Goal: Task Accomplishment & Management: Manage account settings

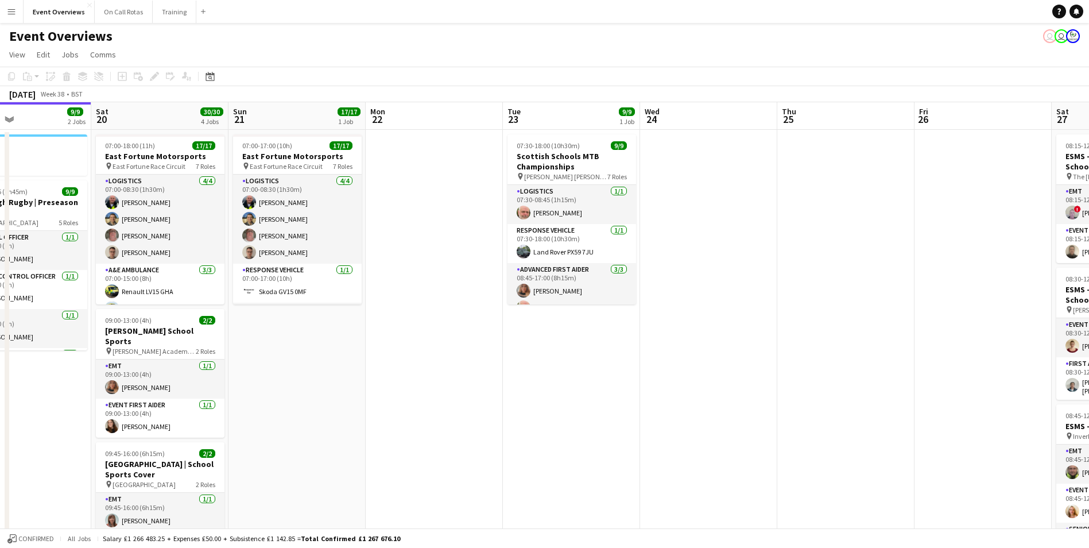
drag, startPoint x: 687, startPoint y: 302, endPoint x: 962, endPoint y: 321, distance: 276.1
click at [962, 321] on app-calendar-viewport "Wed 17 Thu 18 Fri 19 9/9 2 Jobs Sat 20 30/30 4 Jobs Sun 21 17/17 1 Job Mon 22 T…" at bounding box center [544, 435] width 1089 height 667
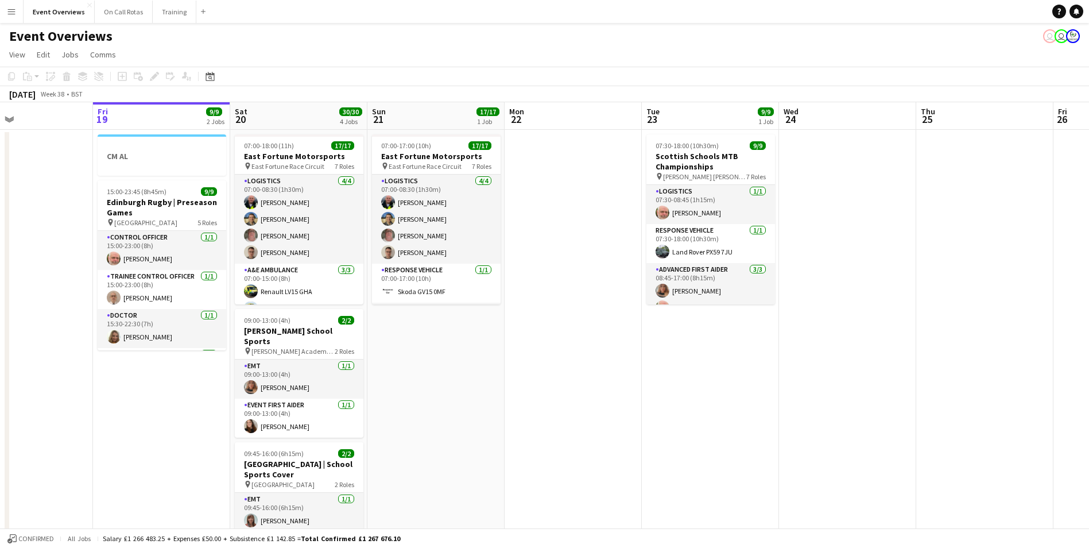
scroll to position [0, 344]
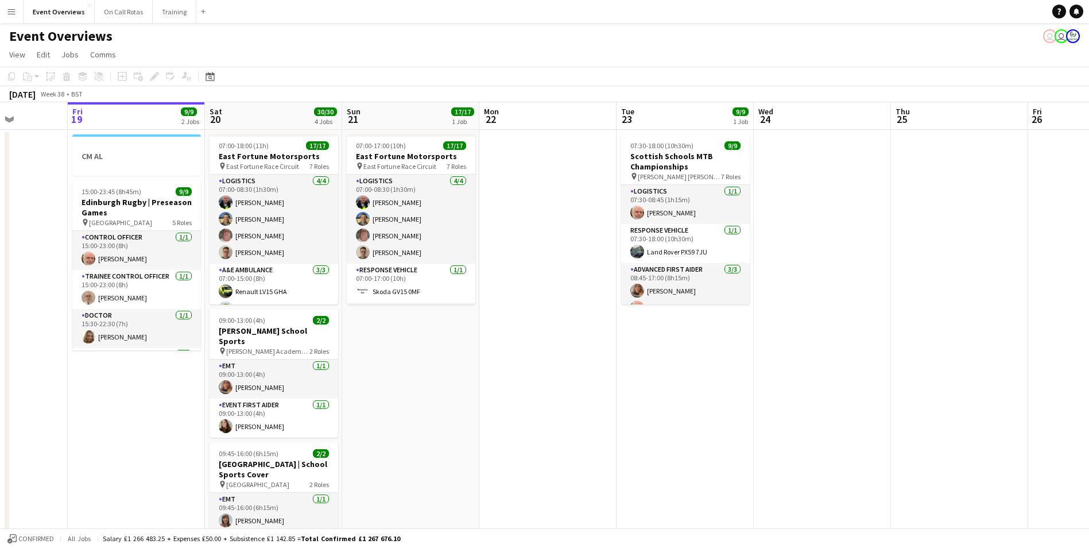
drag, startPoint x: 642, startPoint y: 337, endPoint x: 754, endPoint y: 337, distance: 111.9
click at [754, 337] on app-calendar-viewport "Tue 16 Wed 17 Thu 18 Fri 19 9/9 2 Jobs Sat 20 30/30 4 Jobs Sun 21 17/17 1 Job M…" at bounding box center [544, 435] width 1089 height 667
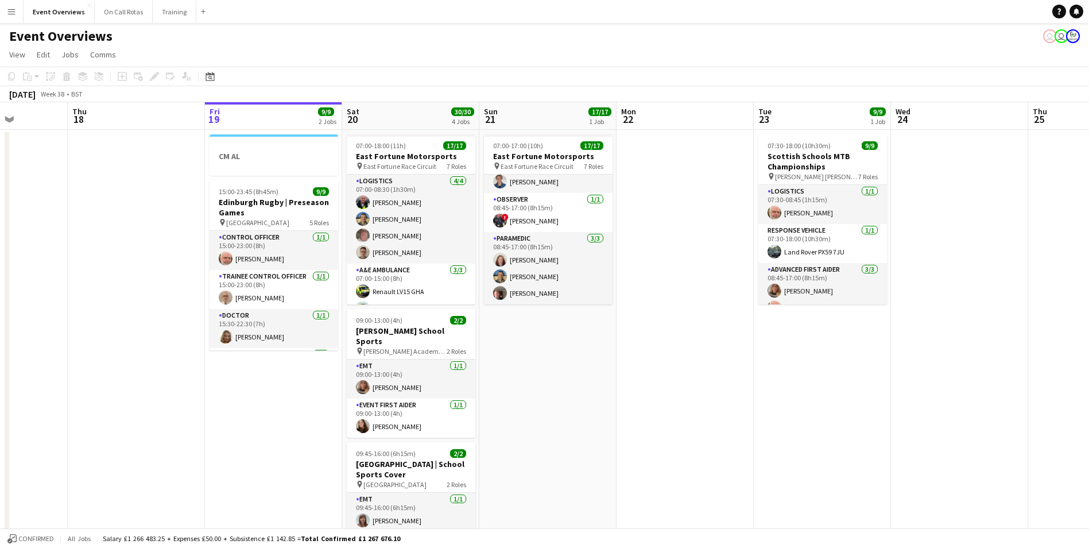
scroll to position [253, 0]
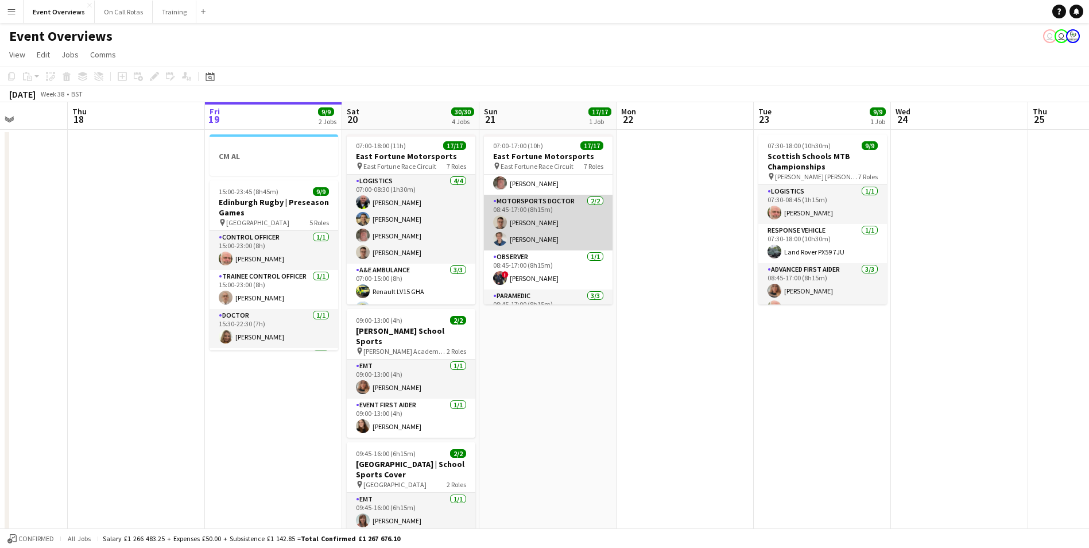
click at [503, 222] on app-user-avatar at bounding box center [500, 222] width 14 height 14
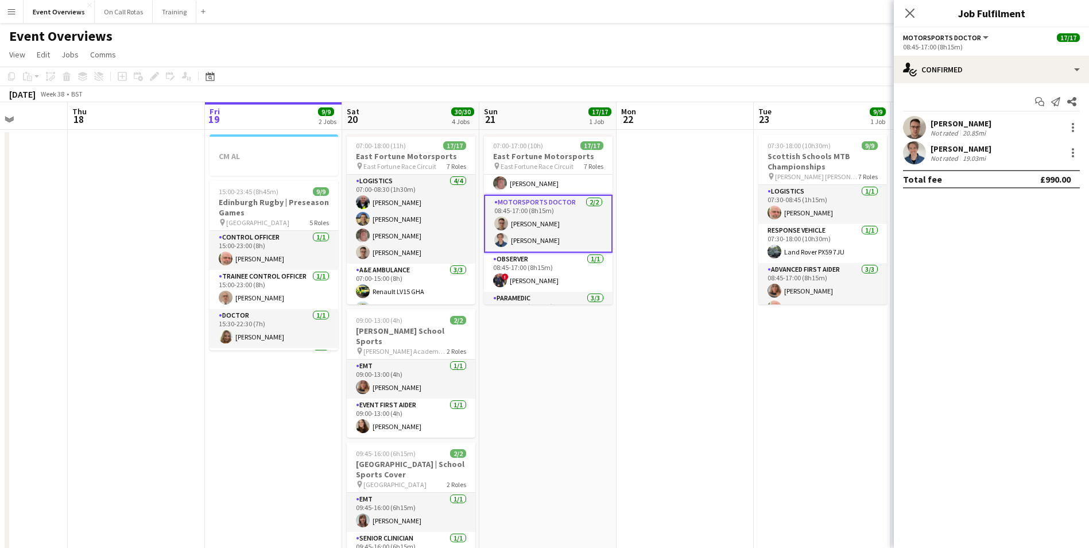
click at [915, 131] on app-user-avatar at bounding box center [914, 127] width 23 height 23
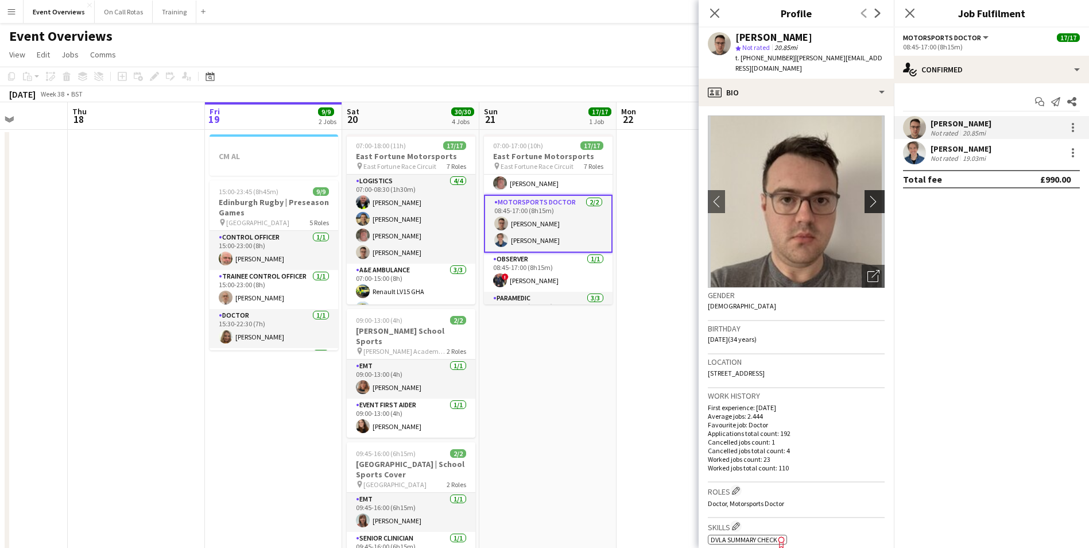
click at [864, 200] on button "chevron-right" at bounding box center [875, 201] width 23 height 23
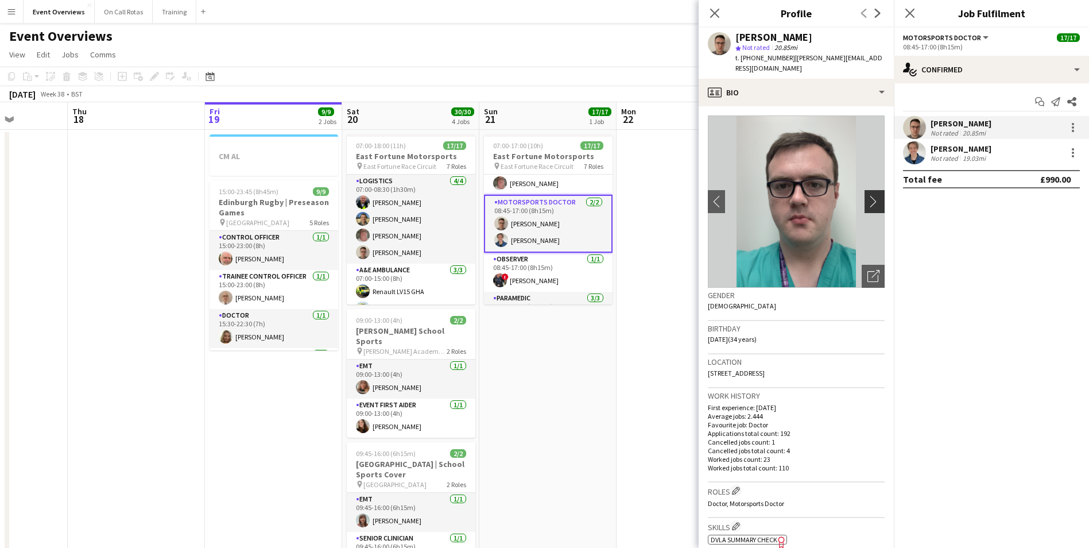
click at [864, 200] on button "chevron-right" at bounding box center [875, 201] width 23 height 23
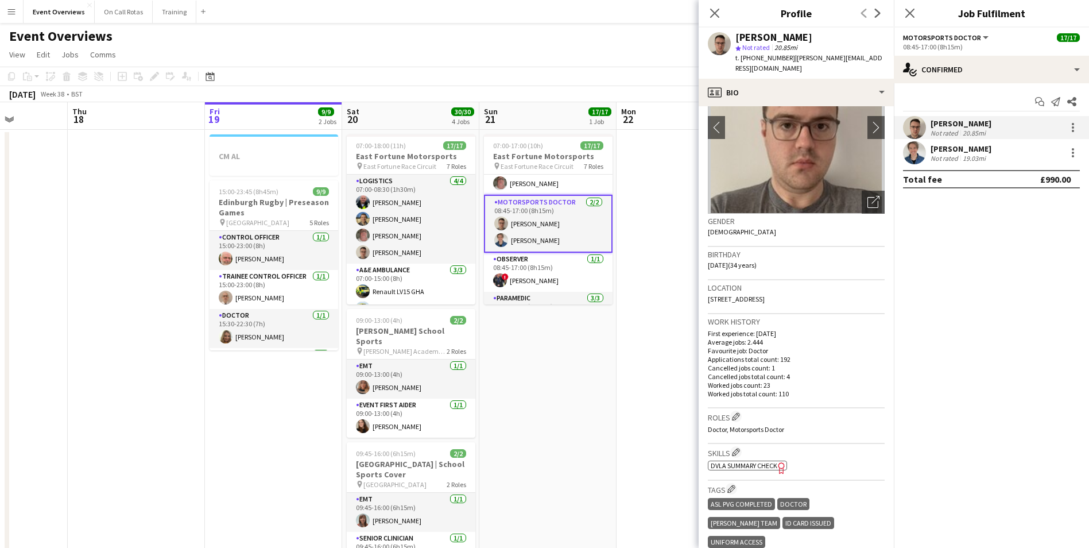
scroll to position [172, 0]
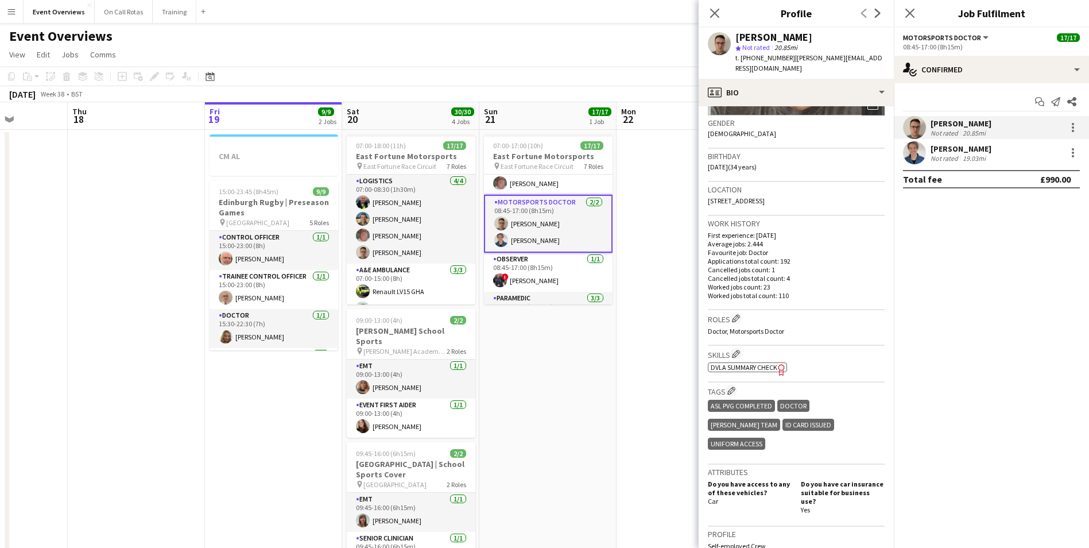
click at [507, 240] on app-user-avatar at bounding box center [501, 240] width 14 height 14
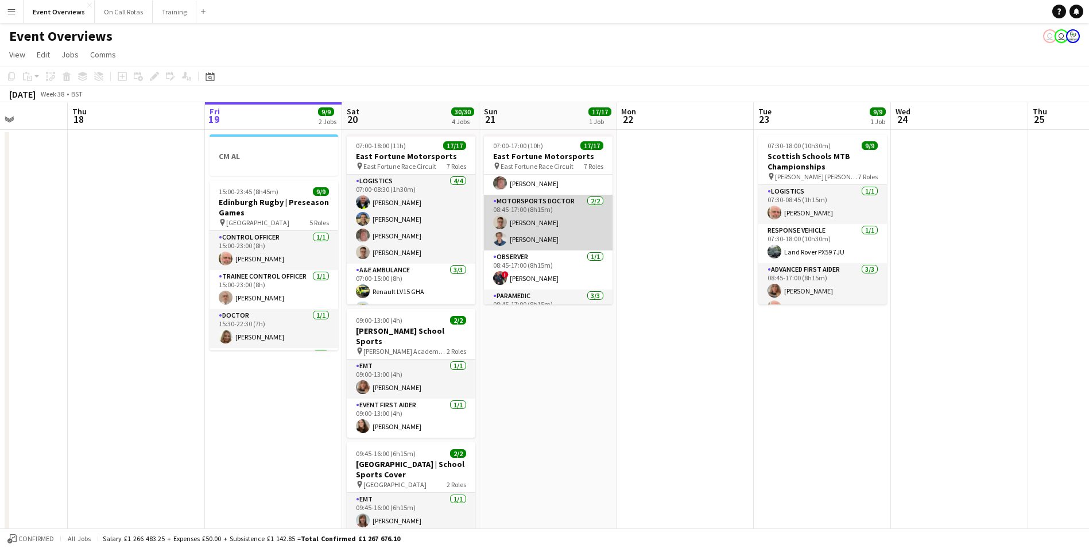
click at [507, 240] on app-card-role "Motorsports Doctor 2/2 08:45-17:00 (8h15m) Scott James Aidan McIvor" at bounding box center [548, 223] width 129 height 56
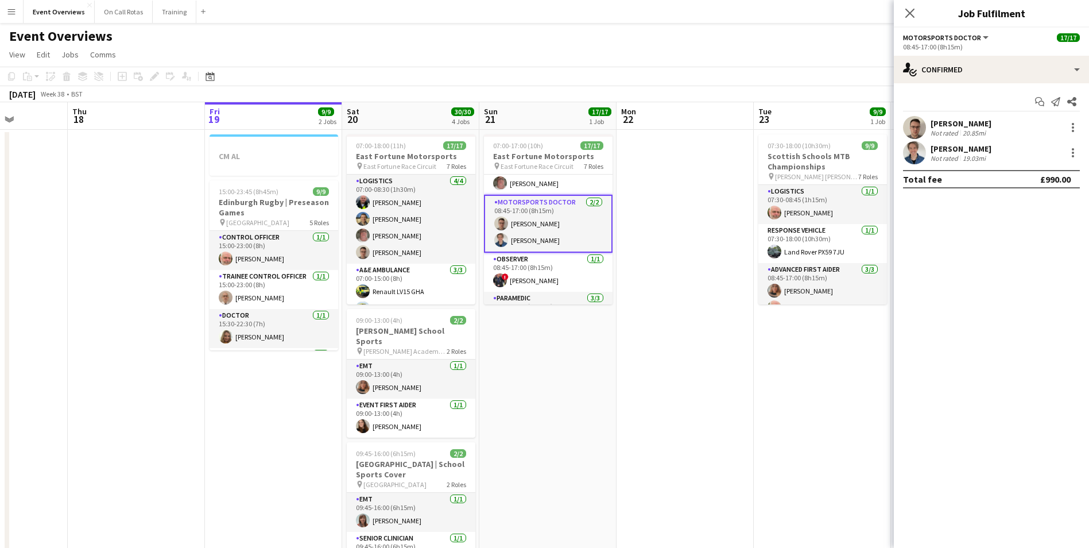
click at [910, 158] on app-user-avatar at bounding box center [914, 152] width 23 height 23
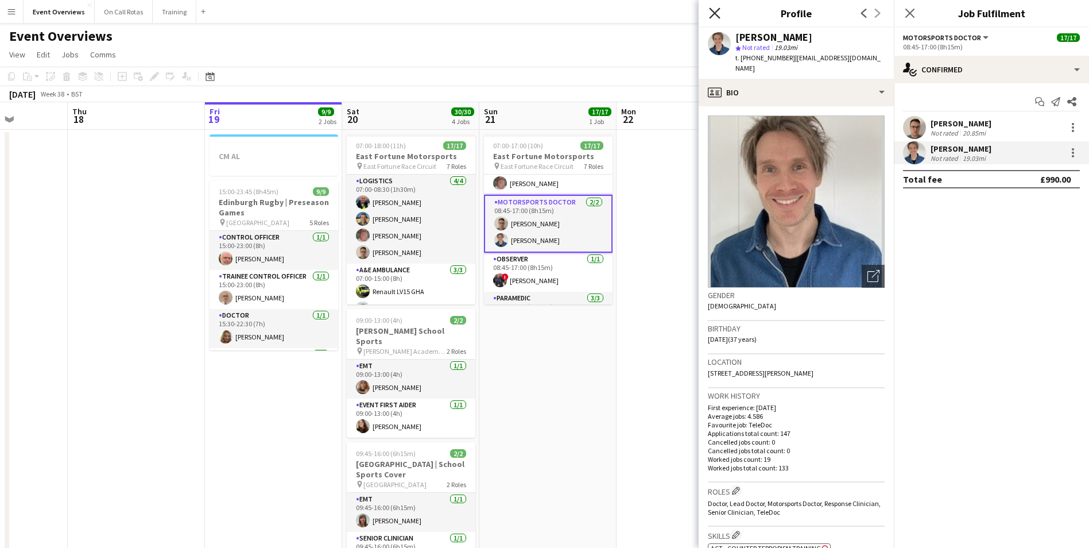
click at [715, 8] on icon "Close pop-in" at bounding box center [714, 12] width 11 height 11
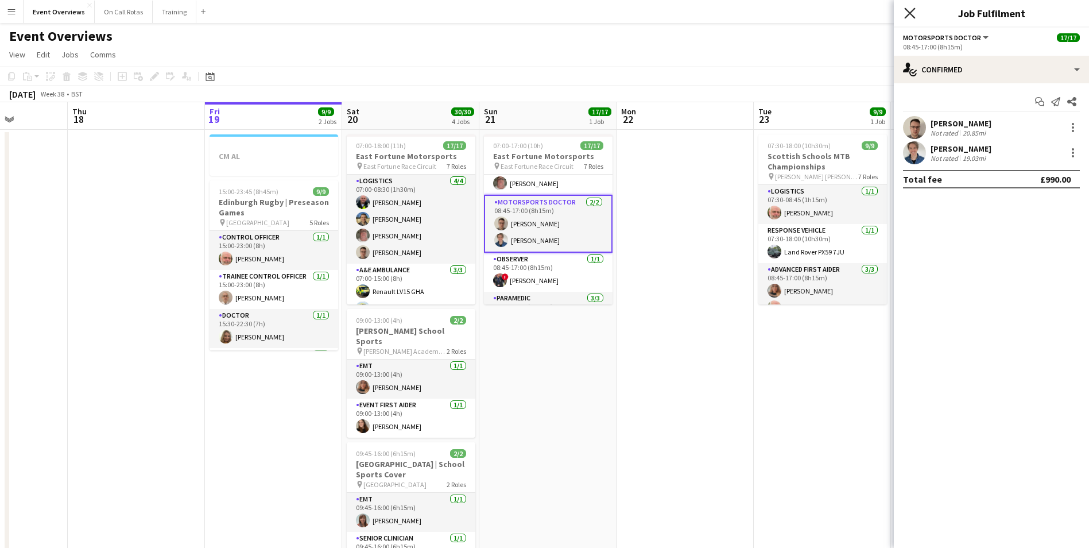
click at [911, 15] on icon at bounding box center [909, 12] width 11 height 11
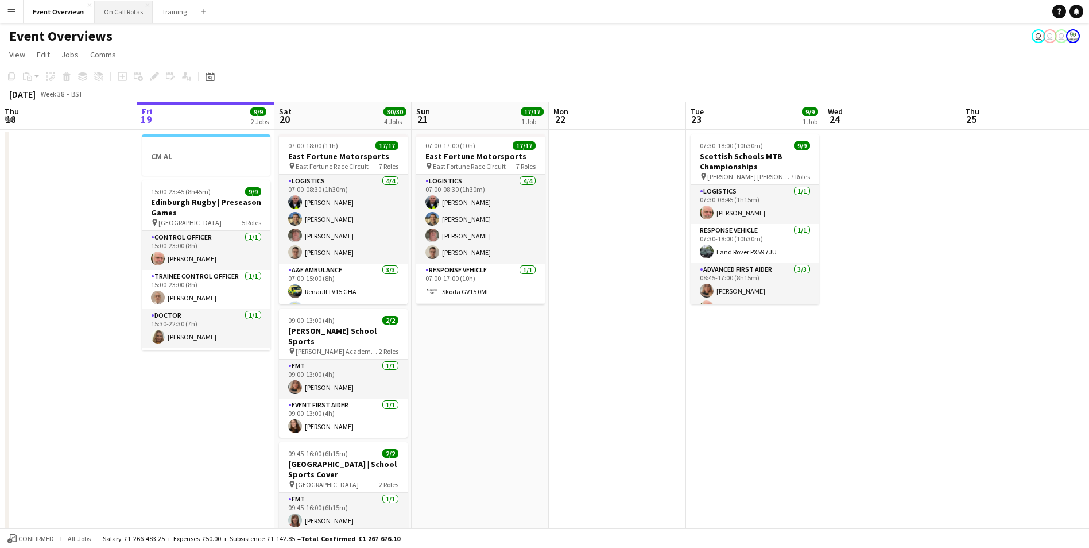
click at [127, 12] on button "On Call Rotas Close" at bounding box center [124, 12] width 58 height 22
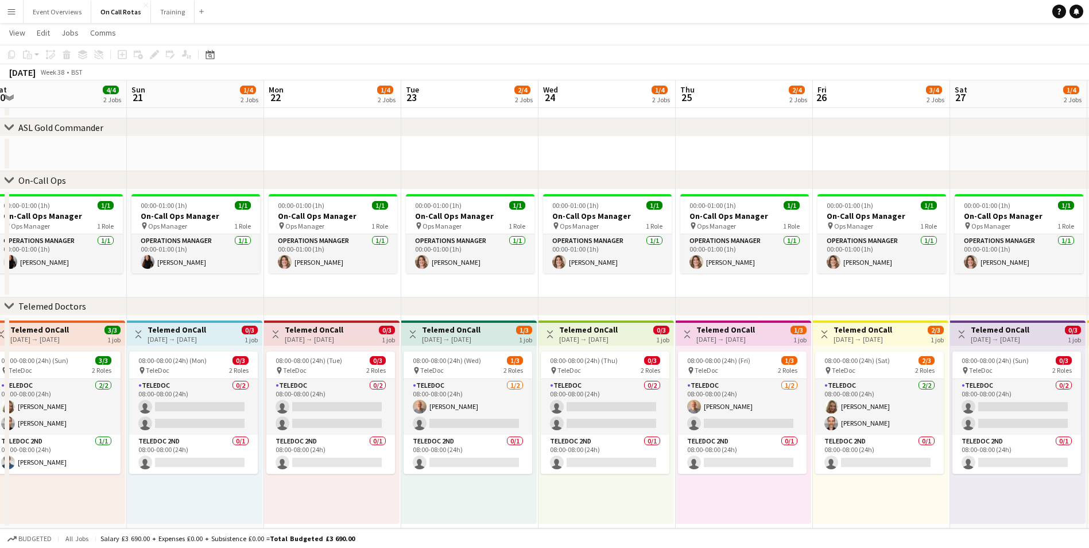
scroll to position [0, 333]
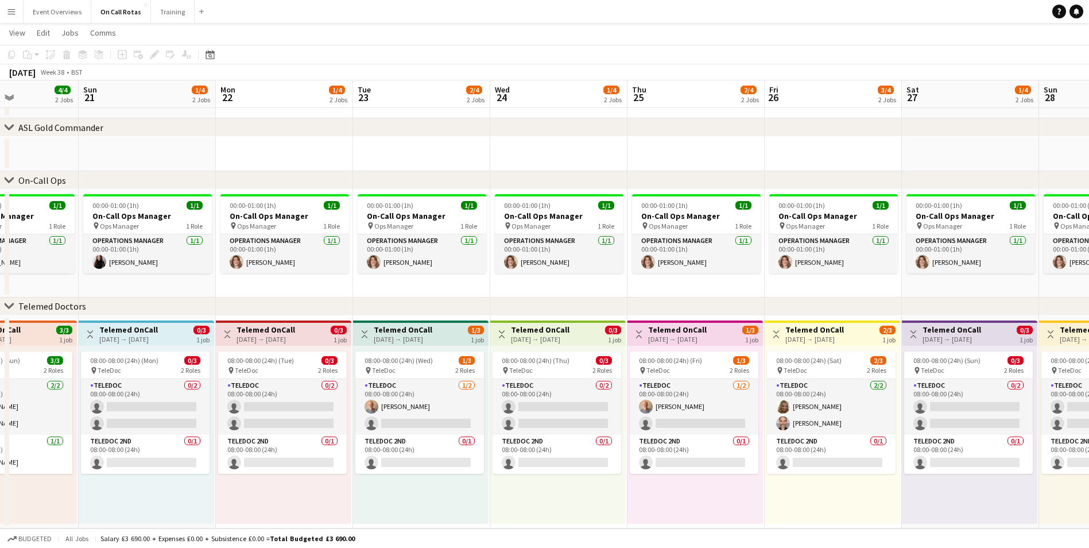
drag, startPoint x: 649, startPoint y: 505, endPoint x: 316, endPoint y: 485, distance: 333.5
click at [316, 485] on app-calendar-viewport "Thu 18 3/4 2 Jobs Fri 19 3/4 2 Jobs Sat 20 4/4 2 Jobs Sun 21 1/4 2 Jobs Mon 22 …" at bounding box center [544, 264] width 1089 height 528
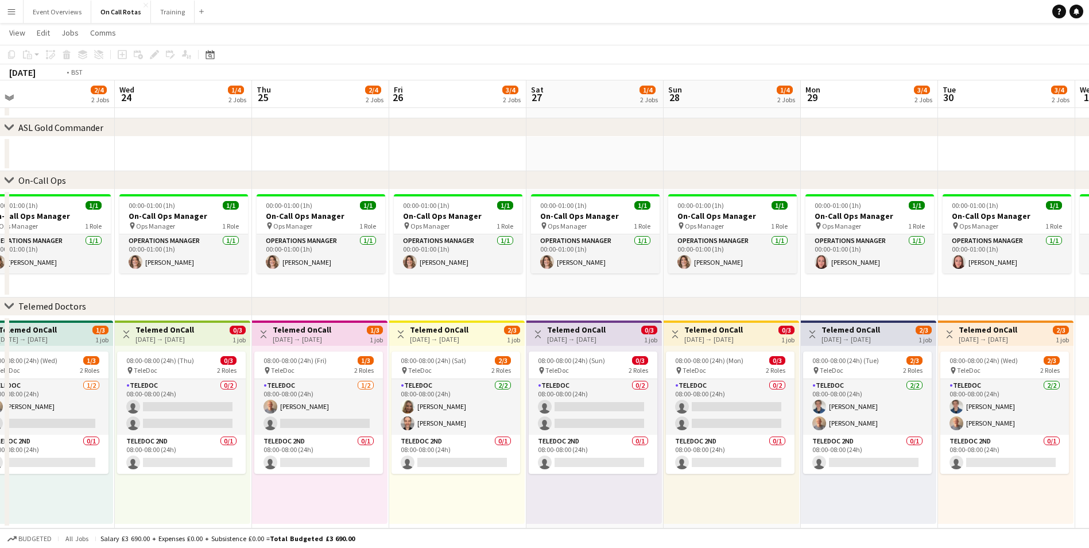
scroll to position [0, 253]
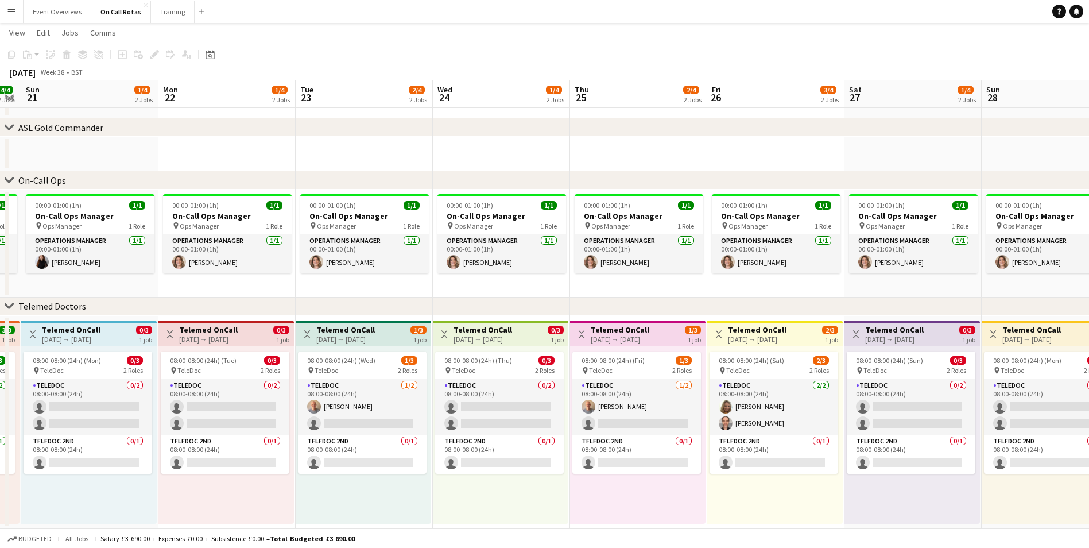
drag, startPoint x: 975, startPoint y: 509, endPoint x: 917, endPoint y: 505, distance: 57.5
click at [917, 505] on app-calendar-viewport "Fri 19 3/4 2 Jobs Sat 20 4/4 2 Jobs Sun 21 1/4 2 Jobs Mon 22 1/4 2 Jobs Tue 23 …" at bounding box center [544, 264] width 1089 height 528
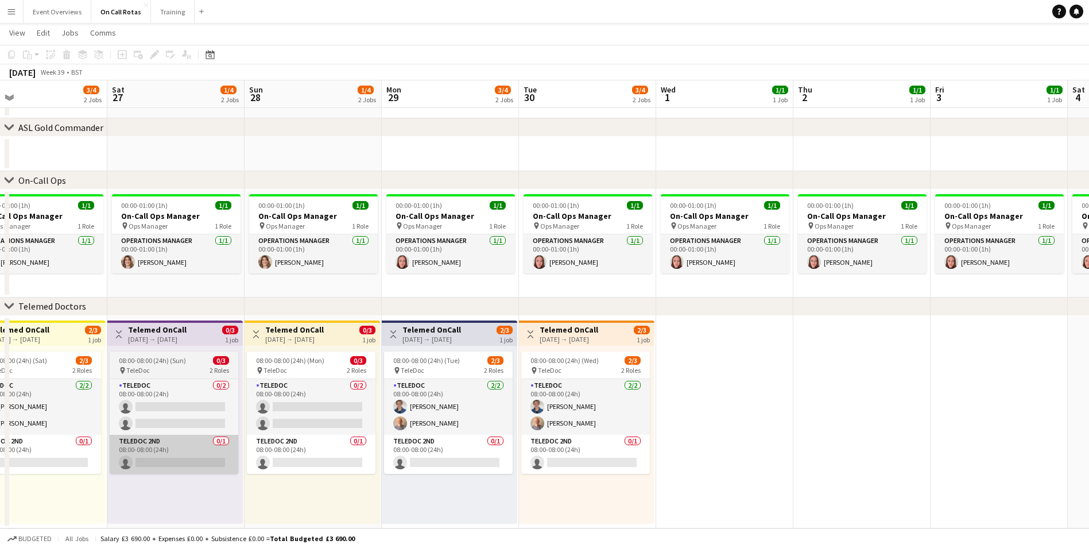
drag, startPoint x: 868, startPoint y: 513, endPoint x: 124, endPoint y: 455, distance: 746.0
click at [121, 459] on app-calendar-viewport "Tue 23 2/4 2 Jobs Wed 24 1/4 2 Jobs Thu 25 2/4 2 Jobs Fri 26 3/4 2 Jobs Sat 27 …" at bounding box center [544, 264] width 1089 height 528
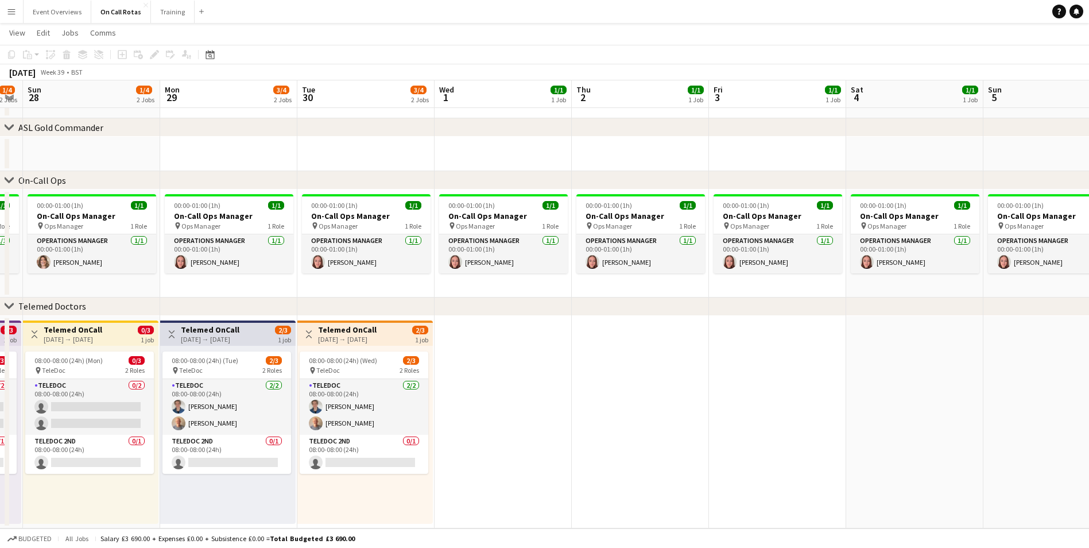
scroll to position [0, 289]
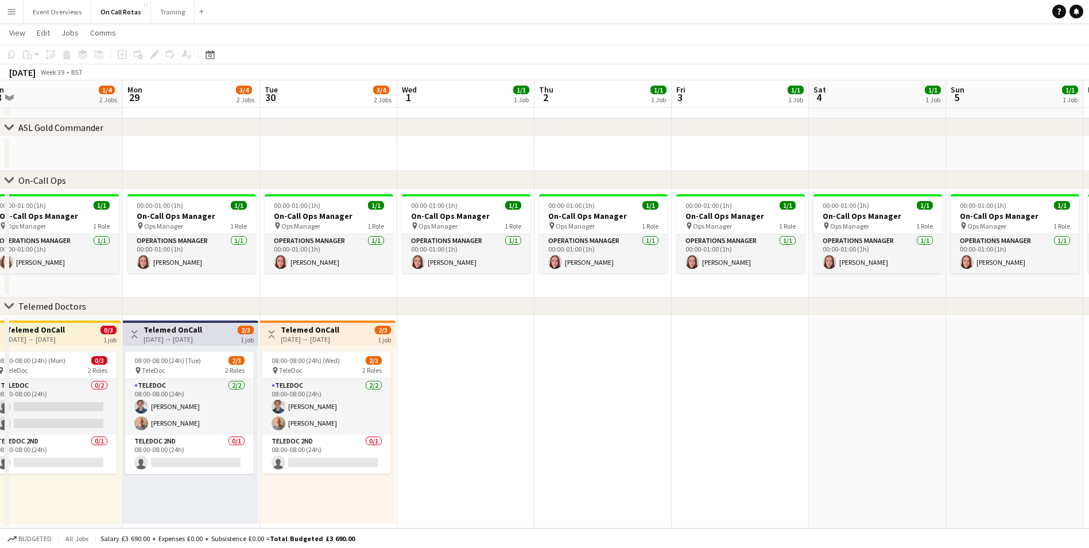
drag, startPoint x: 873, startPoint y: 405, endPoint x: 625, endPoint y: 425, distance: 248.7
click at [625, 425] on app-calendar-viewport "Fri 26 3/4 2 Jobs Sat 27 1/4 2 Jobs Sun 28 1/4 2 Jobs Mon 29 3/4 2 Jobs Tue 30 …" at bounding box center [544, 264] width 1089 height 528
click at [284, 261] on app-user-avatar at bounding box center [281, 262] width 14 height 14
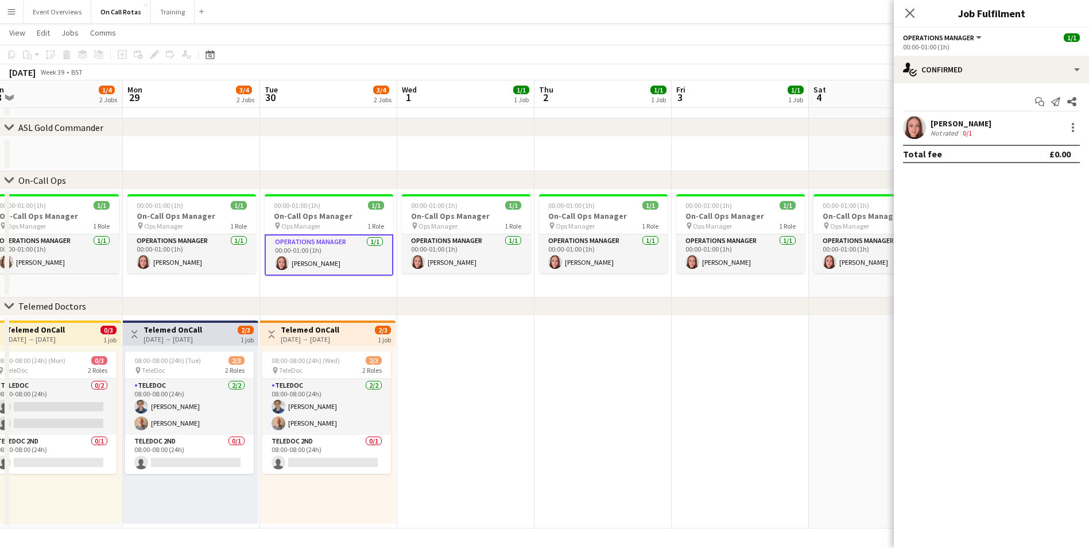
click at [911, 123] on app-user-avatar at bounding box center [914, 127] width 23 height 23
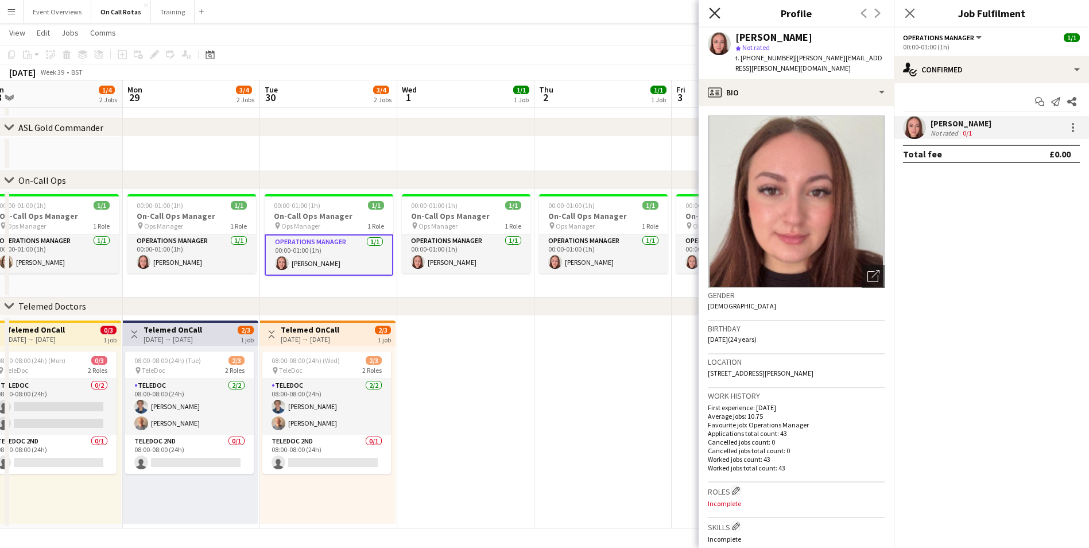
click at [716, 10] on icon "Close pop-in" at bounding box center [714, 12] width 11 height 11
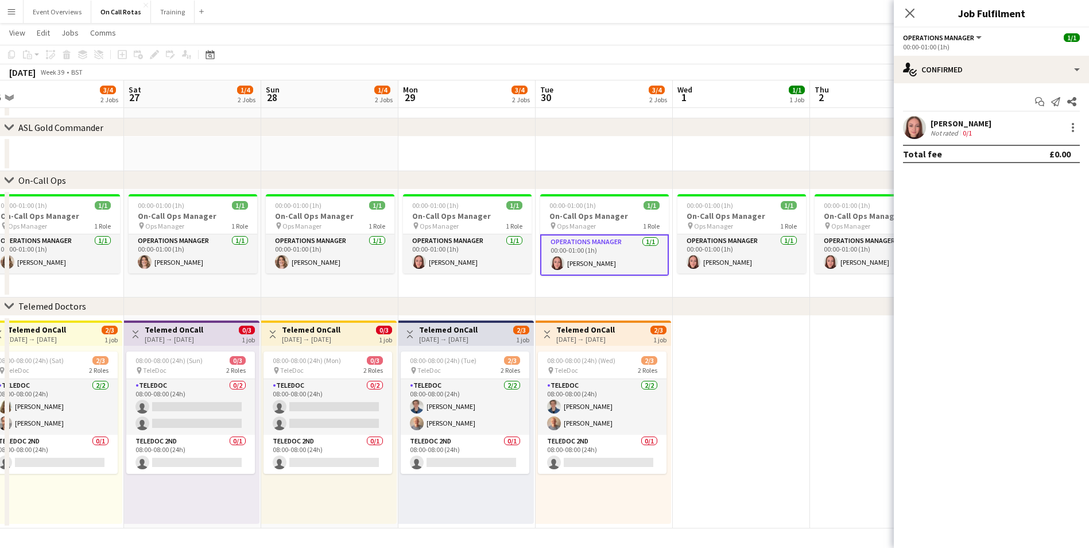
scroll to position [0, 284]
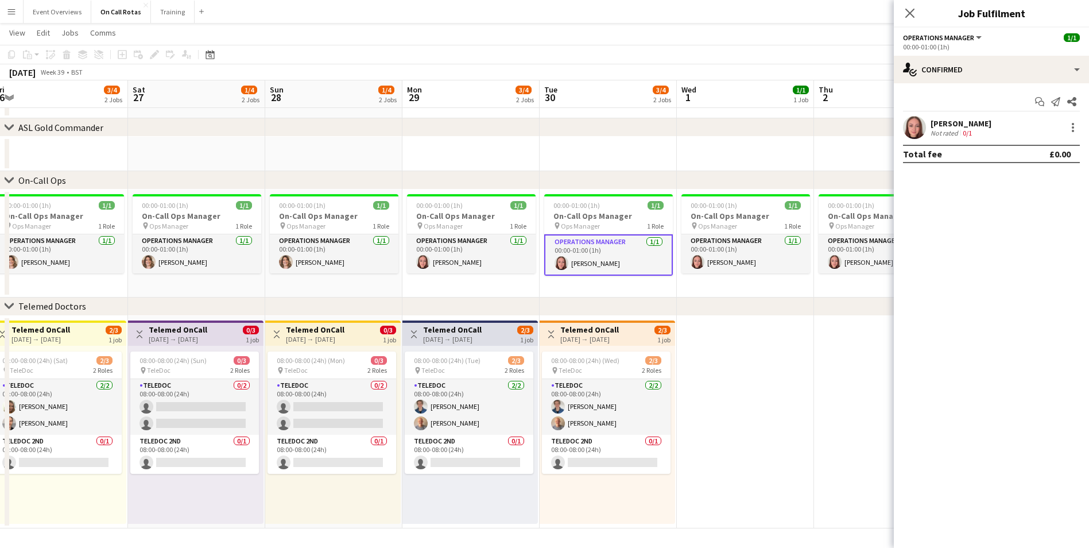
drag, startPoint x: 486, startPoint y: 442, endPoint x: 766, endPoint y: 401, distance: 282.5
click at [766, 401] on app-calendar-viewport "Wed 24 1/4 2 Jobs Thu 25 2/4 2 Jobs Fri 26 3/4 2 Jobs Sat 27 1/4 2 Jobs Sun 28 …" at bounding box center [544, 264] width 1089 height 528
click at [915, 12] on app-icon "Close pop-in" at bounding box center [910, 13] width 17 height 17
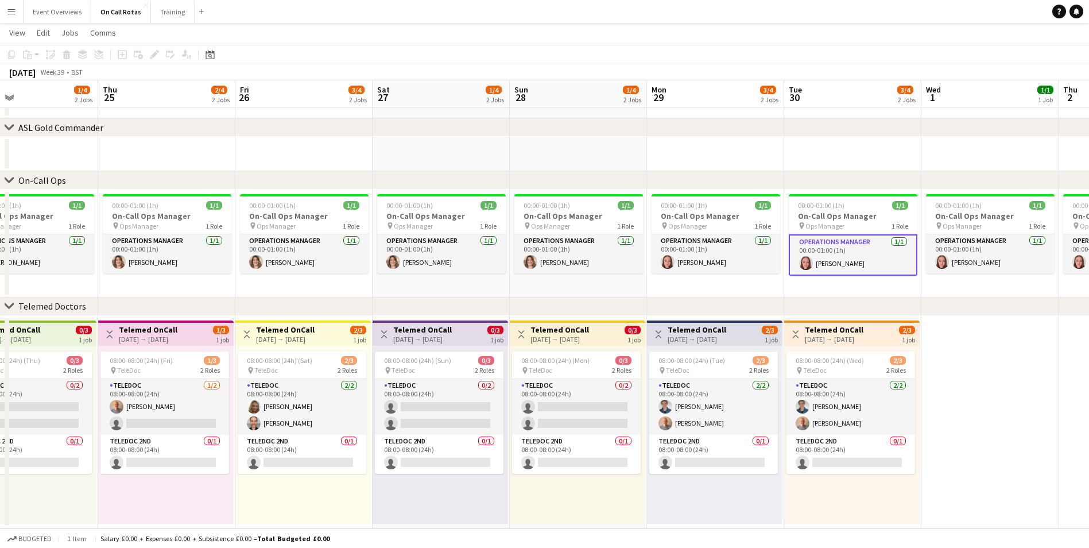
drag, startPoint x: 837, startPoint y: 366, endPoint x: 1085, endPoint y: 355, distance: 247.6
click at [1085, 355] on app-calendar-viewport "Mon 22 1/4 2 Jobs Tue 23 2/4 2 Jobs Wed 24 1/4 2 Jobs Thu 25 2/4 2 Jobs Fri 26 …" at bounding box center [544, 264] width 1089 height 528
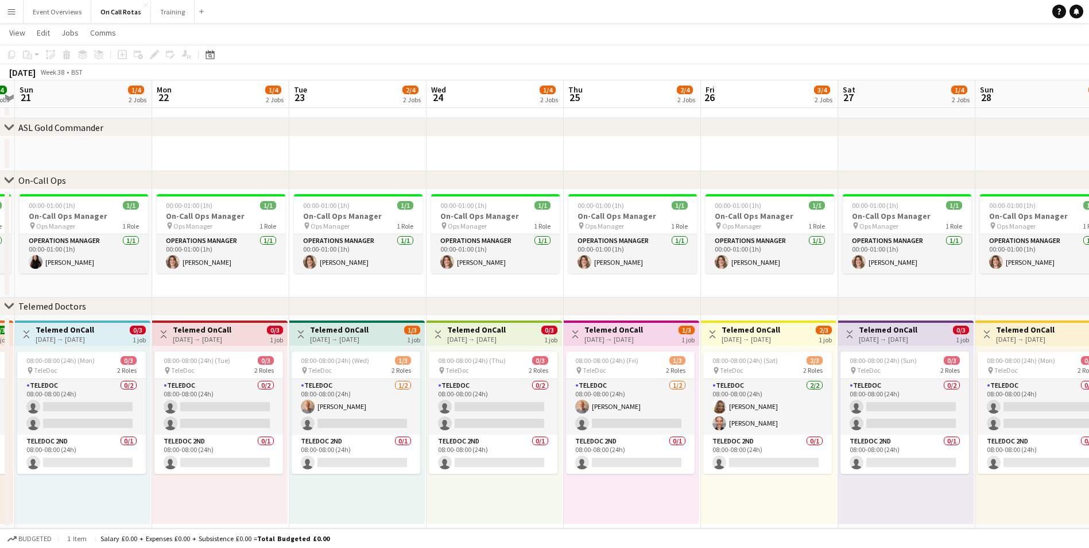
scroll to position [0, 361]
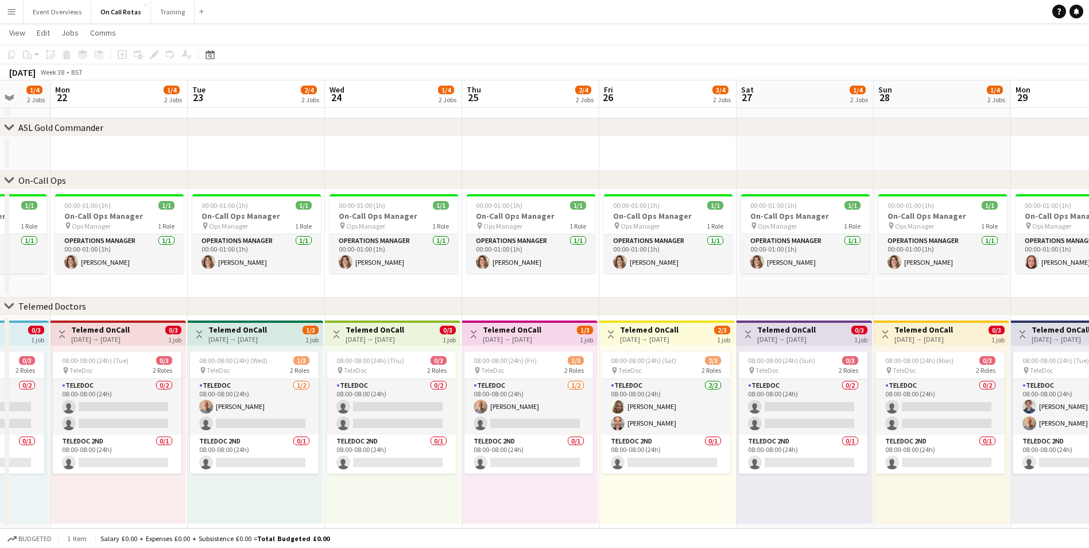
drag, startPoint x: 204, startPoint y: 488, endPoint x: 702, endPoint y: 490, distance: 498.2
click at [702, 490] on app-calendar-viewport "Fri 19 3/4 2 Jobs Sat 20 4/4 2 Jobs Sun 21 1/4 2 Jobs Mon 22 1/4 2 Jobs Tue 23 …" at bounding box center [544, 264] width 1089 height 528
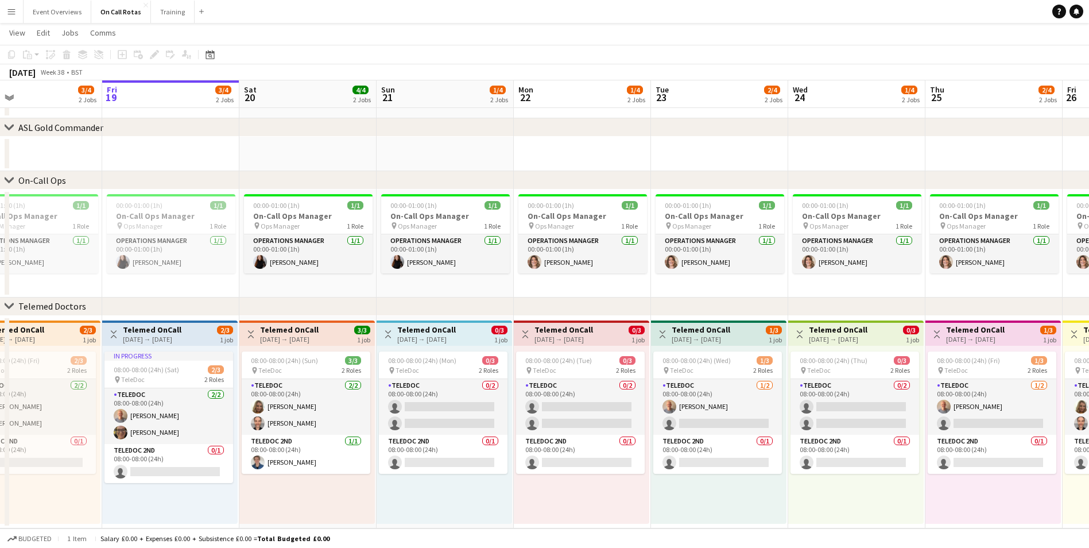
drag, startPoint x: 360, startPoint y: 501, endPoint x: 686, endPoint y: 515, distance: 326.3
click at [686, 515] on app-calendar-viewport "Tue 16 3/4 2 Jobs Wed 17 2/4 2 Jobs Thu 18 3/4 2 Jobs Fri 19 3/4 2 Jobs Sat 20 …" at bounding box center [544, 264] width 1089 height 528
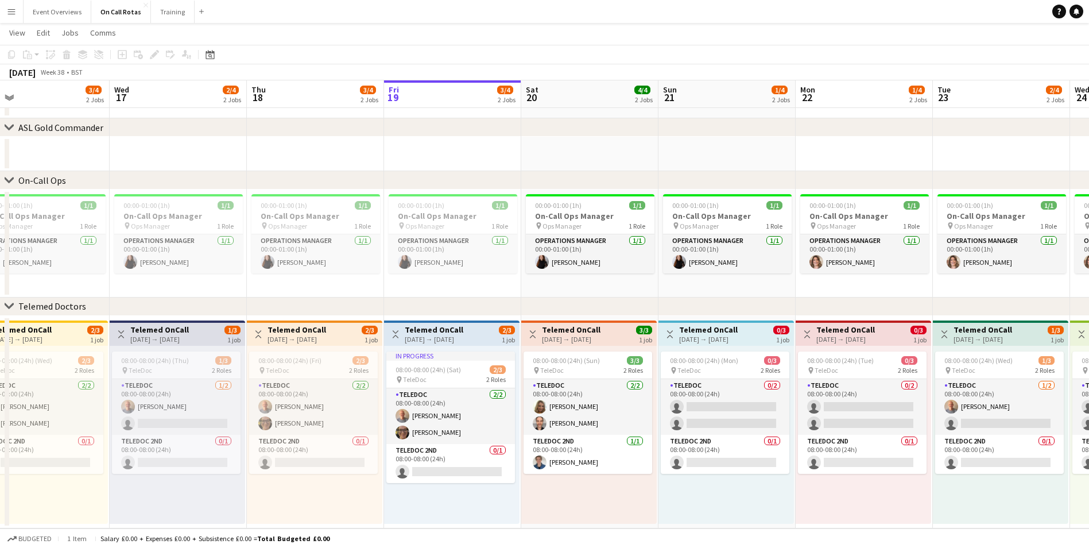
scroll to position [0, 304]
drag, startPoint x: 462, startPoint y: 493, endPoint x: 742, endPoint y: 521, distance: 281.4
click at [742, 521] on app-calendar-viewport "Sun 14 3/4 2 Jobs Mon 15 2/4 2 Jobs Tue 16 3/4 2 Jobs Wed 17 2/4 2 Jobs Thu 18 …" at bounding box center [544, 264] width 1089 height 528
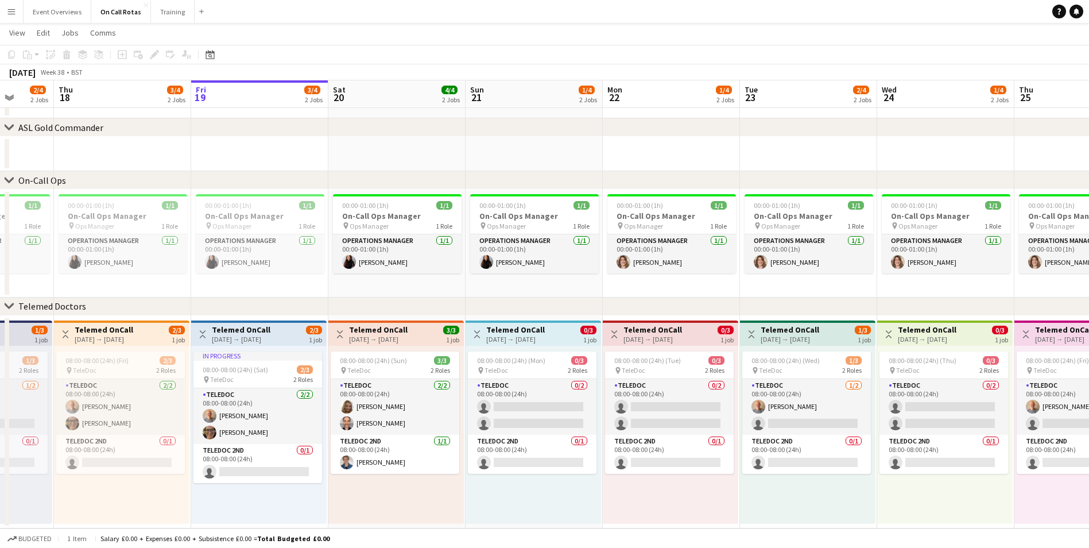
scroll to position [0, 362]
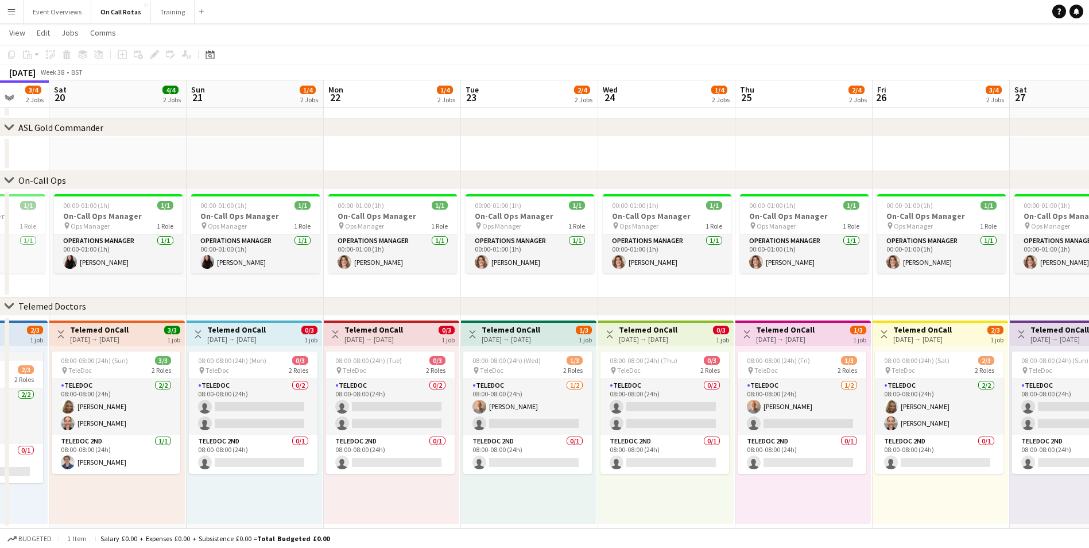
drag, startPoint x: 847, startPoint y: 502, endPoint x: 377, endPoint y: 506, distance: 470.0
click at [377, 506] on app-calendar-viewport "Wed 17 2/4 2 Jobs Thu 18 3/4 2 Jobs Fri 19 3/4 2 Jobs Sat 20 4/4 2 Jobs Sun 21 …" at bounding box center [544, 264] width 1089 height 528
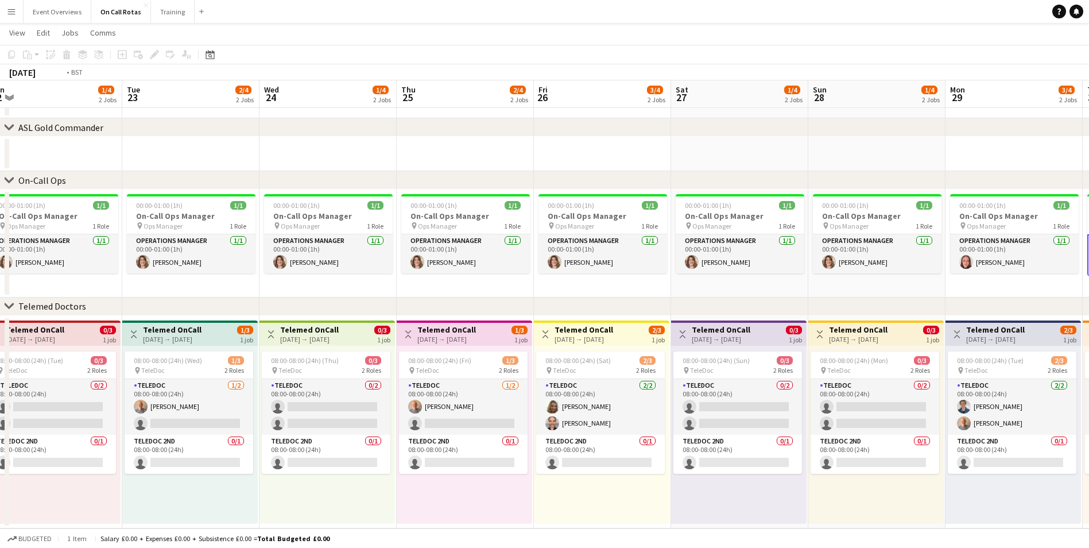
scroll to position [0, 429]
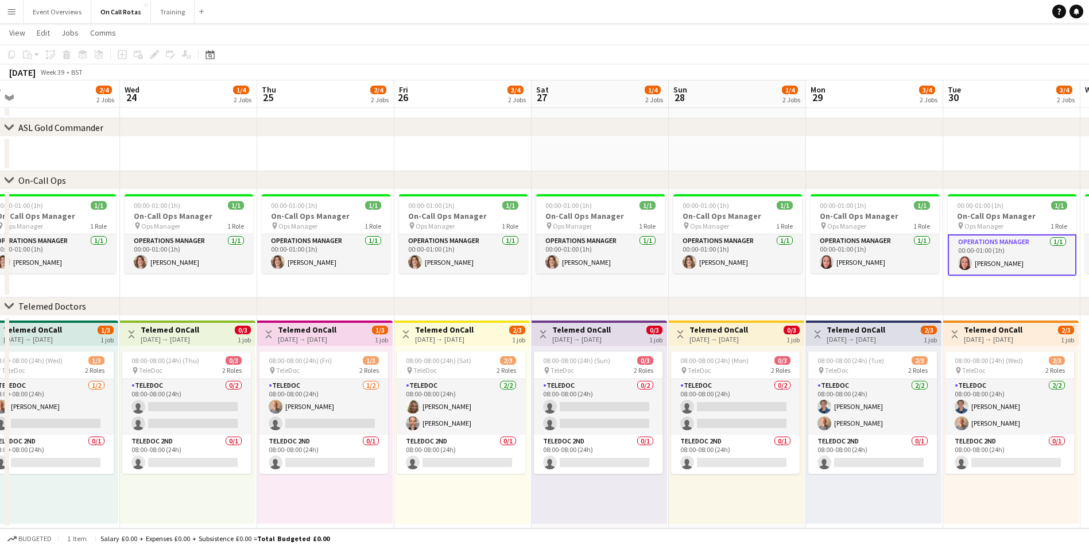
drag, startPoint x: 926, startPoint y: 504, endPoint x: 448, endPoint y: 507, distance: 478.1
click at [448, 507] on app-calendar-viewport "Sat 20 4/4 2 Jobs Sun 21 1/4 2 Jobs Mon 22 1/4 2 Jobs Tue 23 2/4 2 Jobs Wed 24 …" at bounding box center [544, 264] width 1089 height 528
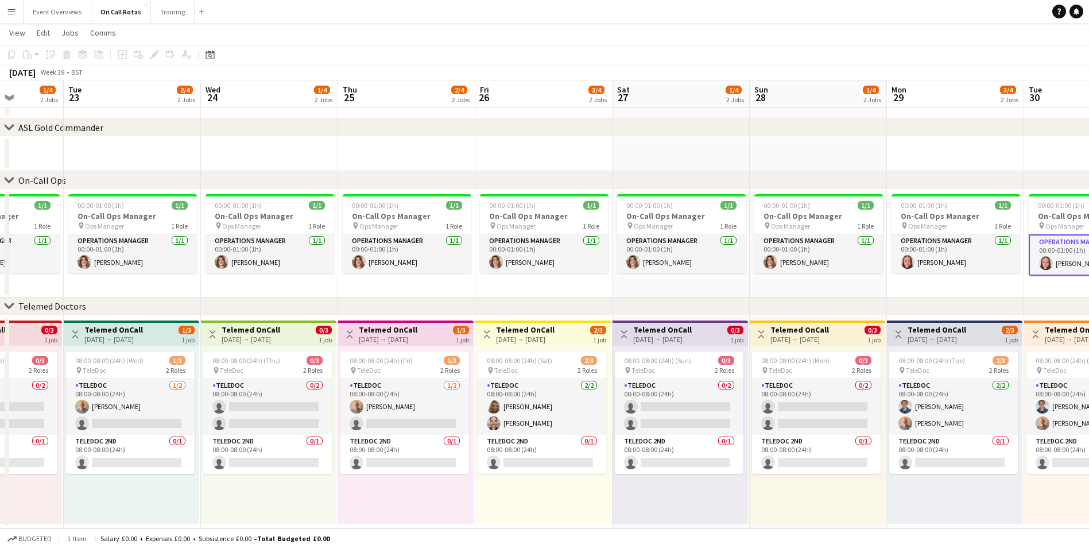
scroll to position [0, 377]
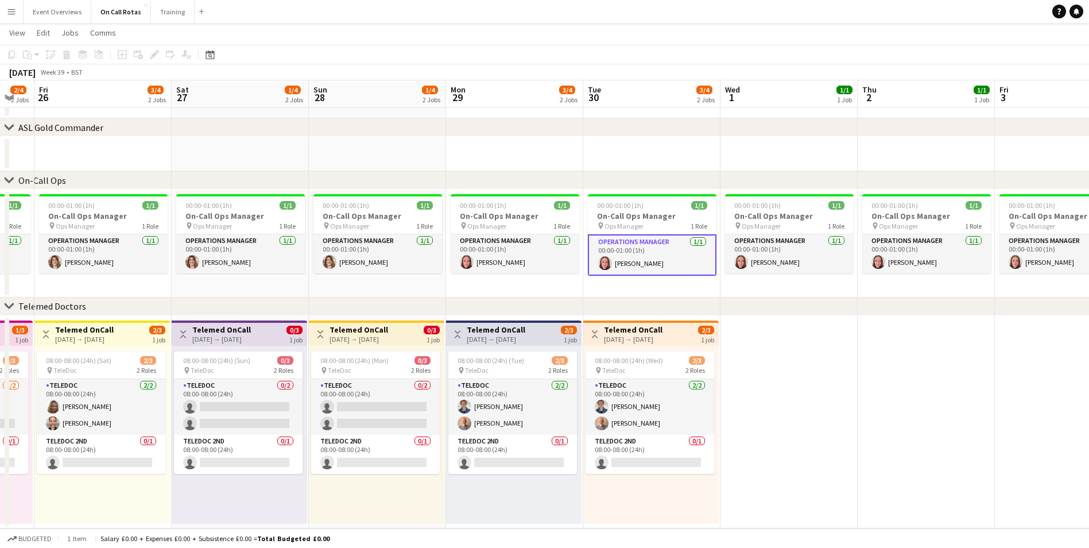
drag, startPoint x: 626, startPoint y: 503, endPoint x: 266, endPoint y: 515, distance: 360.0
click at [266, 515] on app-calendar-viewport "Tue 23 2/4 2 Jobs Wed 24 1/4 2 Jobs Thu 25 2/4 2 Jobs Fri 26 3/4 2 Jobs Sat 27 …" at bounding box center [544, 264] width 1089 height 528
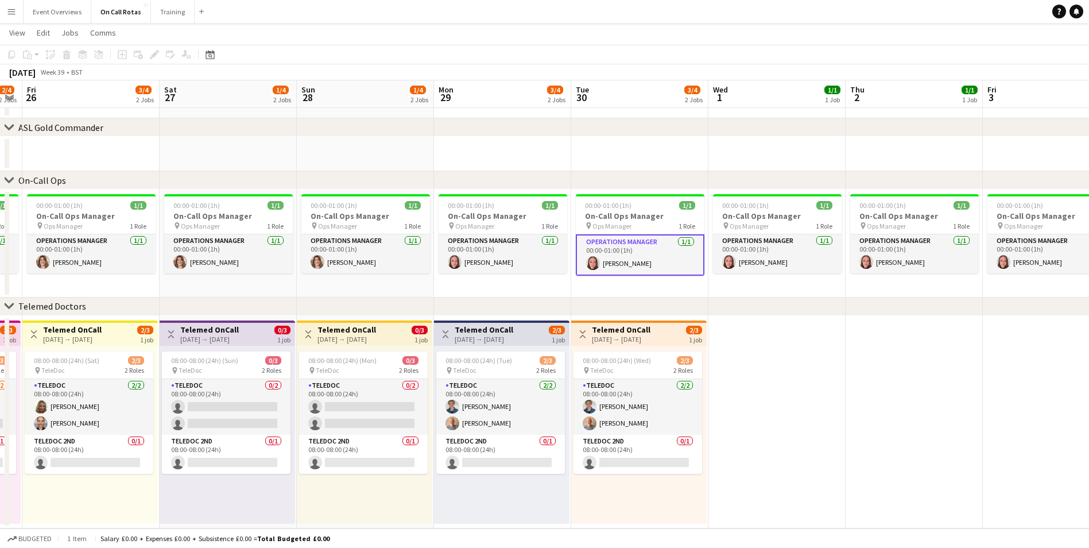
click at [891, 426] on app-calendar-viewport "Tue 23 2/4 2 Jobs Wed 24 1/4 2 Jobs Thu 25 2/4 2 Jobs Fri 26 3/4 2 Jobs Sat 27 …" at bounding box center [544, 264] width 1089 height 528
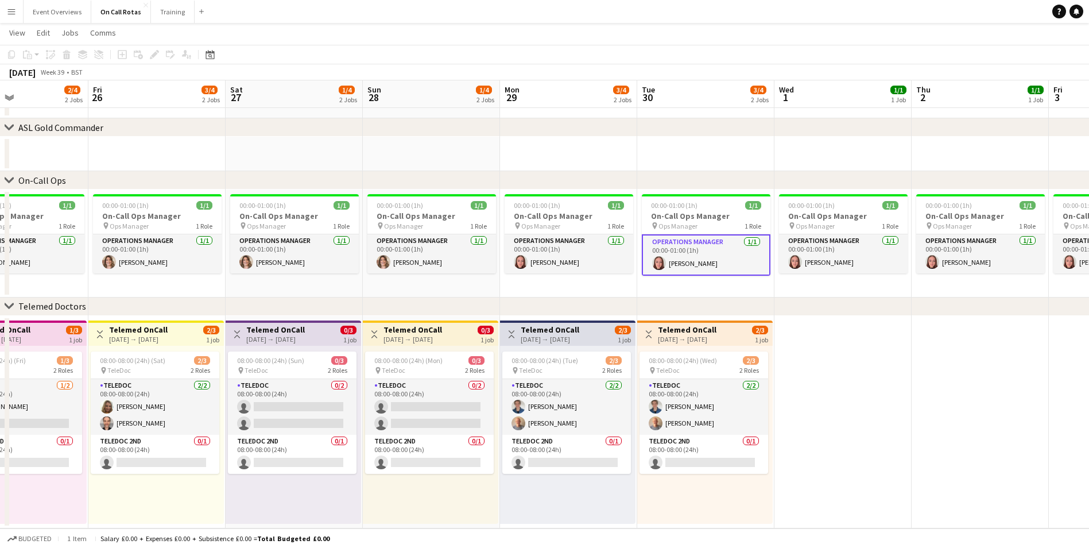
scroll to position [0, 344]
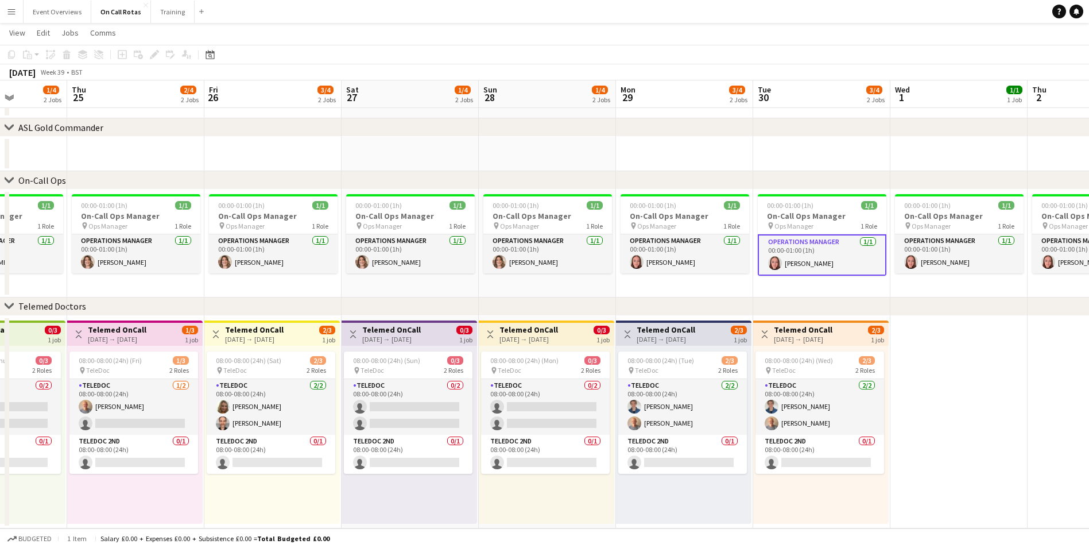
drag, startPoint x: 891, startPoint y: 426, endPoint x: 1238, endPoint y: 472, distance: 350.2
click at [1089, 472] on html "Menu Boards Boards Boards All jobs Status Workforce Workforce My Workforce Recr…" at bounding box center [544, 251] width 1089 height 592
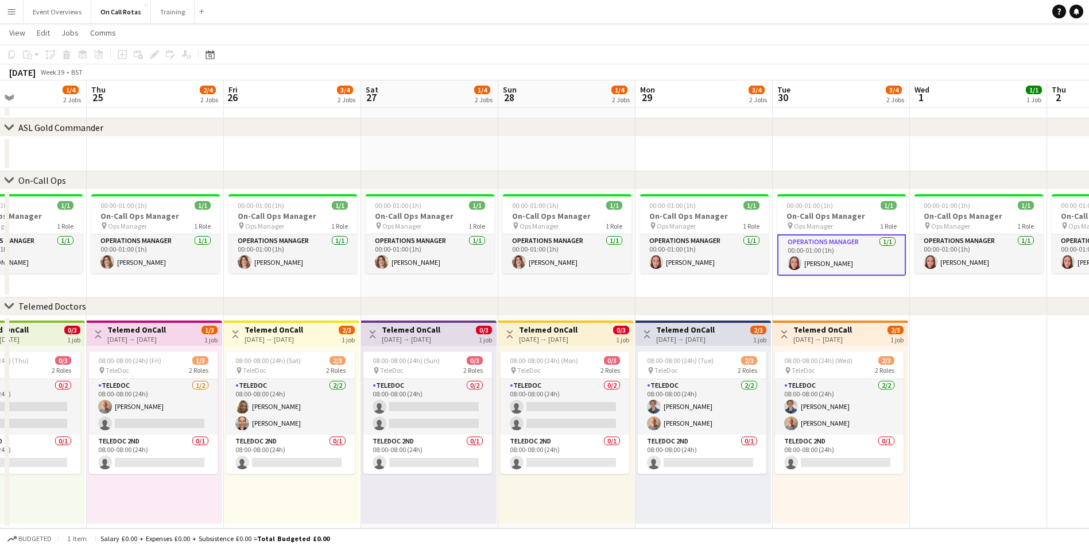
drag, startPoint x: 618, startPoint y: 164, endPoint x: 807, endPoint y: 181, distance: 189.7
click at [807, 181] on div "chevron-right ASL Gold Commander chevron-right On-Call Ops chevron-right Teleme…" at bounding box center [544, 264] width 1089 height 528
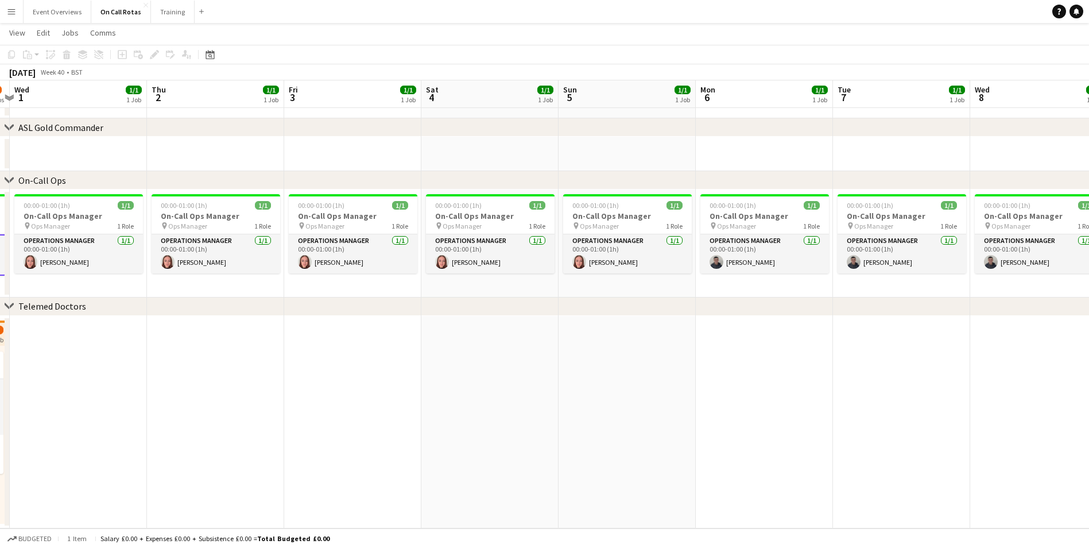
scroll to position [0, 406]
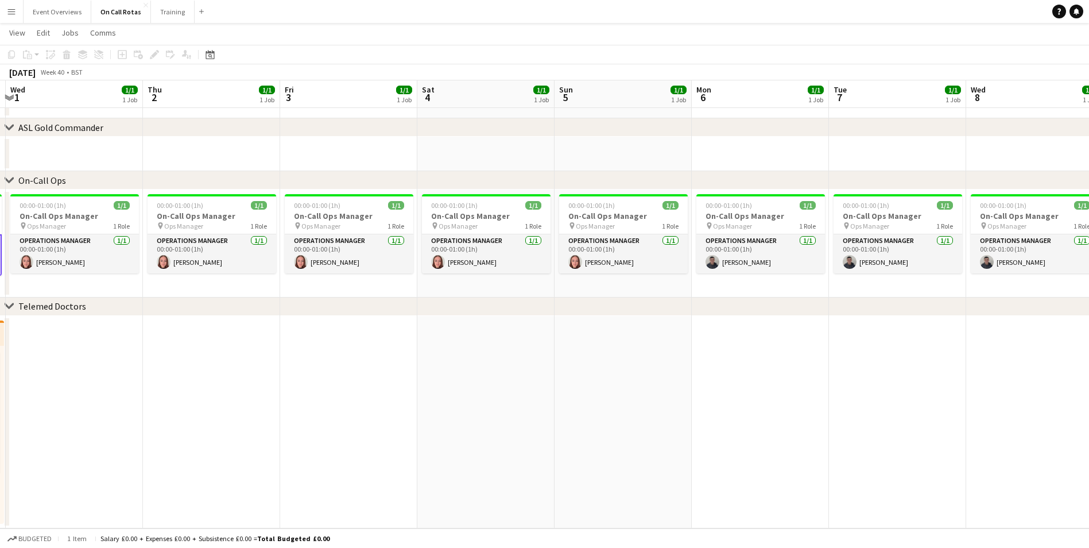
drag, startPoint x: 968, startPoint y: 365, endPoint x: 64, endPoint y: 454, distance: 908.3
click at [64, 454] on app-calendar-viewport "Sun 28 1/4 2 Jobs Mon 29 3/4 2 Jobs Tue 30 3/4 2 Jobs Wed 1 1/1 1 Job Thu 2 1/1…" at bounding box center [544, 264] width 1089 height 528
drag, startPoint x: 794, startPoint y: 327, endPoint x: 380, endPoint y: 410, distance: 422.1
click at [380, 410] on div "chevron-right ASL Gold Commander chevron-right On-Call Ops chevron-right Teleme…" at bounding box center [544, 264] width 1089 height 528
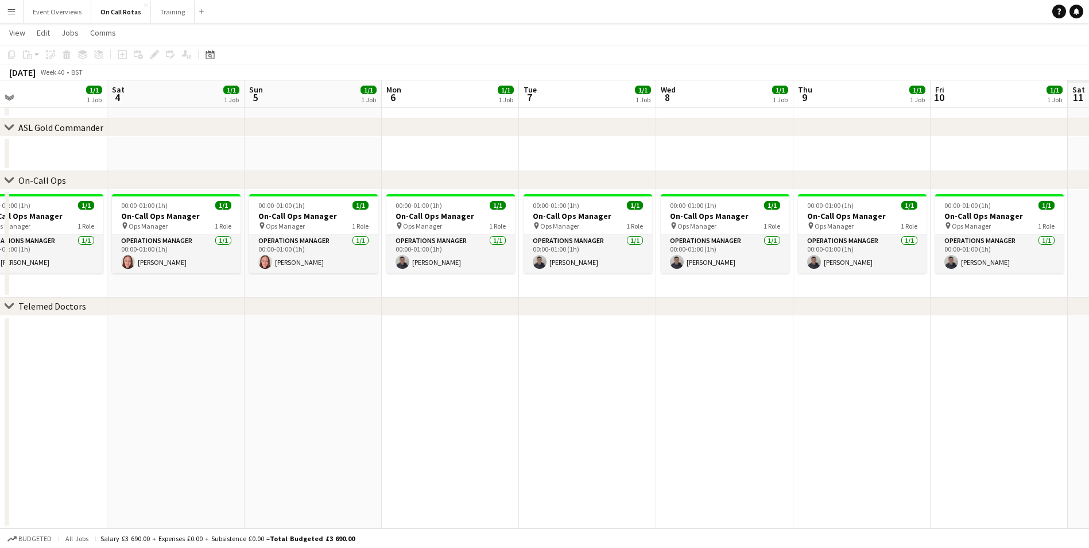
scroll to position [0, 411]
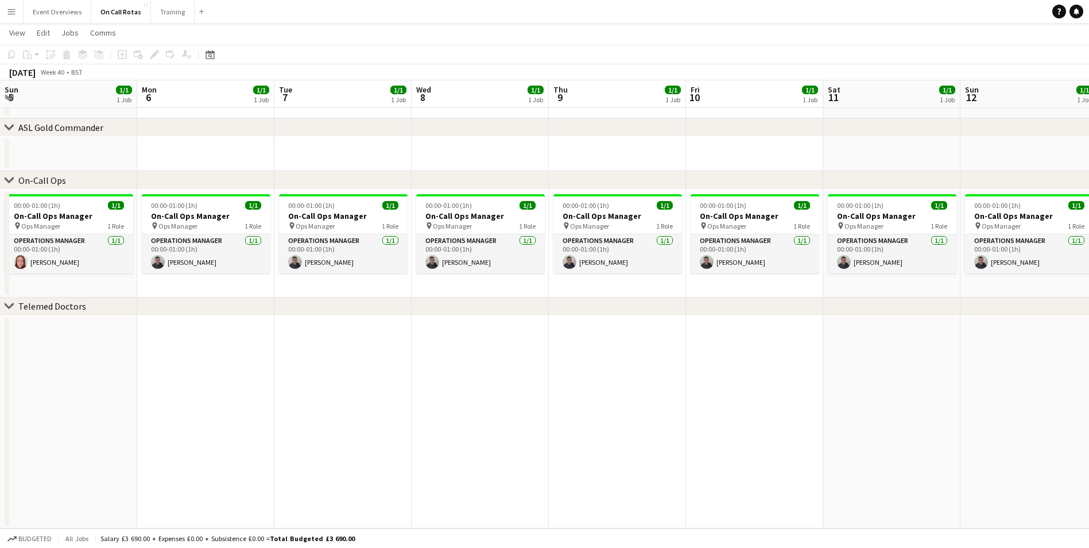
drag, startPoint x: 947, startPoint y: 402, endPoint x: 393, endPoint y: 430, distance: 555.1
click at [393, 430] on app-calendar-viewport "Thu 2 1/1 1 Job Fri 3 1/1 1 Job Sat 4 1/1 1 Job Sun 5 1/1 1 Job Mon 6 1/1 1 Job…" at bounding box center [544, 264] width 1089 height 528
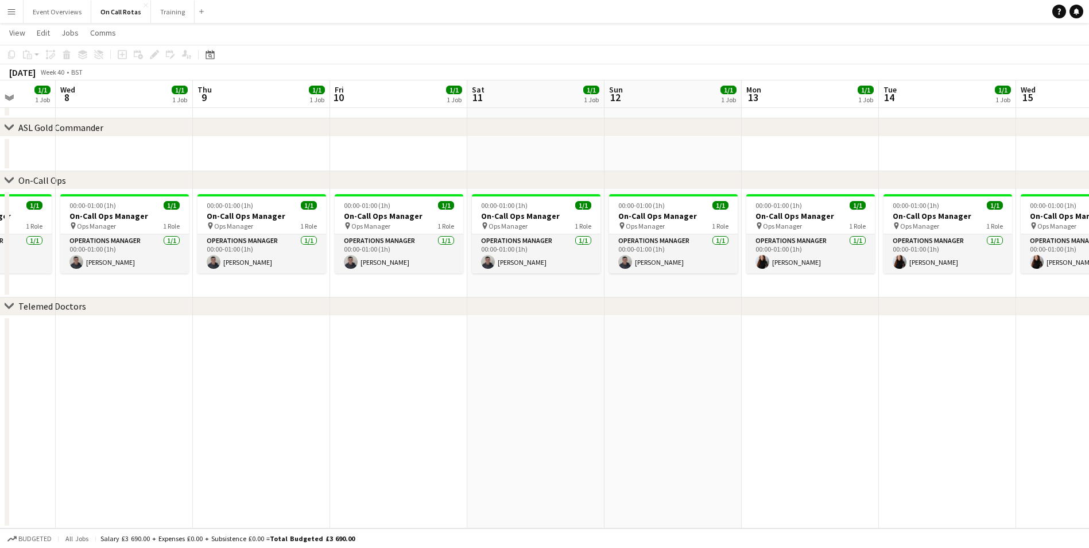
scroll to position [0, 382]
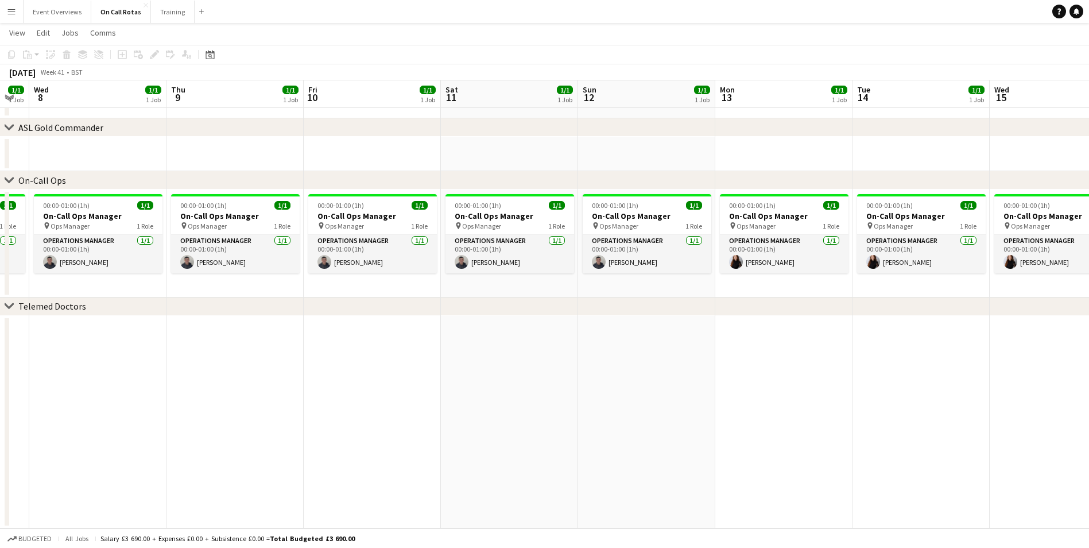
drag, startPoint x: 895, startPoint y: 378, endPoint x: 513, endPoint y: 419, distance: 384.5
click at [513, 419] on app-calendar-viewport "Sun 5 1/1 1 Job Mon 6 1/1 1 Job Tue 7 1/1 1 Job Wed 8 1/1 1 Job Thu 9 1/1 1 Job…" at bounding box center [544, 264] width 1089 height 528
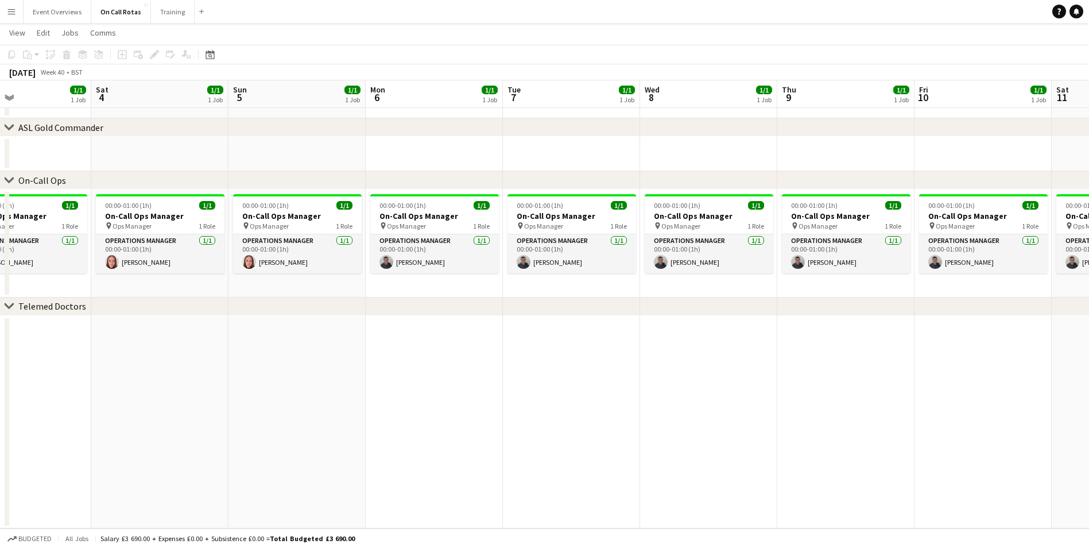
drag, startPoint x: 465, startPoint y: 366, endPoint x: 1076, endPoint y: 354, distance: 610.8
click at [1076, 354] on app-calendar-viewport "Wed 1 1/1 1 Job Thu 2 1/1 1 Job Fri 3 1/1 1 Job Sat 4 1/1 1 Job Sun 5 1/1 1 Job…" at bounding box center [544, 264] width 1089 height 528
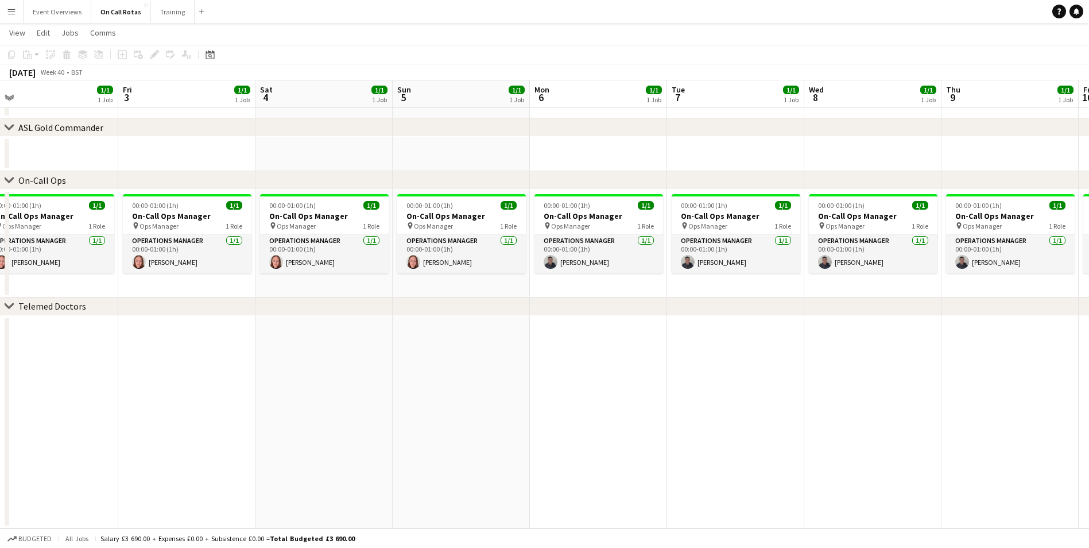
scroll to position [0, 281]
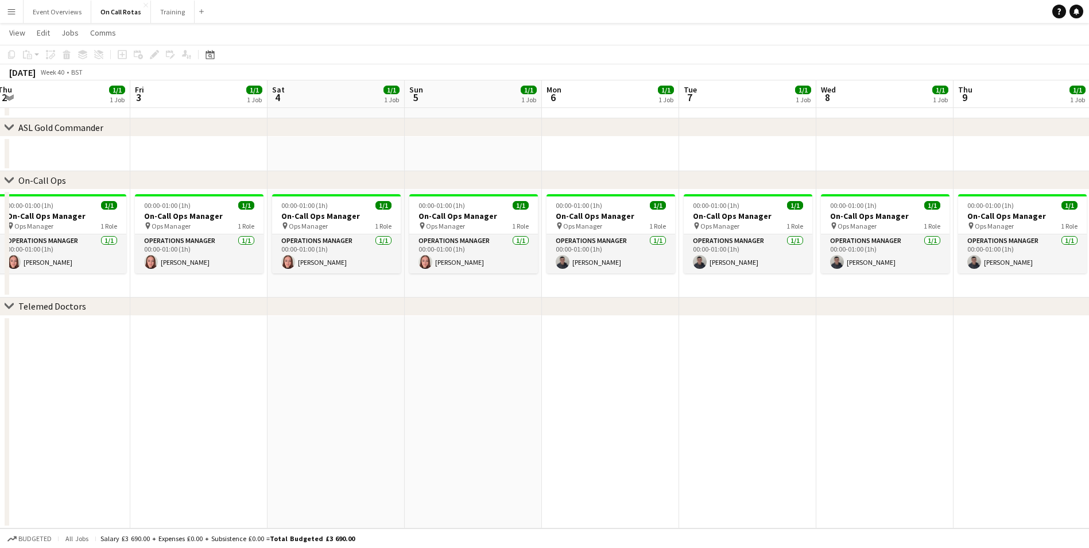
drag, startPoint x: 583, startPoint y: 373, endPoint x: 759, endPoint y: 381, distance: 176.3
click at [759, 381] on app-calendar-viewport "Tue 30 3/4 2 Jobs Wed 1 1/1 1 Job Thu 2 1/1 1 Job Fri 3 1/1 1 Job Sat 4 1/1 1 J…" at bounding box center [544, 264] width 1089 height 528
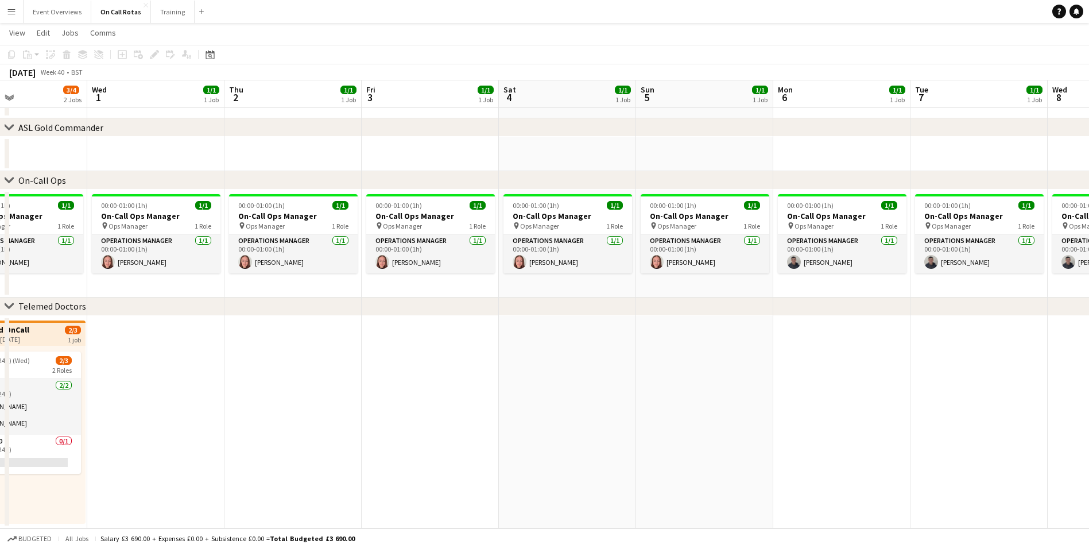
drag, startPoint x: 324, startPoint y: 442, endPoint x: 556, endPoint y: 469, distance: 232.8
click at [556, 469] on app-calendar-viewport "Sun 28 1/4 2 Jobs Mon 29 3/4 2 Jobs Tue 30 3/4 2 Jobs Wed 1 1/1 1 Job Thu 2 1/1…" at bounding box center [544, 264] width 1089 height 528
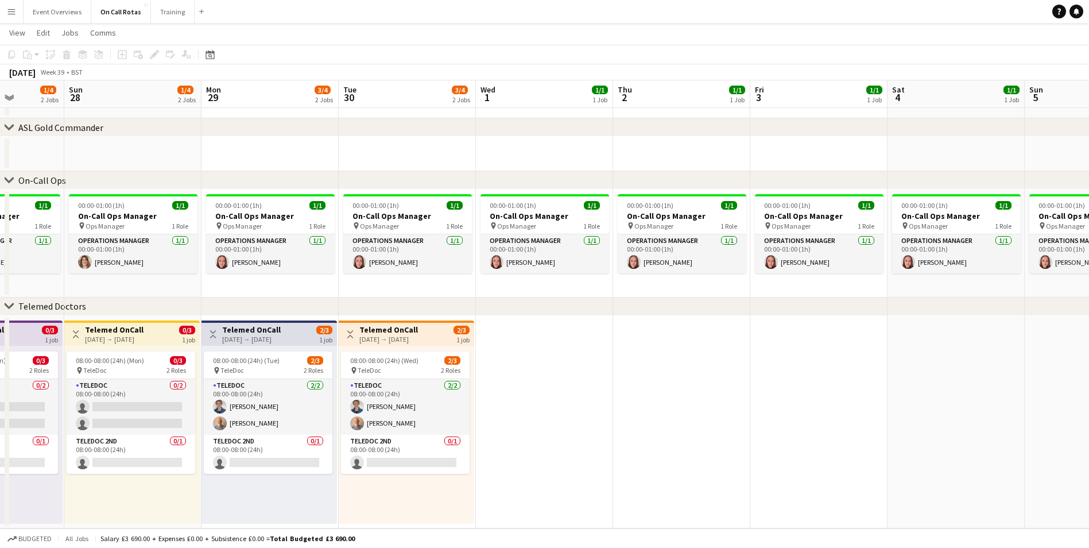
drag, startPoint x: 169, startPoint y: 340, endPoint x: 557, endPoint y: 327, distance: 388.7
click at [557, 327] on app-calendar-viewport "Thu 25 2/4 2 Jobs Fri 26 3/4 2 Jobs Sat 27 1/4 2 Jobs Sun 28 1/4 2 Jobs Mon 29 …" at bounding box center [544, 264] width 1089 height 528
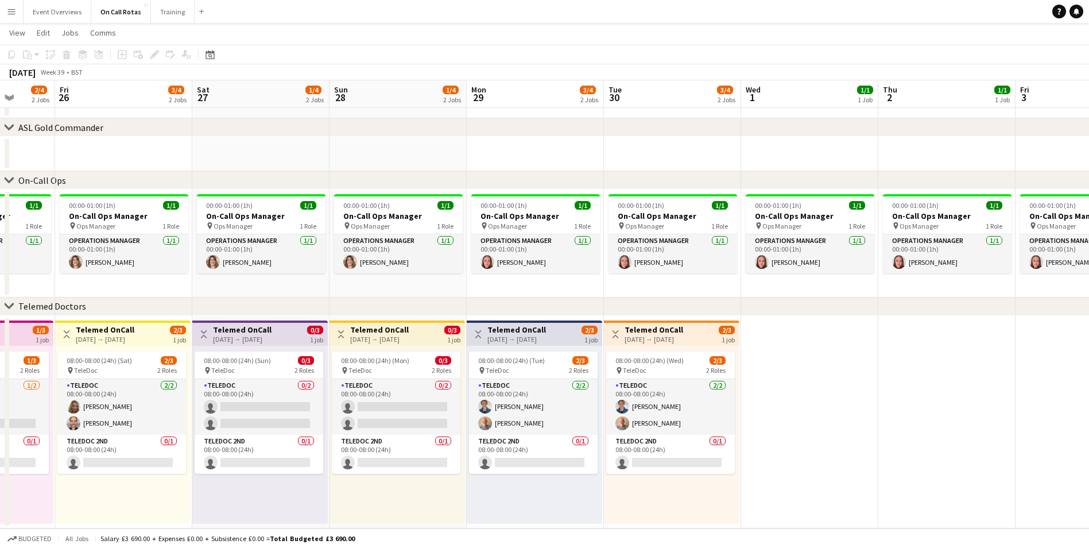
drag, startPoint x: 368, startPoint y: 286, endPoint x: 771, endPoint y: 272, distance: 402.6
click at [771, 272] on app-calendar-viewport "Tue 23 2/4 2 Jobs Wed 24 1/4 2 Jobs Thu 25 2/4 2 Jobs Fri 26 3/4 2 Jobs Sat 27 …" at bounding box center [544, 264] width 1089 height 528
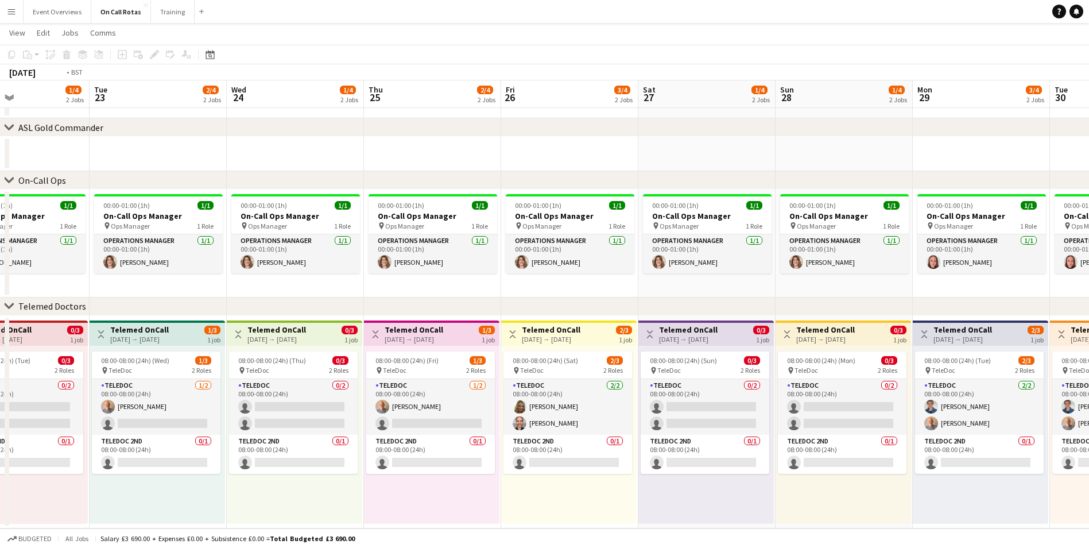
scroll to position [0, 361]
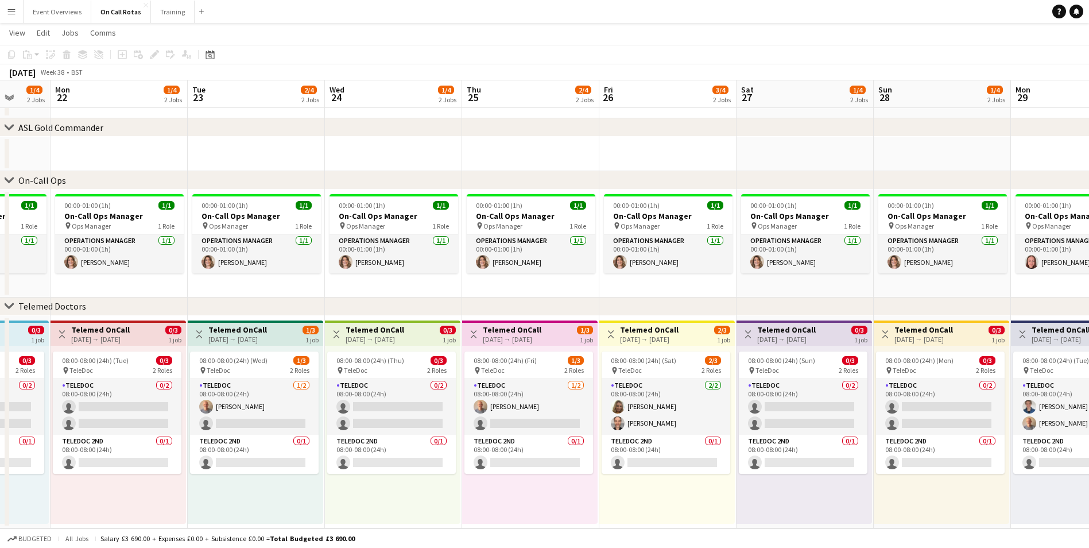
drag, startPoint x: 293, startPoint y: 275, endPoint x: 700, endPoint y: 235, distance: 408.9
click at [700, 235] on app-calendar-viewport "Fri 19 3/4 2 Jobs Sat 20 4/4 2 Jobs Sun 21 1/4 2 Jobs Mon 22 1/4 2 Jobs Tue 23 …" at bounding box center [544, 264] width 1089 height 528
drag, startPoint x: 389, startPoint y: 297, endPoint x: 629, endPoint y: 284, distance: 240.3
click at [629, 284] on div "chevron-right ASL Gold Commander chevron-right On-Call Ops chevron-right Teleme…" at bounding box center [544, 264] width 1089 height 528
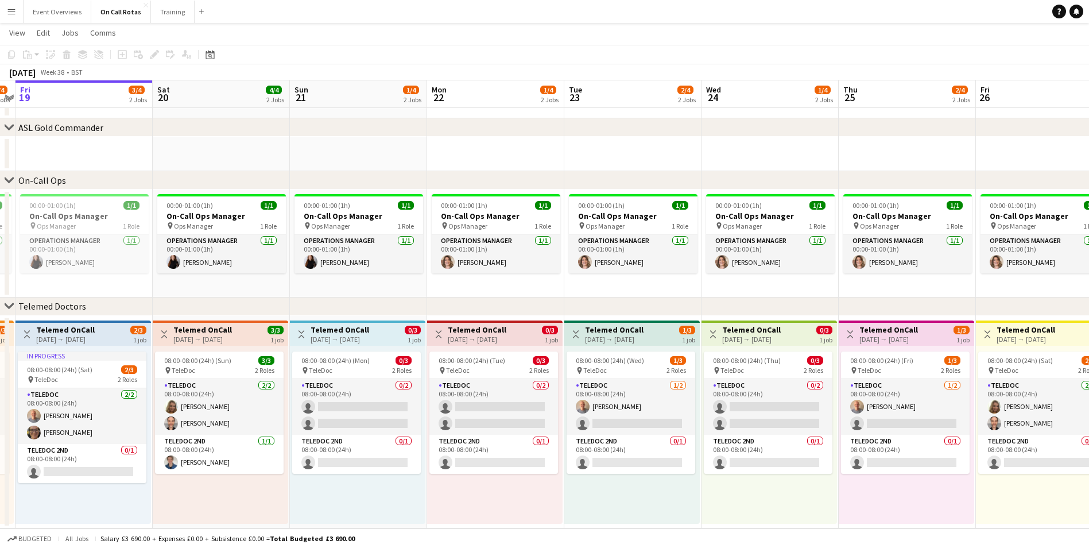
drag, startPoint x: 442, startPoint y: 296, endPoint x: 818, endPoint y: 295, distance: 376.5
click at [818, 295] on app-calendar-viewport "Wed 17 2/4 2 Jobs Thu 18 3/4 2 Jobs Fri 19 3/4 2 Jobs Sat 20 4/4 2 Jobs Sun 21 …" at bounding box center [544, 264] width 1089 height 528
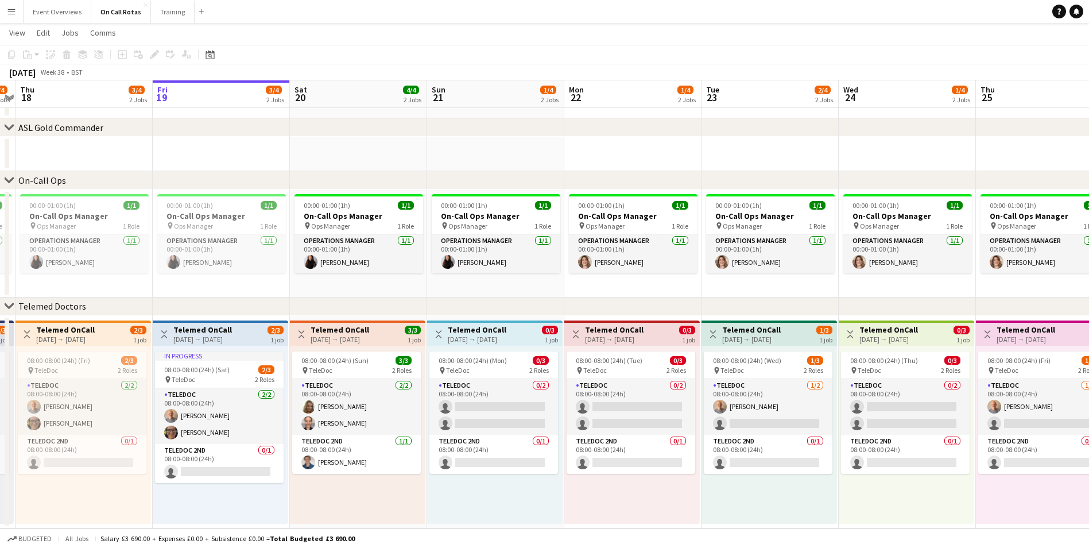
scroll to position [0, 276]
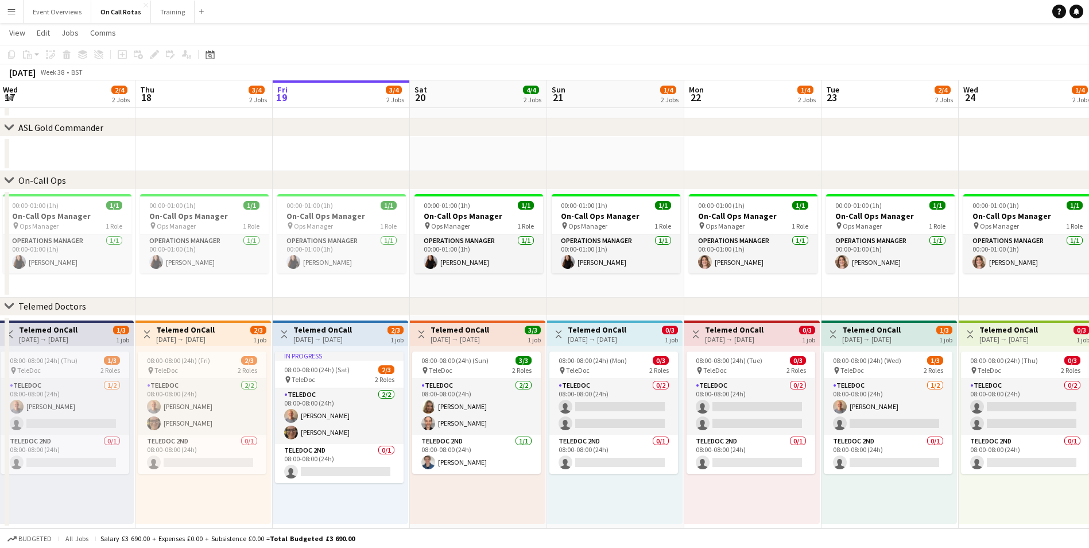
drag, startPoint x: 399, startPoint y: 292, endPoint x: 657, endPoint y: 286, distance: 257.2
click at [657, 286] on app-calendar-viewport "Mon 15 2/4 2 Jobs Tue 16 3/4 2 Jobs Wed 17 2/4 2 Jobs Thu 18 3/4 2 Jobs Fri 19 …" at bounding box center [544, 264] width 1089 height 528
click at [3, 16] on button "Menu" at bounding box center [11, 11] width 23 height 23
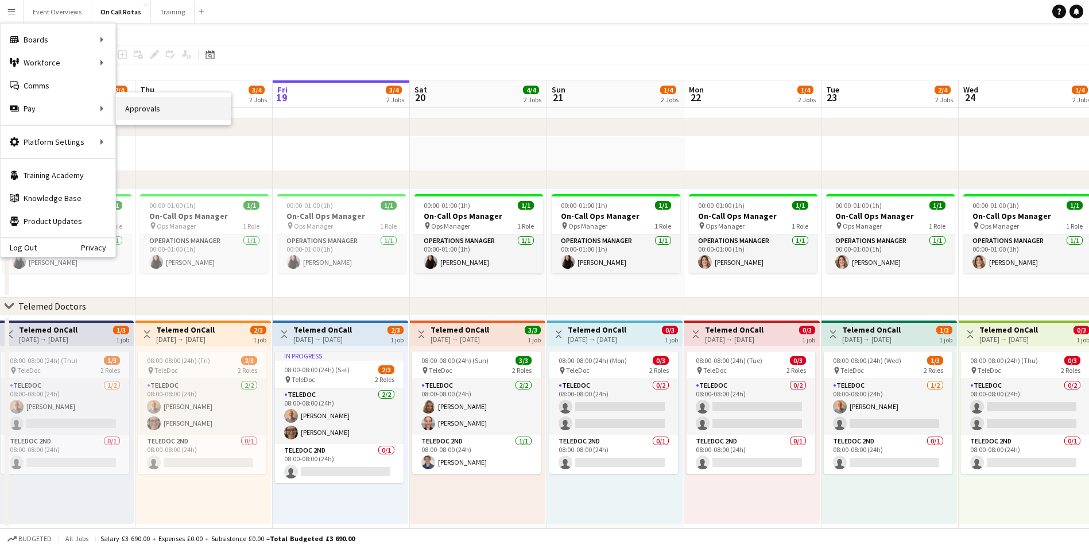
click at [133, 103] on link "Approvals" at bounding box center [173, 108] width 115 height 23
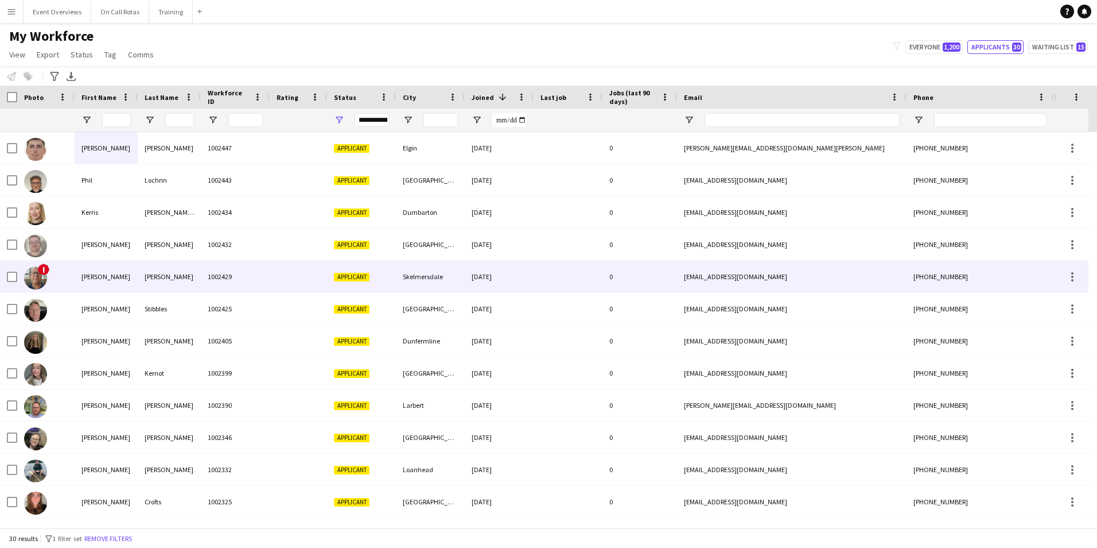
click at [210, 273] on div "1002429" at bounding box center [235, 277] width 69 height 32
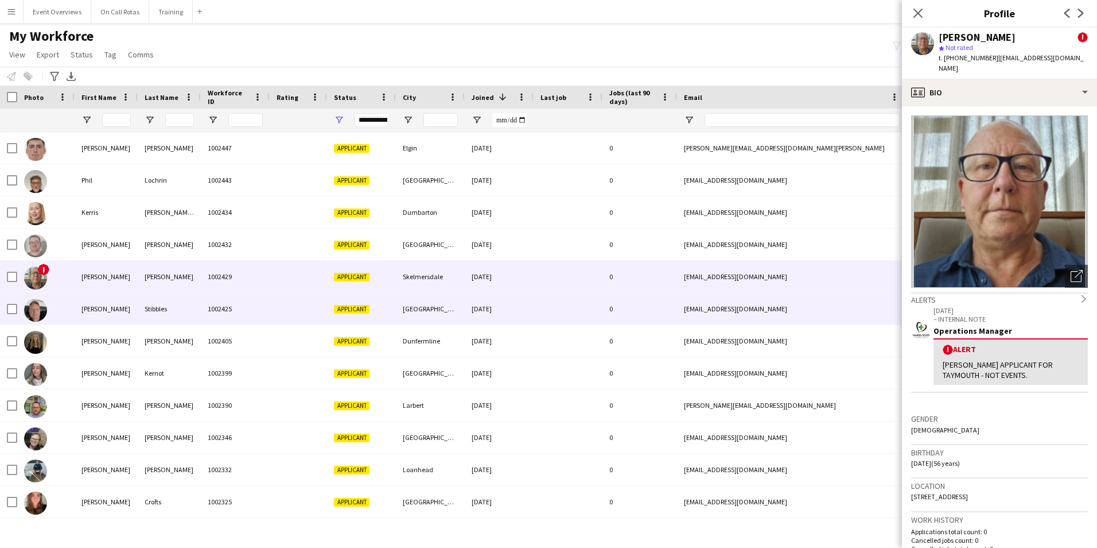
click at [209, 293] on div "1002425" at bounding box center [235, 309] width 69 height 32
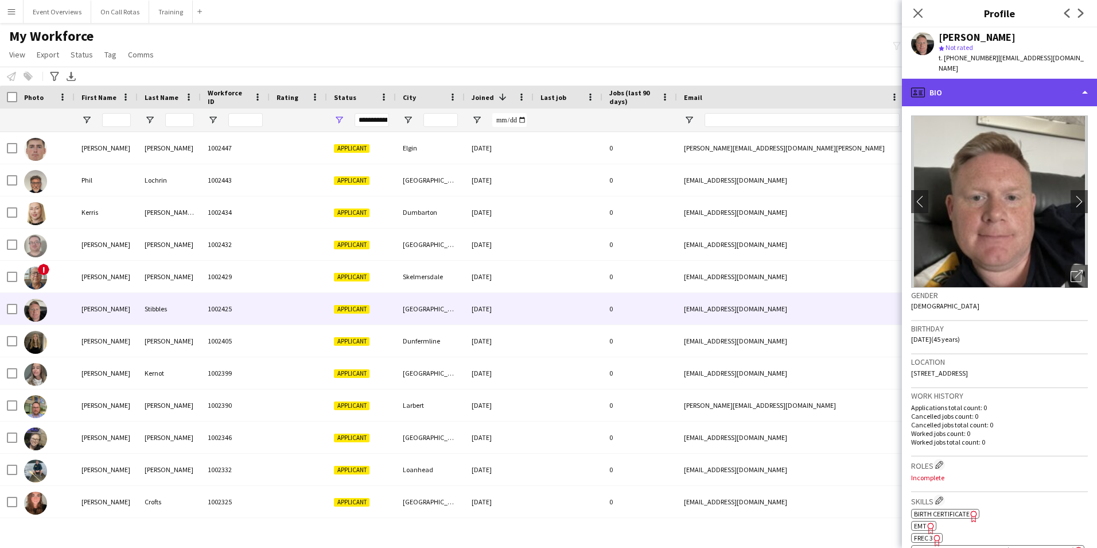
click at [970, 81] on div "profile Bio" at bounding box center [999, 93] width 195 height 28
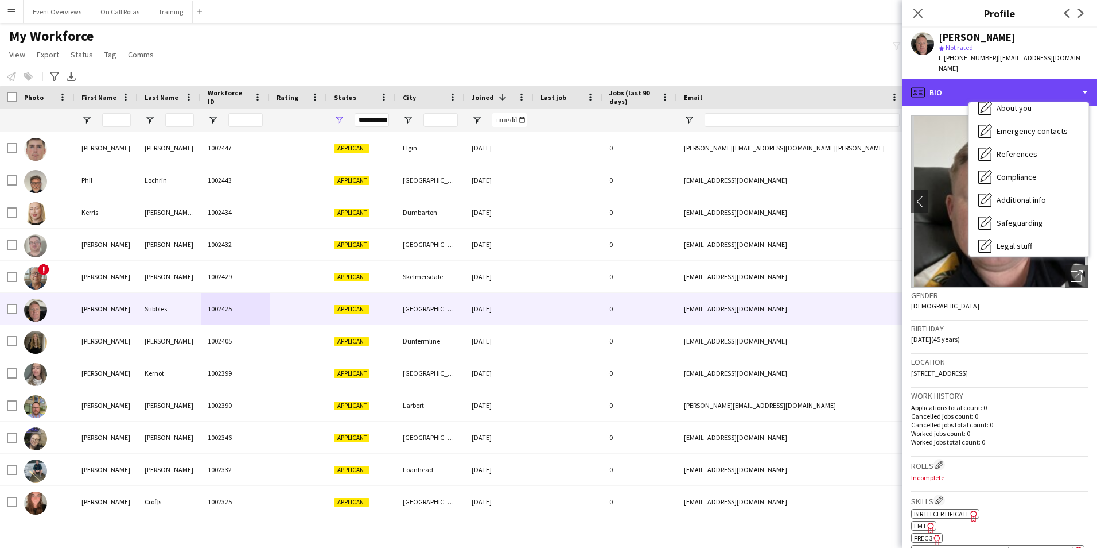
scroll to position [200, 0]
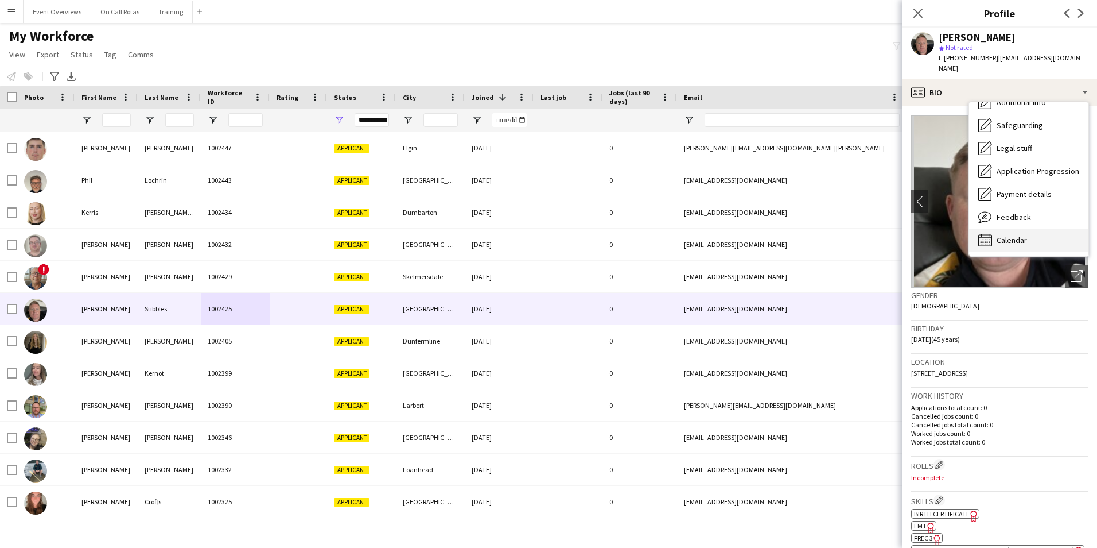
click at [1014, 228] on div "Calendar Calendar" at bounding box center [1028, 239] width 119 height 23
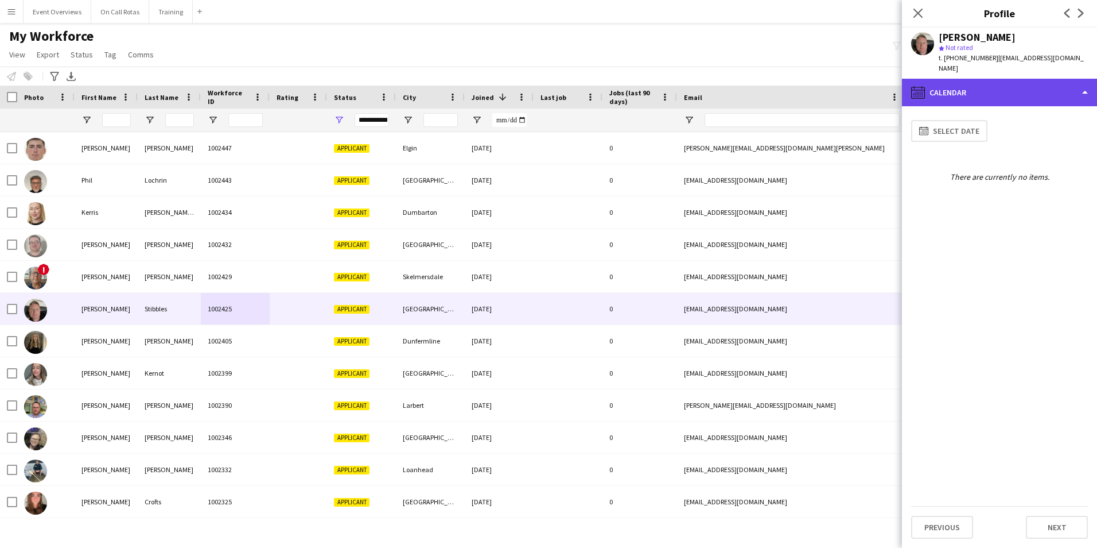
click at [998, 90] on div "calendar-full Calendar" at bounding box center [999, 93] width 195 height 28
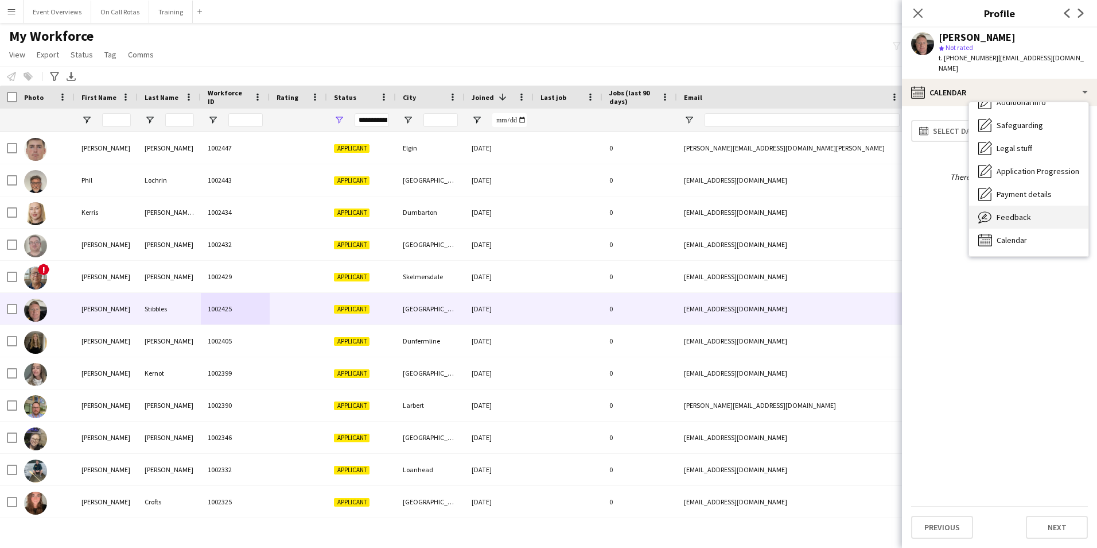
click at [1026, 212] on span "Feedback" at bounding box center [1014, 217] width 34 height 10
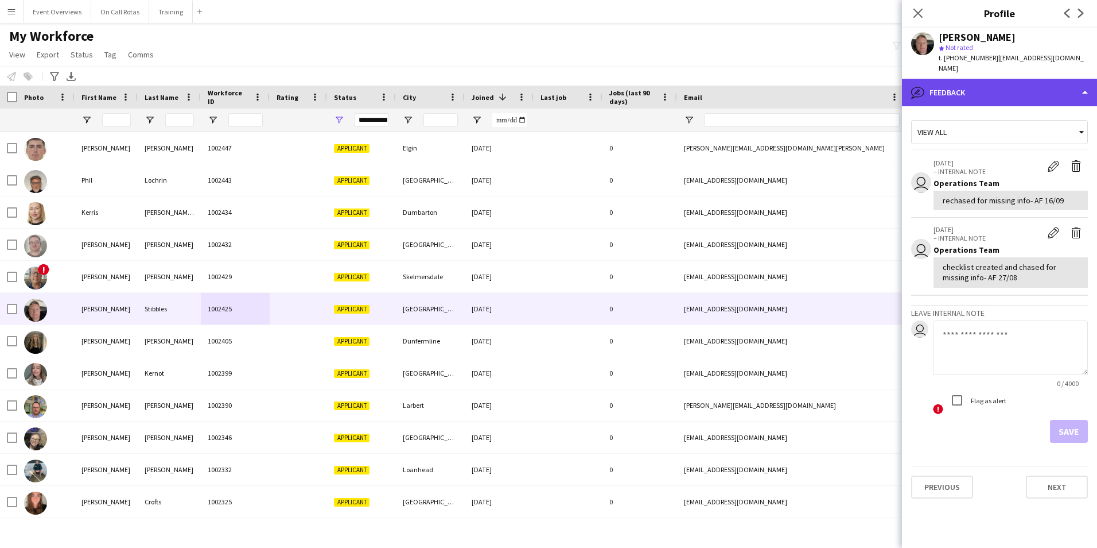
click at [979, 84] on div "bubble-pencil Feedback" at bounding box center [999, 93] width 195 height 28
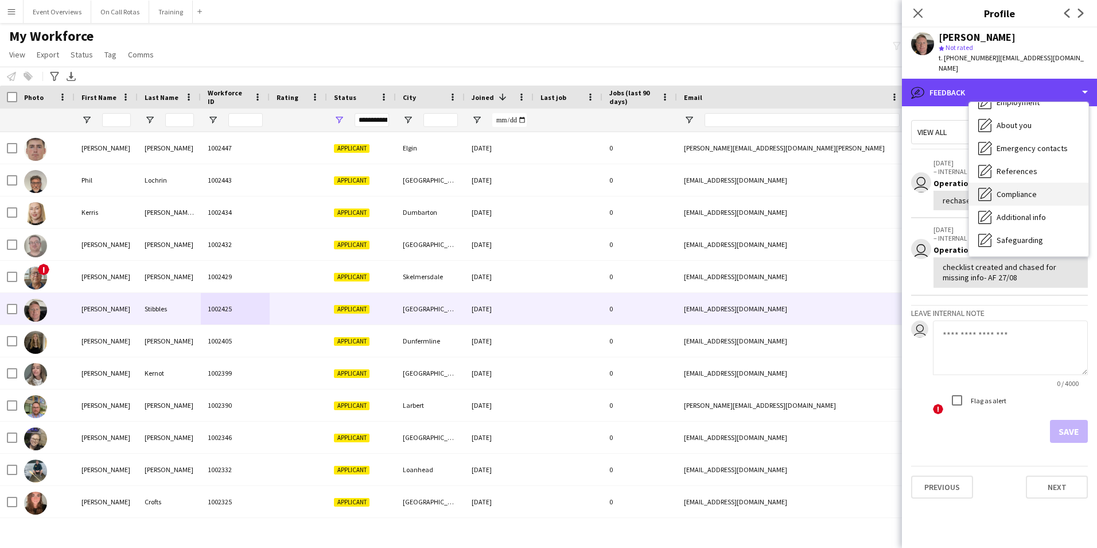
scroll to position [0, 0]
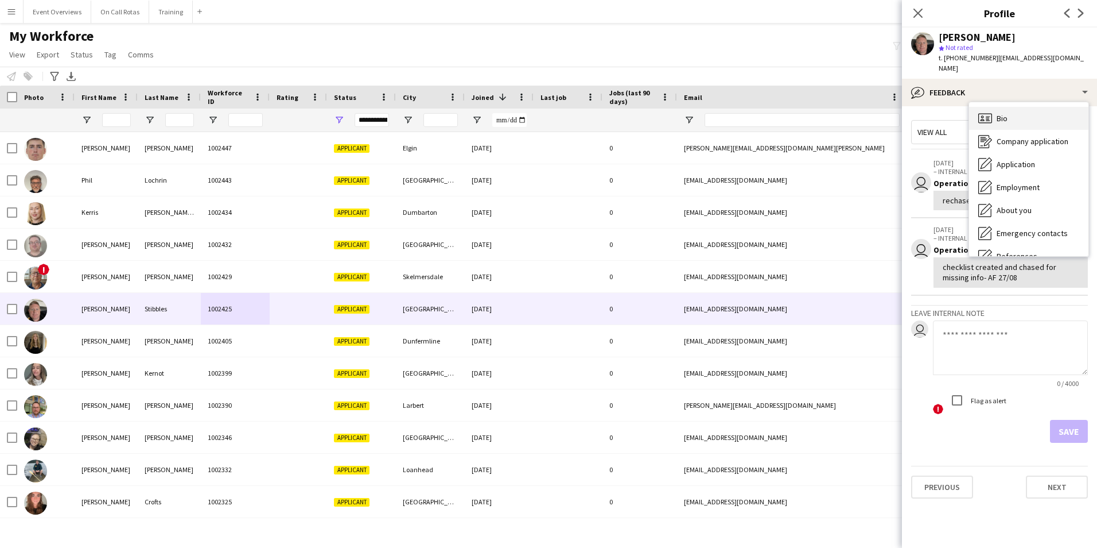
click at [1001, 107] on div "Bio Bio" at bounding box center [1028, 118] width 119 height 23
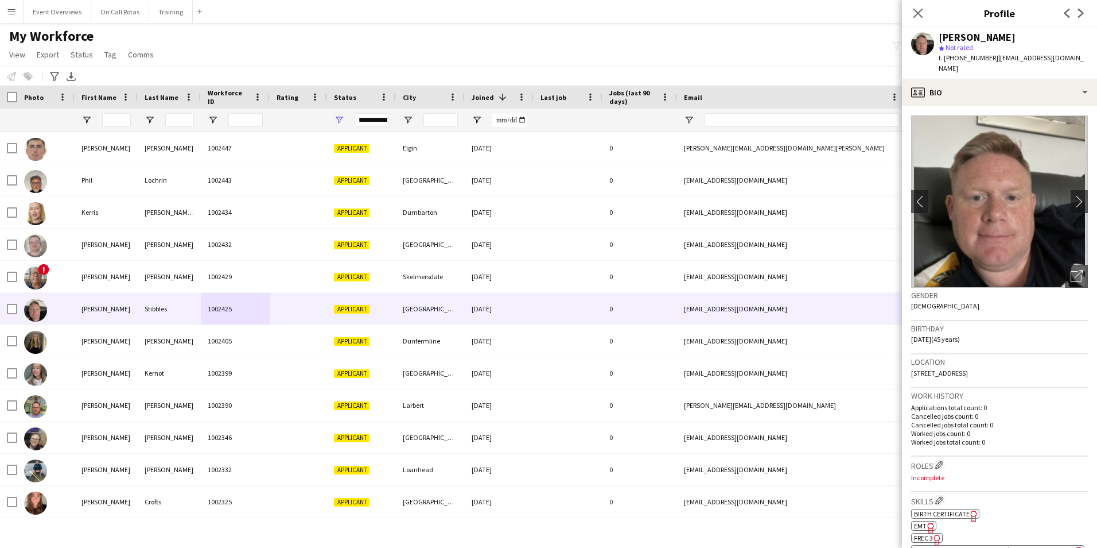
click at [926, 5] on div "Close pop-in" at bounding box center [918, 13] width 32 height 26
click at [918, 15] on icon "Close pop-in" at bounding box center [918, 12] width 11 height 11
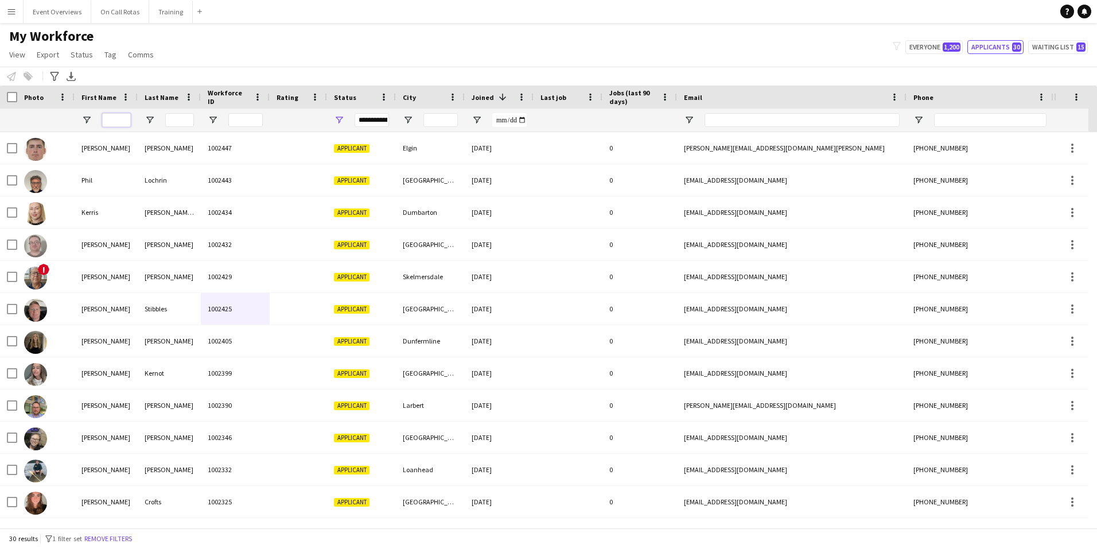
click at [112, 115] on input "First Name Filter Input" at bounding box center [116, 120] width 29 height 14
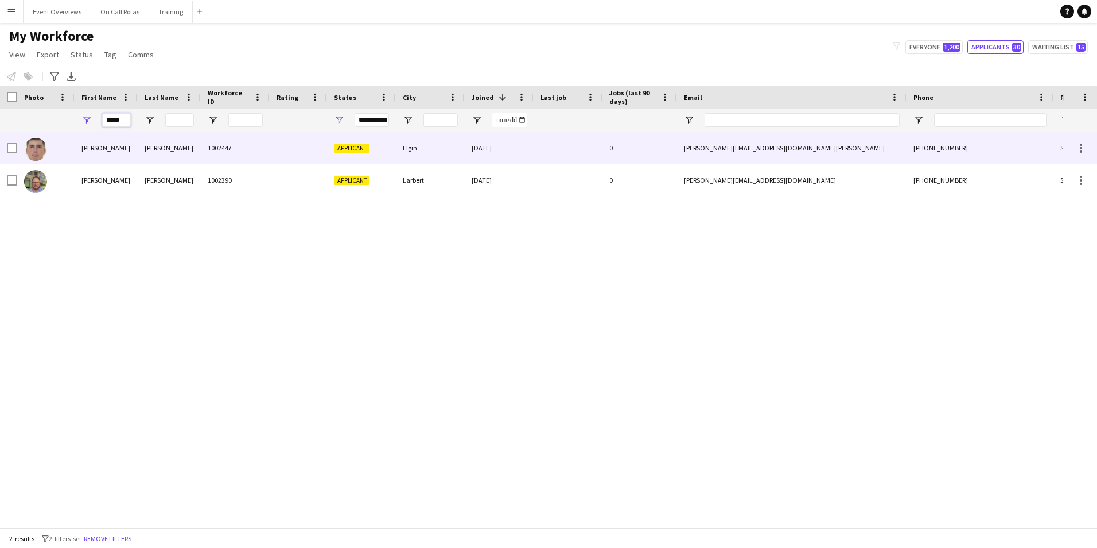
type input "*****"
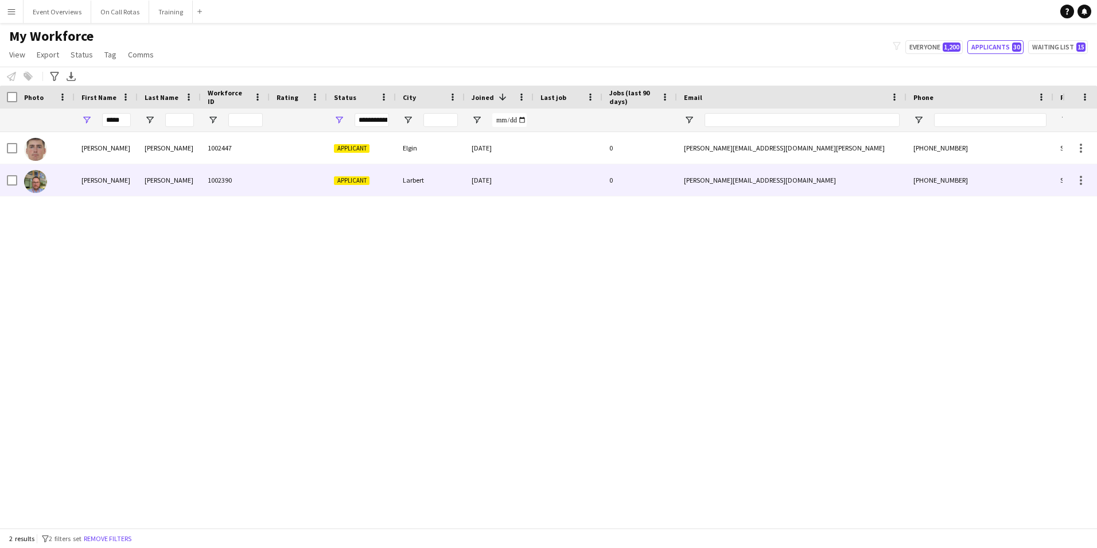
click at [119, 173] on div "David" at bounding box center [106, 180] width 63 height 32
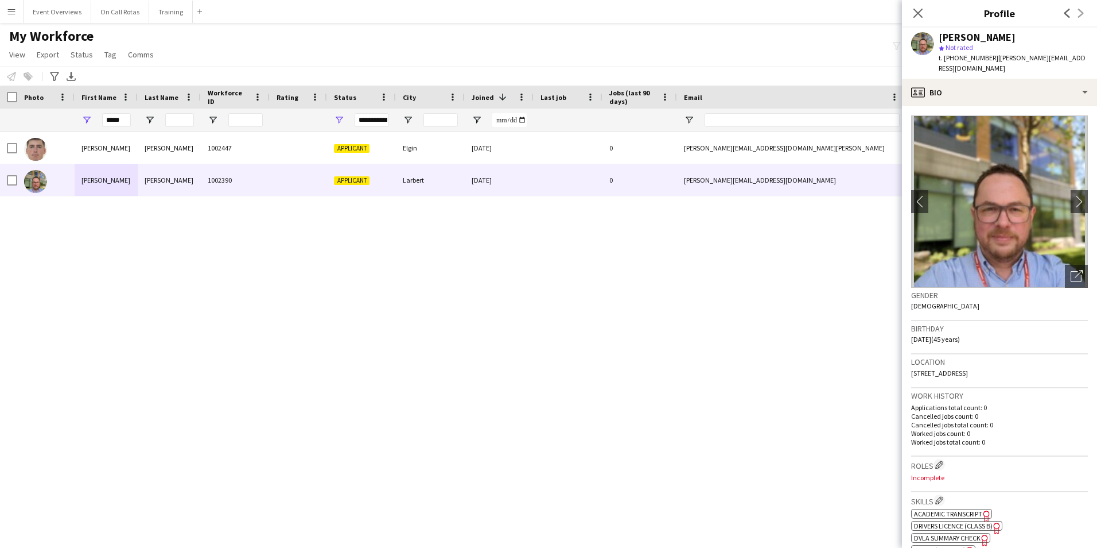
click at [942, 106] on app-crew-profile-bio "chevron-left chevron-right Open photos pop-in Gender Male Birthday 29-11-1979 (…" at bounding box center [999, 326] width 195 height 441
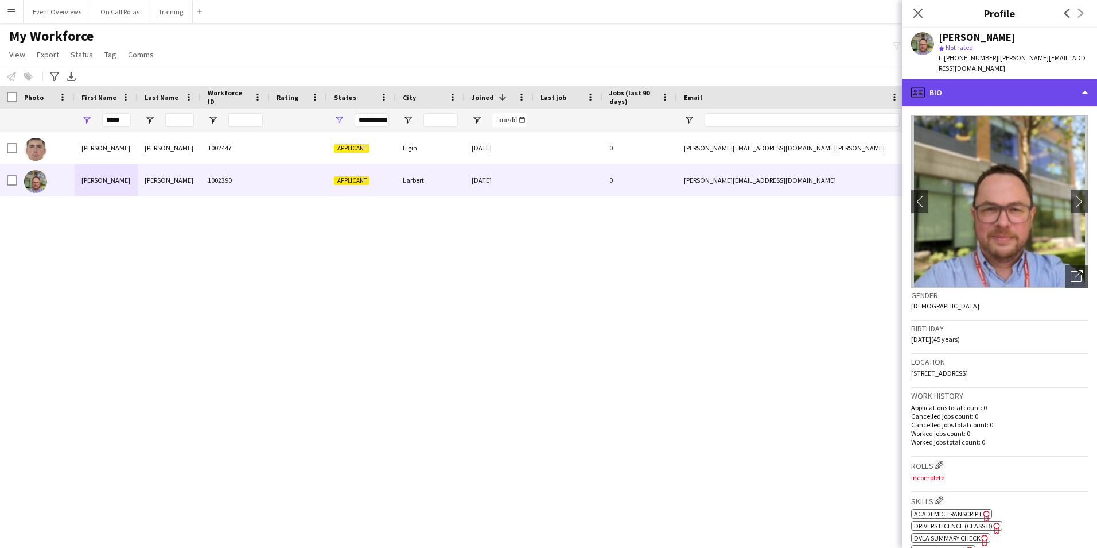
click at [946, 88] on div "profile Bio" at bounding box center [999, 93] width 195 height 28
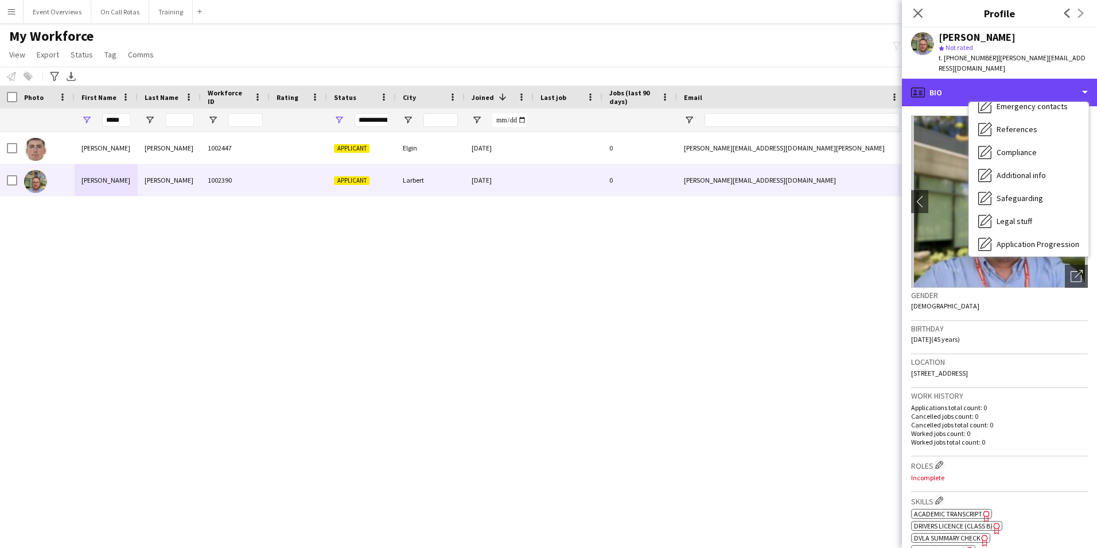
scroll to position [200, 0]
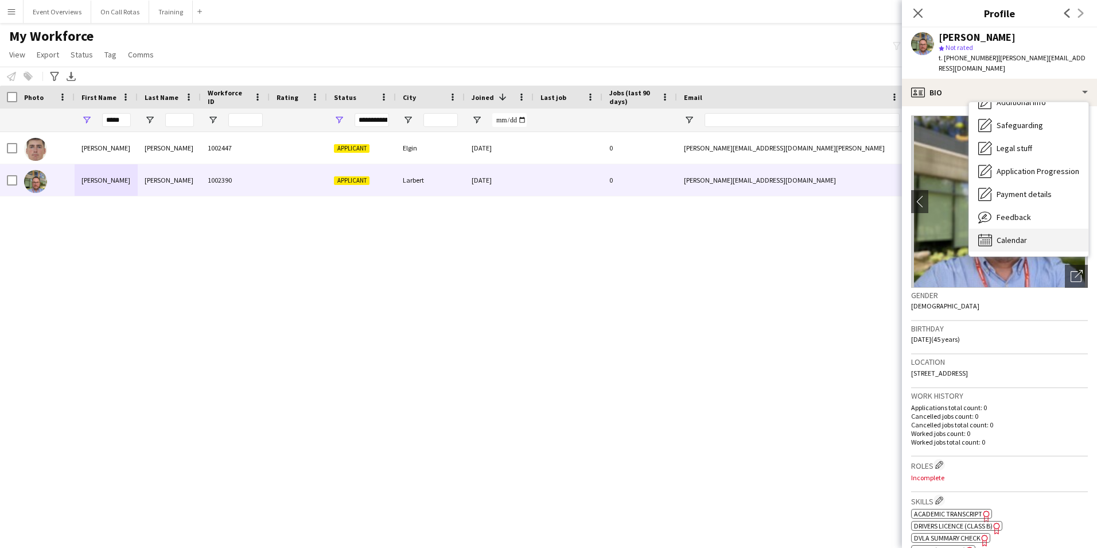
click at [1015, 228] on div "Calendar Calendar" at bounding box center [1028, 239] width 119 height 23
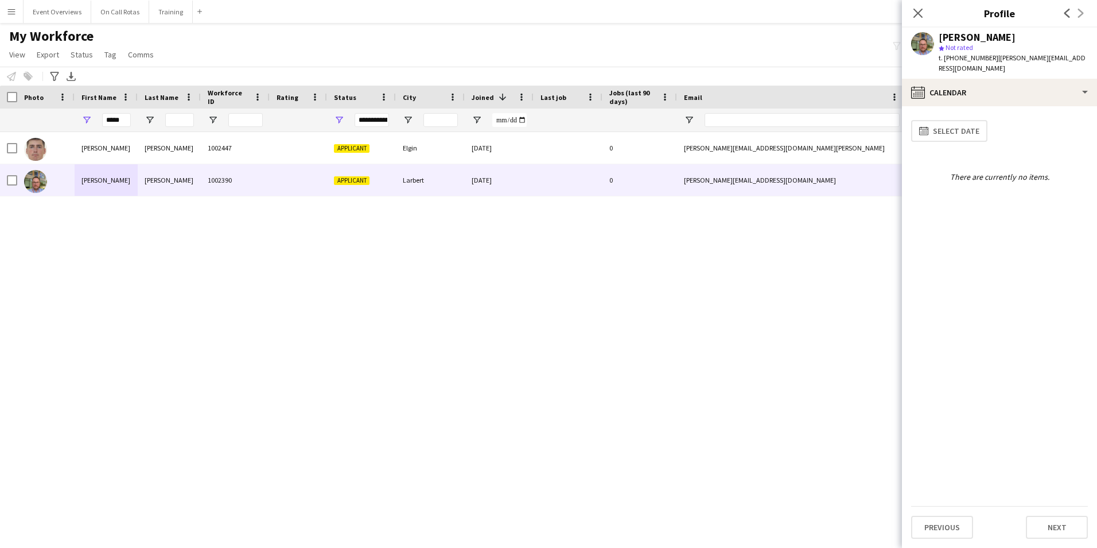
click at [983, 106] on app-calendar-tab "calendar-full Select date There are currently no items. Previous Next" at bounding box center [999, 326] width 195 height 441
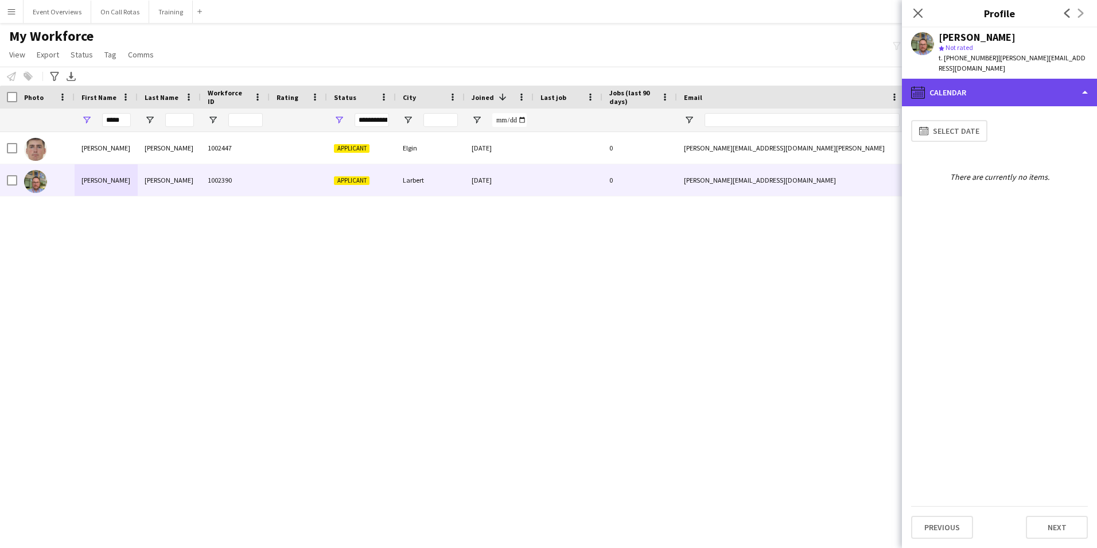
click at [981, 88] on div "calendar-full Calendar" at bounding box center [999, 93] width 195 height 28
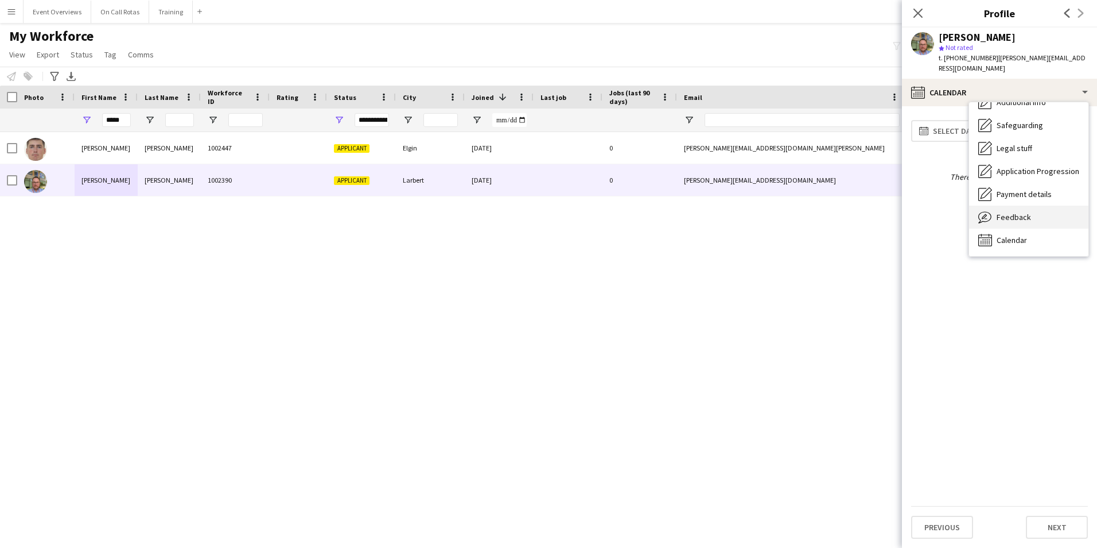
click at [1014, 212] on span "Feedback" at bounding box center [1014, 217] width 34 height 10
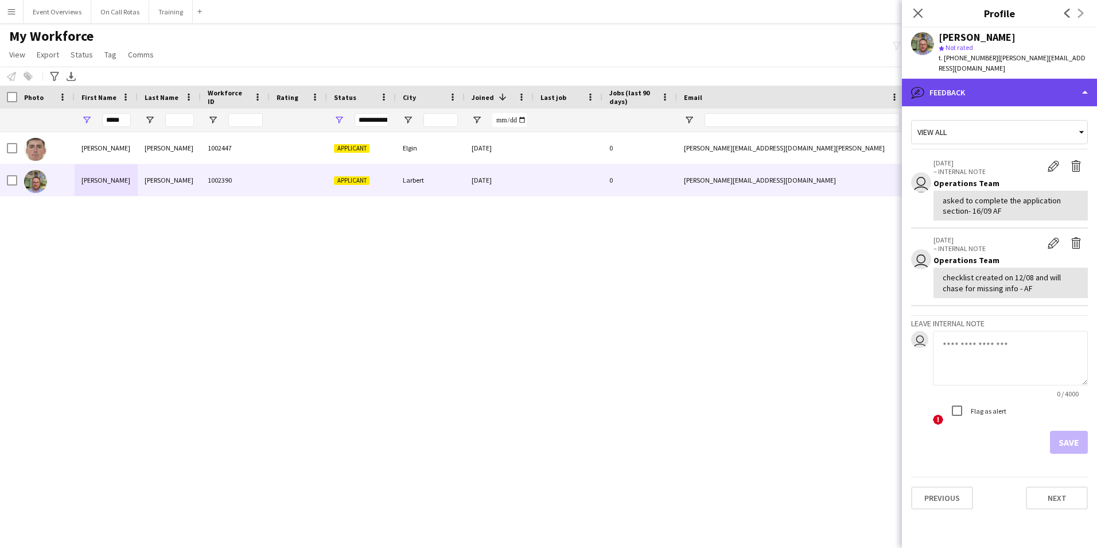
click at [958, 79] on div "bubble-pencil Feedback" at bounding box center [999, 93] width 195 height 28
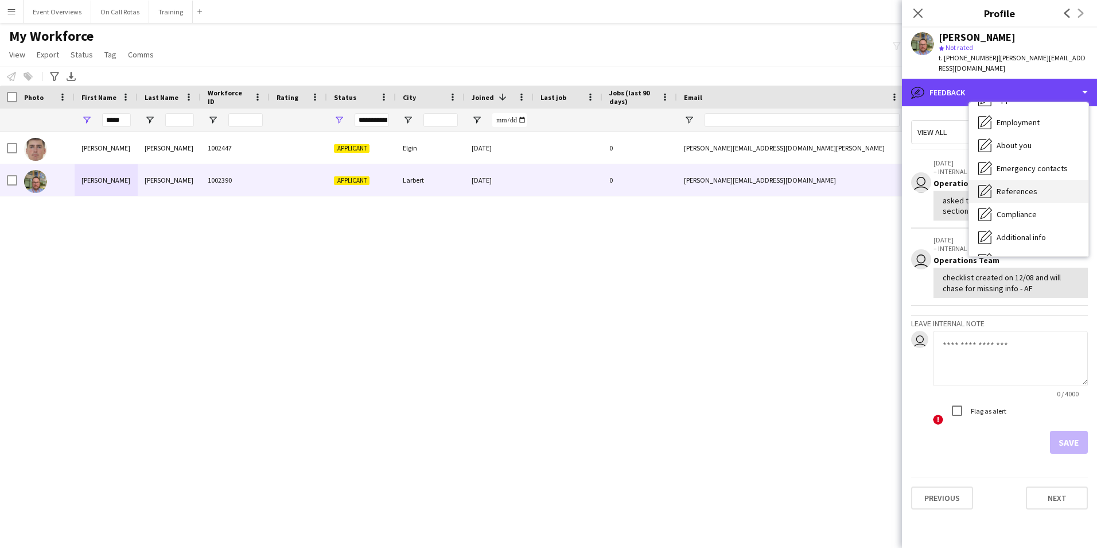
scroll to position [0, 0]
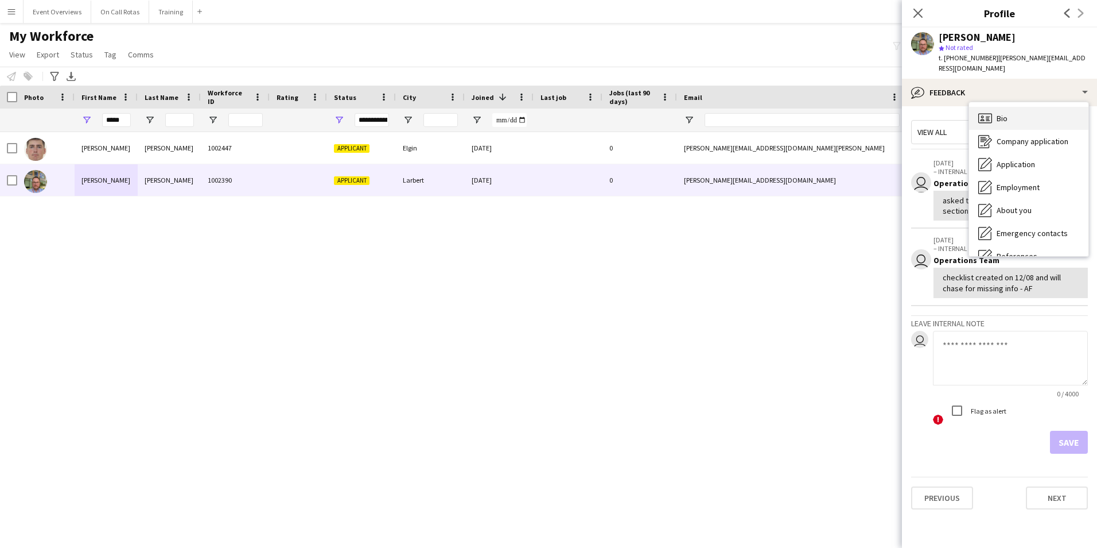
click at [1000, 107] on div "Bio Bio" at bounding box center [1028, 118] width 119 height 23
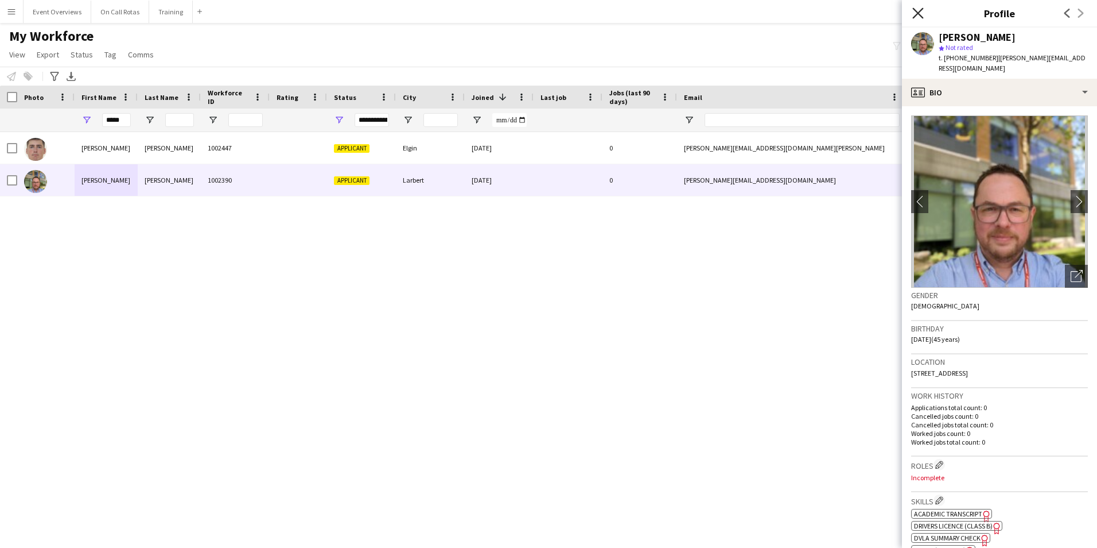
click at [915, 15] on icon at bounding box center [918, 12] width 11 height 11
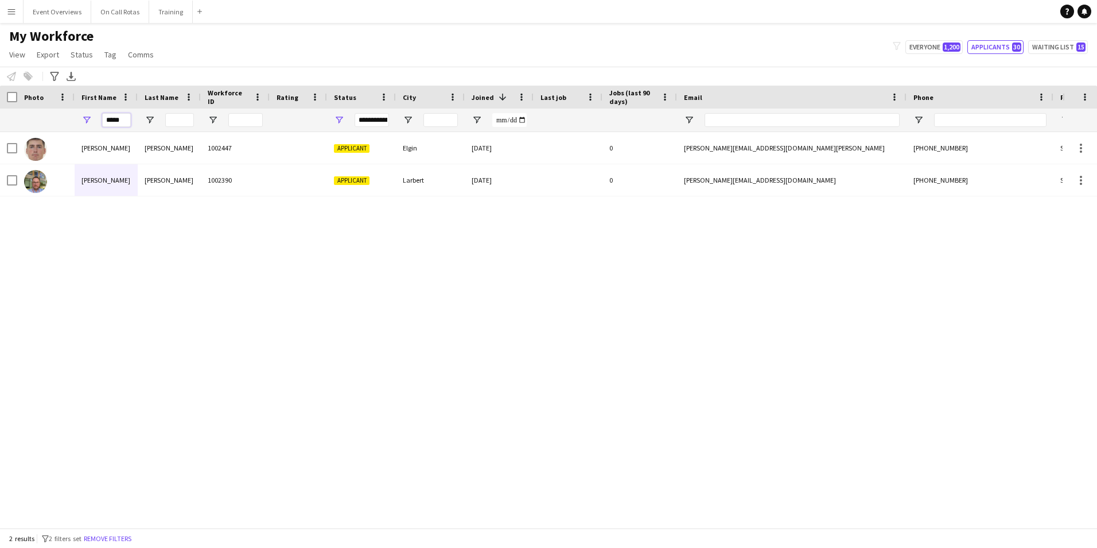
drag, startPoint x: 127, startPoint y: 123, endPoint x: 82, endPoint y: 124, distance: 44.8
click at [82, 124] on div "*****" at bounding box center [106, 119] width 63 height 23
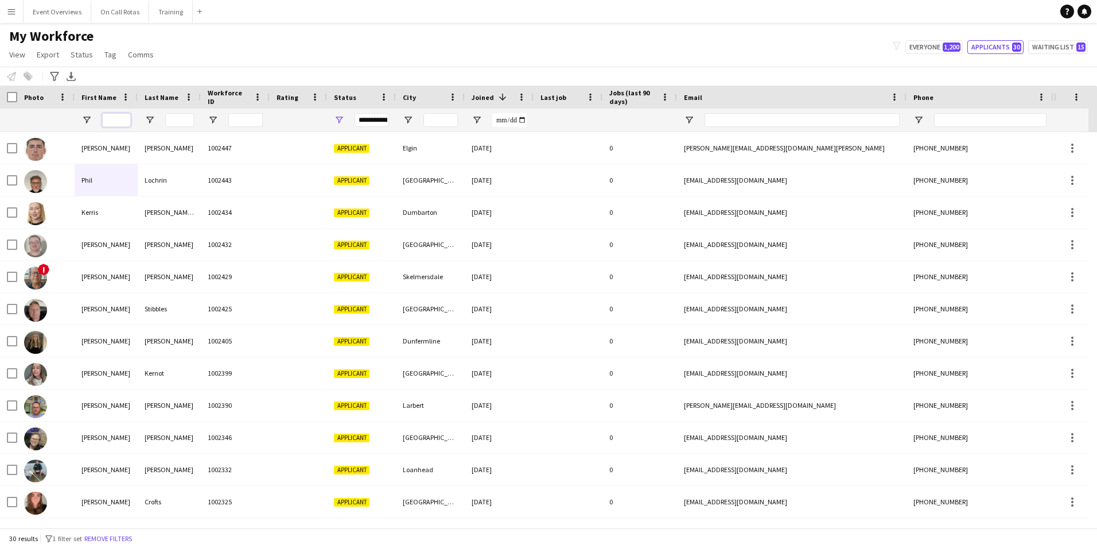
click at [110, 118] on input "First Name Filter Input" at bounding box center [116, 120] width 29 height 14
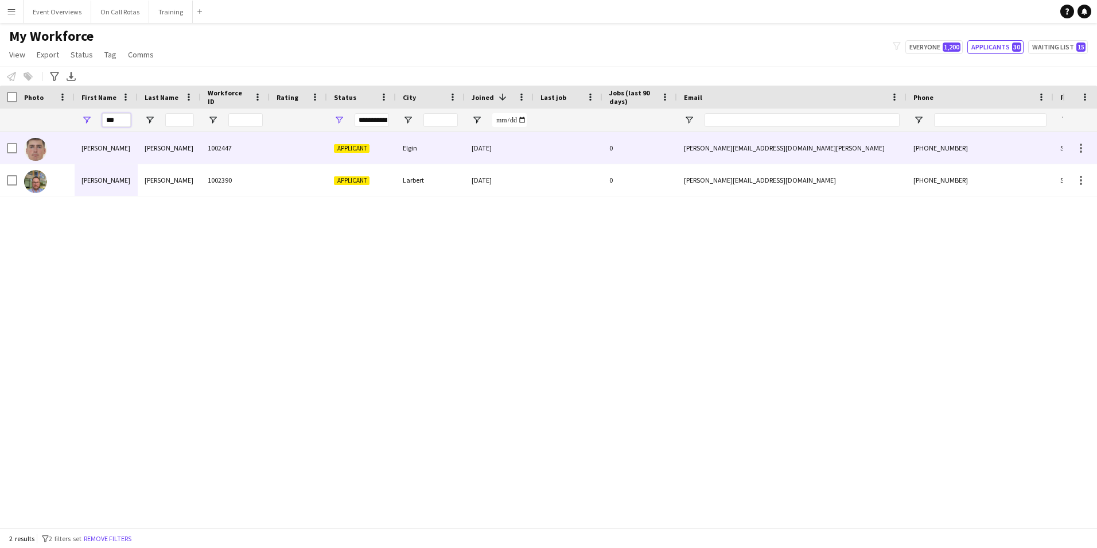
type input "***"
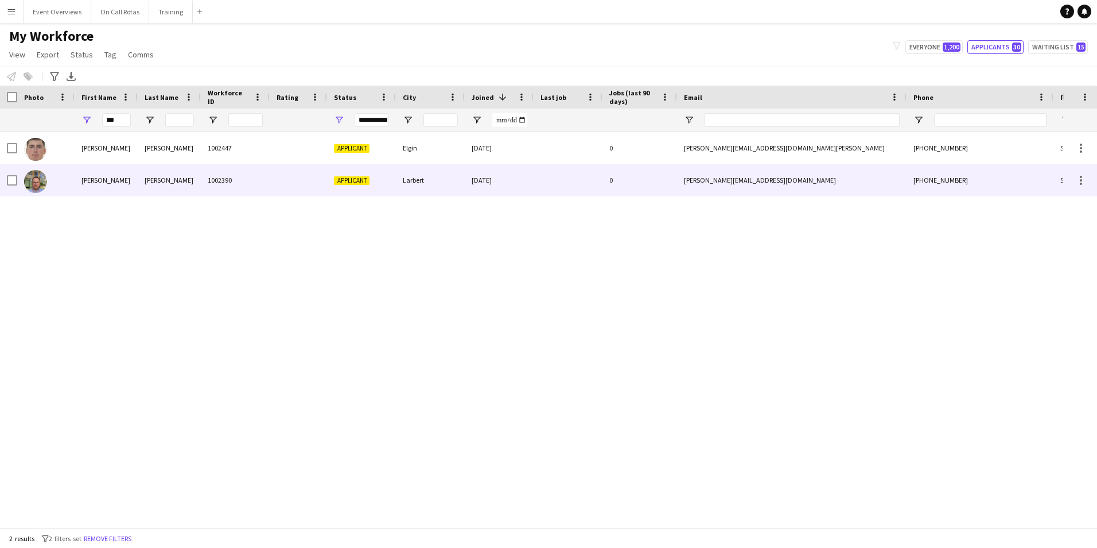
click at [130, 178] on div "[PERSON_NAME]" at bounding box center [106, 180] width 63 height 32
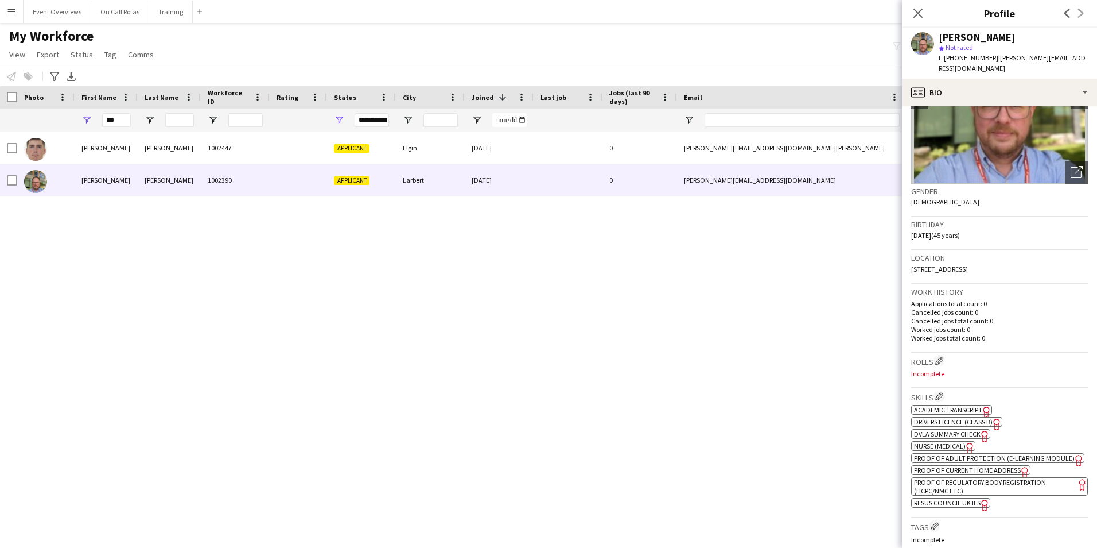
scroll to position [287, 0]
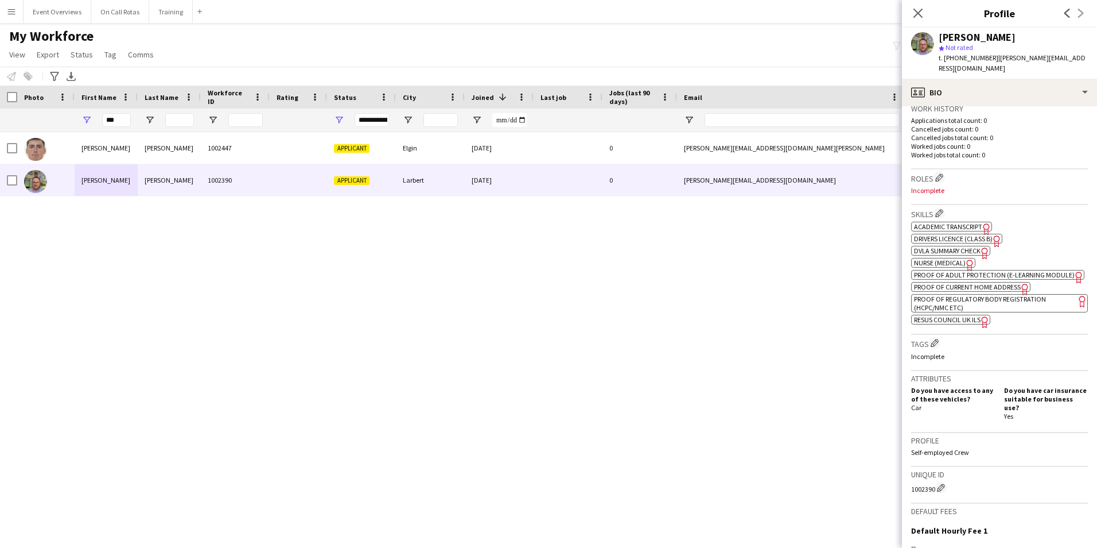
click at [955, 222] on span "Academic Transcript" at bounding box center [948, 226] width 68 height 9
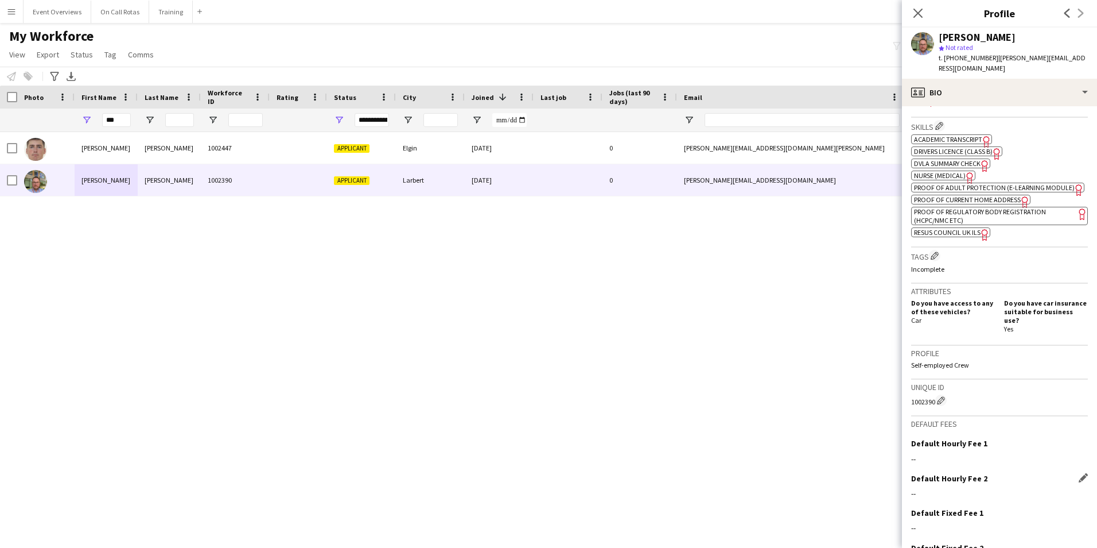
scroll to position [434, 0]
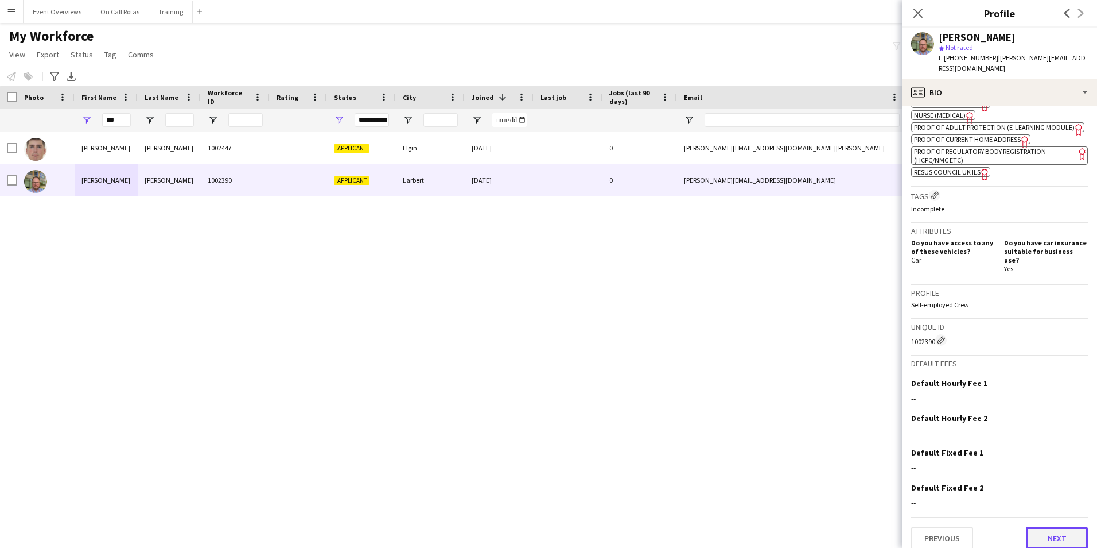
click at [1026, 526] on button "Next" at bounding box center [1057, 537] width 62 height 23
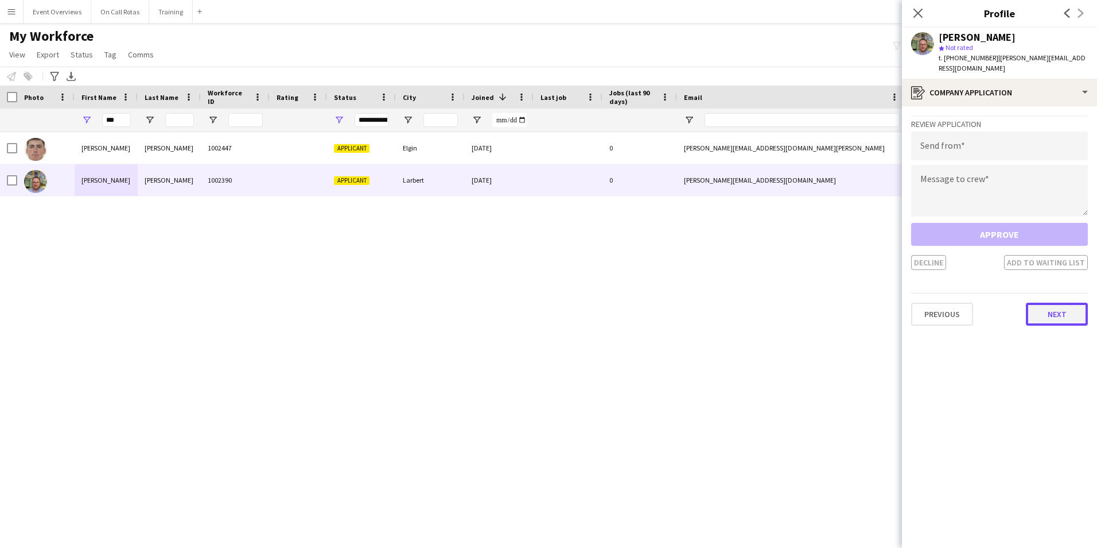
click at [1050, 302] on button "Next" at bounding box center [1057, 313] width 62 height 23
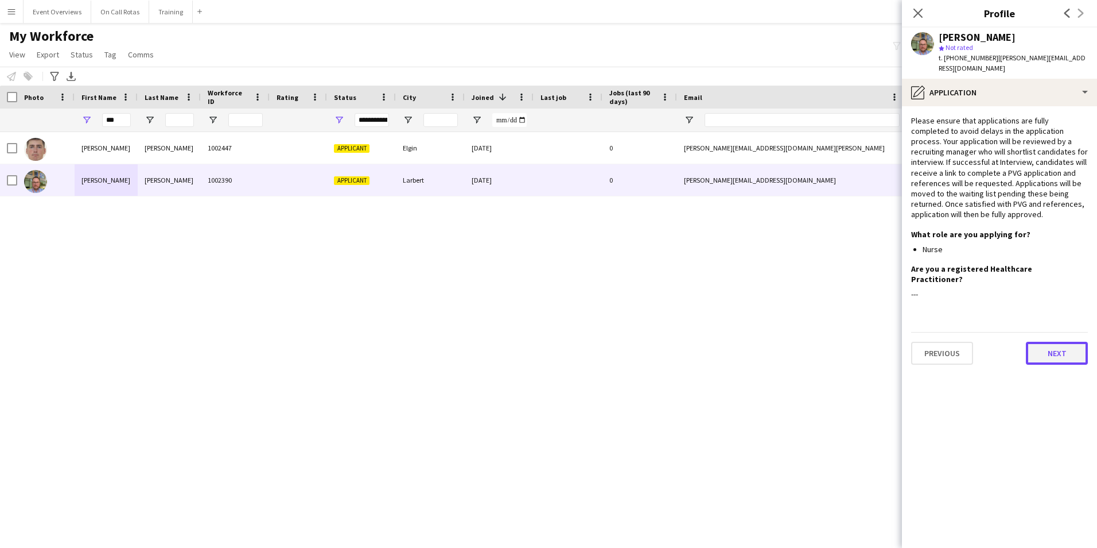
click at [1055, 341] on button "Next" at bounding box center [1057, 352] width 62 height 23
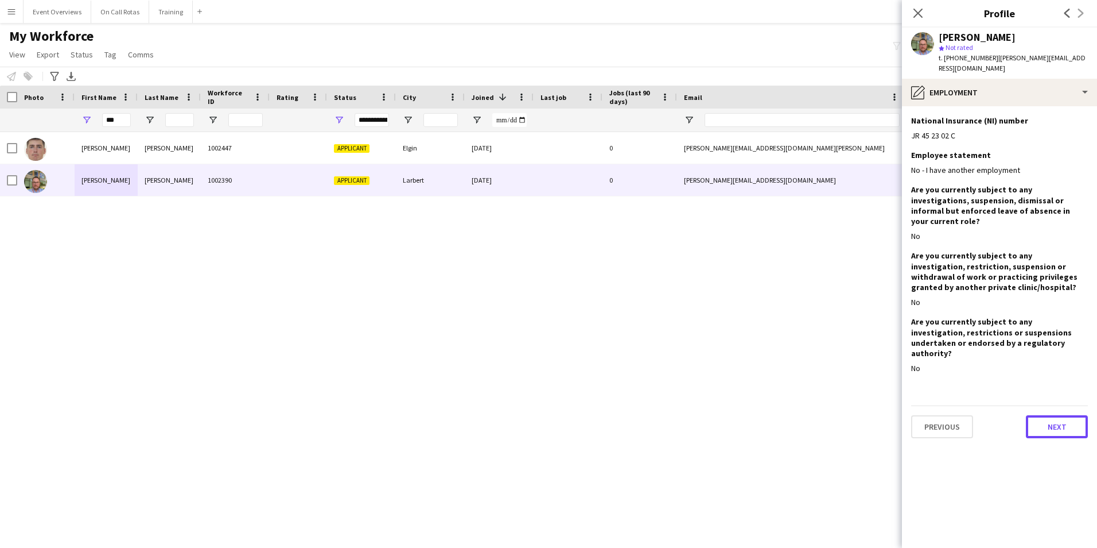
click at [1036, 415] on button "Next" at bounding box center [1057, 426] width 62 height 23
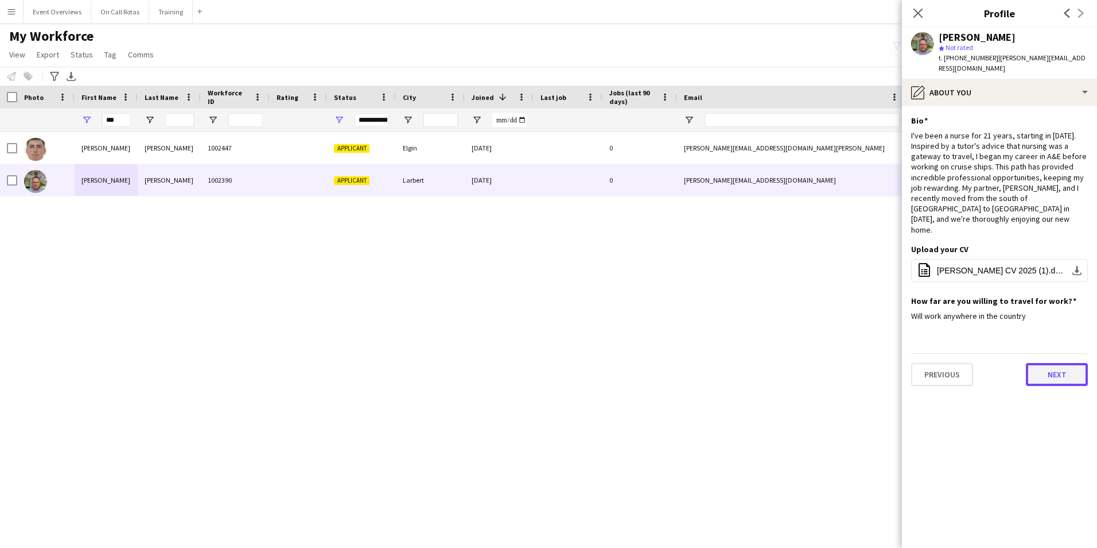
click at [1050, 363] on button "Next" at bounding box center [1057, 374] width 62 height 23
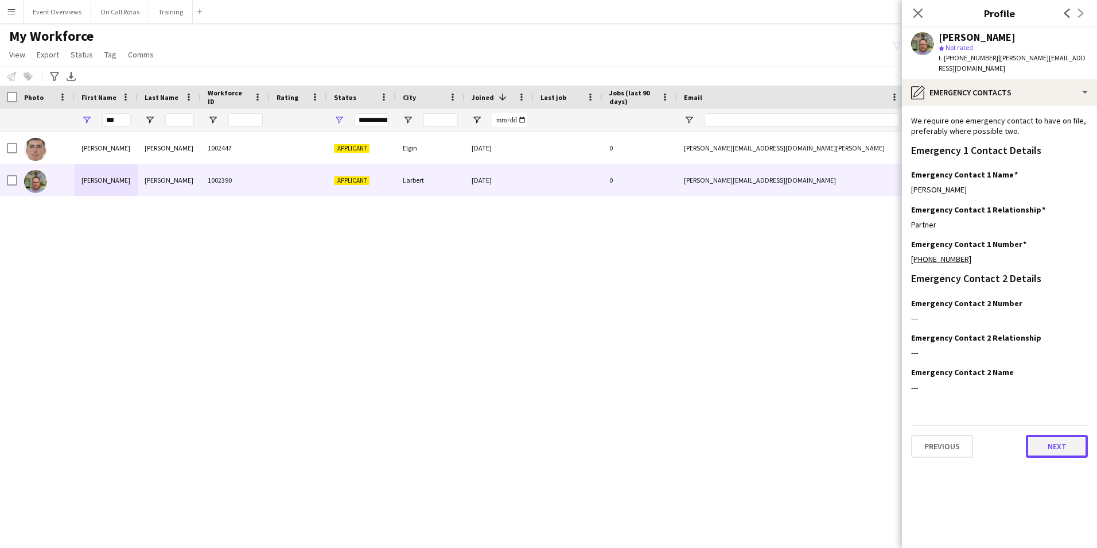
click at [1049, 434] on button "Next" at bounding box center [1057, 445] width 62 height 23
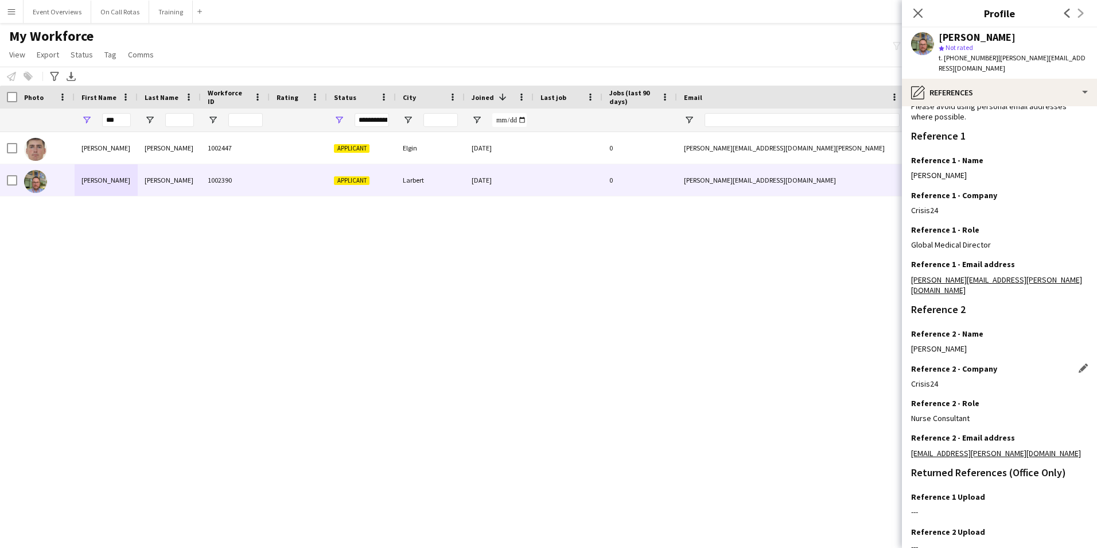
scroll to position [137, 0]
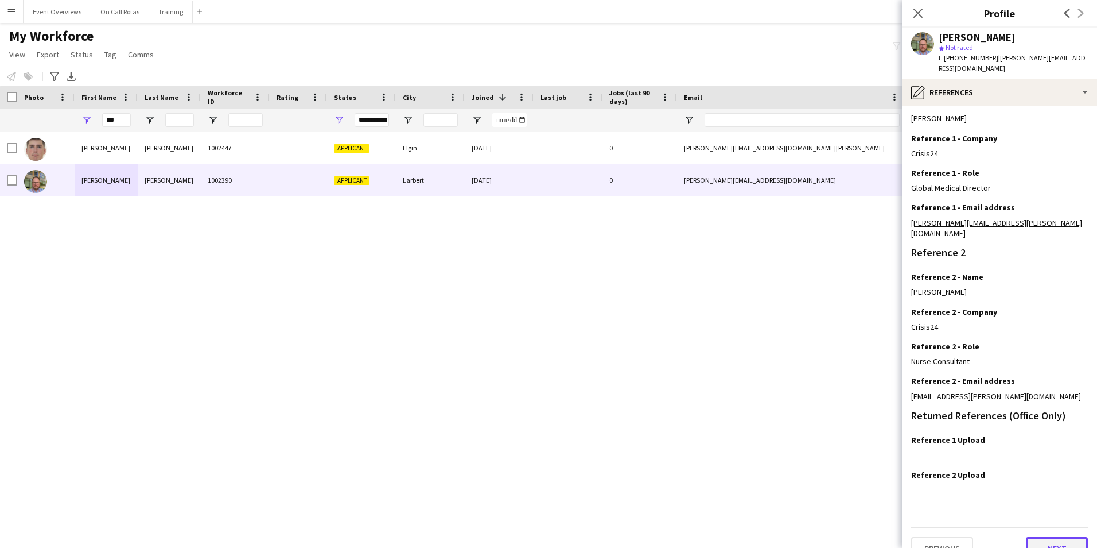
click at [1047, 537] on button "Next" at bounding box center [1057, 548] width 62 height 23
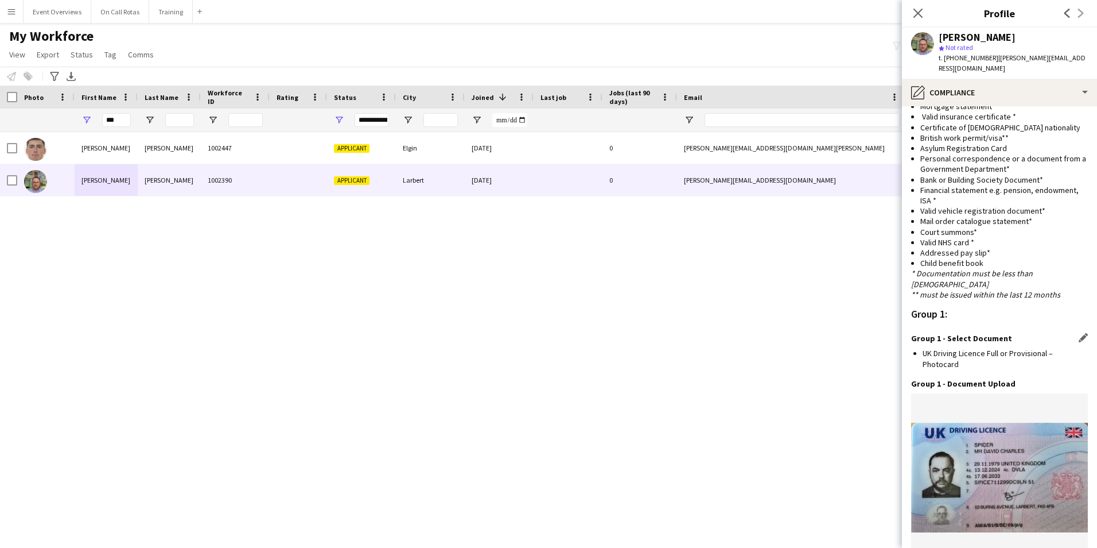
scroll to position [1039, 0]
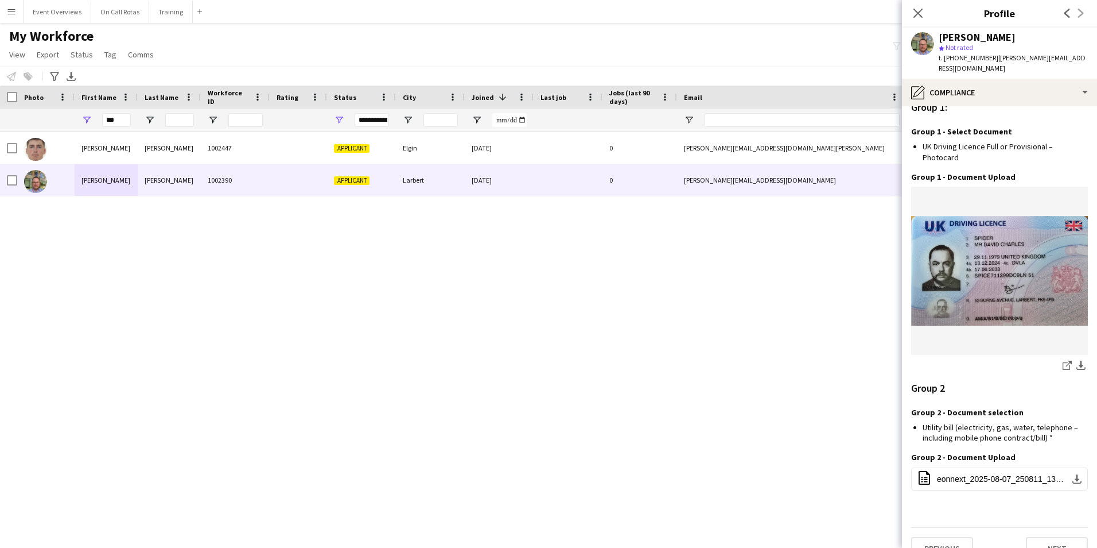
click at [1041, 527] on div "Previous Next" at bounding box center [999, 543] width 177 height 33
click at [1043, 537] on button "Next" at bounding box center [1057, 548] width 62 height 23
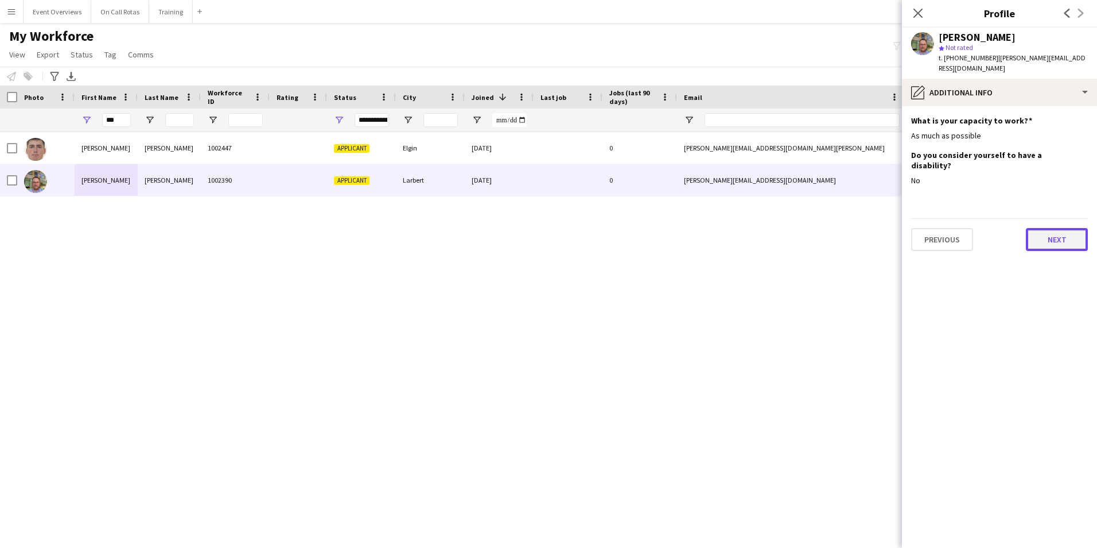
click at [1043, 228] on button "Next" at bounding box center [1057, 239] width 62 height 23
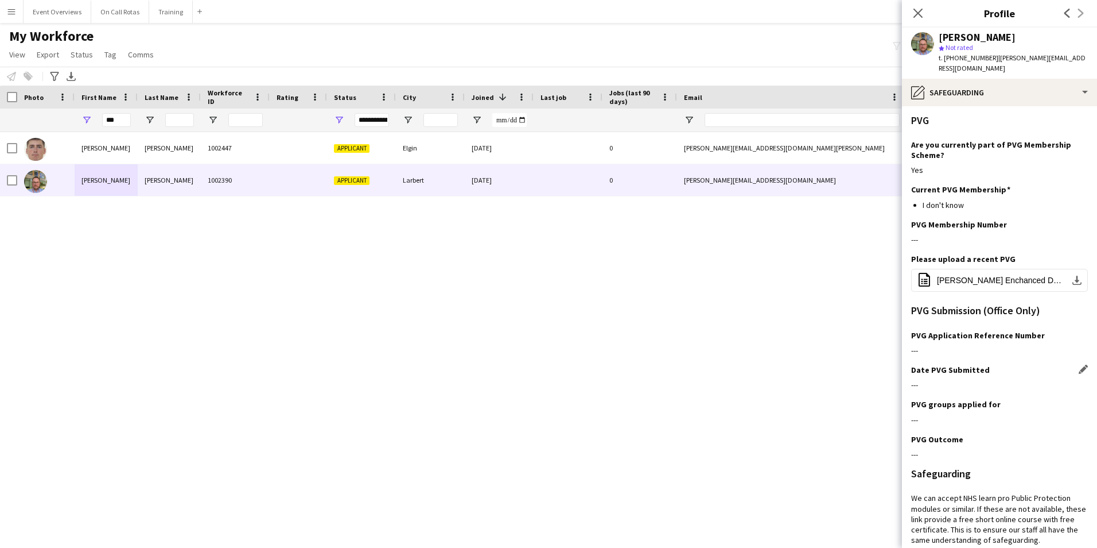
scroll to position [227, 0]
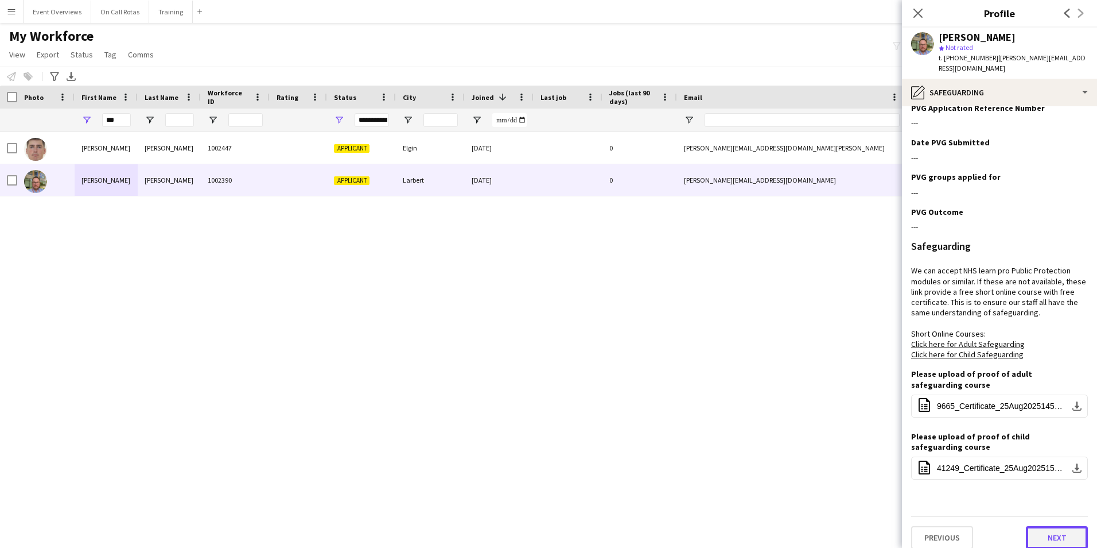
click at [1034, 532] on button "Next" at bounding box center [1057, 537] width 62 height 23
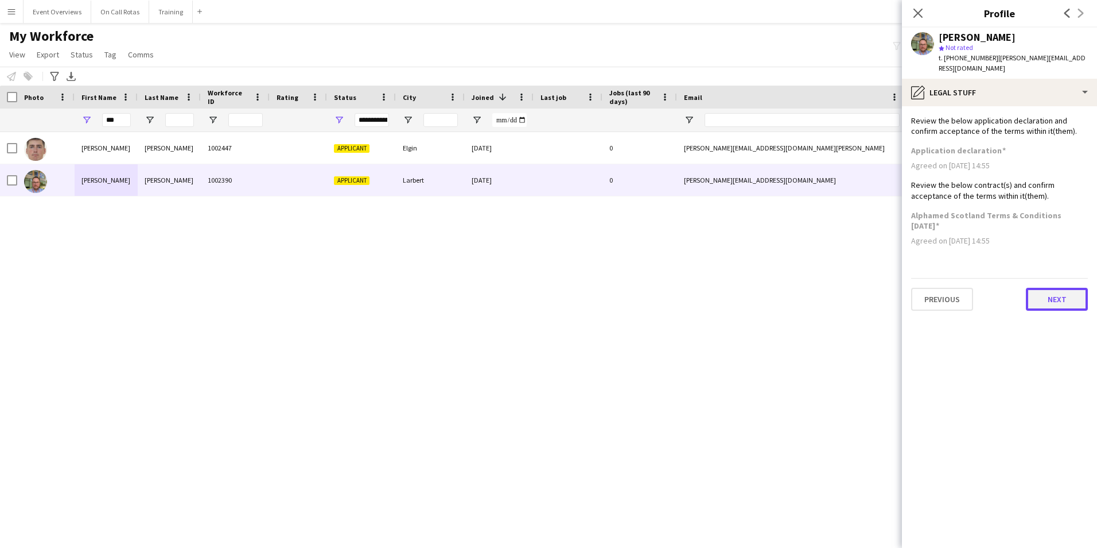
click at [1043, 288] on button "Next" at bounding box center [1057, 299] width 62 height 23
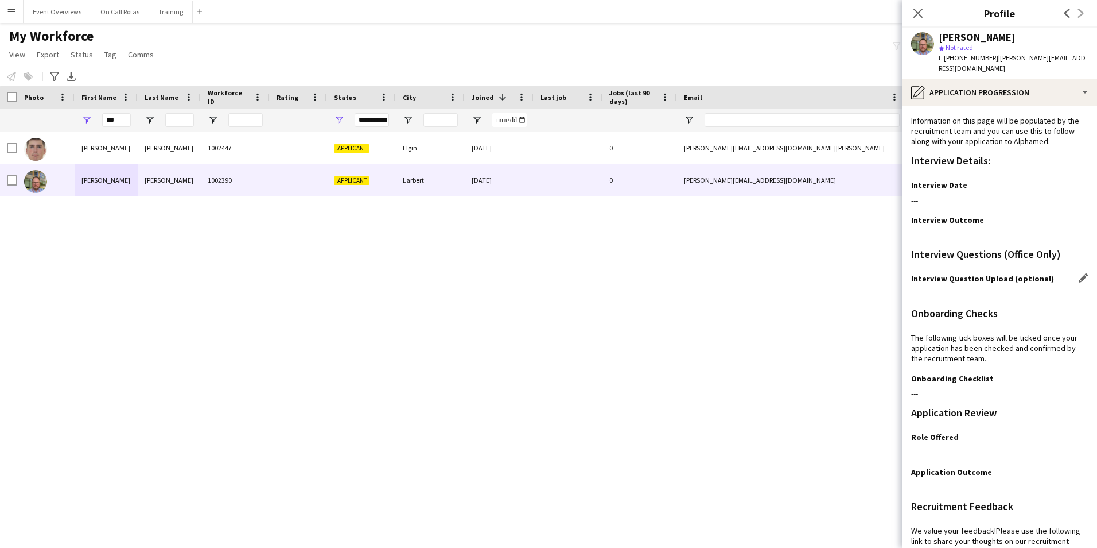
scroll to position [94, 0]
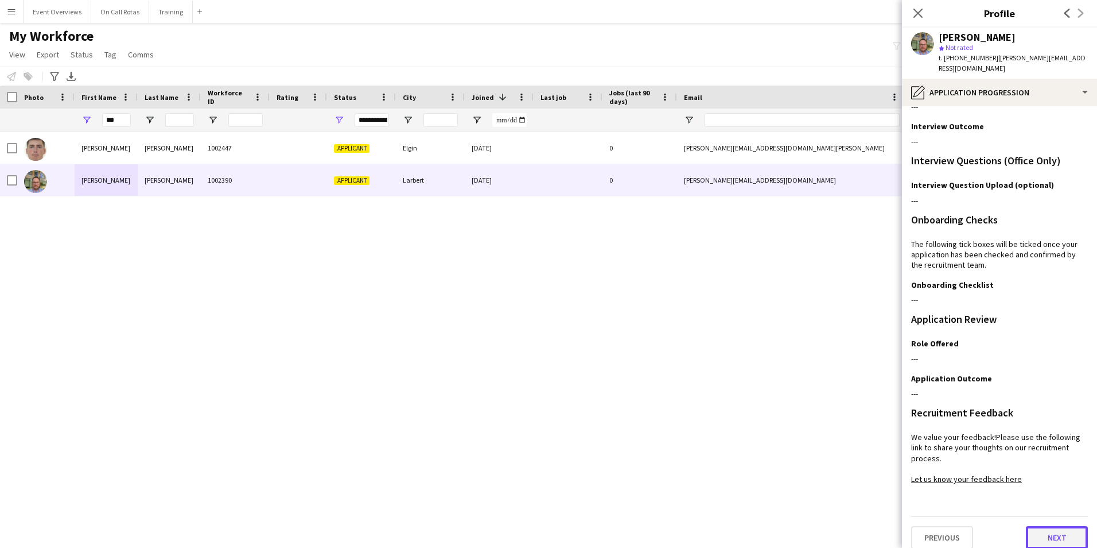
click at [1043, 526] on button "Next" at bounding box center [1057, 537] width 62 height 23
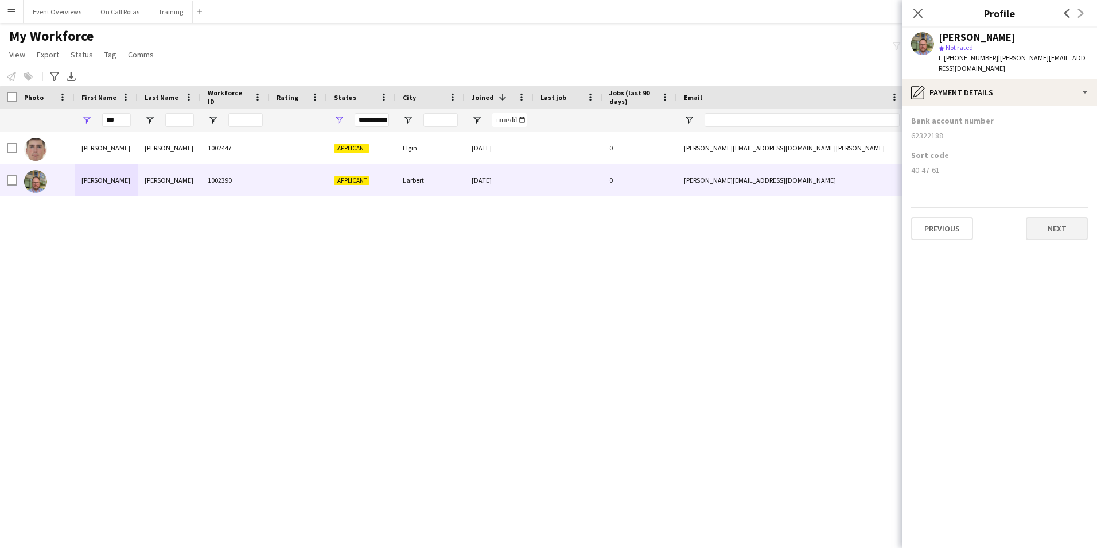
scroll to position [0, 0]
click at [1035, 222] on button "Next" at bounding box center [1057, 228] width 62 height 23
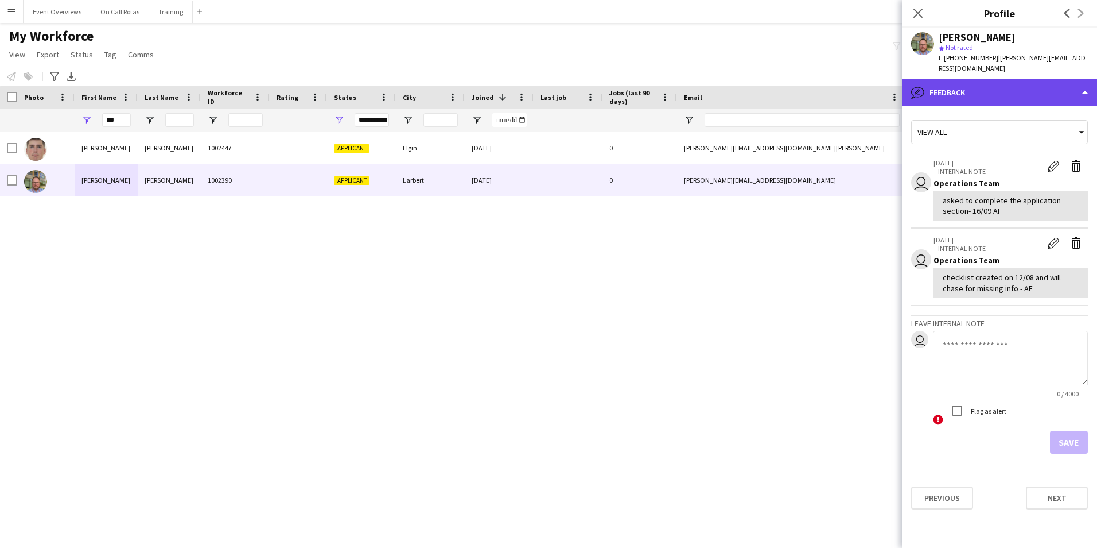
click at [973, 79] on div "bubble-pencil Feedback" at bounding box center [999, 93] width 195 height 28
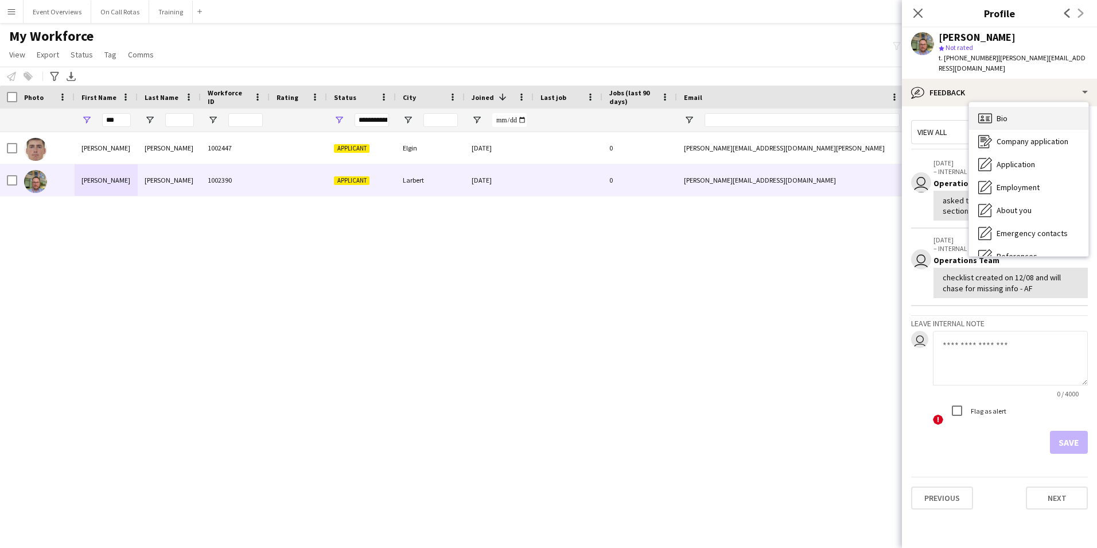
click at [1004, 113] on span "Bio" at bounding box center [1002, 118] width 11 height 10
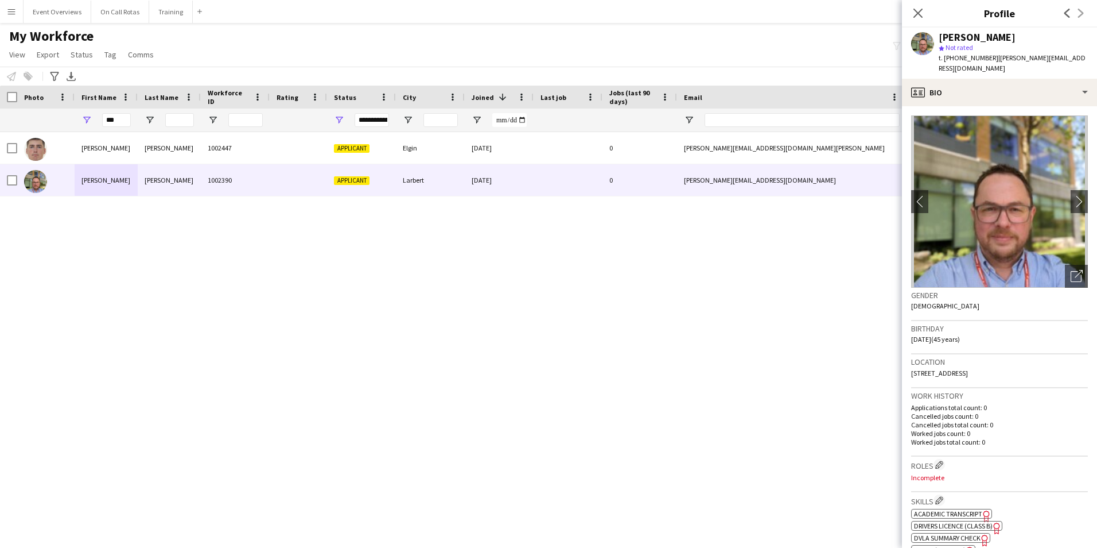
click at [921, 24] on div "Close pop-in" at bounding box center [918, 13] width 32 height 26
click at [915, 7] on icon "Close pop-in" at bounding box center [918, 12] width 11 height 11
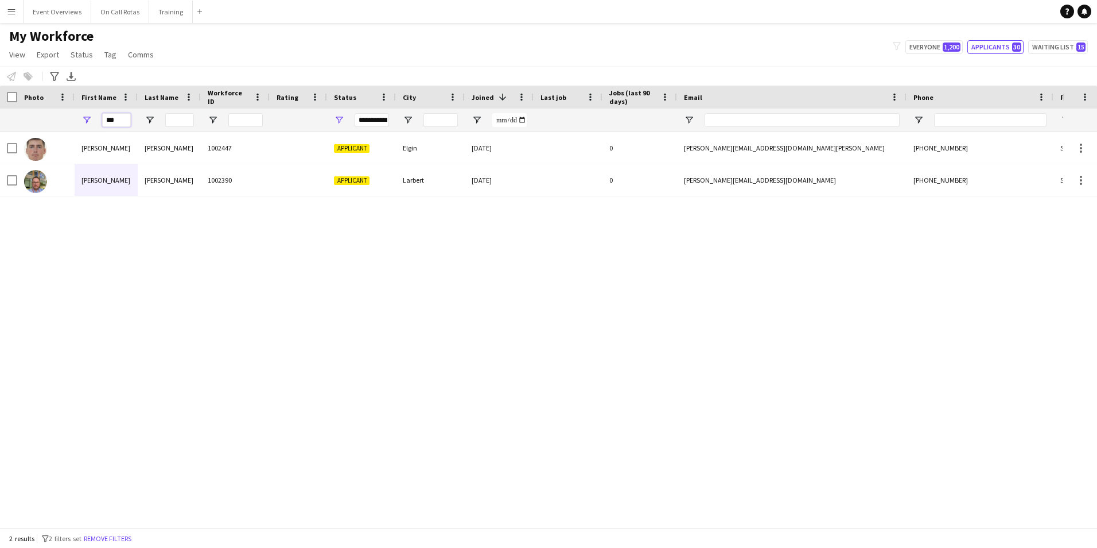
drag, startPoint x: 130, startPoint y: 119, endPoint x: 82, endPoint y: 121, distance: 47.6
click at [82, 121] on div "***" at bounding box center [106, 119] width 63 height 23
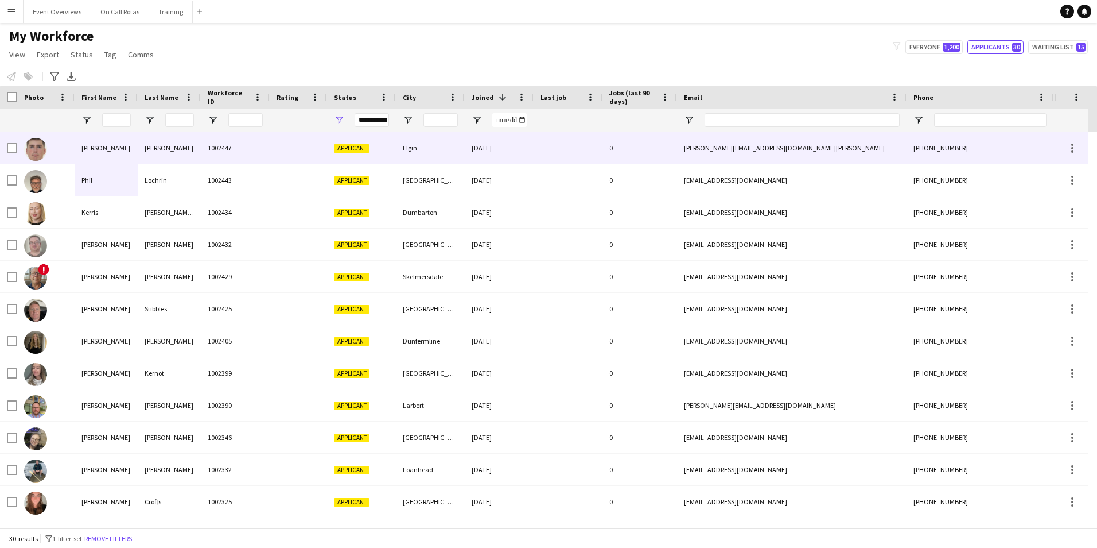
click at [140, 145] on div "[PERSON_NAME]" at bounding box center [169, 148] width 63 height 32
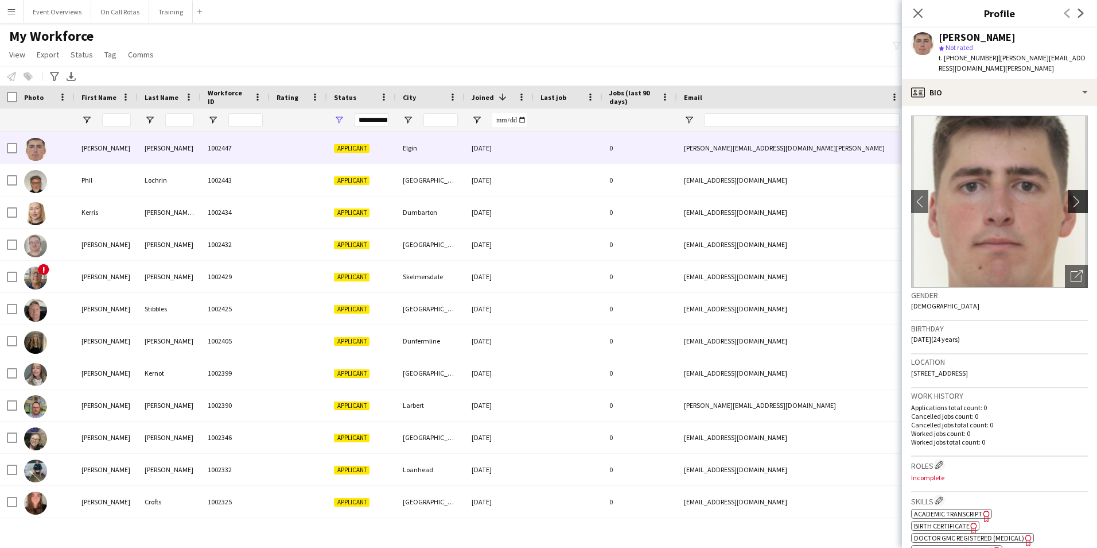
click at [1071, 195] on app-icon "chevron-right" at bounding box center [1080, 201] width 18 height 12
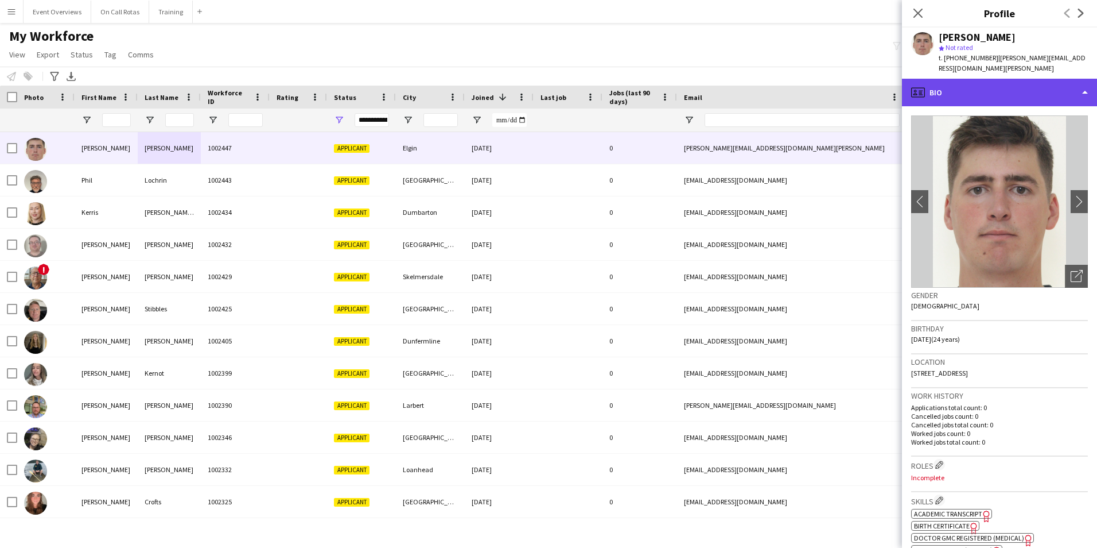
click at [989, 88] on div "profile Bio" at bounding box center [999, 93] width 195 height 28
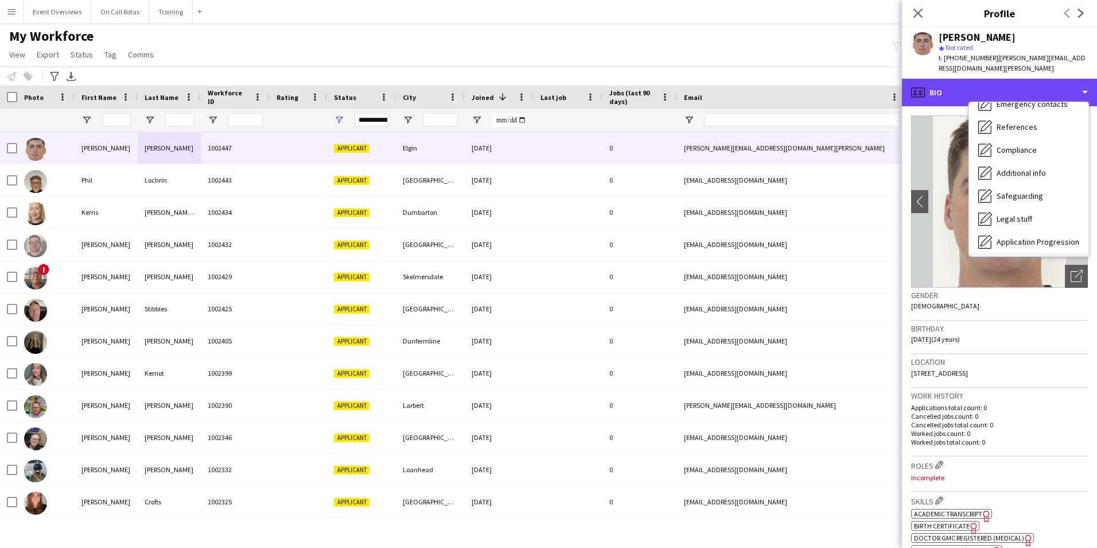
scroll to position [200, 0]
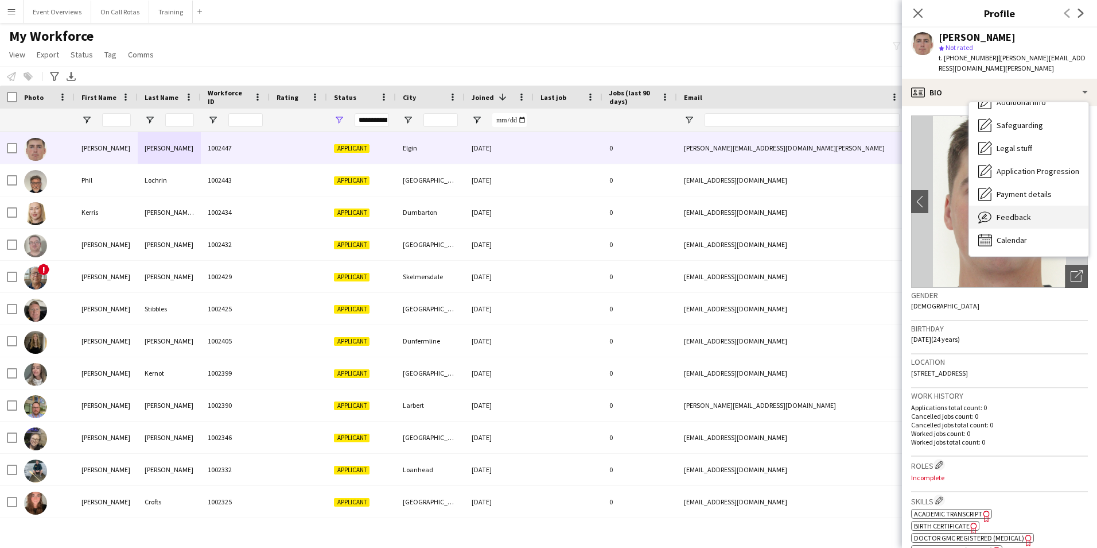
click at [1012, 212] on span "Feedback" at bounding box center [1014, 217] width 34 height 10
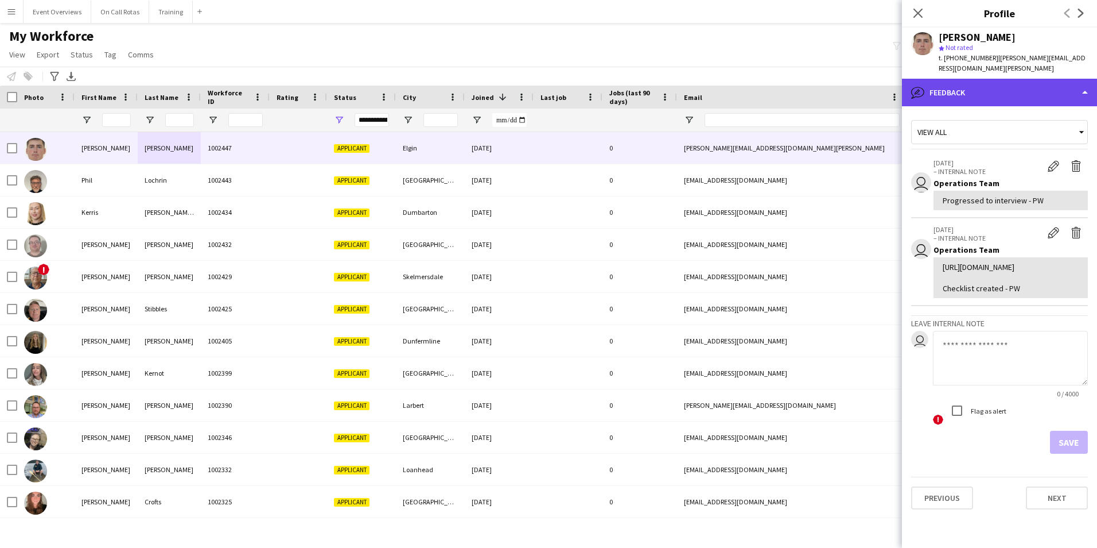
click at [977, 84] on div "bubble-pencil Feedback" at bounding box center [999, 93] width 195 height 28
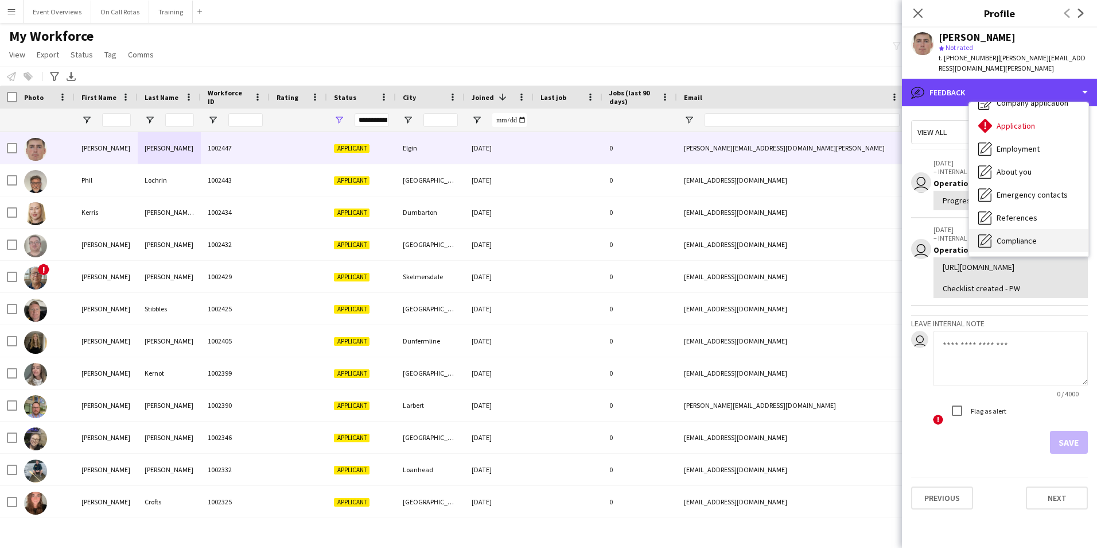
scroll to position [0, 0]
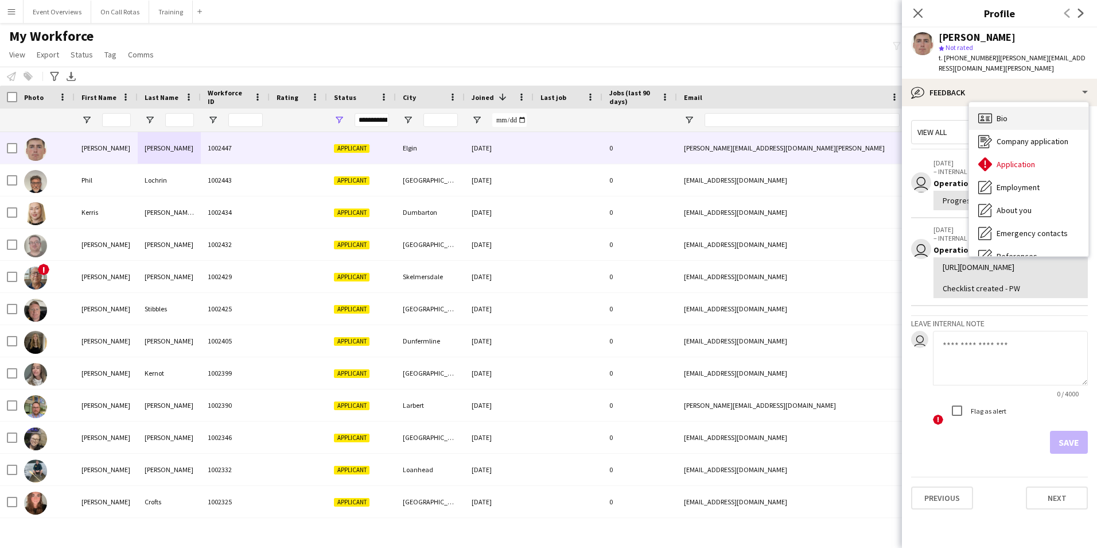
click at [992, 113] on icon at bounding box center [986, 118] width 14 height 10
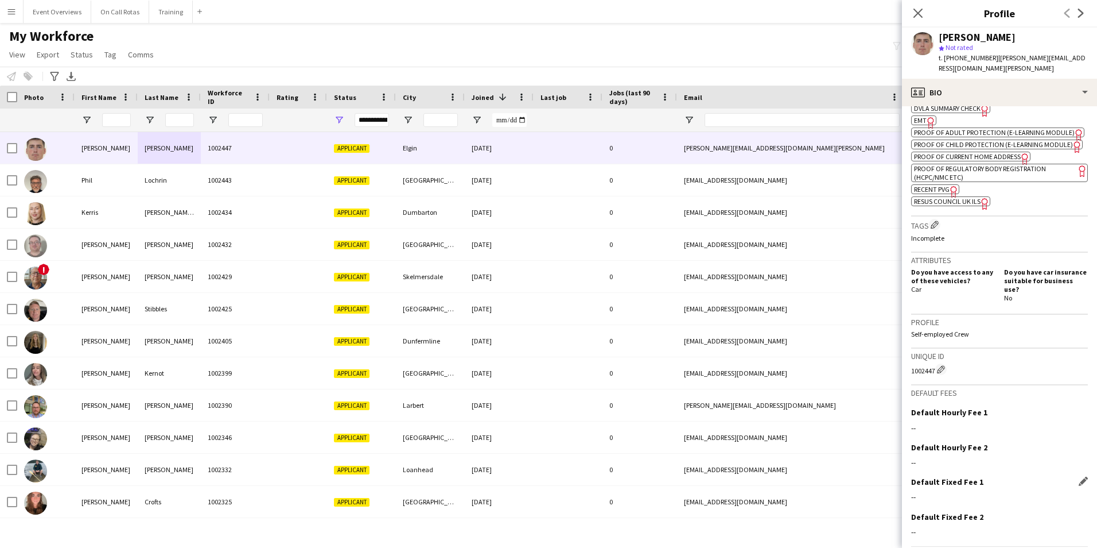
scroll to position [503, 0]
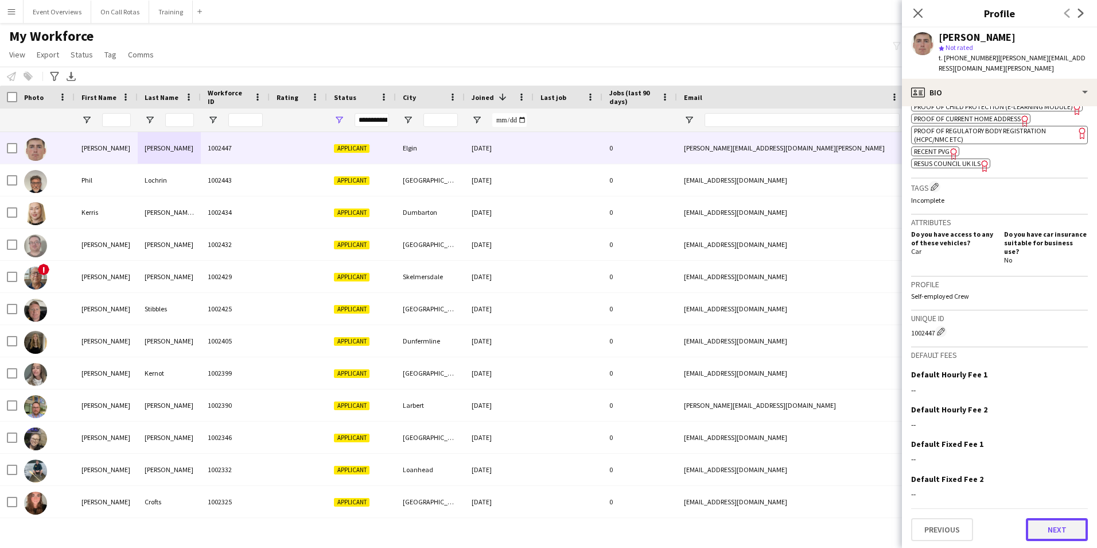
click at [1031, 528] on button "Next" at bounding box center [1057, 529] width 62 height 23
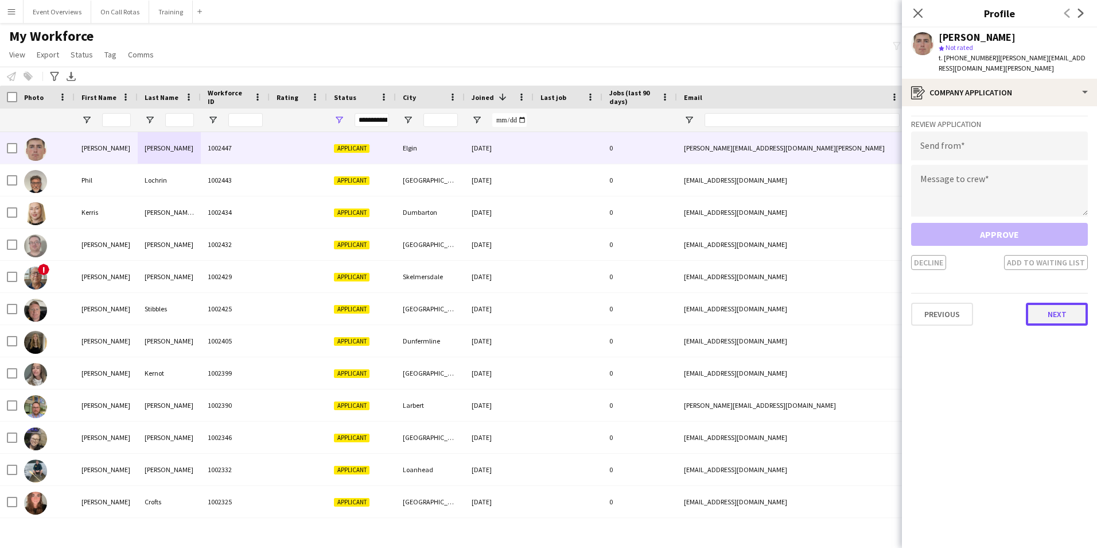
click at [1070, 302] on button "Next" at bounding box center [1057, 313] width 62 height 23
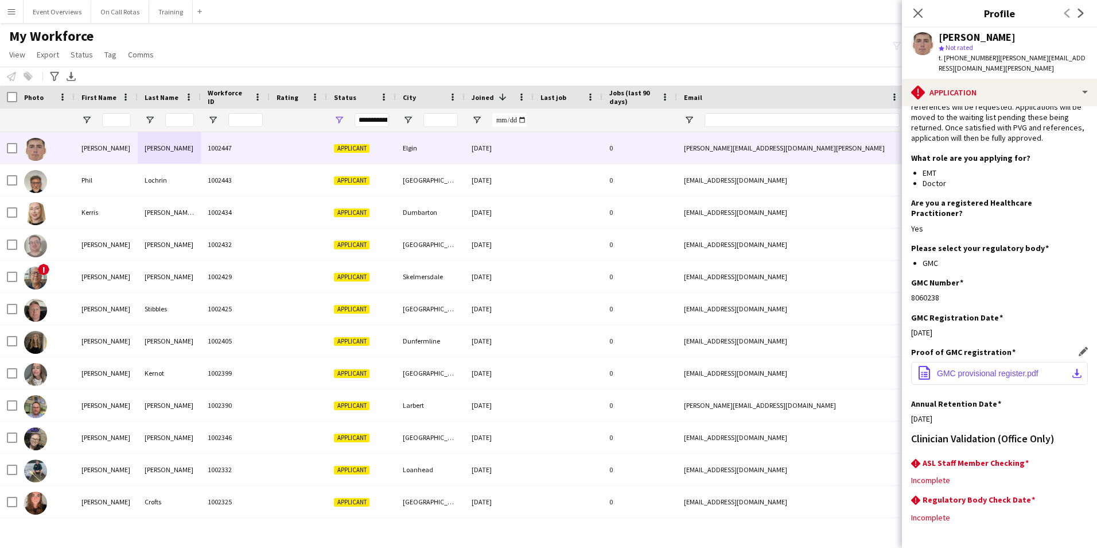
scroll to position [104, 0]
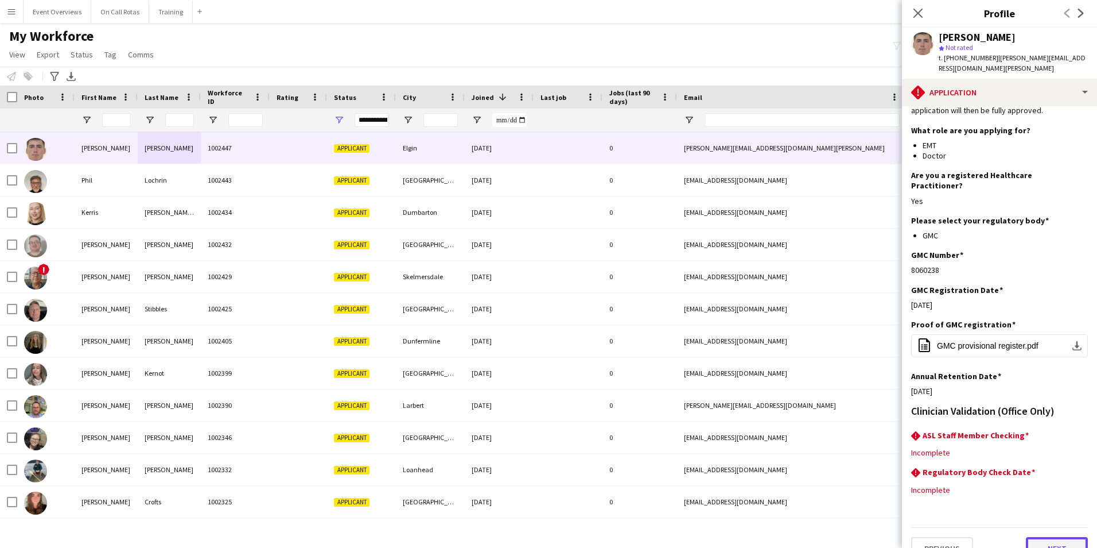
click at [1047, 537] on button "Next" at bounding box center [1057, 548] width 62 height 23
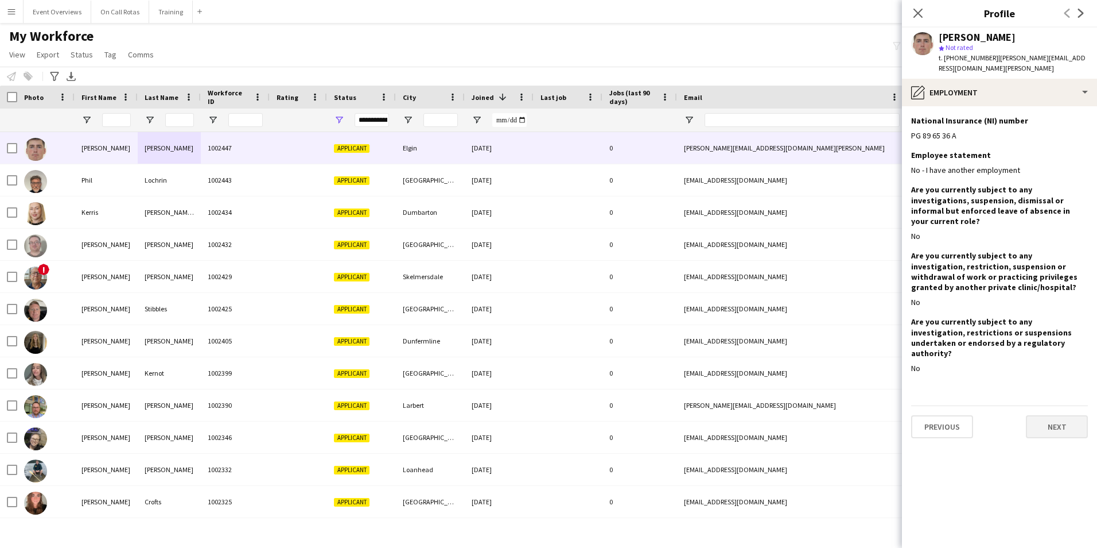
scroll to position [0, 0]
click at [1041, 415] on button "Next" at bounding box center [1057, 426] width 62 height 23
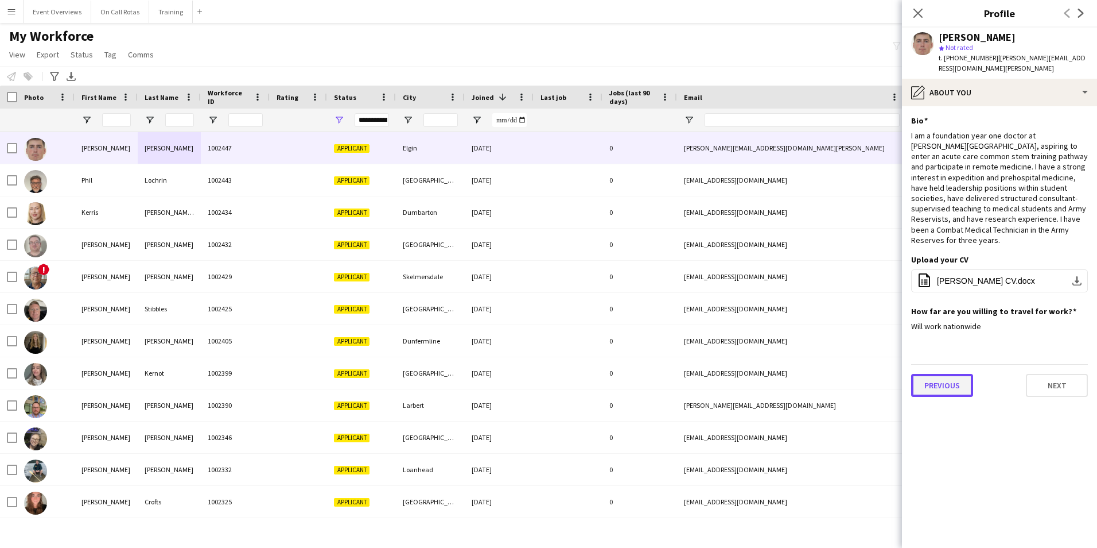
click at [966, 374] on button "Previous" at bounding box center [942, 385] width 62 height 23
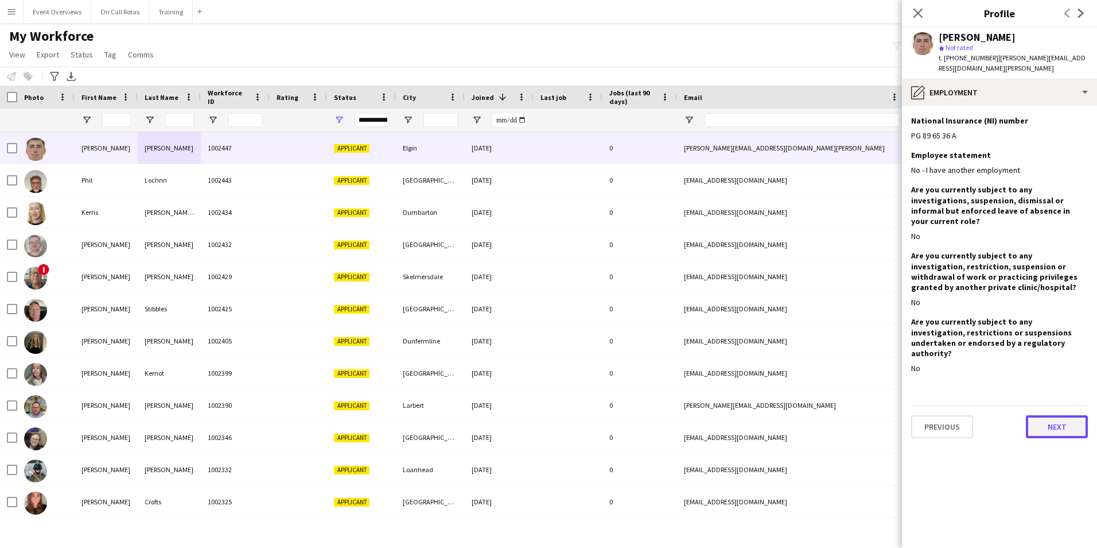
click at [1061, 415] on button "Next" at bounding box center [1057, 426] width 62 height 23
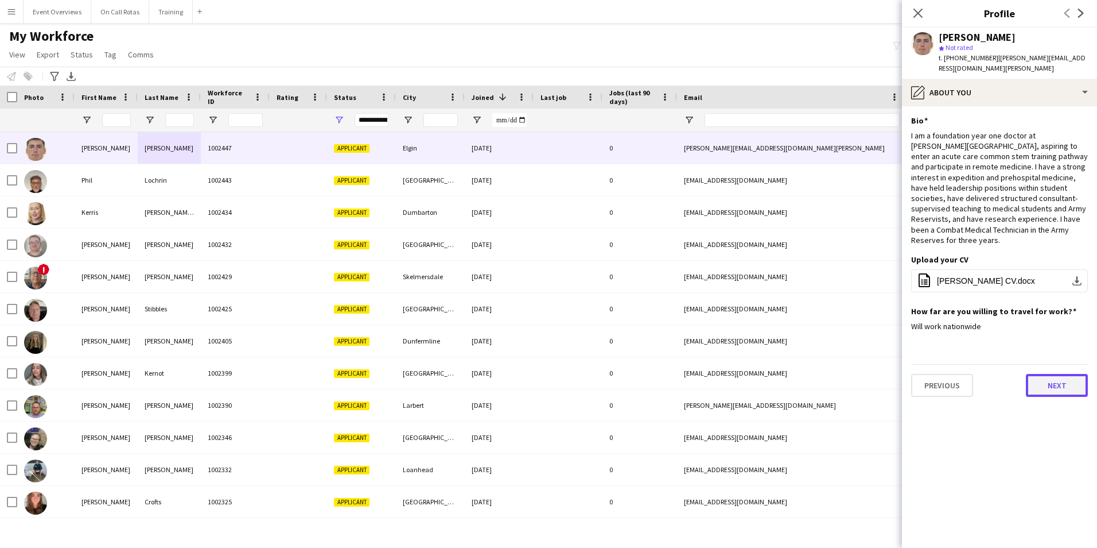
click at [1057, 374] on button "Next" at bounding box center [1057, 385] width 62 height 23
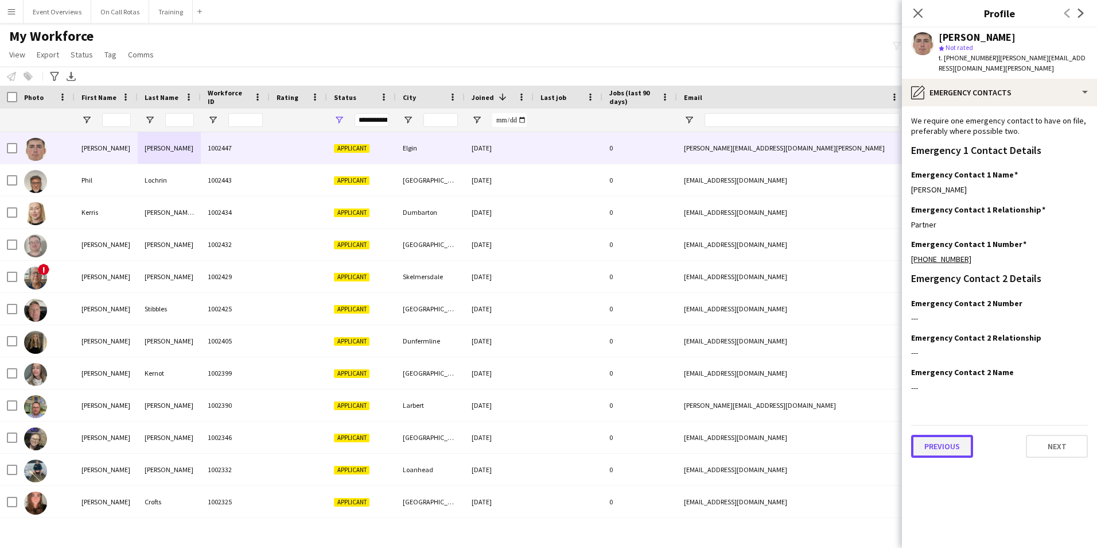
click at [929, 434] on button "Previous" at bounding box center [942, 445] width 62 height 23
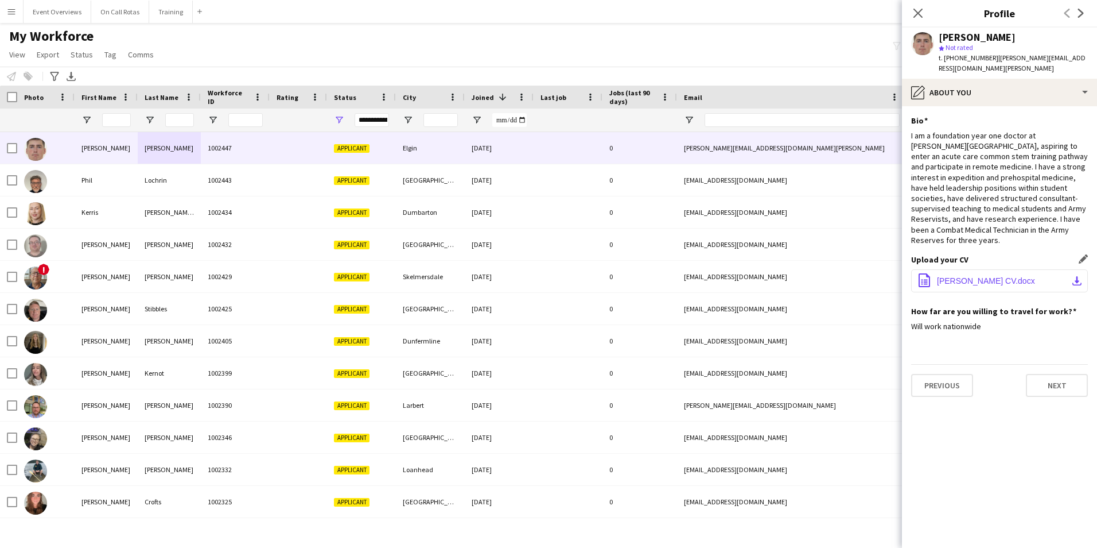
click at [953, 269] on button "office-file-sheet David Seaton CV.docx download-bottom" at bounding box center [999, 280] width 177 height 23
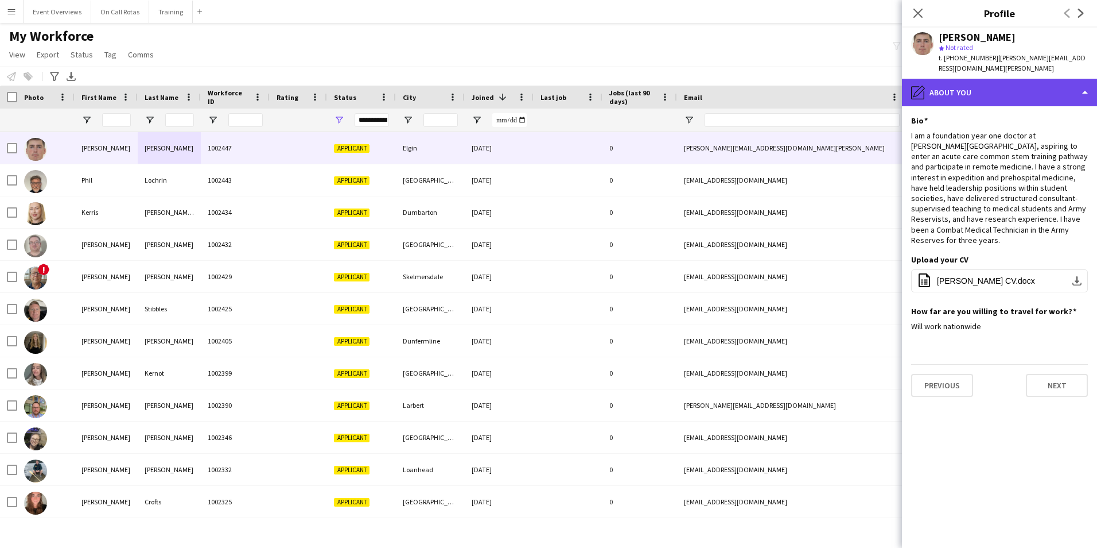
click at [1015, 91] on div "pencil4 About you" at bounding box center [999, 93] width 195 height 28
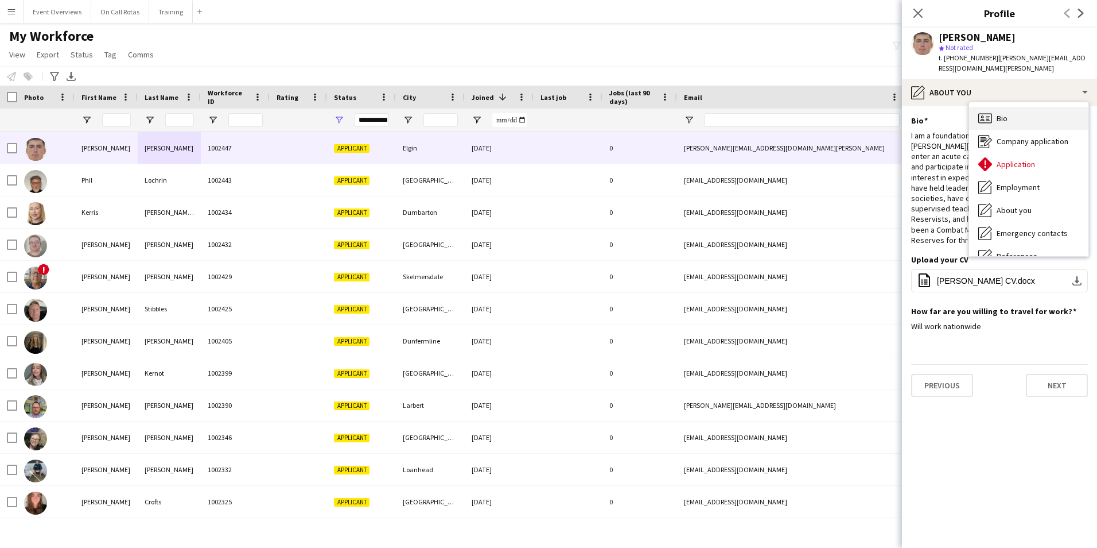
click at [1033, 107] on div "Bio Bio" at bounding box center [1028, 118] width 119 height 23
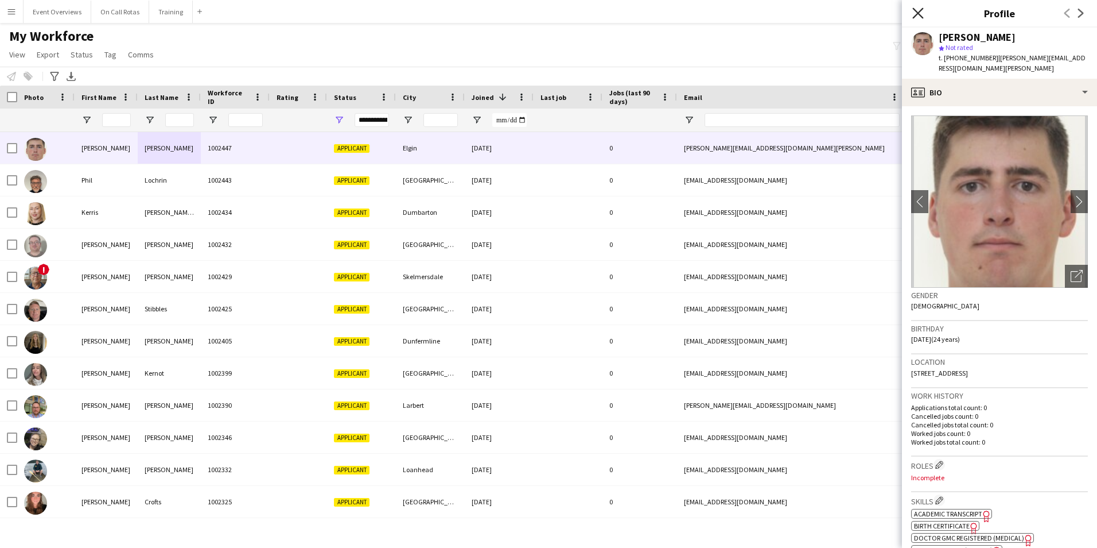
click at [921, 17] on icon "Close pop-in" at bounding box center [918, 12] width 11 height 11
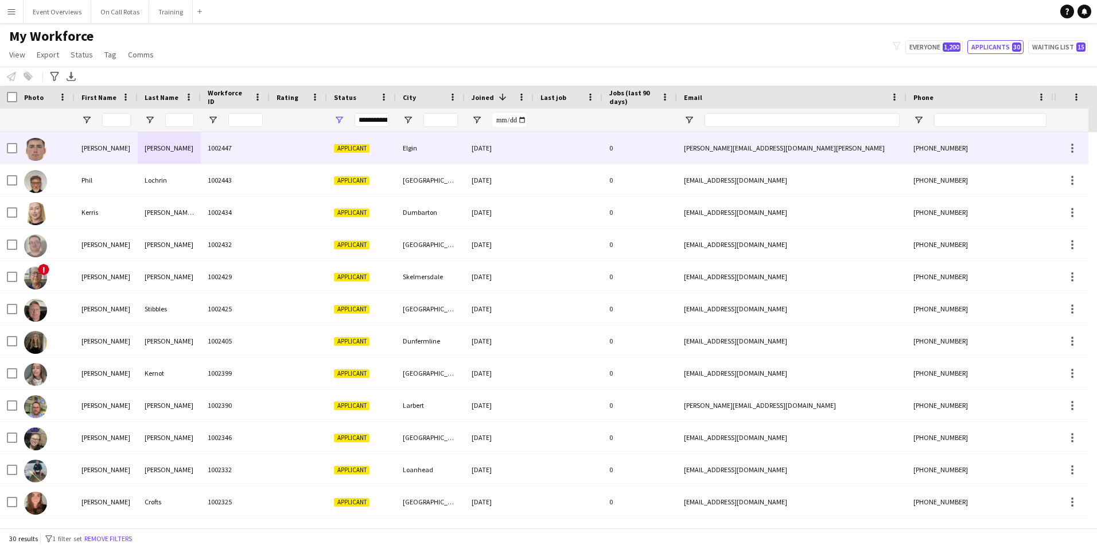
click at [132, 154] on div "[PERSON_NAME]" at bounding box center [106, 148] width 63 height 32
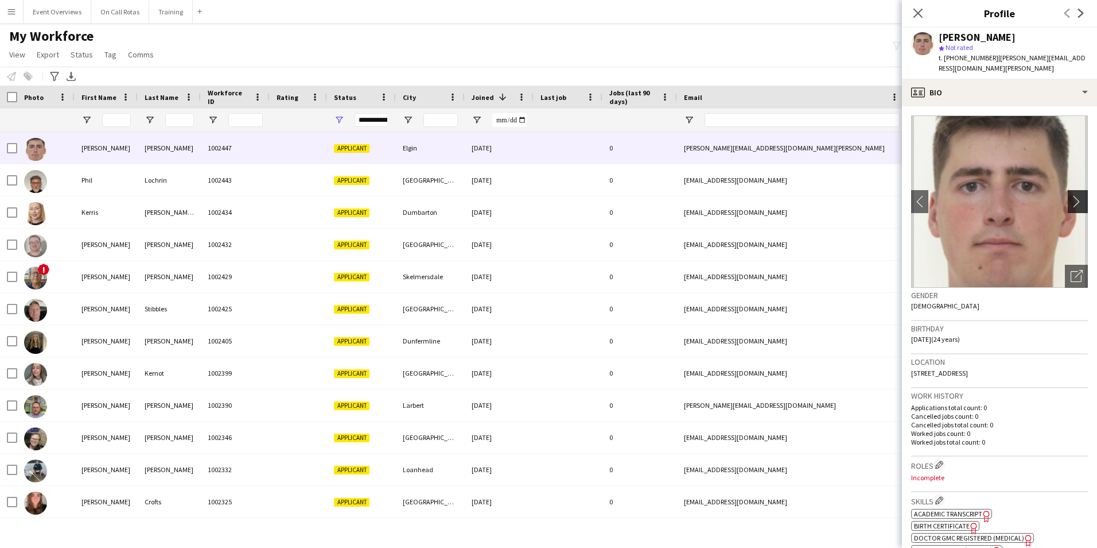
click at [1071, 195] on app-icon "chevron-right" at bounding box center [1080, 201] width 18 height 12
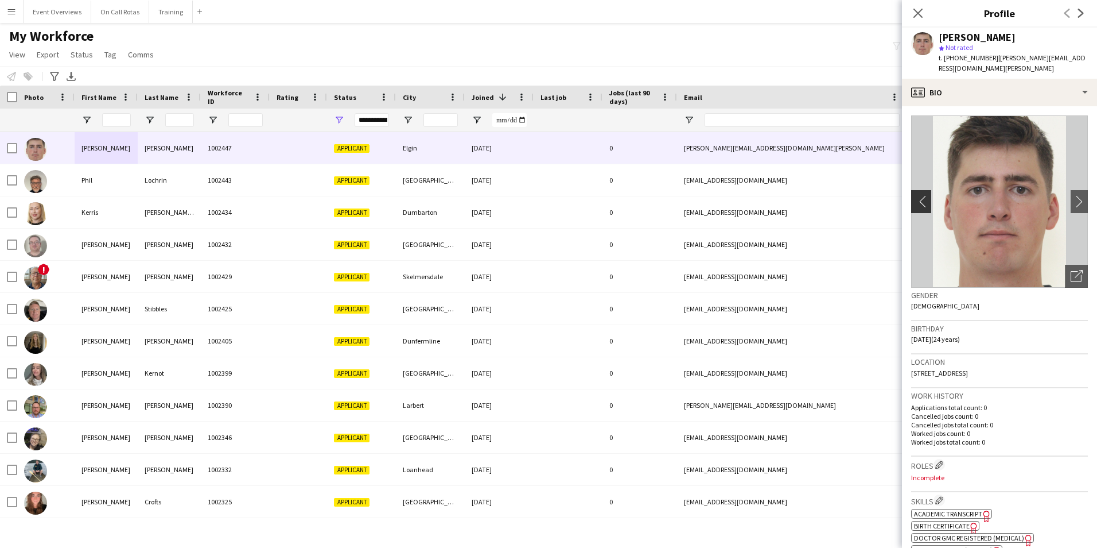
click at [927, 195] on app-icon "chevron-left" at bounding box center [920, 201] width 18 height 12
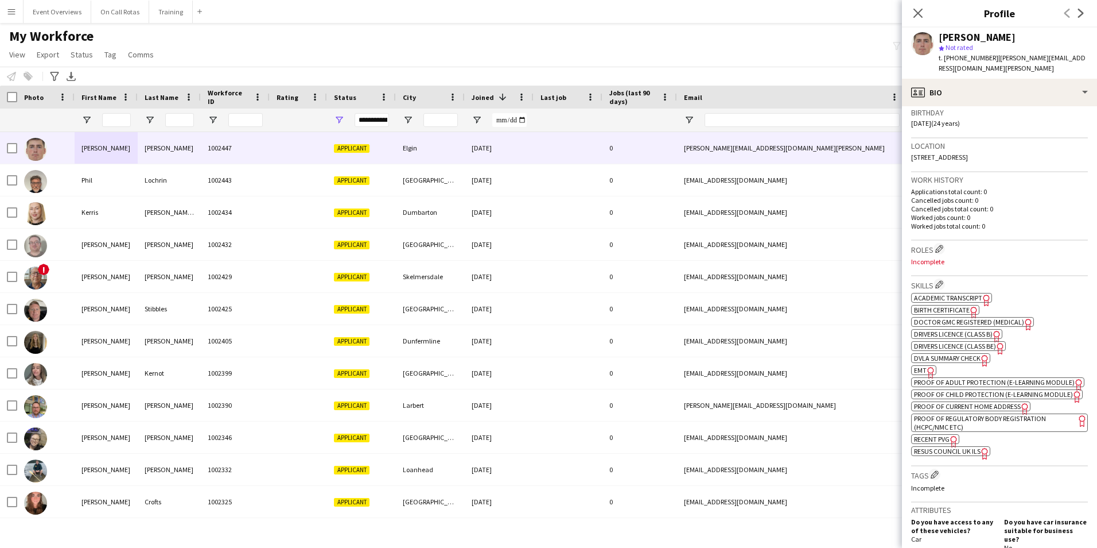
scroll to position [216, 0]
click at [919, 365] on span "EMT" at bounding box center [920, 369] width 13 height 9
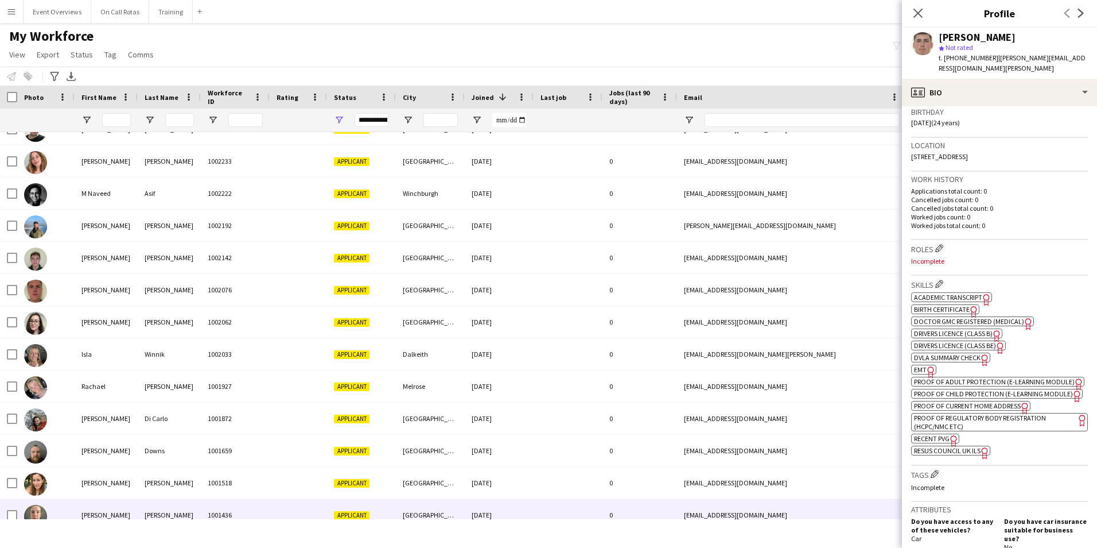
scroll to position [577, 0]
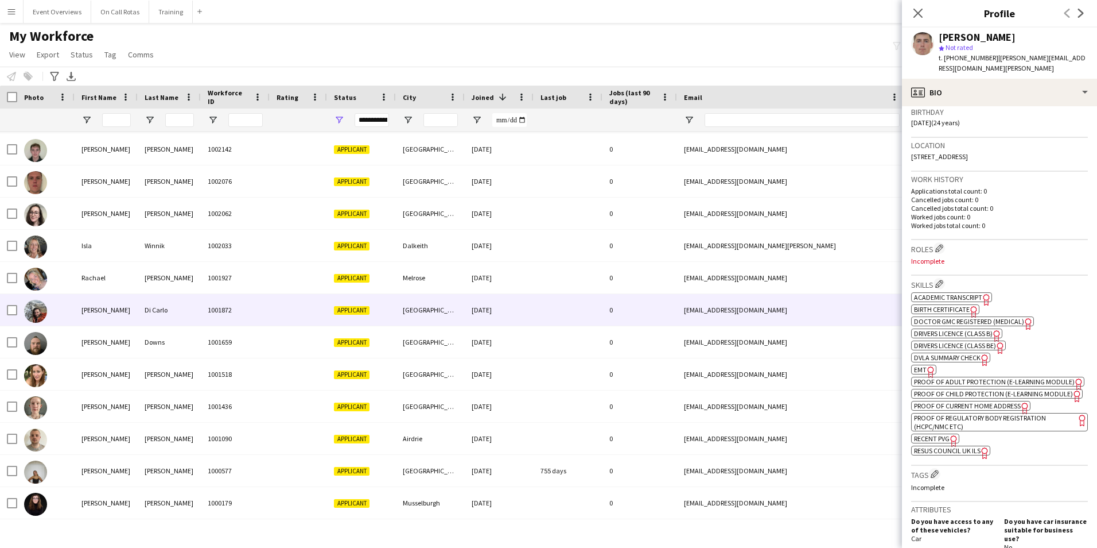
click at [92, 310] on div "[PERSON_NAME]" at bounding box center [106, 310] width 63 height 32
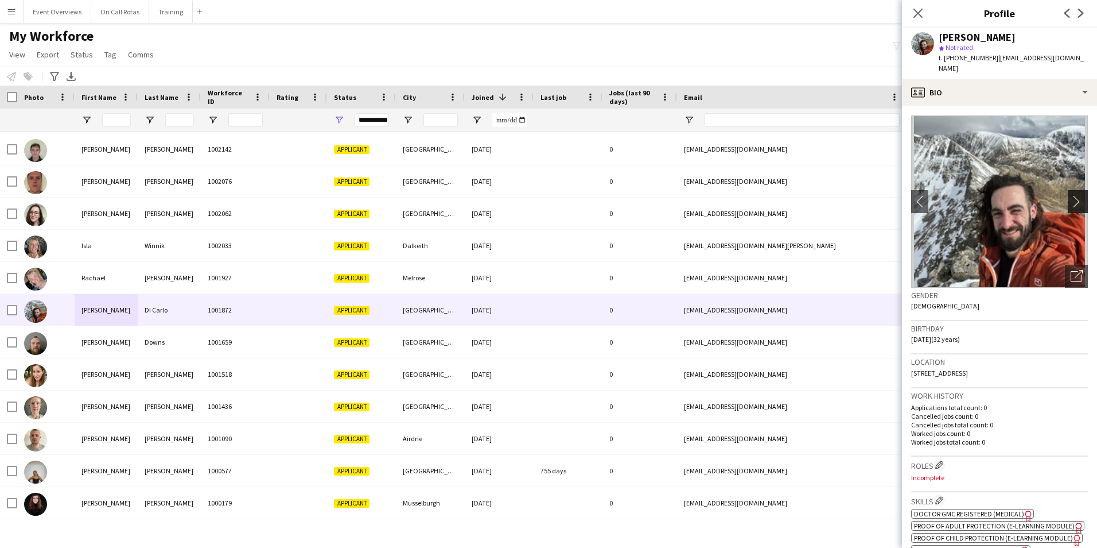
click at [1078, 195] on app-icon "chevron-right" at bounding box center [1080, 201] width 18 height 12
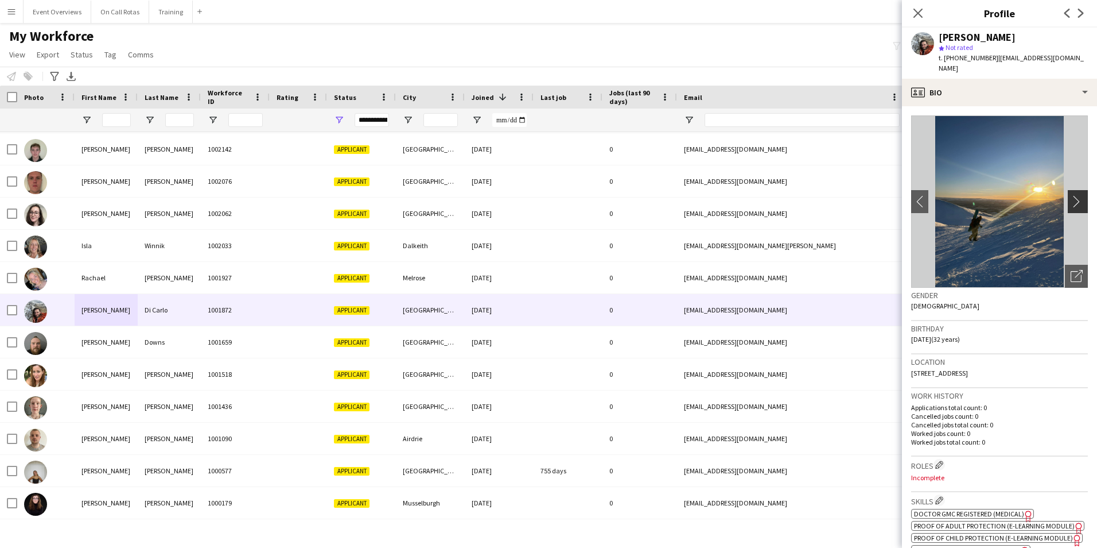
click at [1078, 195] on app-icon "chevron-right" at bounding box center [1080, 201] width 18 height 12
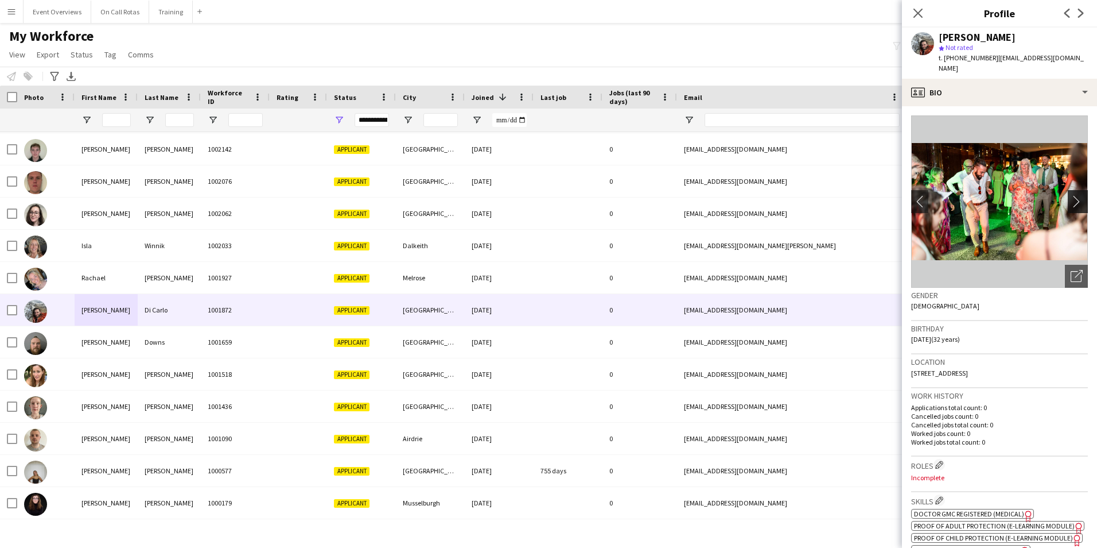
click at [1078, 195] on app-icon "chevron-right" at bounding box center [1080, 201] width 18 height 12
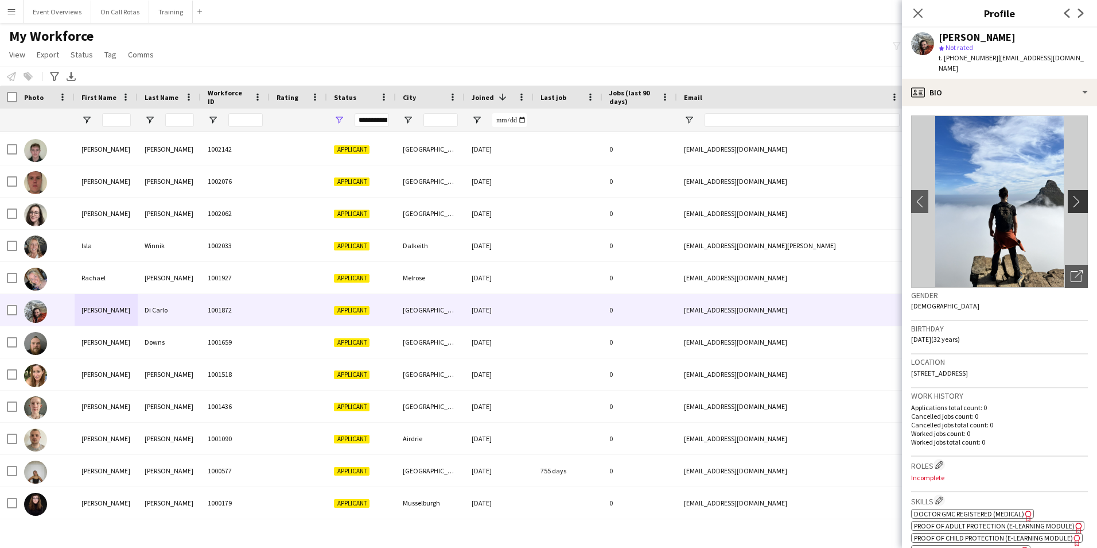
click at [1078, 195] on app-icon "chevron-right" at bounding box center [1080, 201] width 18 height 12
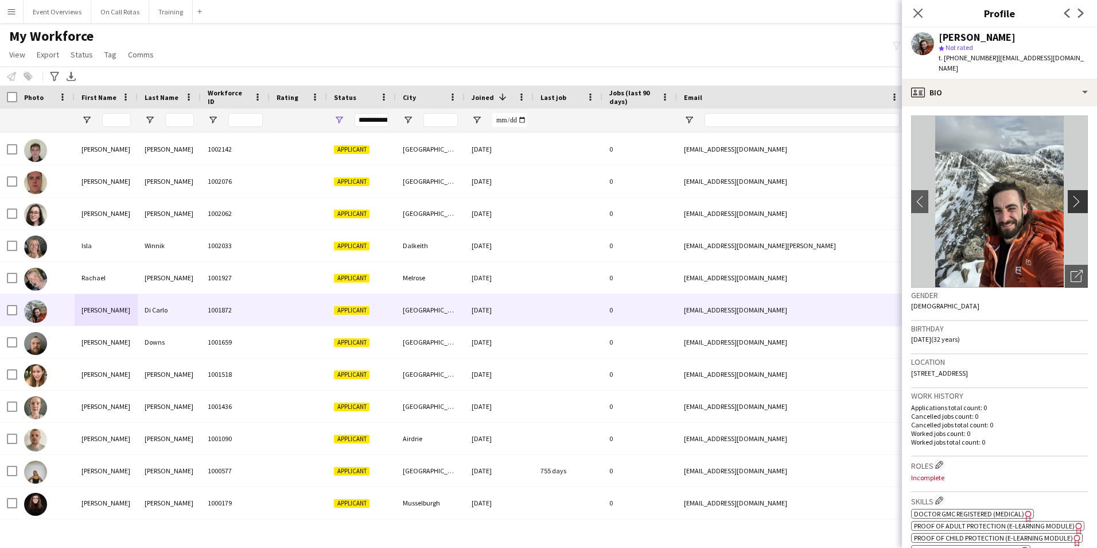
click at [1078, 195] on app-icon "chevron-right" at bounding box center [1080, 201] width 18 height 12
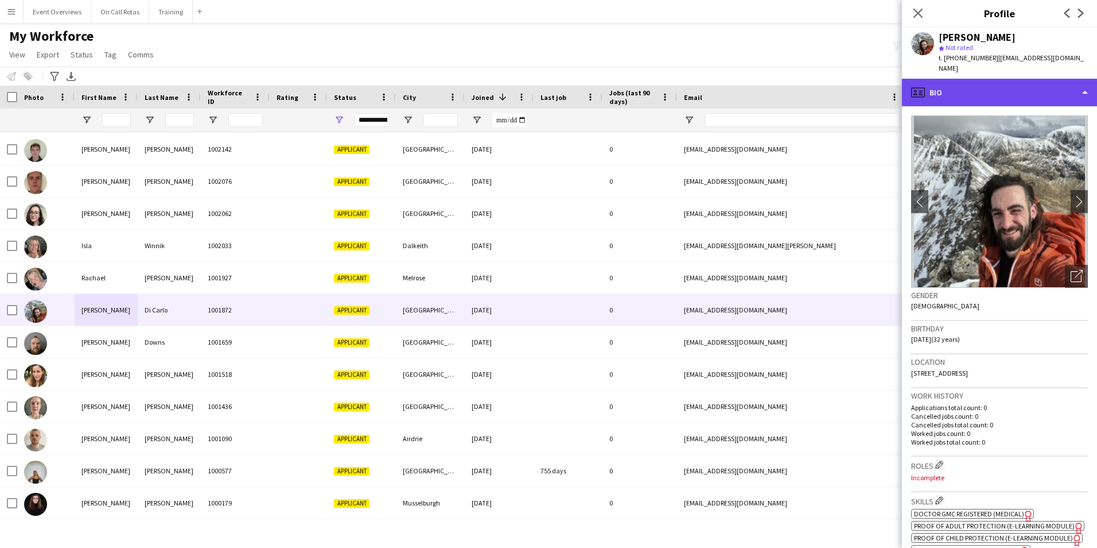
click at [974, 90] on div "profile Bio" at bounding box center [999, 93] width 195 height 28
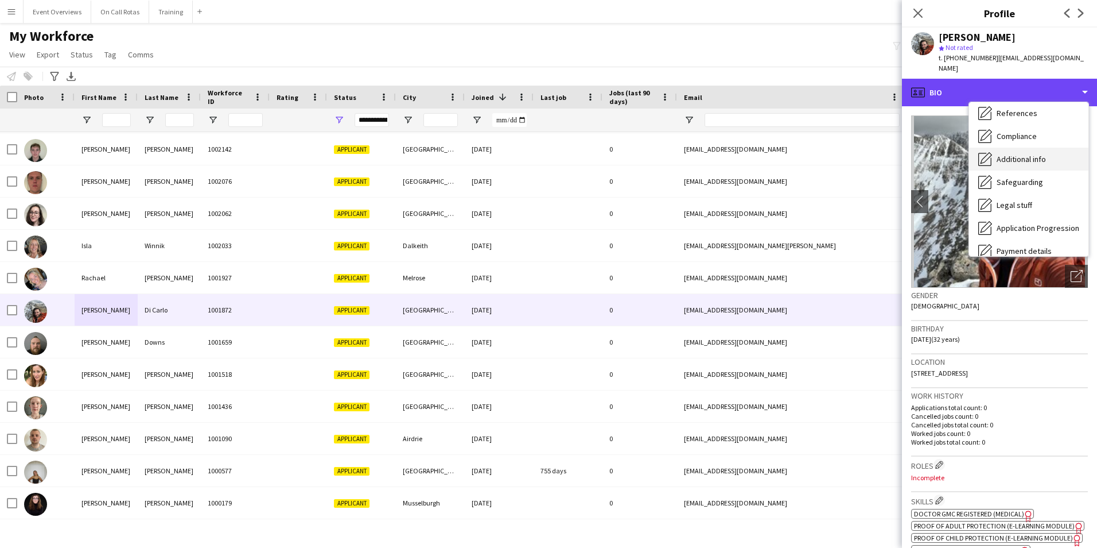
scroll to position [200, 0]
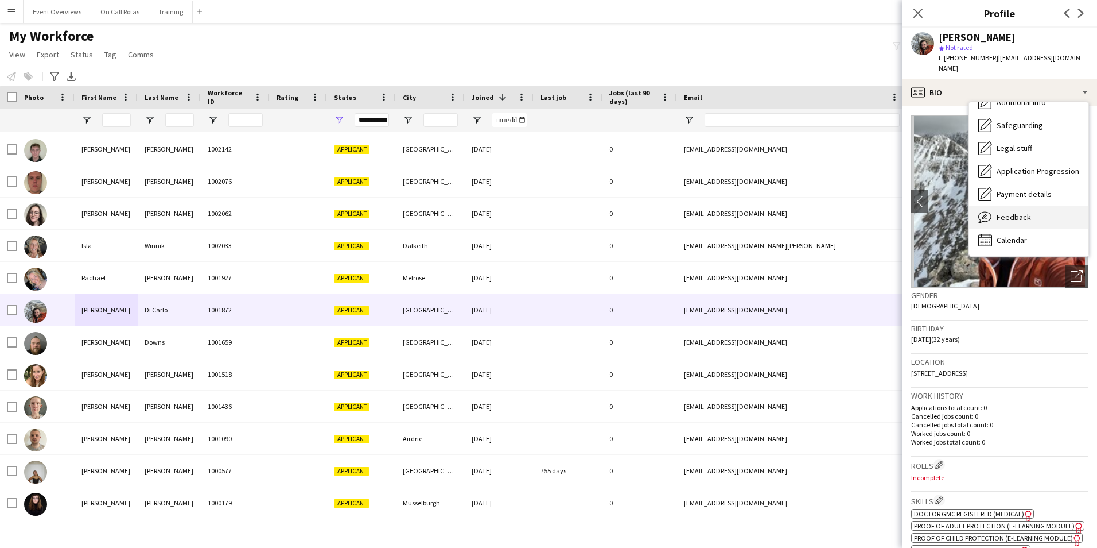
click at [1013, 214] on div "Feedback Feedback" at bounding box center [1028, 216] width 119 height 23
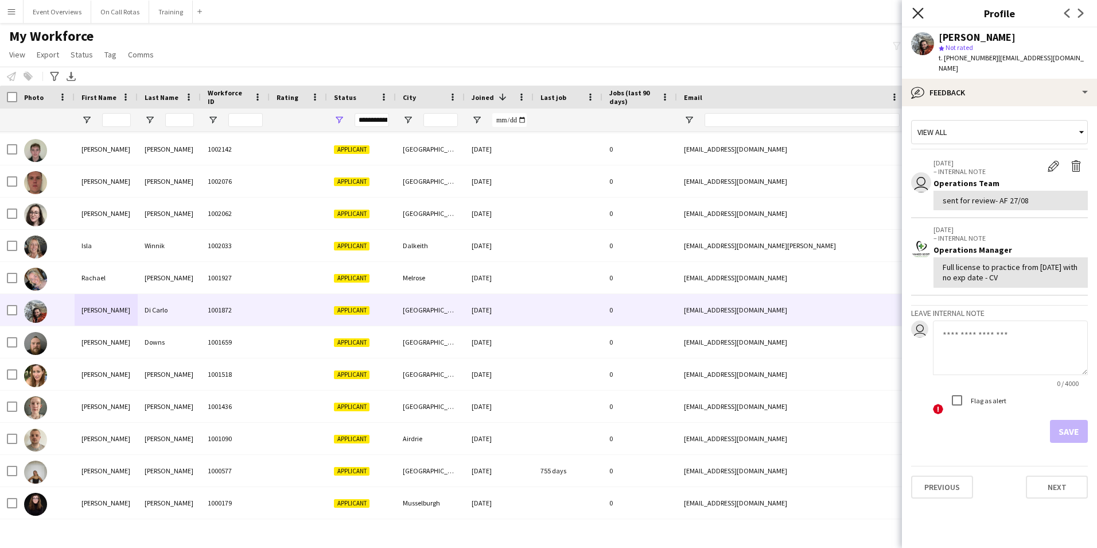
click at [916, 12] on icon "Close pop-in" at bounding box center [918, 12] width 11 height 11
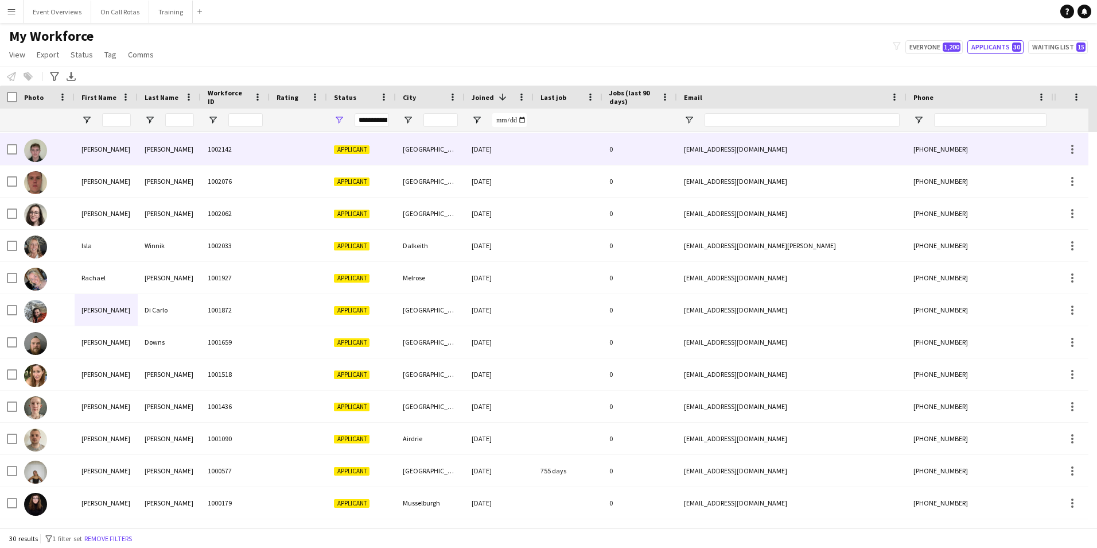
click at [188, 161] on div "Montgomery" at bounding box center [169, 149] width 63 height 32
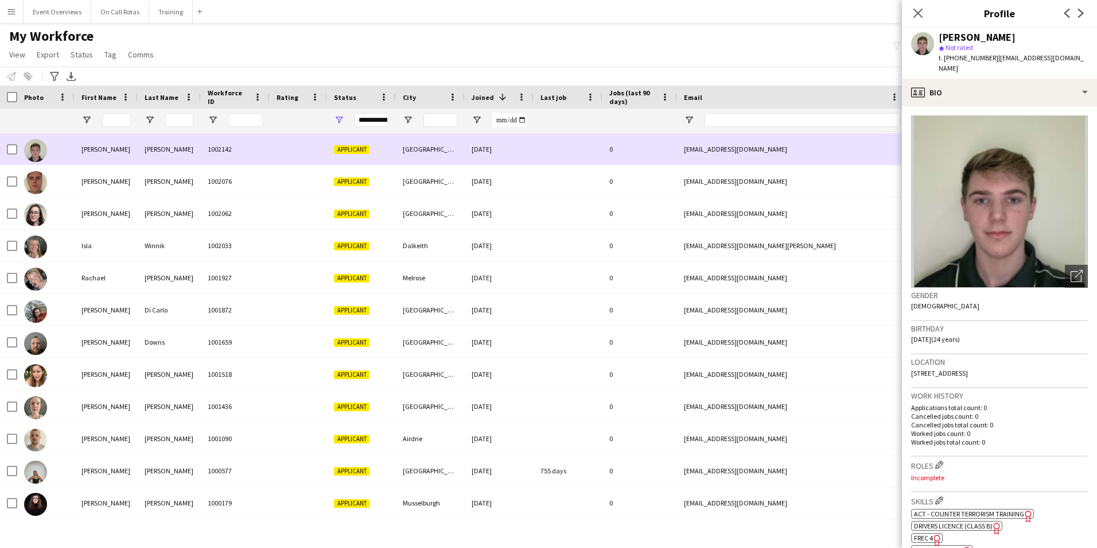
scroll to position [405, 0]
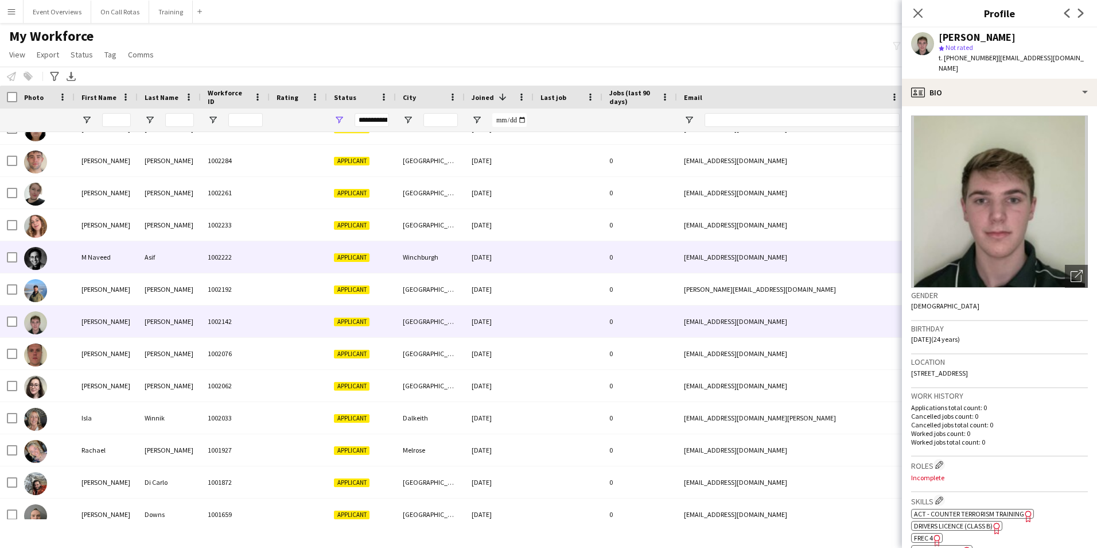
click at [156, 273] on div "Asif" at bounding box center [169, 257] width 63 height 32
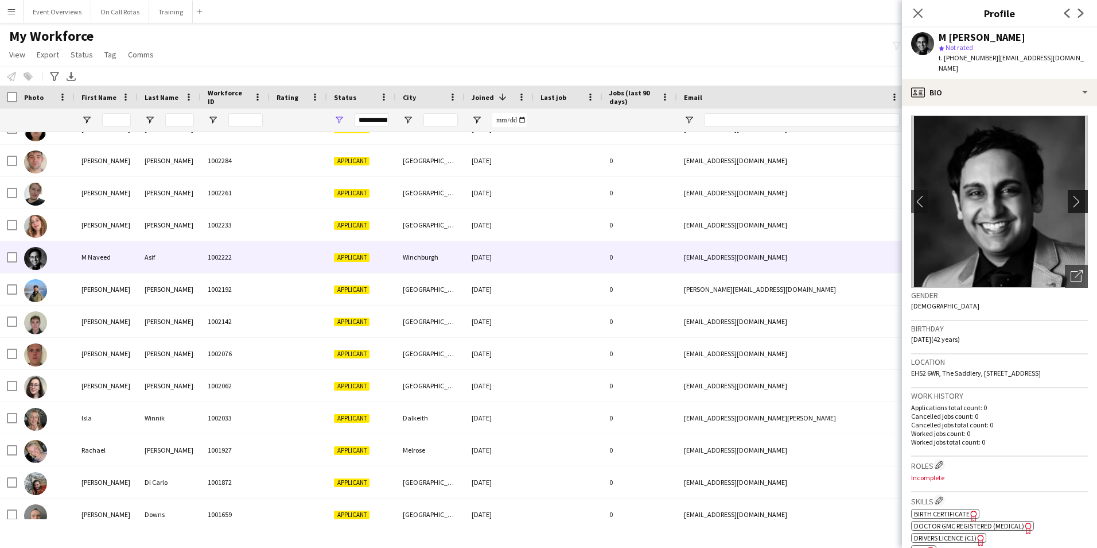
click at [1071, 195] on app-icon "chevron-right" at bounding box center [1080, 201] width 18 height 12
click at [923, 195] on app-icon "chevron-left" at bounding box center [920, 201] width 18 height 12
click at [919, 7] on icon "Close pop-in" at bounding box center [918, 12] width 11 height 11
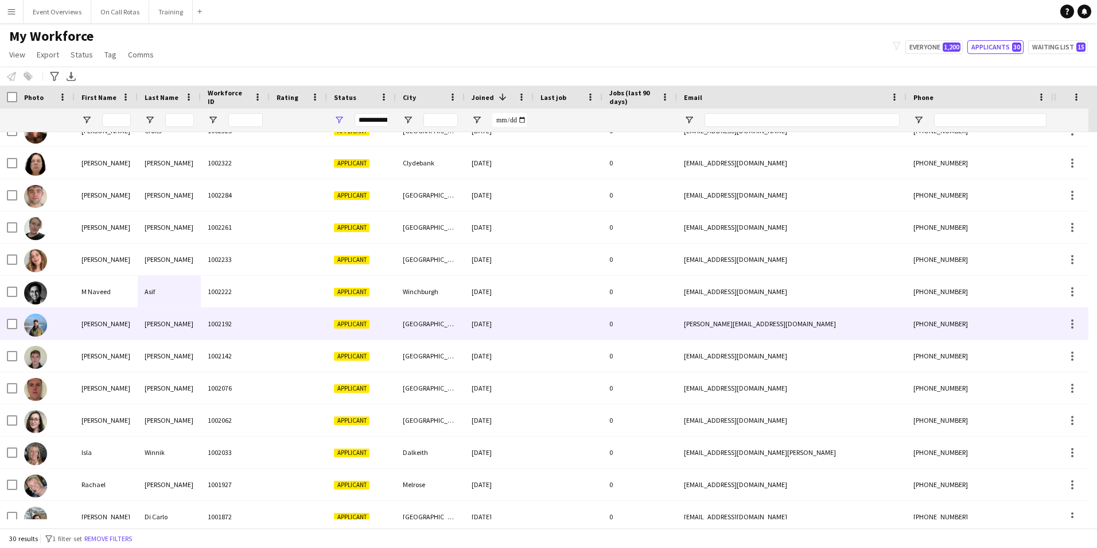
scroll to position [0, 0]
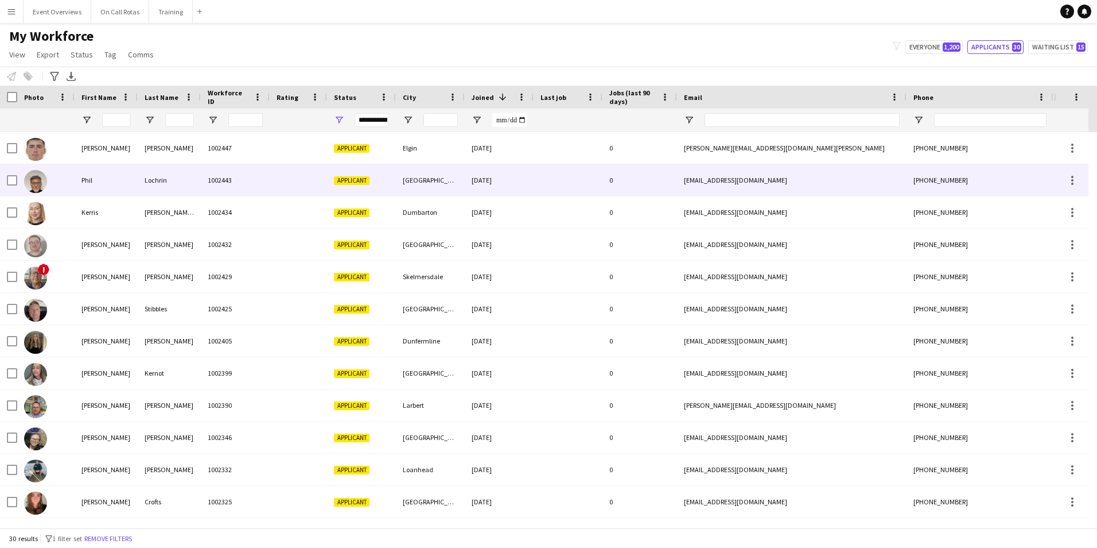
click at [188, 192] on div "Lochrin" at bounding box center [169, 180] width 63 height 32
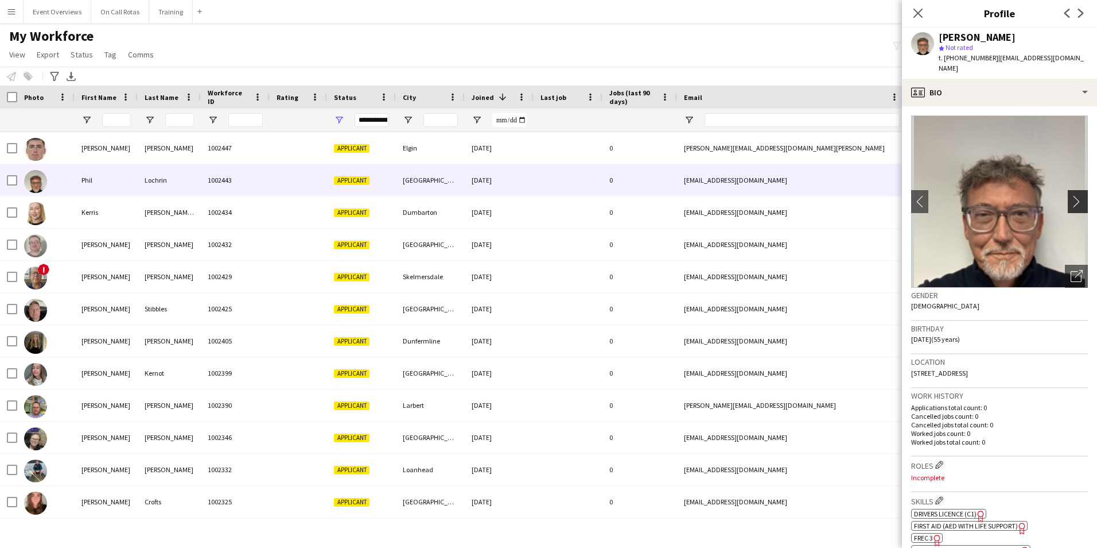
click at [1071, 195] on app-icon "chevron-right" at bounding box center [1080, 201] width 18 height 12
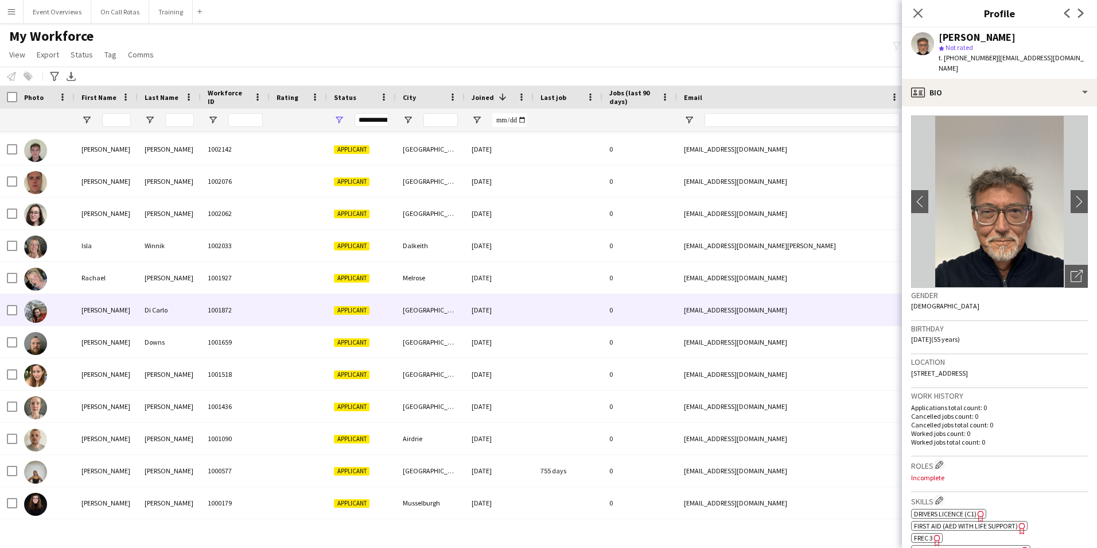
click at [187, 308] on div "Di Carlo" at bounding box center [169, 310] width 63 height 32
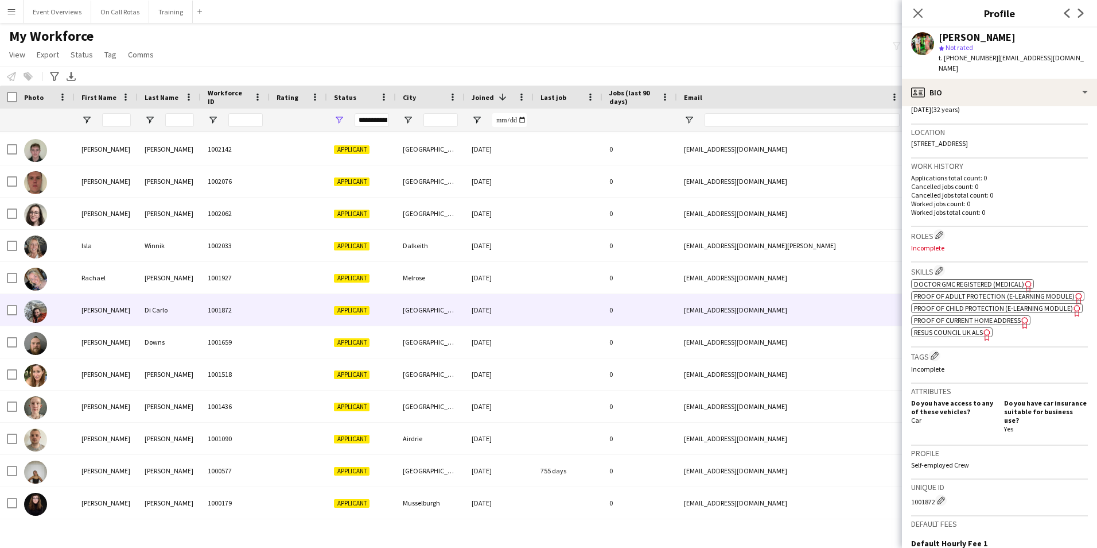
click at [968, 279] on span "Doctor GMC Registered (Medical)" at bounding box center [969, 283] width 110 height 9
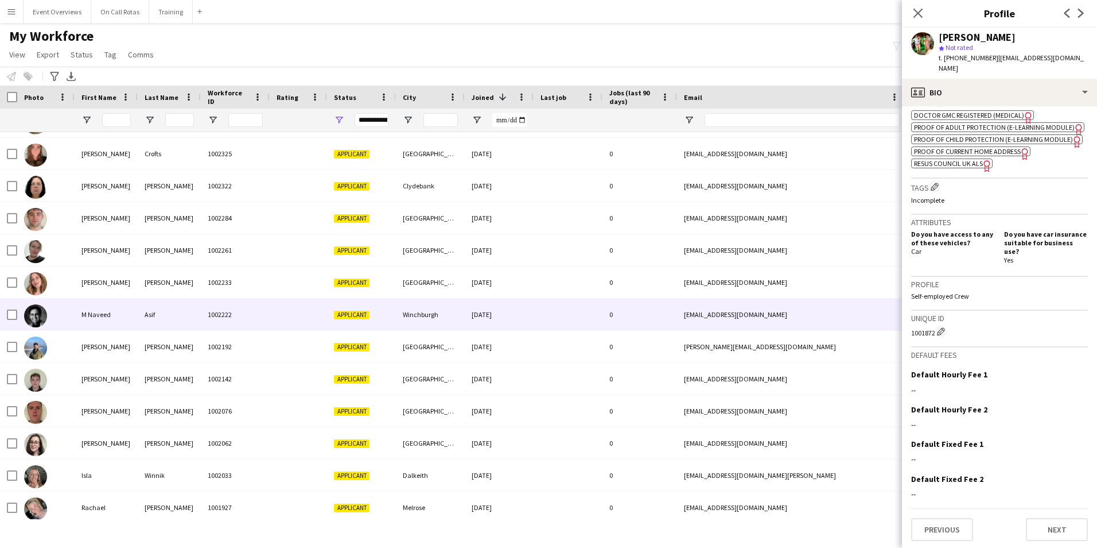
click at [115, 312] on div "M Naveed" at bounding box center [106, 314] width 63 height 32
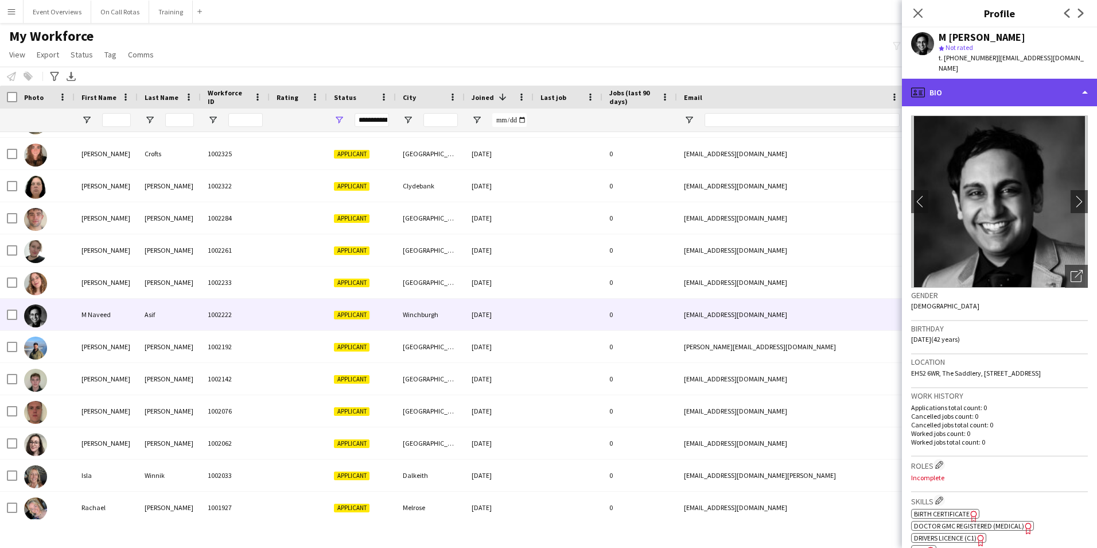
click at [1024, 79] on div "profile Bio" at bounding box center [999, 93] width 195 height 28
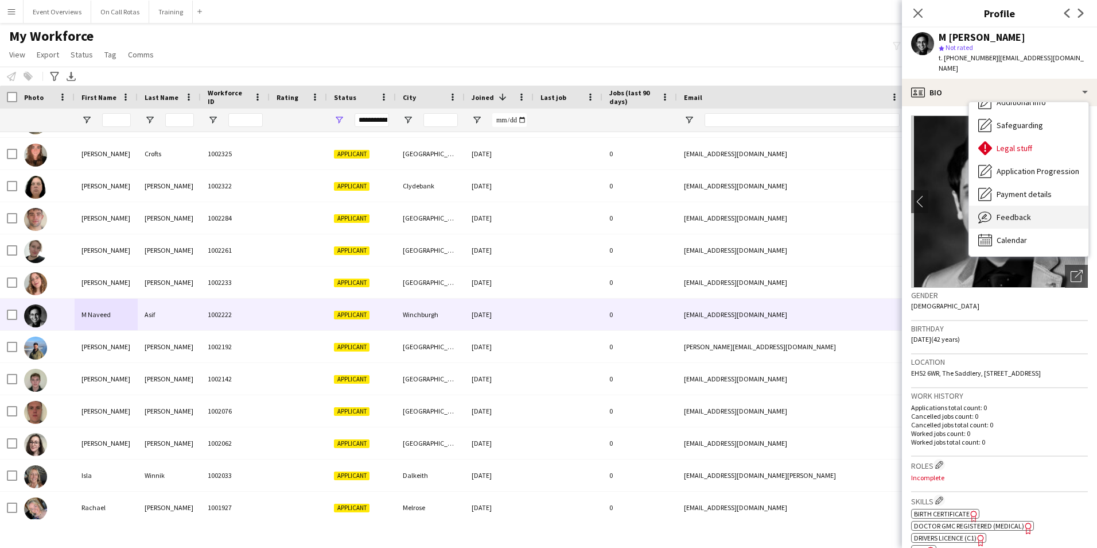
click at [1021, 205] on div "Feedback Feedback" at bounding box center [1028, 216] width 119 height 23
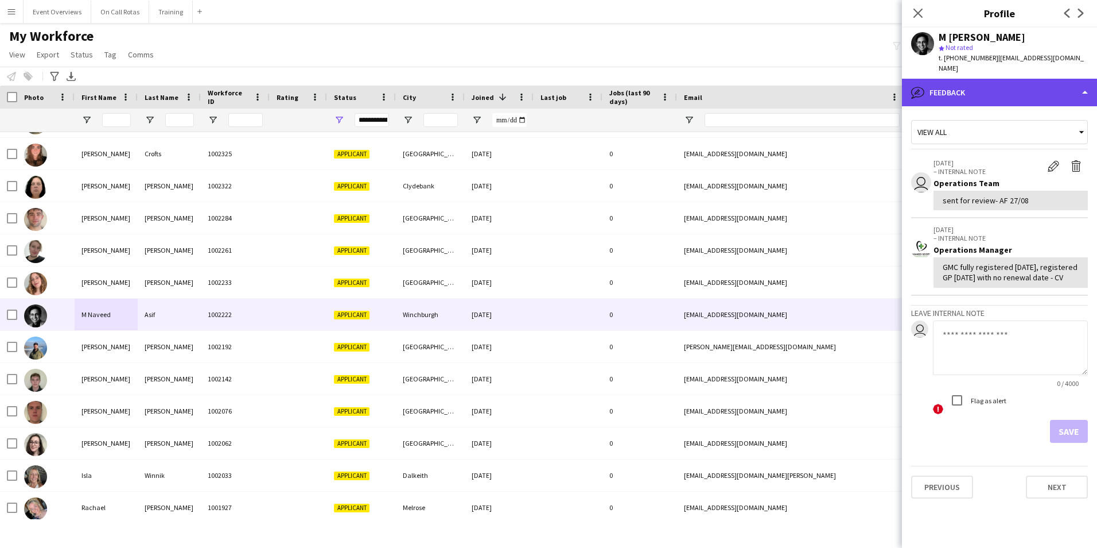
click at [951, 88] on div "bubble-pencil Feedback" at bounding box center [999, 93] width 195 height 28
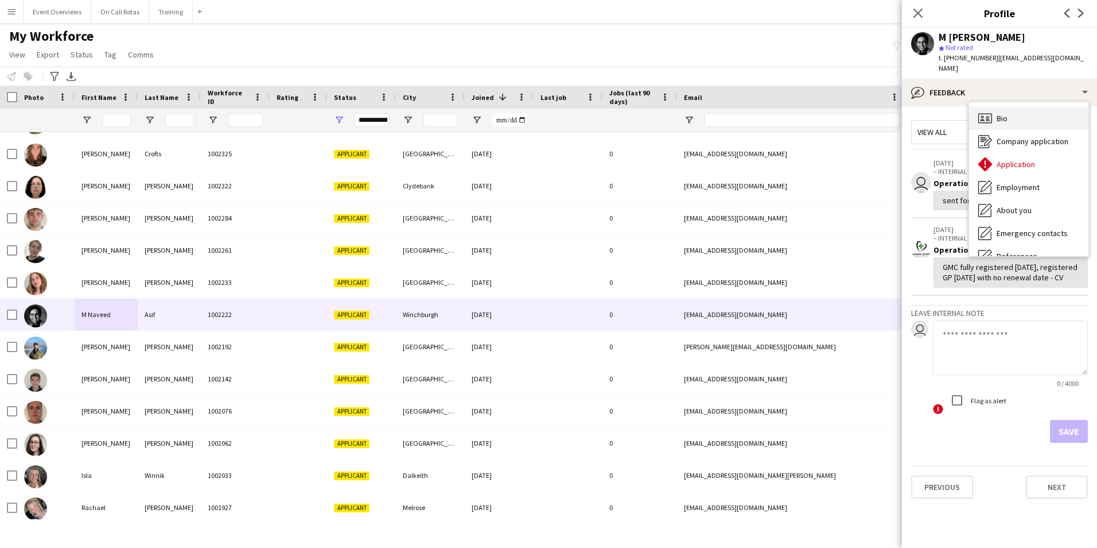
click at [994, 107] on div "Bio Bio" at bounding box center [1028, 118] width 119 height 23
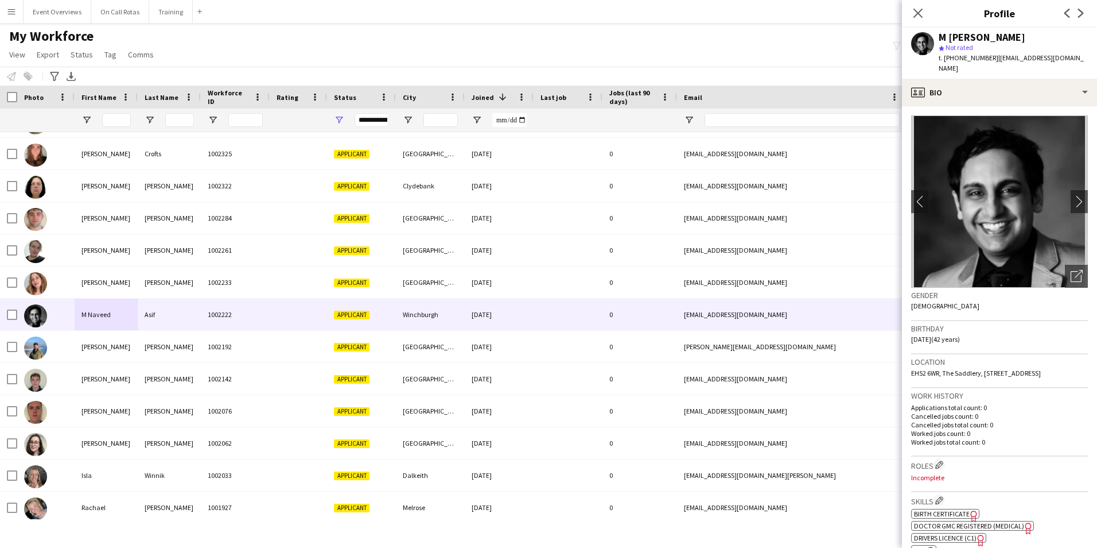
click at [914, 25] on div "Close pop-in" at bounding box center [918, 13] width 32 height 26
click at [914, 17] on icon "Close pop-in" at bounding box center [918, 12] width 11 height 11
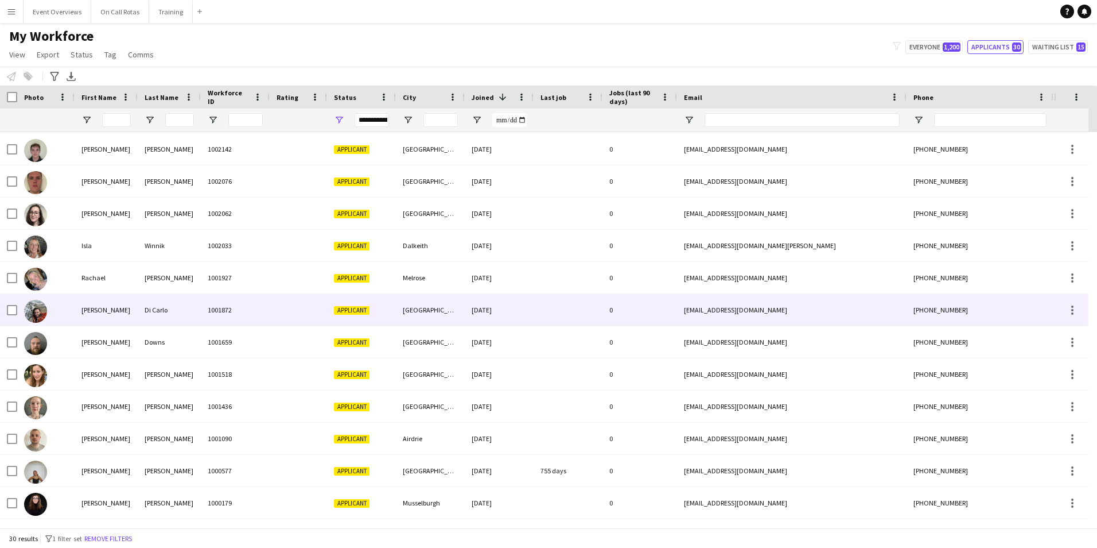
click at [297, 301] on div at bounding box center [298, 310] width 57 height 32
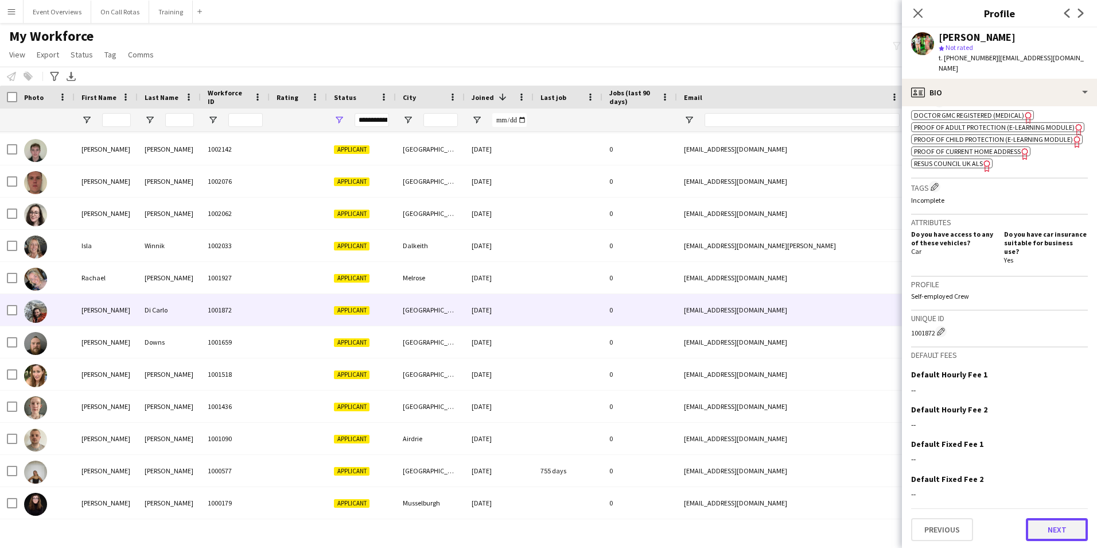
click at [1058, 523] on button "Next" at bounding box center [1057, 529] width 62 height 23
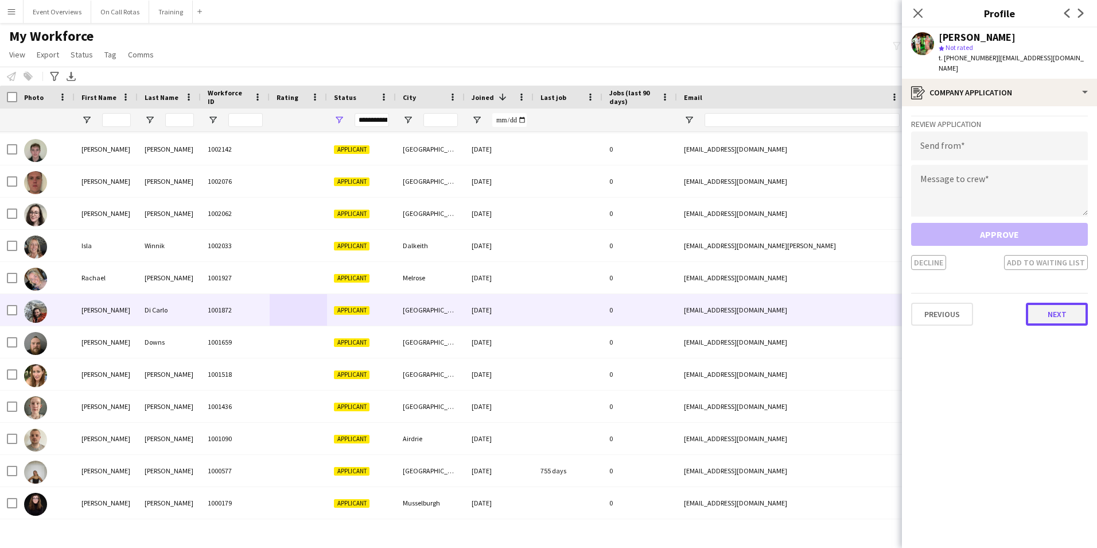
click at [1037, 305] on button "Next" at bounding box center [1057, 313] width 62 height 23
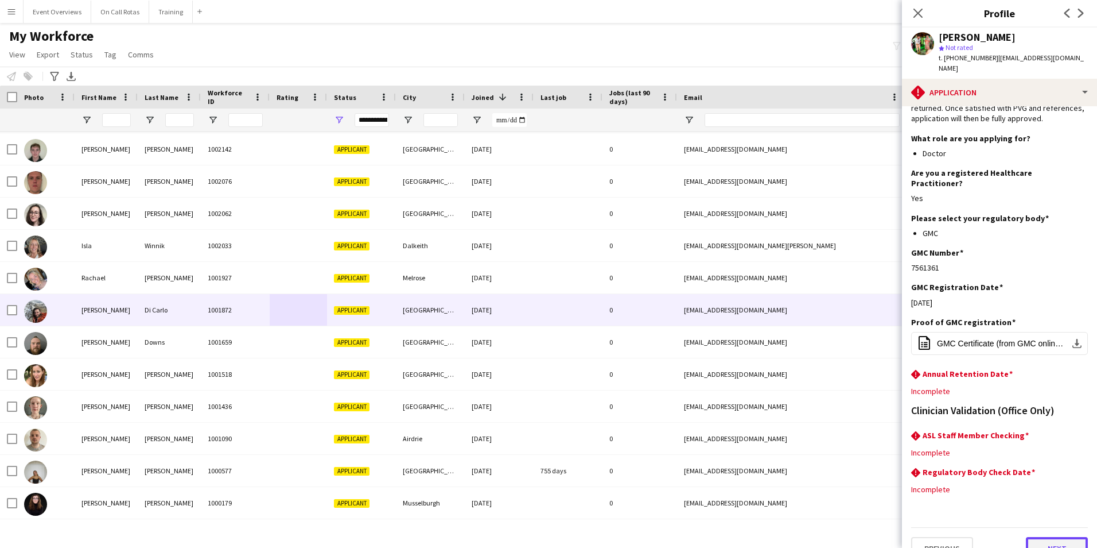
click at [1035, 537] on button "Next" at bounding box center [1057, 548] width 62 height 23
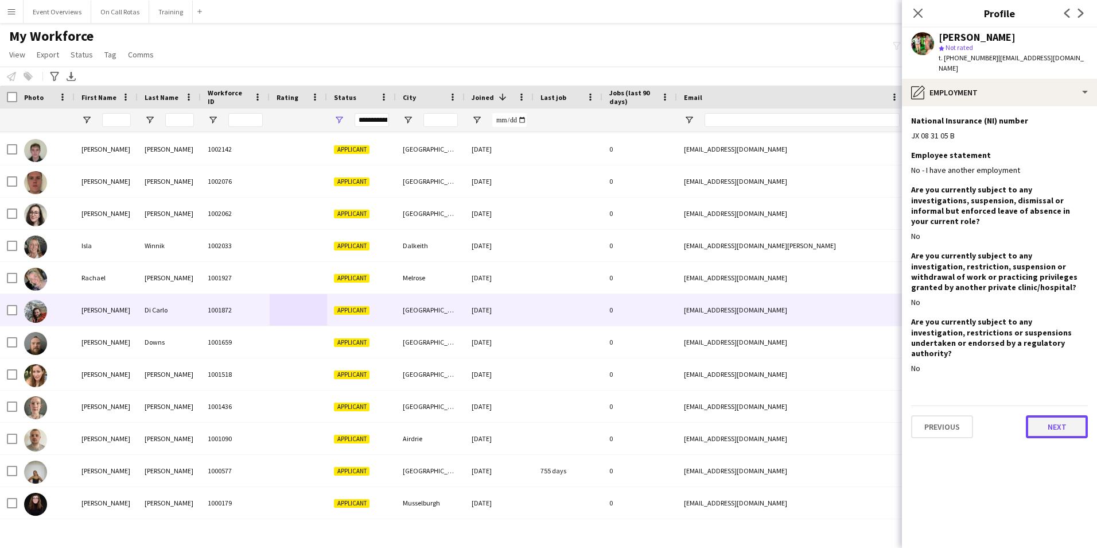
click at [1042, 415] on button "Next" at bounding box center [1057, 426] width 62 height 23
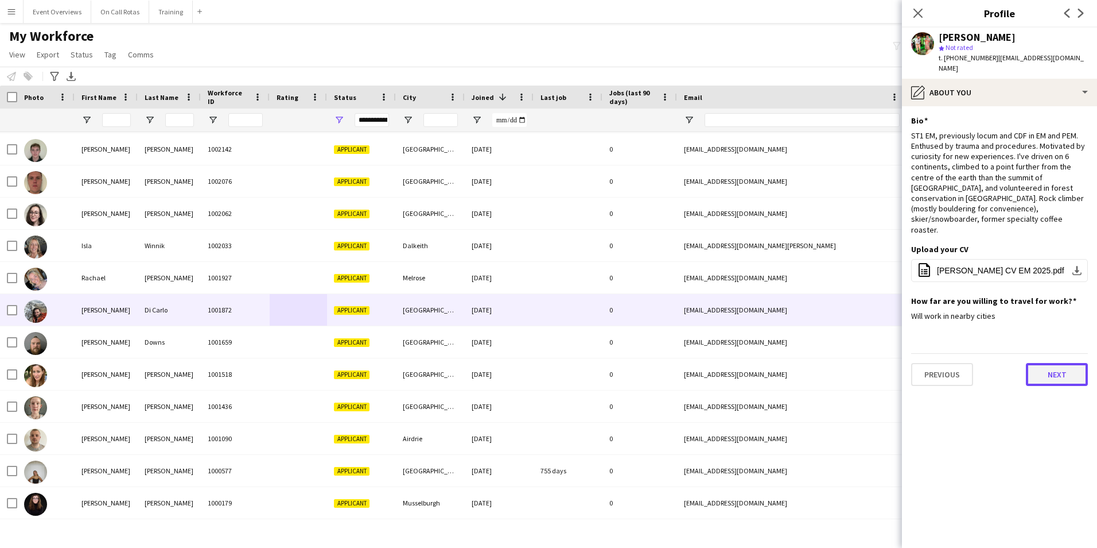
click at [1029, 363] on button "Next" at bounding box center [1057, 374] width 62 height 23
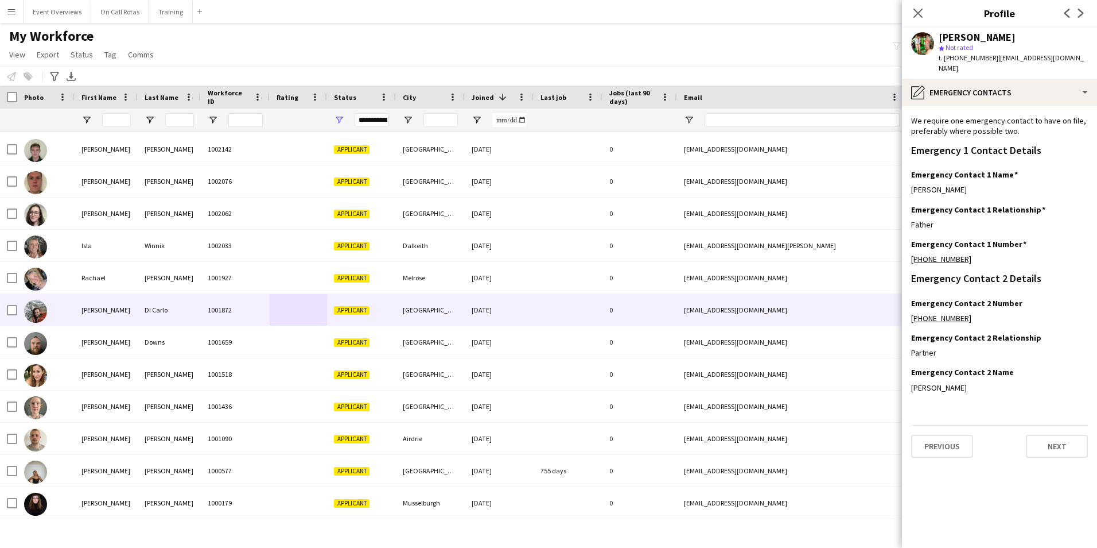
click at [1058, 452] on app-section-data-types "We require one emergency contact to have on file, preferably where possible two…" at bounding box center [999, 326] width 195 height 441
click at [1044, 425] on div "Previous Next" at bounding box center [999, 441] width 177 height 33
click at [1053, 442] on button "Next" at bounding box center [1057, 445] width 62 height 23
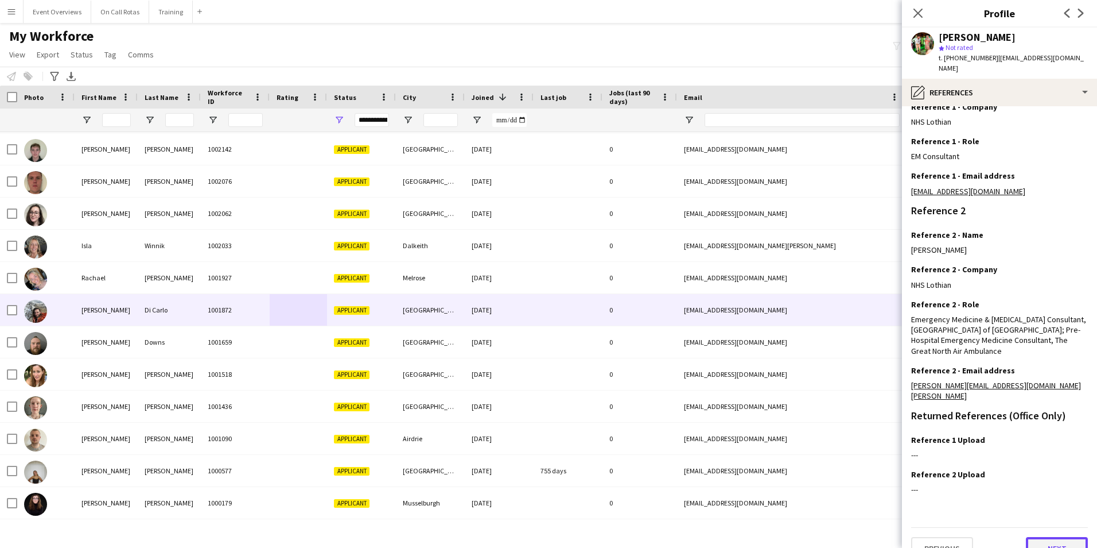
click at [1054, 537] on button "Next" at bounding box center [1057, 548] width 62 height 23
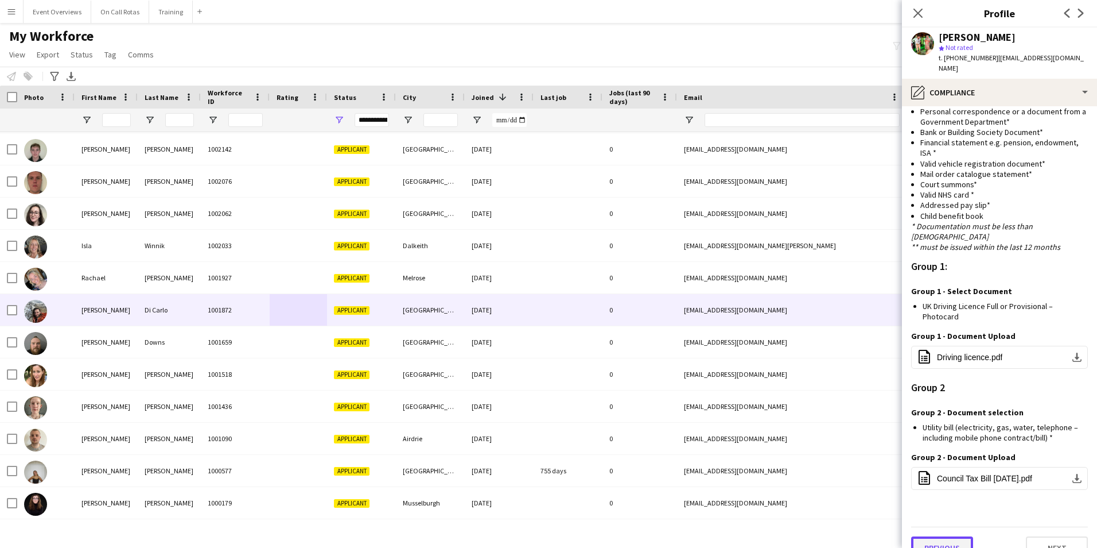
click at [961, 536] on button "Previous" at bounding box center [942, 547] width 62 height 23
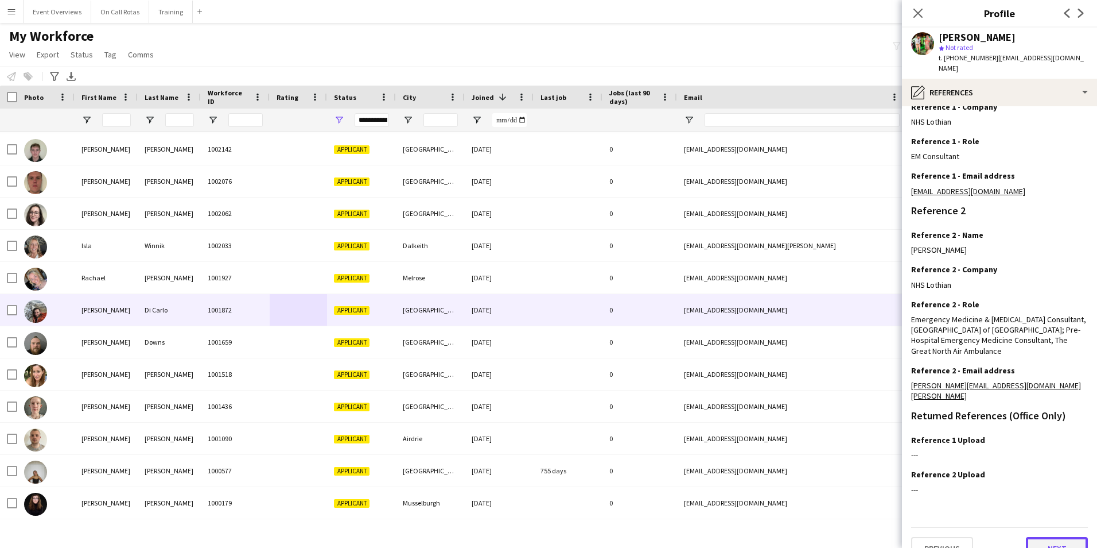
click at [1045, 537] on button "Next" at bounding box center [1057, 548] width 62 height 23
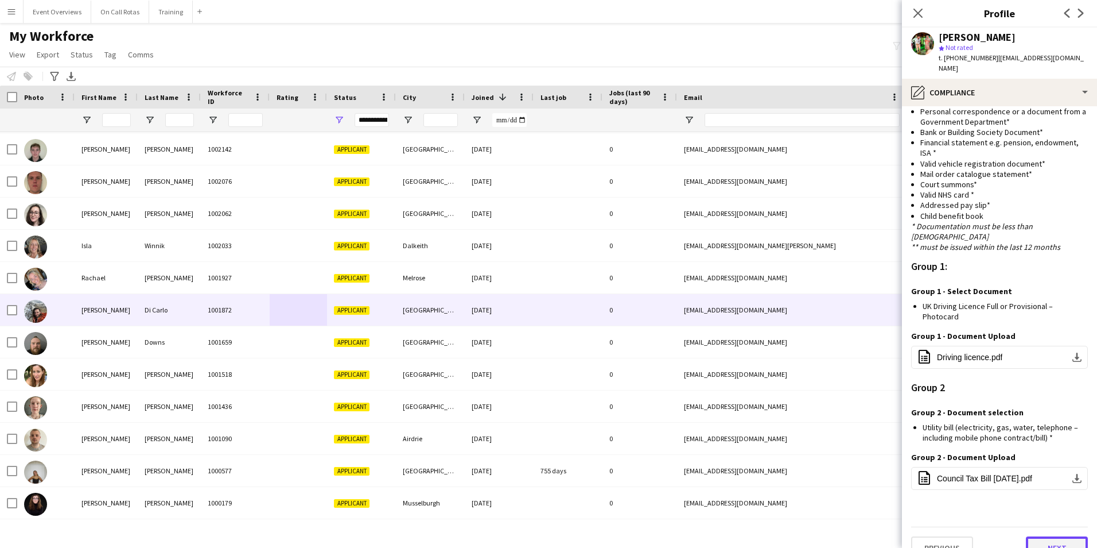
click at [1043, 536] on button "Next" at bounding box center [1057, 547] width 62 height 23
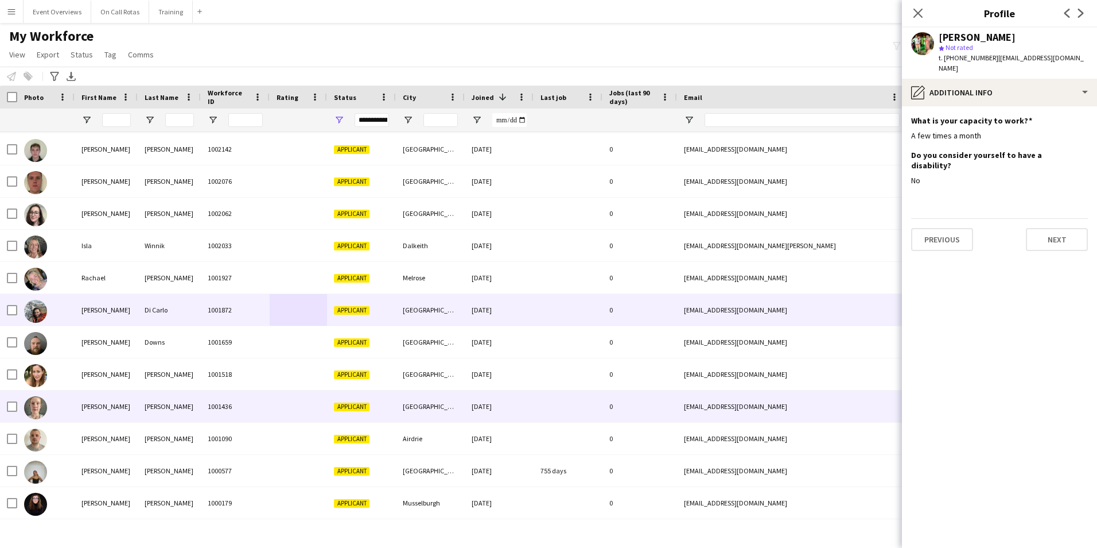
click at [200, 421] on div "[PERSON_NAME]" at bounding box center [169, 406] width 63 height 32
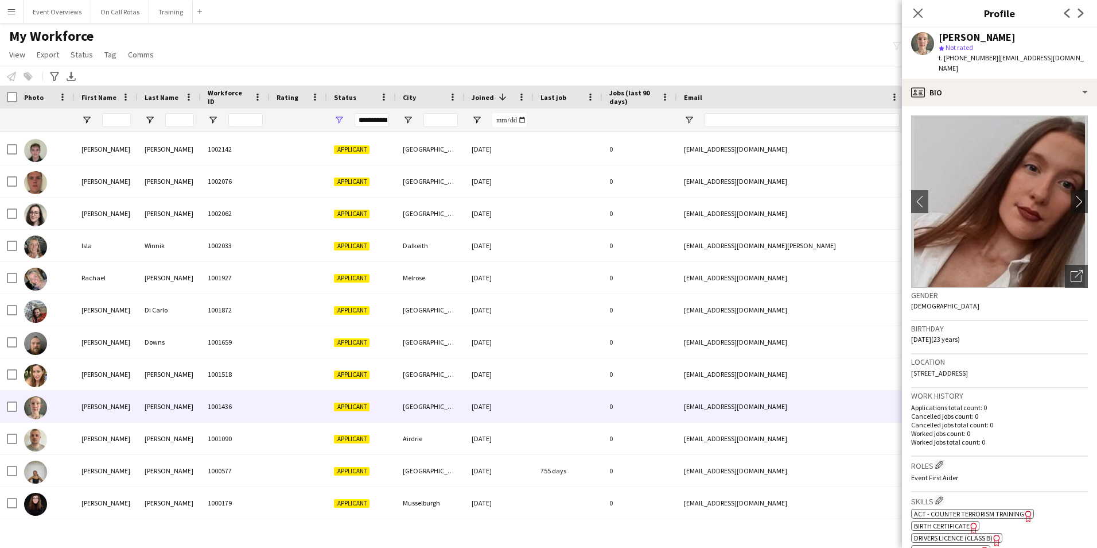
click at [1061, 188] on img at bounding box center [999, 201] width 177 height 172
click at [1071, 195] on app-icon "chevron-right" at bounding box center [1080, 201] width 18 height 12
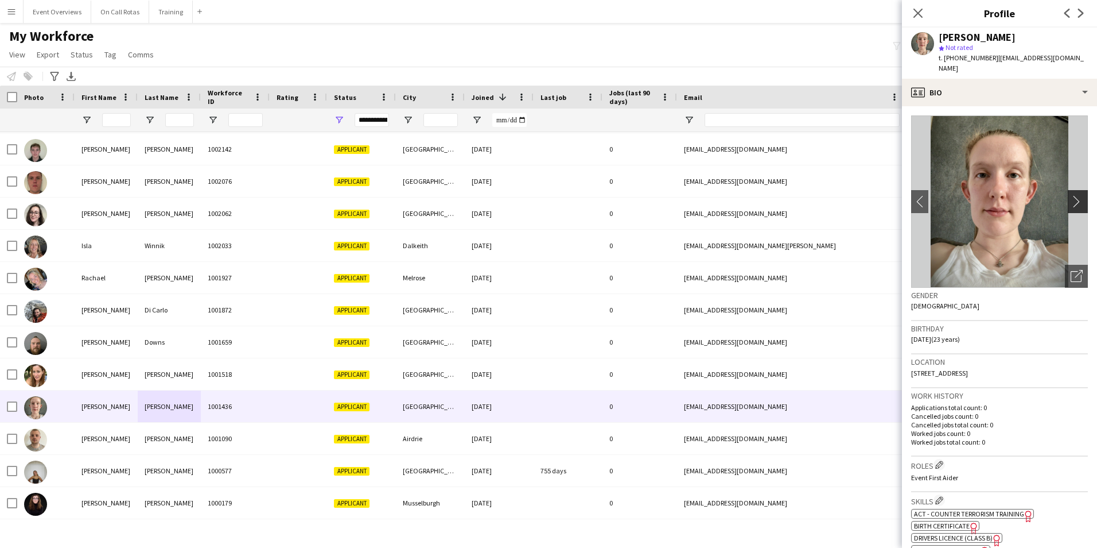
click at [1071, 195] on app-icon "chevron-right" at bounding box center [1080, 201] width 18 height 12
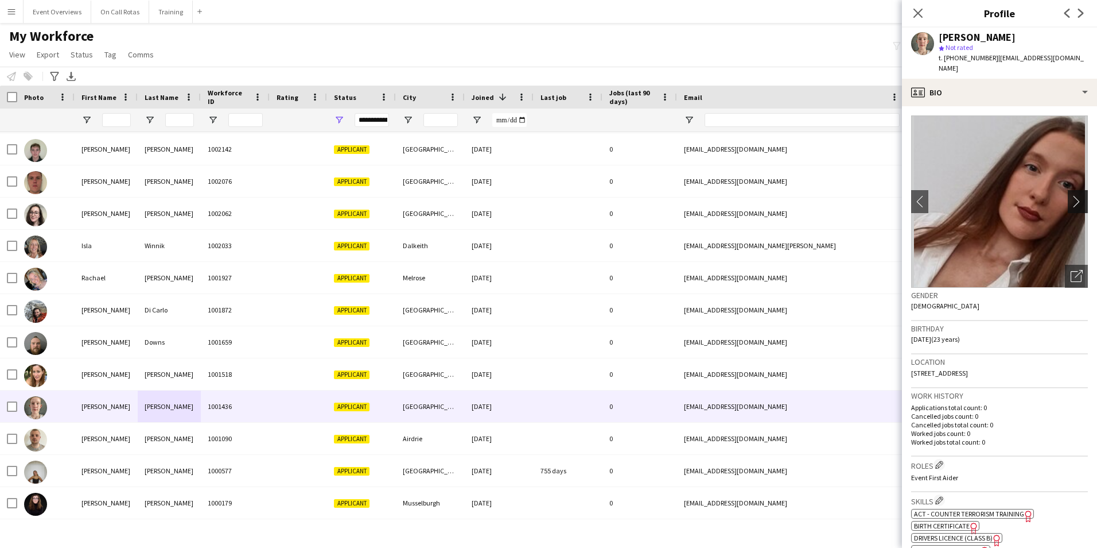
click at [1074, 196] on app-icon "chevron-right" at bounding box center [1080, 201] width 18 height 12
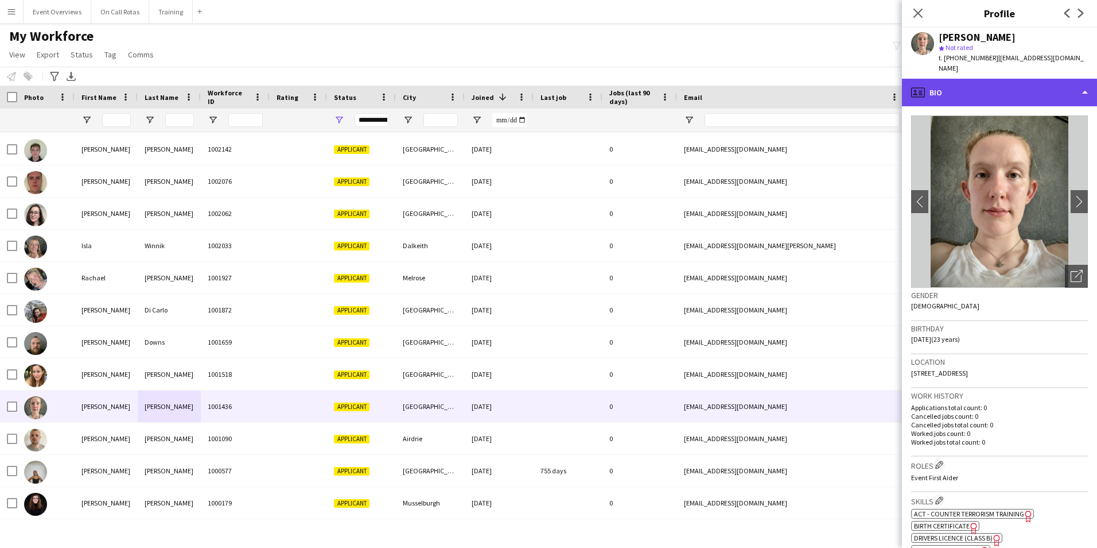
click at [982, 79] on div "profile Bio" at bounding box center [999, 93] width 195 height 28
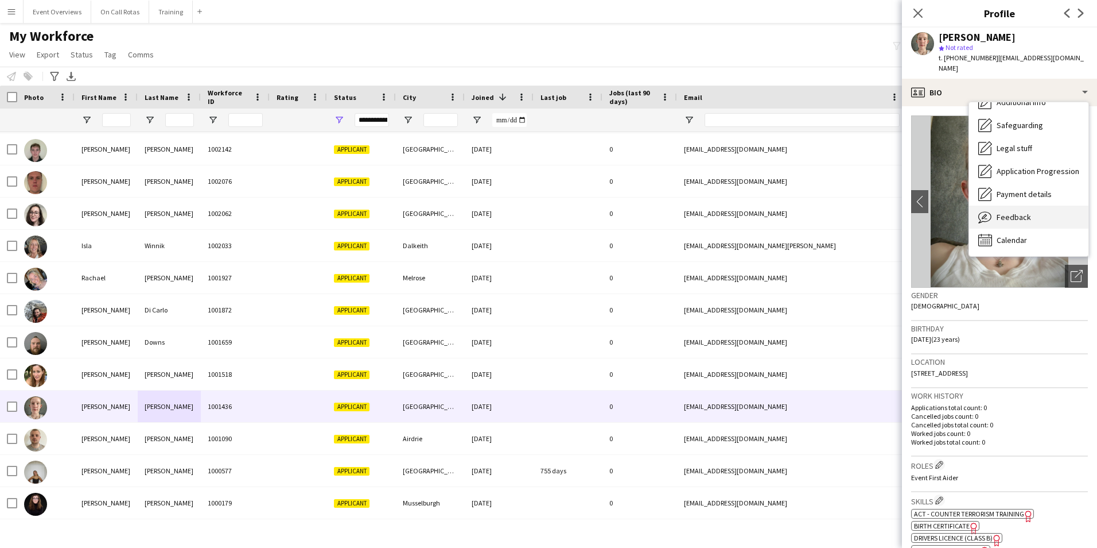
click at [1017, 205] on div "Feedback Feedback" at bounding box center [1028, 216] width 119 height 23
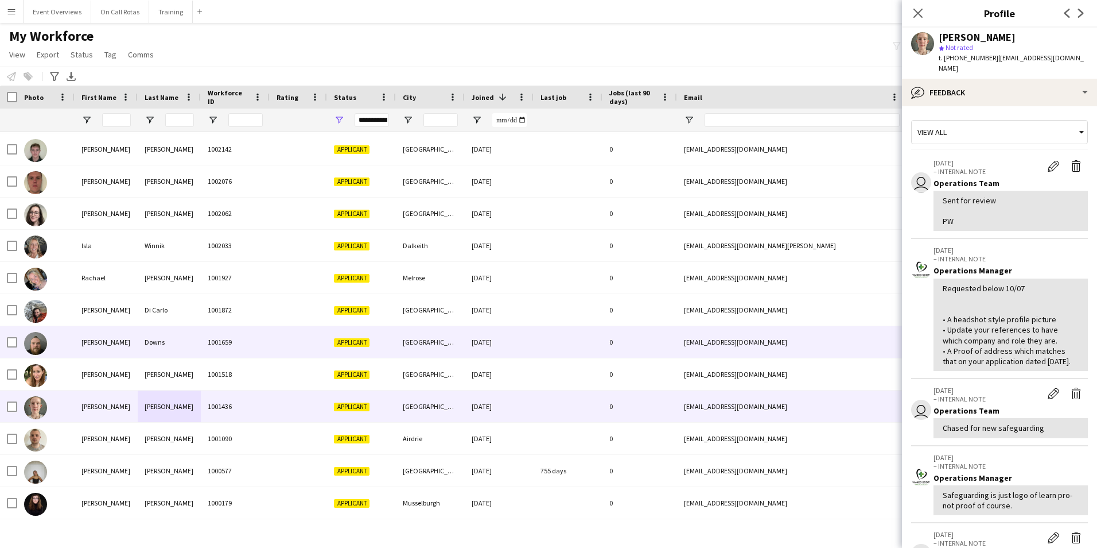
click at [157, 350] on div "Downs" at bounding box center [169, 342] width 63 height 32
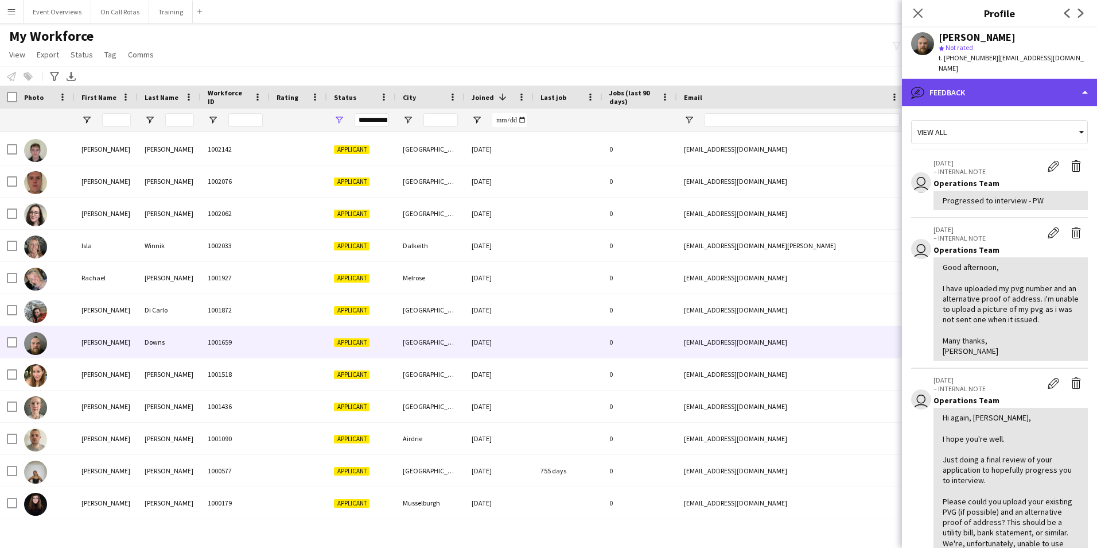
click at [1018, 79] on div "bubble-pencil Feedback" at bounding box center [999, 93] width 195 height 28
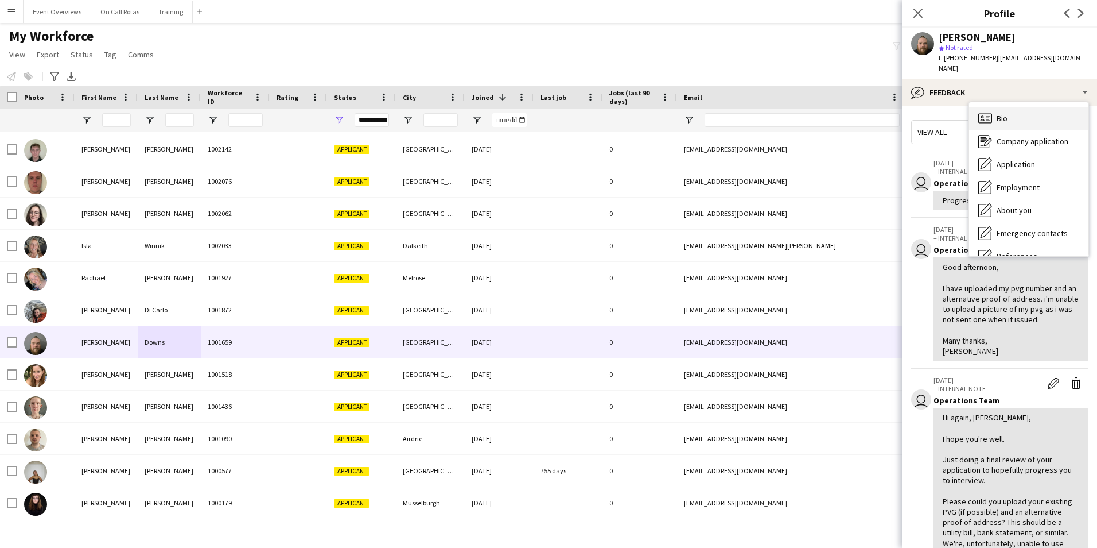
click at [1035, 107] on div "Bio Bio" at bounding box center [1028, 118] width 119 height 23
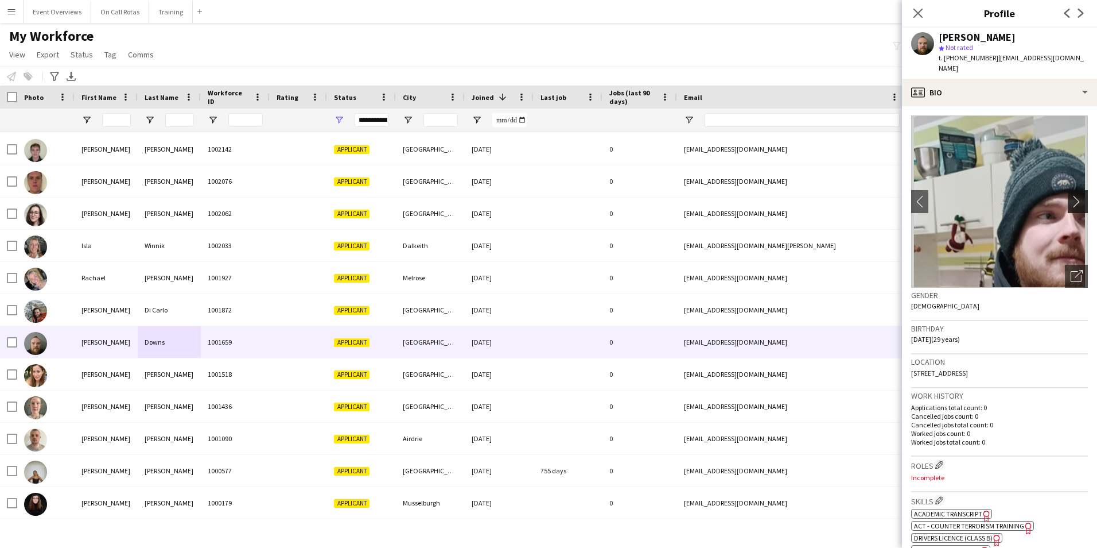
click at [1077, 195] on app-icon "chevron-right" at bounding box center [1080, 201] width 18 height 12
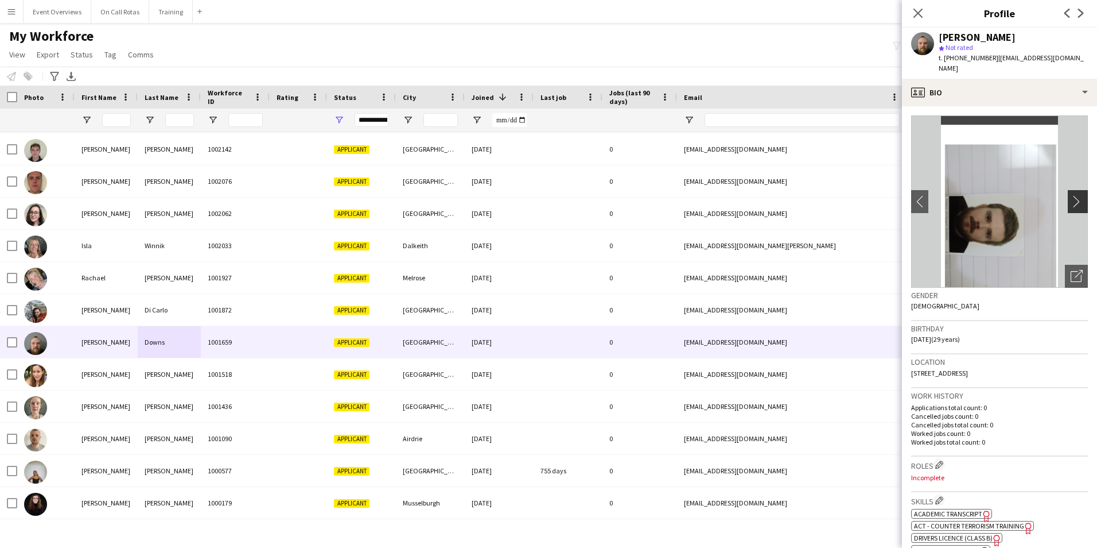
click at [1077, 195] on app-icon "chevron-right" at bounding box center [1080, 201] width 18 height 12
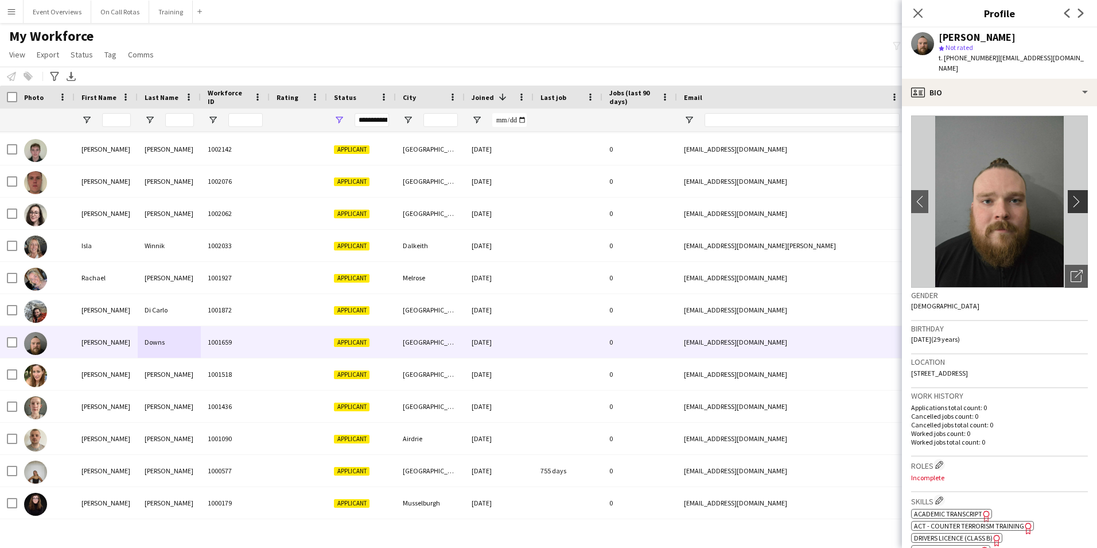
click at [1077, 195] on app-icon "chevron-right" at bounding box center [1080, 201] width 18 height 12
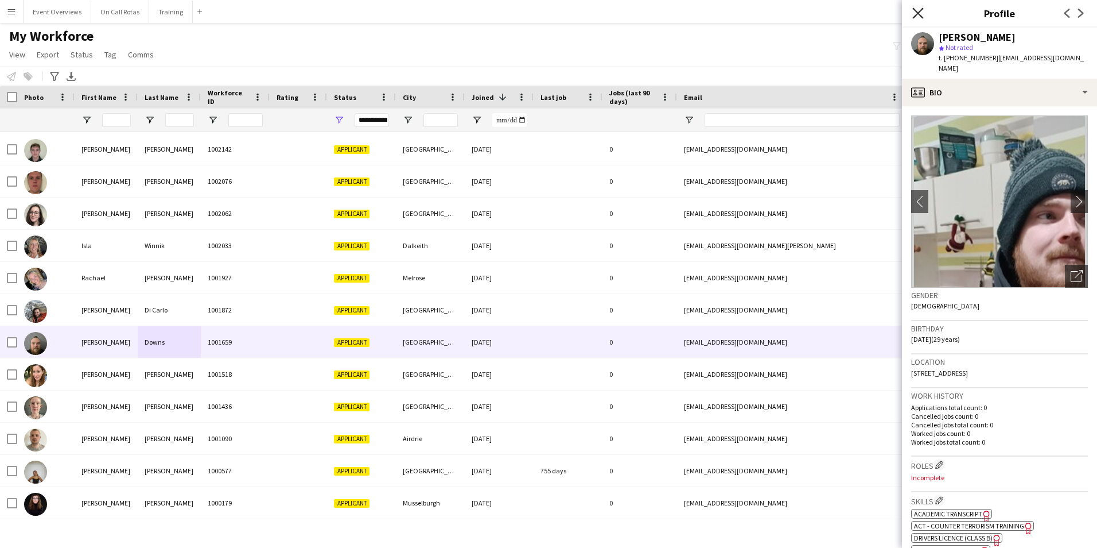
click at [914, 10] on icon "Close pop-in" at bounding box center [918, 12] width 11 height 11
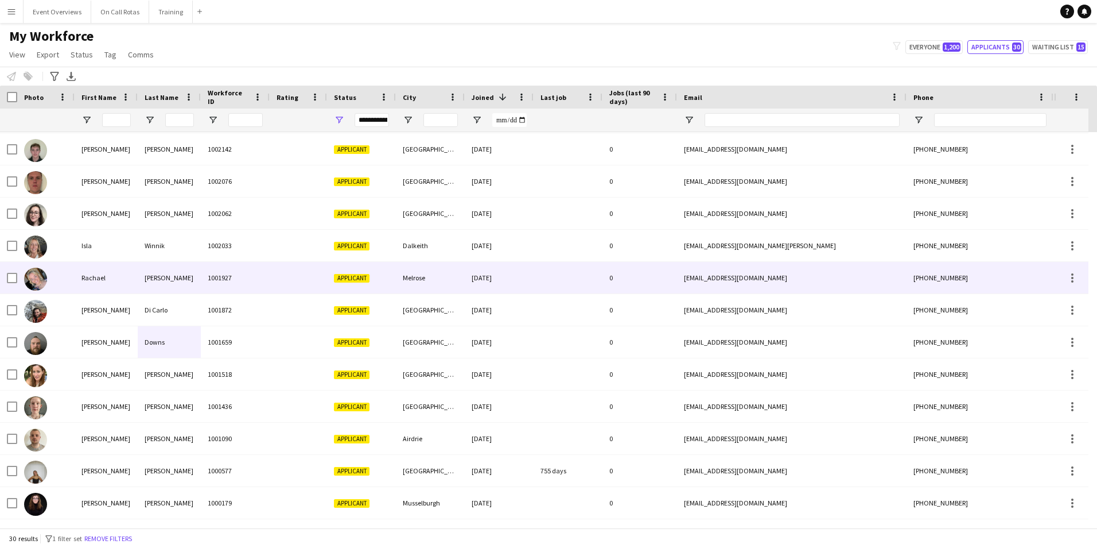
click at [106, 266] on div "Rachael" at bounding box center [106, 278] width 63 height 32
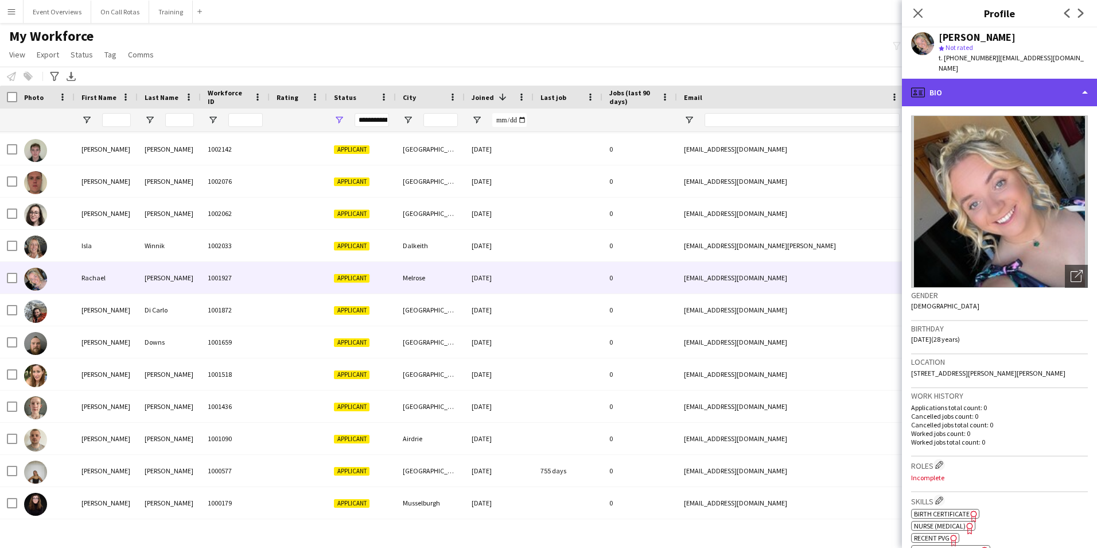
click at [1005, 92] on div "profile Bio" at bounding box center [999, 93] width 195 height 28
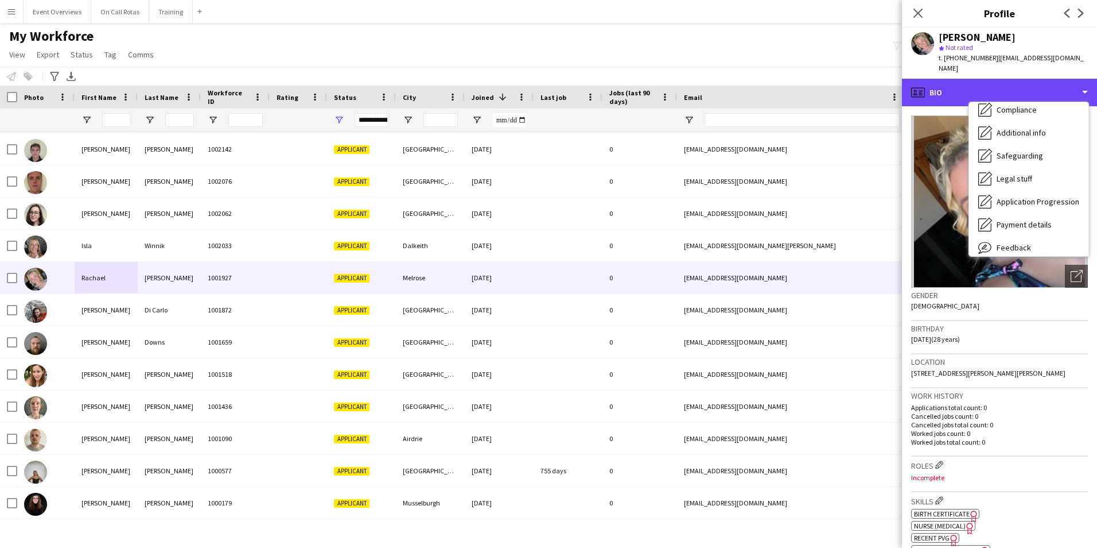
scroll to position [200, 0]
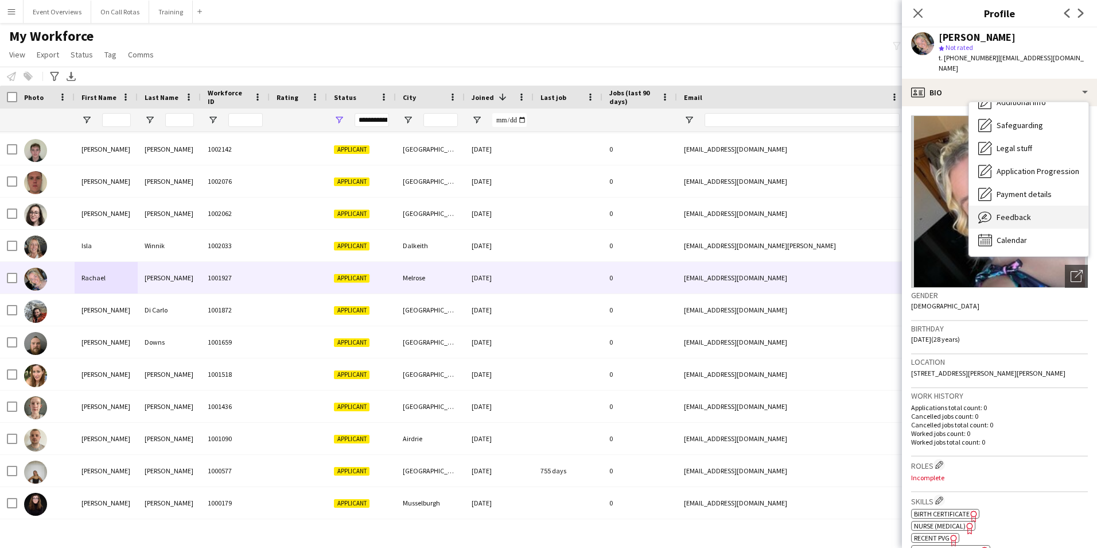
click at [1028, 212] on span "Feedback" at bounding box center [1014, 217] width 34 height 10
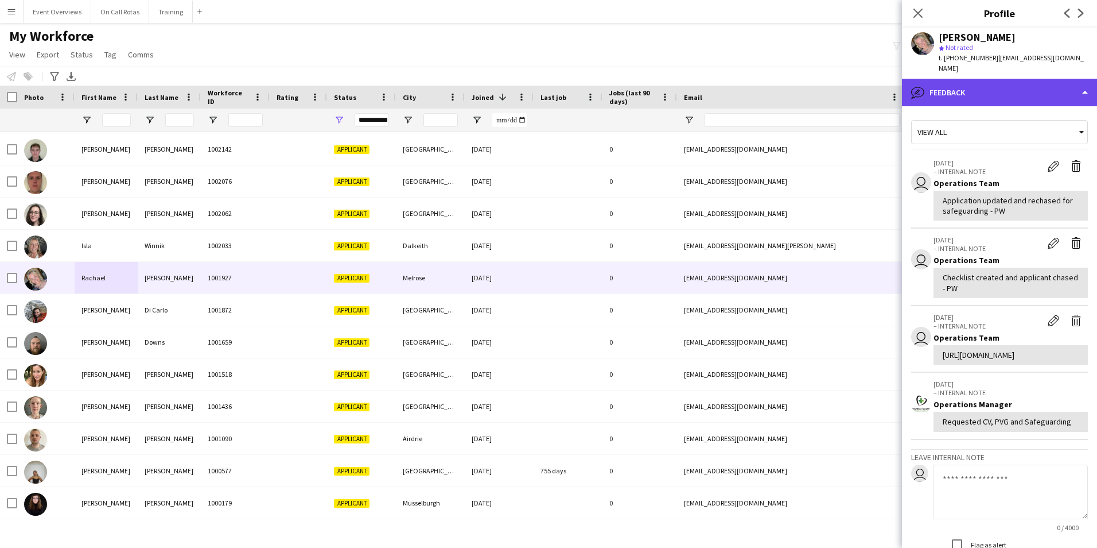
click at [1008, 88] on div "bubble-pencil Feedback" at bounding box center [999, 93] width 195 height 28
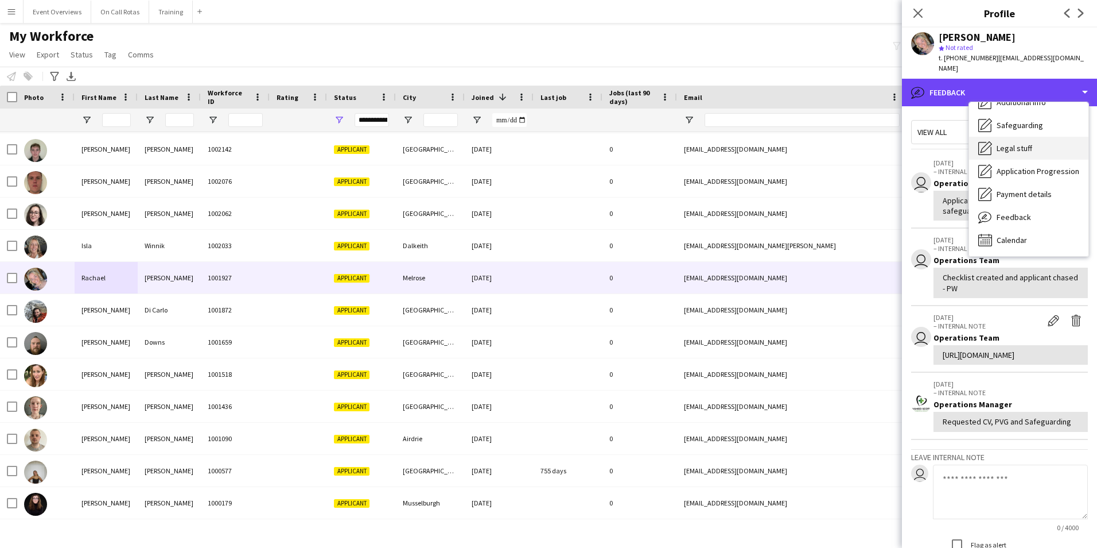
scroll to position [0, 0]
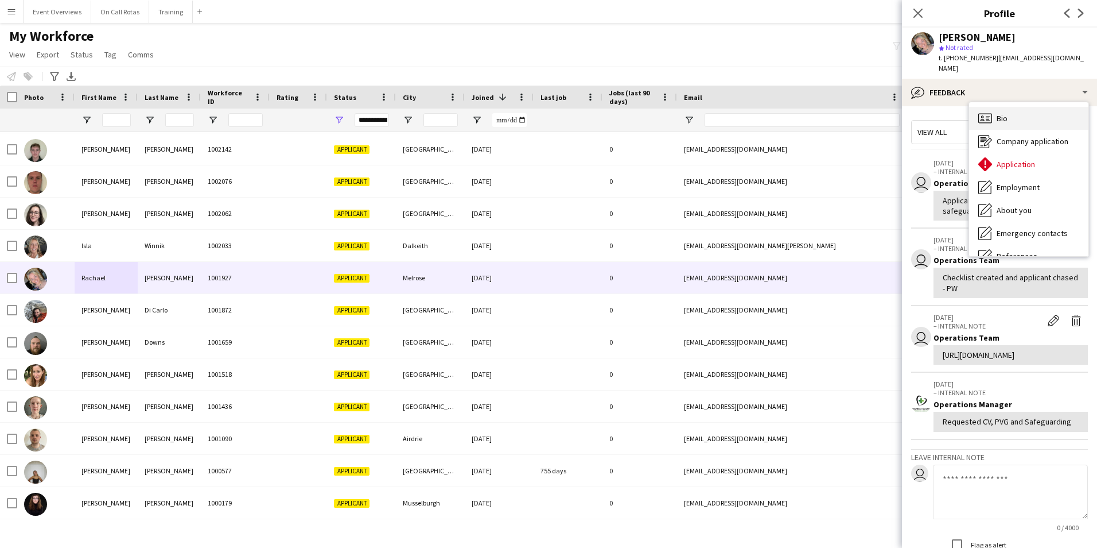
click at [1014, 107] on div "Bio Bio" at bounding box center [1028, 118] width 119 height 23
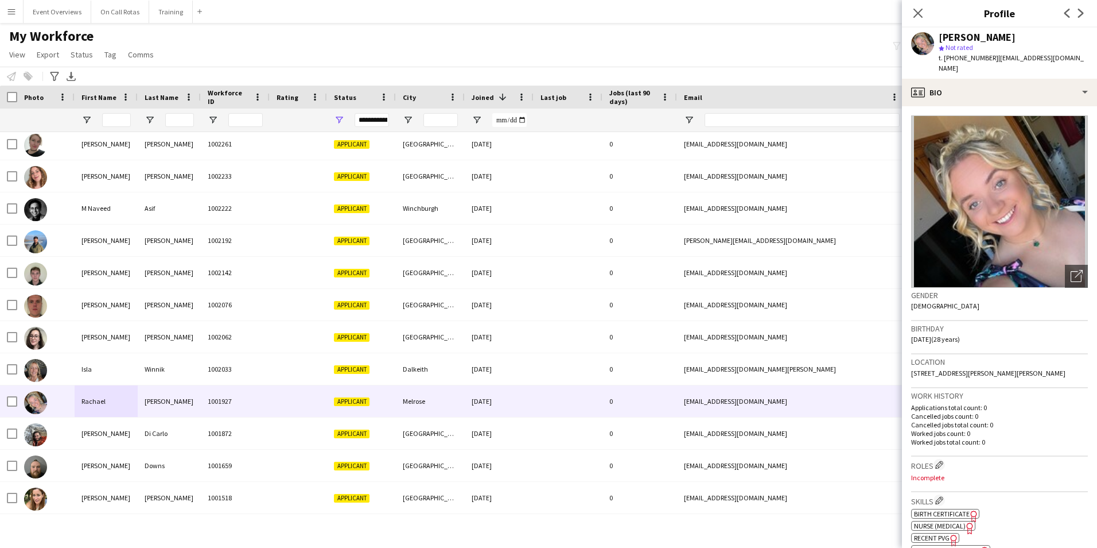
scroll to position [348, 0]
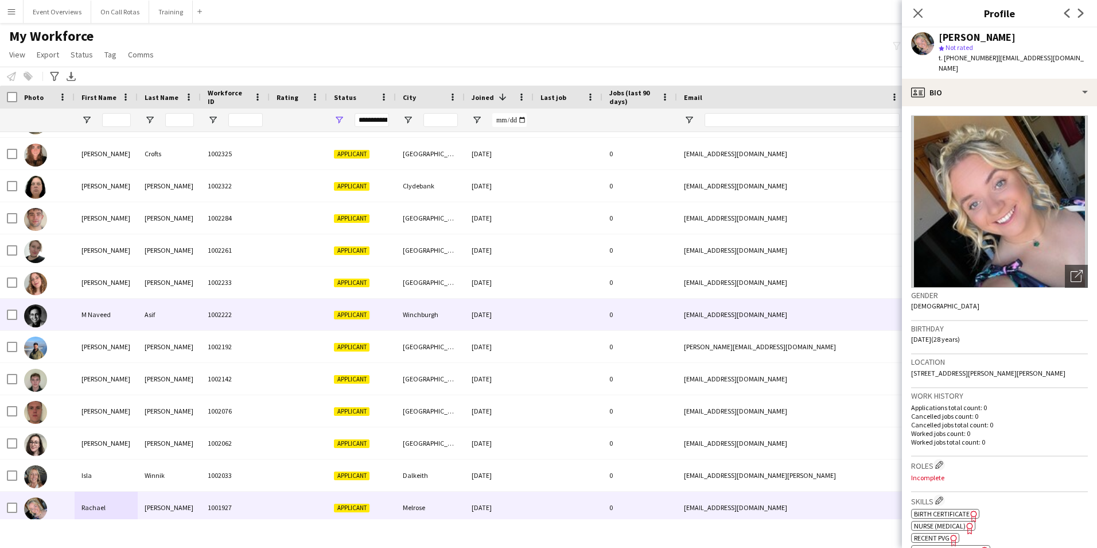
click at [103, 313] on div "M Naveed" at bounding box center [106, 314] width 63 height 32
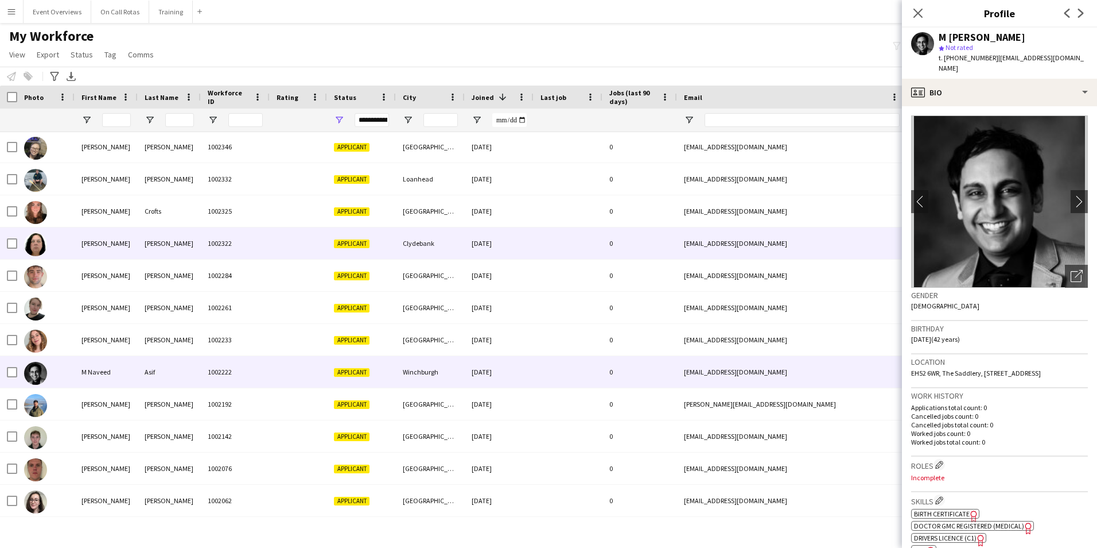
click at [87, 231] on div "[PERSON_NAME]" at bounding box center [106, 243] width 63 height 32
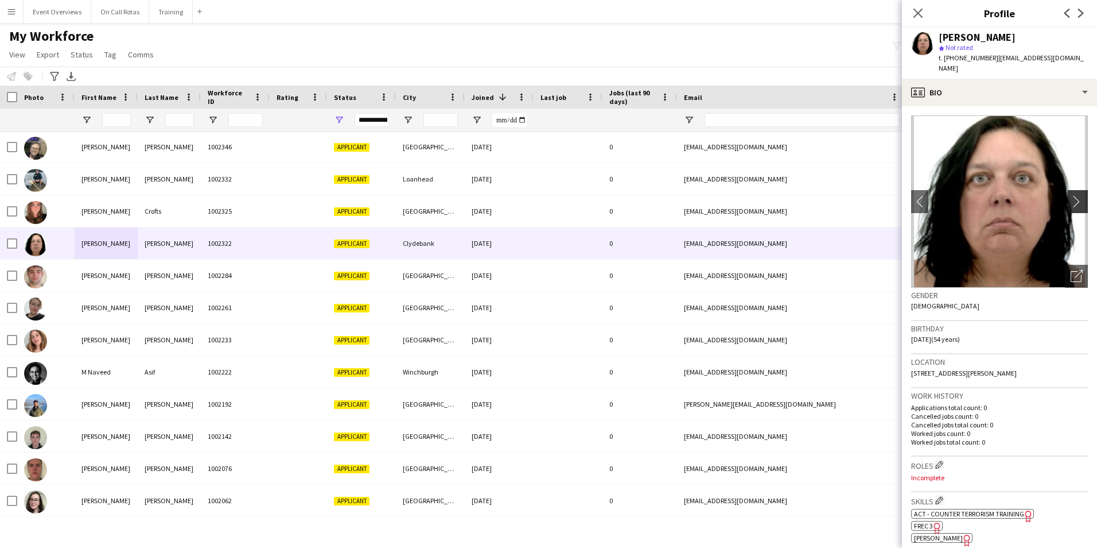
click at [1071, 195] on app-icon "chevron-right" at bounding box center [1080, 201] width 18 height 12
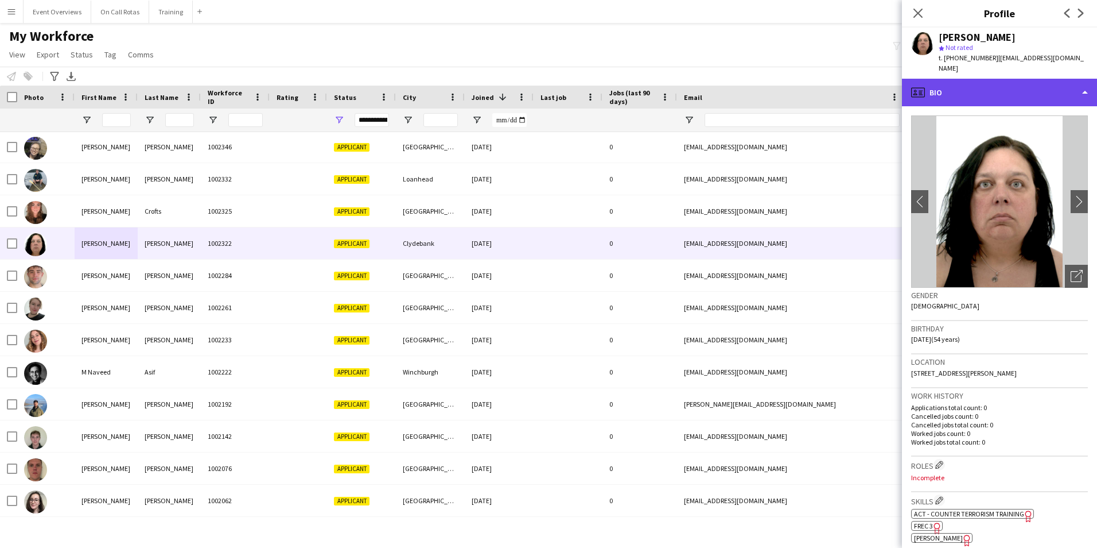
click at [1000, 92] on div "profile Bio" at bounding box center [999, 93] width 195 height 28
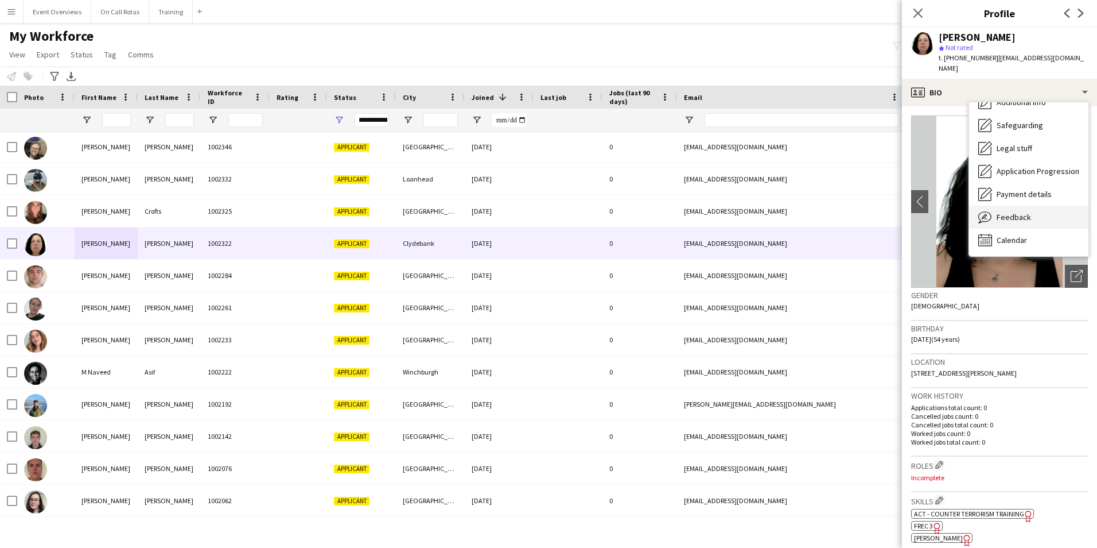
click at [1018, 212] on span "Feedback" at bounding box center [1014, 217] width 34 height 10
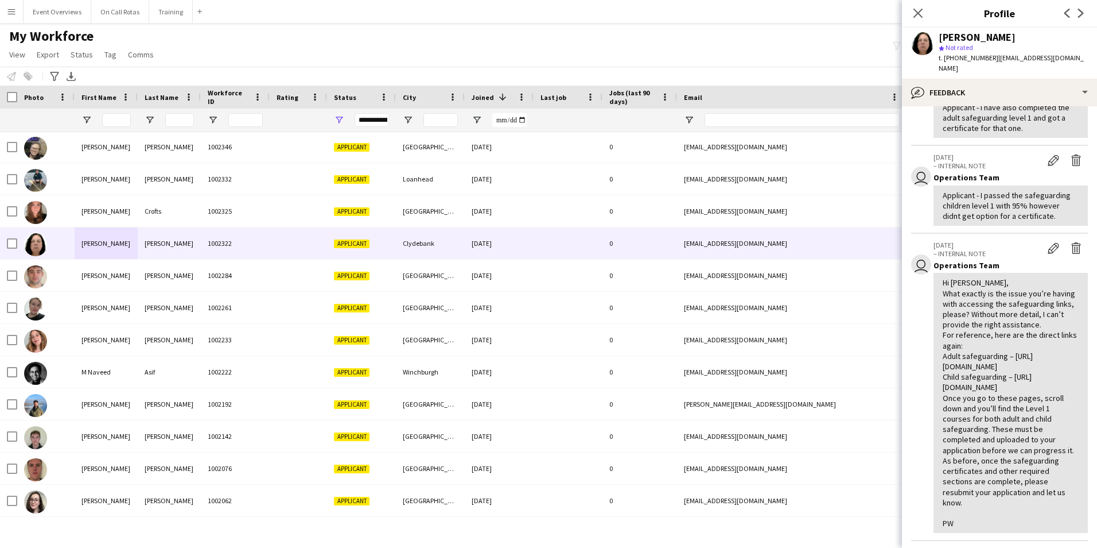
scroll to position [0, 0]
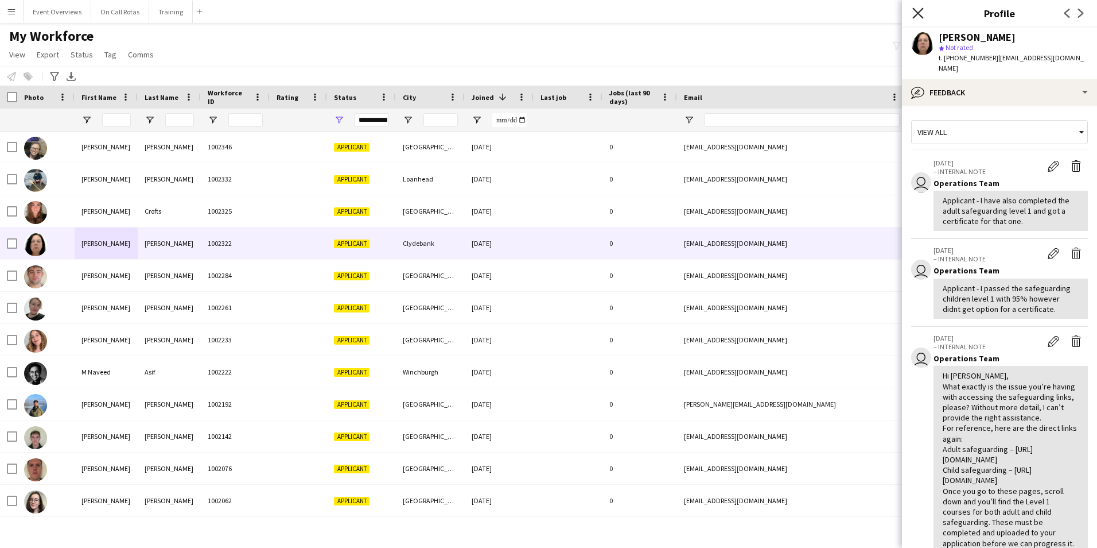
click at [916, 15] on icon at bounding box center [918, 12] width 11 height 11
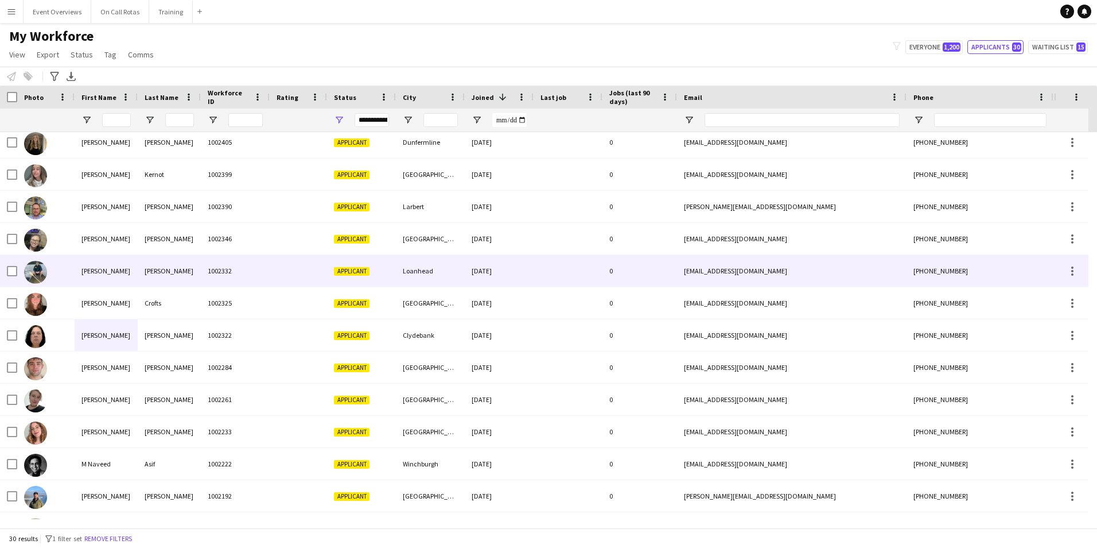
scroll to position [118, 0]
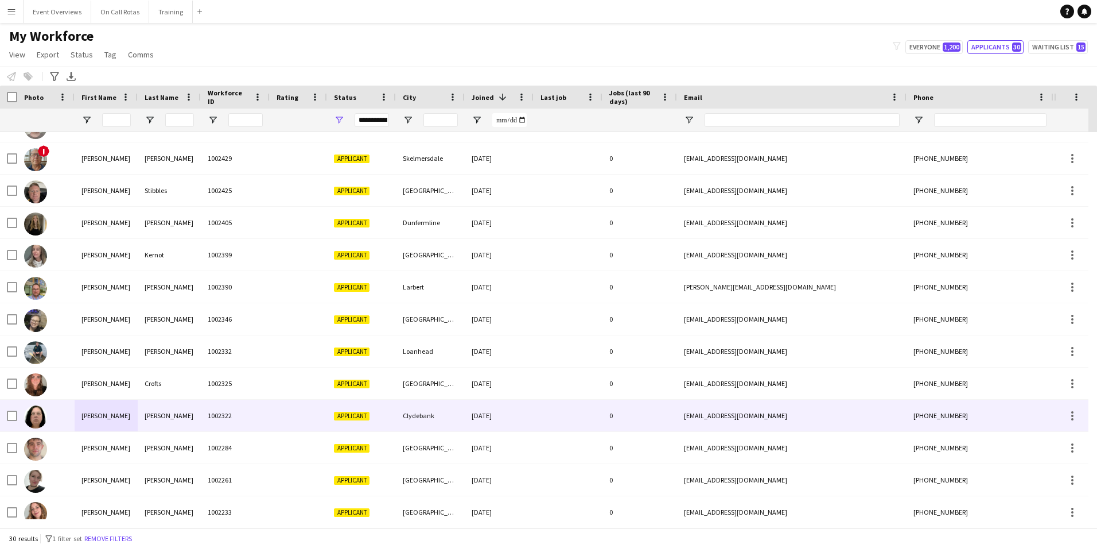
click at [176, 415] on div "[PERSON_NAME]" at bounding box center [169, 415] width 63 height 32
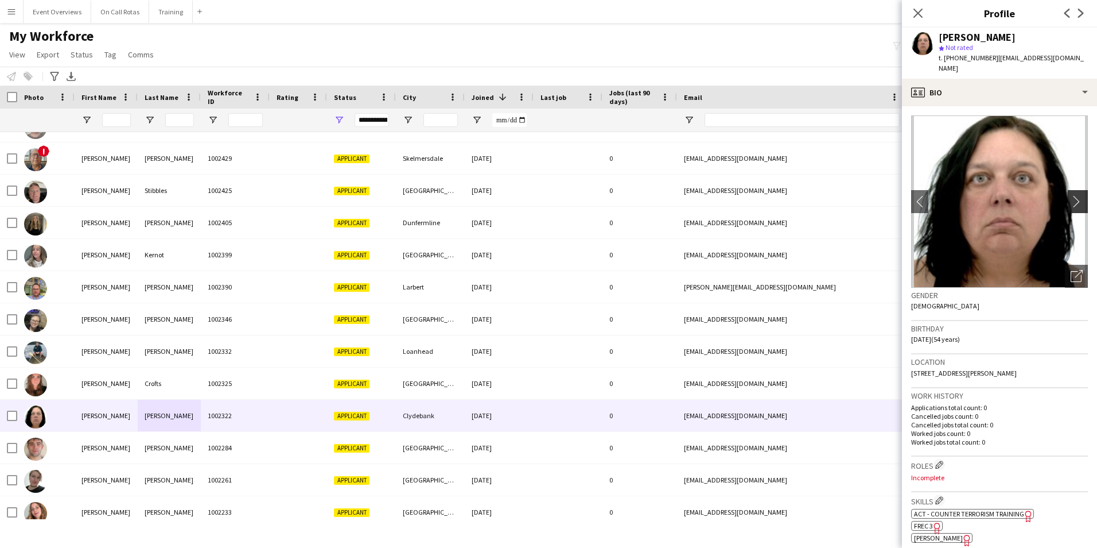
click at [1072, 195] on app-icon "chevron-right" at bounding box center [1080, 201] width 18 height 12
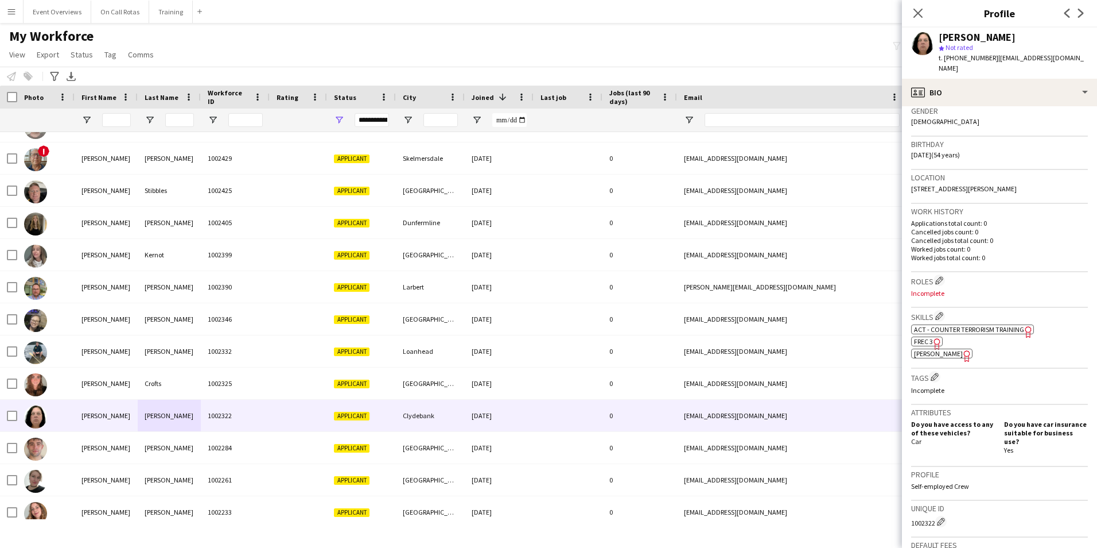
scroll to position [344, 0]
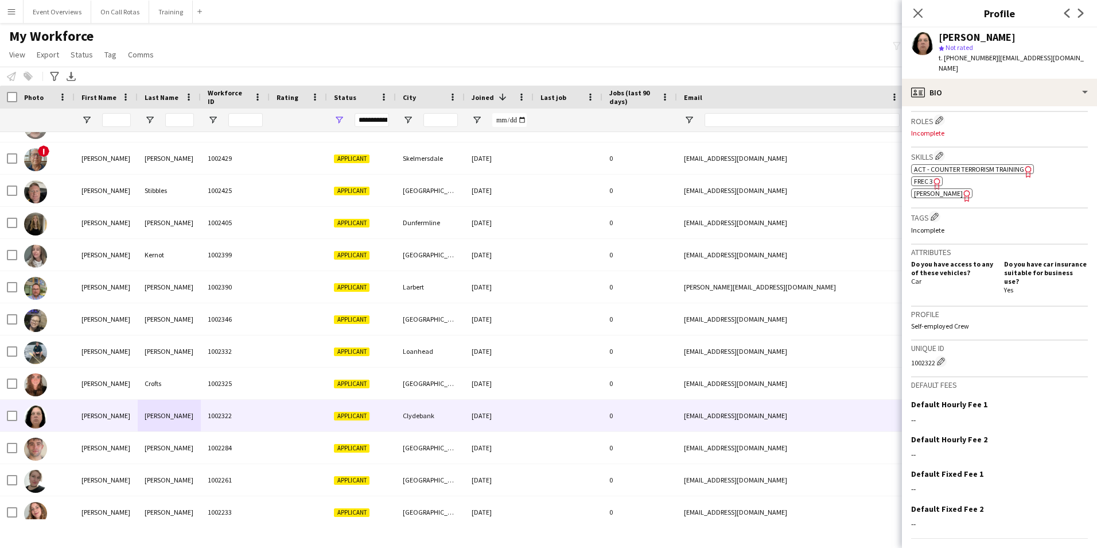
click at [934, 177] on icon "Freelancer has uploaded a photo validation of skill. Click to see" at bounding box center [937, 183] width 12 height 12
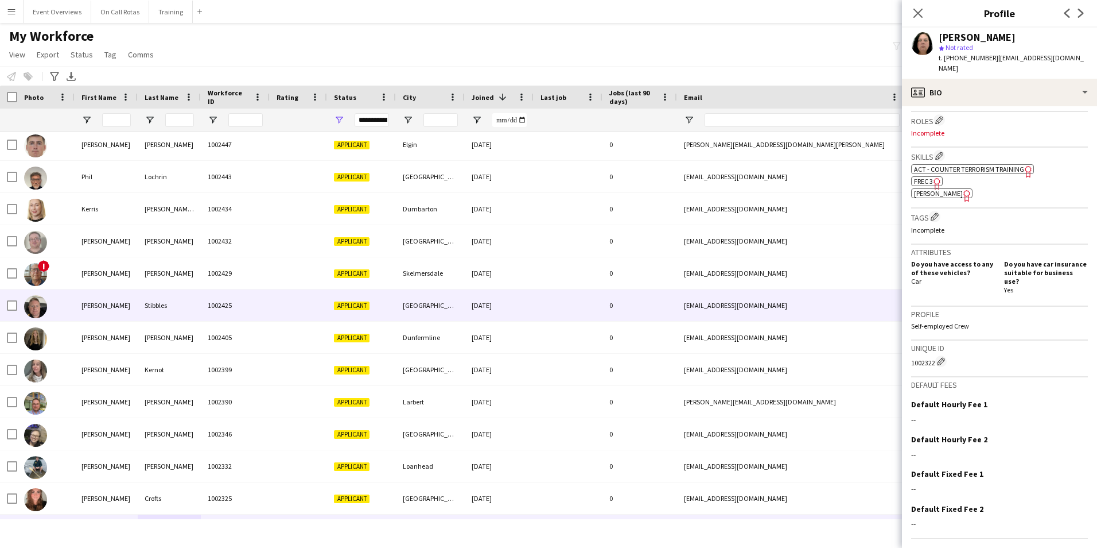
scroll to position [0, 0]
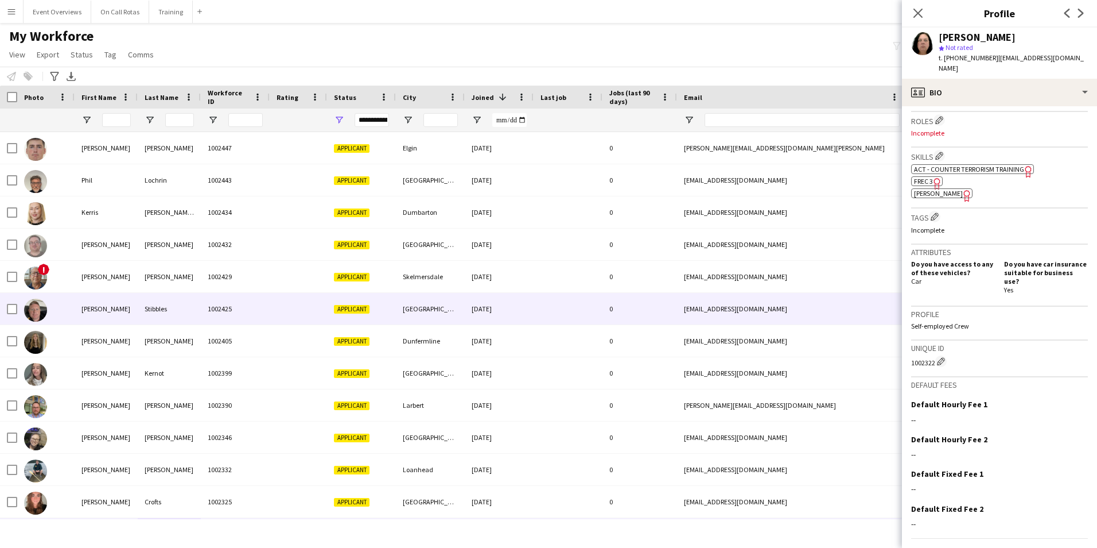
click at [193, 306] on div "Stibbles" at bounding box center [169, 309] width 63 height 32
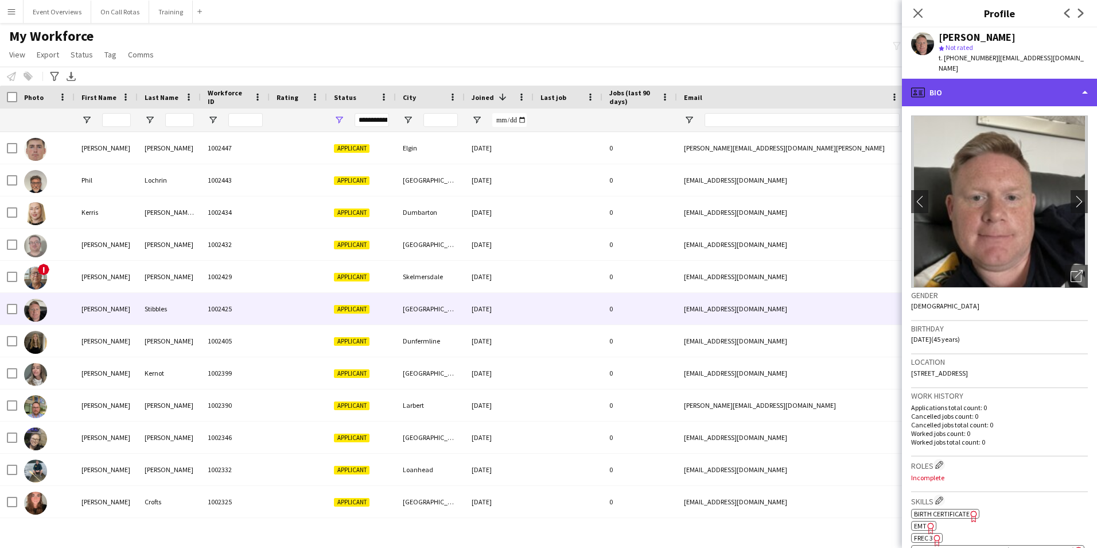
click at [955, 79] on div "profile Bio" at bounding box center [999, 93] width 195 height 28
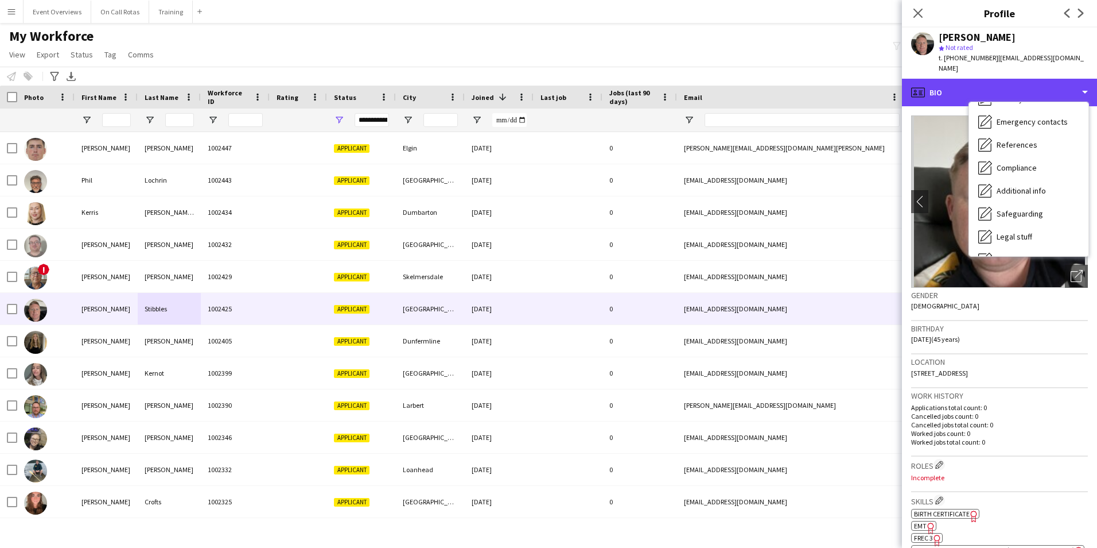
scroll to position [200, 0]
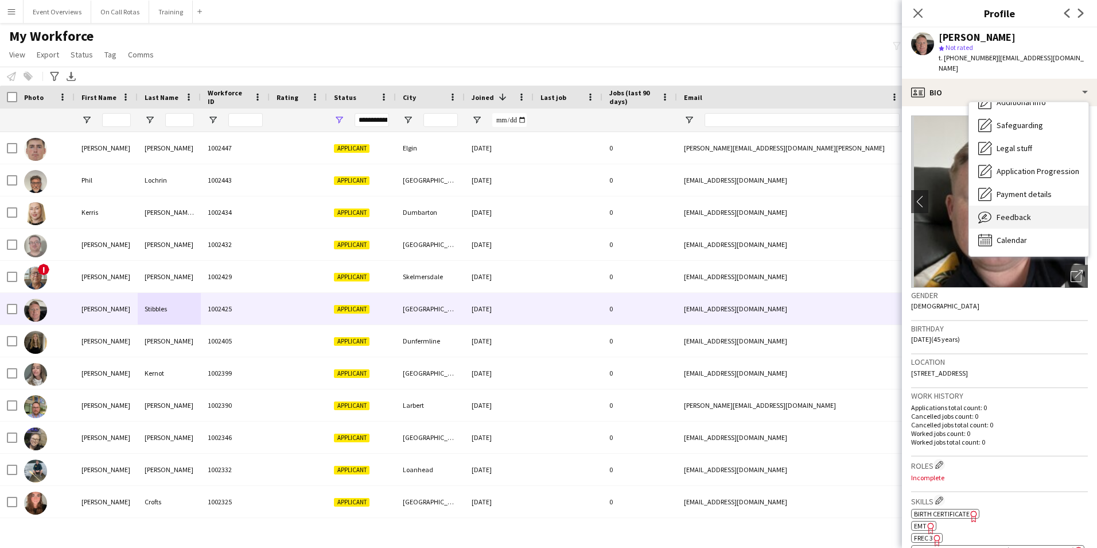
click at [1024, 212] on span "Feedback" at bounding box center [1014, 217] width 34 height 10
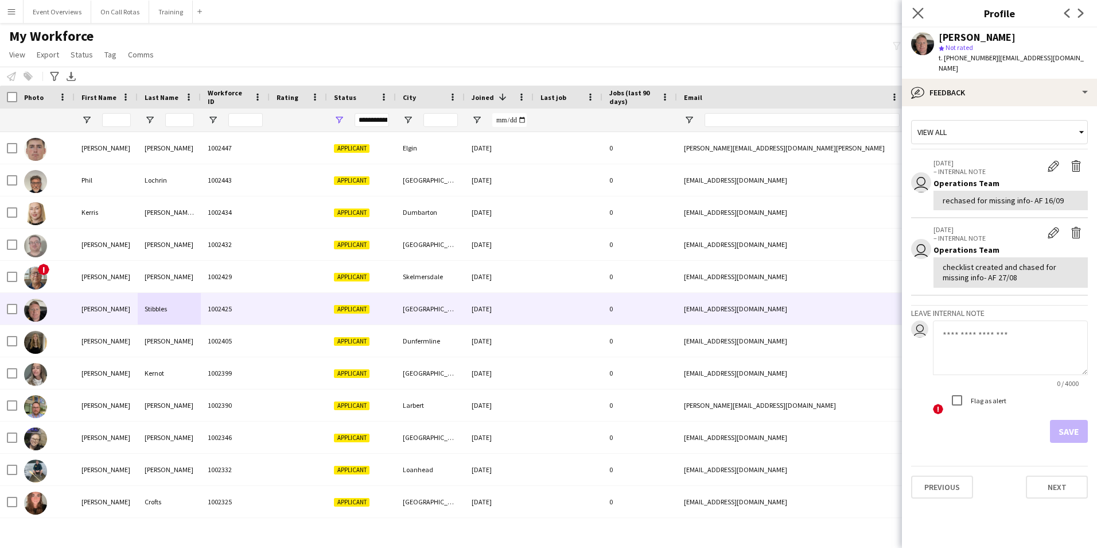
click at [913, 13] on icon "Close pop-in" at bounding box center [918, 12] width 11 height 11
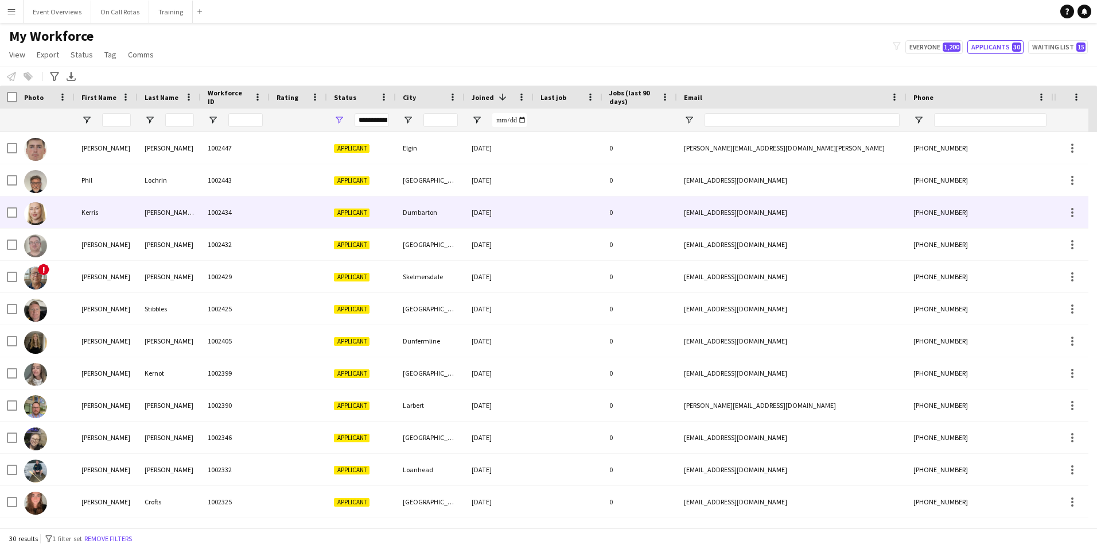
click at [430, 209] on div "Dumbarton" at bounding box center [430, 212] width 69 height 32
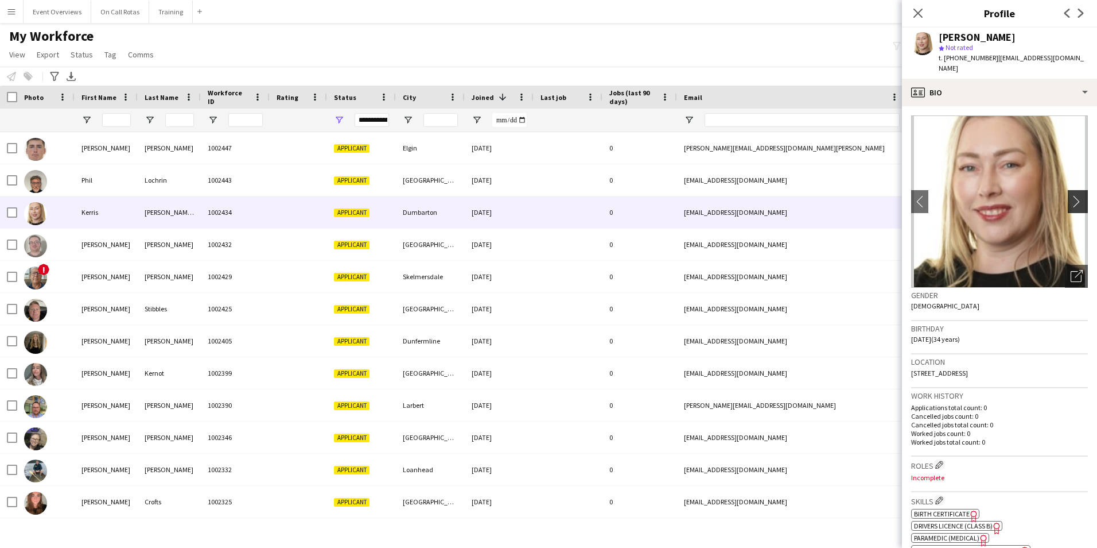
click at [1071, 190] on button "chevron-right" at bounding box center [1079, 201] width 23 height 23
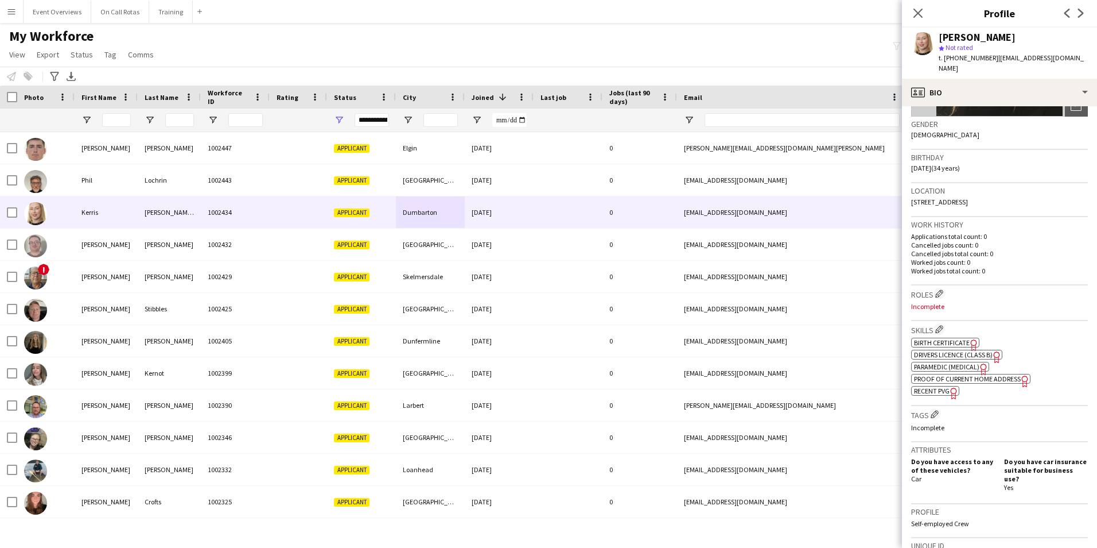
scroll to position [172, 0]
click at [962, 361] on span "Paramedic (Medical)" at bounding box center [946, 365] width 65 height 9
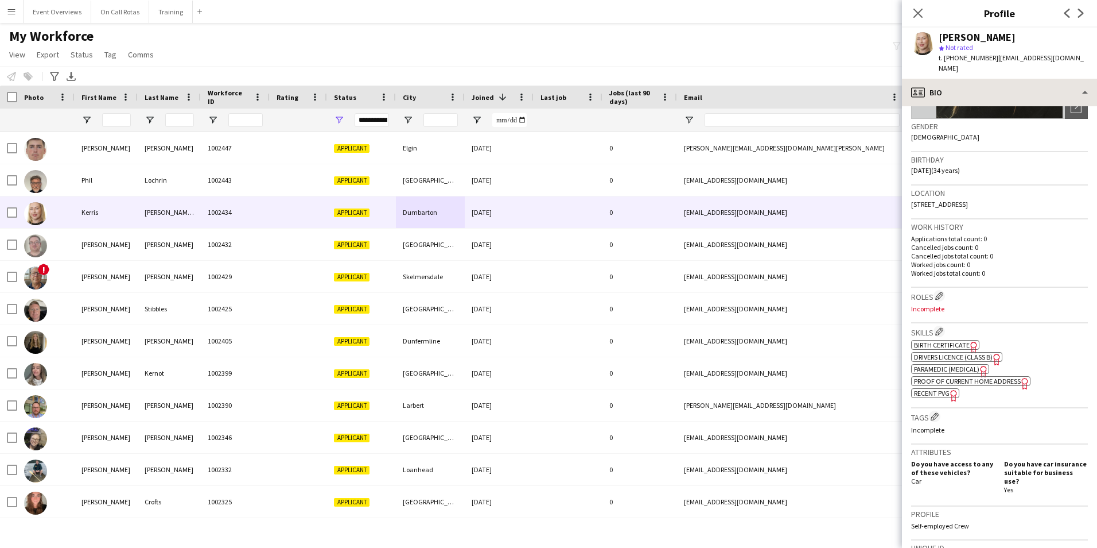
scroll to position [152, 0]
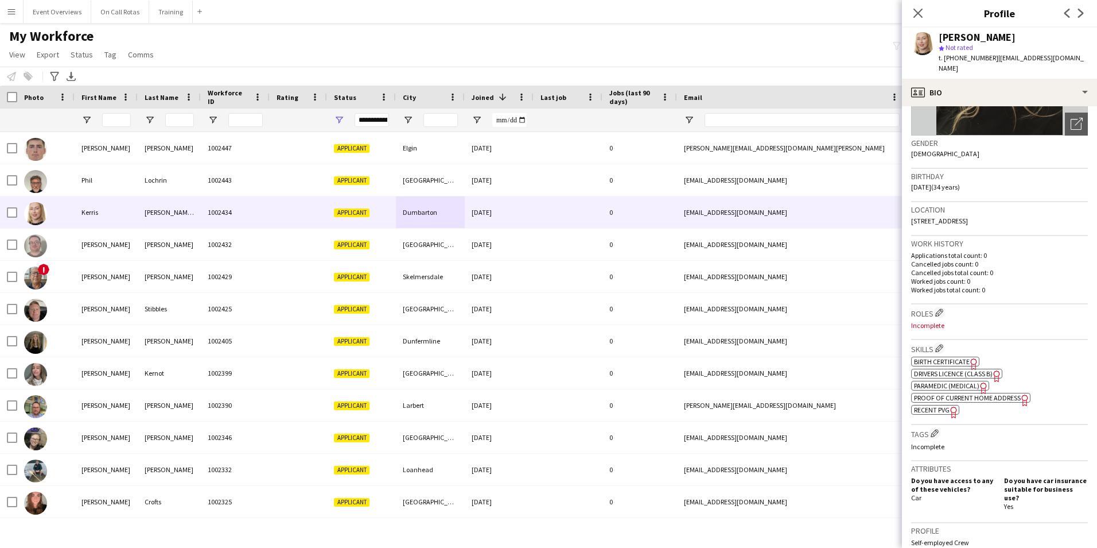
click at [938, 56] on div "Kerris McKinlay Whyte star Not rated t. +447731687512 | kerrismcw@gmail.com" at bounding box center [999, 53] width 195 height 51
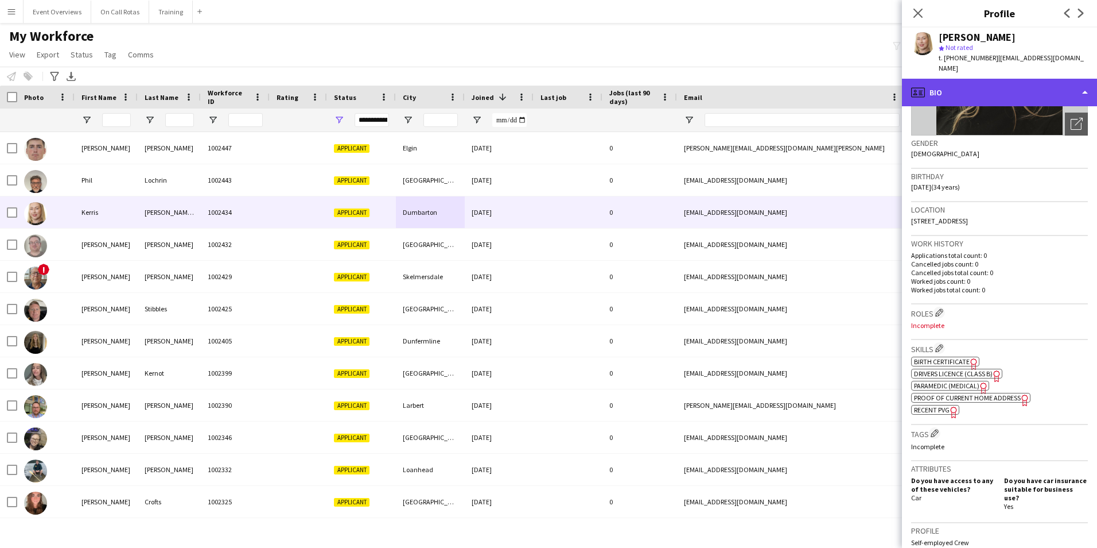
click at [946, 79] on div "profile Bio" at bounding box center [999, 93] width 195 height 28
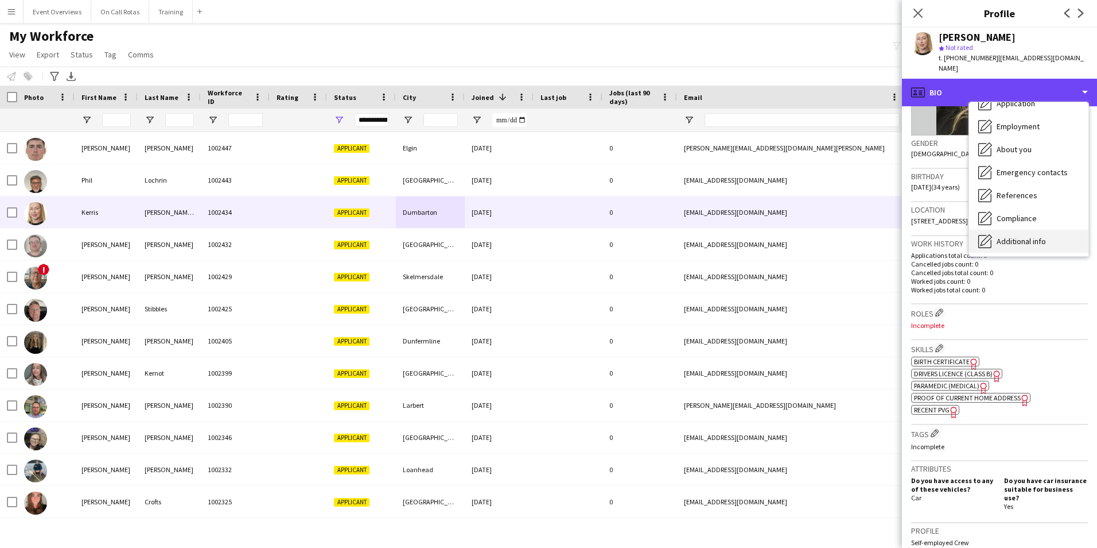
scroll to position [115, 0]
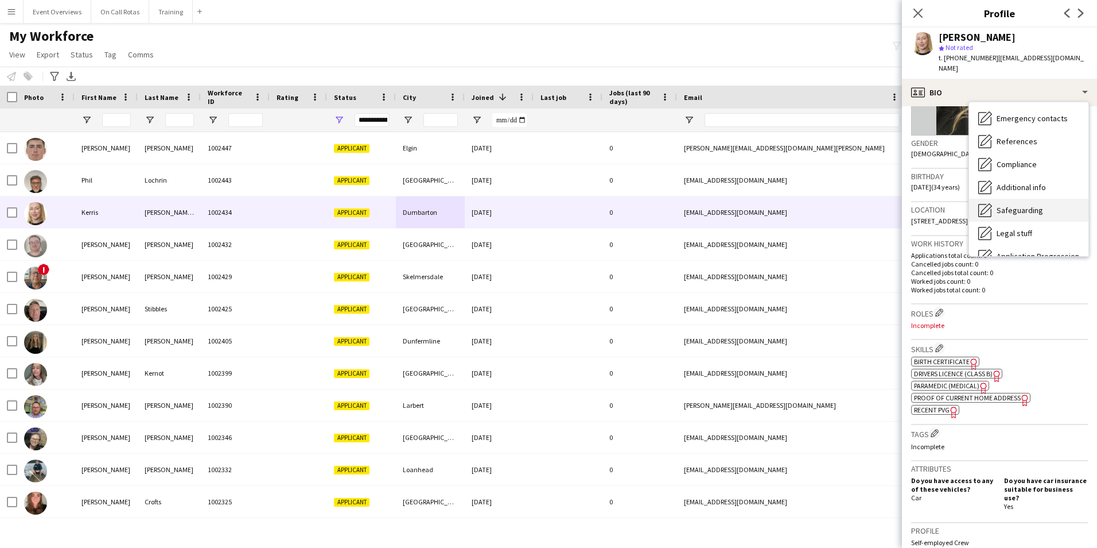
click at [1021, 205] on div "Safeguarding Safeguarding" at bounding box center [1028, 210] width 119 height 23
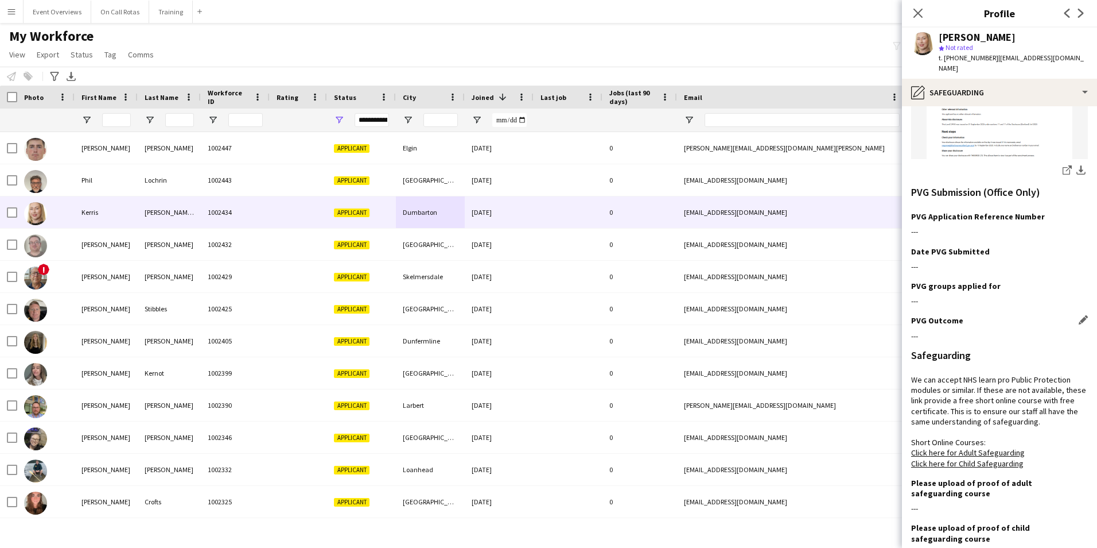
scroll to position [352, 0]
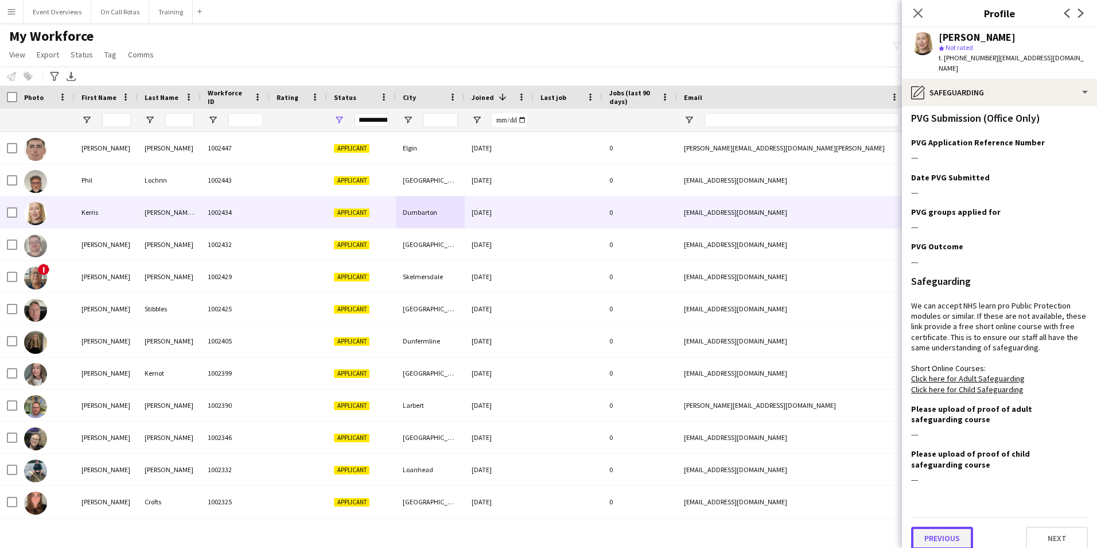
click at [945, 529] on button "Previous" at bounding box center [942, 537] width 62 height 23
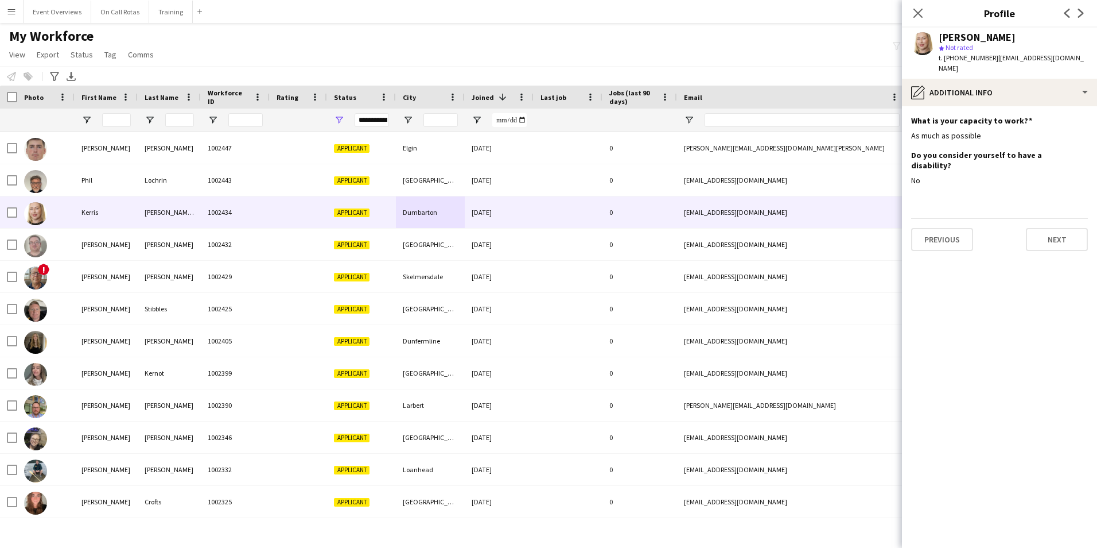
click at [958, 218] on div "Previous Next" at bounding box center [999, 234] width 177 height 33
click at [958, 228] on button "Previous" at bounding box center [942, 239] width 62 height 23
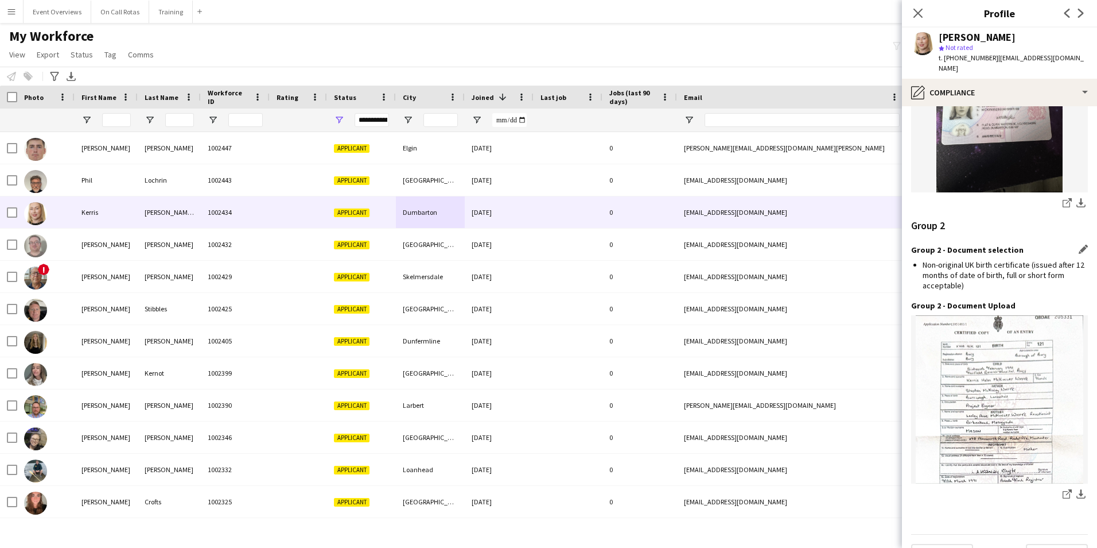
scroll to position [1205, 0]
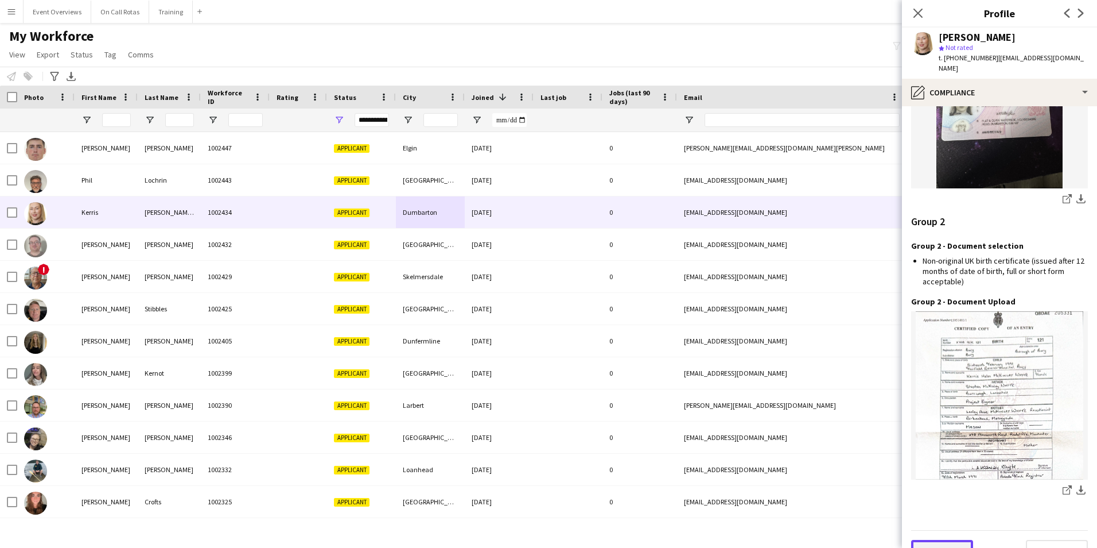
click at [953, 539] on button "Previous" at bounding box center [942, 550] width 62 height 23
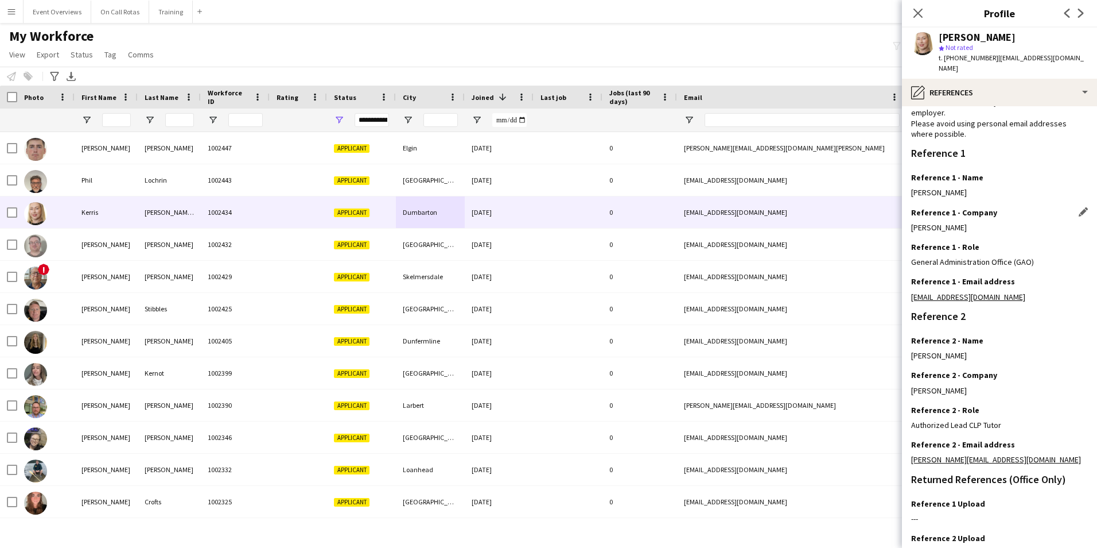
scroll to position [137, 0]
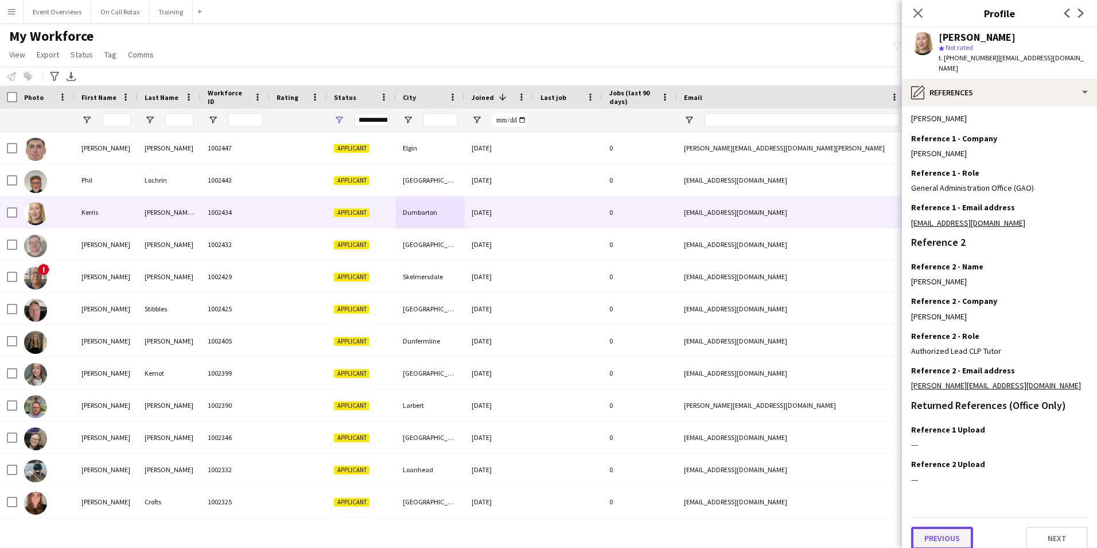
click at [956, 533] on button "Previous" at bounding box center [942, 537] width 62 height 23
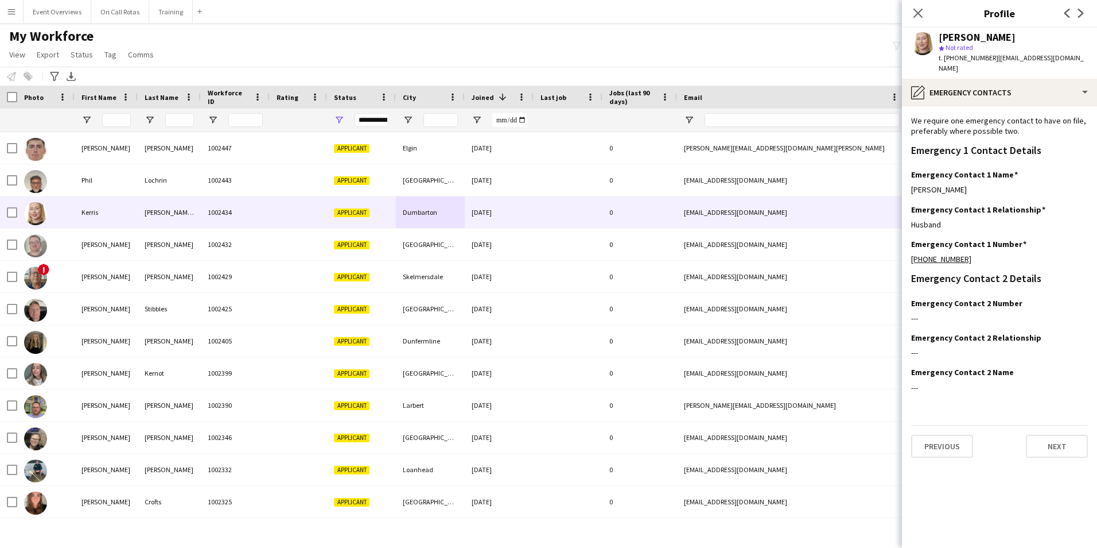
click at [946, 425] on div "Previous Next" at bounding box center [999, 441] width 177 height 33
click at [948, 434] on button "Previous" at bounding box center [942, 445] width 62 height 23
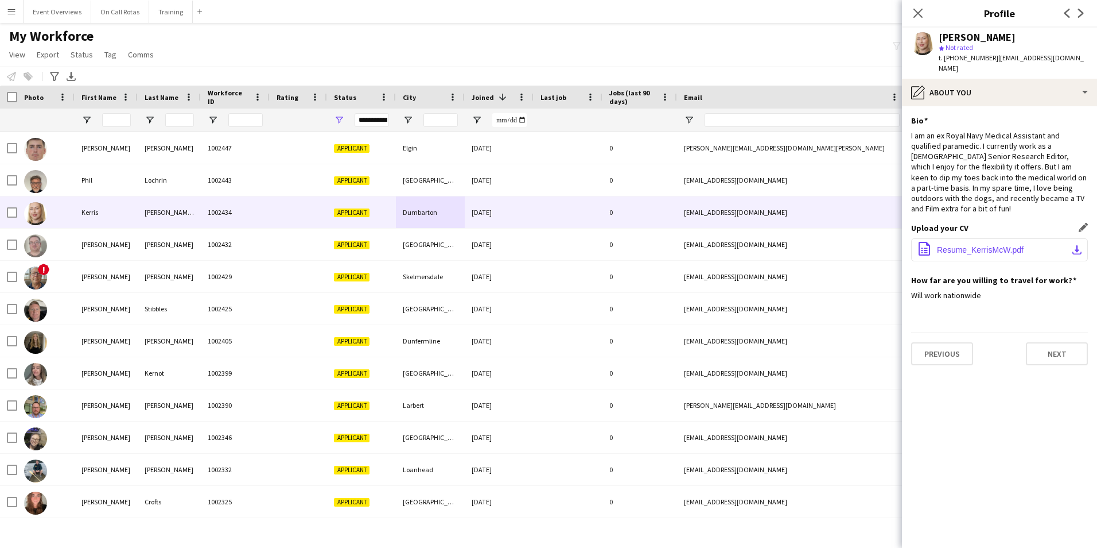
click at [958, 245] on span "Resume_KerrisMcW.pdf" at bounding box center [980, 249] width 87 height 9
click at [1053, 342] on button "Next" at bounding box center [1057, 353] width 62 height 23
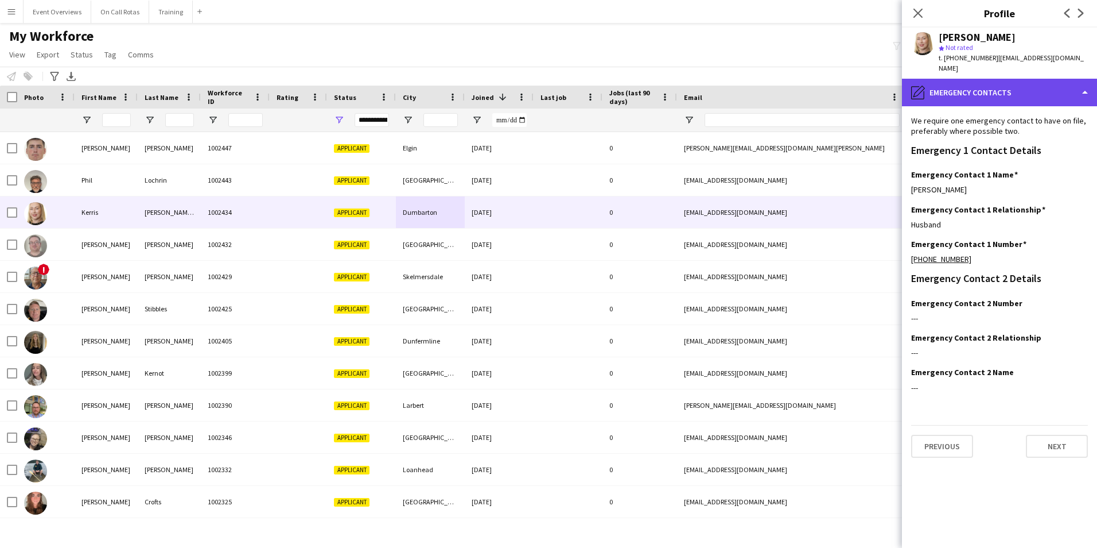
click at [994, 82] on div "pencil4 Emergency contacts" at bounding box center [999, 93] width 195 height 28
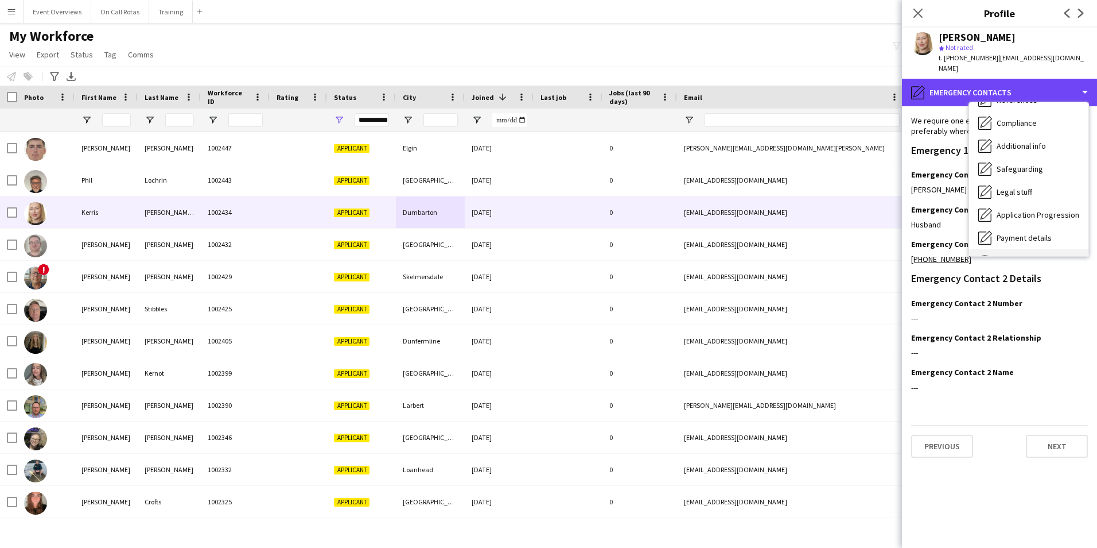
scroll to position [200, 0]
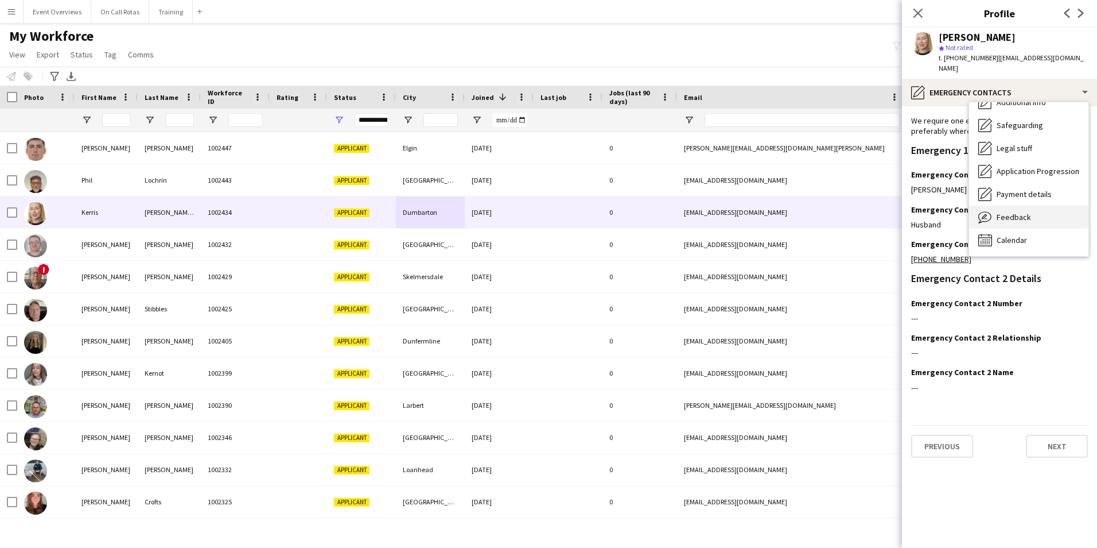
click at [1027, 214] on div "Feedback Feedback" at bounding box center [1028, 216] width 119 height 23
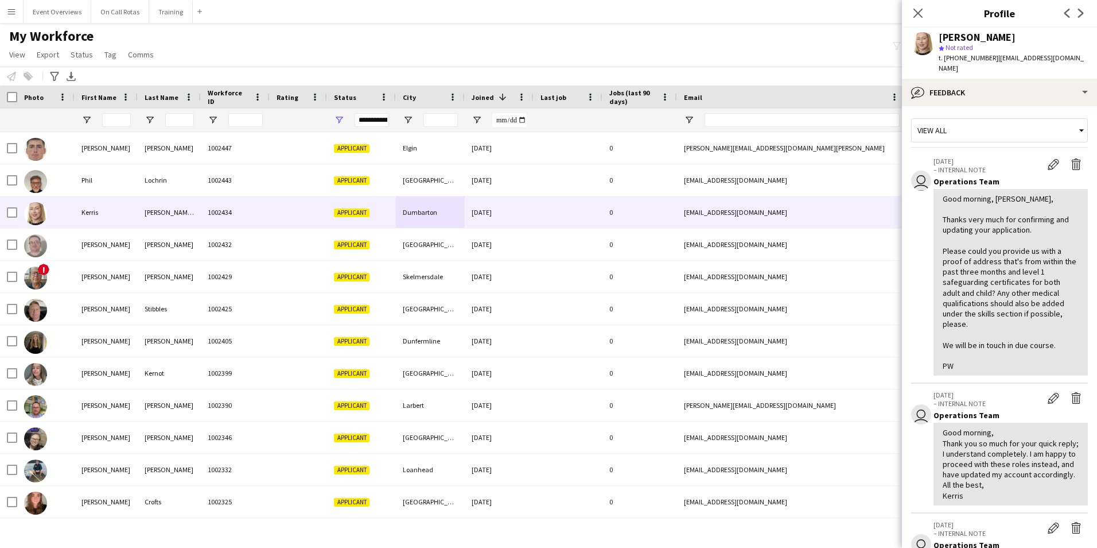
scroll to position [0, 0]
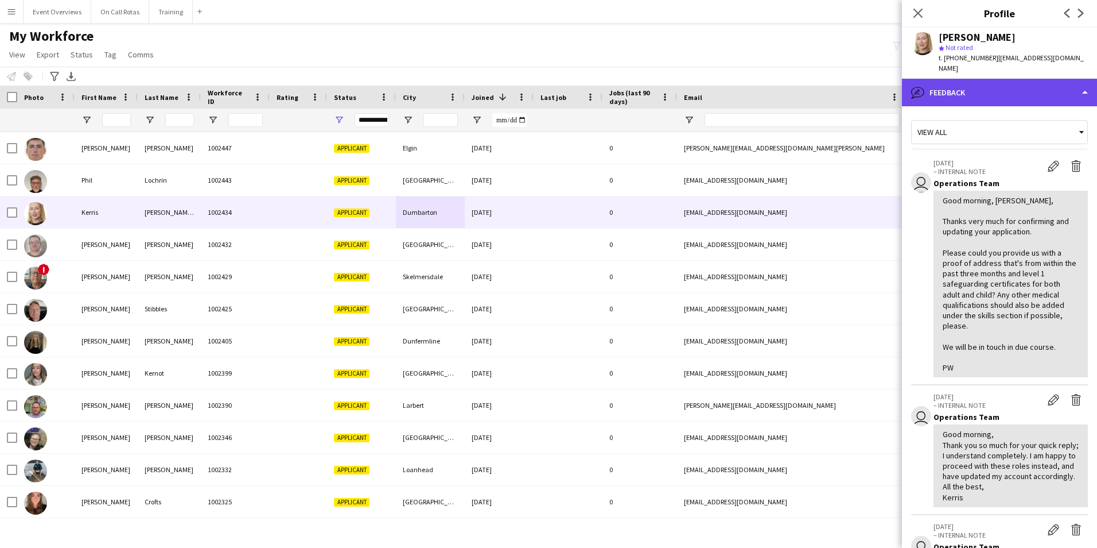
click at [966, 80] on div "bubble-pencil Feedback" at bounding box center [999, 93] width 195 height 28
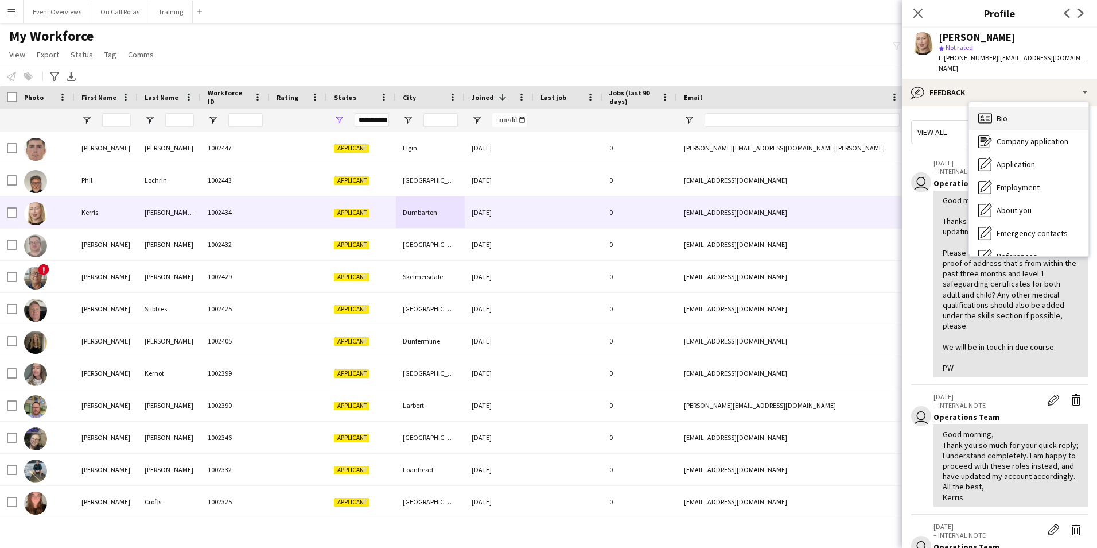
click at [1002, 113] on span "Bio" at bounding box center [1002, 118] width 11 height 10
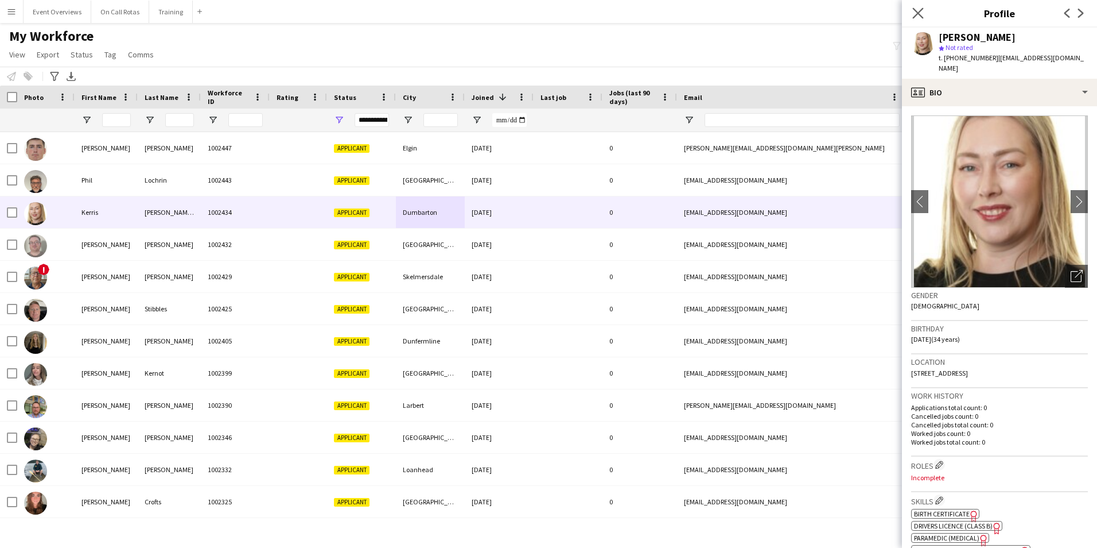
click at [918, 6] on app-icon "Close pop-in" at bounding box center [918, 13] width 17 height 17
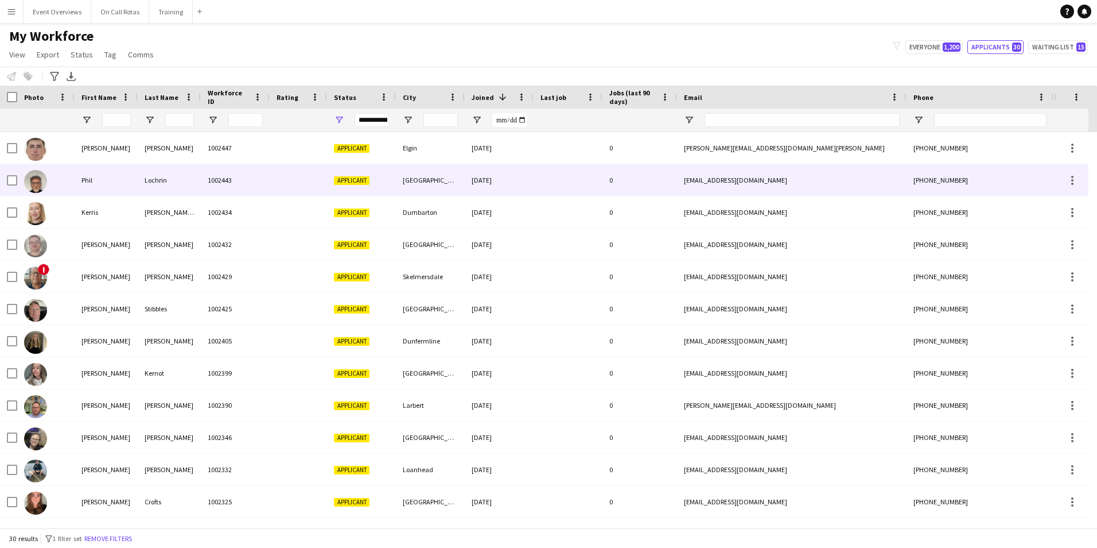
click at [139, 180] on div "Lochrin" at bounding box center [169, 180] width 63 height 32
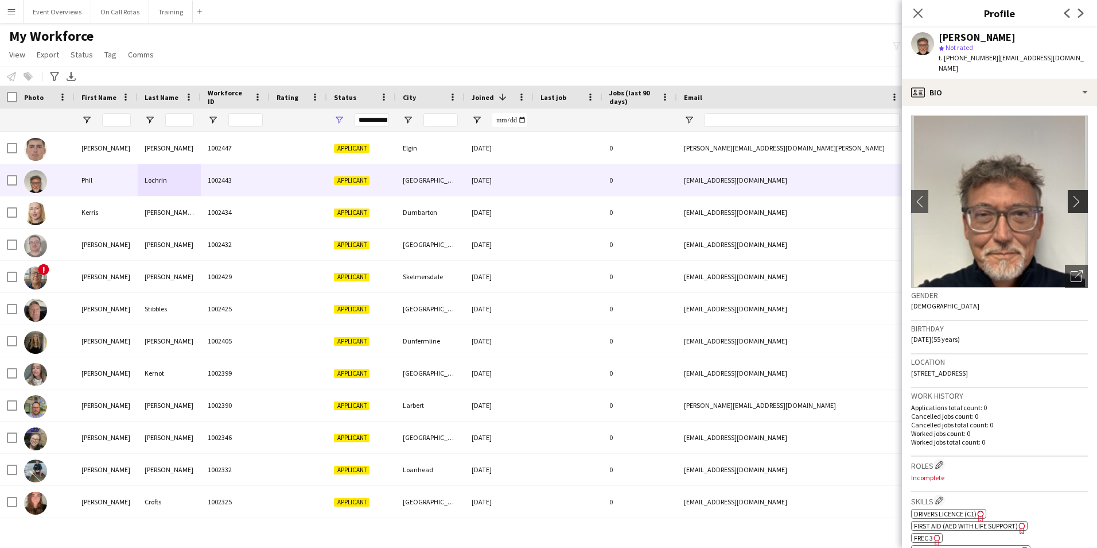
click at [1071, 195] on app-icon "chevron-right" at bounding box center [1080, 201] width 18 height 12
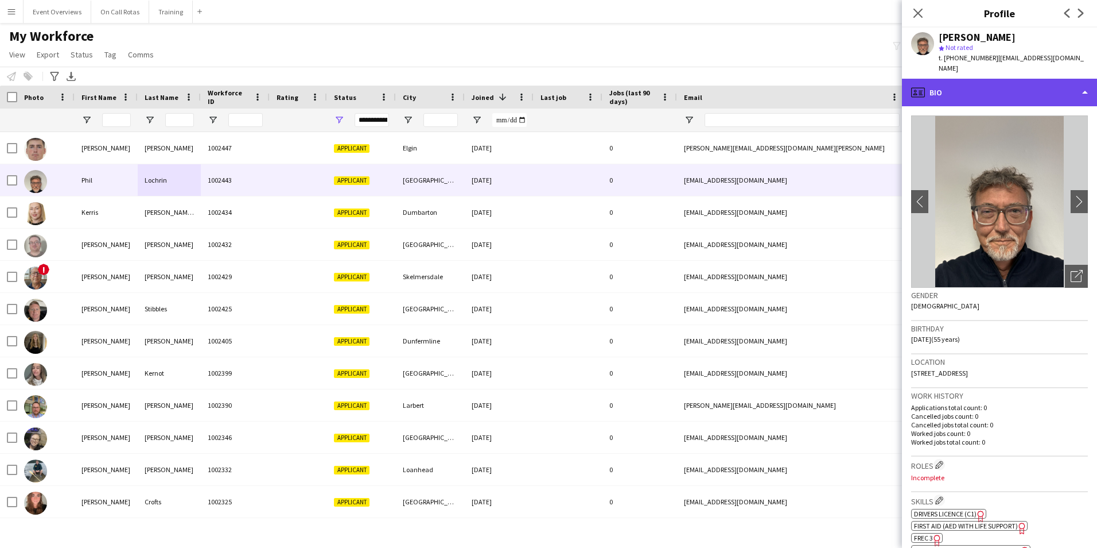
click at [1019, 82] on div "profile Bio" at bounding box center [999, 93] width 195 height 28
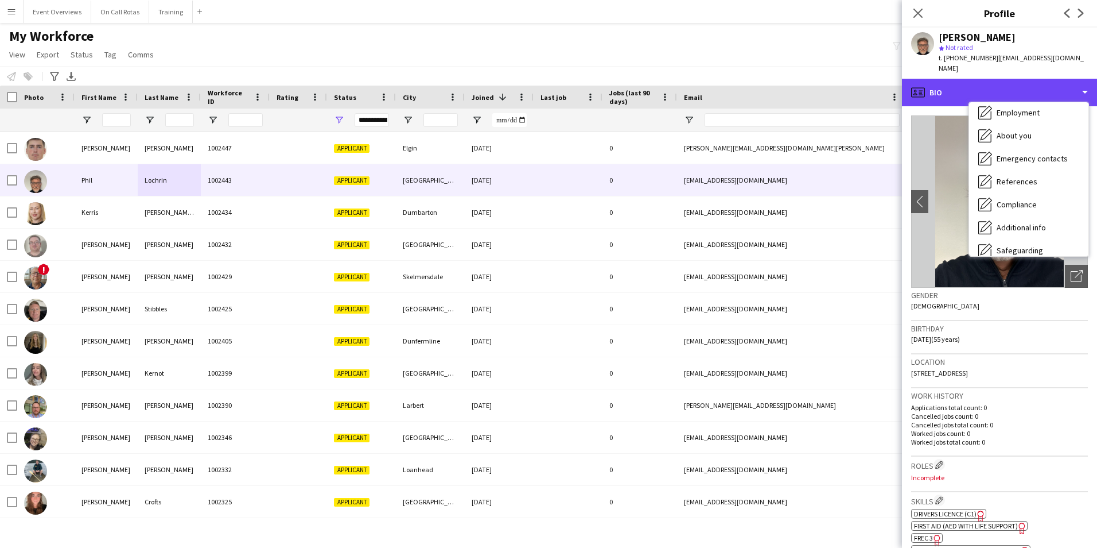
scroll to position [200, 0]
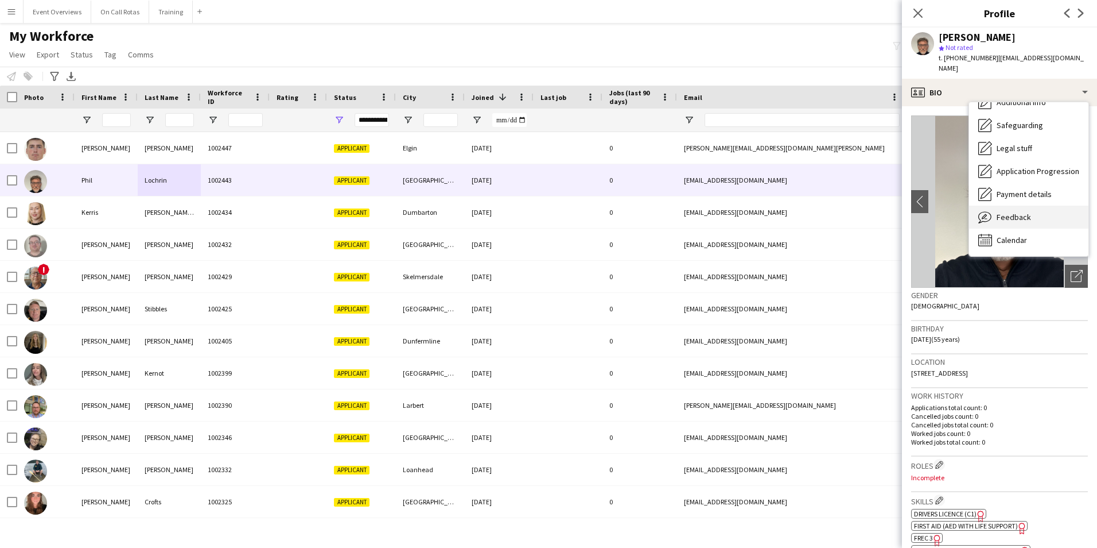
click at [1020, 212] on span "Feedback" at bounding box center [1014, 217] width 34 height 10
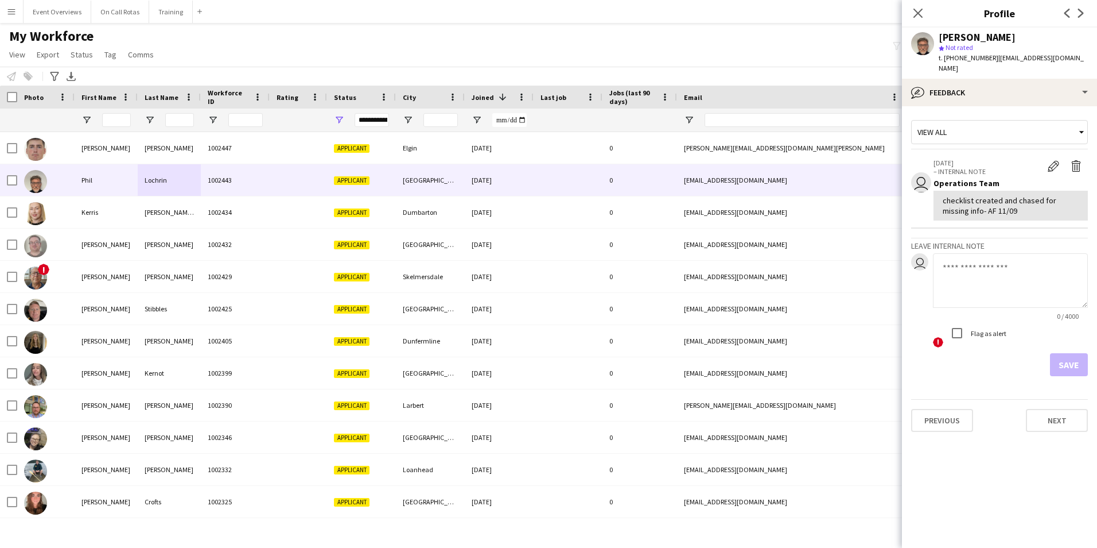
click at [982, 115] on div "View all user 11-09-2025 – INTERNAL NOTE Edit internal note Delete internal not…" at bounding box center [999, 245] width 177 height 261
click at [980, 106] on app-crew-profile-feedback-tab "View all user 11-09-2025 – INTERNAL NOTE Edit internal note Delete internal not…" at bounding box center [999, 326] width 195 height 441
click at [979, 106] on app-crew-profile-feedback-tab "View all user 11-09-2025 – INTERNAL NOTE Edit internal note Delete internal not…" at bounding box center [999, 326] width 195 height 441
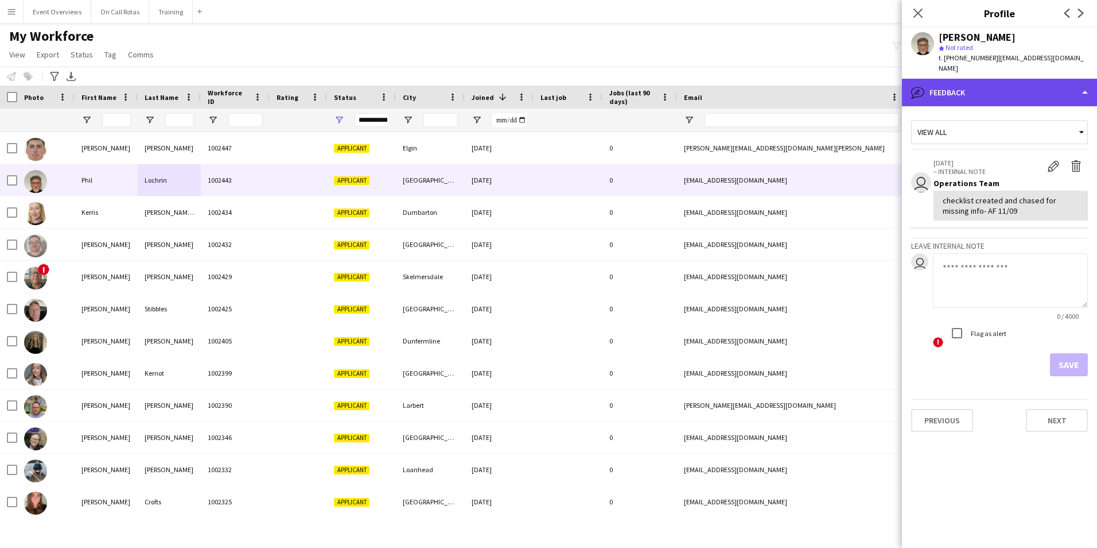
click at [978, 89] on div "bubble-pencil Feedback" at bounding box center [999, 93] width 195 height 28
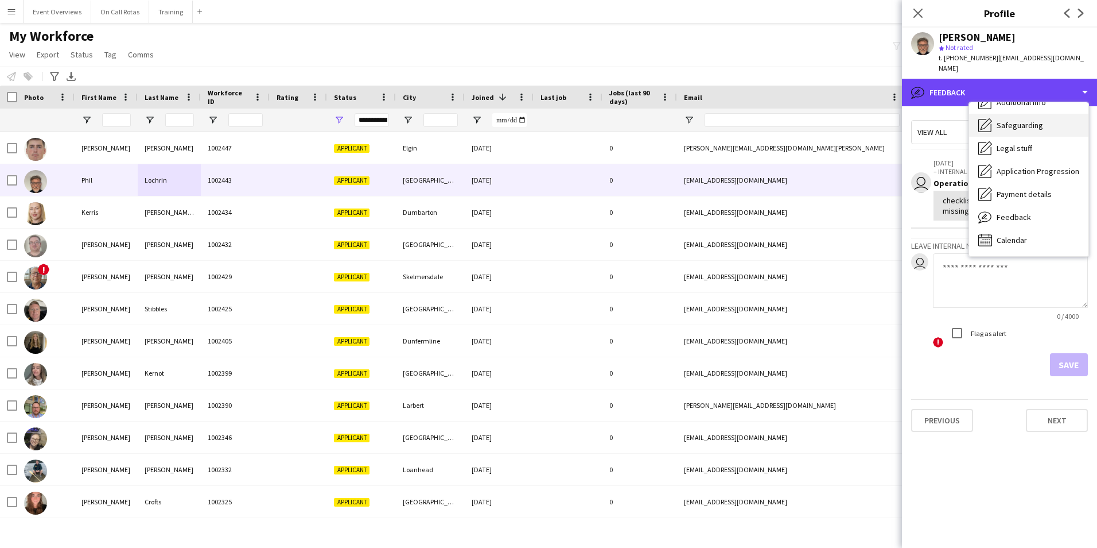
scroll to position [0, 0]
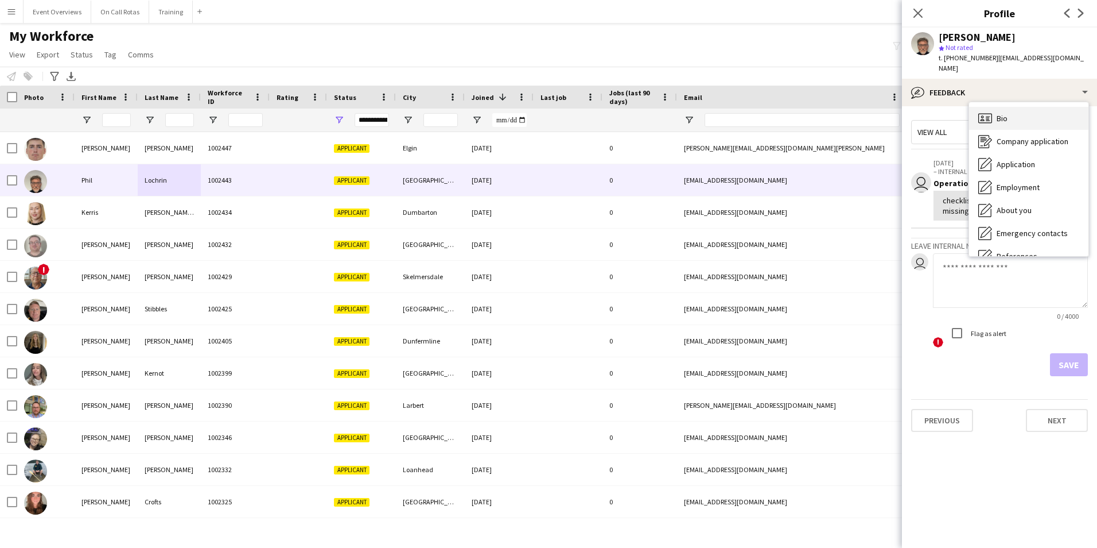
click at [999, 114] on div "Bio Bio" at bounding box center [1028, 118] width 119 height 23
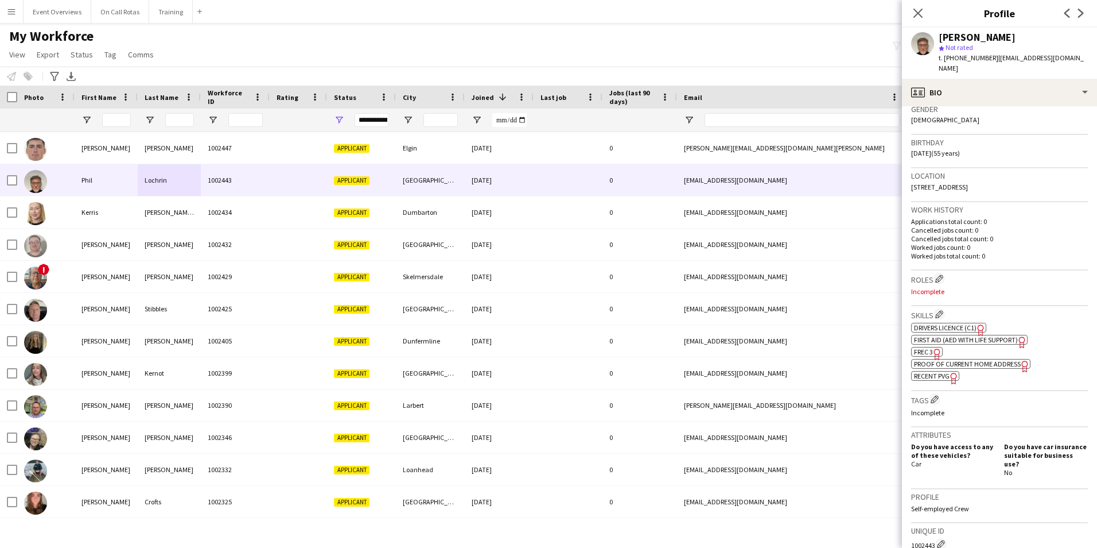
scroll to position [230, 0]
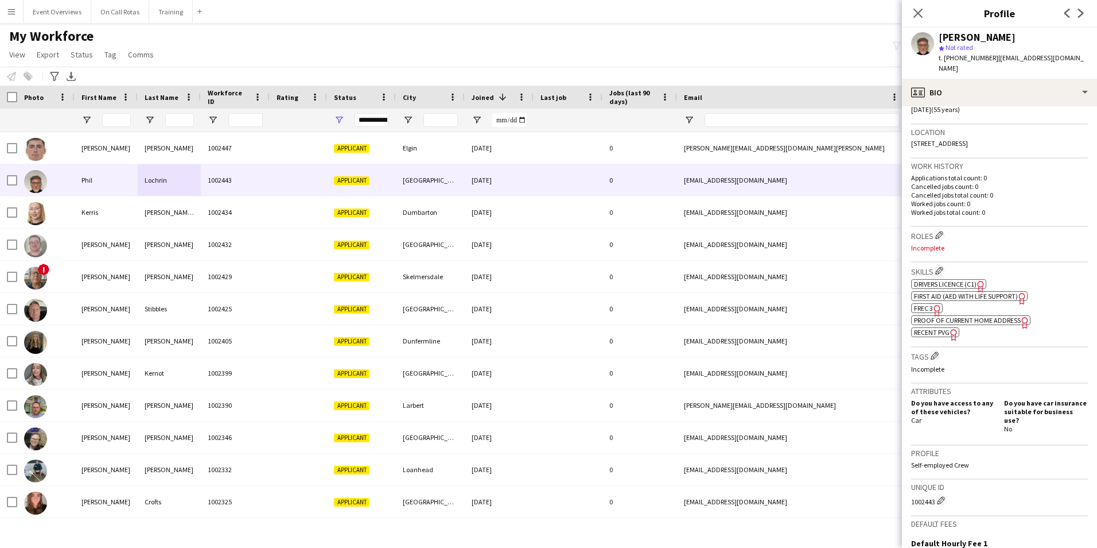
click at [926, 304] on span "FREC 3" at bounding box center [923, 308] width 19 height 9
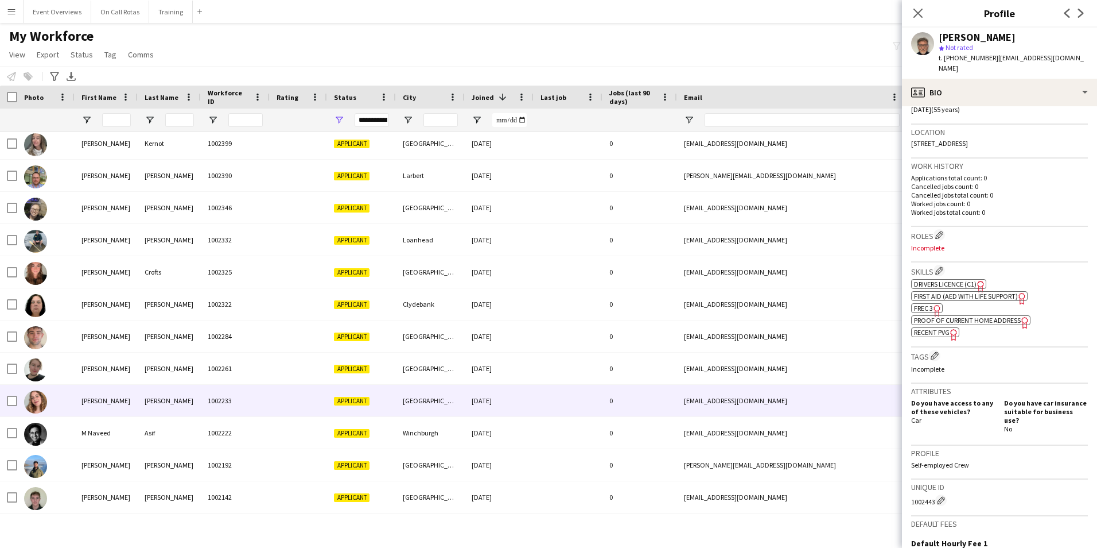
scroll to position [287, 0]
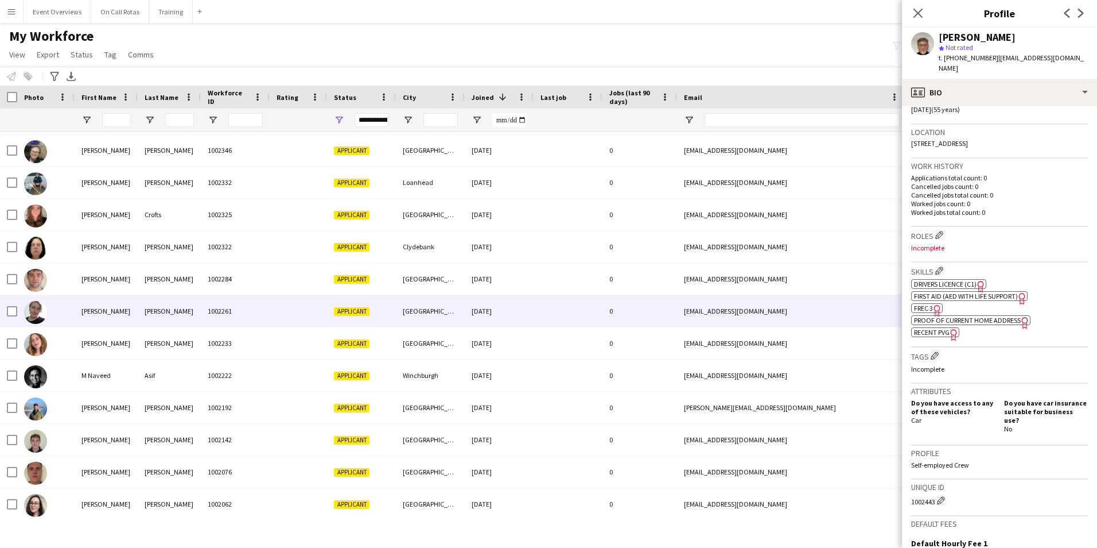
click at [142, 325] on div "[PERSON_NAME]" at bounding box center [169, 311] width 63 height 32
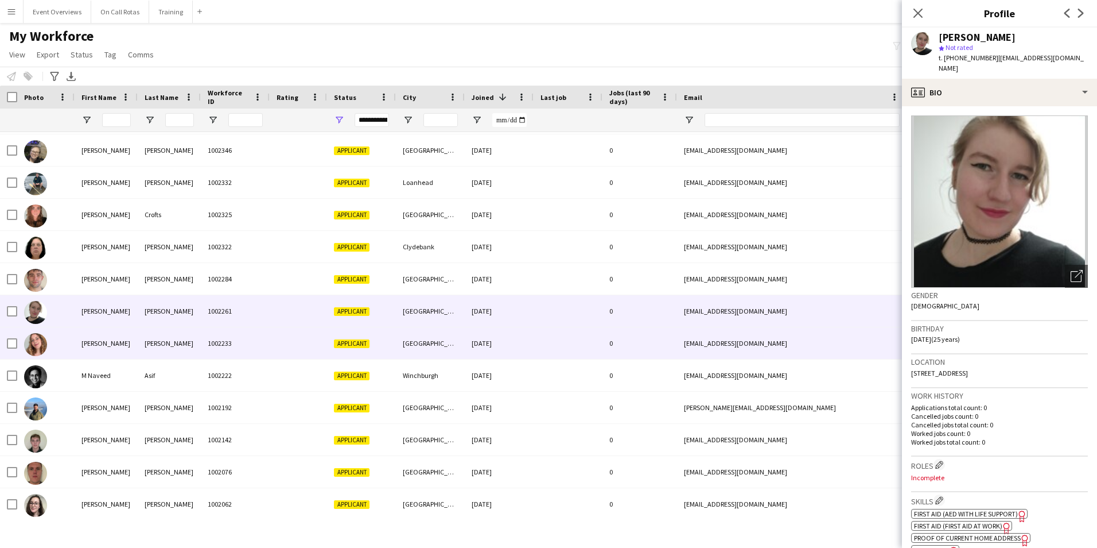
click at [146, 345] on div "[PERSON_NAME]" at bounding box center [169, 343] width 63 height 32
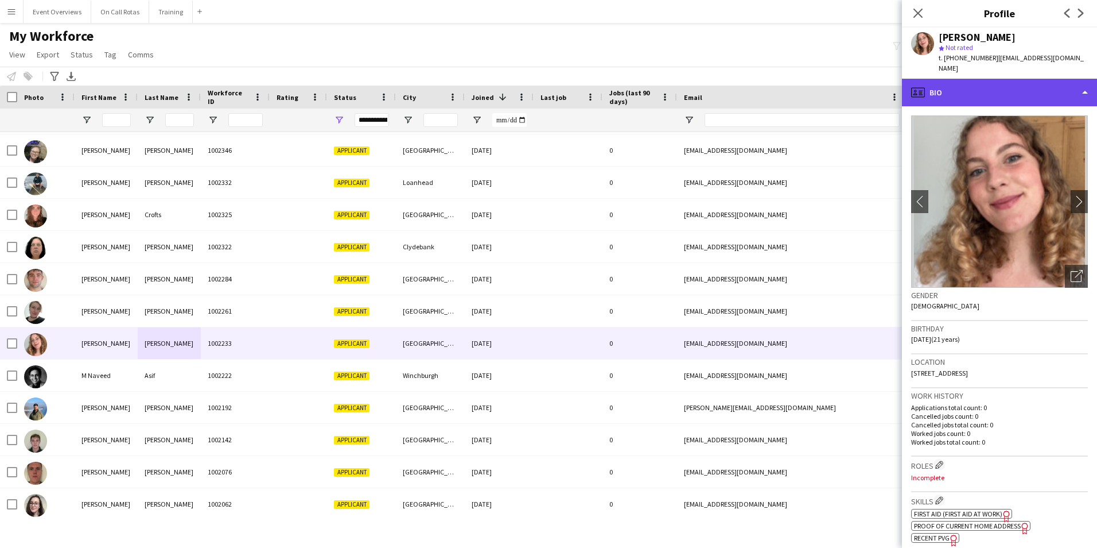
click at [954, 83] on div "profile Bio" at bounding box center [999, 93] width 195 height 28
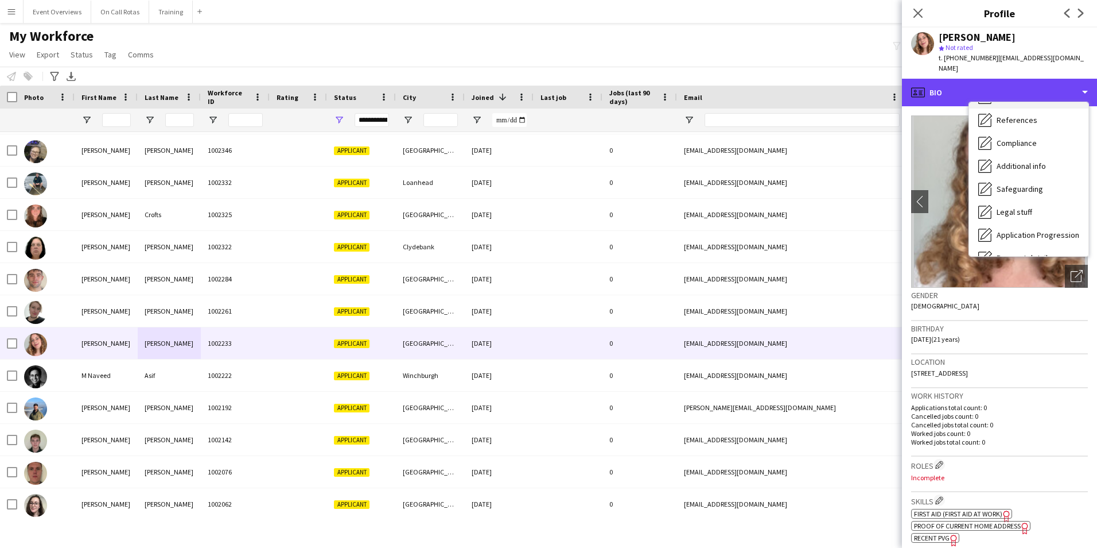
scroll to position [200, 0]
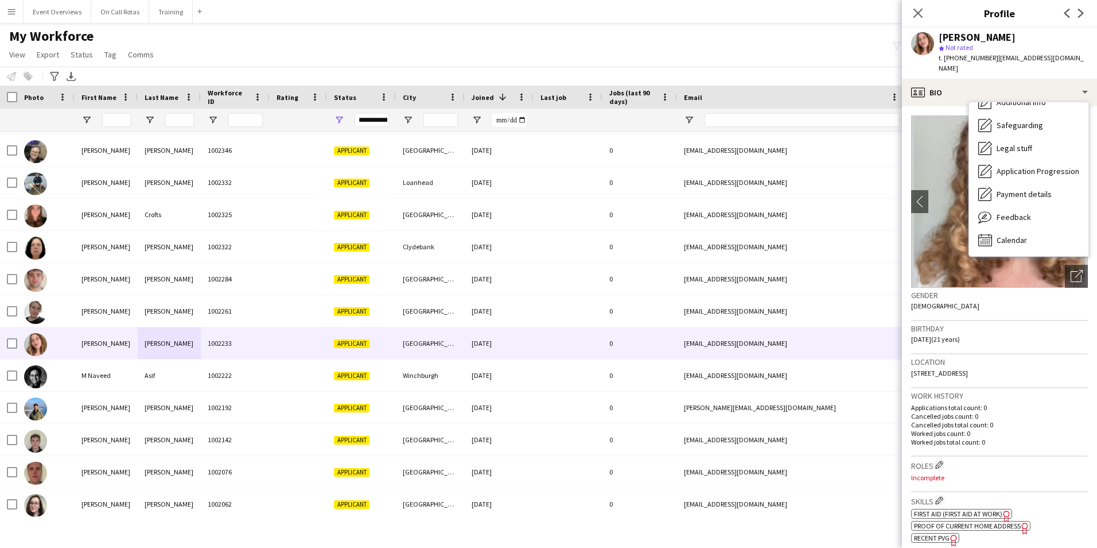
click at [1007, 212] on span "Feedback" at bounding box center [1014, 217] width 34 height 10
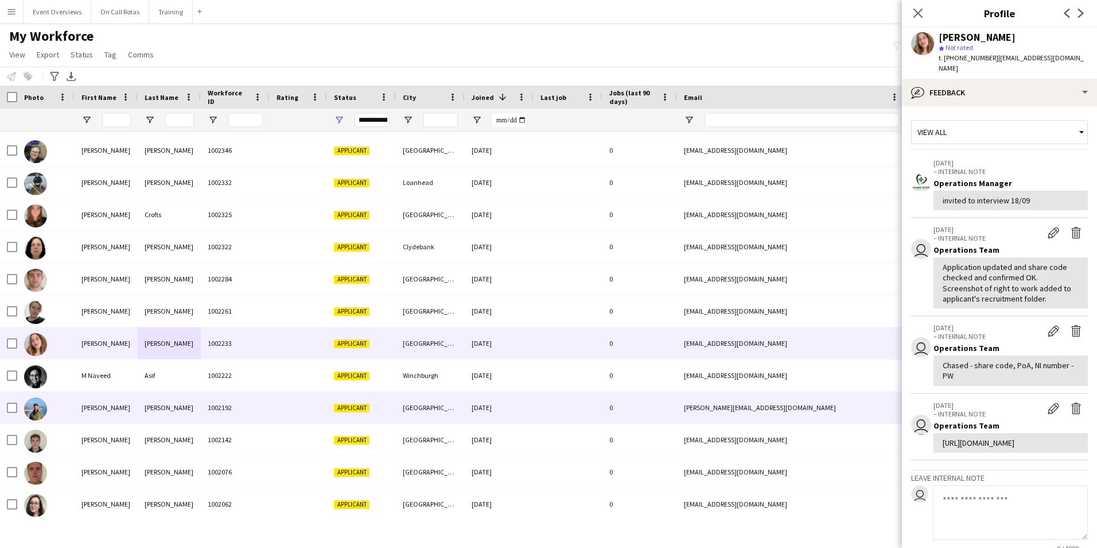
click at [90, 414] on div "Marc" at bounding box center [106, 407] width 63 height 32
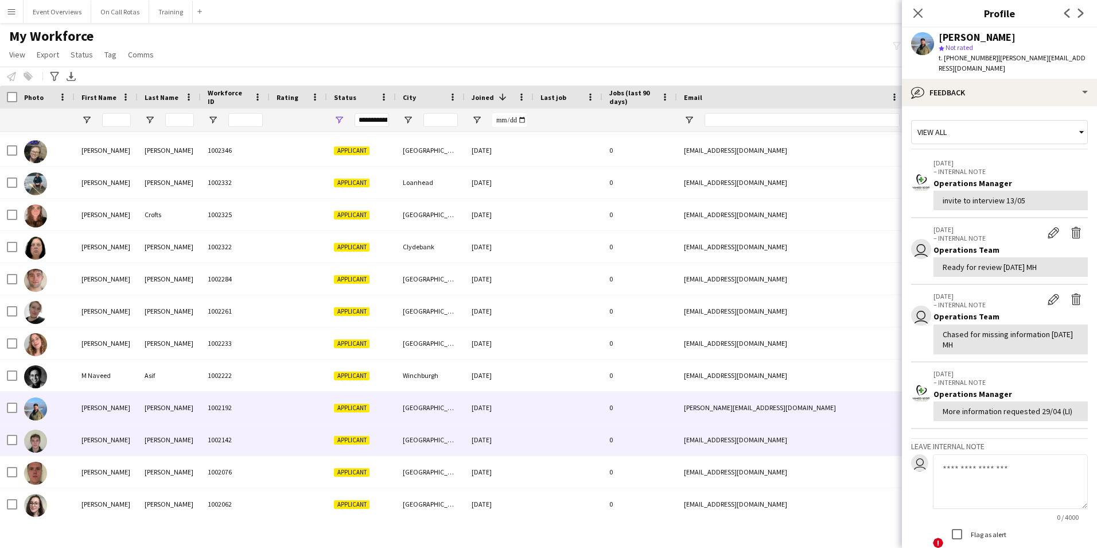
click at [98, 430] on div "[PERSON_NAME]" at bounding box center [106, 440] width 63 height 32
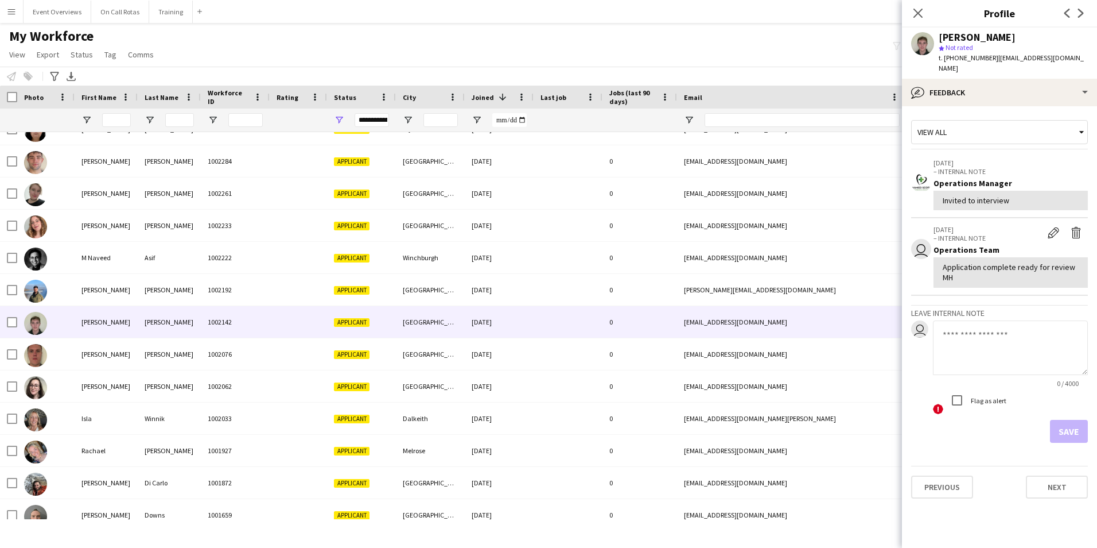
scroll to position [574, 0]
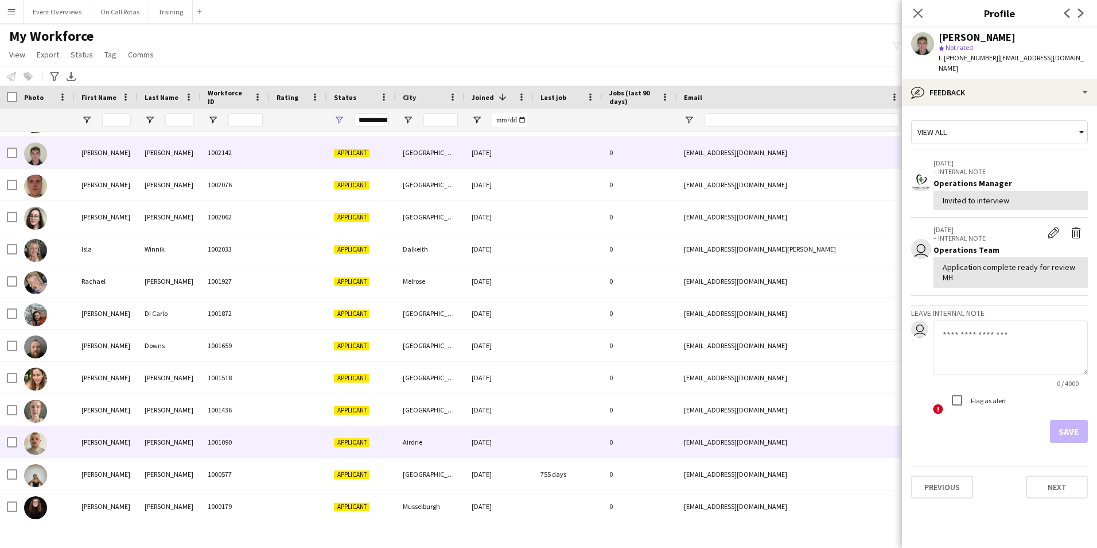
click at [122, 436] on div "[PERSON_NAME]" at bounding box center [106, 442] width 63 height 32
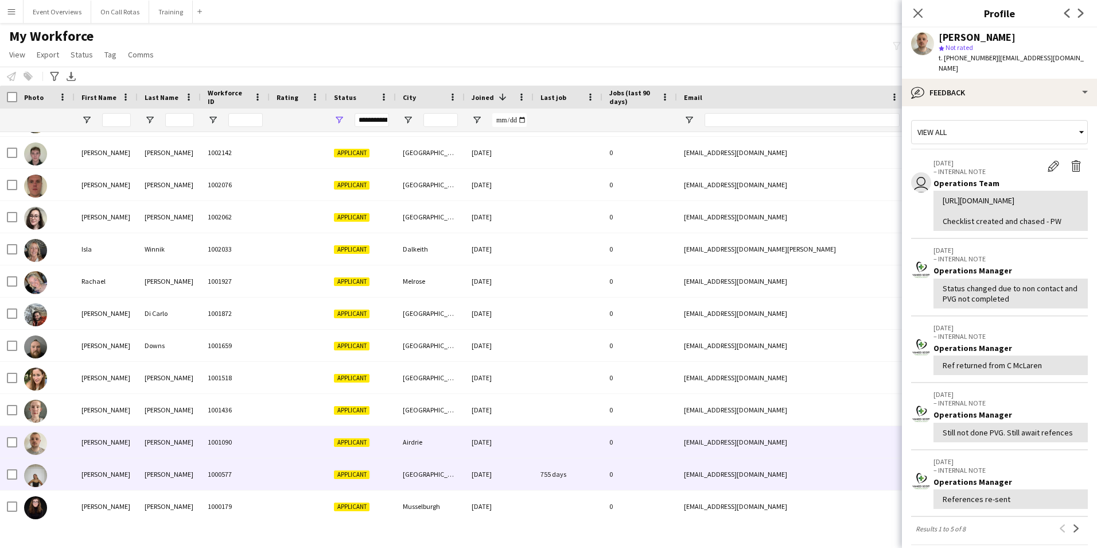
click at [99, 473] on div "[PERSON_NAME]" at bounding box center [106, 474] width 63 height 32
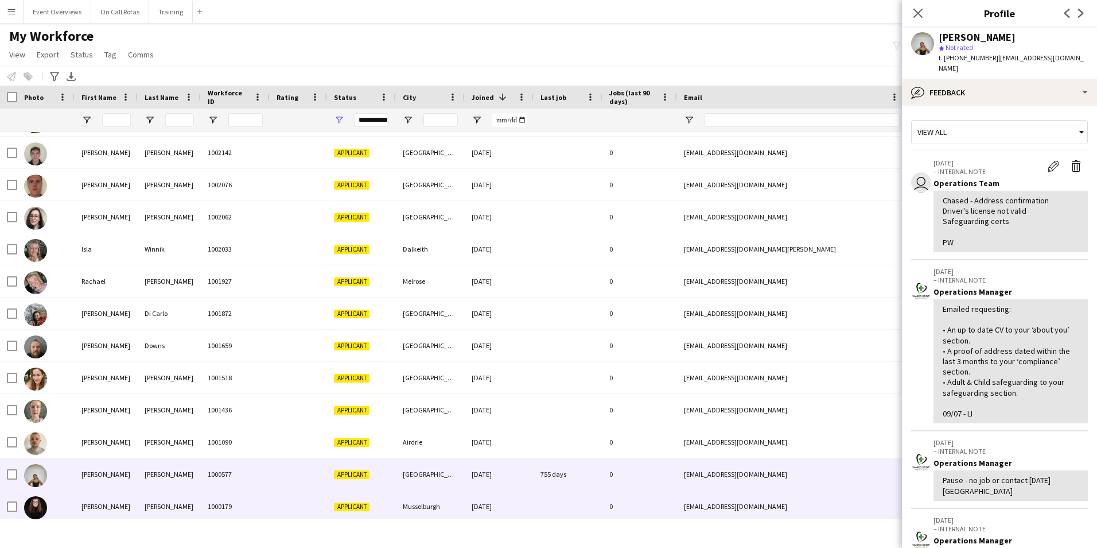
click at [102, 510] on div "[PERSON_NAME]" at bounding box center [106, 506] width 63 height 32
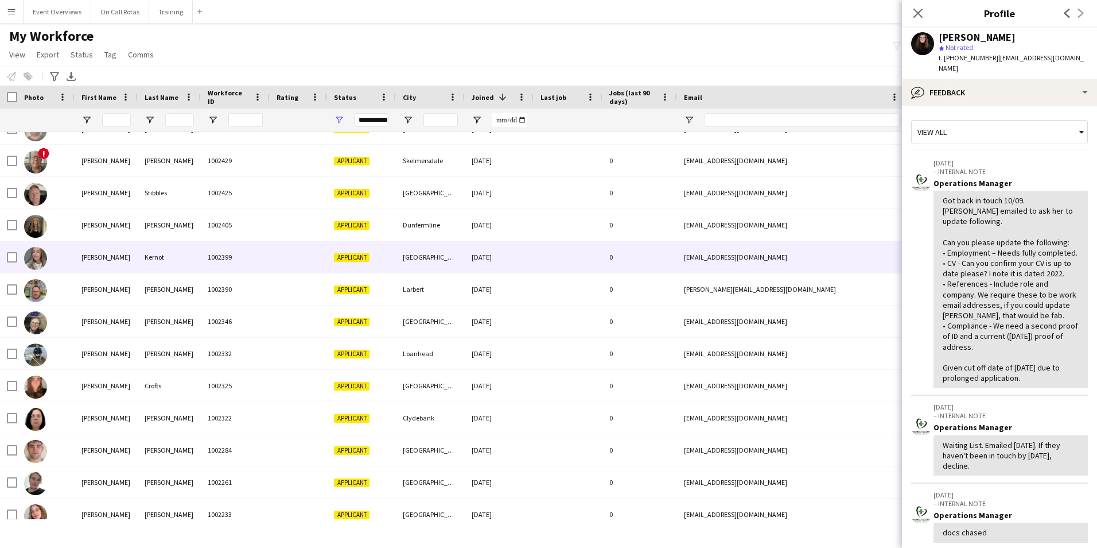
scroll to position [0, 0]
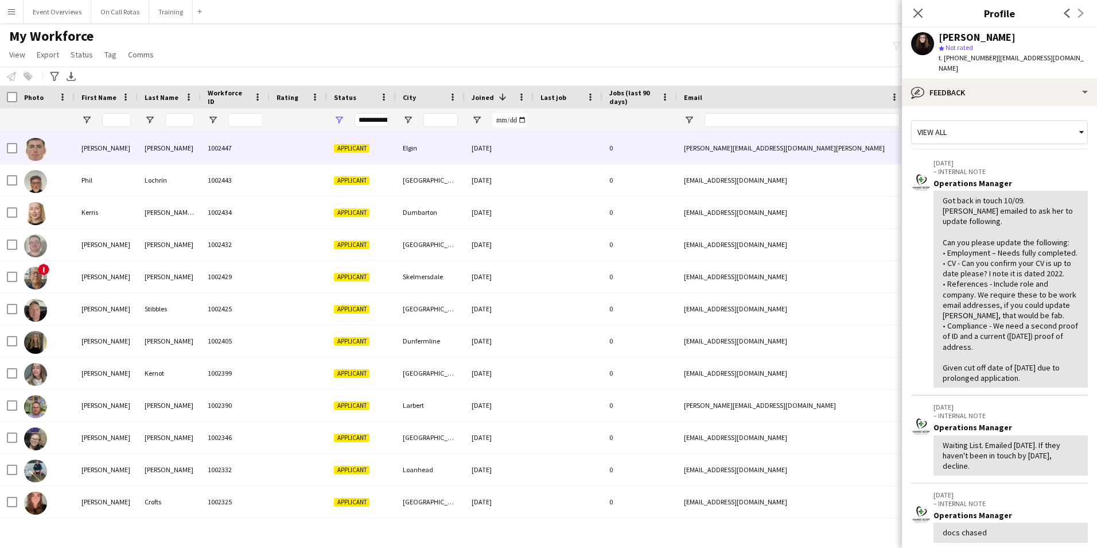
click at [156, 149] on div "[PERSON_NAME]" at bounding box center [169, 148] width 63 height 32
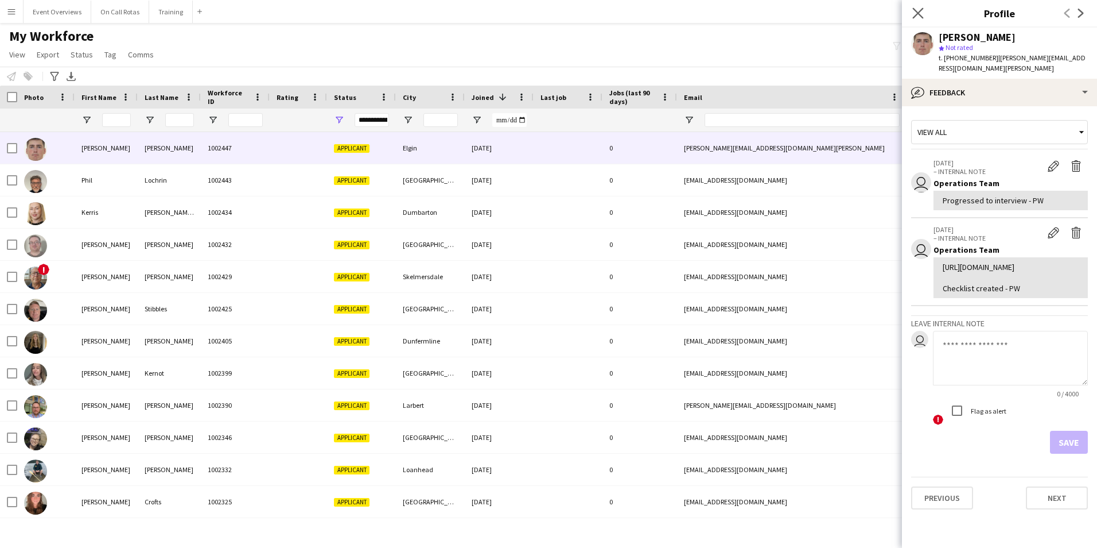
click at [925, 10] on app-icon "Close pop-in" at bounding box center [918, 13] width 17 height 17
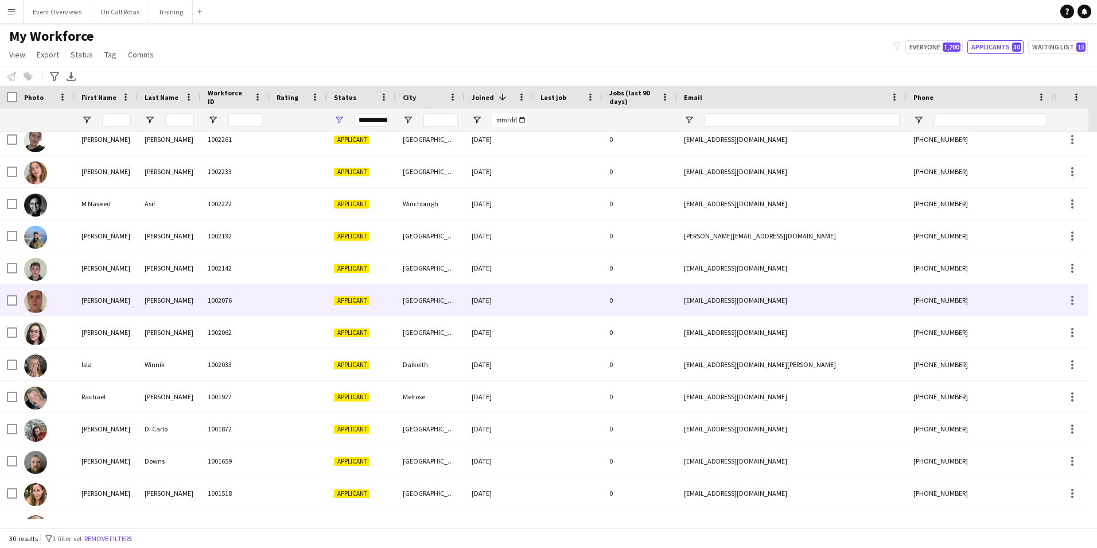
scroll to position [517, 0]
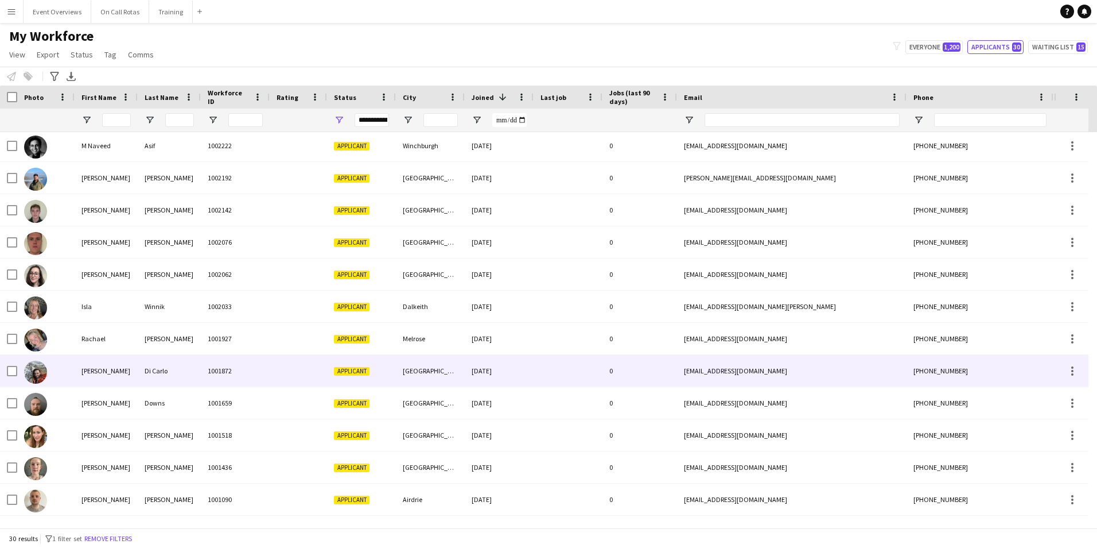
click at [120, 376] on div "[PERSON_NAME]" at bounding box center [106, 371] width 63 height 32
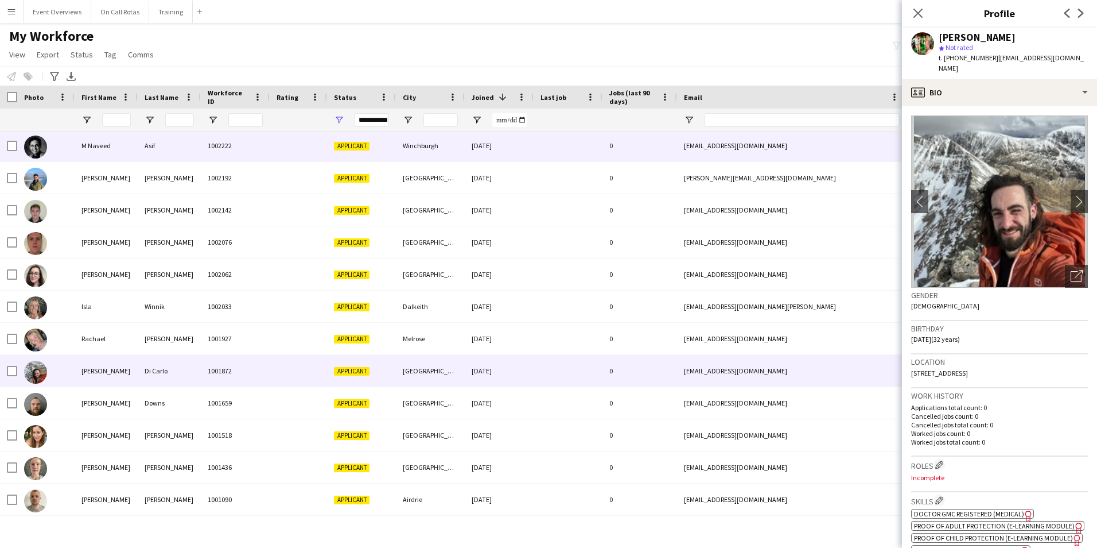
scroll to position [577, 0]
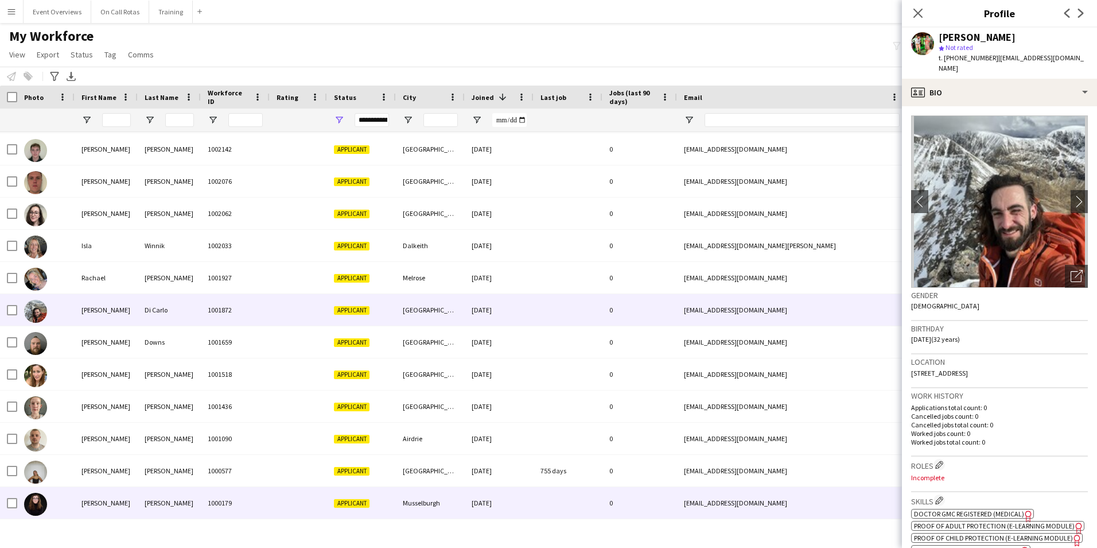
click at [233, 506] on div "1000179" at bounding box center [235, 503] width 69 height 32
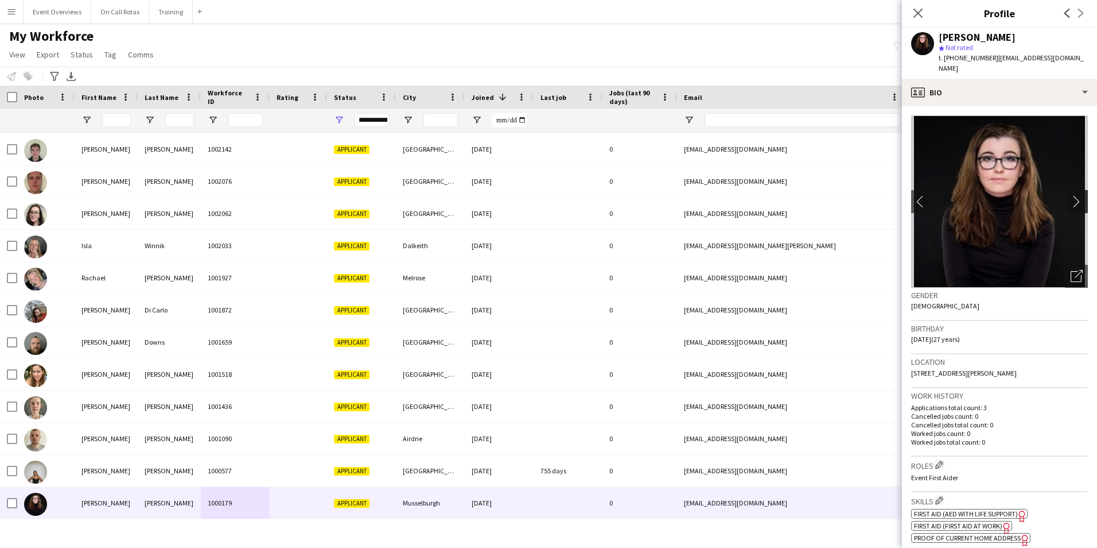
click at [1071, 195] on app-icon "chevron-right" at bounding box center [1080, 201] width 18 height 12
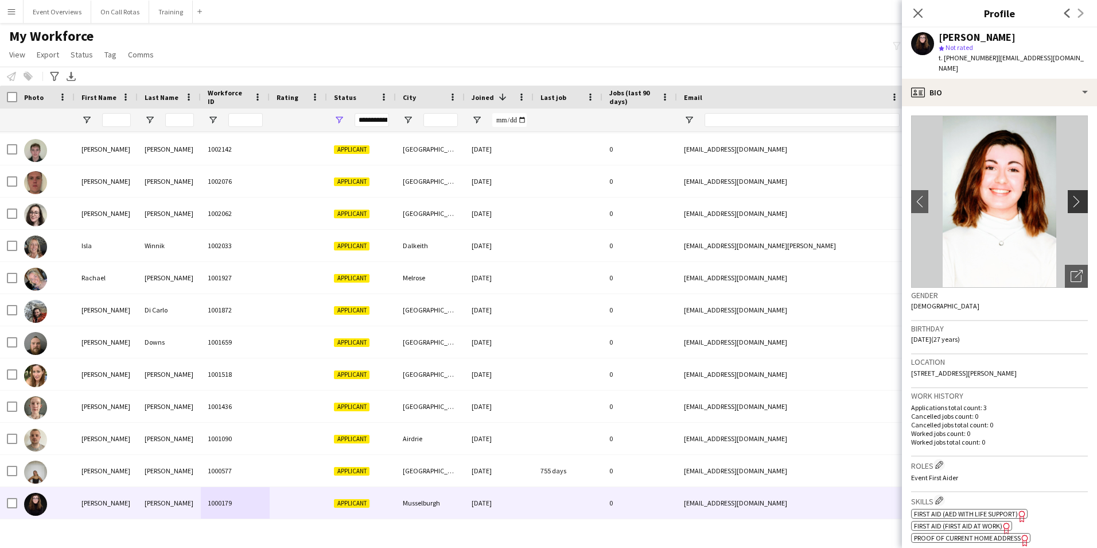
click at [1071, 195] on app-icon "chevron-right" at bounding box center [1080, 201] width 18 height 12
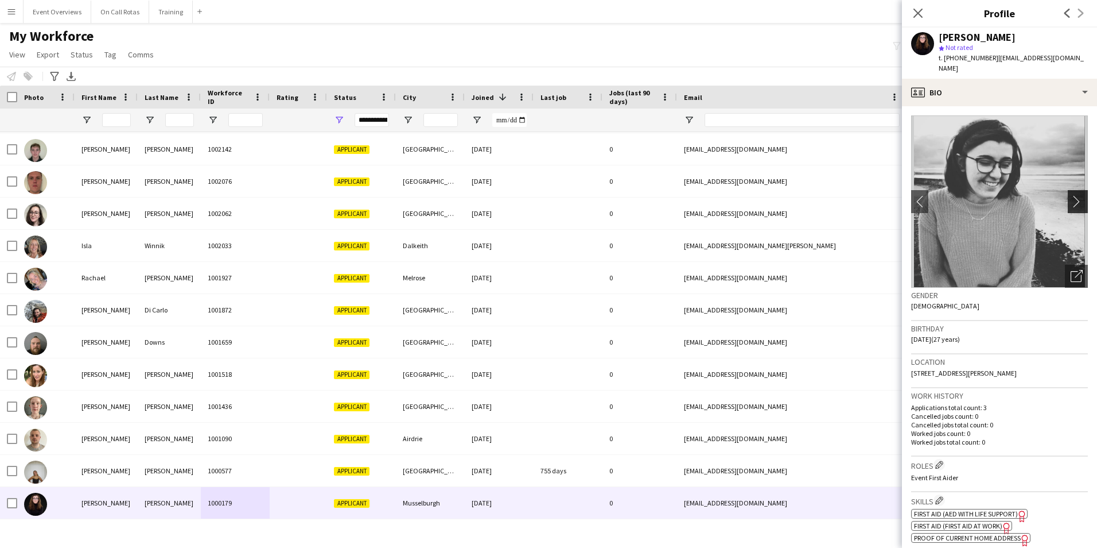
click at [1071, 195] on app-icon "chevron-right" at bounding box center [1080, 201] width 18 height 12
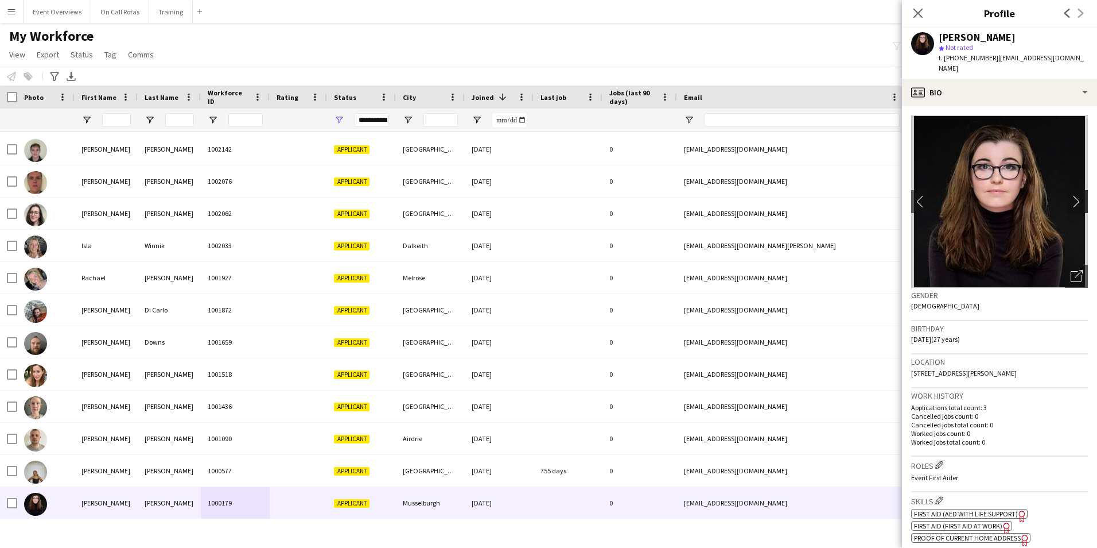
click at [1071, 195] on app-icon "chevron-right" at bounding box center [1080, 201] width 18 height 12
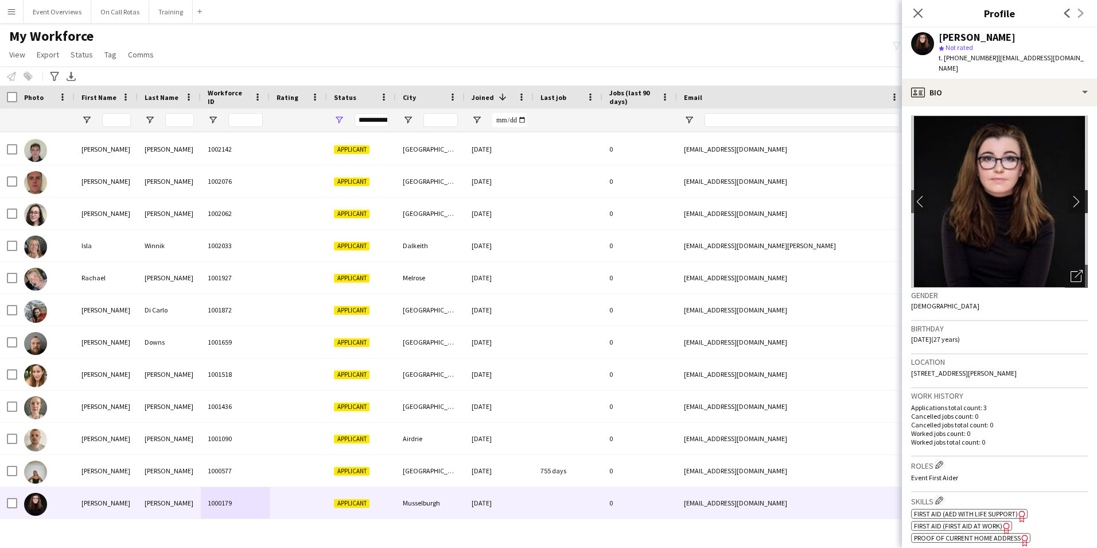
click at [1071, 195] on app-icon "chevron-right" at bounding box center [1080, 201] width 18 height 12
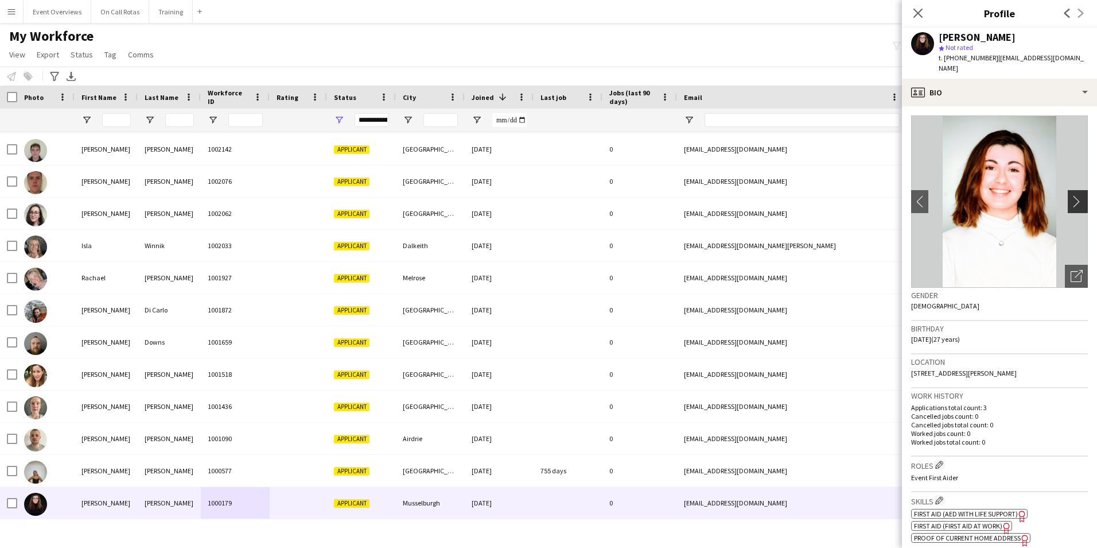
click at [1071, 195] on app-icon "chevron-right" at bounding box center [1080, 201] width 18 height 12
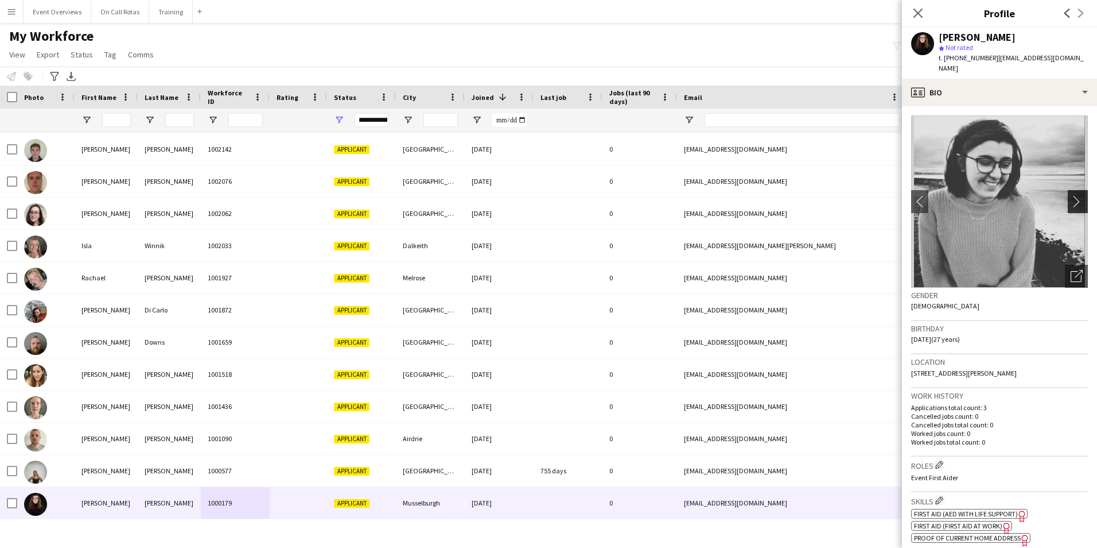
click at [1071, 195] on app-icon "chevron-right" at bounding box center [1080, 201] width 18 height 12
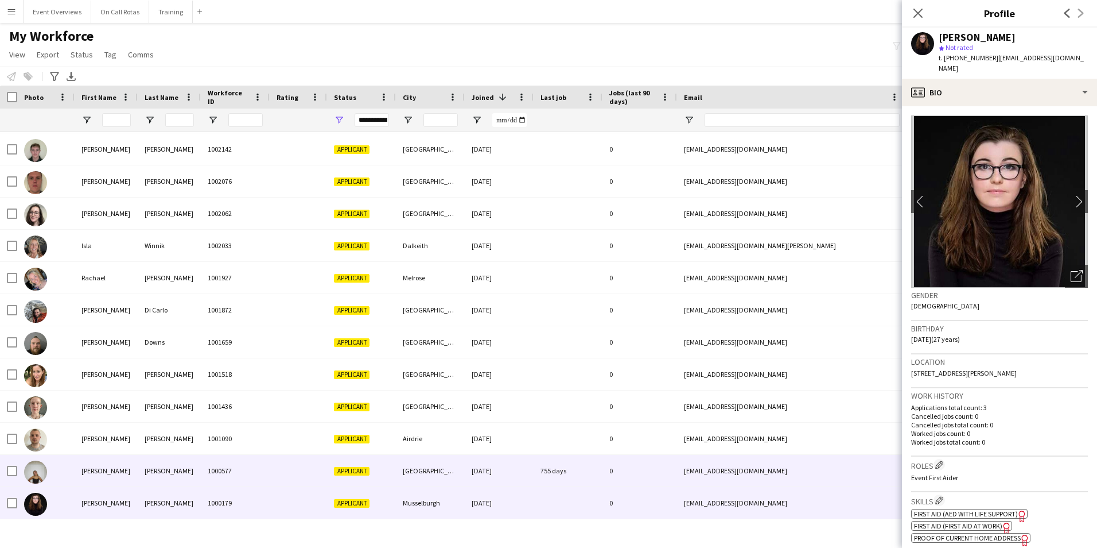
click at [79, 464] on div "[PERSON_NAME]" at bounding box center [106, 471] width 63 height 32
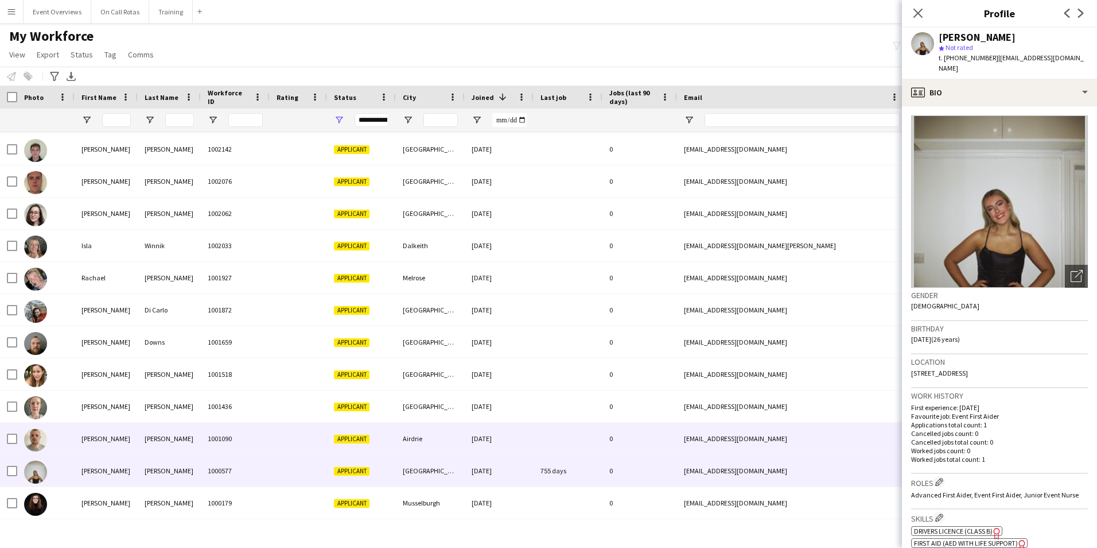
click at [139, 437] on div "[PERSON_NAME]" at bounding box center [169, 438] width 63 height 32
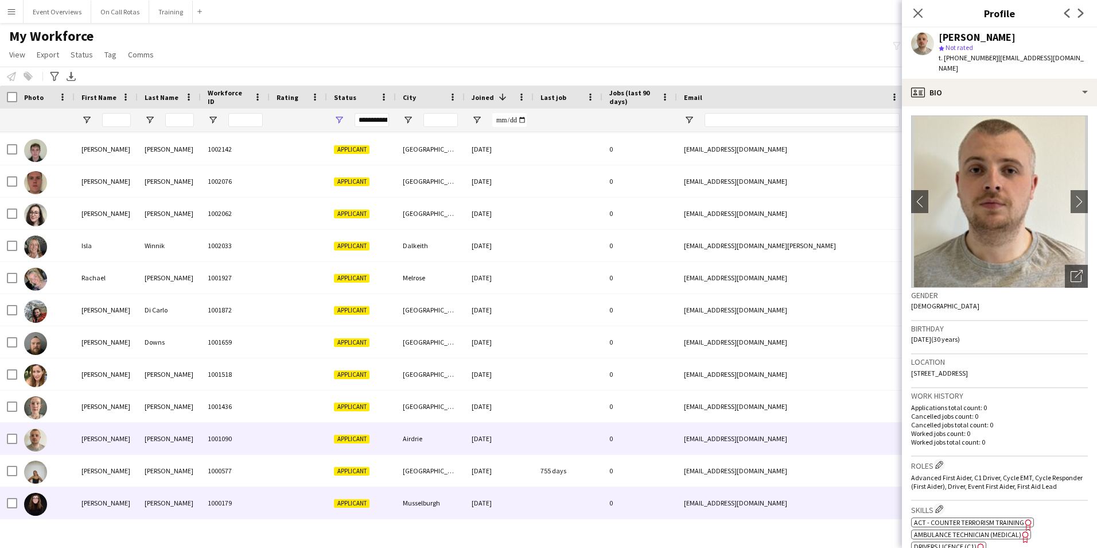
click at [152, 489] on div "[PERSON_NAME]" at bounding box center [169, 503] width 63 height 32
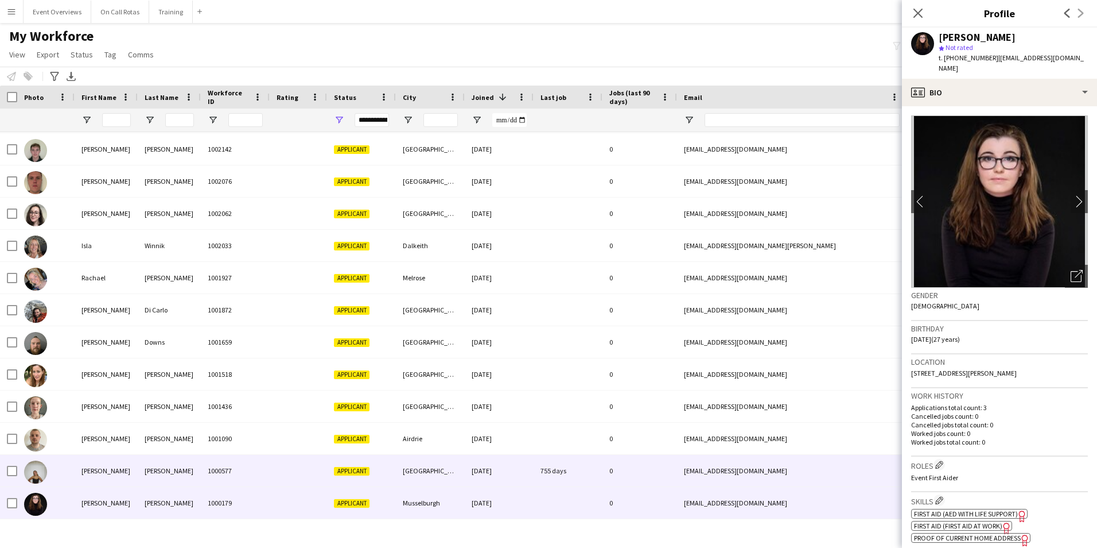
click at [159, 468] on div "[PERSON_NAME]" at bounding box center [169, 471] width 63 height 32
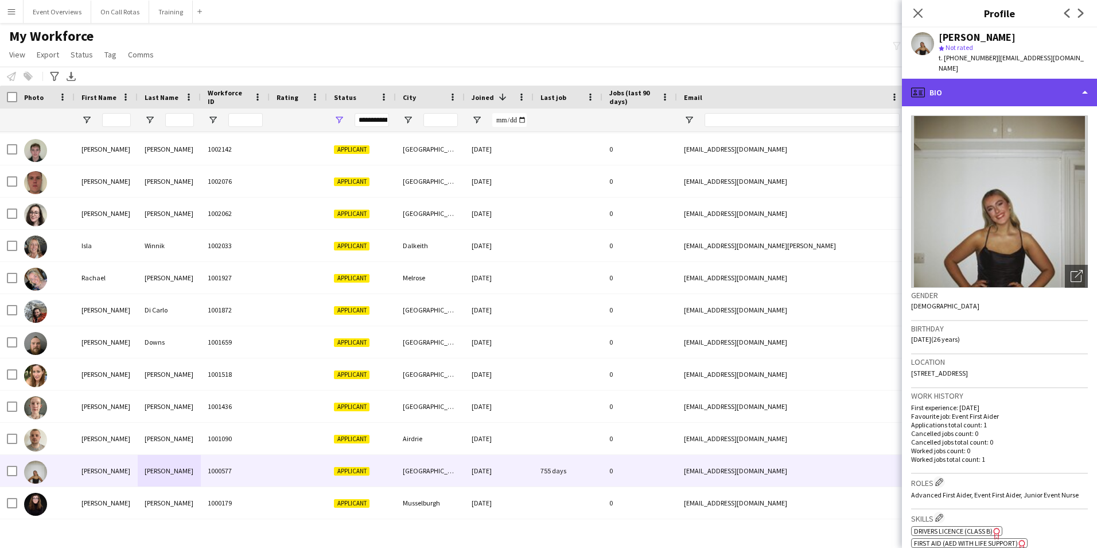
click at [1008, 93] on div "profile Bio" at bounding box center [999, 93] width 195 height 28
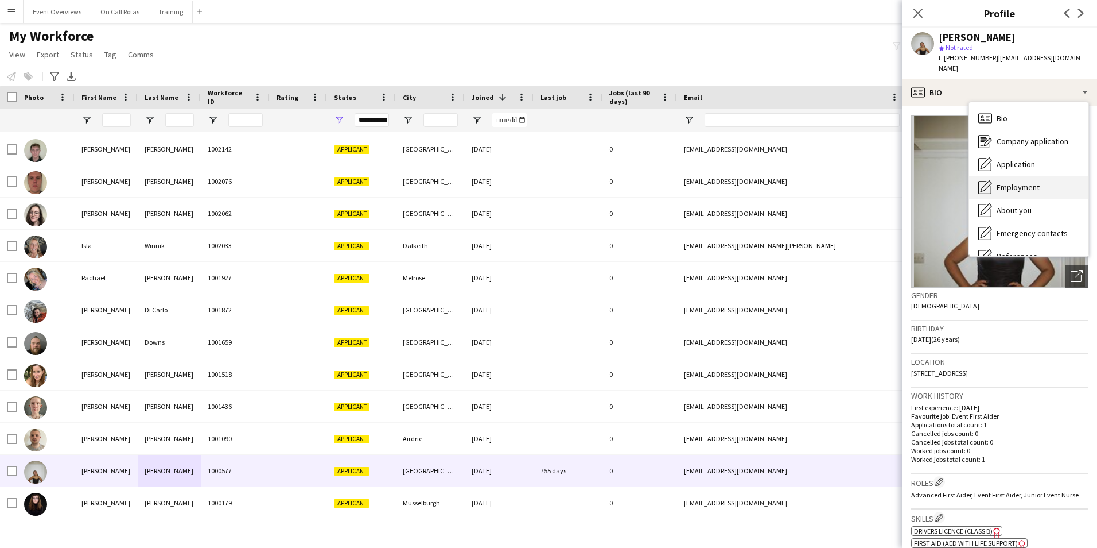
click at [1020, 182] on span "Employment" at bounding box center [1018, 187] width 43 height 10
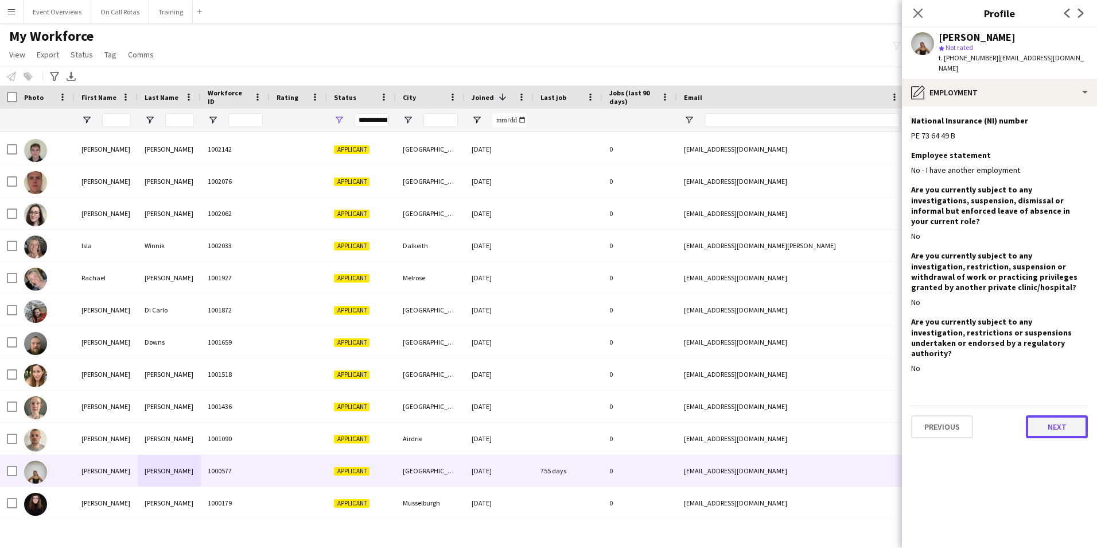
click at [1049, 415] on button "Next" at bounding box center [1057, 426] width 62 height 23
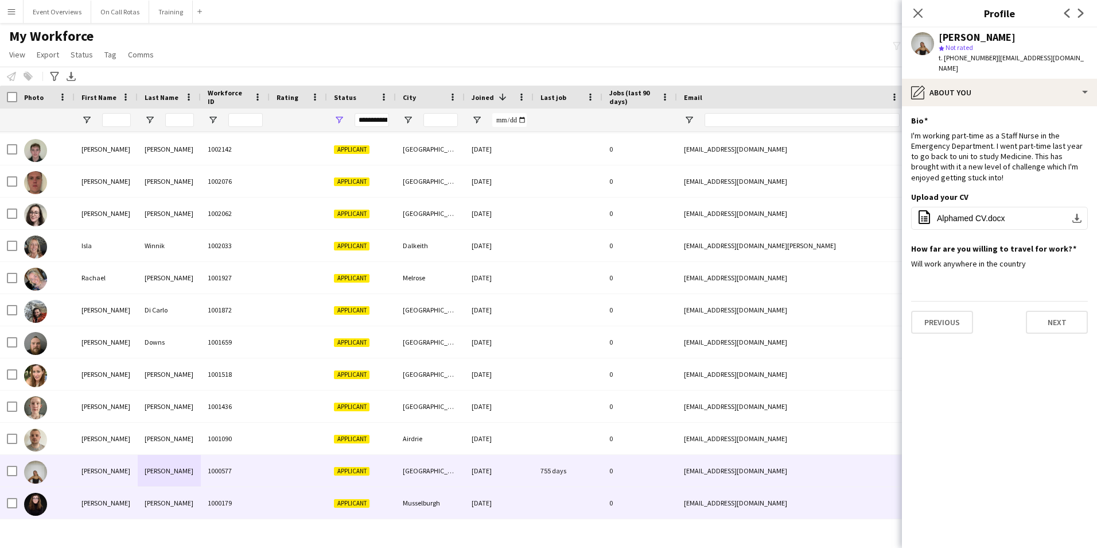
click at [332, 498] on div "Applicant" at bounding box center [361, 503] width 69 height 32
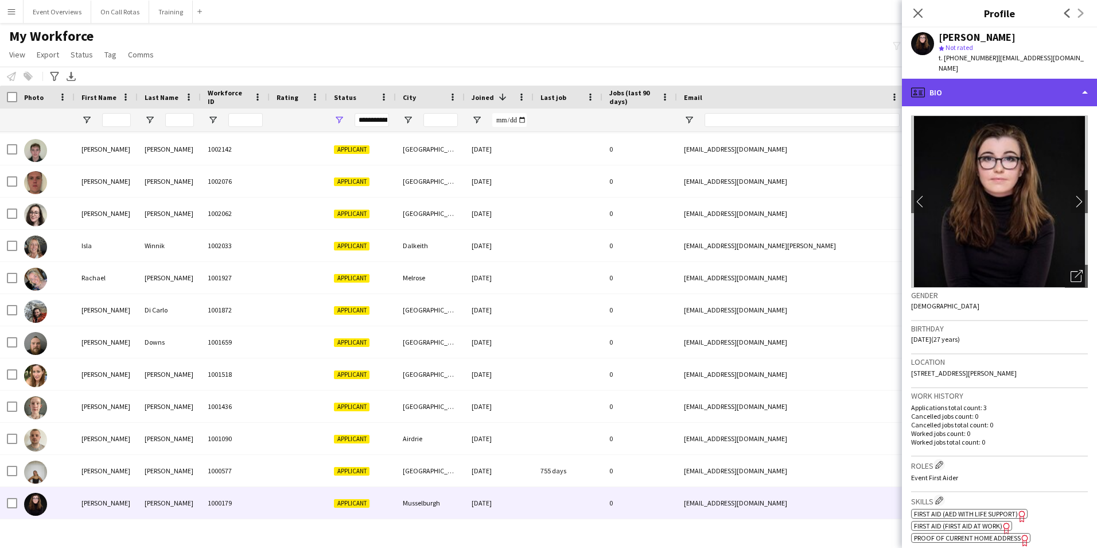
click at [970, 83] on div "profile Bio" at bounding box center [999, 93] width 195 height 28
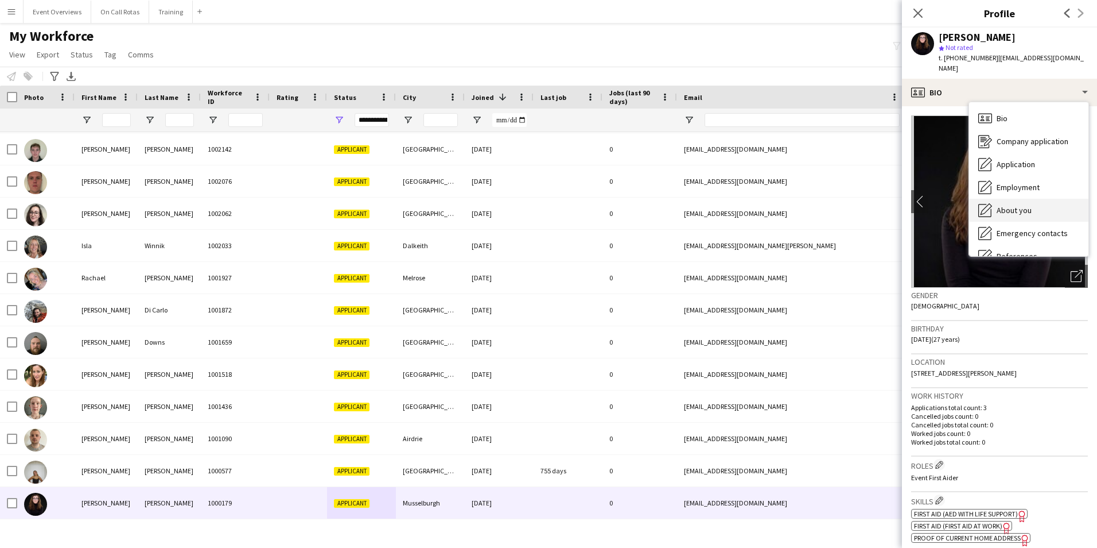
click at [1010, 205] on span "About you" at bounding box center [1014, 210] width 35 height 10
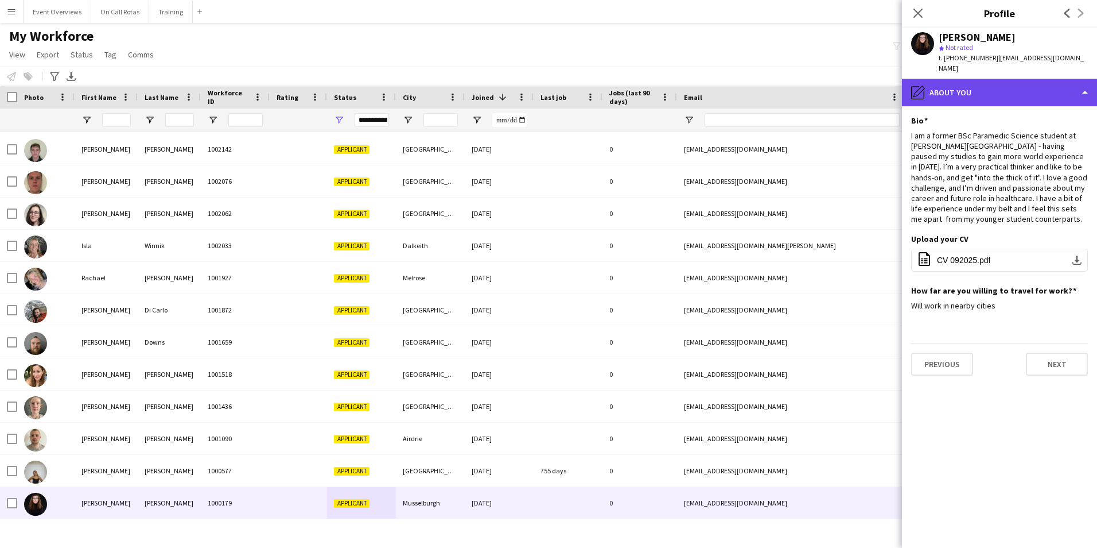
click at [1018, 79] on div "pencil4 About you" at bounding box center [999, 93] width 195 height 28
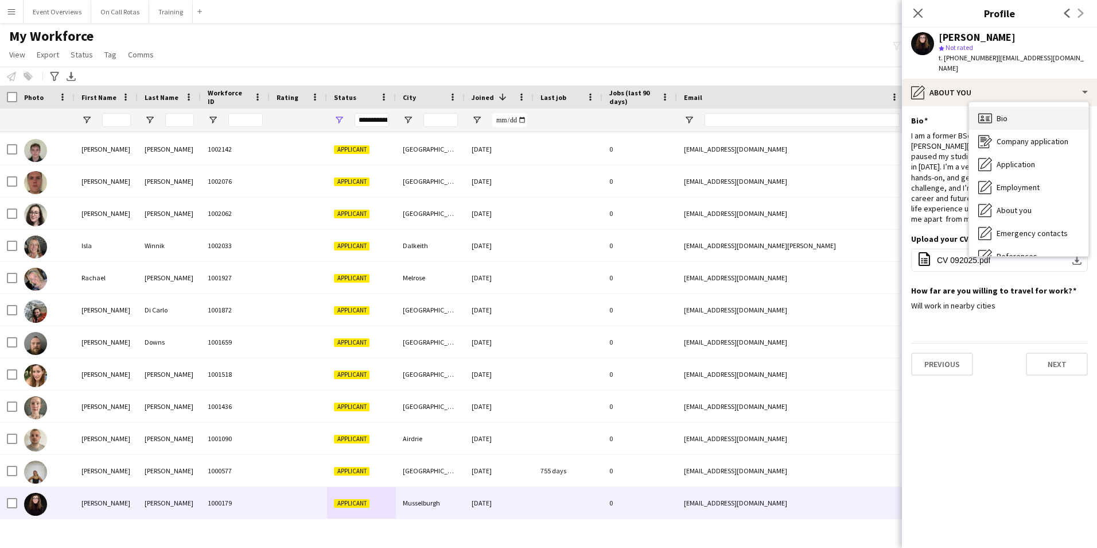
click at [1032, 109] on div "Bio Bio" at bounding box center [1028, 118] width 119 height 23
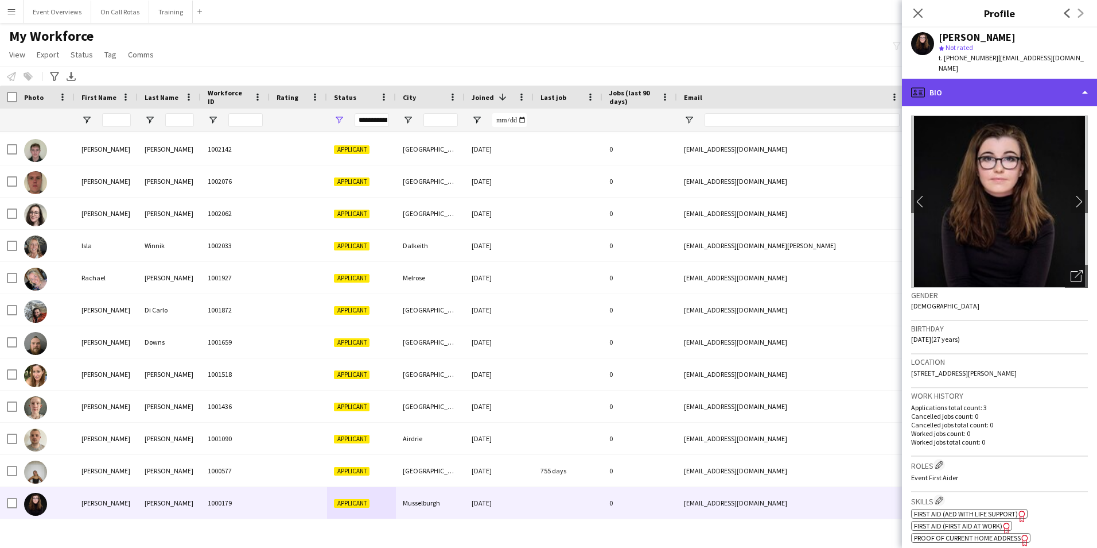
click at [1025, 89] on div "profile Bio" at bounding box center [999, 93] width 195 height 28
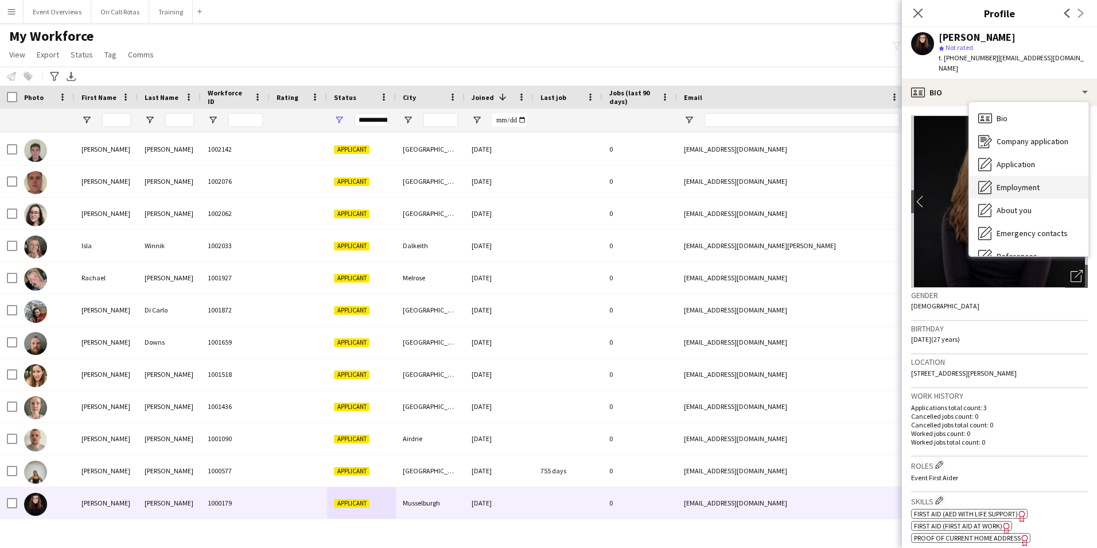
click at [1046, 181] on div "Employment Employment" at bounding box center [1028, 187] width 119 height 23
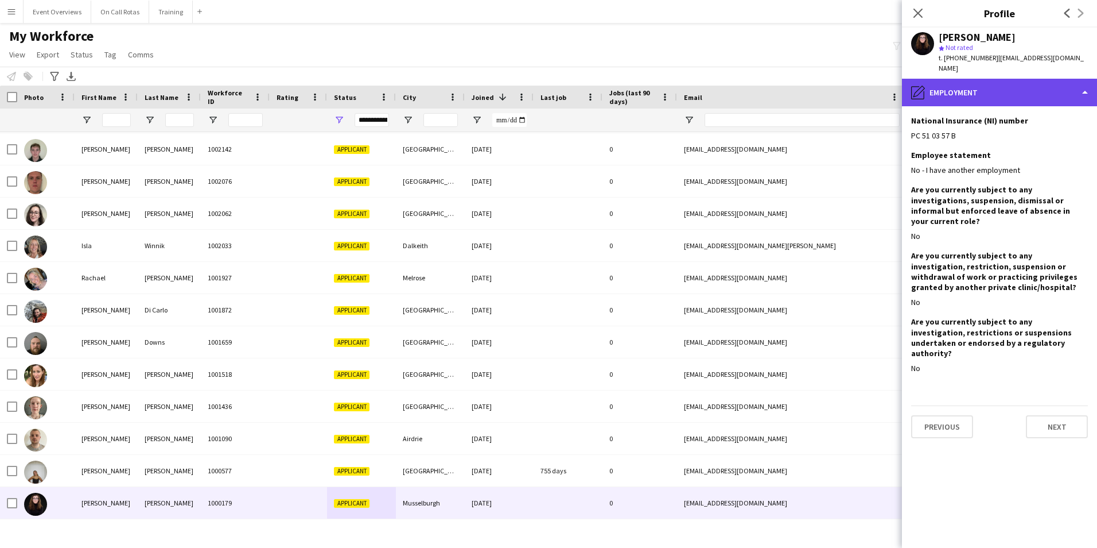
click at [996, 80] on div "pencil4 Employment" at bounding box center [999, 93] width 195 height 28
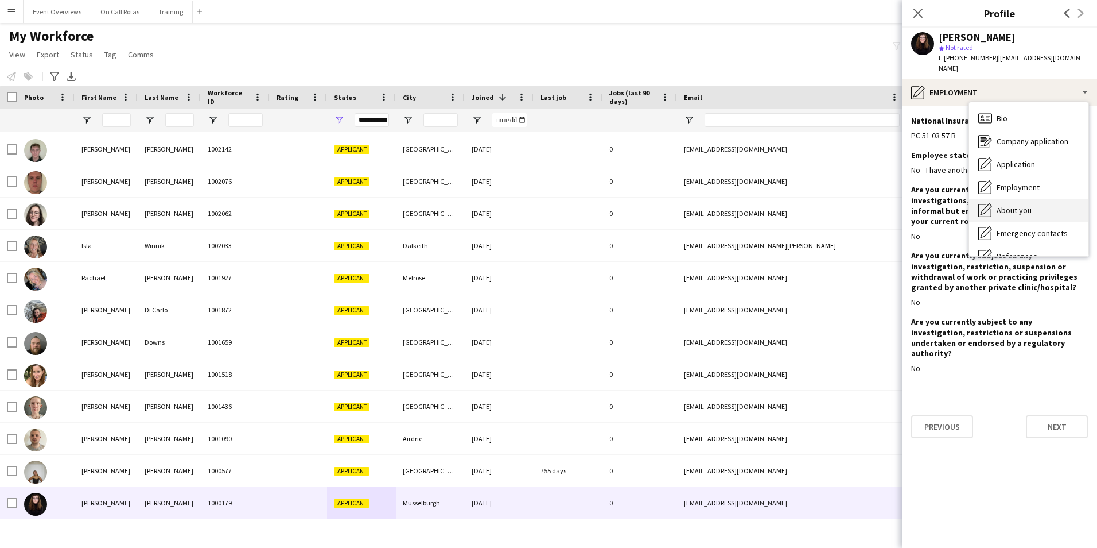
click at [1008, 205] on span "About you" at bounding box center [1014, 210] width 35 height 10
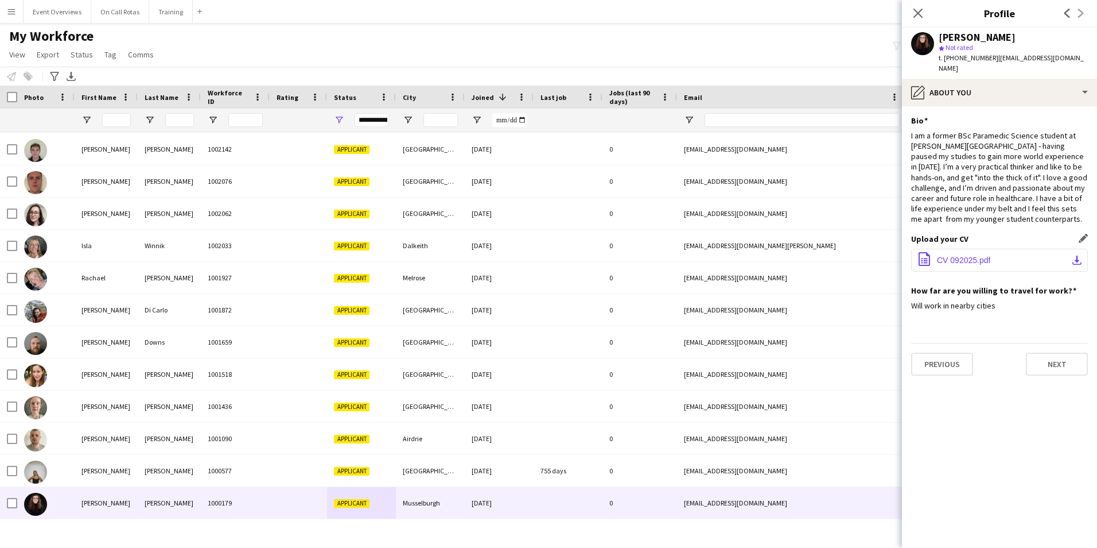
click at [969, 255] on span "CV 092025.pdf" at bounding box center [963, 259] width 53 height 9
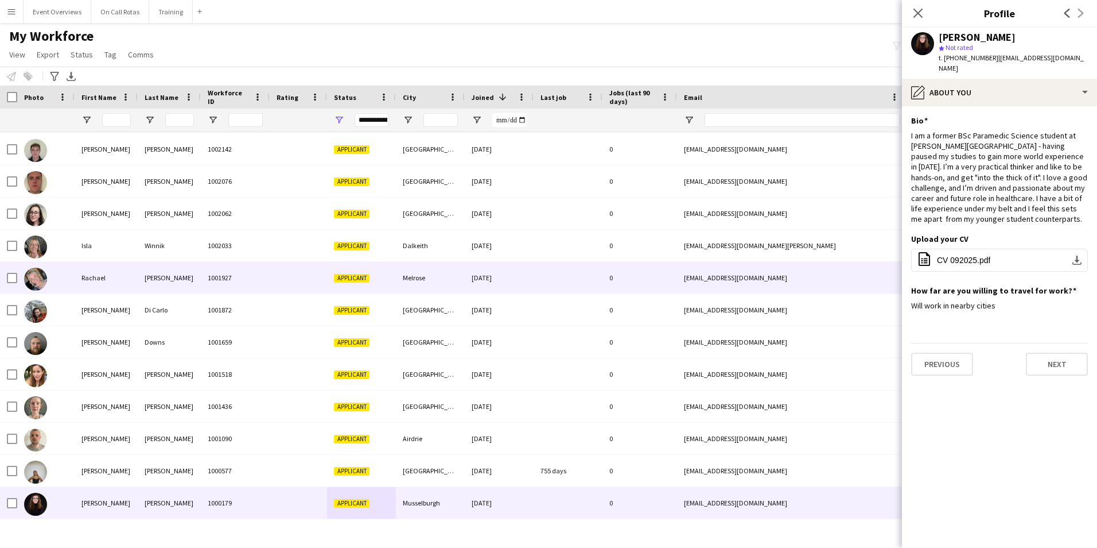
click at [78, 275] on div "Rachael" at bounding box center [106, 278] width 63 height 32
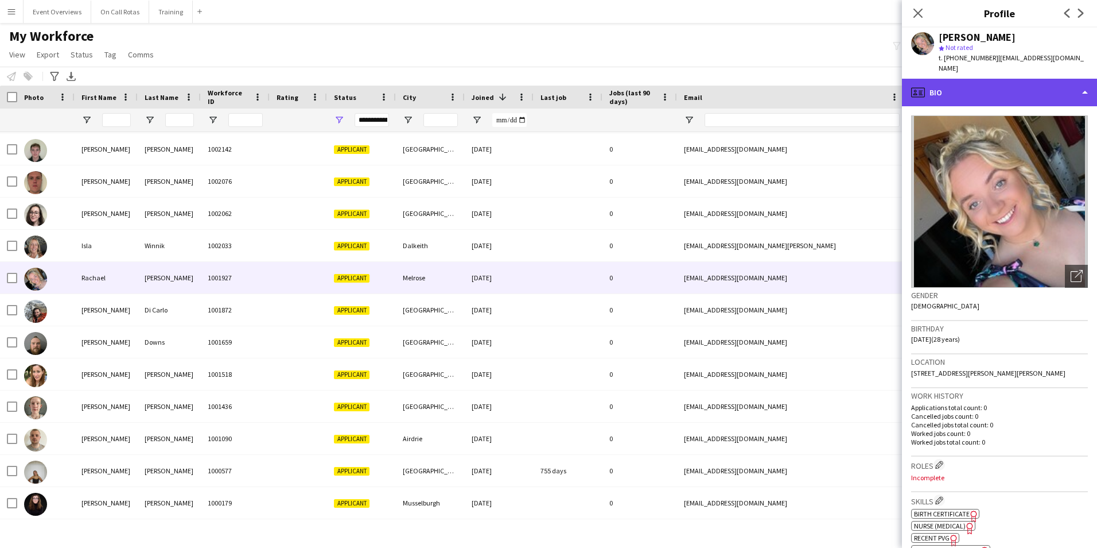
click at [934, 94] on div "profile Bio" at bounding box center [999, 93] width 195 height 28
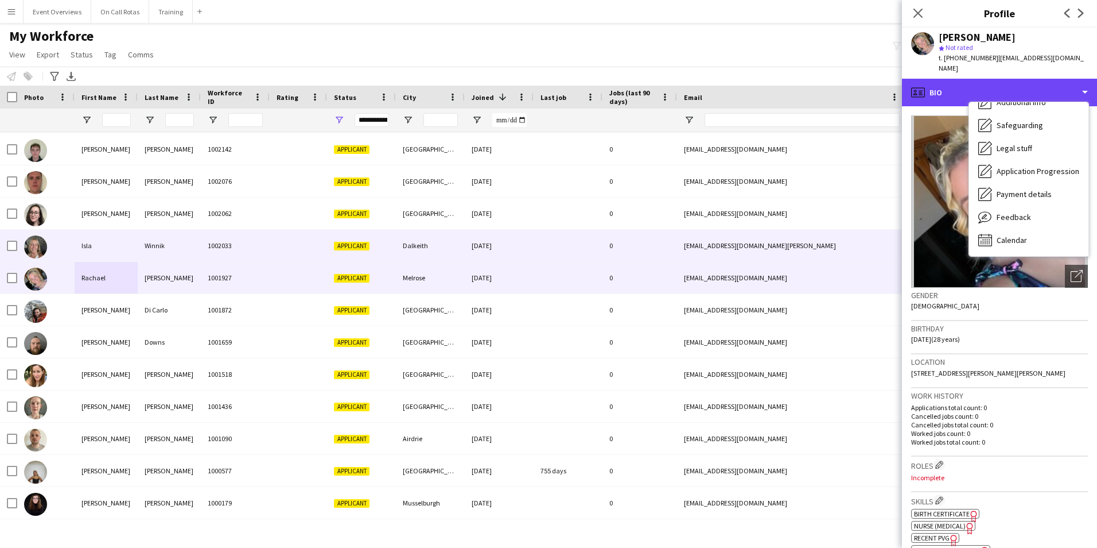
scroll to position [463, 0]
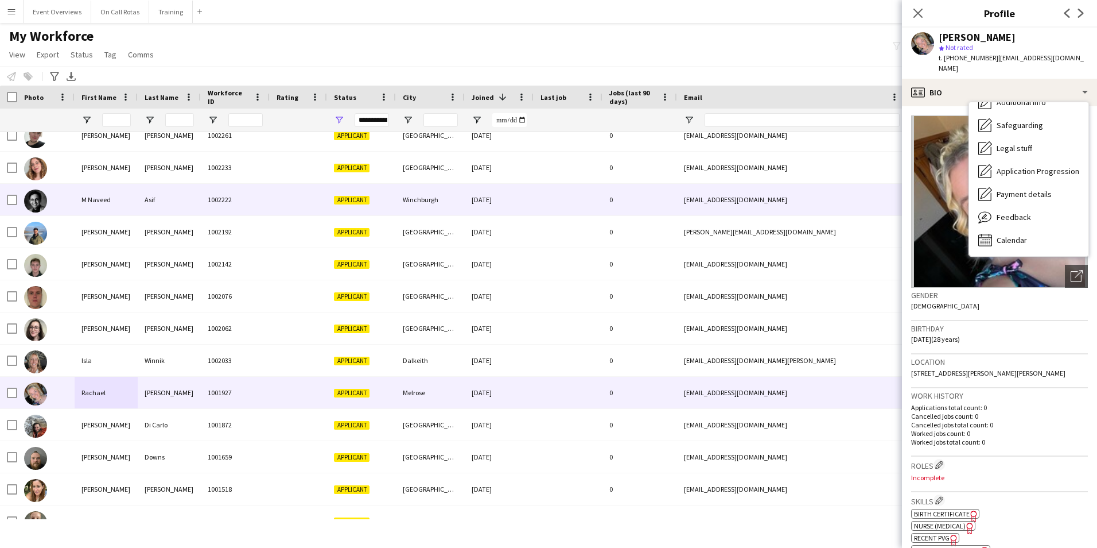
click at [83, 208] on div "M Naveed" at bounding box center [106, 200] width 63 height 32
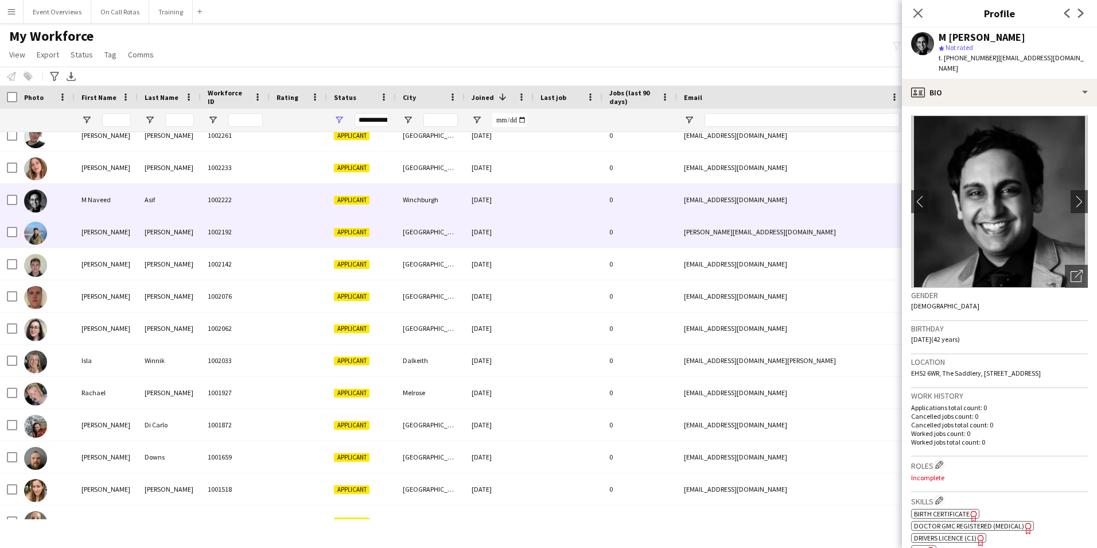
click at [84, 234] on div "Marc" at bounding box center [106, 232] width 63 height 32
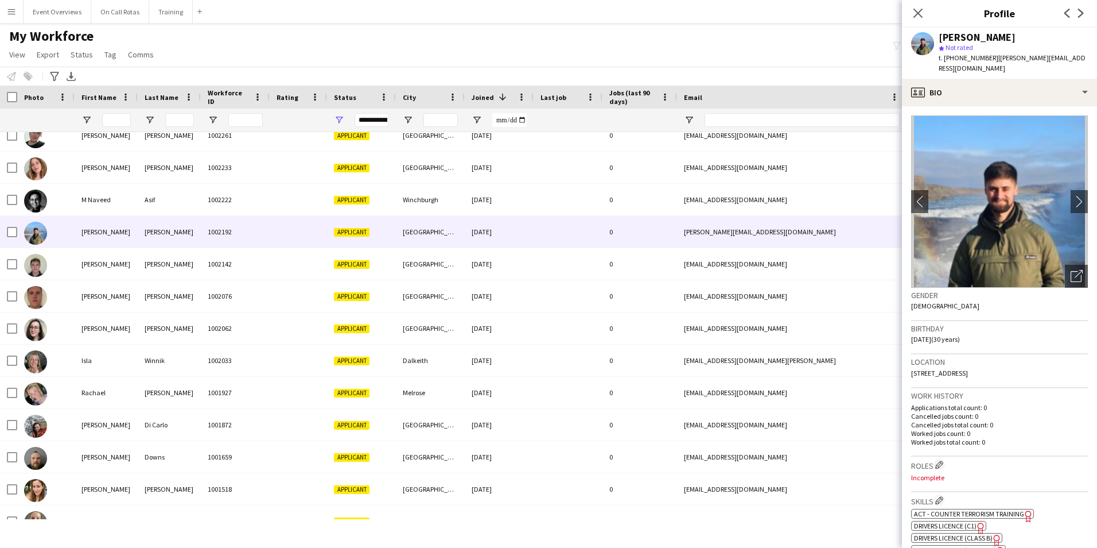
click at [1061, 192] on img at bounding box center [999, 201] width 177 height 172
click at [1071, 195] on app-icon "chevron-right" at bounding box center [1080, 201] width 18 height 12
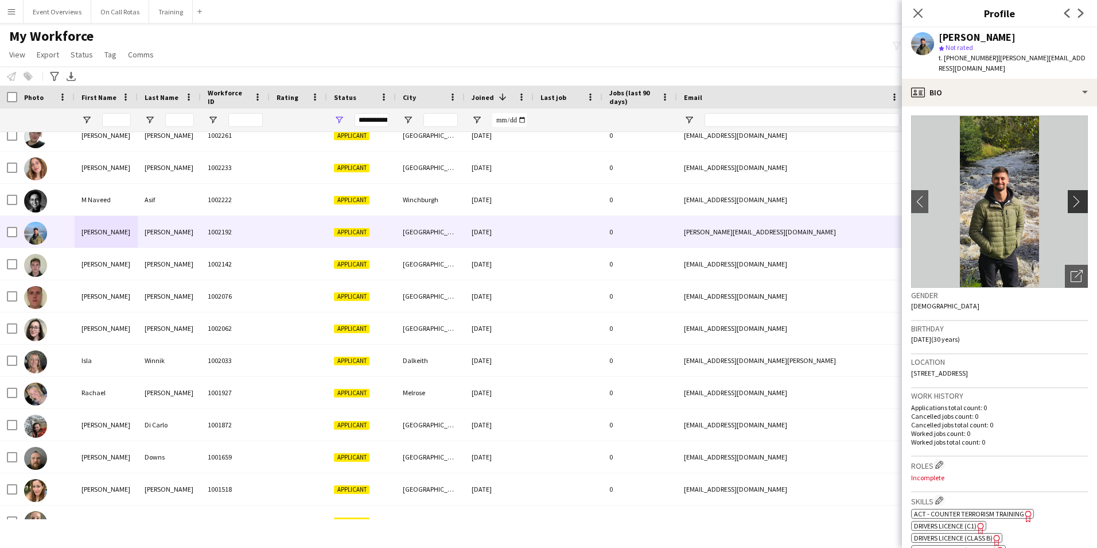
click at [1071, 195] on app-icon "chevron-right" at bounding box center [1080, 201] width 18 height 12
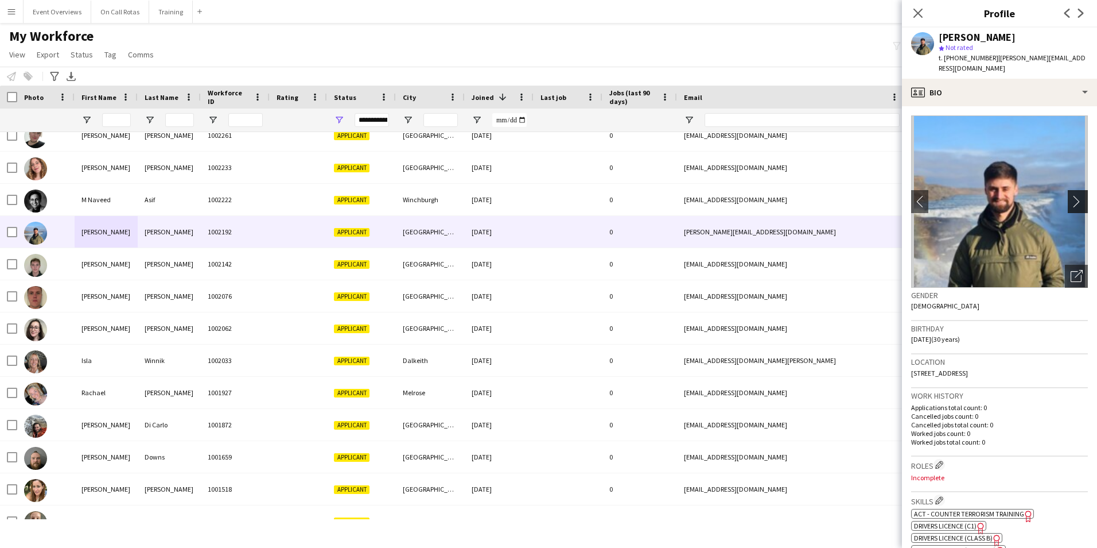
click at [1071, 195] on app-icon "chevron-right" at bounding box center [1080, 201] width 18 height 12
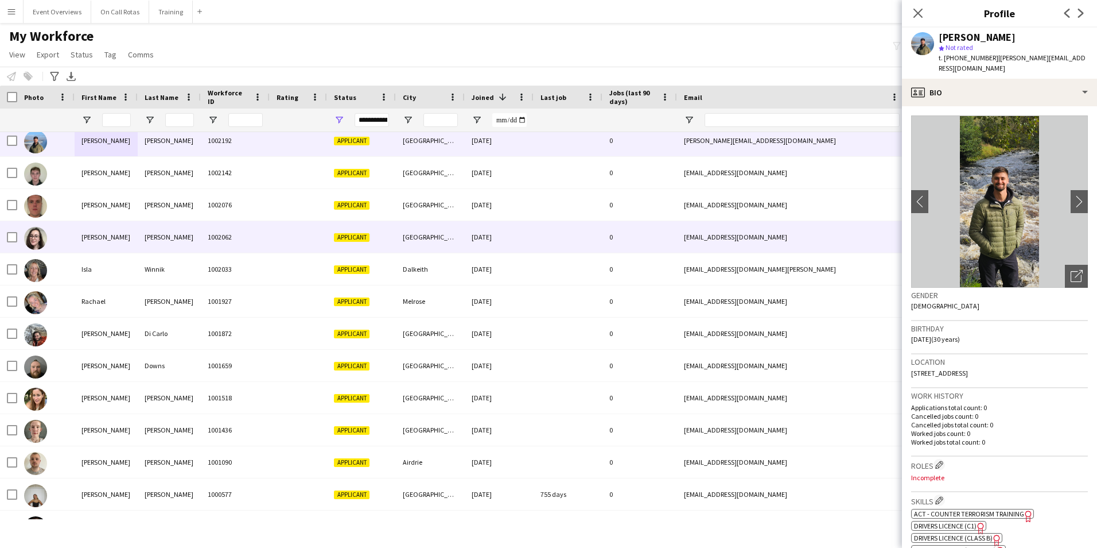
scroll to position [577, 0]
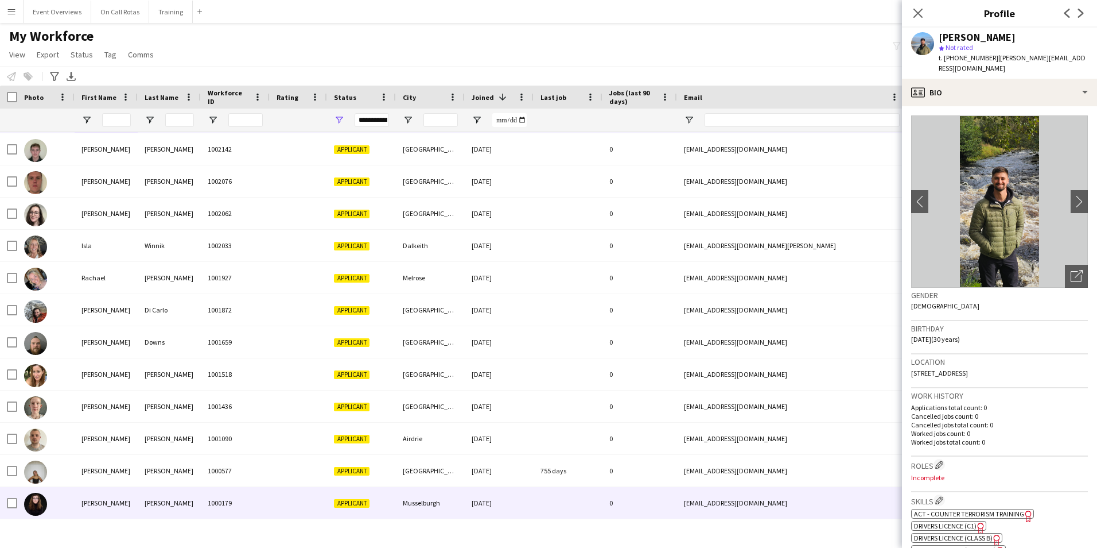
click at [99, 503] on div "[PERSON_NAME]" at bounding box center [106, 503] width 63 height 32
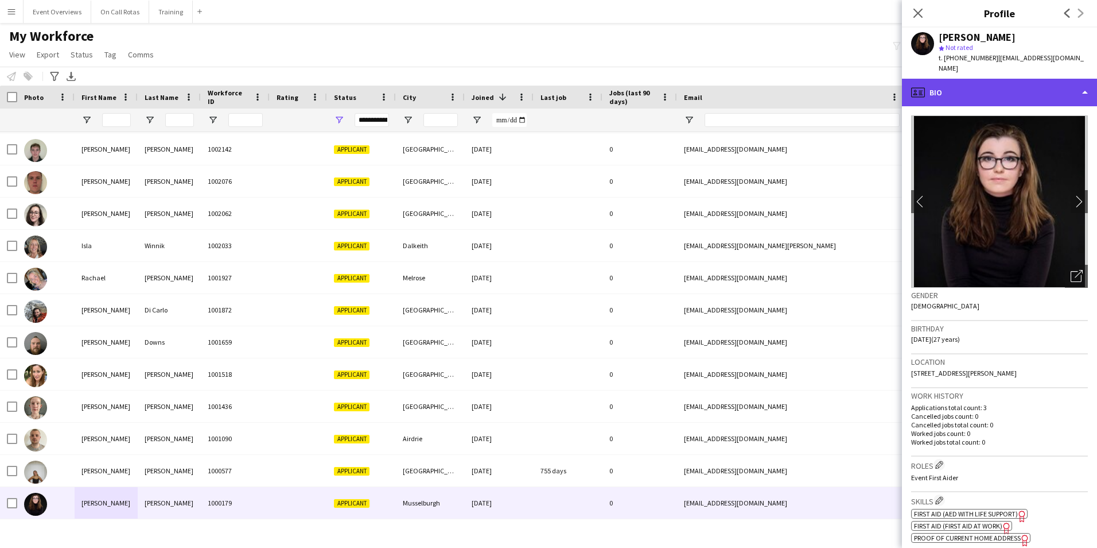
click at [1019, 84] on div "profile Bio" at bounding box center [999, 93] width 195 height 28
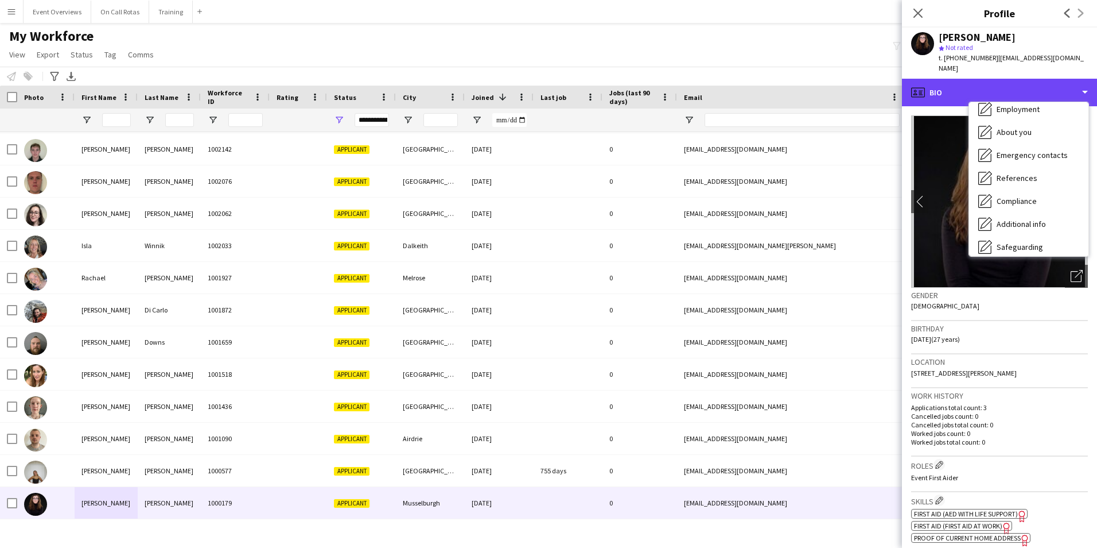
scroll to position [200, 0]
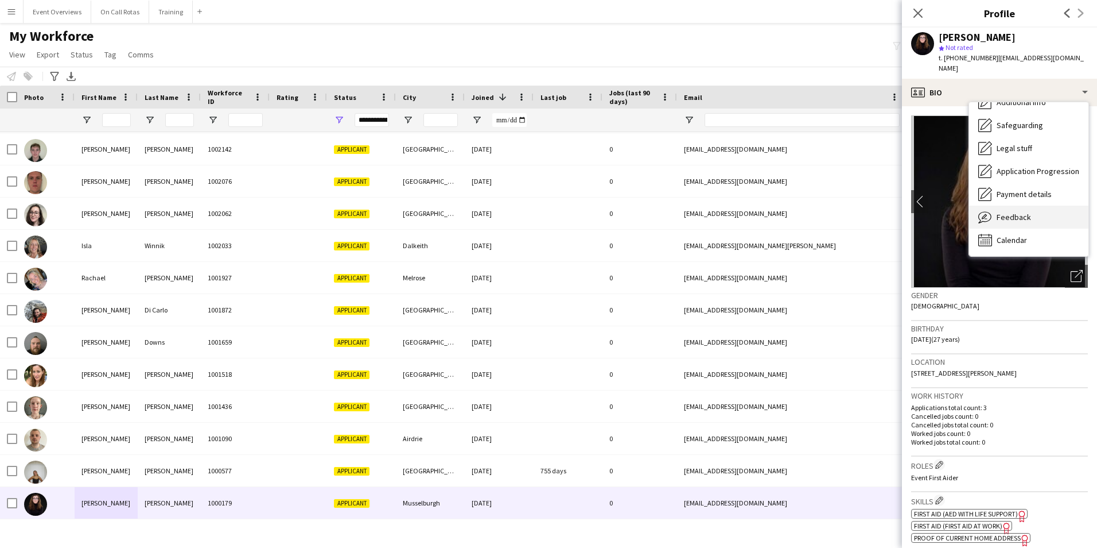
click at [1014, 205] on div "Feedback Feedback" at bounding box center [1028, 216] width 119 height 23
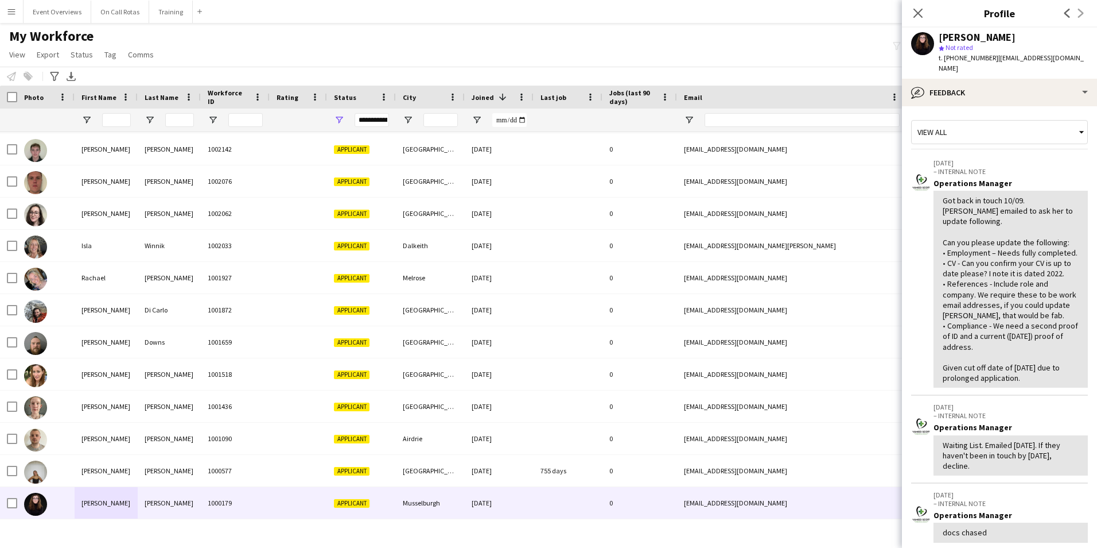
scroll to position [344, 0]
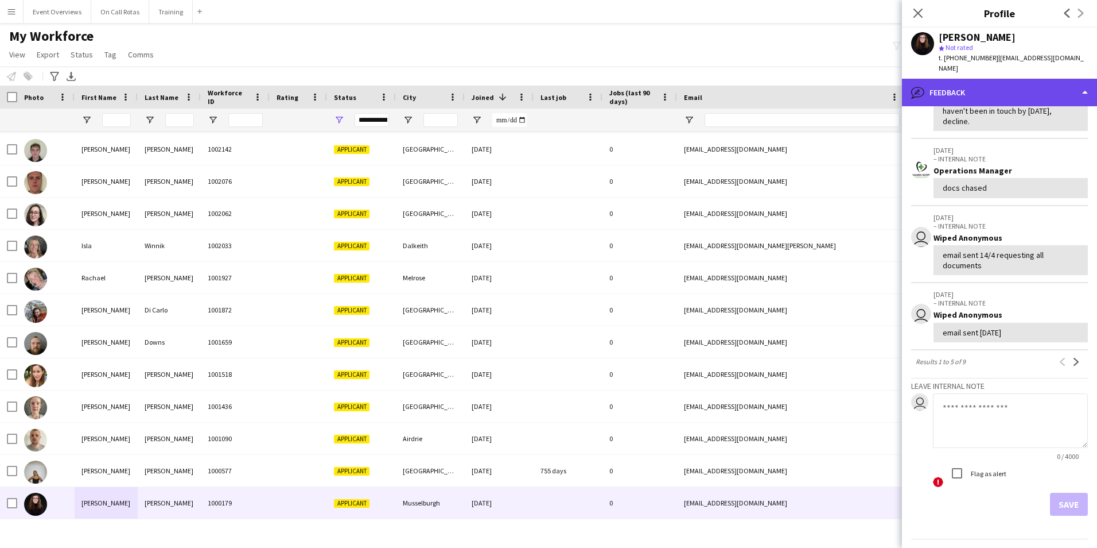
click at [945, 79] on div "bubble-pencil Feedback" at bounding box center [999, 93] width 195 height 28
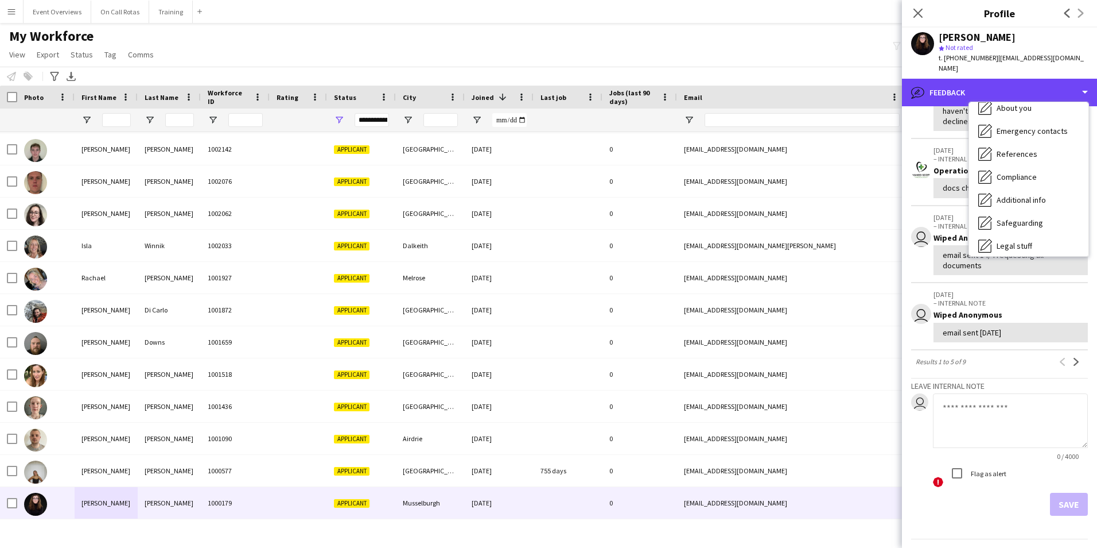
scroll to position [0, 0]
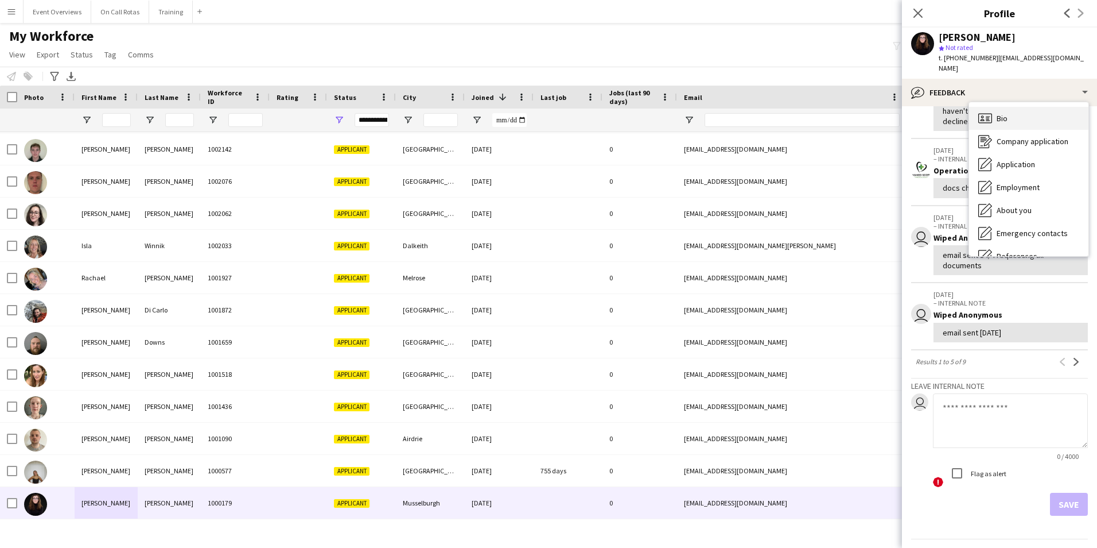
click at [1000, 107] on div "Bio Bio" at bounding box center [1028, 118] width 119 height 23
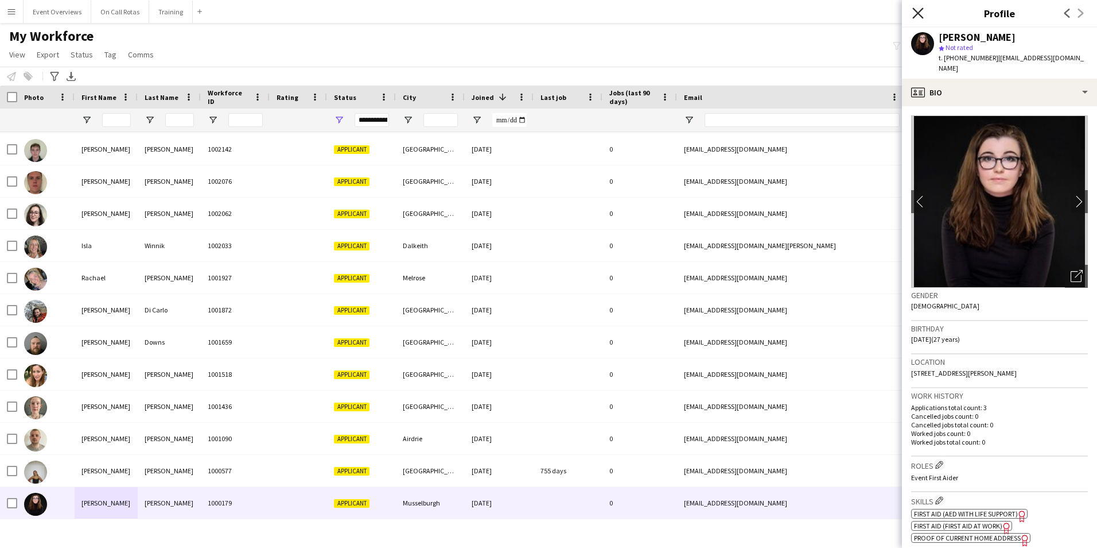
click at [920, 15] on icon at bounding box center [918, 12] width 11 height 11
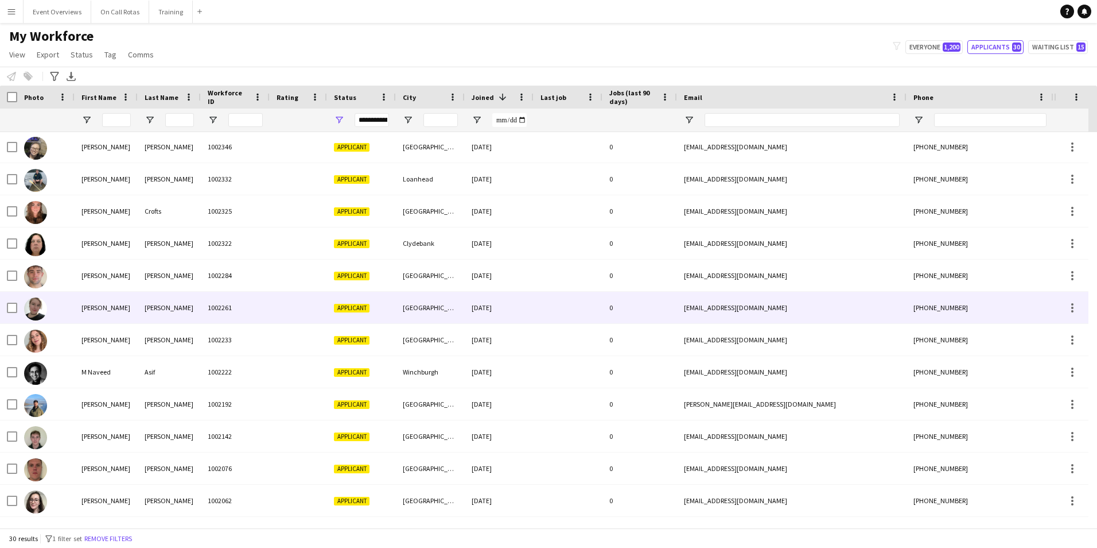
scroll to position [290, 0]
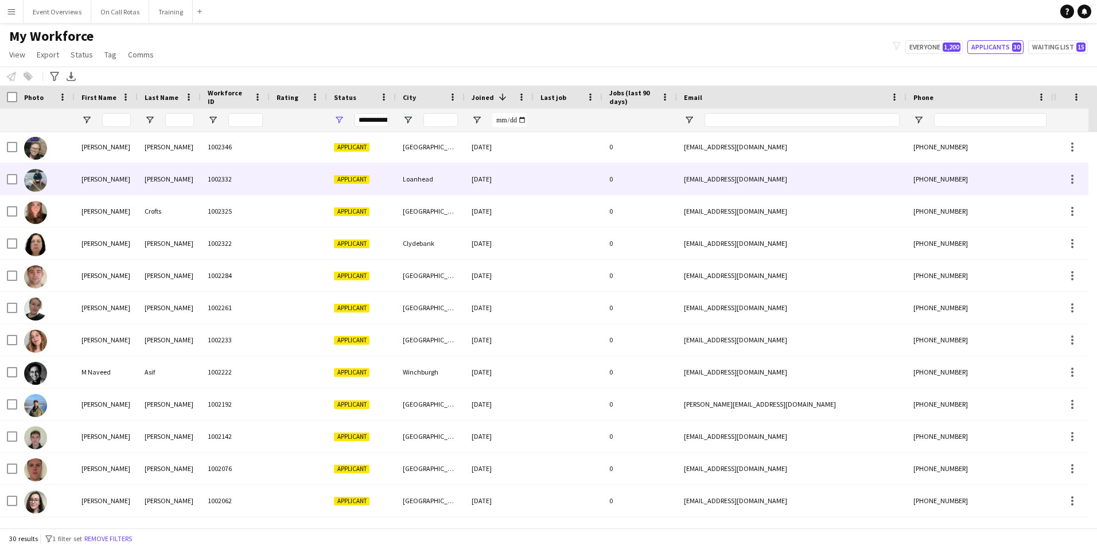
click at [106, 165] on div "[PERSON_NAME]" at bounding box center [106, 179] width 63 height 32
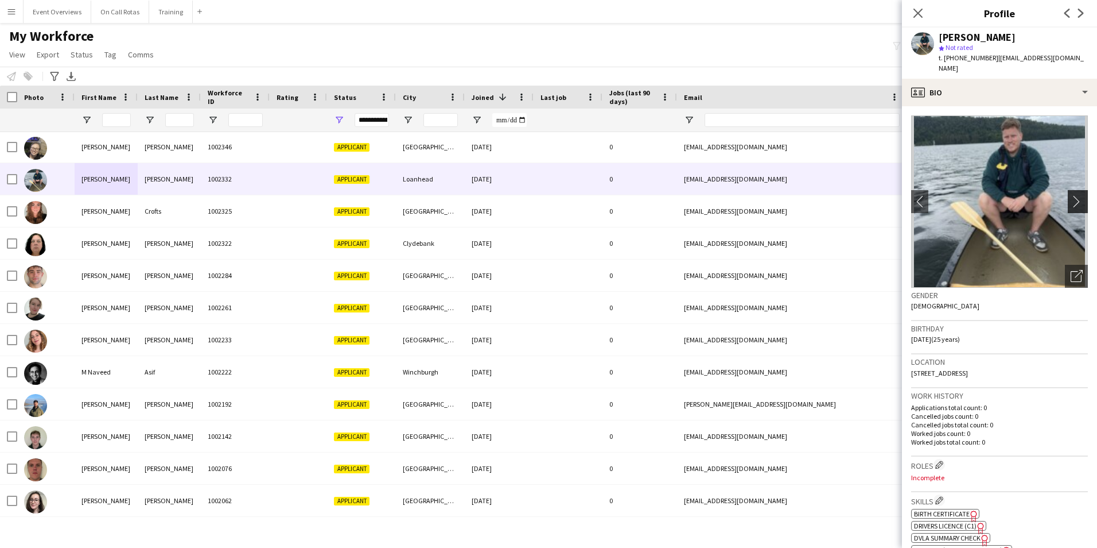
click at [1071, 195] on app-icon "chevron-right" at bounding box center [1080, 201] width 18 height 12
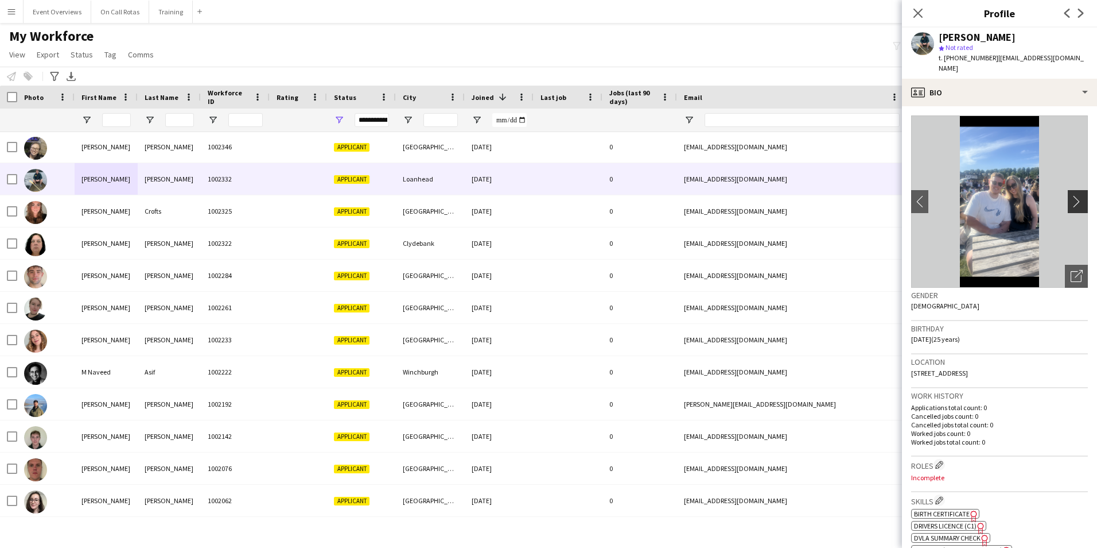
click at [1071, 197] on button "chevron-right" at bounding box center [1079, 201] width 23 height 23
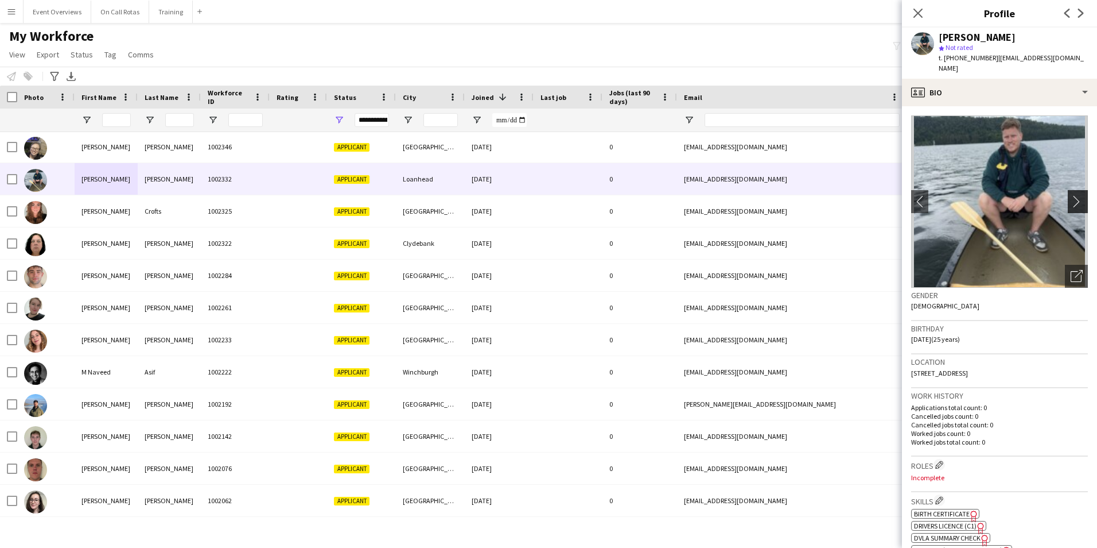
click at [1071, 197] on button "chevron-right" at bounding box center [1079, 201] width 23 height 23
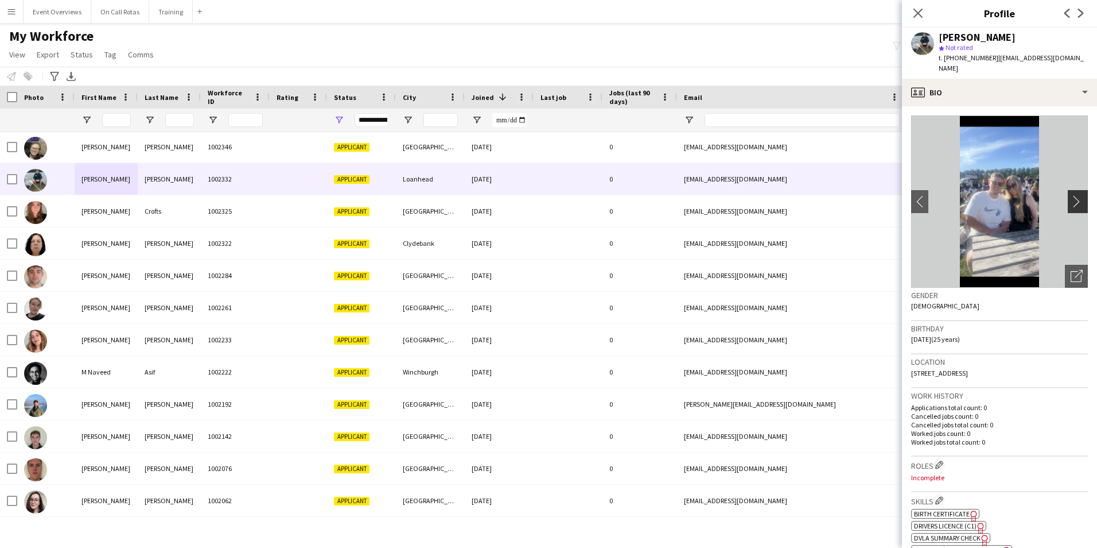
click at [1071, 197] on button "chevron-right" at bounding box center [1079, 201] width 23 height 23
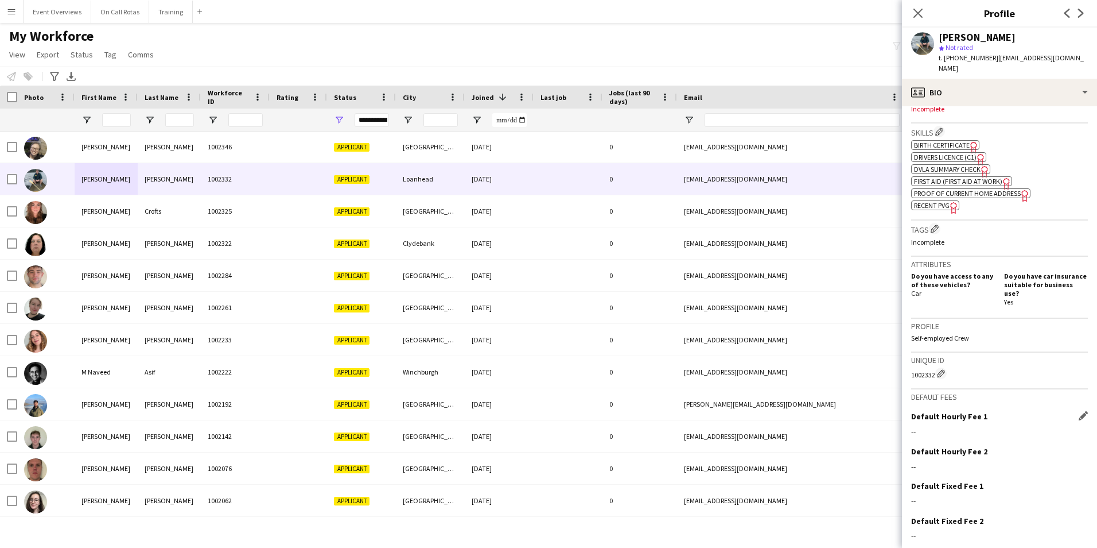
scroll to position [393, 0]
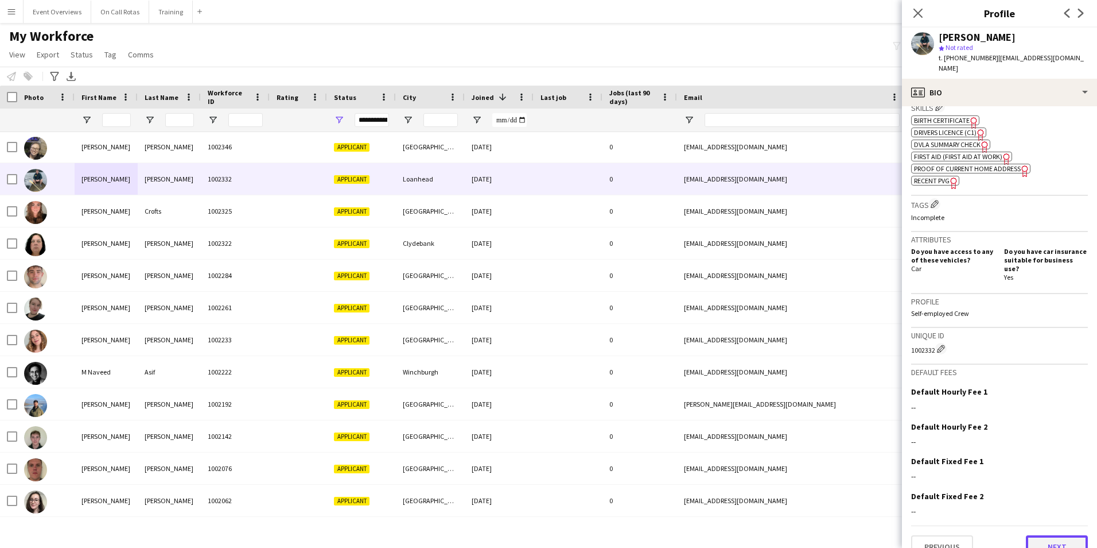
click at [1038, 535] on button "Next" at bounding box center [1057, 546] width 62 height 23
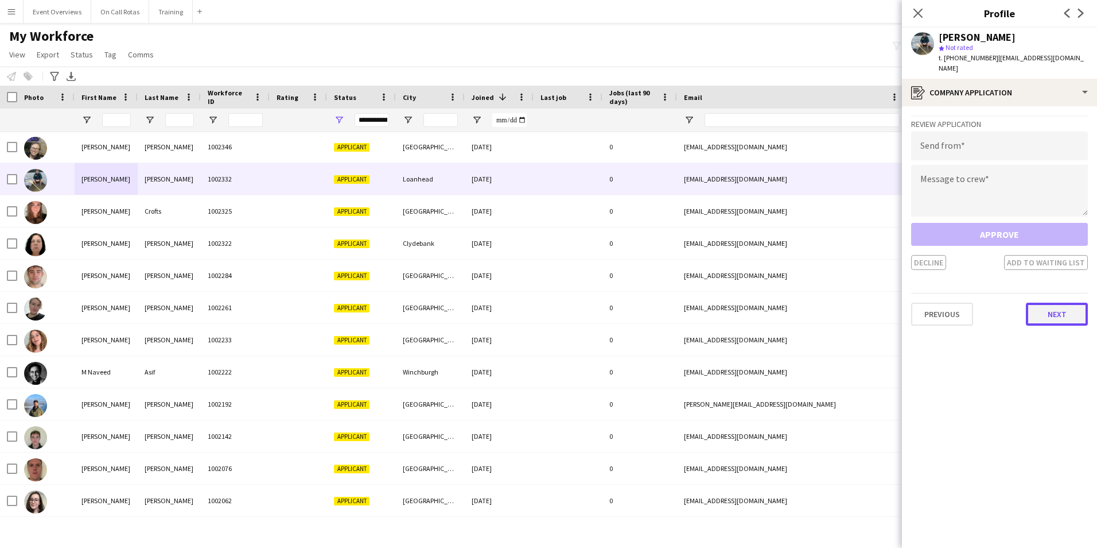
click at [1042, 302] on button "Next" at bounding box center [1057, 313] width 62 height 23
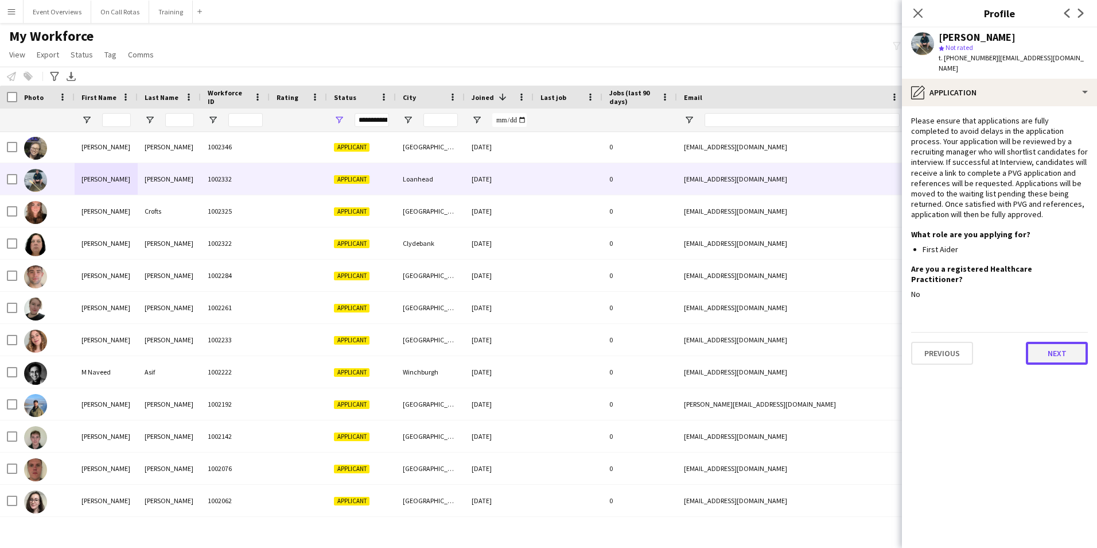
click at [1042, 341] on button "Next" at bounding box center [1057, 352] width 62 height 23
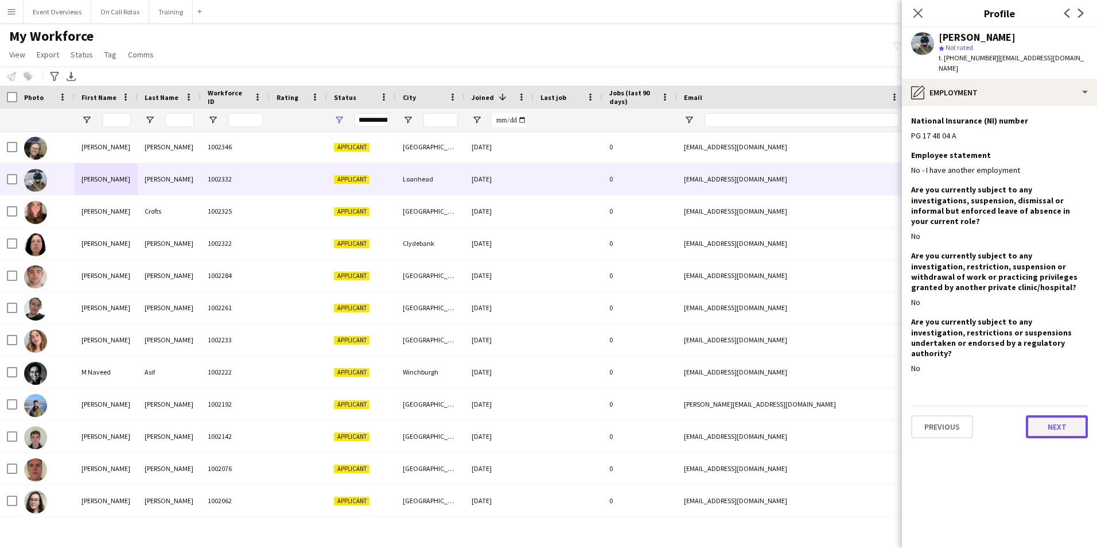
click at [1059, 415] on button "Next" at bounding box center [1057, 426] width 62 height 23
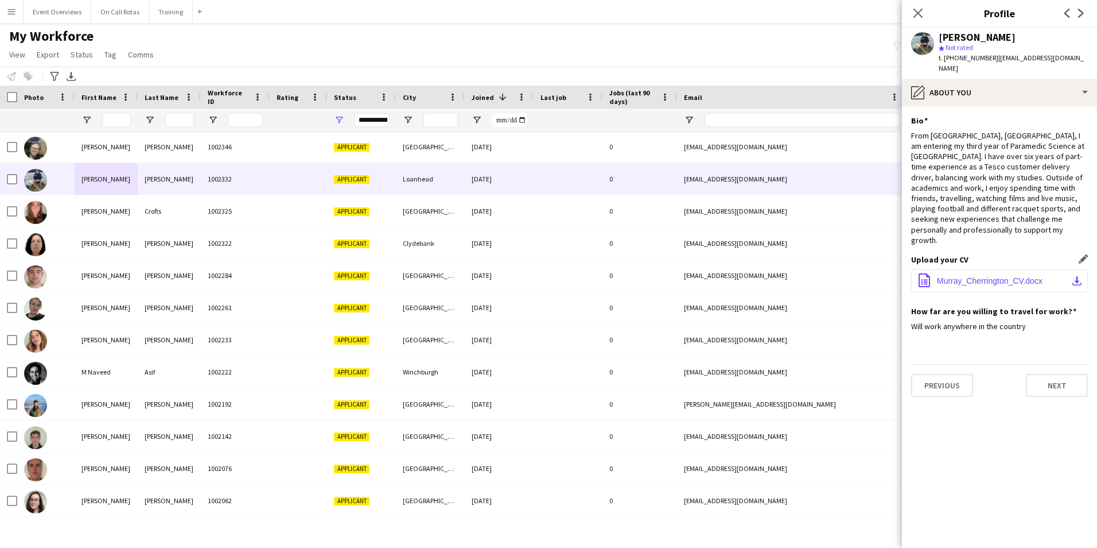
click at [994, 269] on button "office-file-sheet Murray_Cherrington_CV.docx download-bottom" at bounding box center [999, 280] width 177 height 23
click at [904, 11] on div "Close pop-in" at bounding box center [918, 13] width 32 height 26
click at [923, 10] on icon "Close pop-in" at bounding box center [918, 12] width 11 height 11
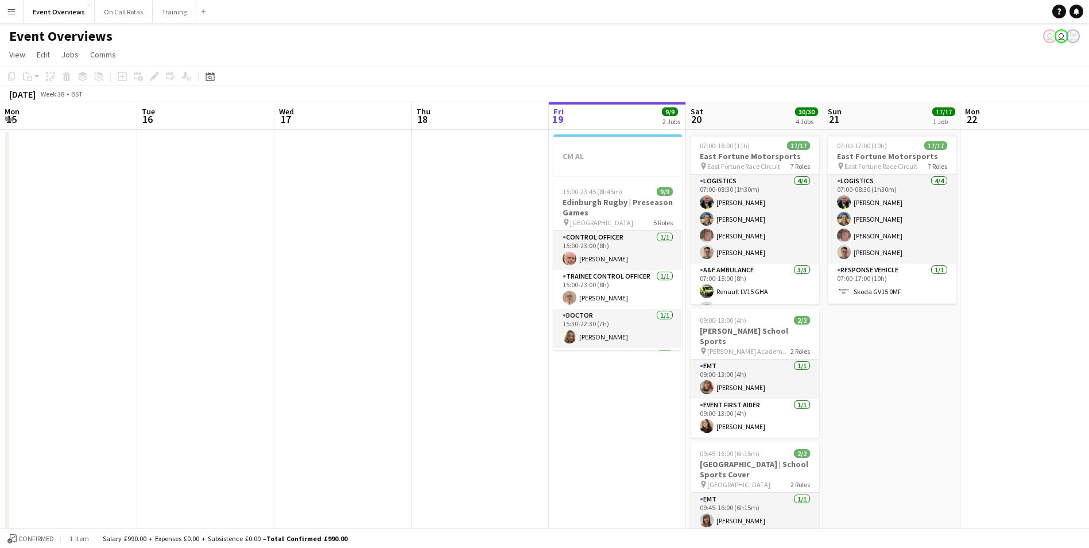
scroll to position [253, 0]
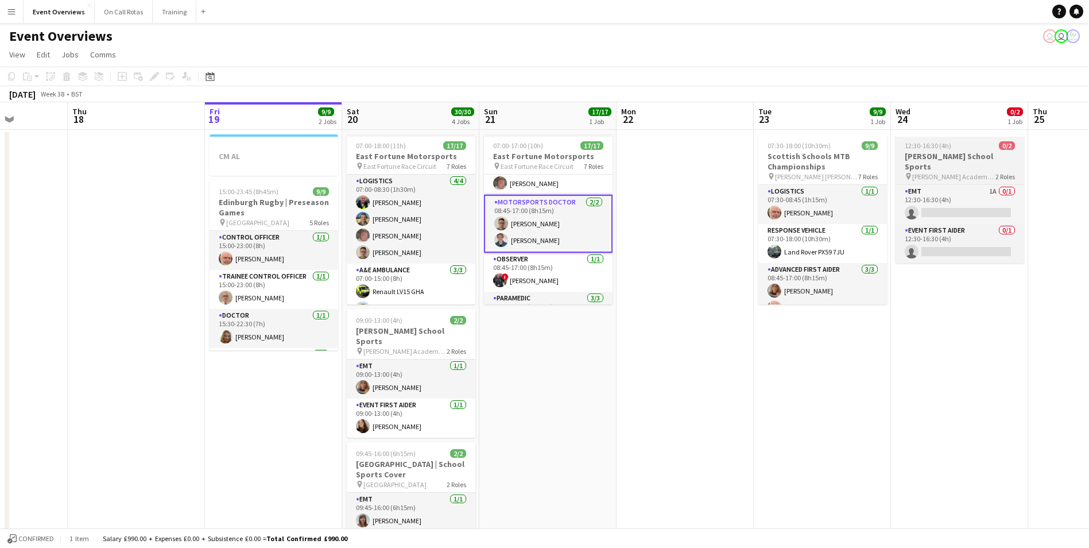
click at [954, 171] on app-job-card "12:30-16:30 (4h) 0/2 Morrison's School Sports pin Morrison's Academy Playing Fi…" at bounding box center [959, 198] width 129 height 129
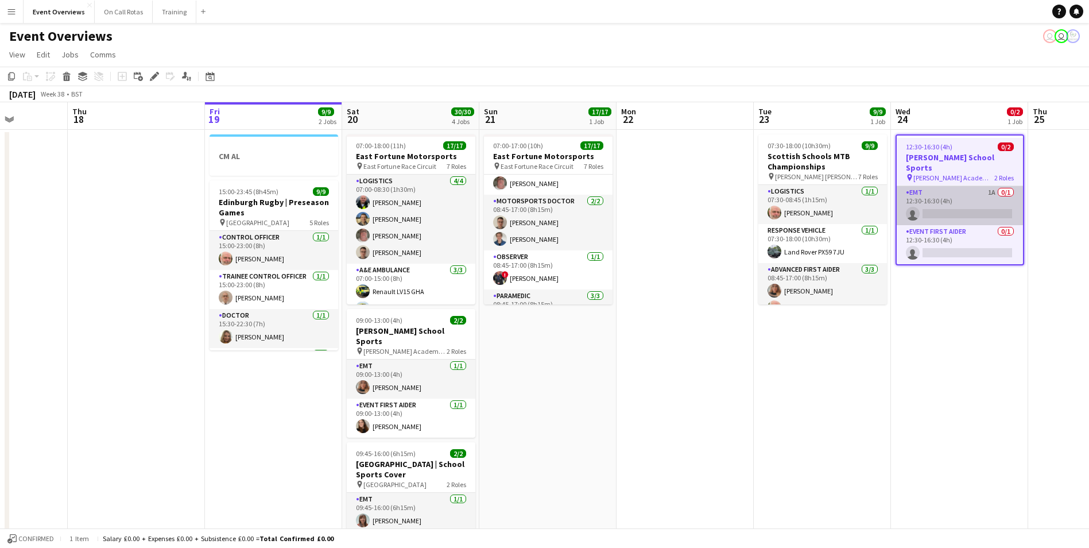
click at [943, 186] on app-card-role "EMT 1A 0/1 12:30-16:30 (4h) single-neutral-actions" at bounding box center [959, 205] width 126 height 39
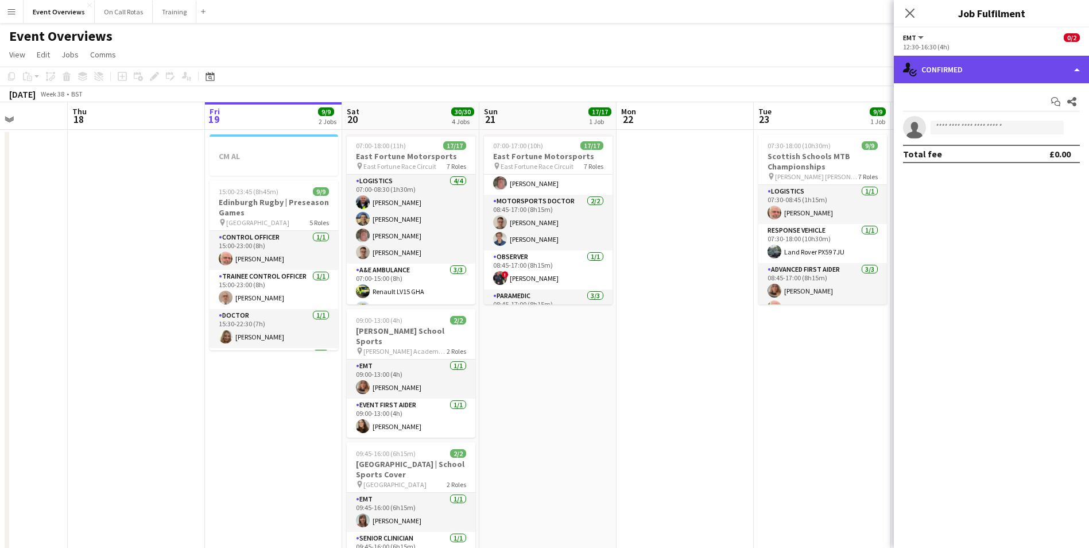
click at [965, 64] on div "single-neutral-actions-check-2 Confirmed" at bounding box center [991, 70] width 195 height 28
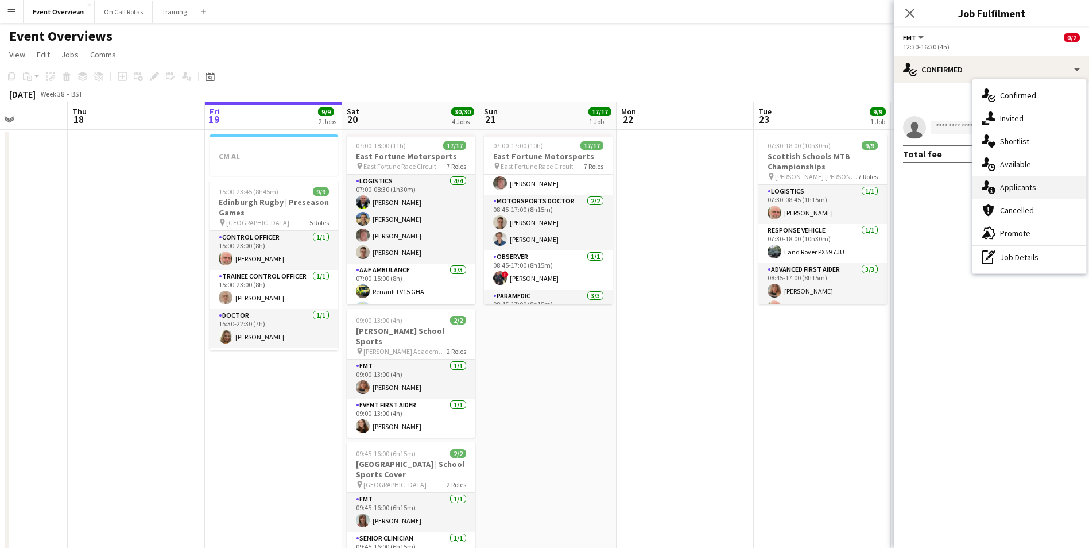
click at [1005, 181] on div "single-neutral-actions-information Applicants" at bounding box center [1029, 187] width 114 height 23
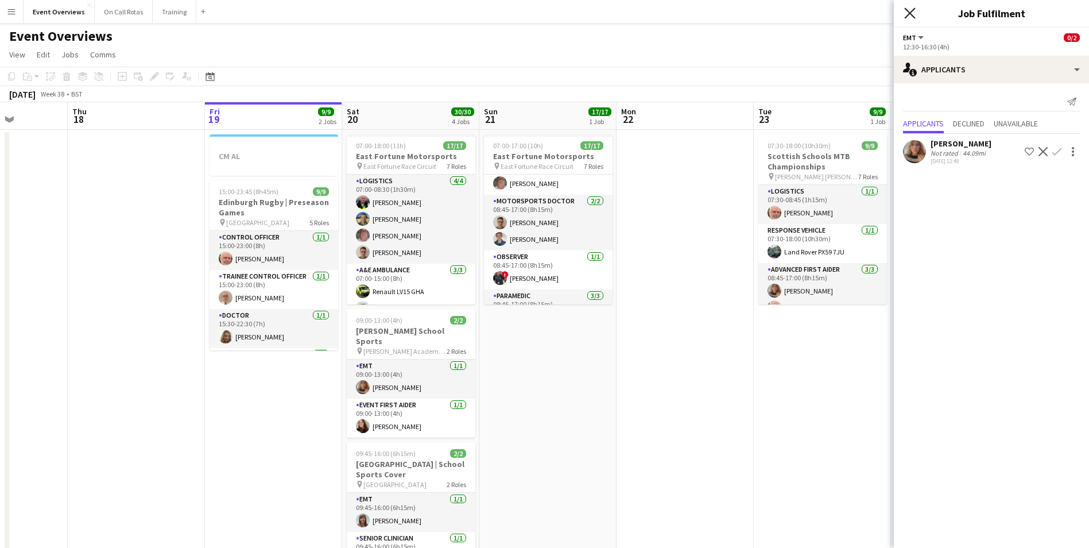
click at [913, 14] on icon "Close pop-in" at bounding box center [909, 12] width 11 height 11
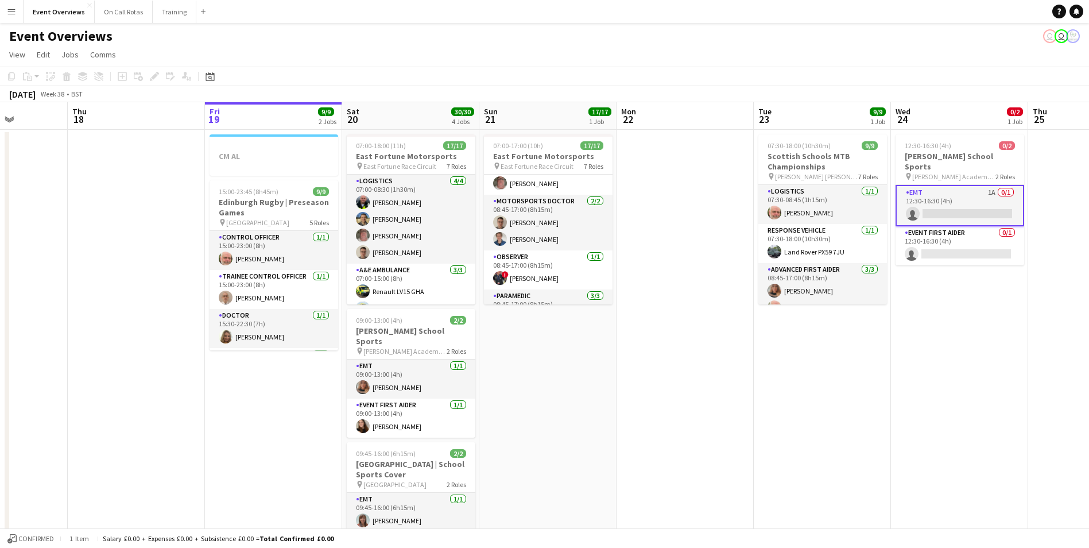
click at [961, 280] on app-date-cell "12:30-16:30 (4h) 0/2 Morrison's School Sports pin Morrison's Academy Playing Fi…" at bounding box center [959, 450] width 137 height 640
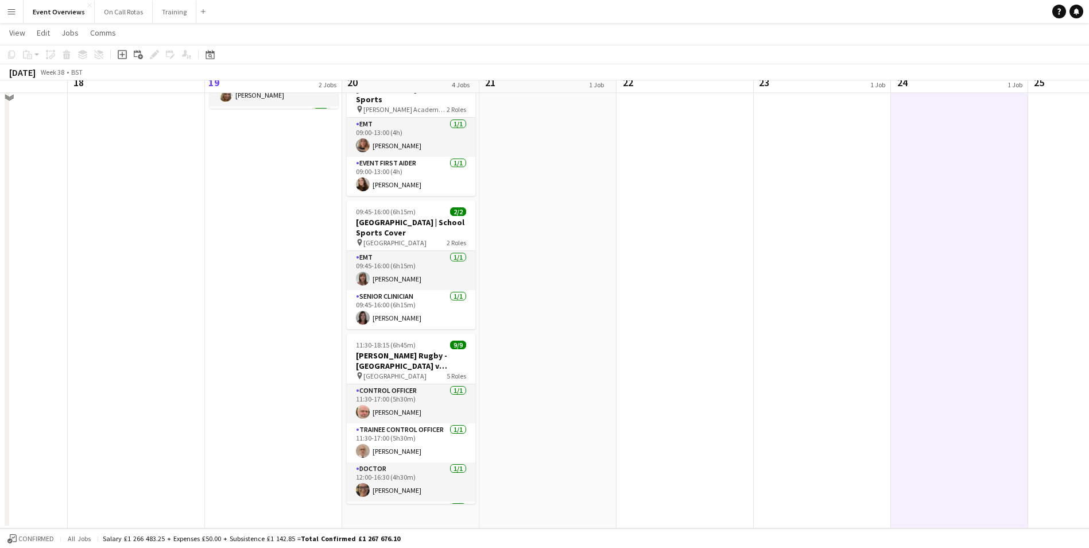
scroll to position [0, 0]
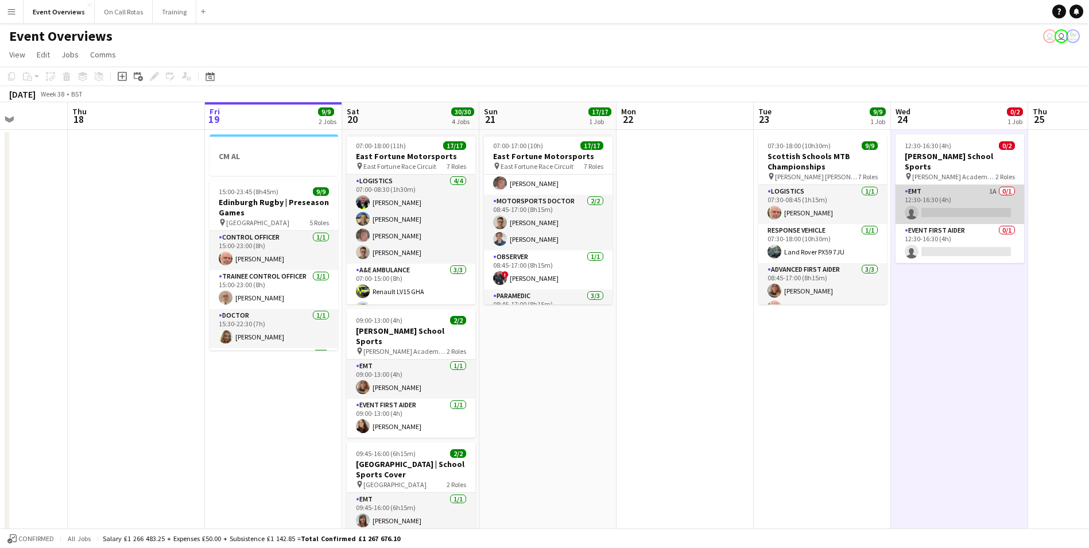
click at [934, 185] on app-card-role "EMT 1A 0/1 12:30-16:30 (4h) single-neutral-actions" at bounding box center [959, 204] width 129 height 39
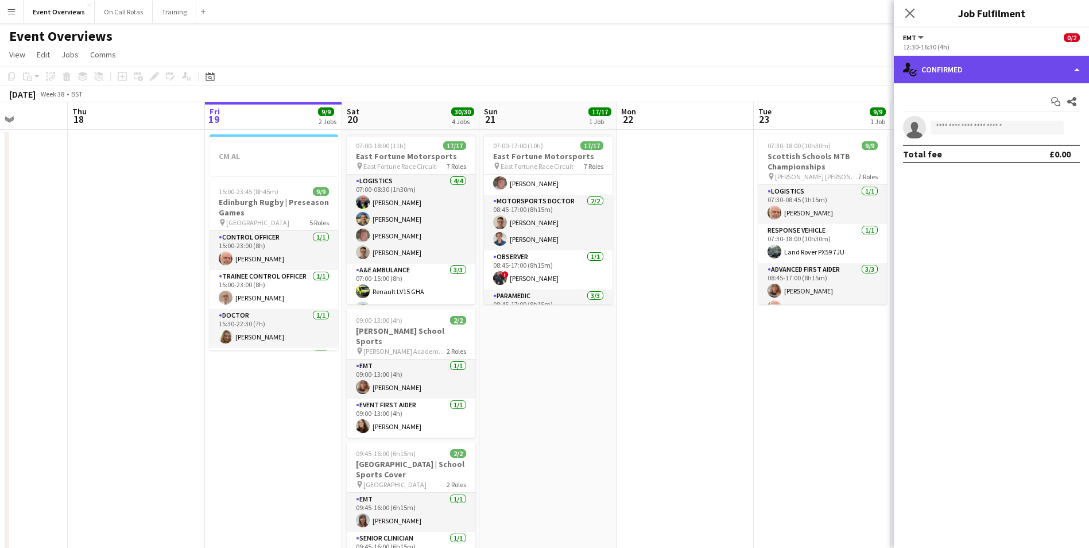
click at [950, 73] on div "single-neutral-actions-check-2 Confirmed" at bounding box center [991, 70] width 195 height 28
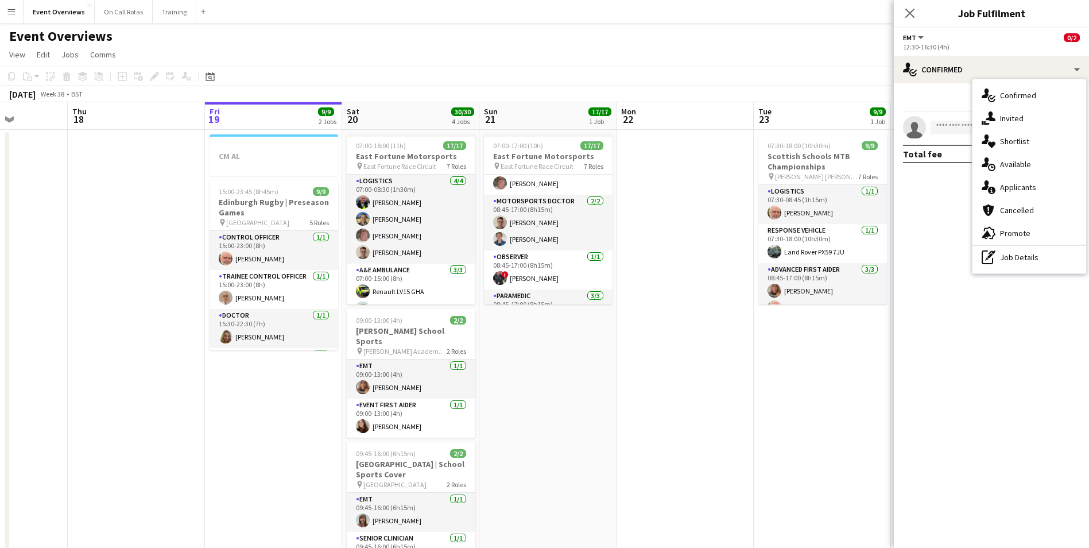
click at [792, 402] on app-date-cell "07:30-18:00 (10h30m) 9/9 Scottish Schools MTB Championships pin Comrie Croft 7 …" at bounding box center [822, 450] width 137 height 640
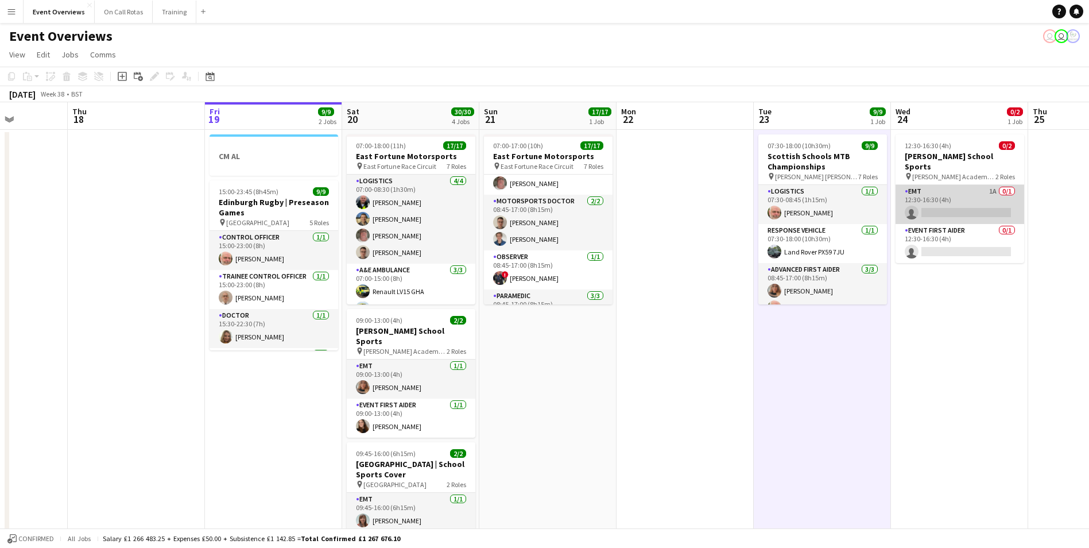
click at [959, 186] on app-card-role "EMT 1A 0/1 12:30-16:30 (4h) single-neutral-actions" at bounding box center [959, 204] width 129 height 39
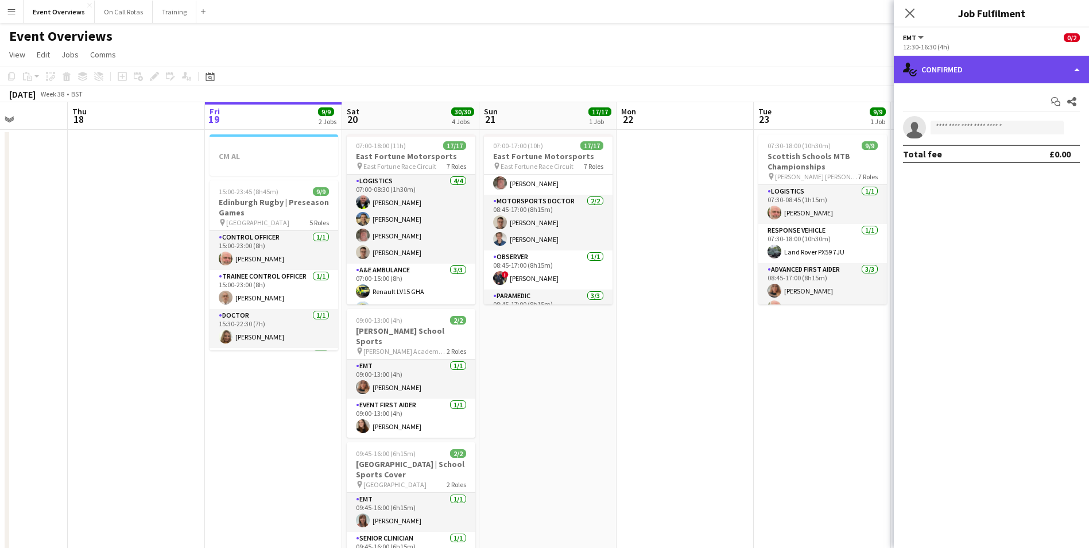
click at [939, 79] on div "single-neutral-actions-check-2 Confirmed" at bounding box center [991, 70] width 195 height 28
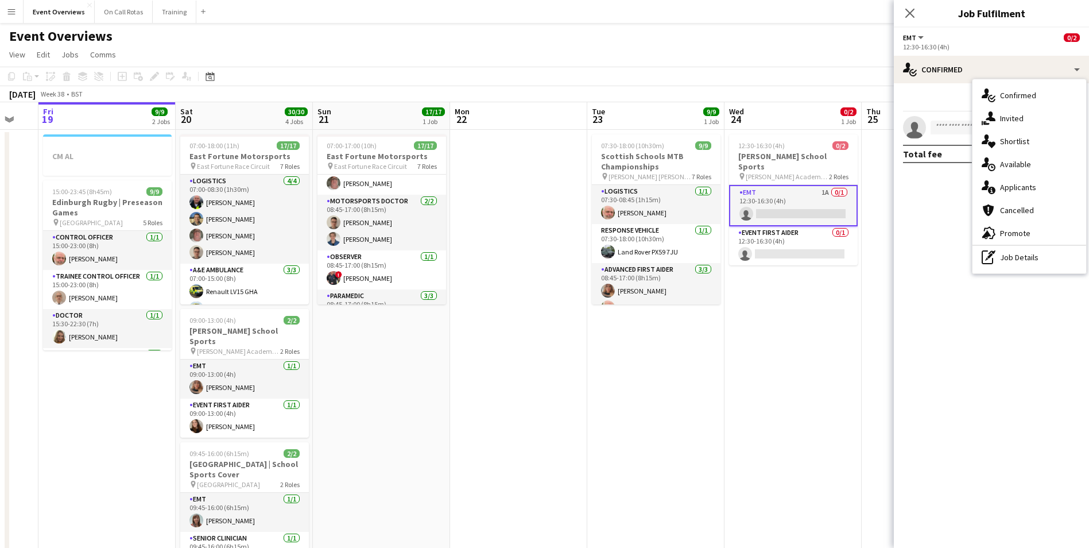
scroll to position [0, 395]
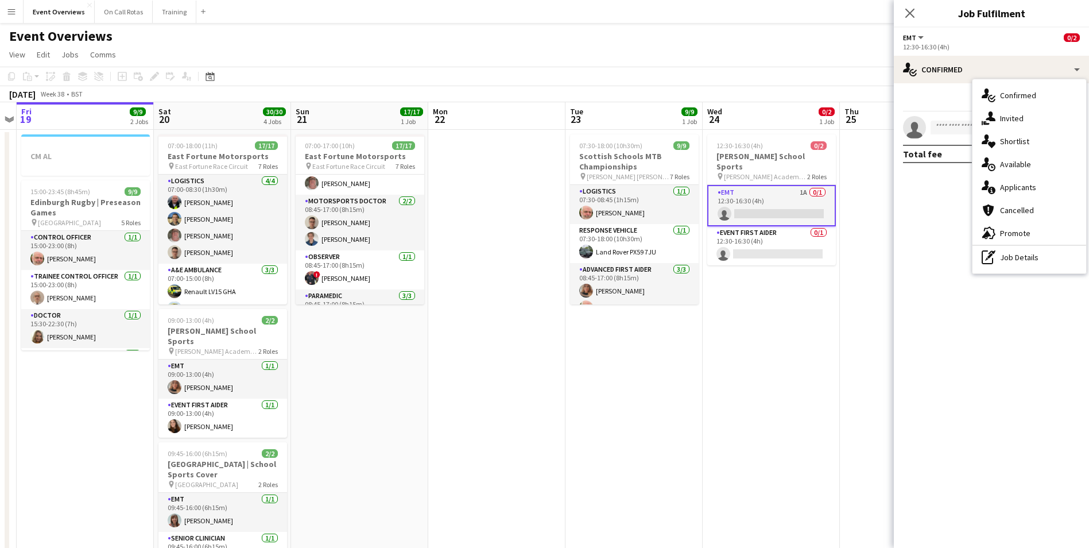
drag, startPoint x: 713, startPoint y: 389, endPoint x: 525, endPoint y: 391, distance: 188.3
click at [525, 391] on app-calendar-viewport "Tue 16 Wed 17 Thu 18 Fri 19 9/9 2 Jobs Sat 20 30/30 4 Jobs Sun 21 17/17 1 Job M…" at bounding box center [544, 435] width 1089 height 667
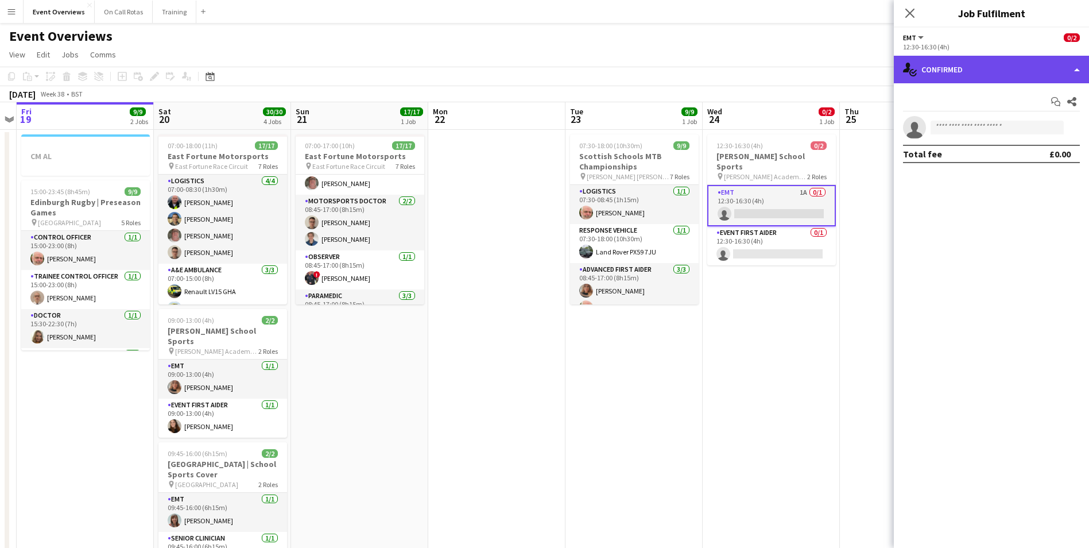
click at [944, 71] on div "single-neutral-actions-check-2 Confirmed" at bounding box center [991, 70] width 195 height 28
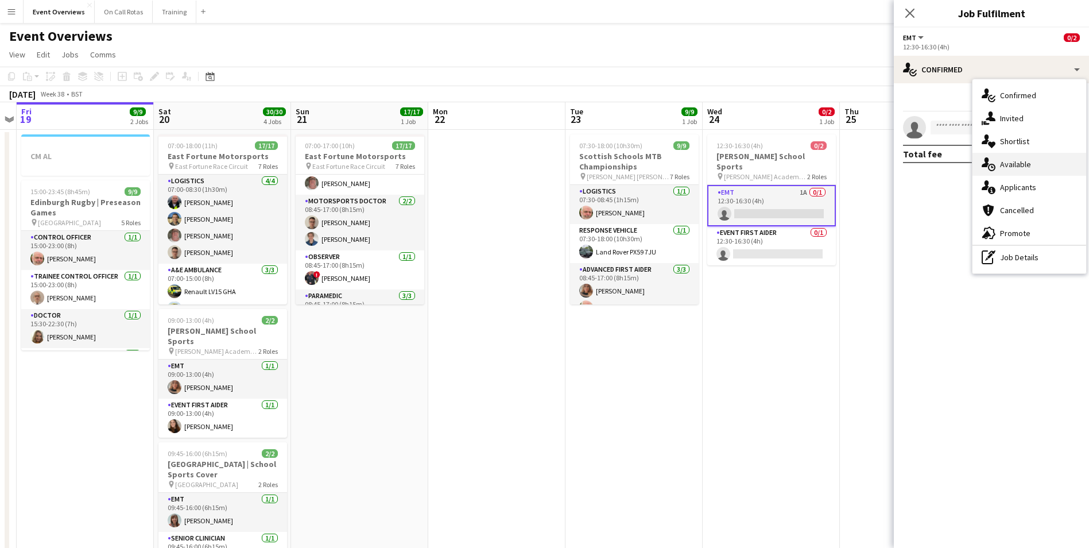
click at [1008, 164] on span "Available" at bounding box center [1015, 164] width 31 height 10
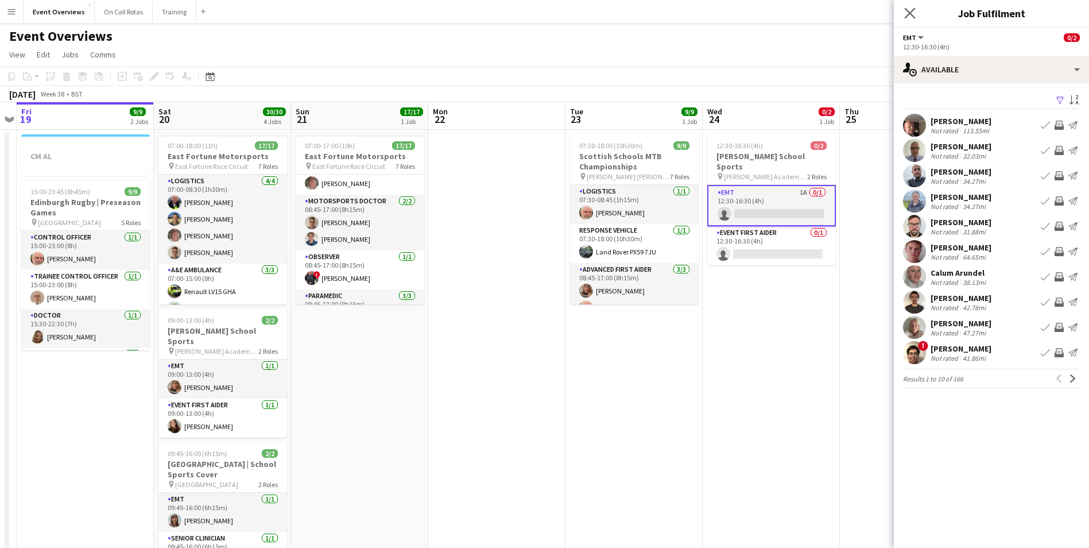
click at [915, 18] on app-icon "Close pop-in" at bounding box center [910, 13] width 17 height 17
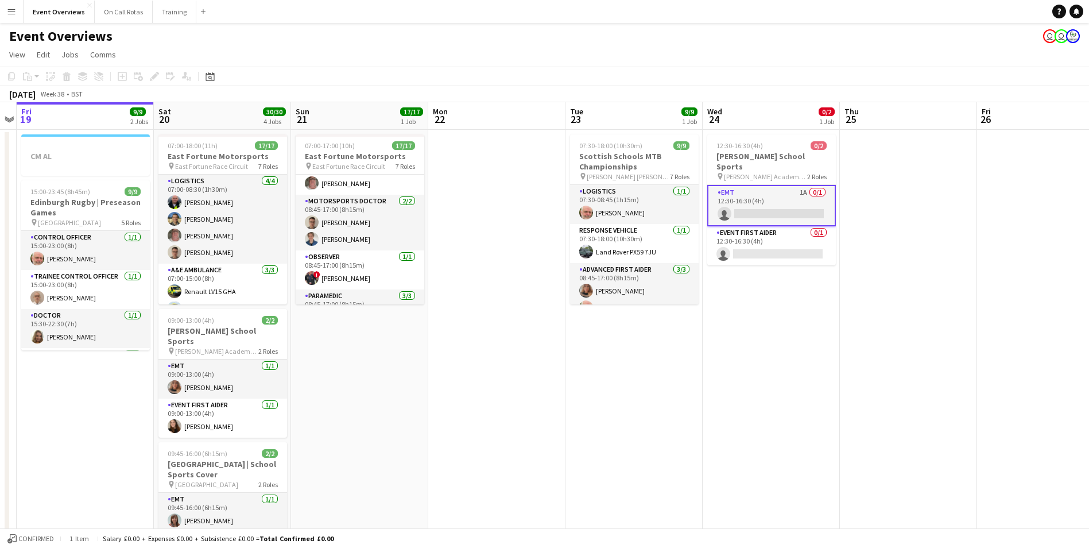
click at [765, 171] on app-job-card "12:30-16:30 (4h) 0/2 Morrison's School Sports pin Morrison's Academy Playing Fi…" at bounding box center [771, 199] width 129 height 131
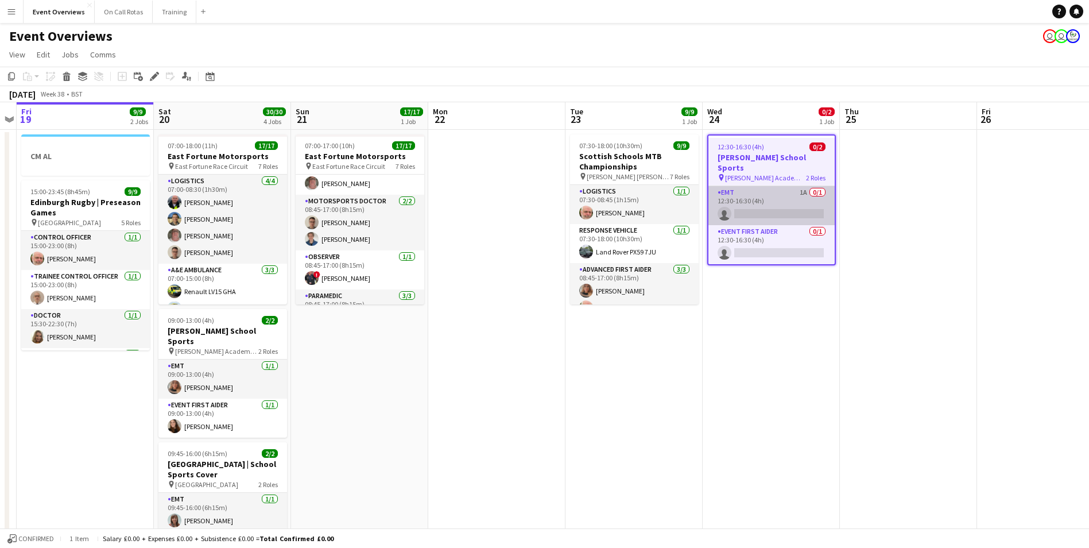
click at [772, 195] on app-card-role "EMT 1A 0/1 12:30-16:30 (4h) single-neutral-actions" at bounding box center [771, 205] width 126 height 39
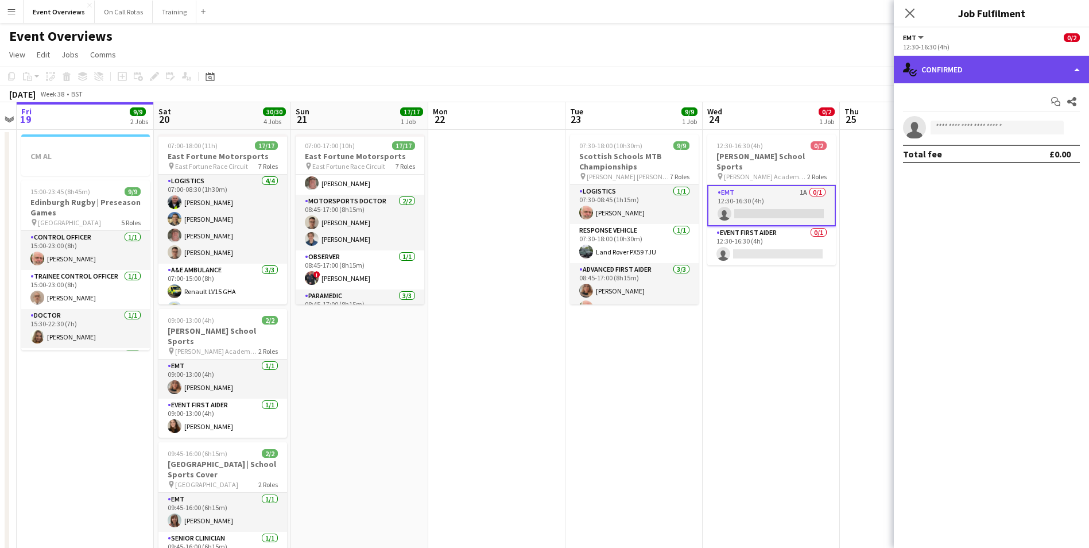
click at [987, 71] on div "single-neutral-actions-check-2 Confirmed" at bounding box center [991, 70] width 195 height 28
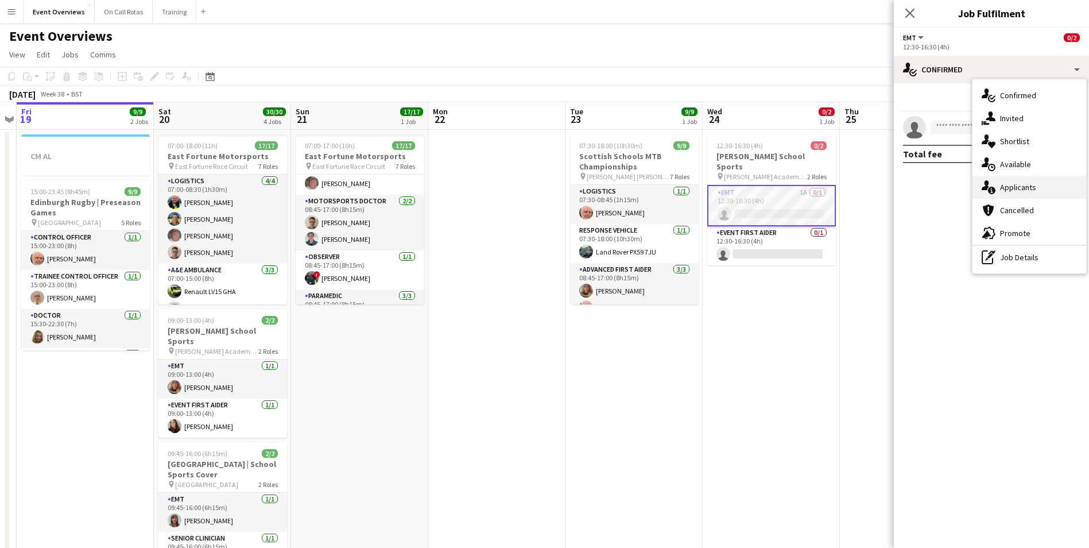
click at [1012, 181] on div "single-neutral-actions-information Applicants" at bounding box center [1029, 187] width 114 height 23
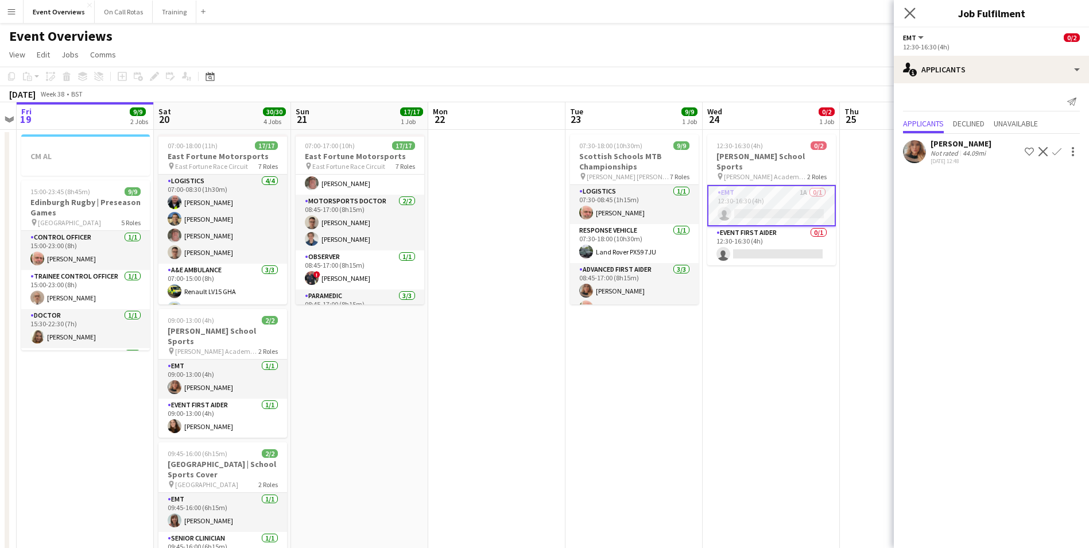
click at [903, 10] on app-icon "Close pop-in" at bounding box center [910, 13] width 17 height 17
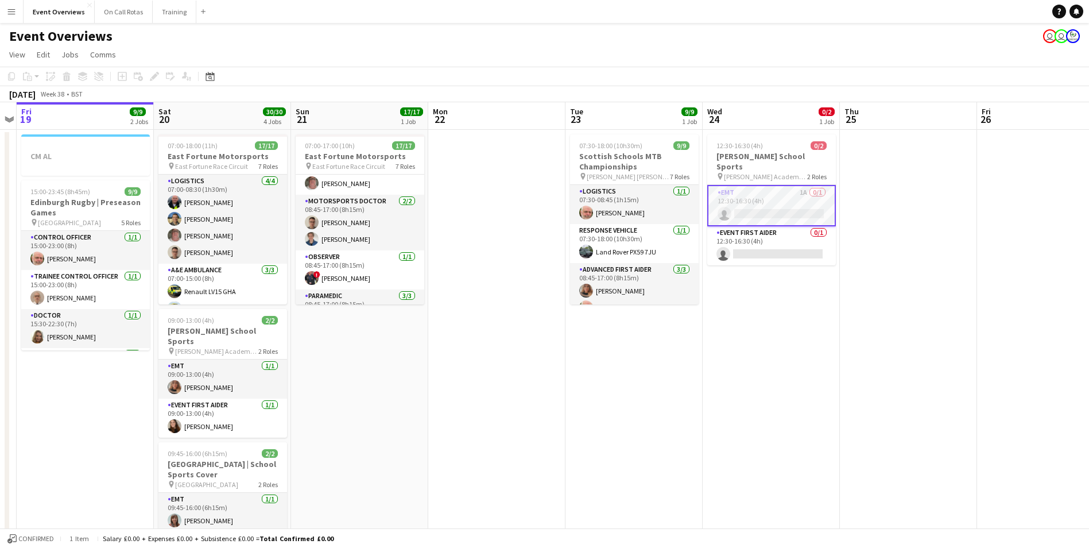
click at [790, 308] on app-date-cell "12:30-16:30 (4h) 0/2 Morrison's School Sports pin Morrison's Academy Playing Fi…" at bounding box center [770, 450] width 137 height 640
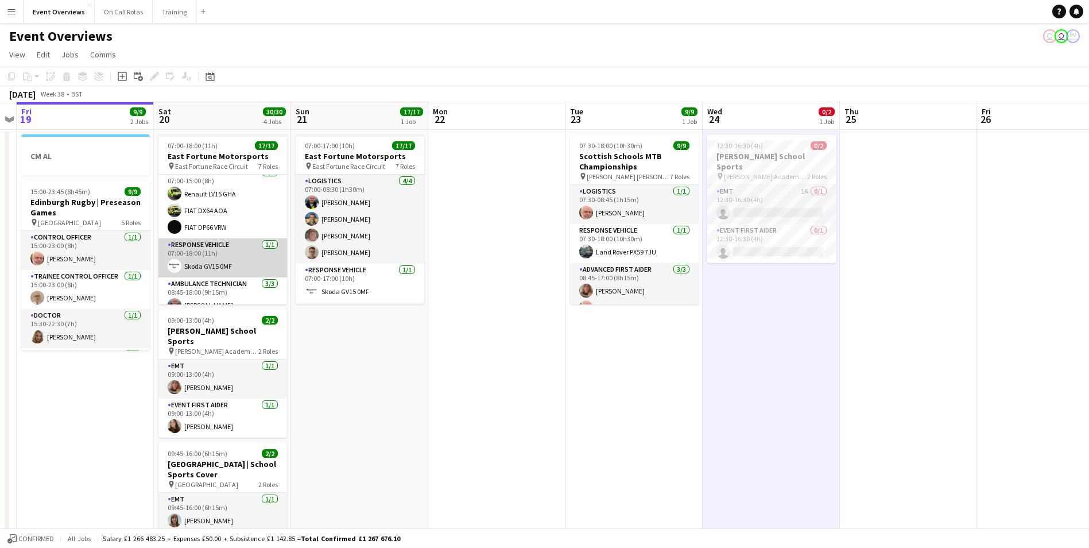
scroll to position [115, 0]
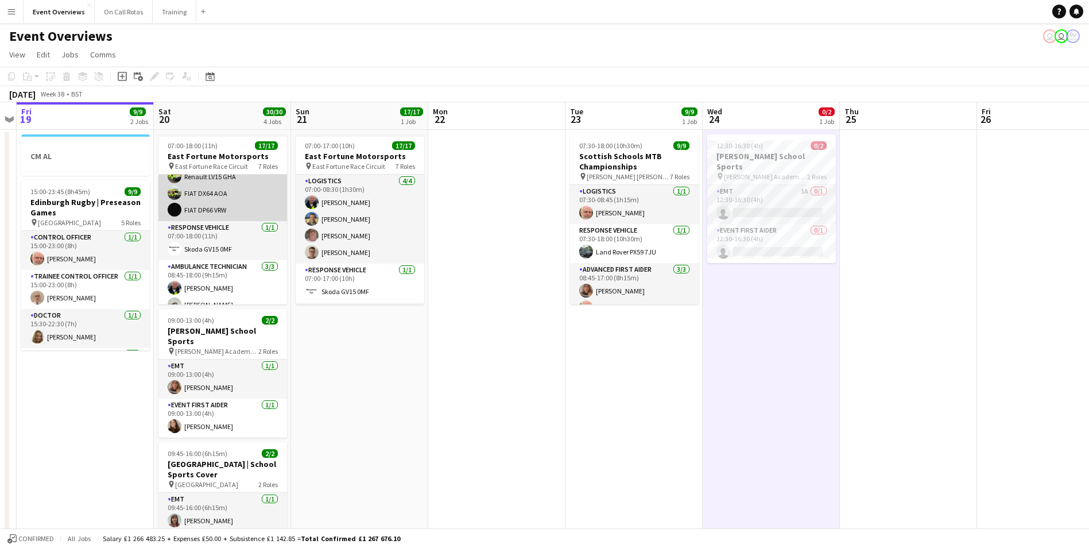
click at [173, 189] on app-user-avatar at bounding box center [175, 193] width 14 height 14
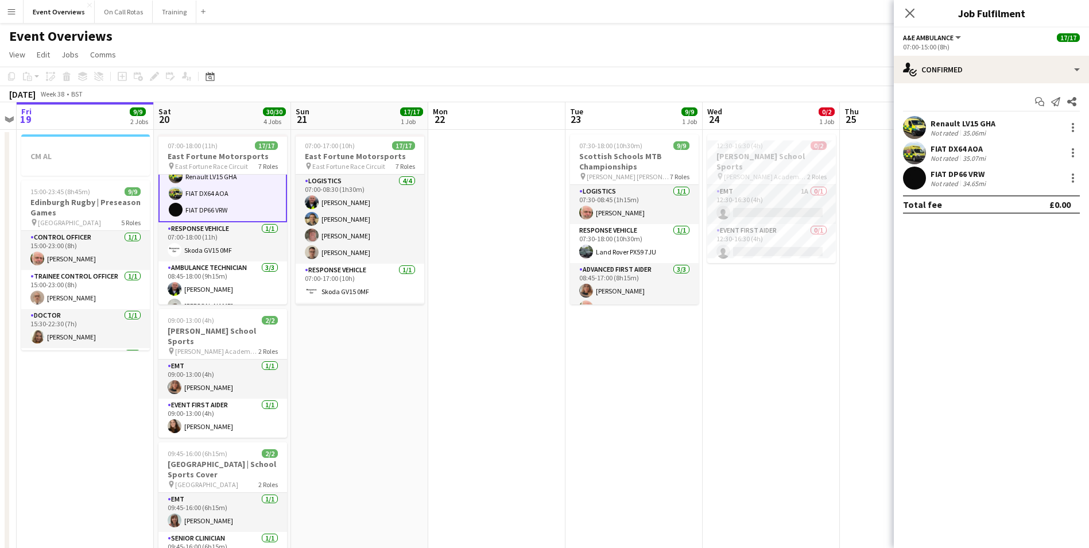
click at [910, 153] on app-user-avatar at bounding box center [914, 152] width 23 height 23
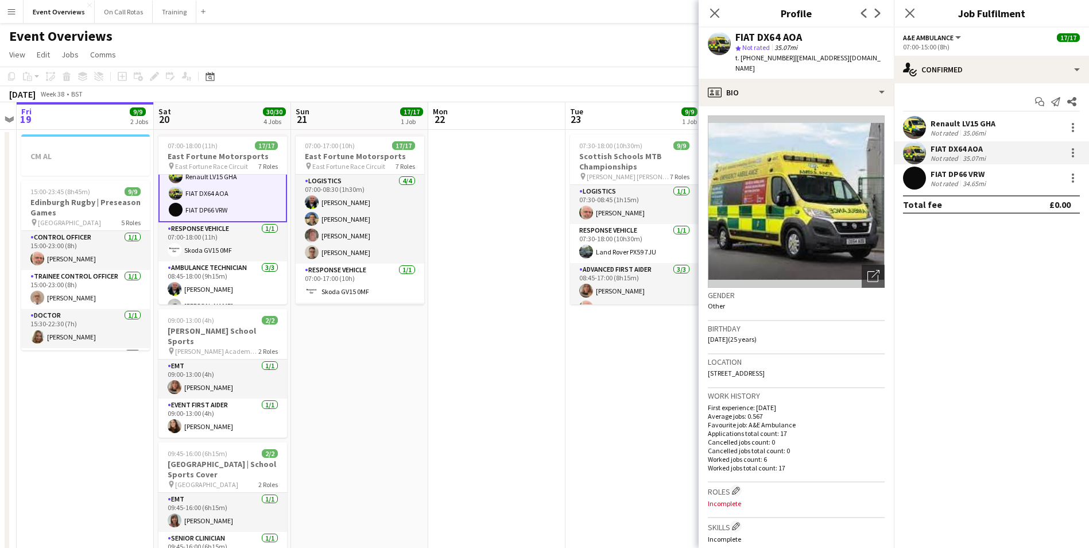
click at [914, 181] on app-user-avatar at bounding box center [914, 177] width 23 height 23
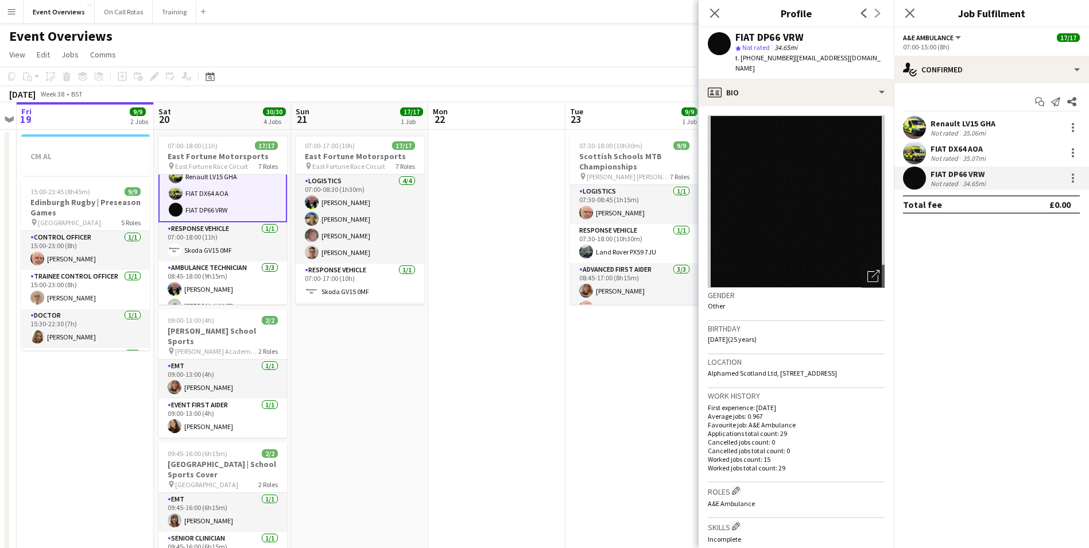
click at [912, 135] on app-user-avatar at bounding box center [914, 127] width 23 height 23
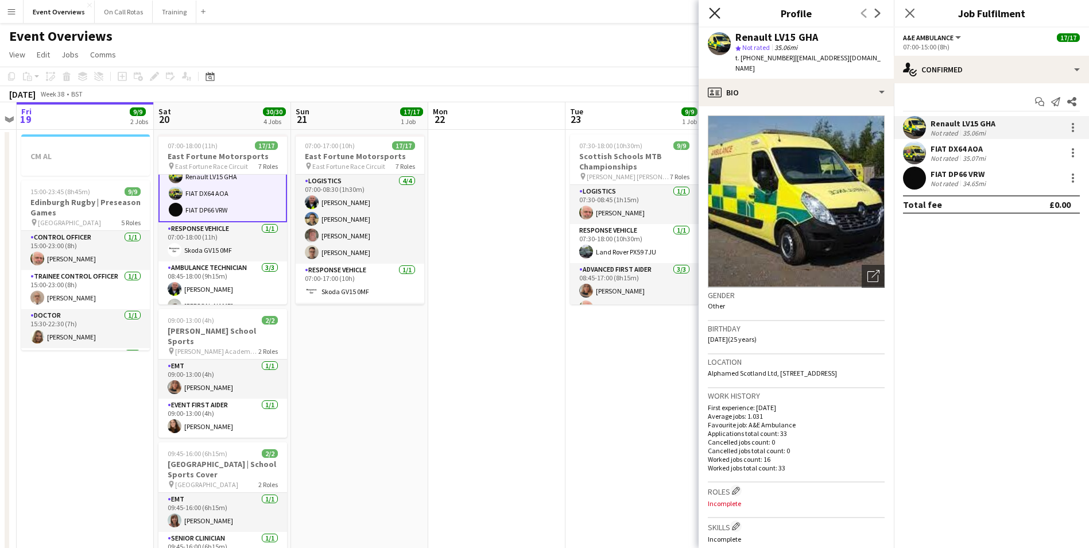
click at [715, 10] on icon "Close pop-in" at bounding box center [714, 12] width 11 height 11
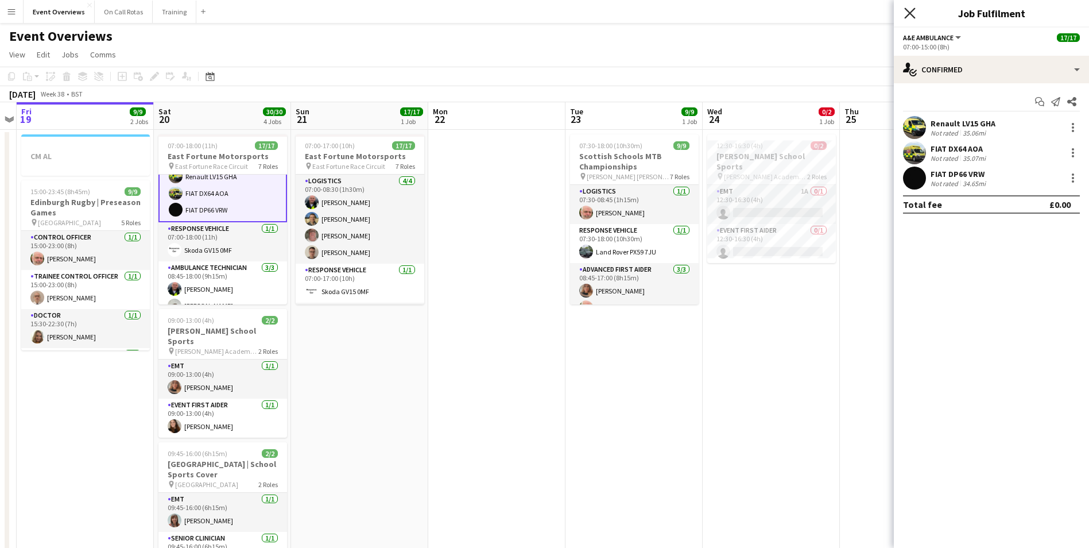
click at [911, 15] on icon at bounding box center [909, 12] width 11 height 11
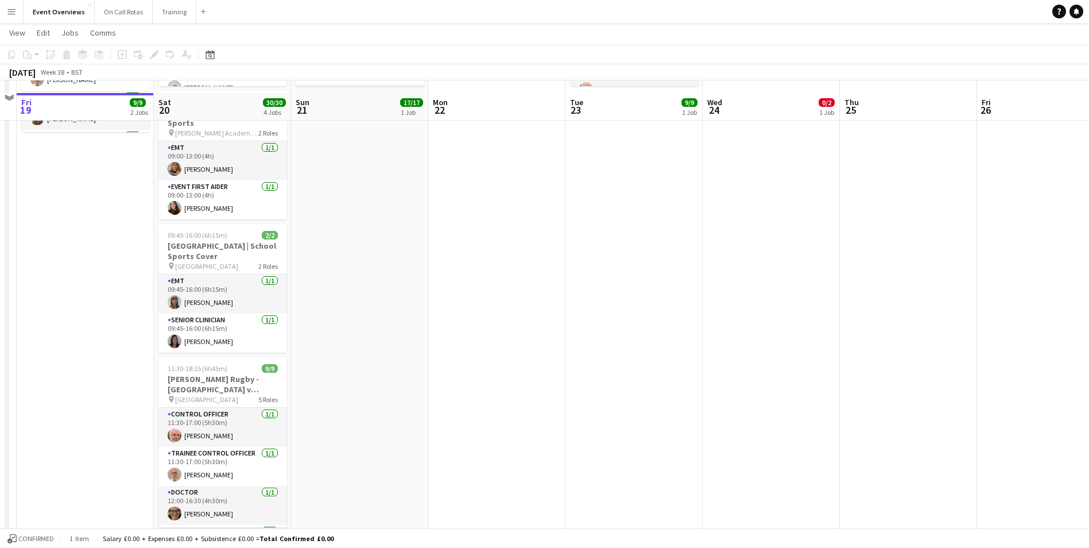
scroll to position [230, 0]
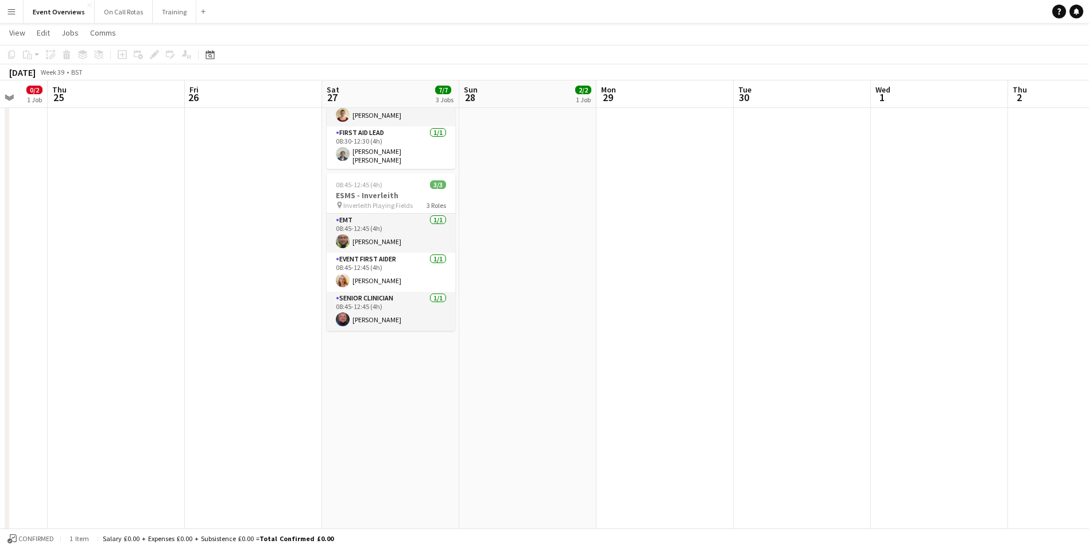
drag, startPoint x: 813, startPoint y: 332, endPoint x: 84, endPoint y: 306, distance: 728.8
click at [84, 306] on app-calendar-viewport "Sun 21 17/17 1 Job Mon 22 Tue 23 9/9 1 Job Wed 24 0/2 1 Job Thu 25 Fri 26 Sat 2…" at bounding box center [544, 177] width 1089 height 724
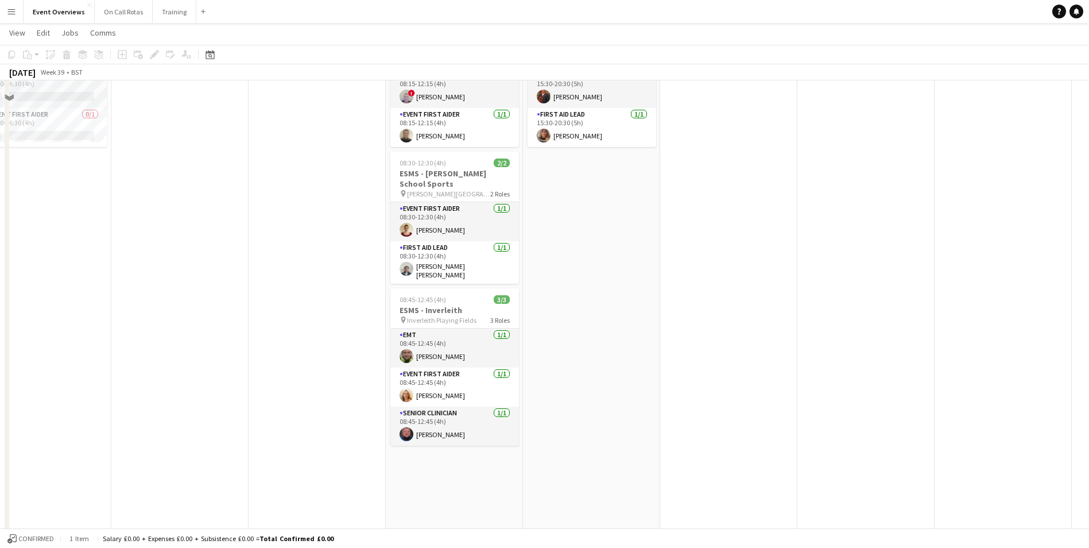
scroll to position [0, 0]
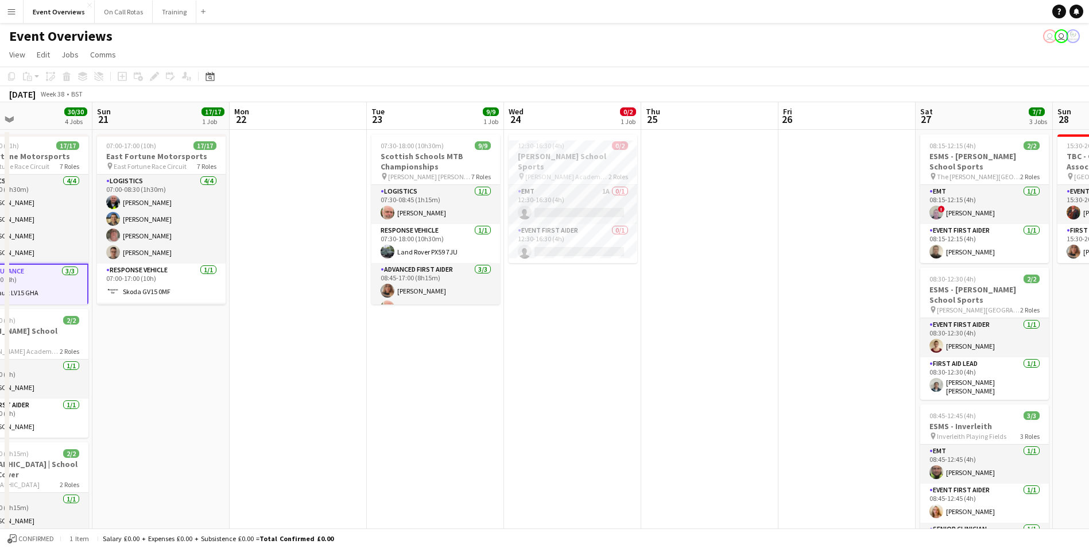
drag, startPoint x: 243, startPoint y: 298, endPoint x: 274, endPoint y: 313, distance: 34.6
click at [771, 297] on app-calendar-viewport "Thu 18 Fri 19 9/9 2 Jobs Sat 20 30/30 4 Jobs Sun 21 17/17 1 Job Mon 22 Tue 23 9…" at bounding box center [544, 435] width 1089 height 667
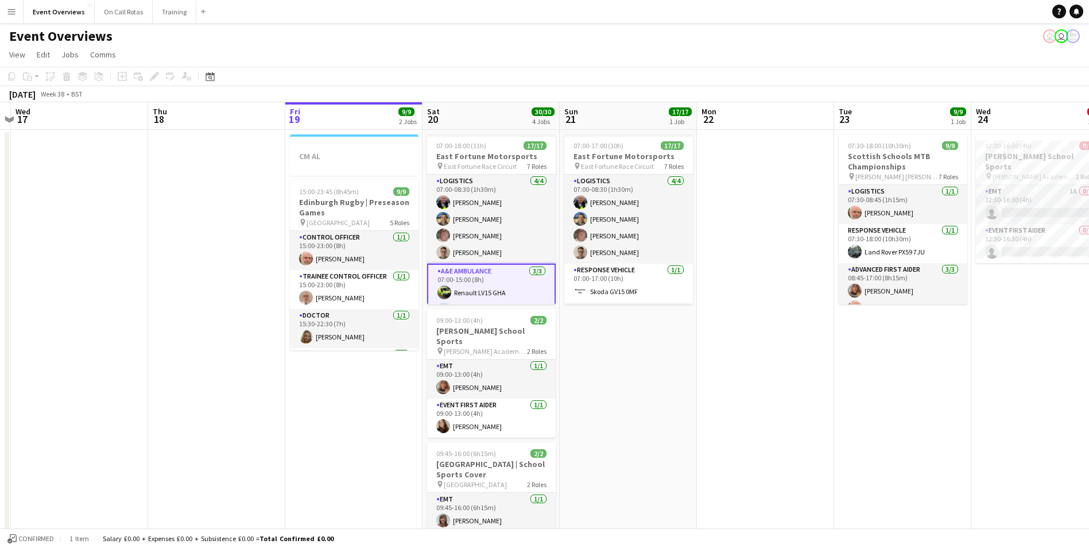
scroll to position [0, 358]
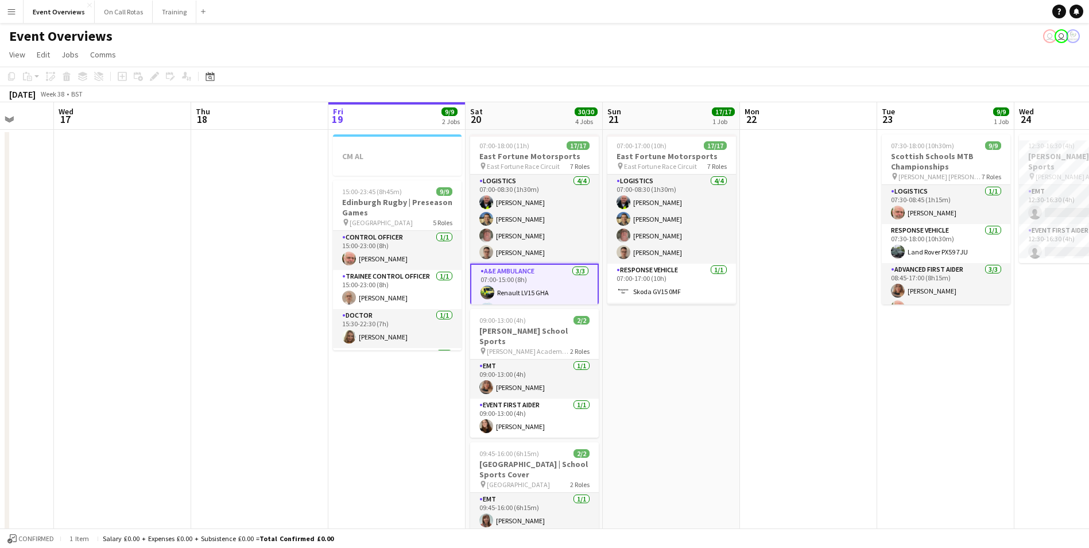
drag, startPoint x: 241, startPoint y: 325, endPoint x: 753, endPoint y: 333, distance: 512.0
click at [753, 333] on app-calendar-viewport "Sun 14 Mon 15 Tue 16 Wed 17 Thu 18 Fri 19 9/9 2 Jobs Sat 20 30/30 4 Jobs Sun 21…" at bounding box center [544, 435] width 1089 height 667
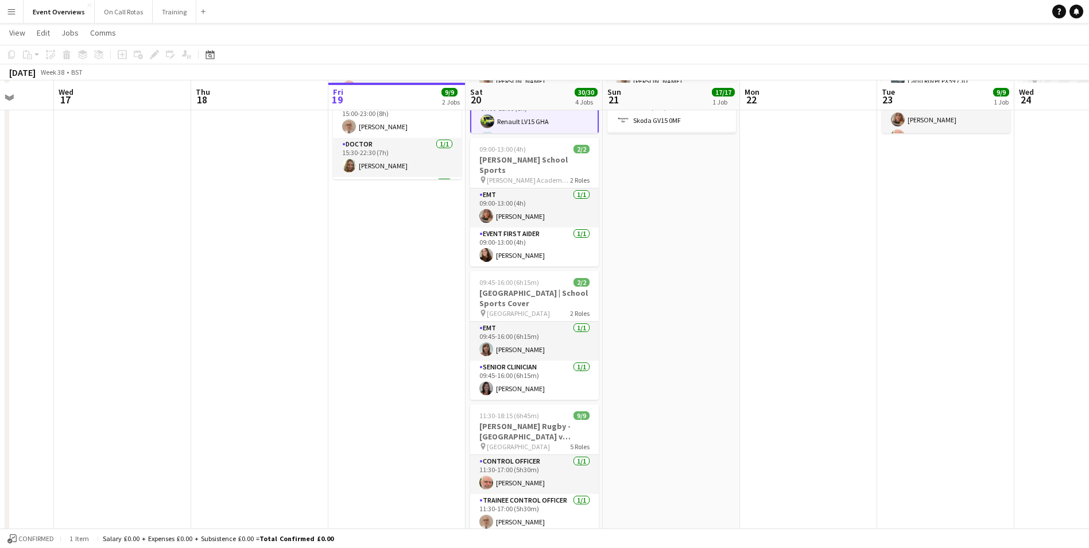
scroll to position [172, 0]
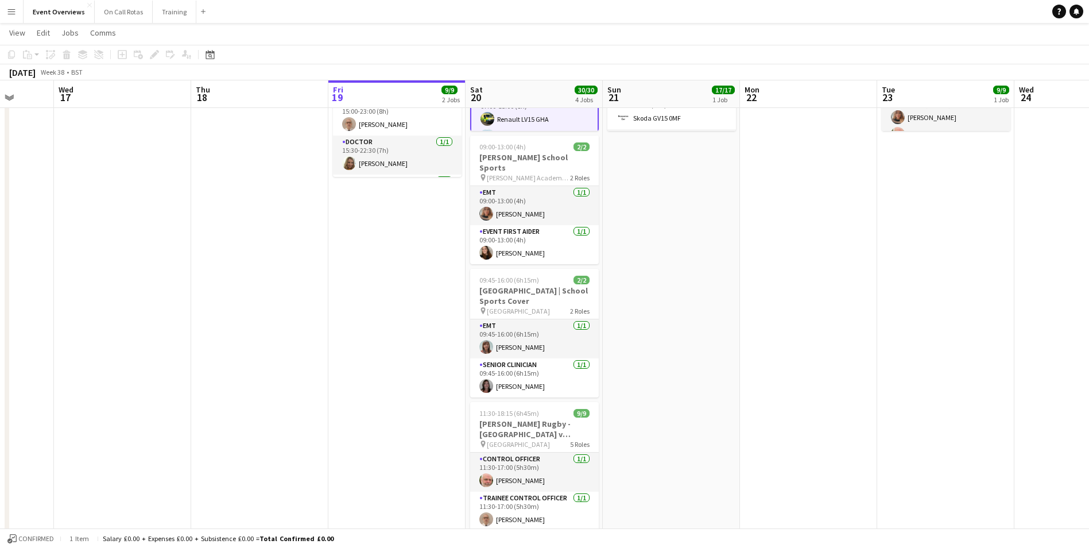
click at [732, 385] on app-date-cell "07:00-17:00 (10h) 17/17 East Fortune Motorsports pin East Fortune Race Circuit …" at bounding box center [671, 276] width 137 height 640
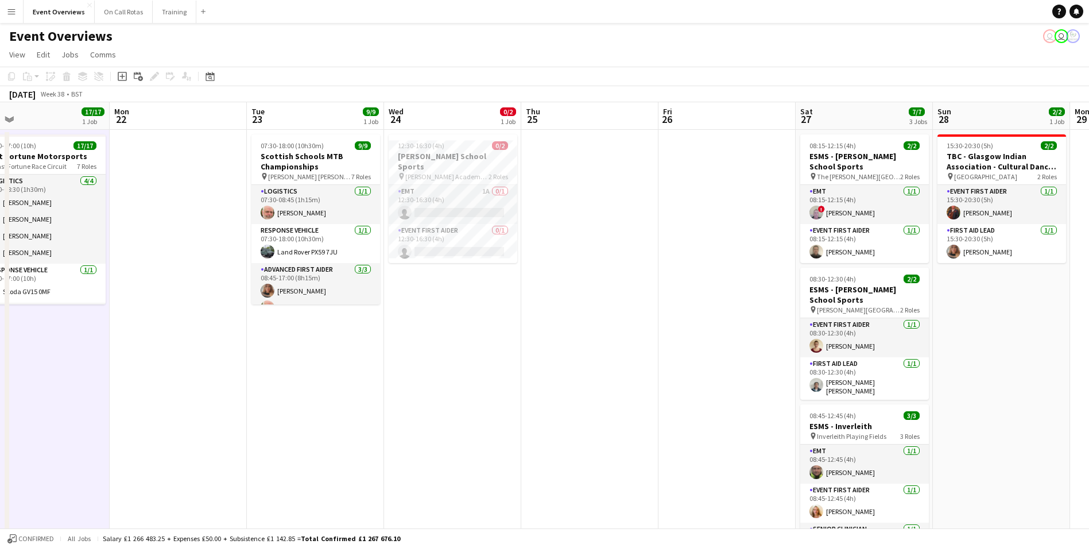
scroll to position [0, 454]
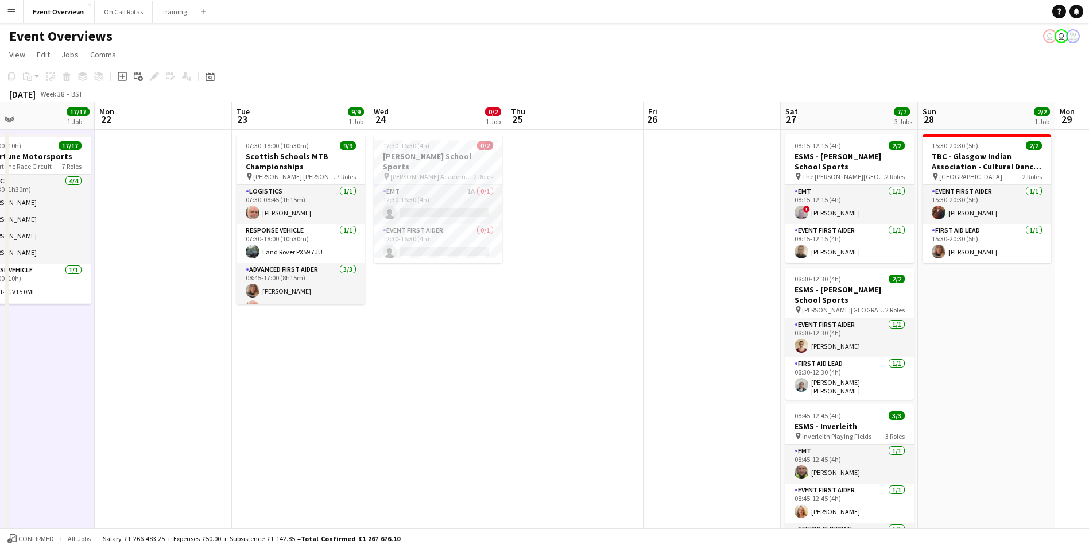
drag, startPoint x: 949, startPoint y: 352, endPoint x: 304, endPoint y: 366, distance: 645.2
click at [304, 366] on app-calendar-viewport "Thu 18 Fri 19 9/9 2 Jobs Sat 20 30/30 4 Jobs Sun 21 17/17 1 Job Mon 22 Tue 23 9…" at bounding box center [544, 435] width 1089 height 667
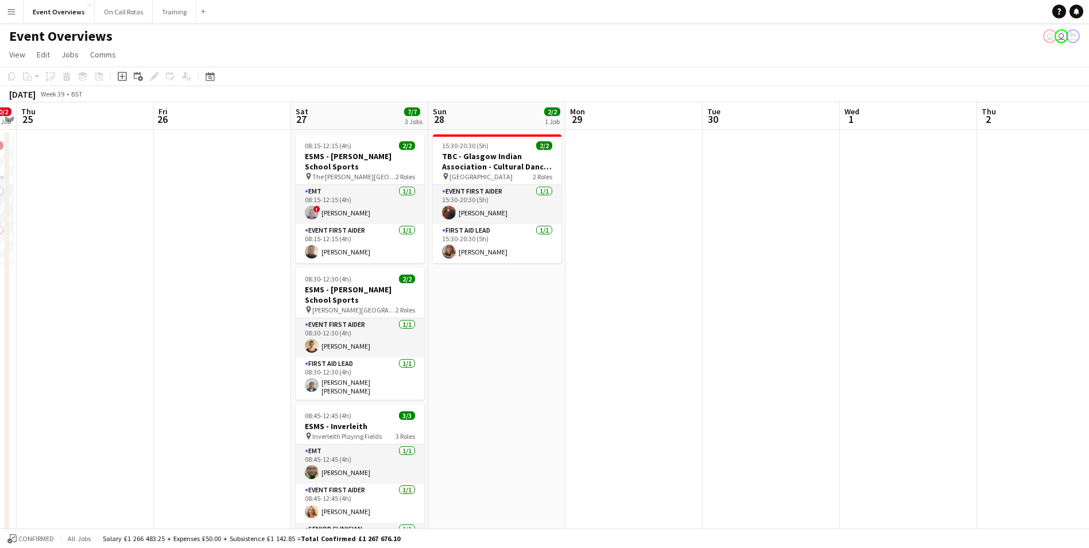
scroll to position [0, 413]
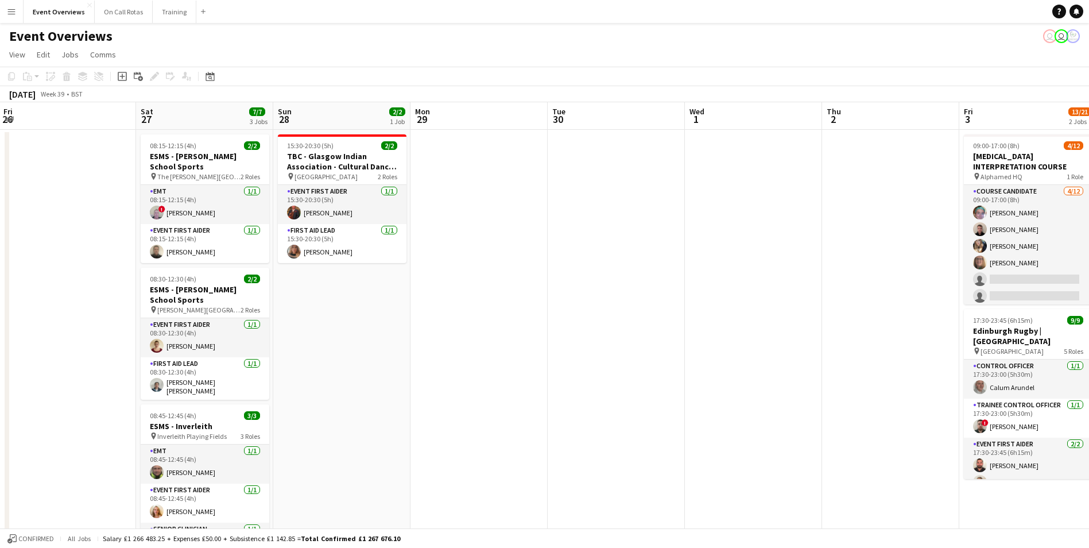
drag, startPoint x: 1030, startPoint y: 318, endPoint x: 385, endPoint y: 335, distance: 644.7
click at [385, 335] on app-calendar-viewport "Tue 23 9/9 1 Job Wed 24 0/2 1 Job Thu 25 Fri 26 Sat 27 7/7 3 Jobs Sun 28 2/2 1 …" at bounding box center [544, 435] width 1089 height 667
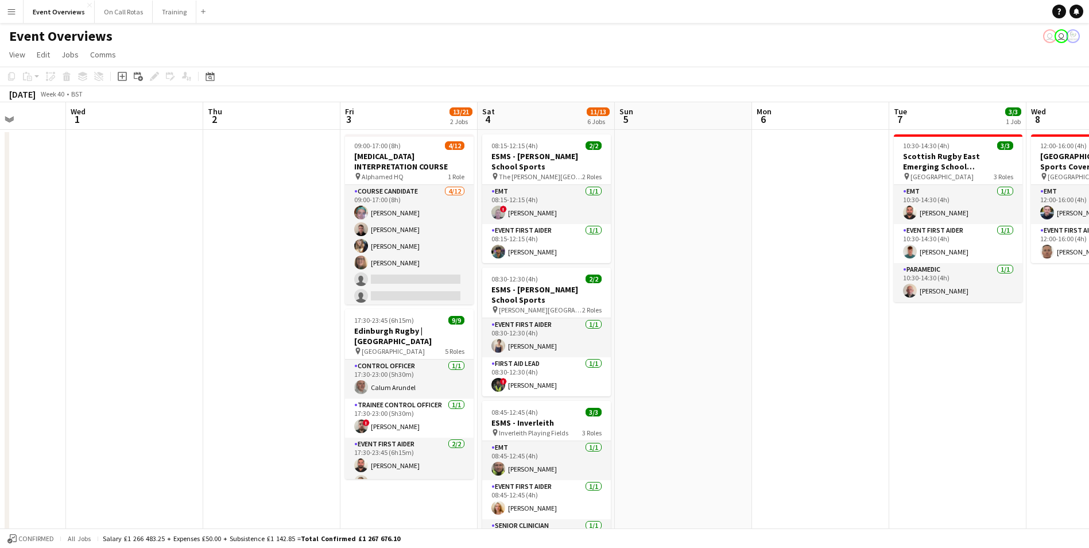
scroll to position [0, 352]
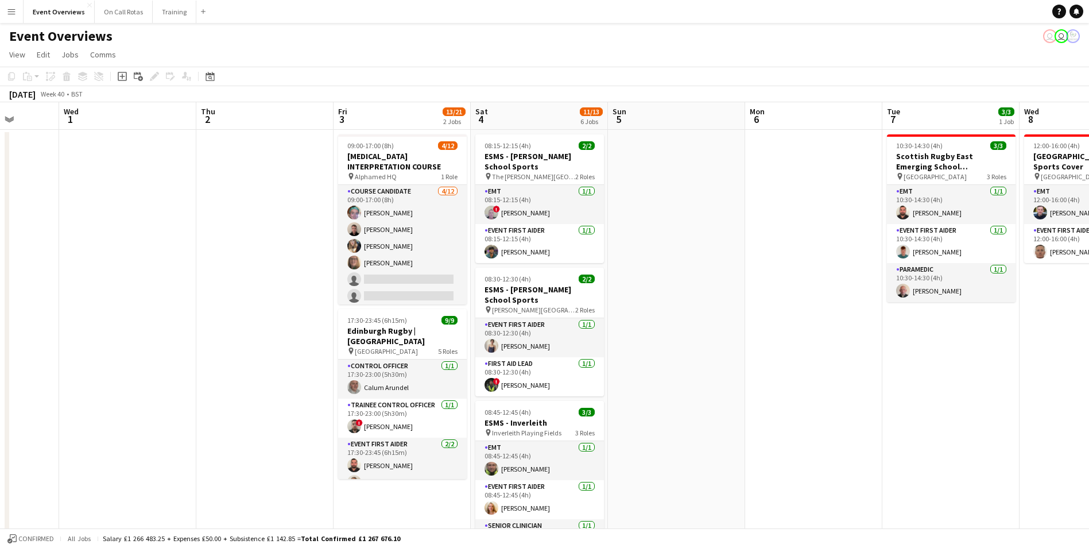
drag, startPoint x: 890, startPoint y: 243, endPoint x: 265, endPoint y: 277, distance: 626.5
click at [265, 277] on app-calendar-viewport "Sun 28 2/2 1 Job Mon 29 Tue 30 Wed 1 Thu 2 Fri 3 13/21 2 Jobs Sat 4 11/13 6 Job…" at bounding box center [544, 543] width 1089 height 883
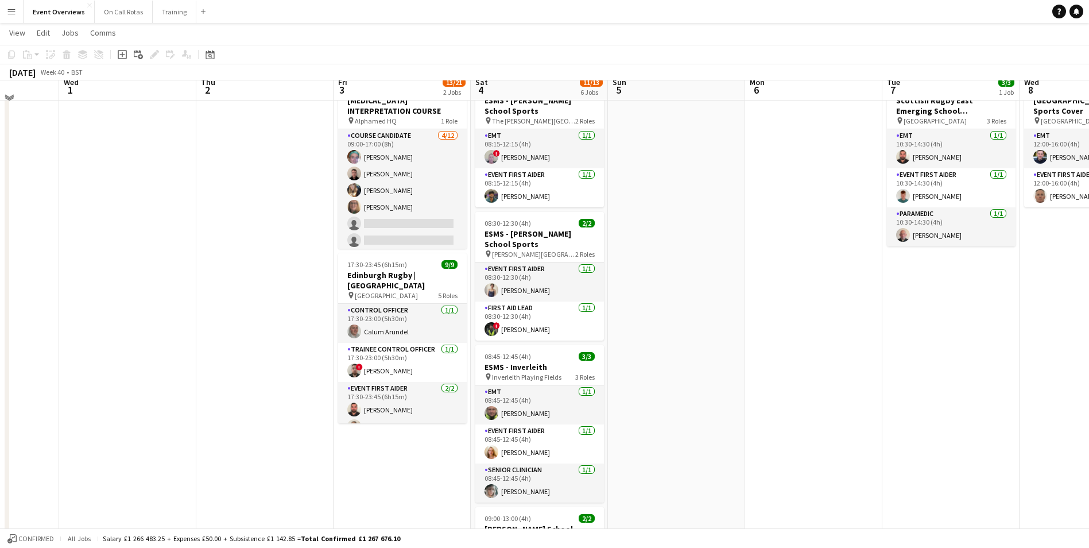
scroll to position [0, 0]
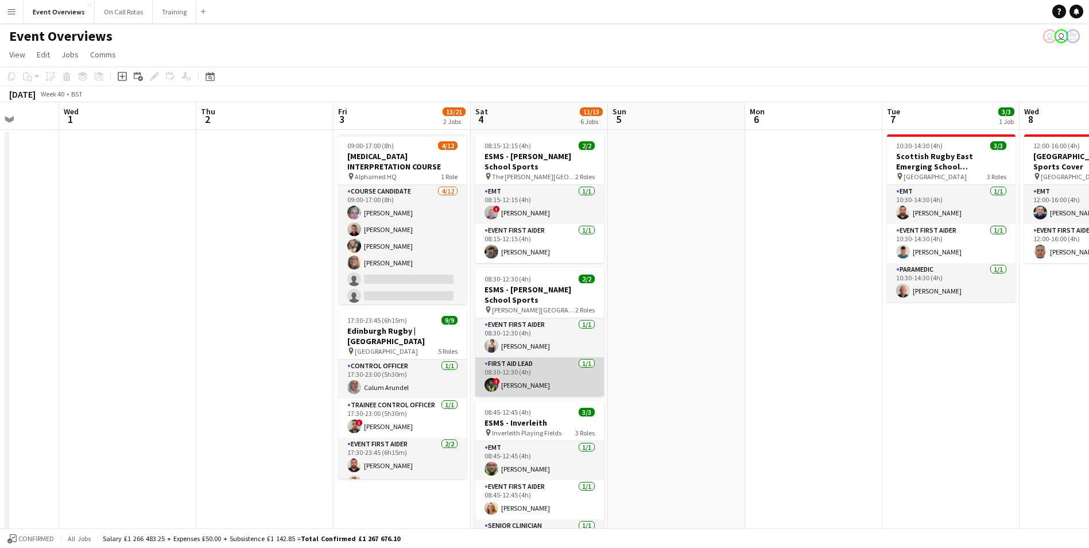
click at [493, 386] on app-user-avatar at bounding box center [491, 385] width 14 height 14
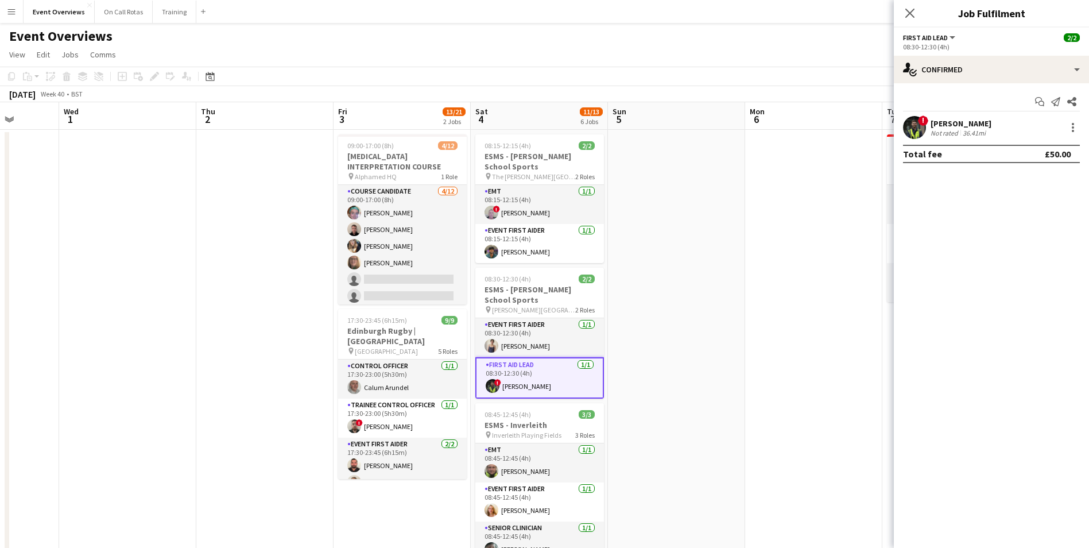
click at [919, 130] on app-user-avatar at bounding box center [914, 127] width 23 height 23
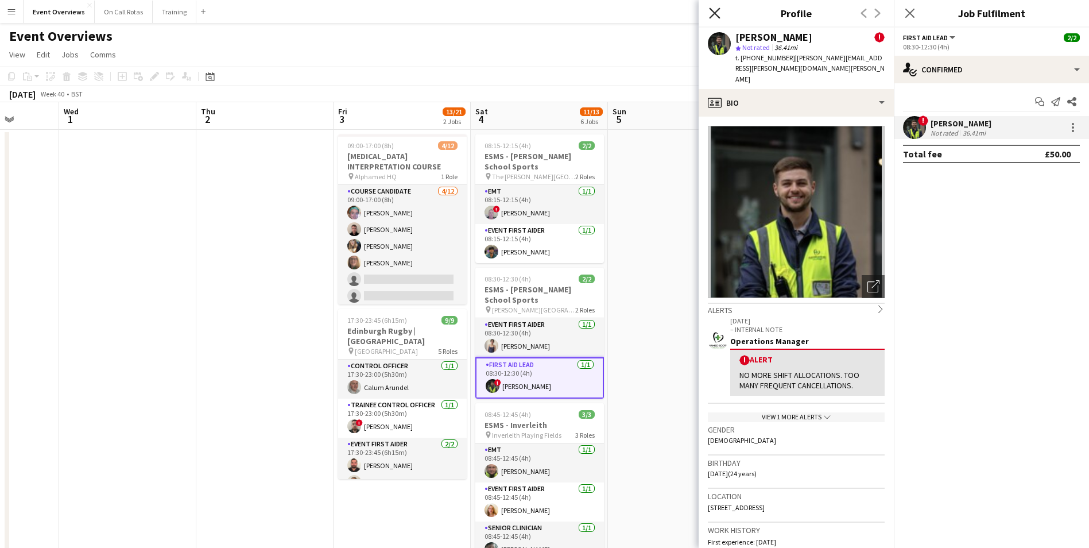
click at [710, 9] on icon at bounding box center [714, 12] width 11 height 11
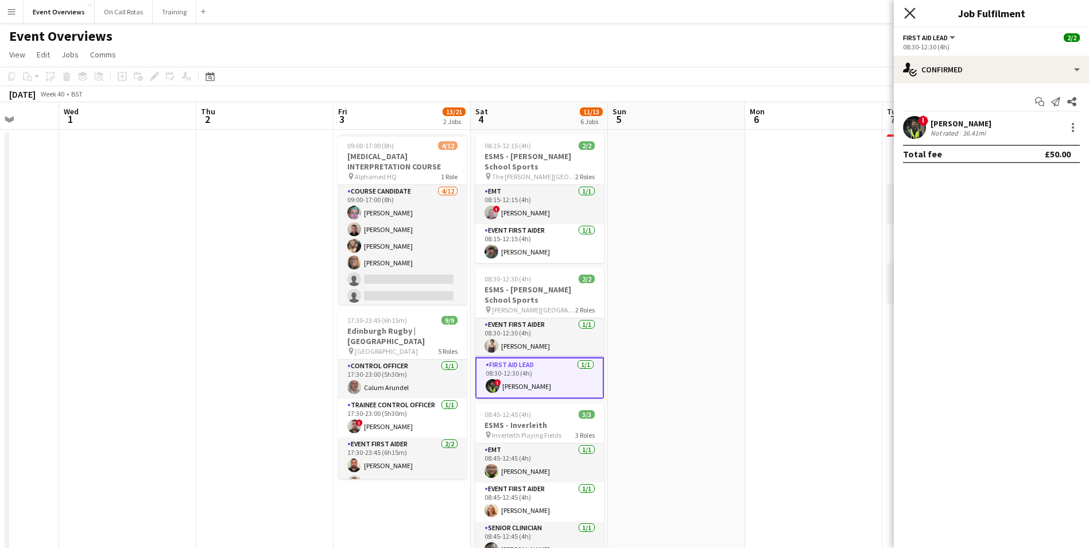
click at [906, 15] on icon "Close pop-in" at bounding box center [909, 12] width 11 height 11
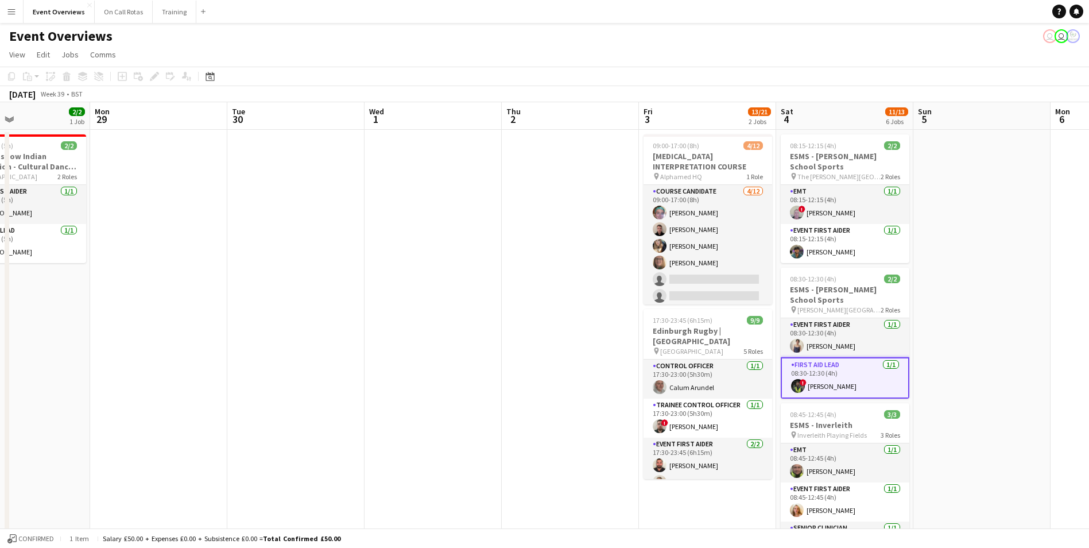
drag, startPoint x: 785, startPoint y: 359, endPoint x: 1101, endPoint y: 341, distance: 317.3
click at [1088, 341] on html "Menu Boards Boards Boards All jobs Status Workforce Workforce My Workforce Recr…" at bounding box center [544, 502] width 1089 height 1005
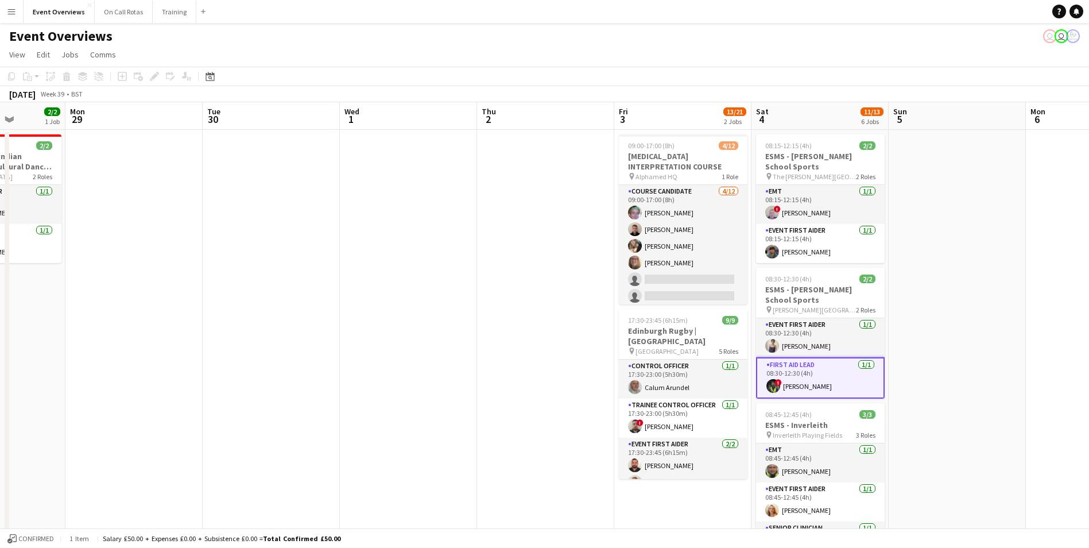
drag, startPoint x: 450, startPoint y: 293, endPoint x: 837, endPoint y: 266, distance: 387.8
click at [837, 266] on app-calendar-viewport "Fri 26 Sat 27 7/7 3 Jobs Sun 28 2/2 1 Job Mon 29 Tue 30 Wed 1 Thu 2 Fri 3 13/21…" at bounding box center [544, 543] width 1089 height 883
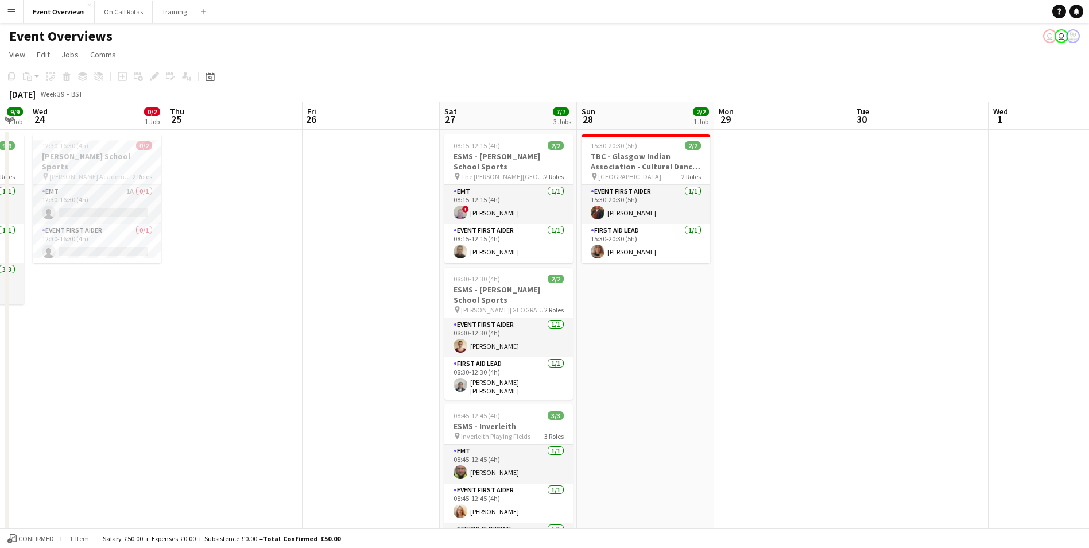
drag, startPoint x: 544, startPoint y: 290, endPoint x: 918, endPoint y: 264, distance: 375.1
click at [918, 264] on app-calendar-viewport "Mon 22 Tue 23 9/9 1 Job Wed 24 0/2 1 Job Thu 25 Fri 26 Sat 27 7/7 3 Jobs Sun 28…" at bounding box center [544, 543] width 1089 height 883
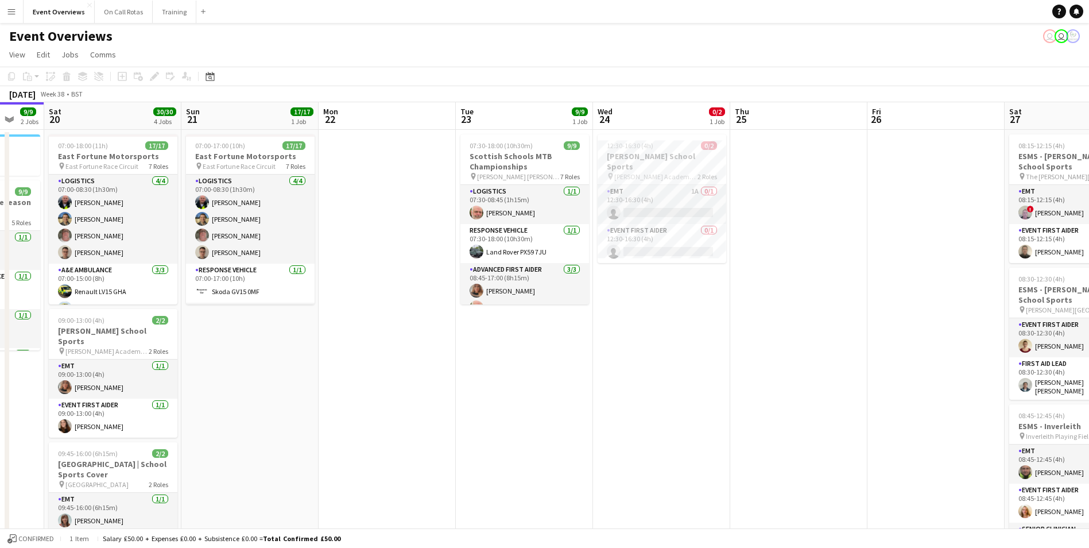
scroll to position [0, 364]
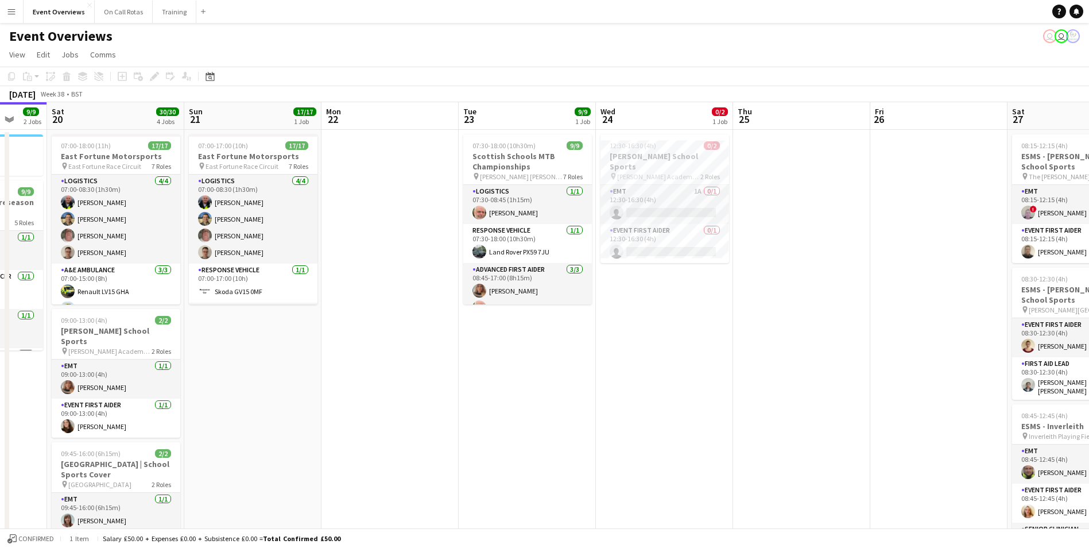
drag, startPoint x: 430, startPoint y: 292, endPoint x: 861, endPoint y: 249, distance: 432.6
click at [861, 249] on app-calendar-viewport "Wed 17 Thu 18 Fri 19 9/9 2 Jobs Sat 20 30/30 4 Jobs Sun 21 17/17 1 Job Mon 22 T…" at bounding box center [544, 543] width 1089 height 883
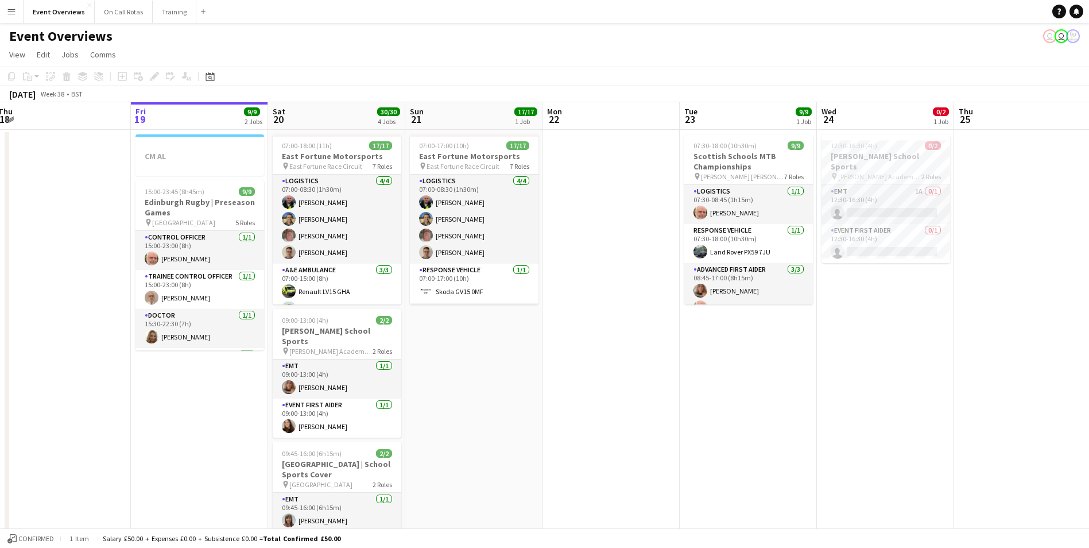
drag, startPoint x: 348, startPoint y: 413, endPoint x: 566, endPoint y: 422, distance: 217.7
click at [566, 422] on app-calendar-viewport "Tue 16 Wed 17 Thu 18 Fri 19 9/9 2 Jobs Sat 20 30/30 4 Jobs Sun 21 17/17 1 Job M…" at bounding box center [544, 543] width 1089 height 883
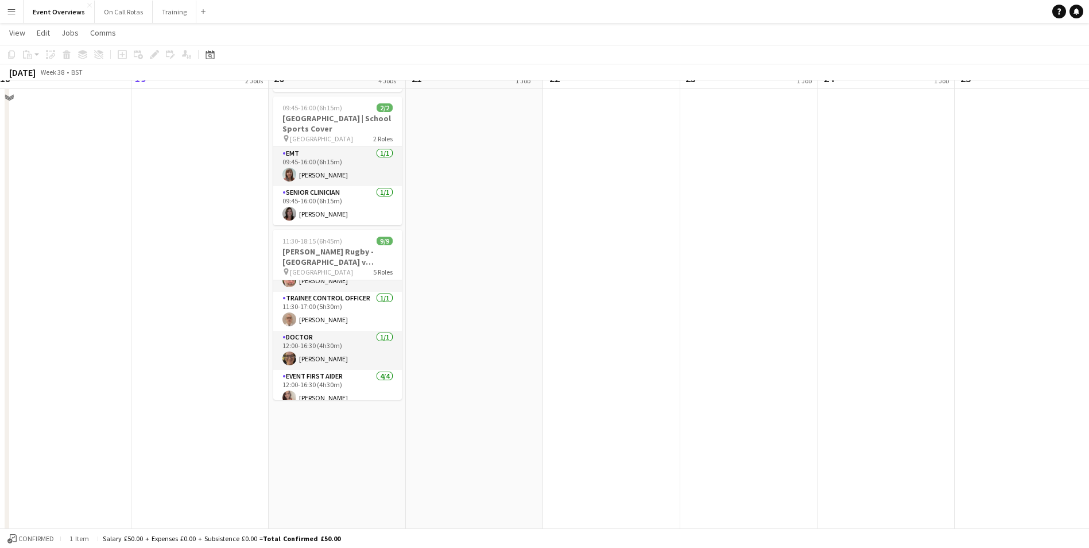
scroll to position [0, 0]
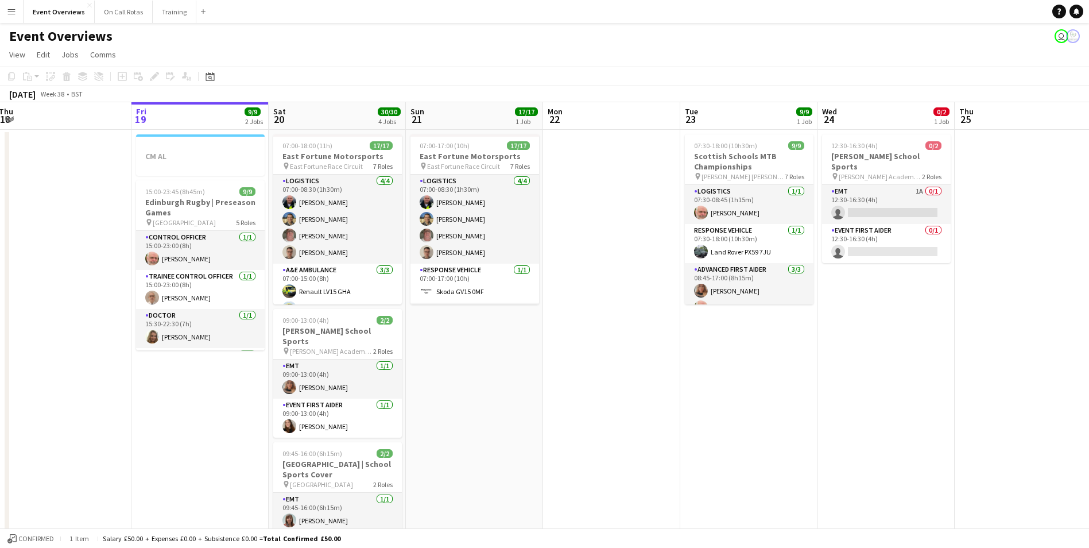
click at [615, 375] on app-date-cell at bounding box center [611, 558] width 137 height 856
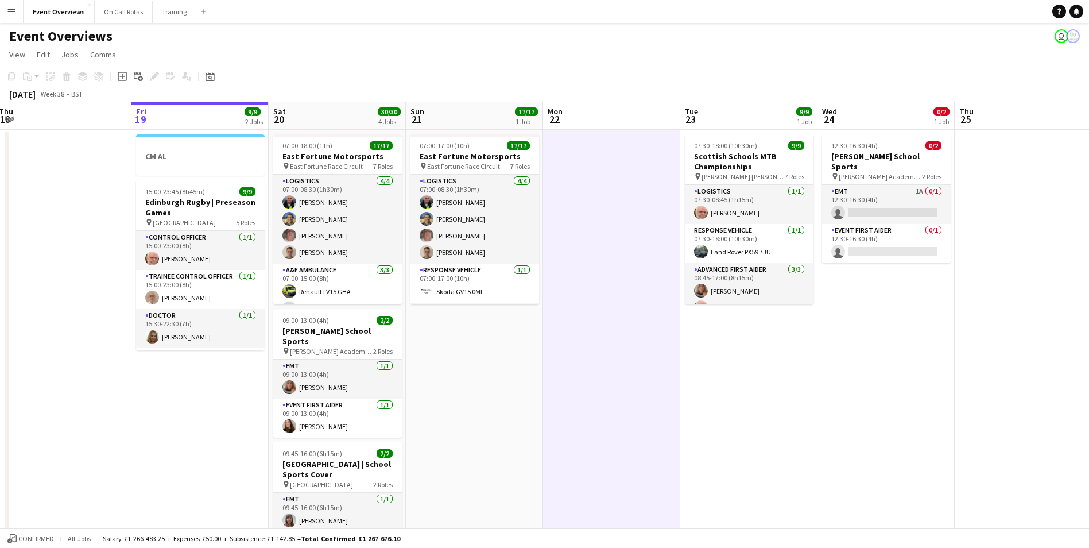
click at [218, 76] on div "Date picker SEP 2025 SEP 2025 Monday M Tuesday T Wednesday W Thursday T Friday …" at bounding box center [206, 76] width 26 height 14
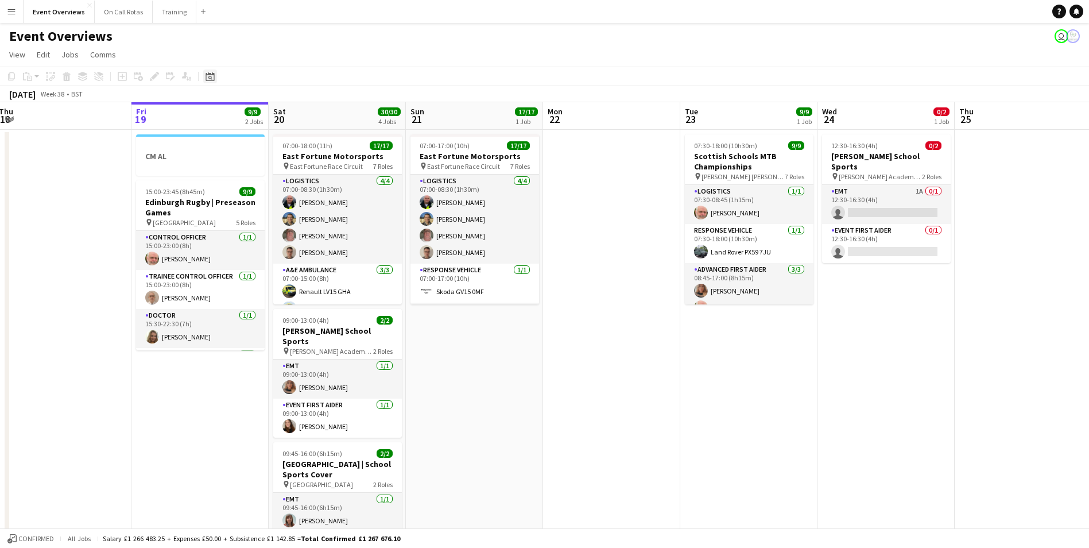
click at [212, 76] on icon "Date picker" at bounding box center [209, 76] width 9 height 9
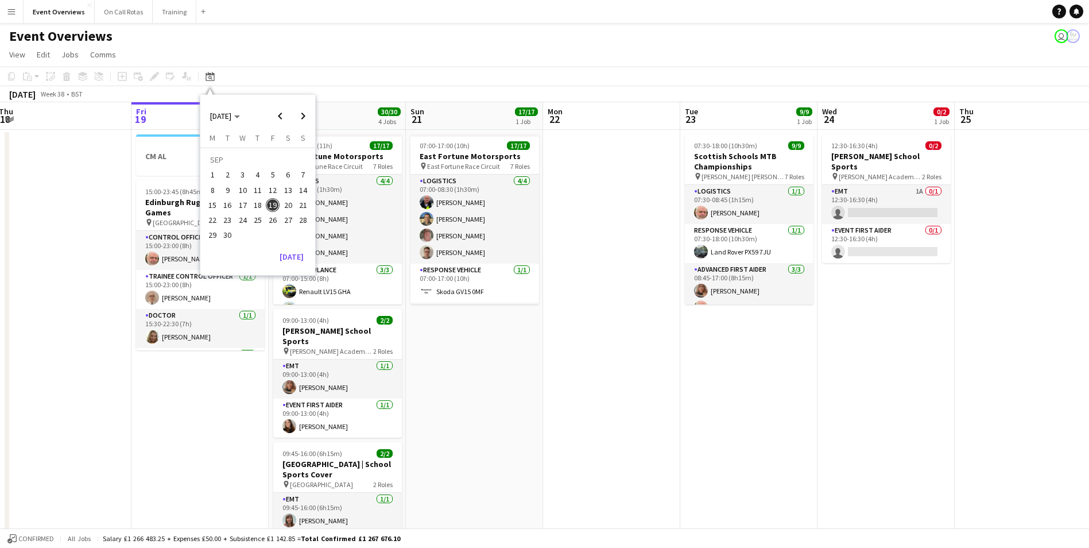
click at [211, 240] on span "29" at bounding box center [212, 235] width 14 height 14
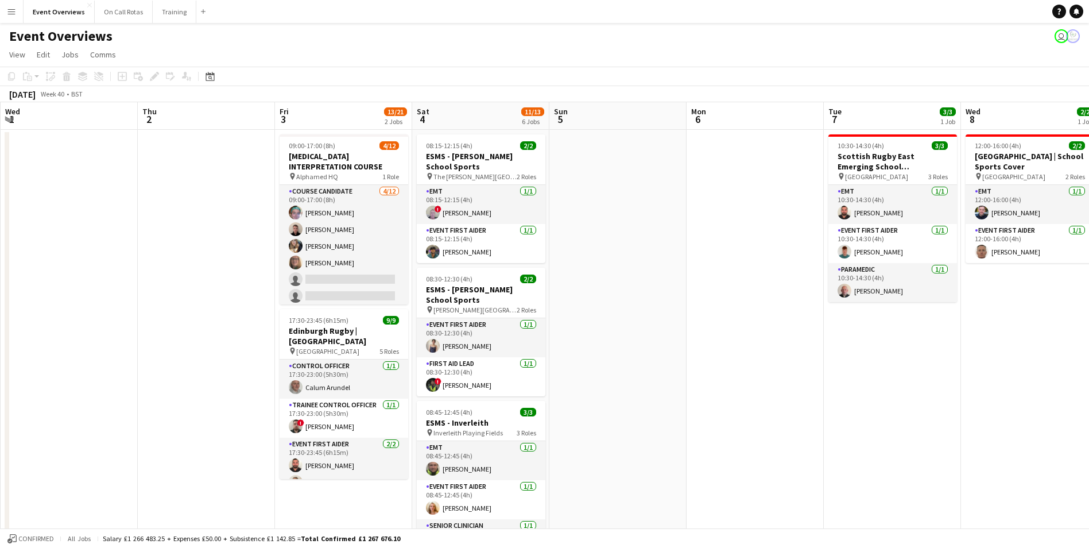
scroll to position [0, 440]
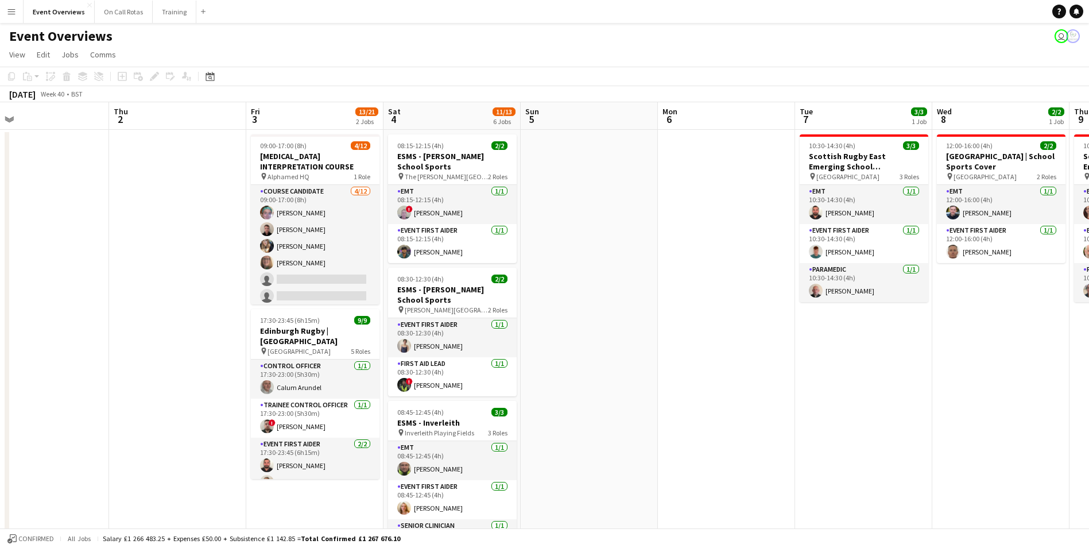
drag, startPoint x: 786, startPoint y: 270, endPoint x: 55, endPoint y: 258, distance: 730.7
click at [55, 258] on app-calendar-viewport "Sun 28 2/2 1 Job Mon 29 Tue 30 Wed 1 Thu 2 Fri 3 13/21 2 Jobs Sat 4 11/13 6 Job…" at bounding box center [544, 543] width 1089 height 883
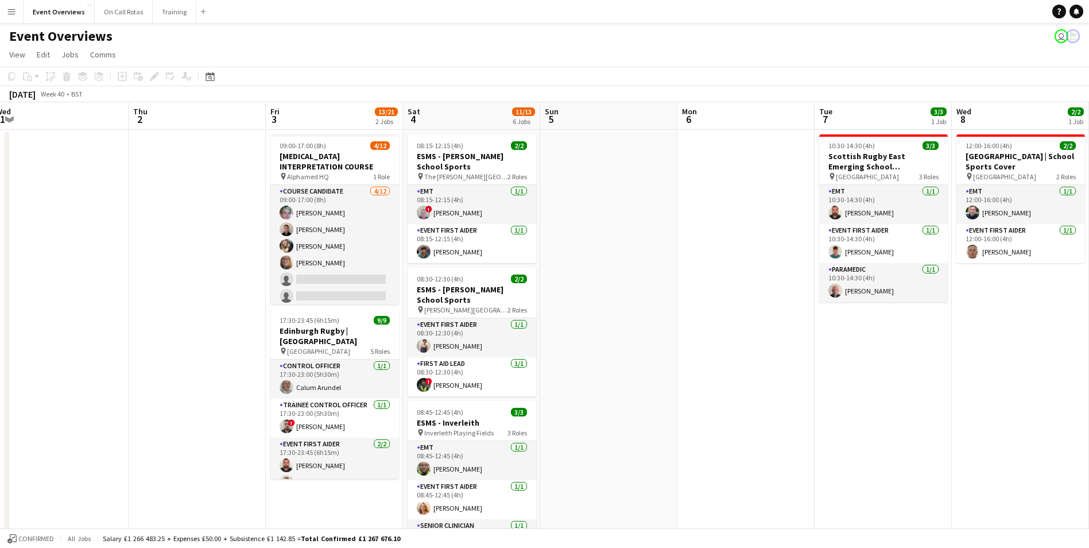
scroll to position [0, 383]
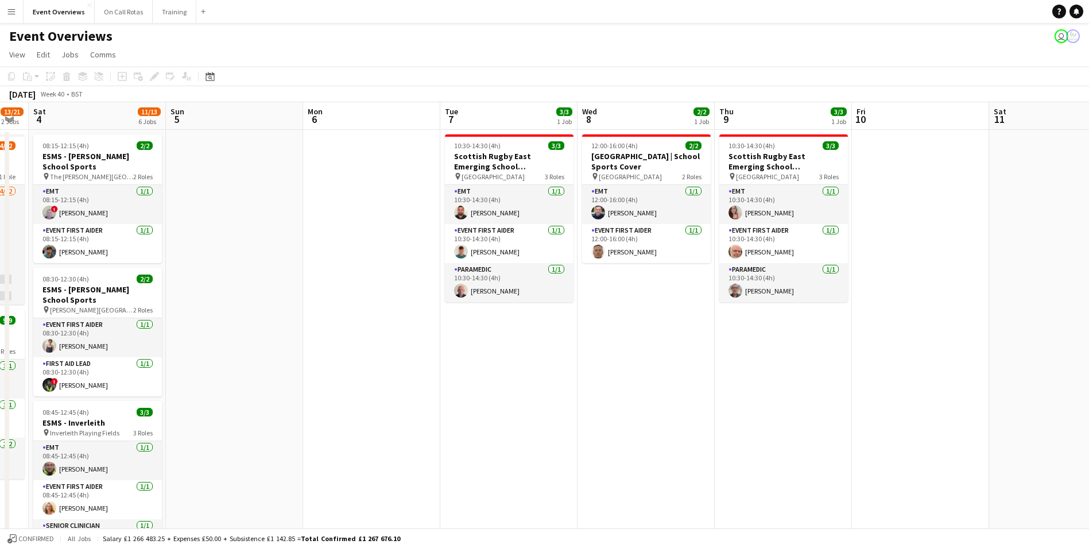
drag, startPoint x: 646, startPoint y: 266, endPoint x: 1013, endPoint y: 63, distance: 419.2
click at [1013, 63] on app-board "Event Overviews user View Day view expanded Day view collapsed Month view Date …" at bounding box center [544, 514] width 1089 height 982
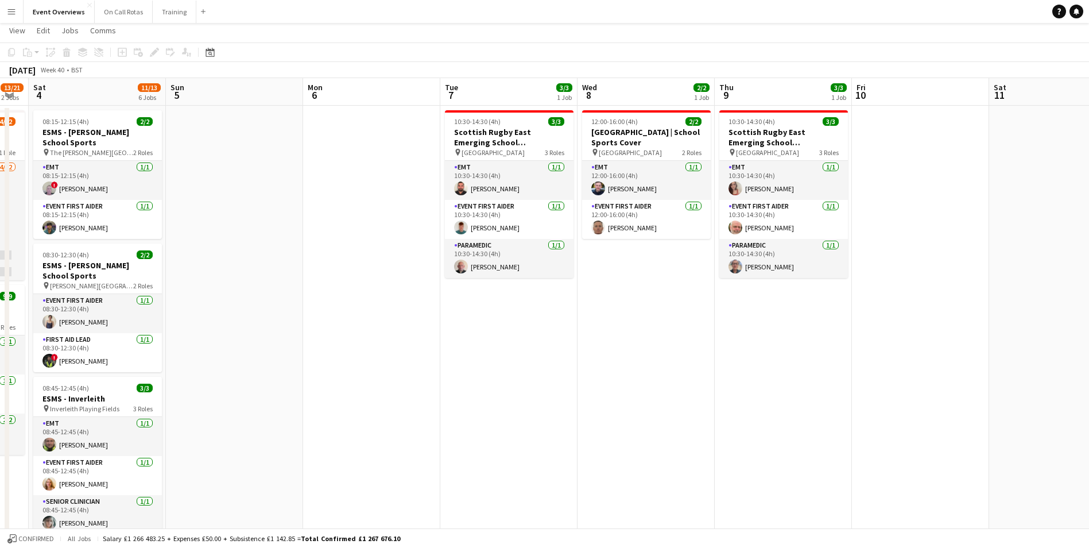
scroll to position [0, 0]
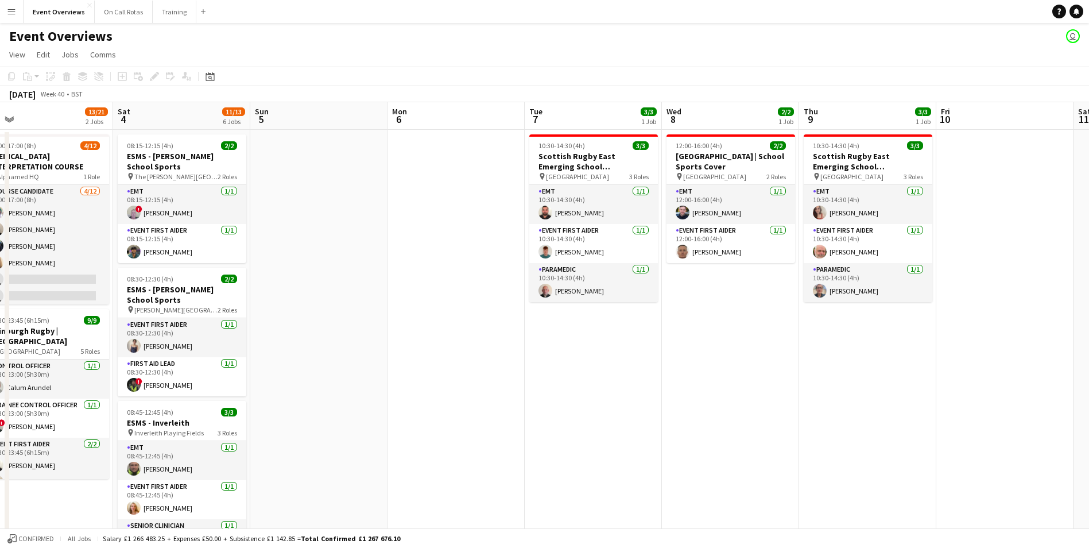
drag, startPoint x: 1002, startPoint y: 261, endPoint x: 1156, endPoint y: 158, distance: 185.0
click at [1088, 158] on html "Menu Boards Boards Boards All jobs Status Workforce Workforce My Workforce Recr…" at bounding box center [544, 502] width 1089 height 1005
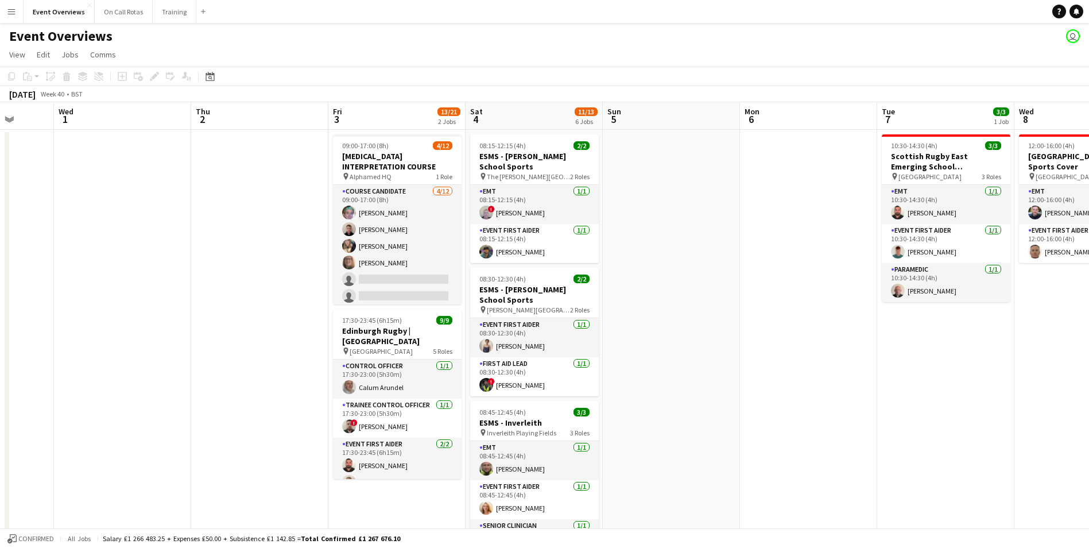
scroll to position [0, 351]
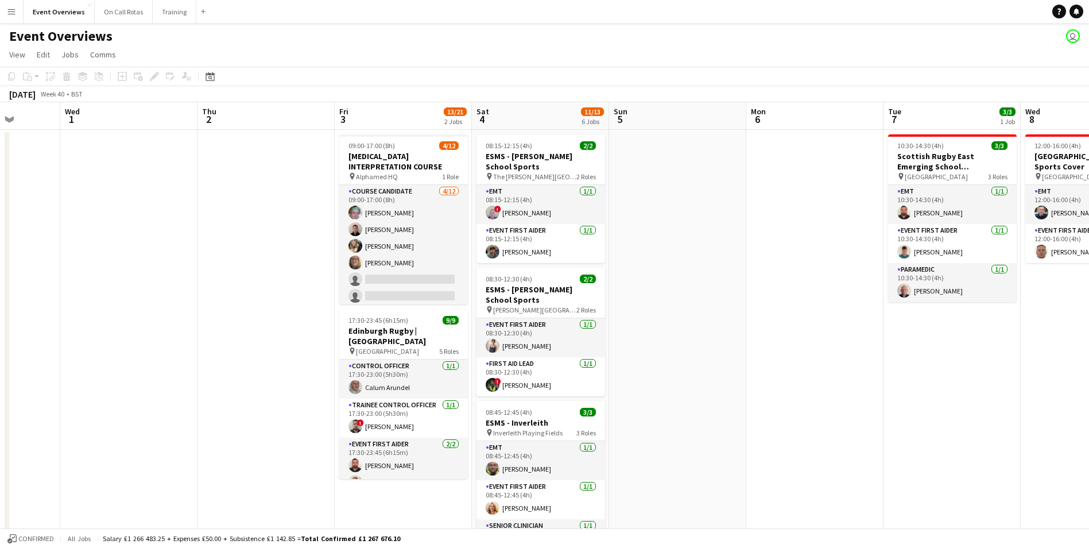
drag, startPoint x: 360, startPoint y: 170, endPoint x: 715, endPoint y: 171, distance: 355.3
click at [715, 171] on app-calendar-viewport "Sun 28 2/2 1 Job Mon 29 Tue 30 Wed 1 Thu 2 Fri 3 13/21 2 Jobs Sat 4 11/13 6 Job…" at bounding box center [544, 543] width 1089 height 883
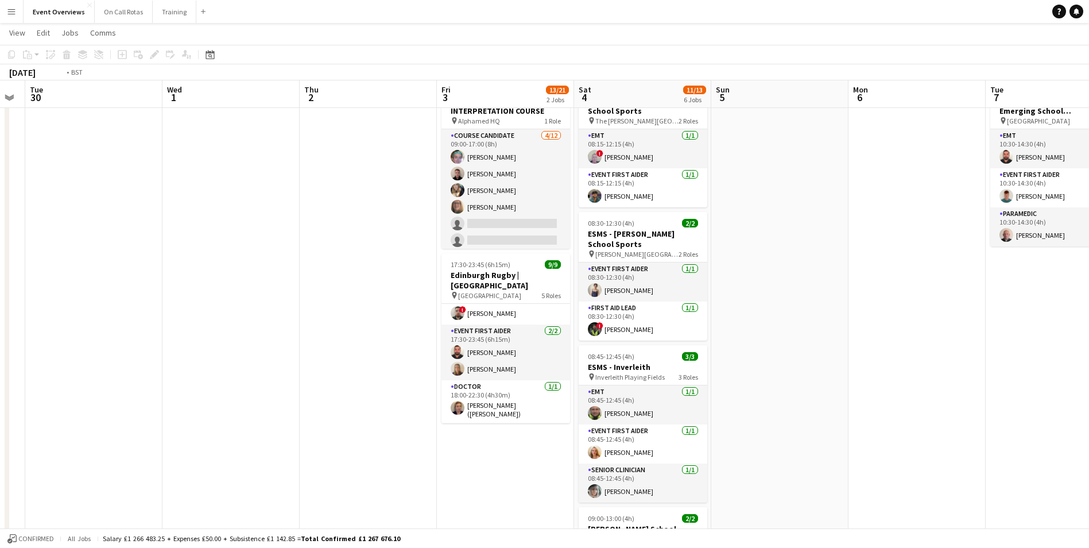
scroll to position [0, 255]
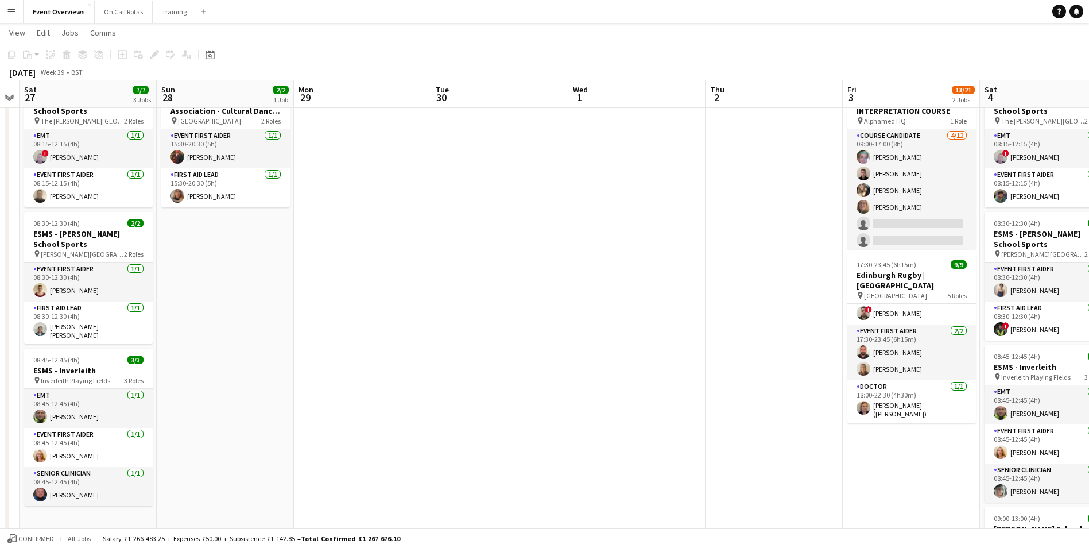
drag, startPoint x: 126, startPoint y: 377, endPoint x: 634, endPoint y: 407, distance: 508.8
click at [634, 407] on app-calendar-viewport "Thu 25 Fri 26 Sat 27 7/7 3 Jobs Sun 28 2/2 1 Job Mon 29 Tue 30 Wed 1 Thu 2 Fri …" at bounding box center [544, 459] width 1089 height 939
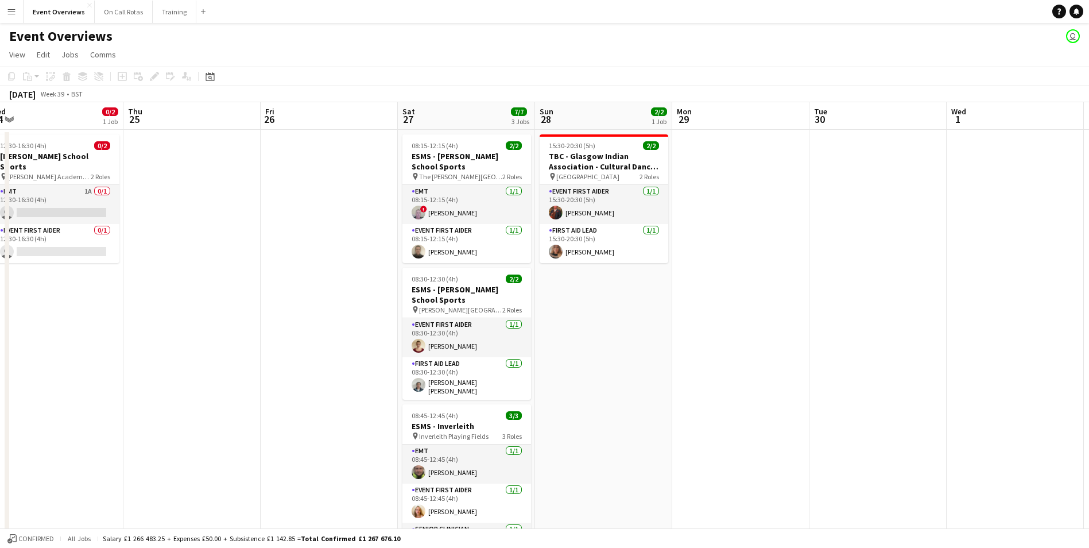
scroll to position [0, 331]
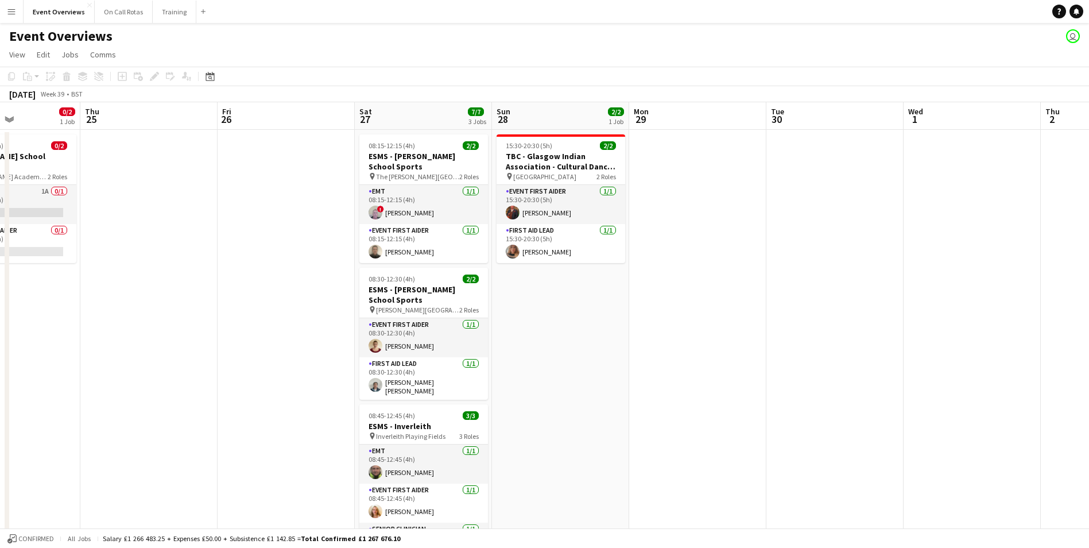
drag, startPoint x: 527, startPoint y: 371, endPoint x: 622, endPoint y: 371, distance: 94.1
click at [622, 371] on app-calendar-viewport "Mon 22 Tue 23 9/9 1 Job Wed 24 0/2 1 Job Thu 25 Fri 26 Sat 27 7/7 3 Jobs Sun 28…" at bounding box center [544, 543] width 1089 height 883
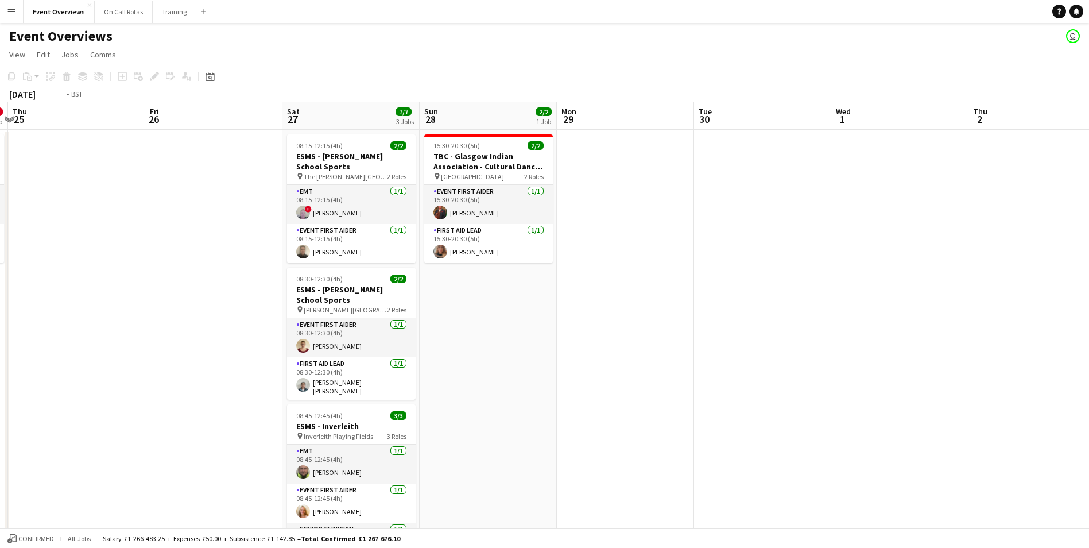
scroll to position [0, 440]
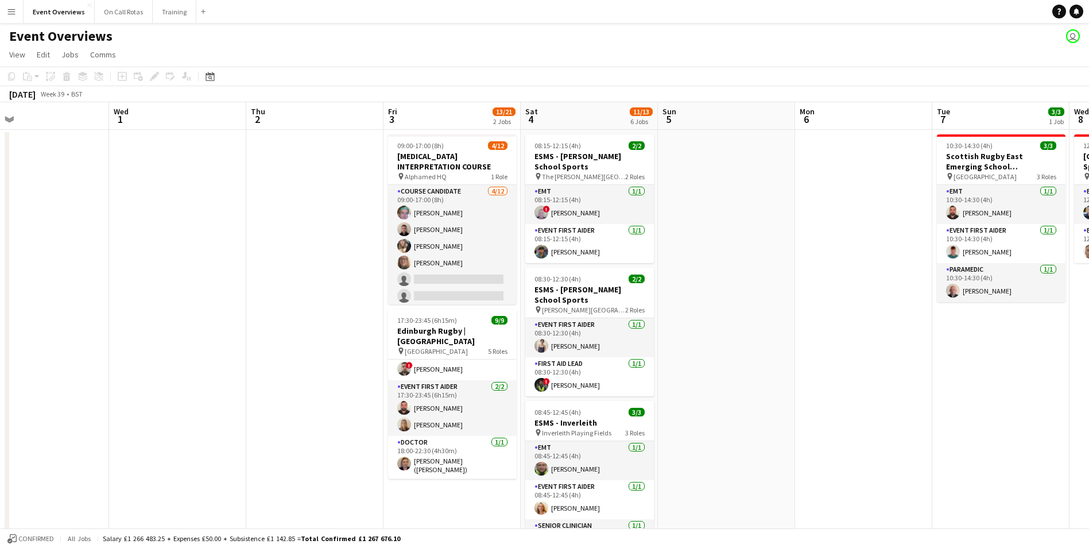
drag, startPoint x: 876, startPoint y: 351, endPoint x: 82, endPoint y: 317, distance: 795.0
click at [82, 317] on app-calendar-viewport "Sat 27 7/7 3 Jobs Sun 28 2/2 1 Job Mon 29 Tue 30 Wed 1 Thu 2 Fri 3 13/21 2 Jobs…" at bounding box center [544, 543] width 1089 height 883
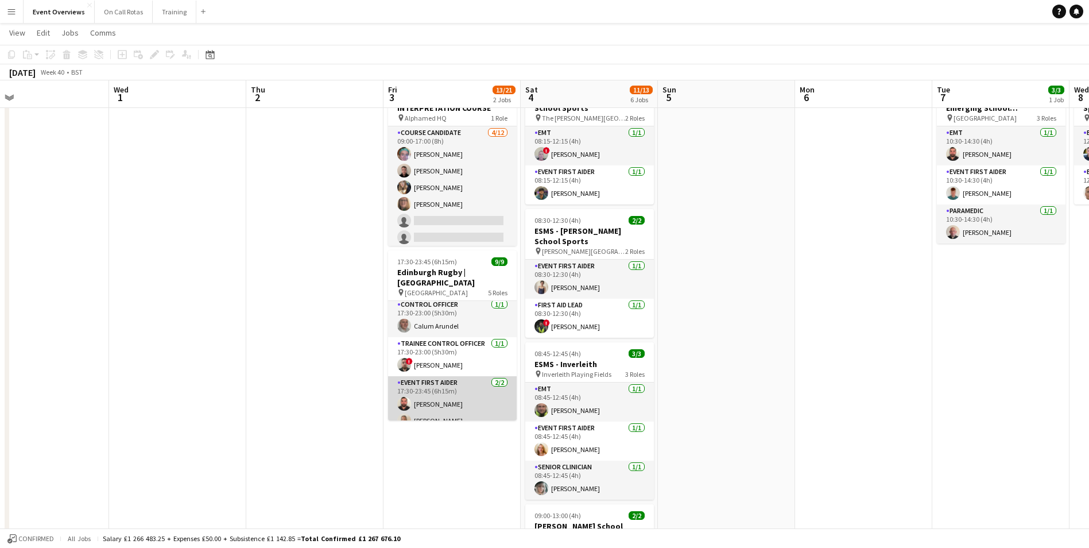
scroll to position [0, 0]
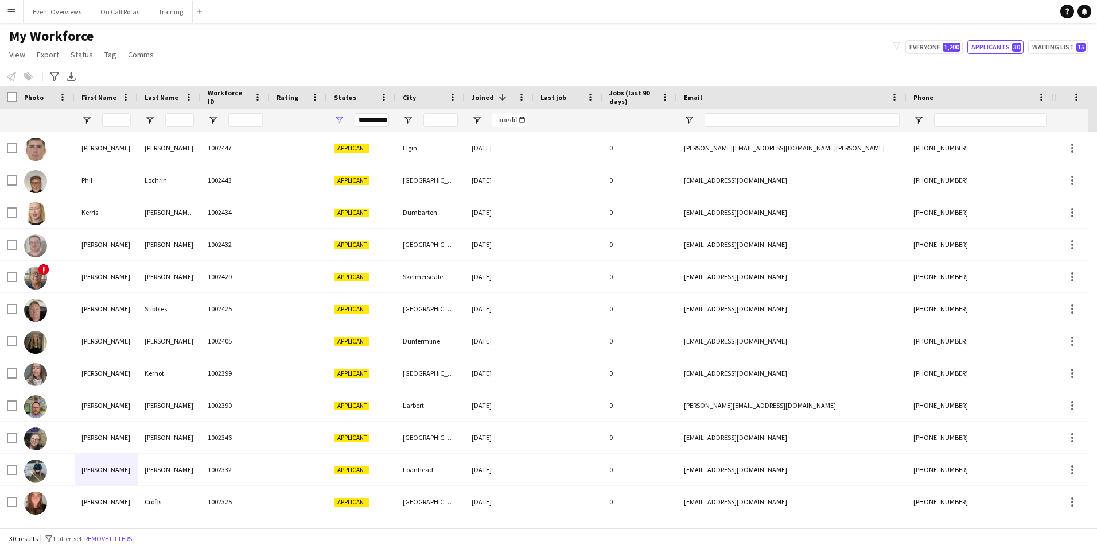
scroll to position [290, 0]
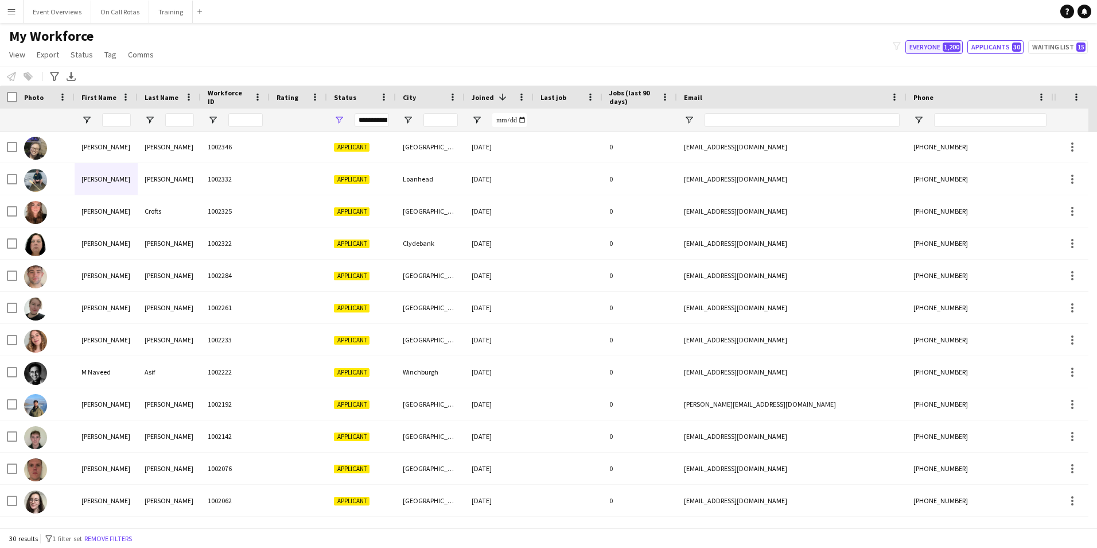
click at [952, 45] on span "1,200" at bounding box center [952, 46] width 18 height 9
type input "**********"
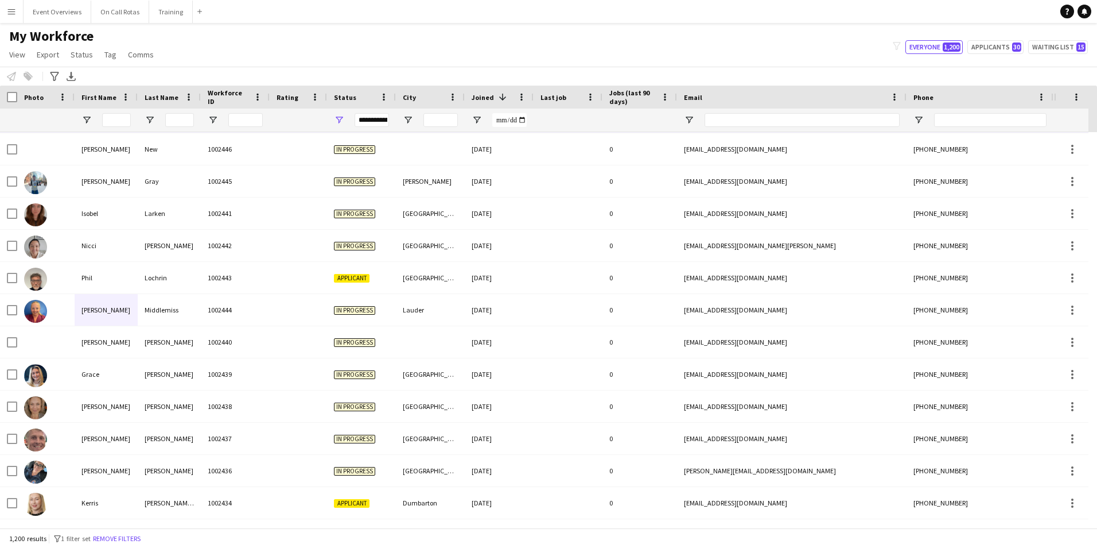
scroll to position [0, 0]
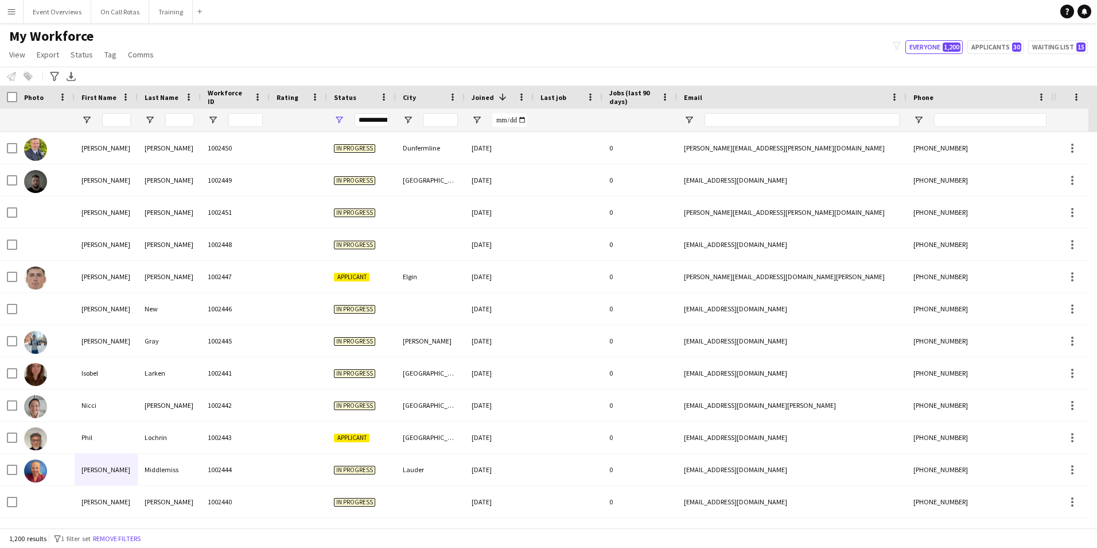
click at [102, 112] on div at bounding box center [116, 119] width 29 height 23
click at [108, 122] on input "First Name Filter Input" at bounding box center [116, 120] width 29 height 14
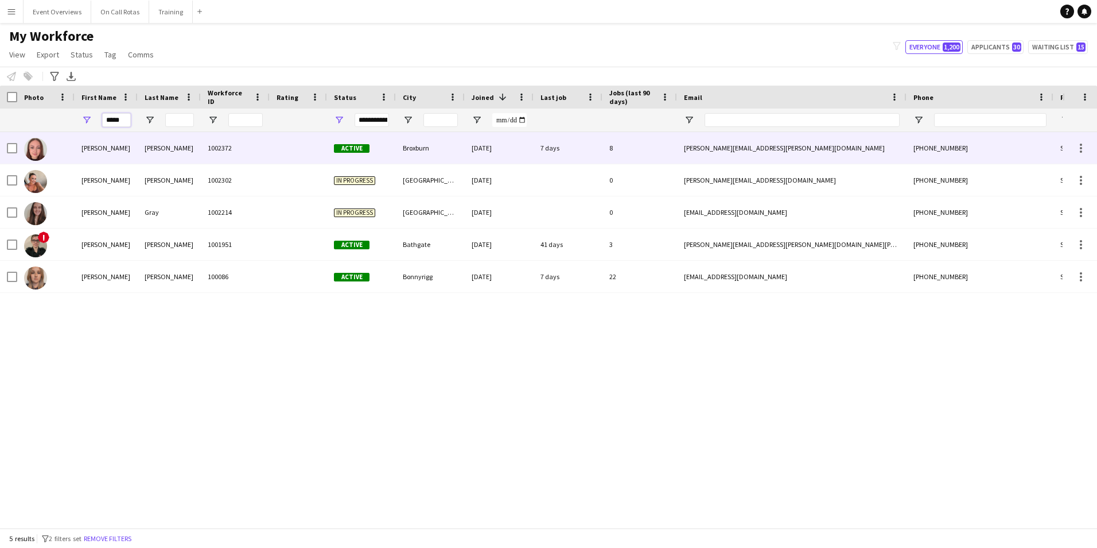
type input "*****"
click at [173, 152] on div "[PERSON_NAME]" at bounding box center [169, 148] width 63 height 32
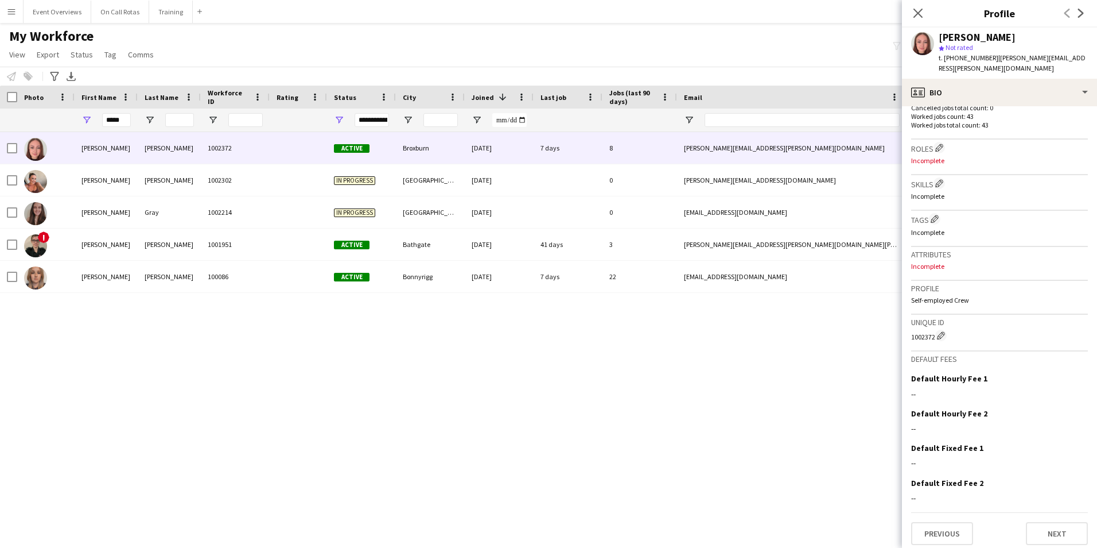
scroll to position [349, 0]
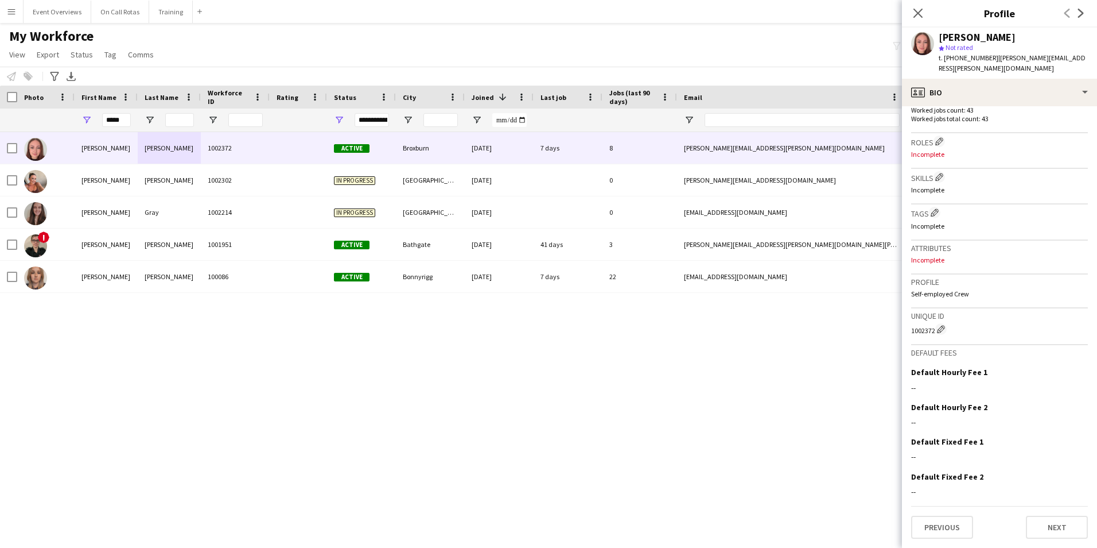
drag, startPoint x: 911, startPoint y: 329, endPoint x: 934, endPoint y: 334, distance: 23.5
click at [934, 334] on div "1002372 Edit crew unique ID" at bounding box center [999, 328] width 177 height 11
copy div "1002372"
click at [922, 9] on icon at bounding box center [918, 12] width 11 height 11
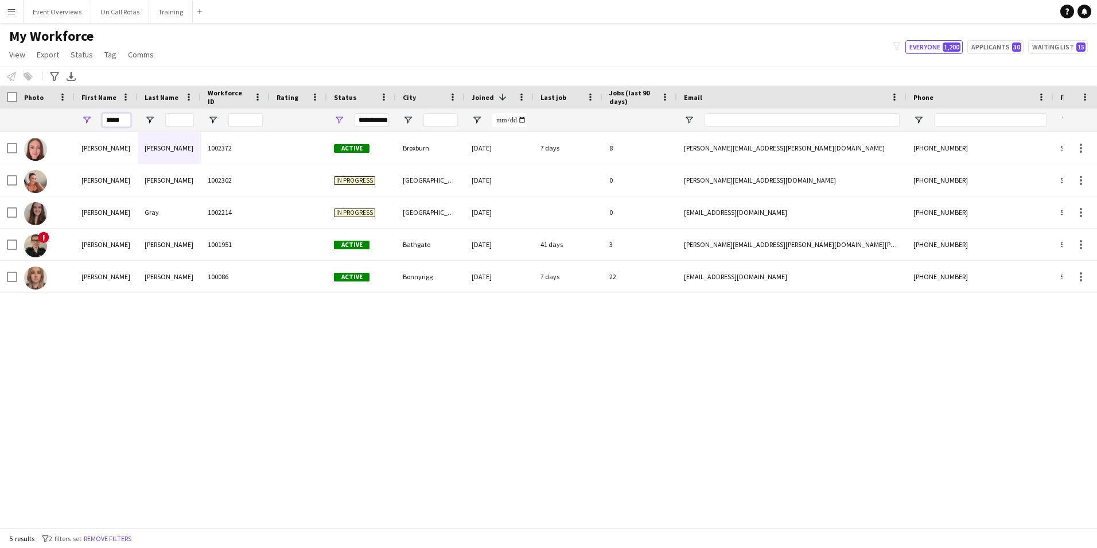
drag, startPoint x: 122, startPoint y: 121, endPoint x: 72, endPoint y: 127, distance: 50.9
click at [72, 127] on div "*****" at bounding box center [622, 119] width 1244 height 23
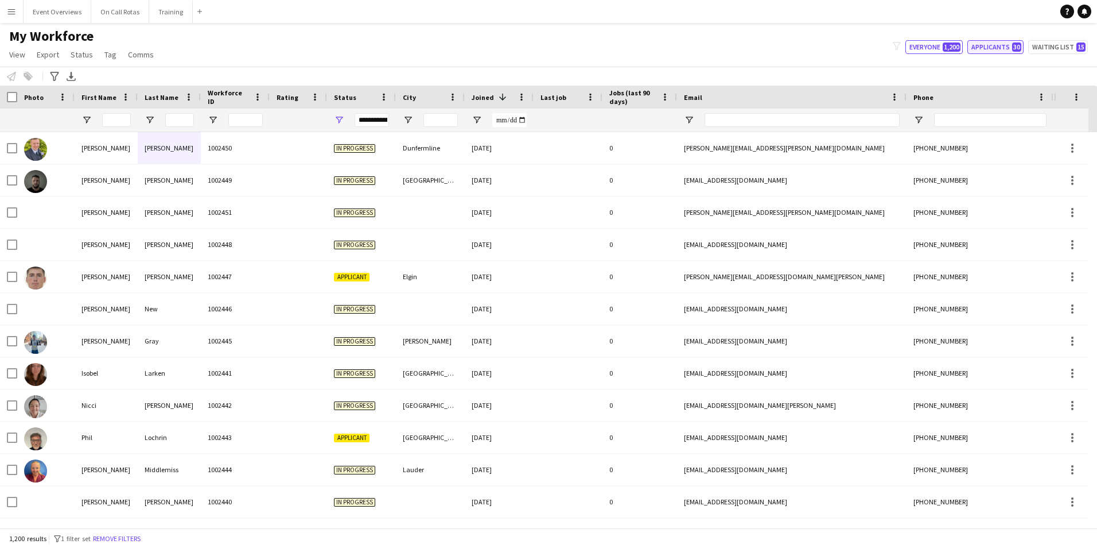
click at [995, 48] on button "Applicants 30" at bounding box center [996, 47] width 56 height 14
type input "**********"
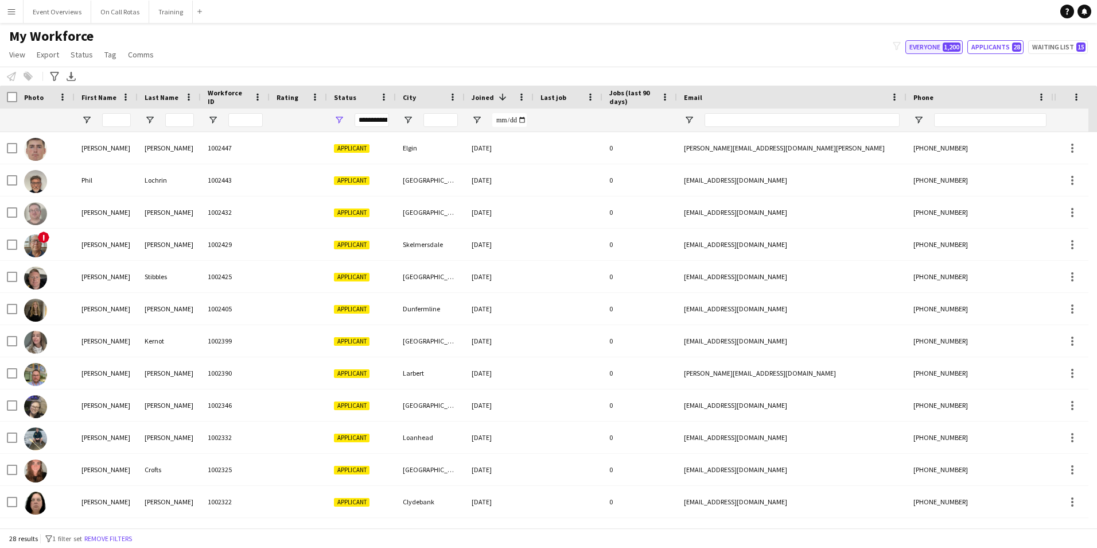
click at [932, 43] on button "Everyone 1,200" at bounding box center [934, 47] width 57 height 14
type input "**********"
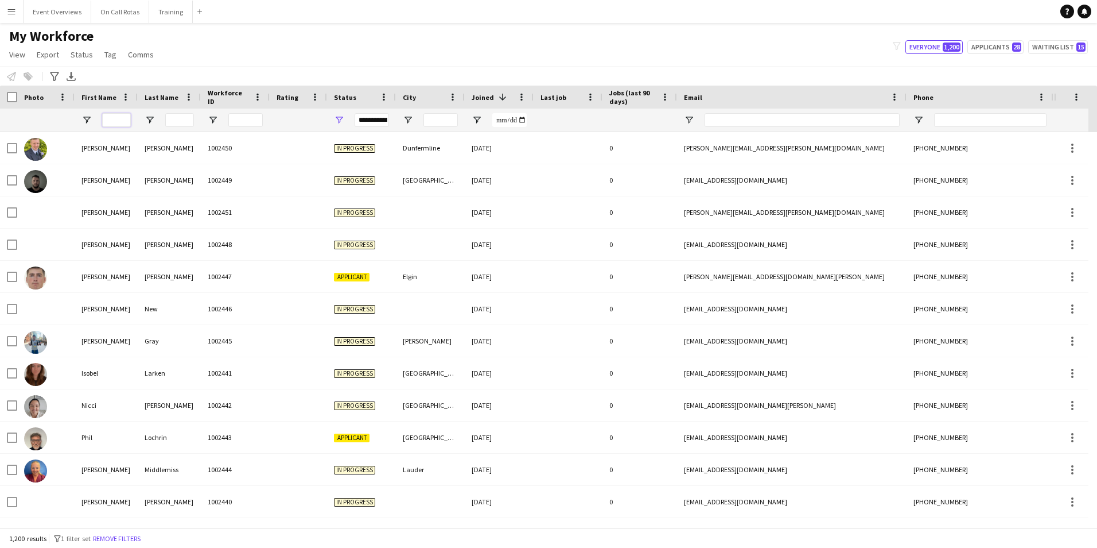
click at [110, 123] on input "First Name Filter Input" at bounding box center [116, 120] width 29 height 14
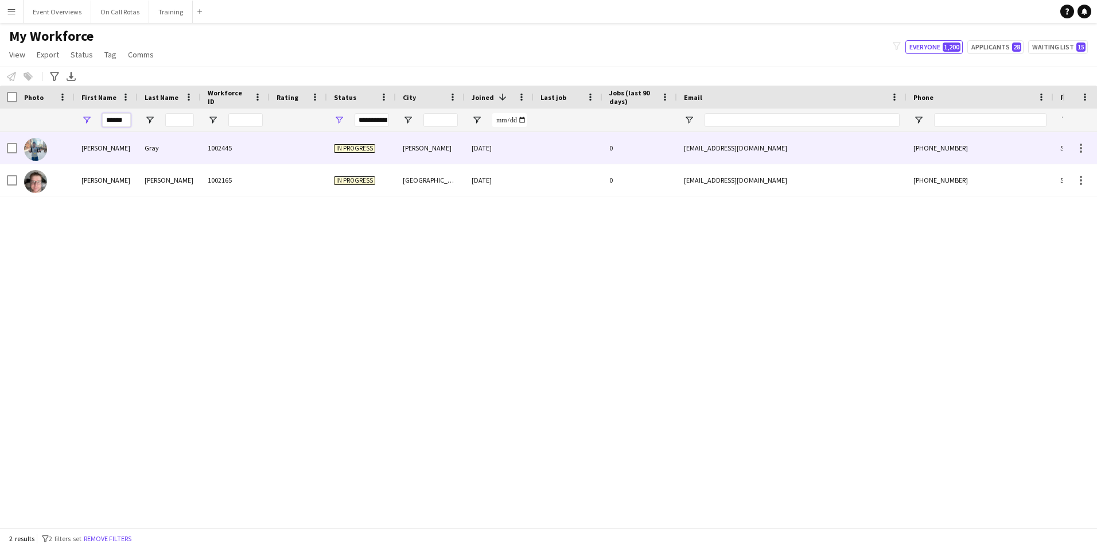
type input "******"
click at [145, 157] on div "Gray" at bounding box center [169, 148] width 63 height 32
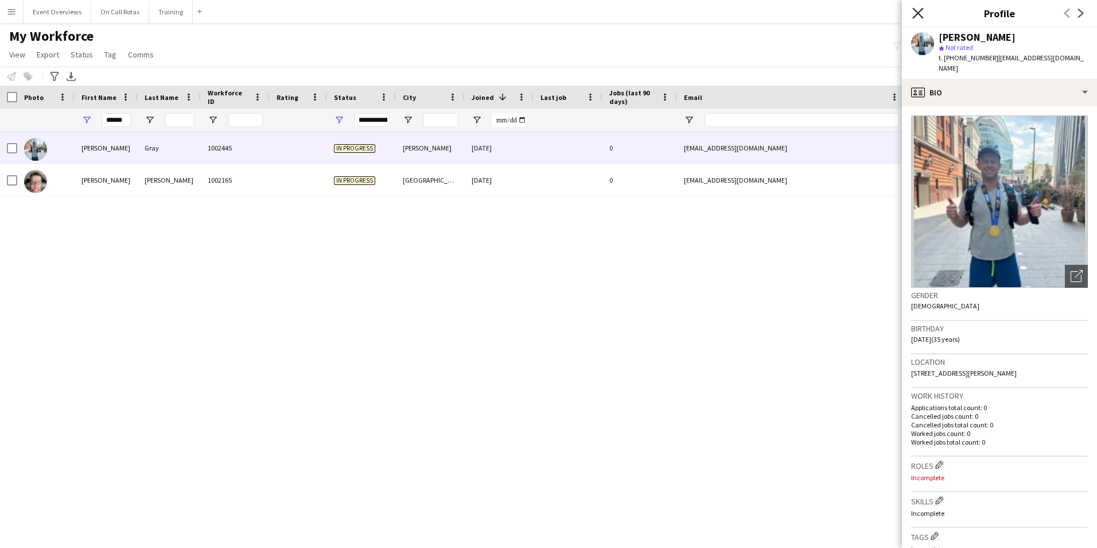
click at [917, 13] on icon "Close pop-in" at bounding box center [918, 12] width 11 height 11
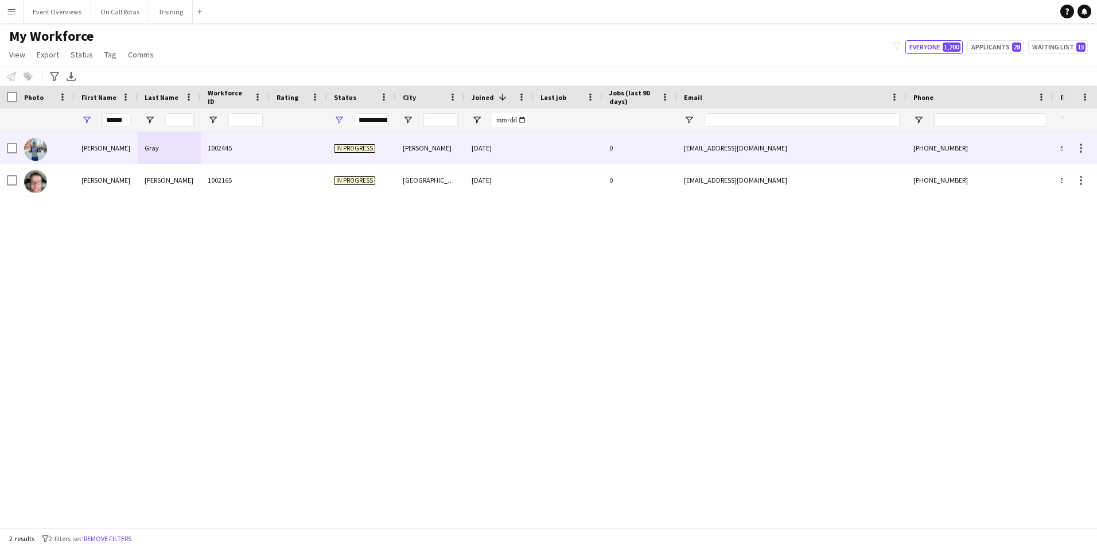
click at [469, 161] on div "[DATE]" at bounding box center [499, 148] width 69 height 32
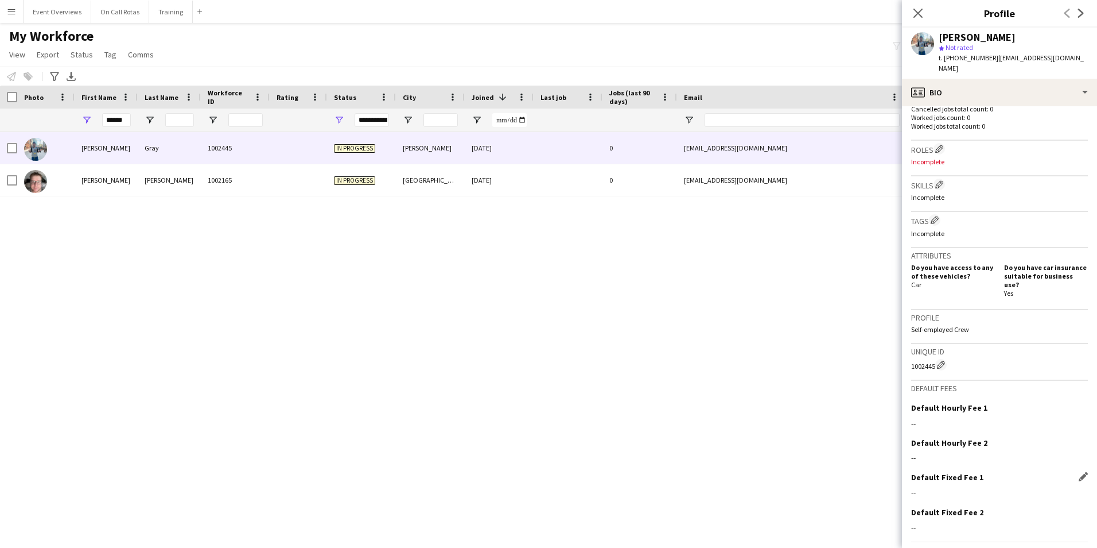
scroll to position [332, 0]
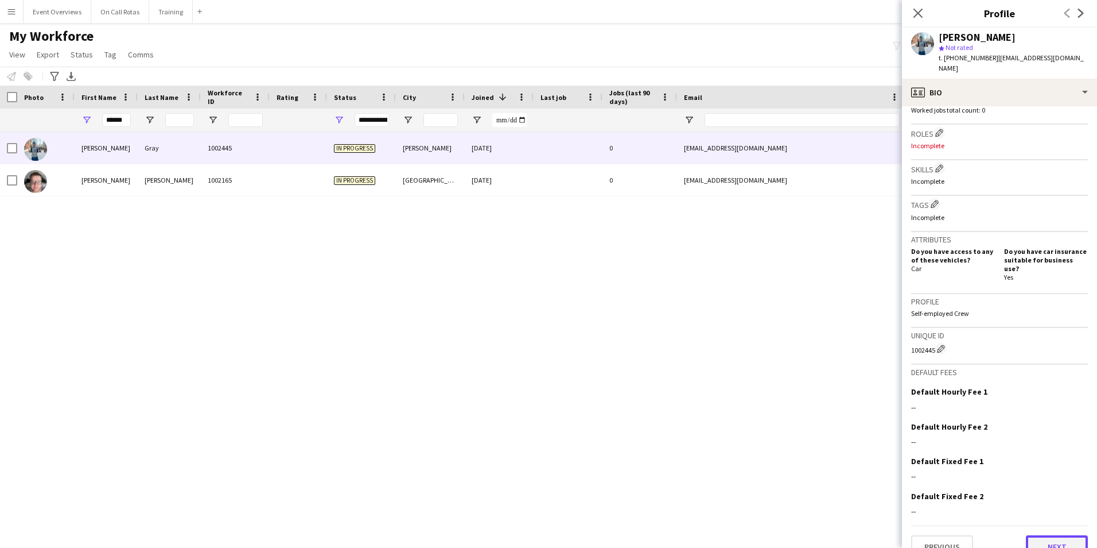
click at [1063, 535] on button "Next" at bounding box center [1057, 546] width 62 height 23
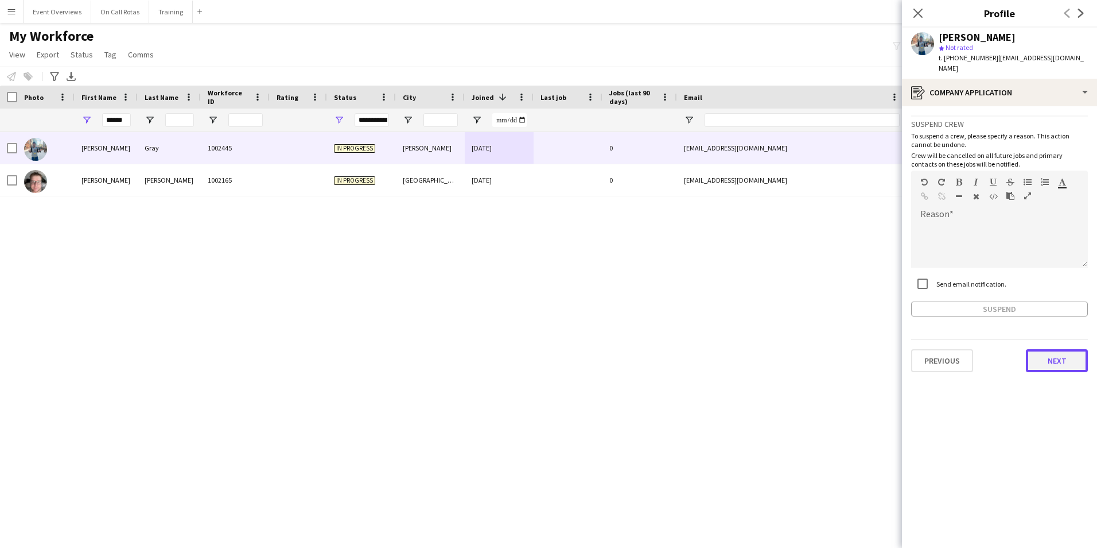
click at [1055, 349] on button "Next" at bounding box center [1057, 360] width 62 height 23
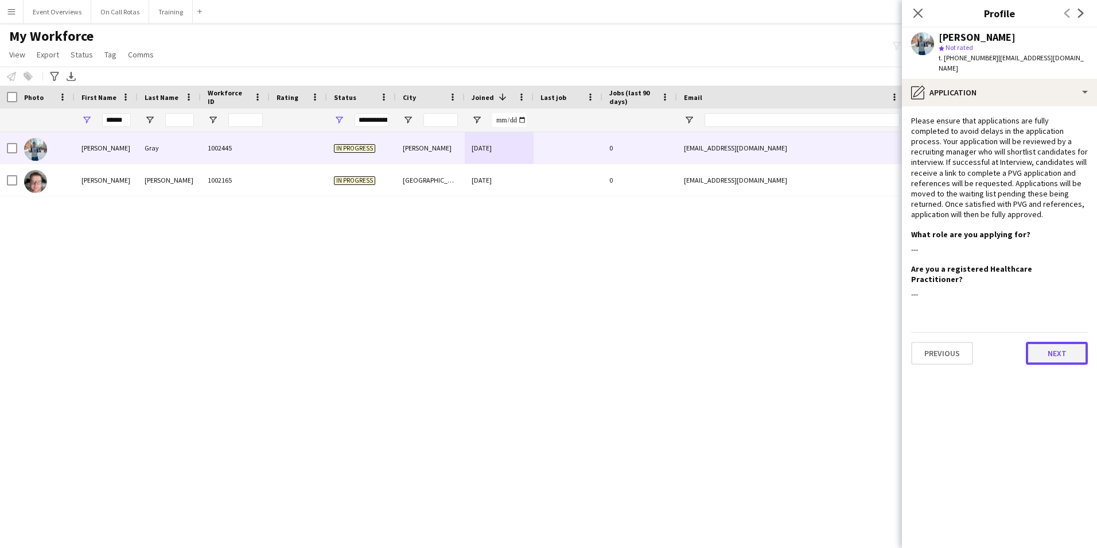
click at [1045, 341] on button "Next" at bounding box center [1057, 352] width 62 height 23
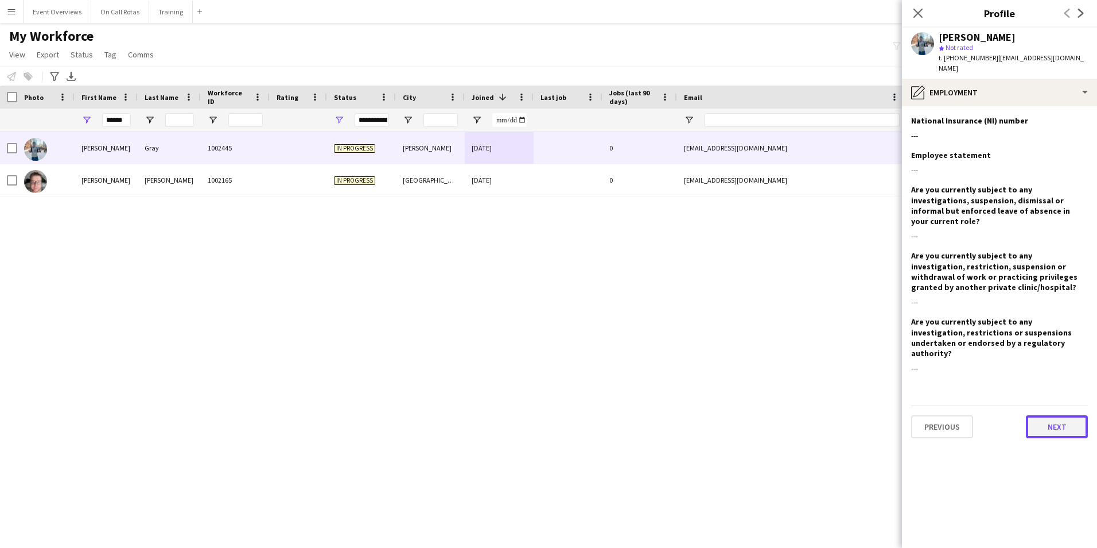
click at [1043, 415] on button "Next" at bounding box center [1057, 426] width 62 height 23
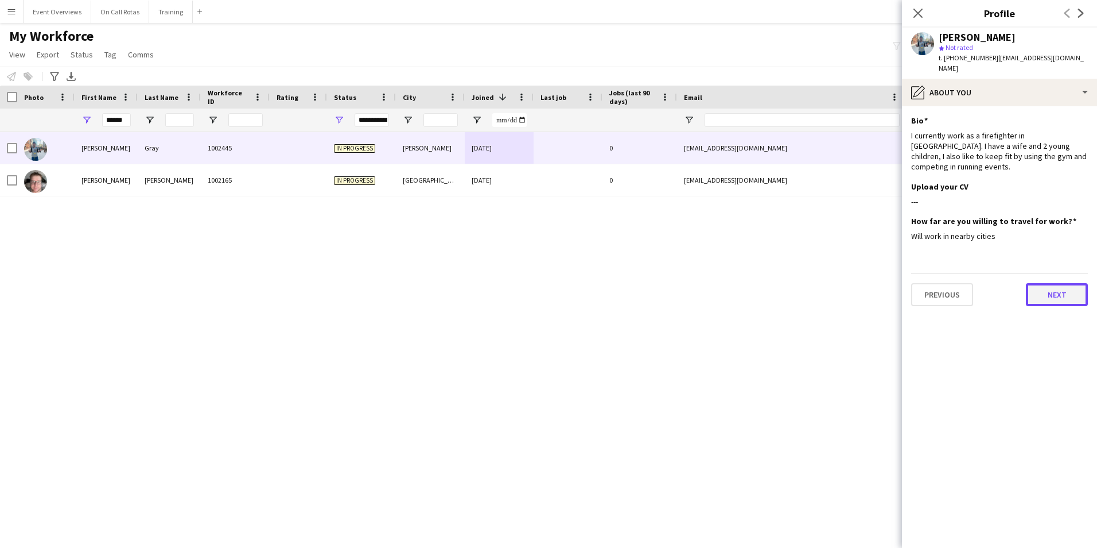
click at [1067, 283] on button "Next" at bounding box center [1057, 294] width 62 height 23
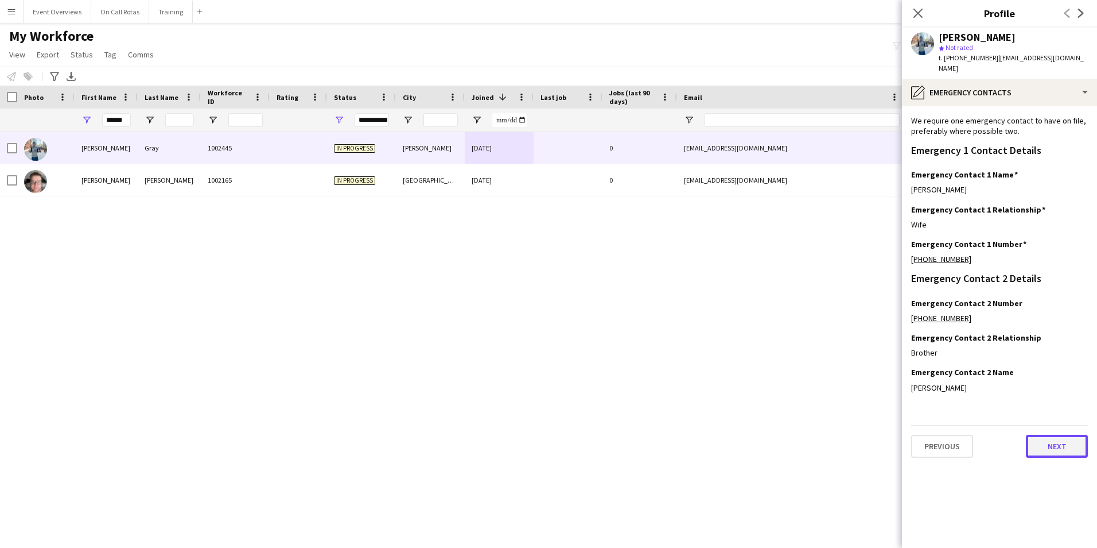
click at [1046, 434] on button "Next" at bounding box center [1057, 445] width 62 height 23
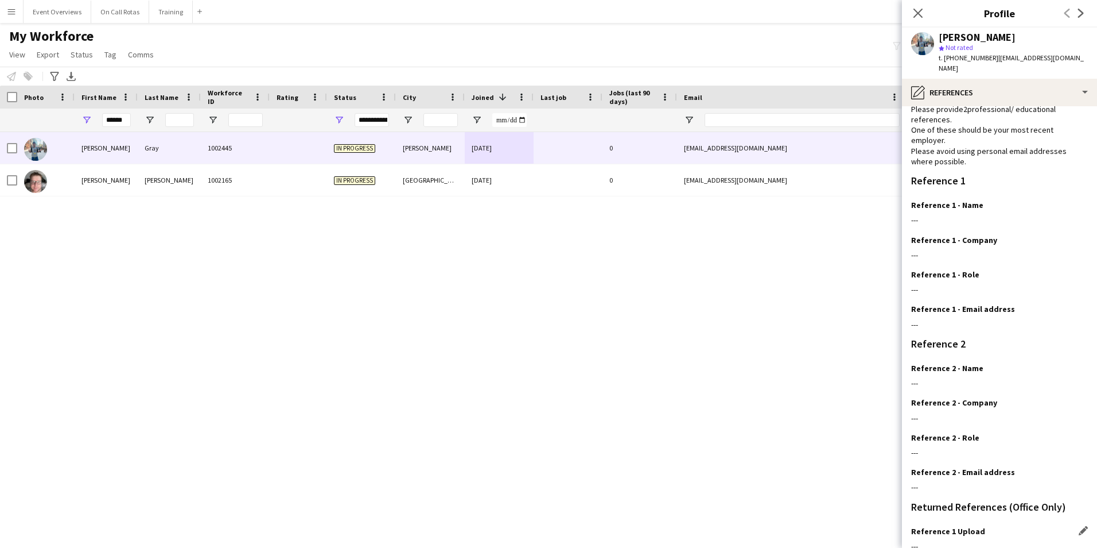
scroll to position [137, 0]
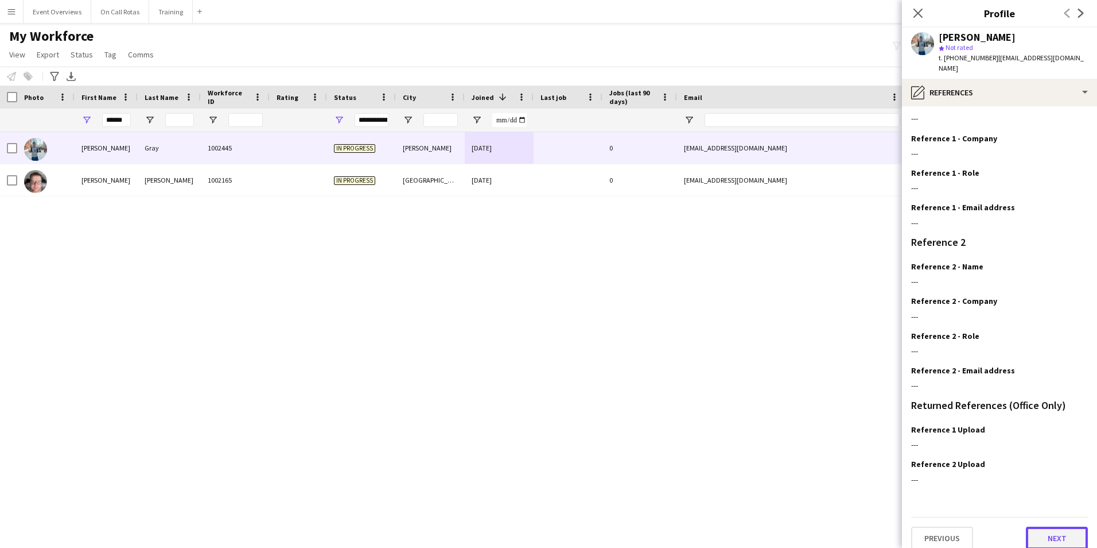
click at [1050, 526] on button "Next" at bounding box center [1057, 537] width 62 height 23
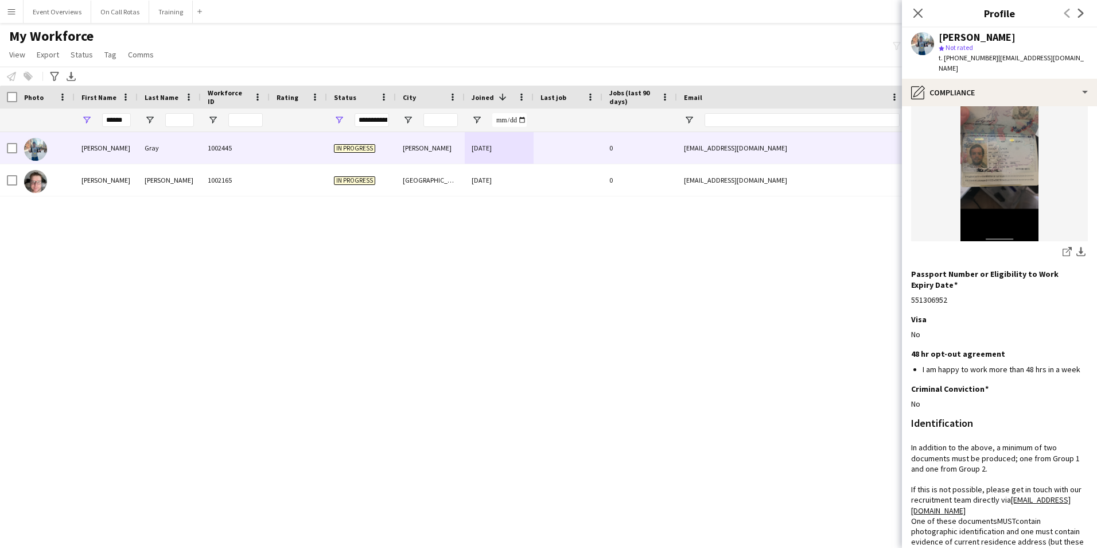
scroll to position [0, 0]
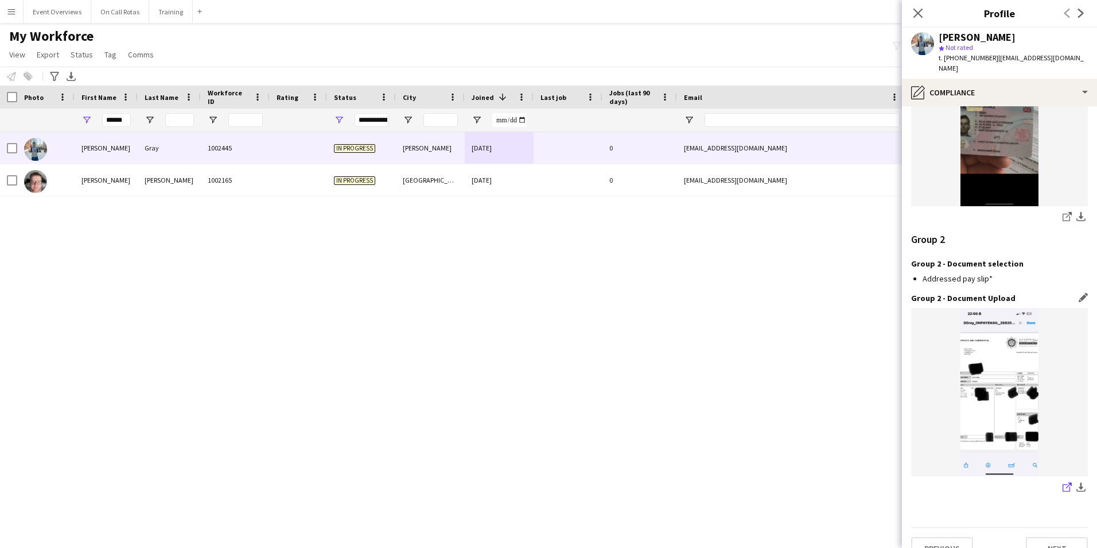
click at [1063, 484] on icon at bounding box center [1066, 487] width 7 height 7
click at [1050, 537] on button "Next" at bounding box center [1057, 548] width 62 height 23
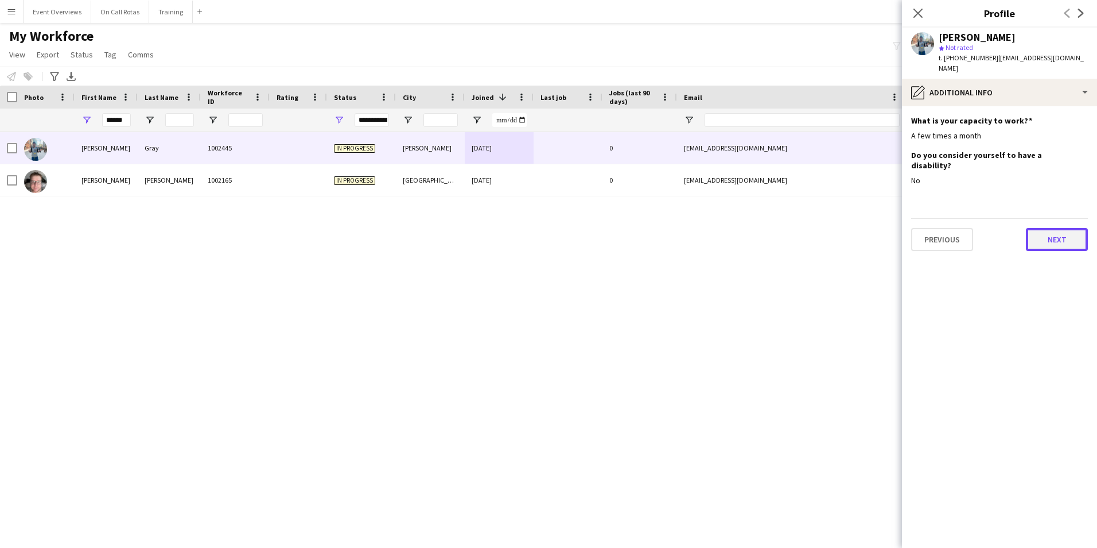
click at [1053, 228] on button "Next" at bounding box center [1057, 239] width 62 height 23
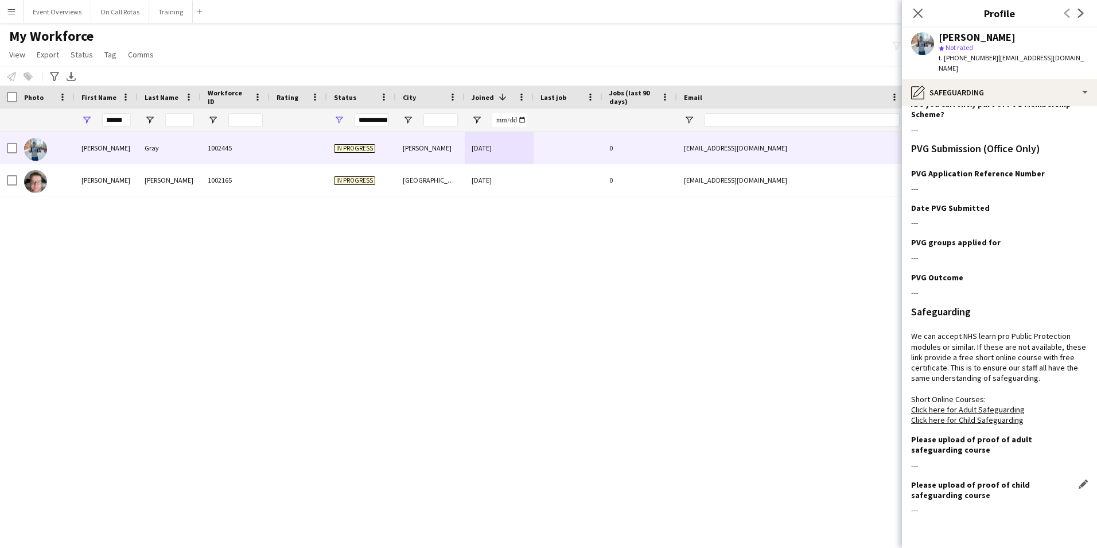
scroll to position [72, 0]
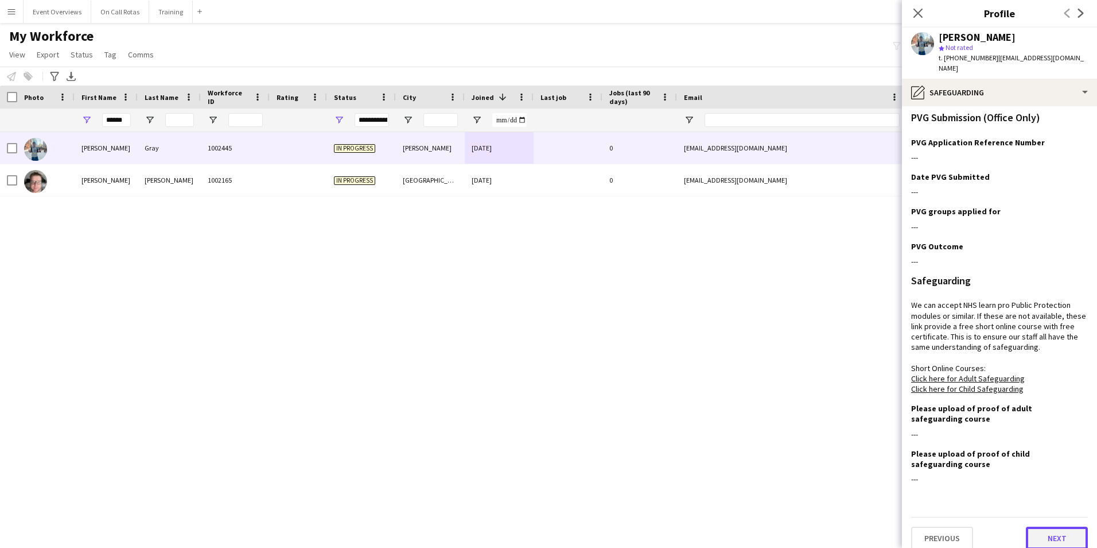
click at [1051, 526] on button "Next" at bounding box center [1057, 537] width 62 height 23
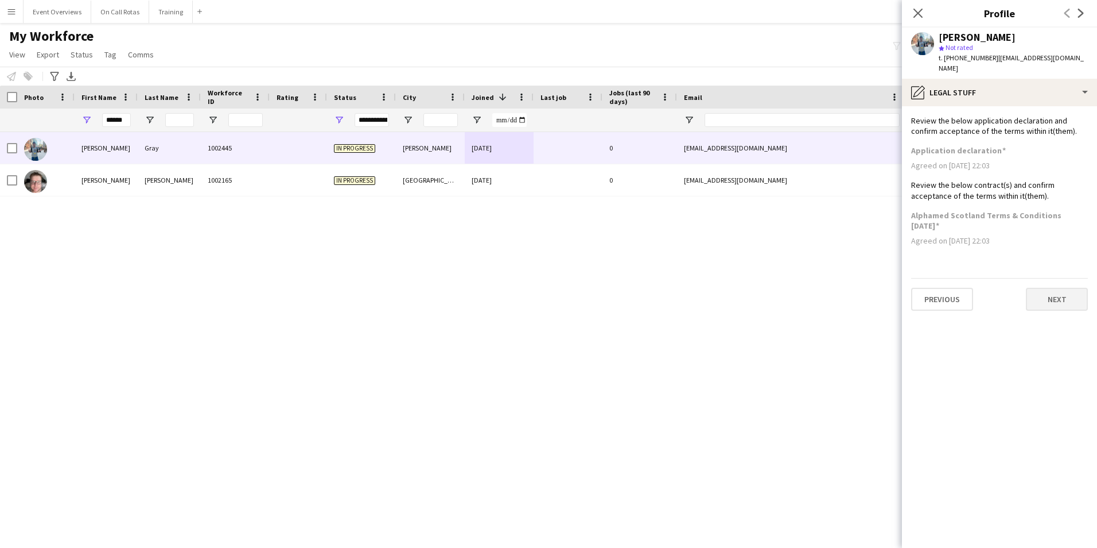
scroll to position [0, 0]
click at [1051, 288] on button "Next" at bounding box center [1057, 299] width 62 height 23
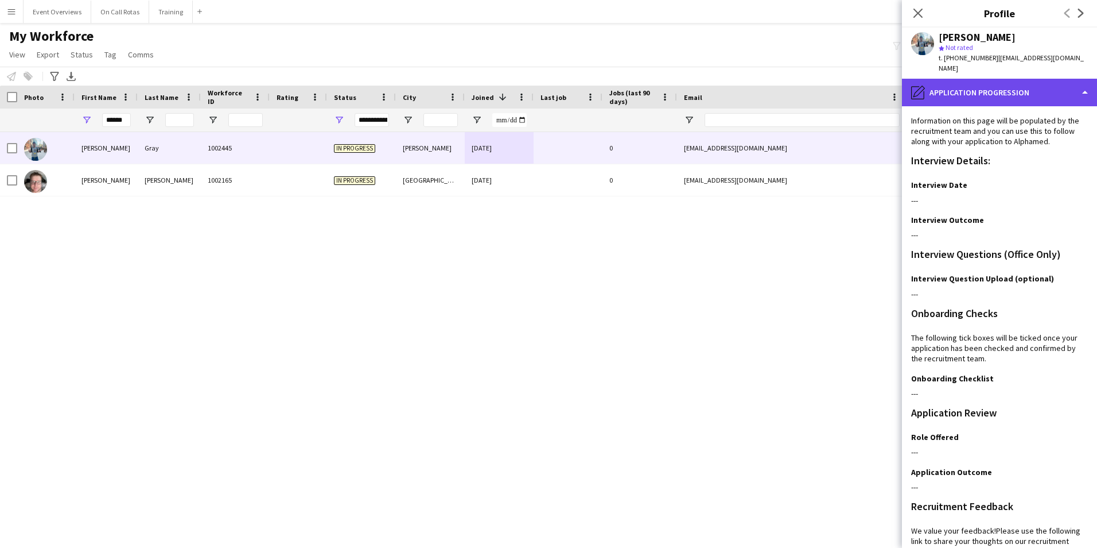
click at [967, 85] on div "pencil4 Application Progression" at bounding box center [999, 93] width 195 height 28
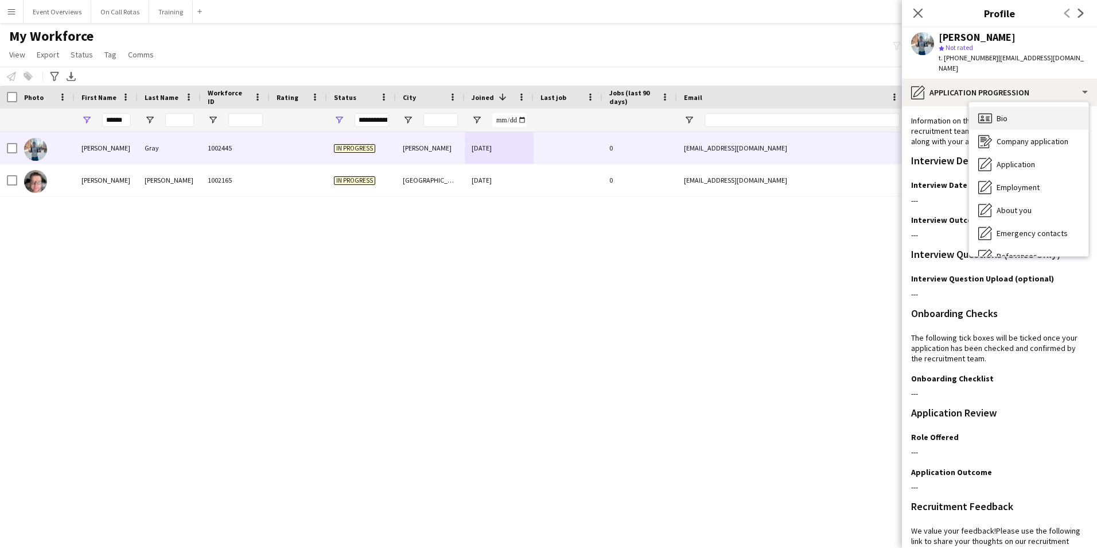
click at [995, 107] on div "Bio Bio" at bounding box center [1028, 118] width 119 height 23
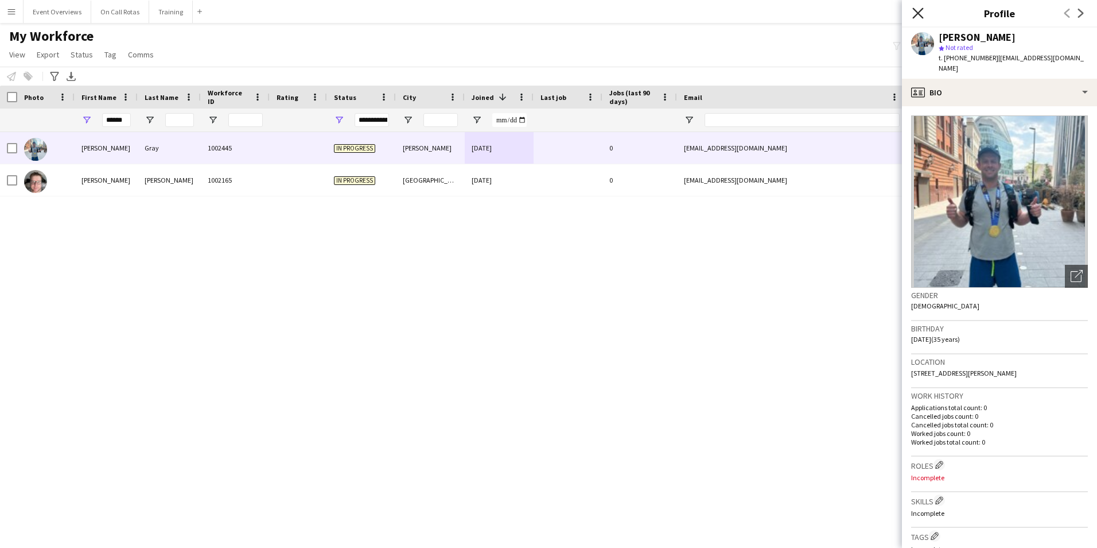
click at [919, 16] on icon "Close pop-in" at bounding box center [918, 12] width 11 height 11
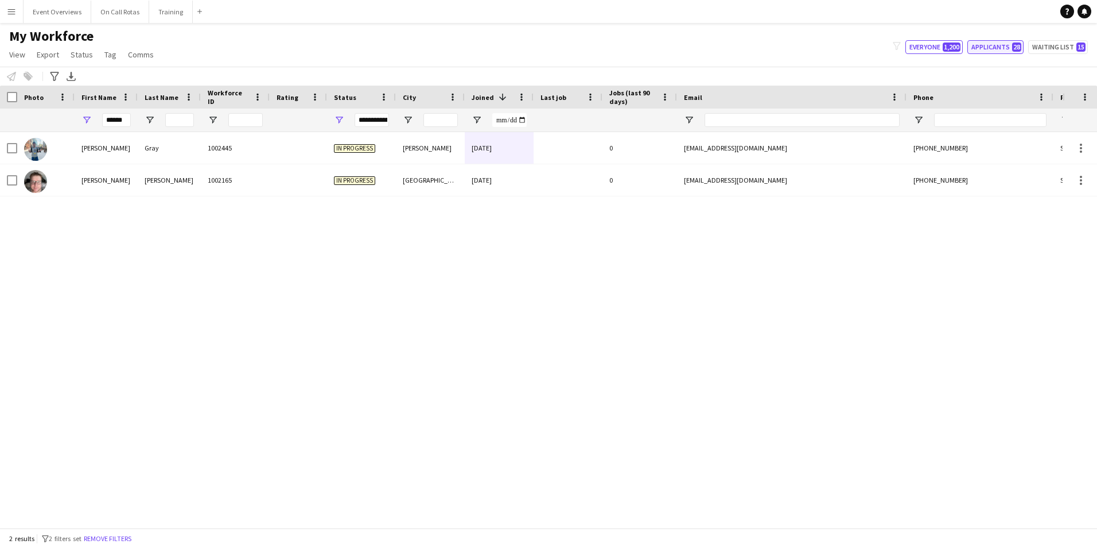
drag, startPoint x: 1007, startPoint y: 38, endPoint x: 1011, endPoint y: 42, distance: 6.1
click at [1008, 38] on div "My Workforce View Views Default view Active Staff Applications - First Aider Ap…" at bounding box center [548, 47] width 1097 height 39
click at [1014, 45] on button "Applicants 28" at bounding box center [996, 47] width 56 height 14
type input "**********"
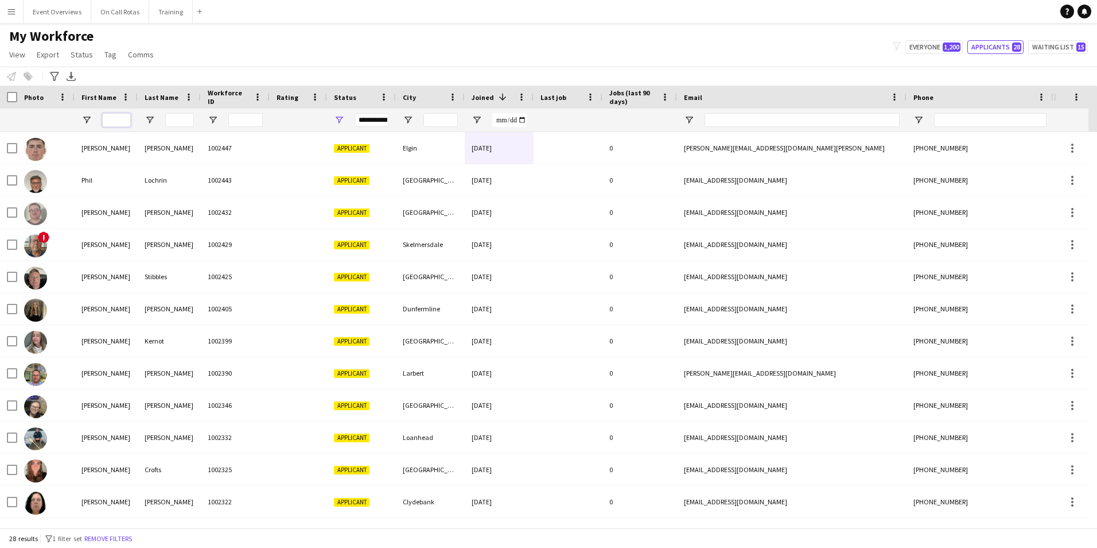
click at [123, 122] on input "First Name Filter Input" at bounding box center [116, 120] width 29 height 14
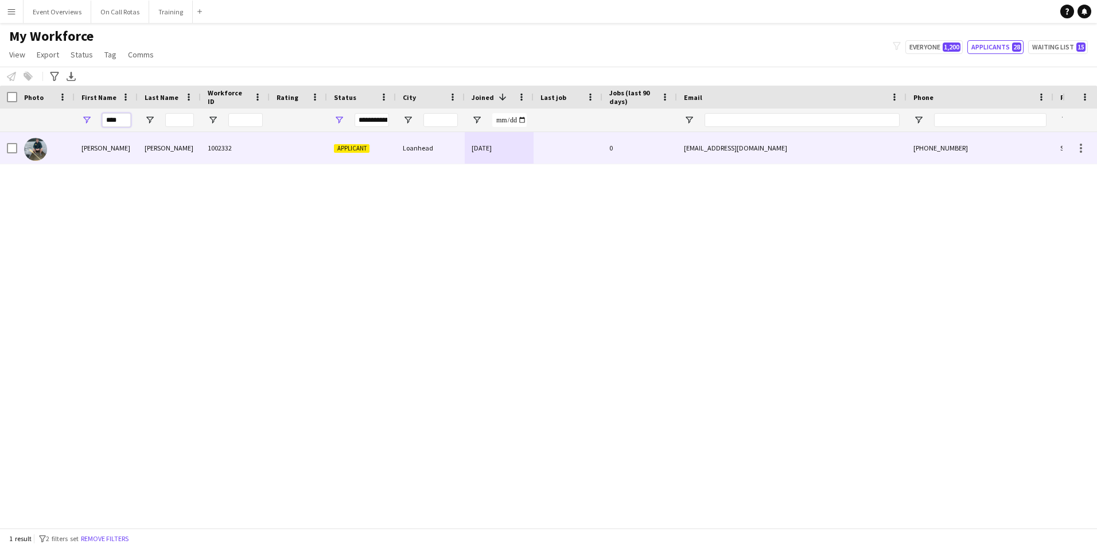
type input "****"
click at [130, 147] on div "[PERSON_NAME]" at bounding box center [106, 148] width 63 height 32
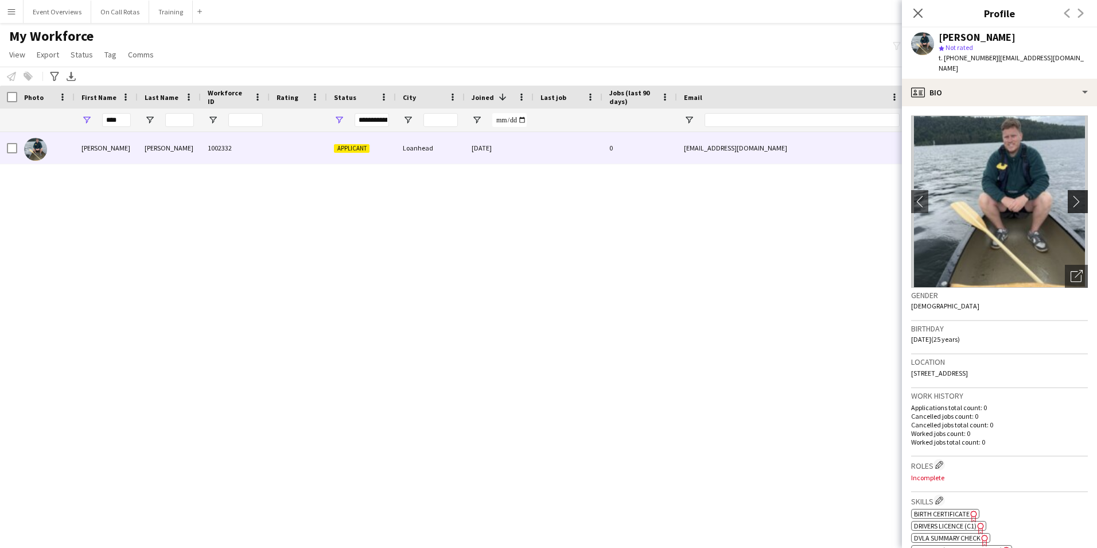
click at [1077, 195] on app-icon "chevron-right" at bounding box center [1080, 201] width 18 height 12
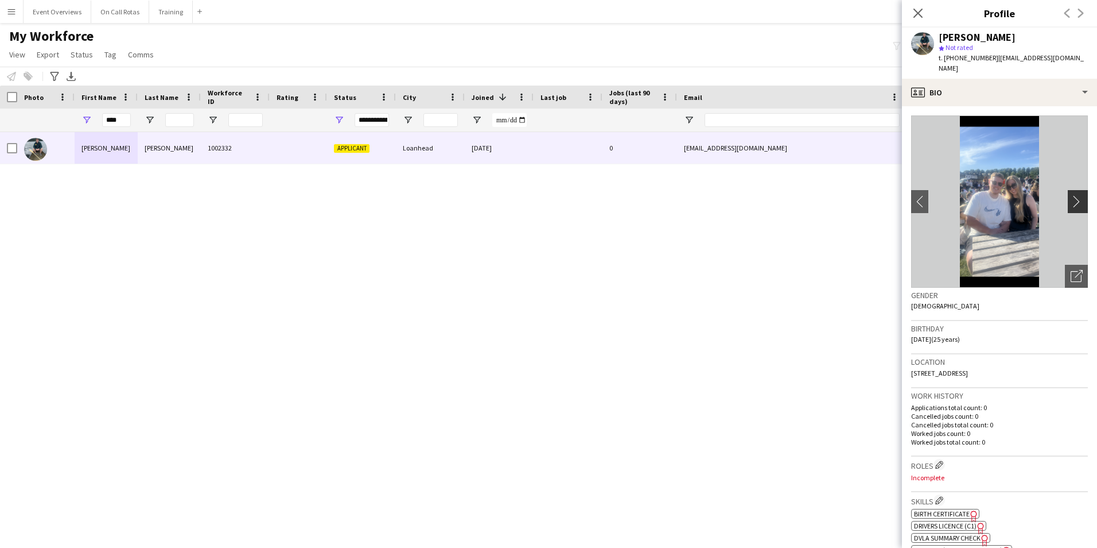
click at [1077, 195] on app-icon "chevron-right" at bounding box center [1080, 201] width 18 height 12
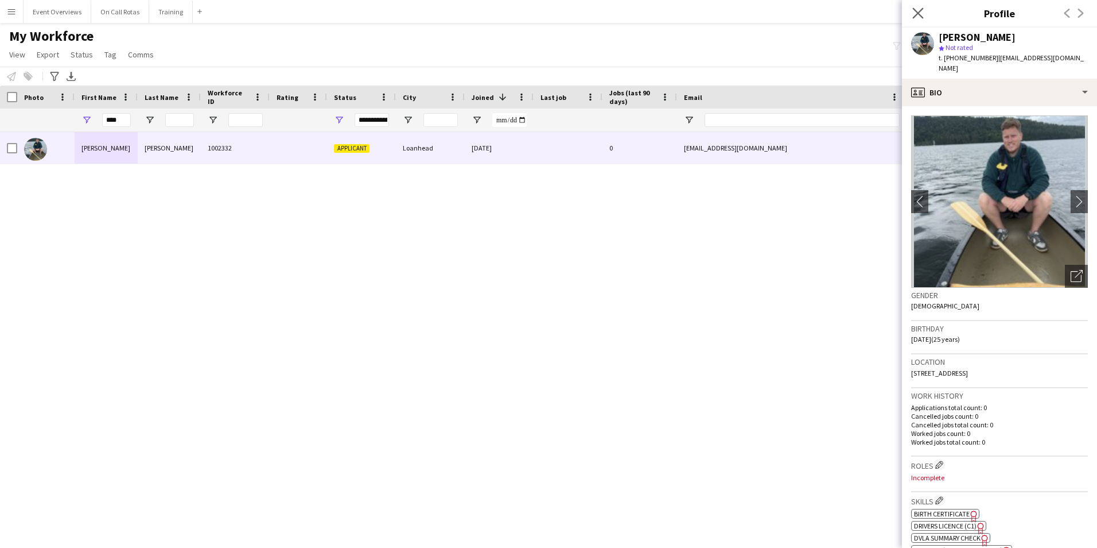
click at [918, 18] on icon "Close pop-in" at bounding box center [918, 12] width 11 height 11
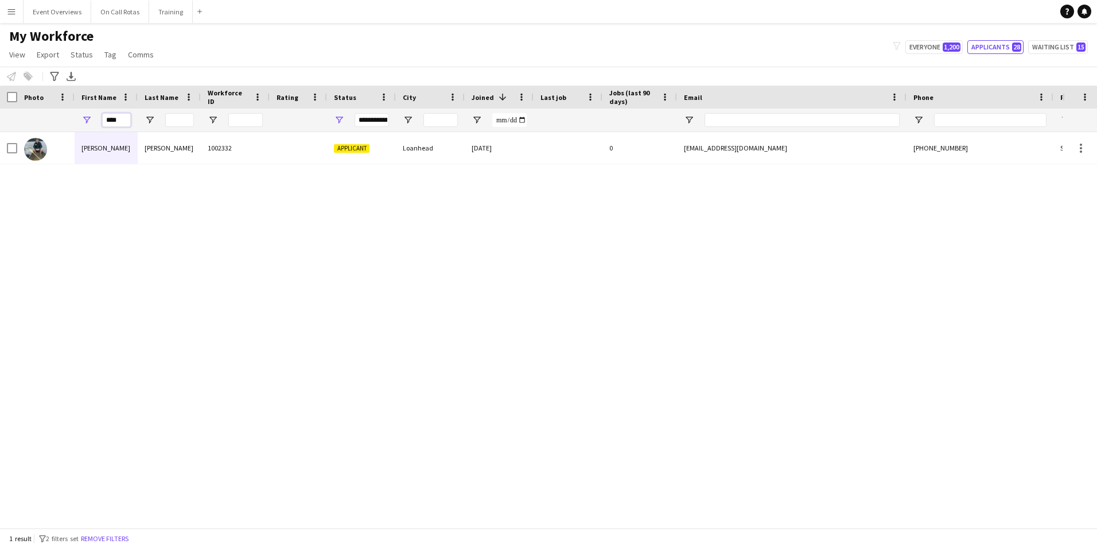
drag, startPoint x: 119, startPoint y: 118, endPoint x: 80, endPoint y: 119, distance: 38.5
click at [80, 119] on div "****" at bounding box center [106, 119] width 63 height 23
drag, startPoint x: 124, startPoint y: 122, endPoint x: 38, endPoint y: 141, distance: 88.1
click at [38, 141] on div "Workforce Details Photo First Name" at bounding box center [548, 307] width 1097 height 442
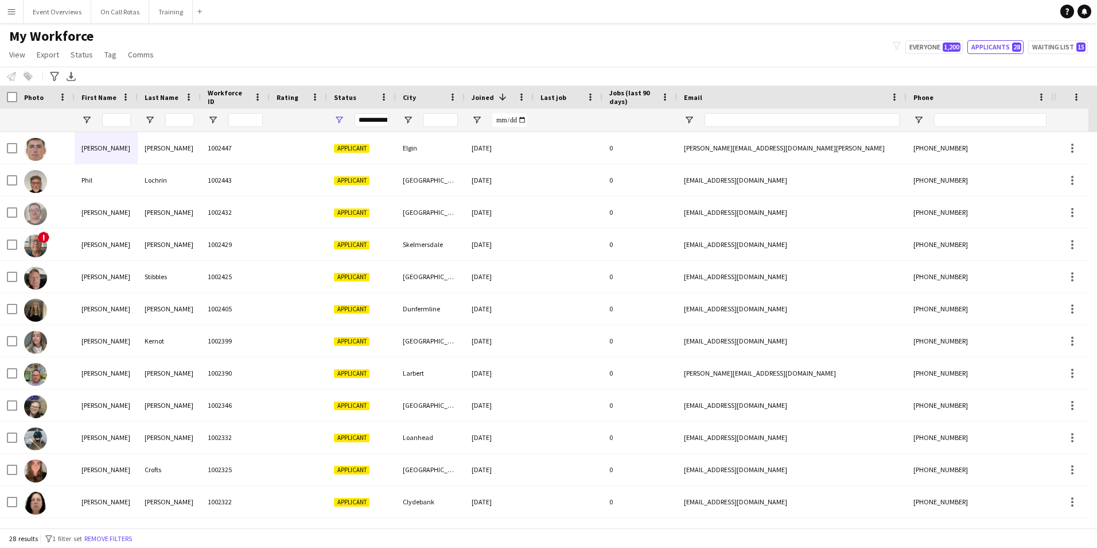
drag, startPoint x: 946, startPoint y: 43, endPoint x: 763, endPoint y: 32, distance: 183.4
click at [763, 32] on div "My Workforce View Views Default view Active Staff Applications - First Aider Ap…" at bounding box center [548, 47] width 1097 height 39
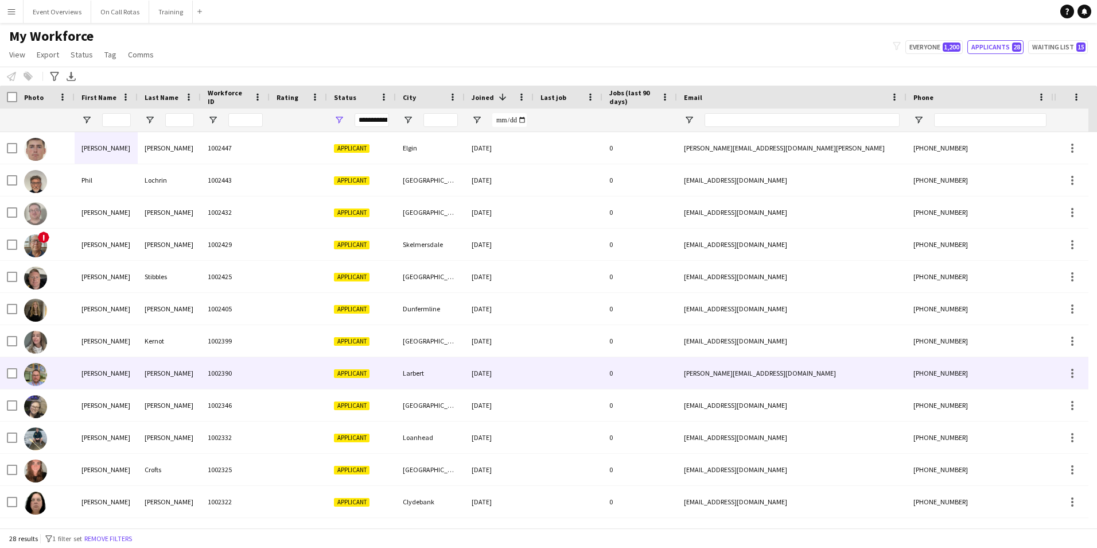
click at [251, 361] on div "1002390" at bounding box center [235, 373] width 69 height 32
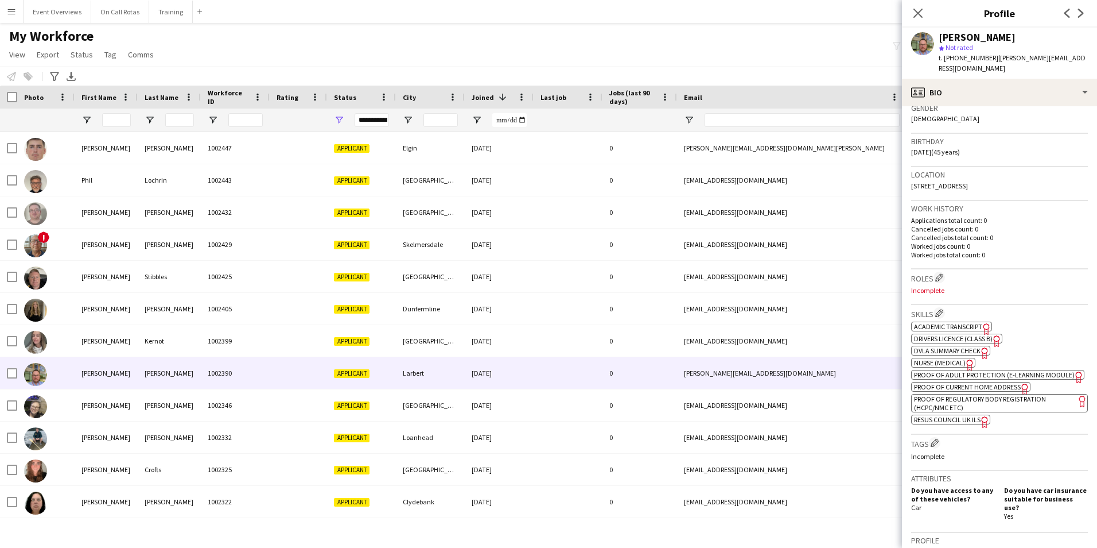
scroll to position [230, 0]
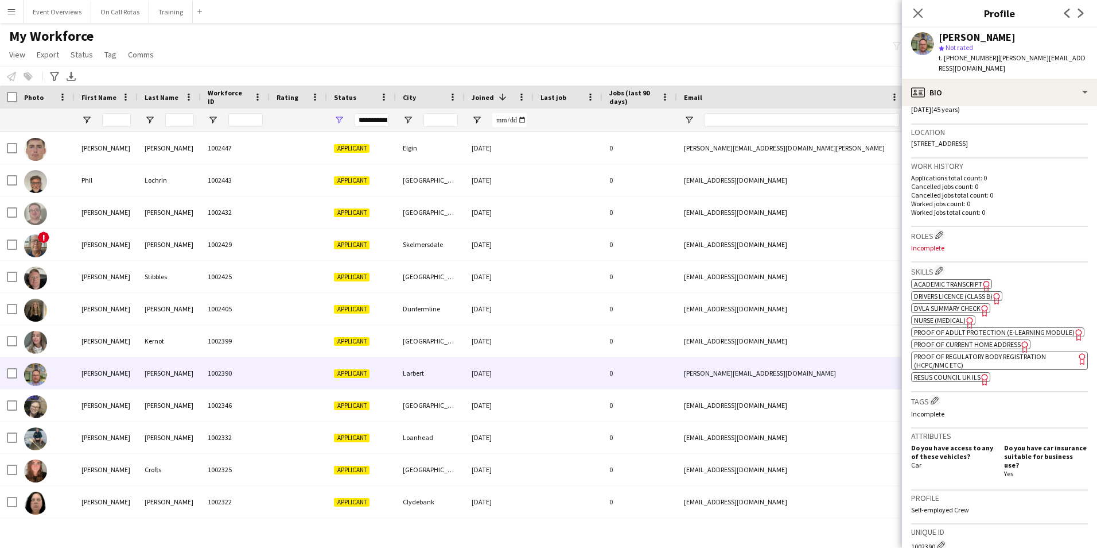
click at [942, 316] on span "Nurse (Medical)" at bounding box center [940, 320] width 52 height 9
click at [941, 279] on span "Academic Transcript" at bounding box center [948, 283] width 68 height 9
click at [922, 15] on icon "Close pop-in" at bounding box center [918, 12] width 11 height 11
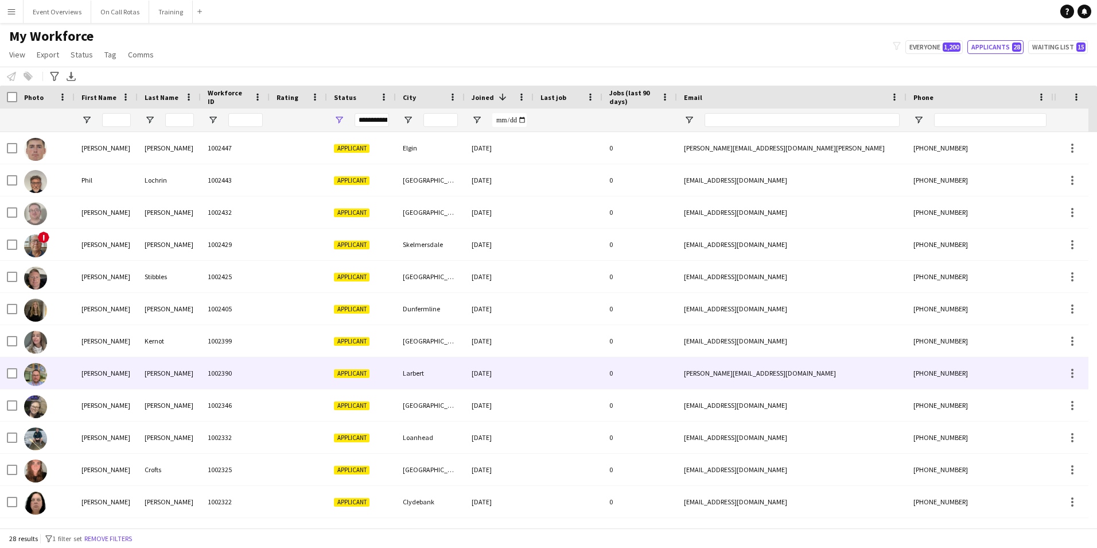
click at [200, 383] on div "Spicer" at bounding box center [169, 373] width 63 height 32
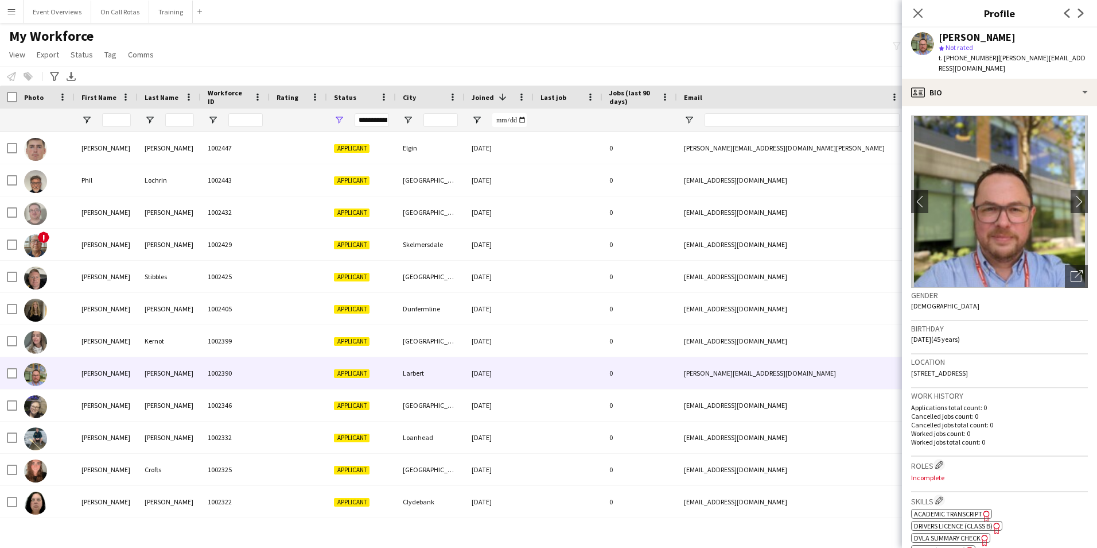
click at [953, 57] on span "t. +447545565064" at bounding box center [969, 57] width 60 height 9
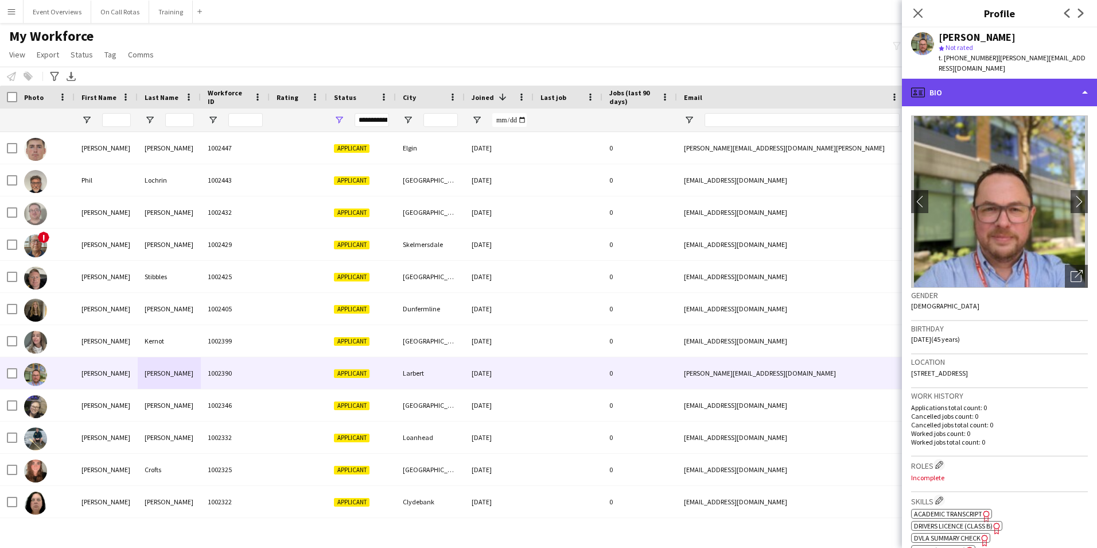
click at [958, 79] on div "profile Bio" at bounding box center [999, 93] width 195 height 28
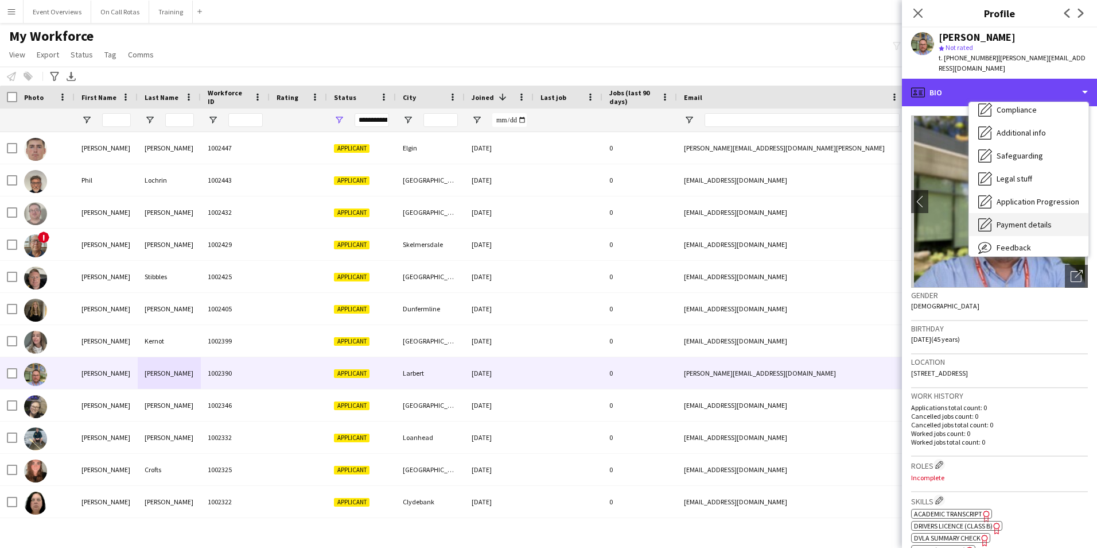
scroll to position [172, 0]
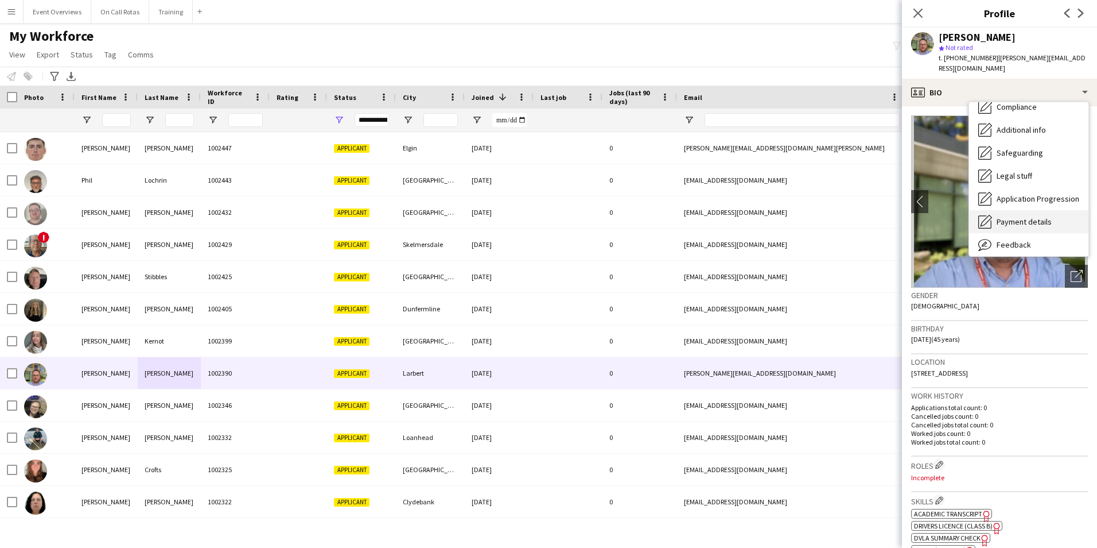
click at [1010, 216] on span "Payment details" at bounding box center [1024, 221] width 55 height 10
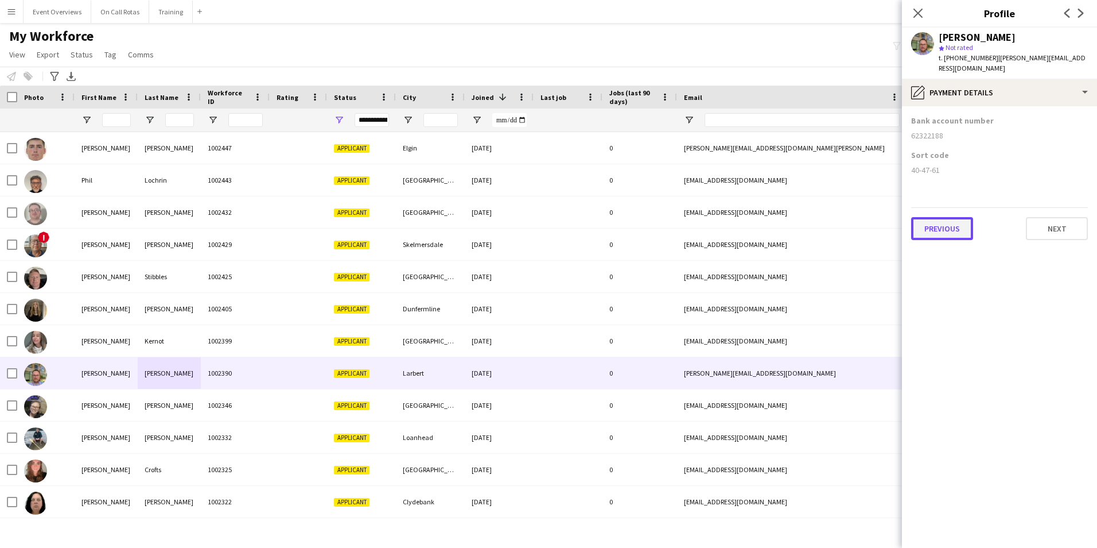
click at [917, 218] on button "Previous" at bounding box center [942, 228] width 62 height 23
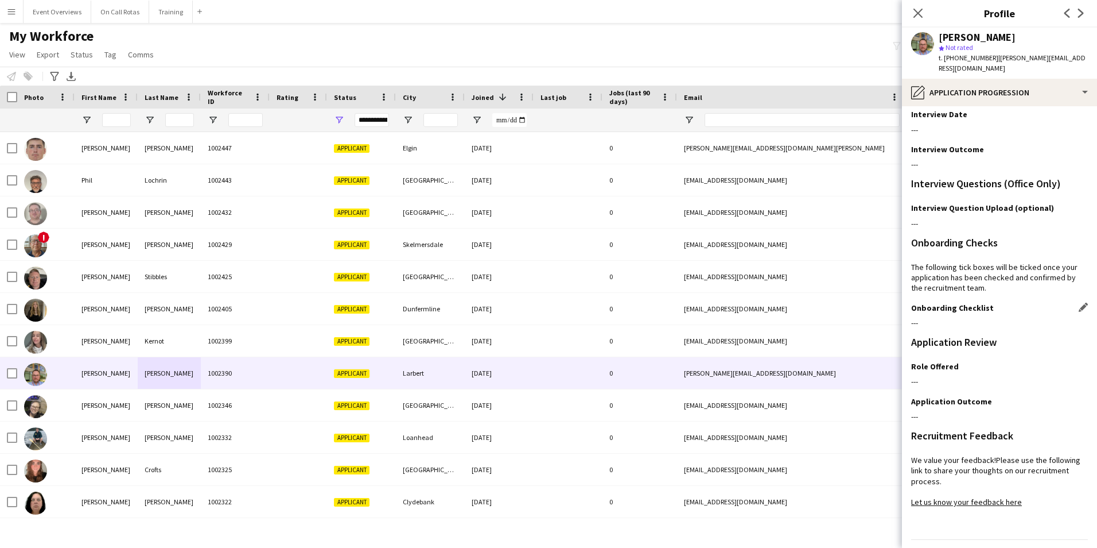
scroll to position [94, 0]
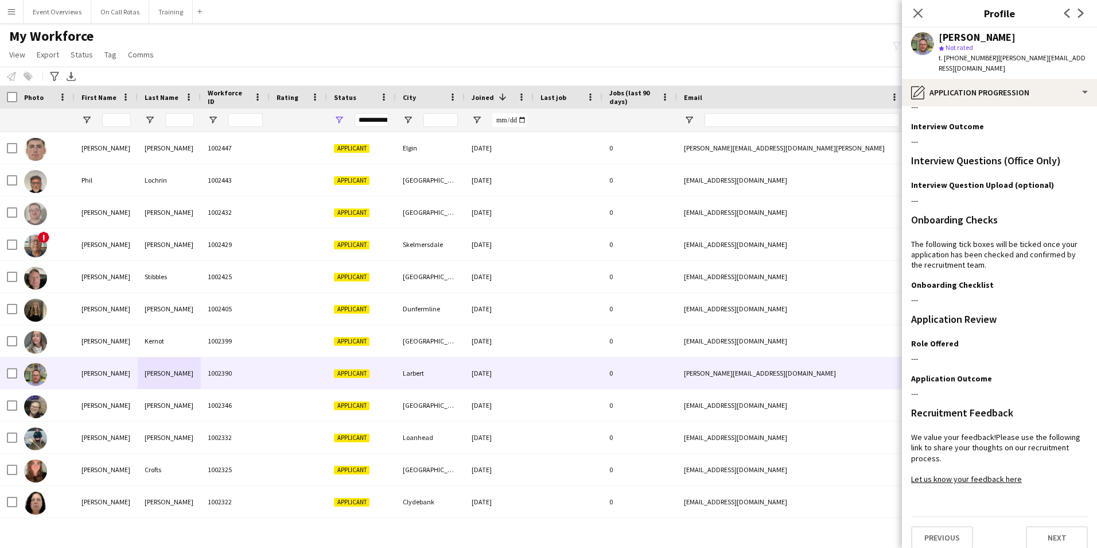
click at [946, 516] on div "Previous Next" at bounding box center [999, 532] width 177 height 33
click at [945, 527] on button "Previous" at bounding box center [942, 537] width 62 height 23
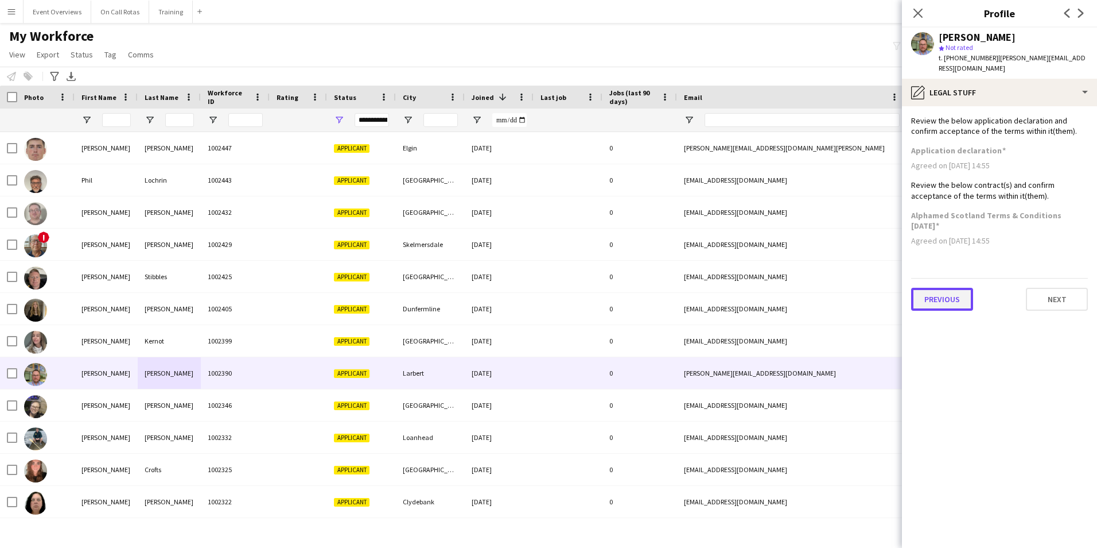
click at [966, 288] on button "Previous" at bounding box center [942, 299] width 62 height 23
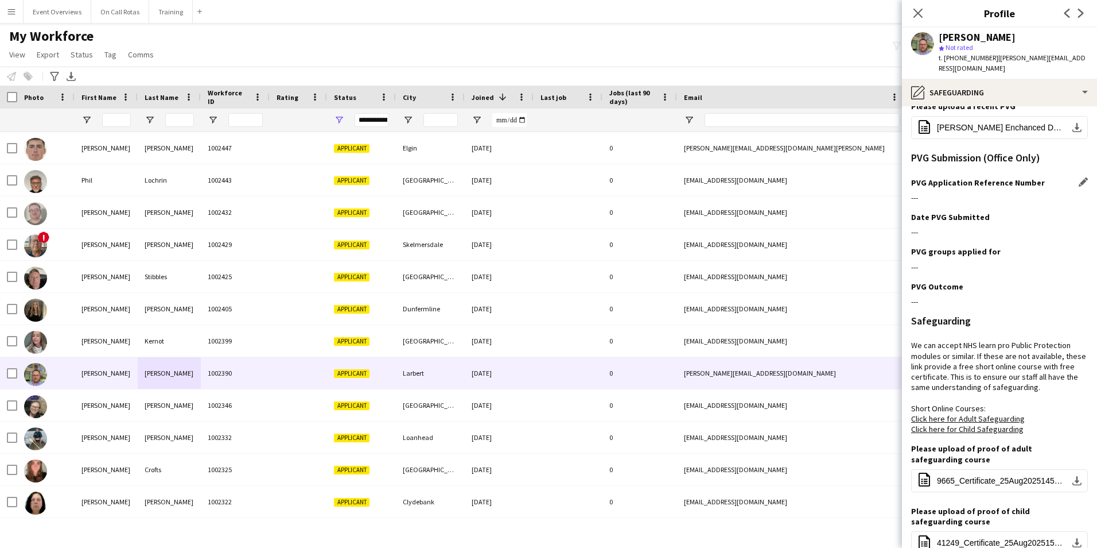
scroll to position [227, 0]
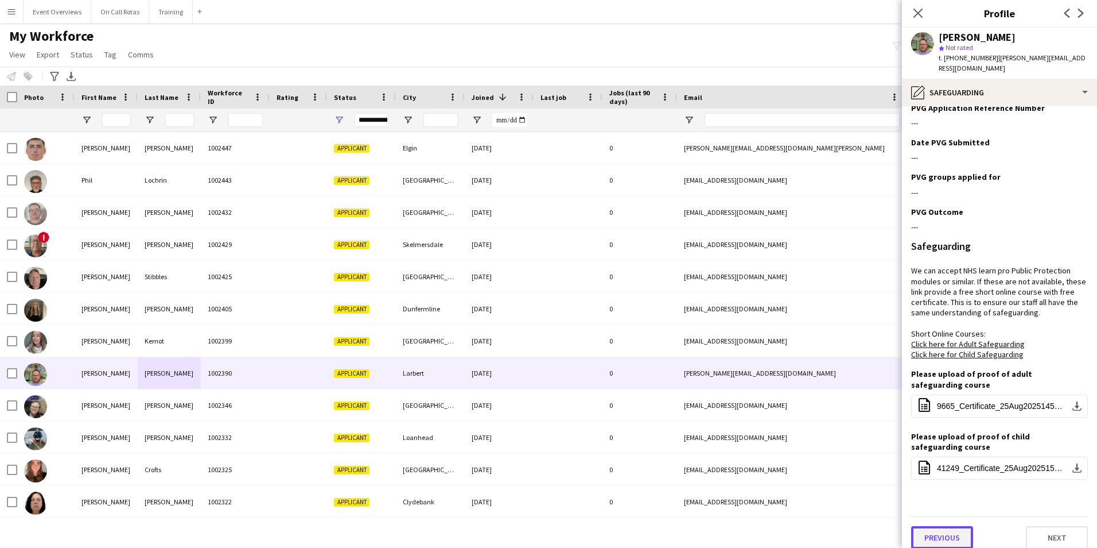
click at [944, 526] on button "Previous" at bounding box center [942, 537] width 62 height 23
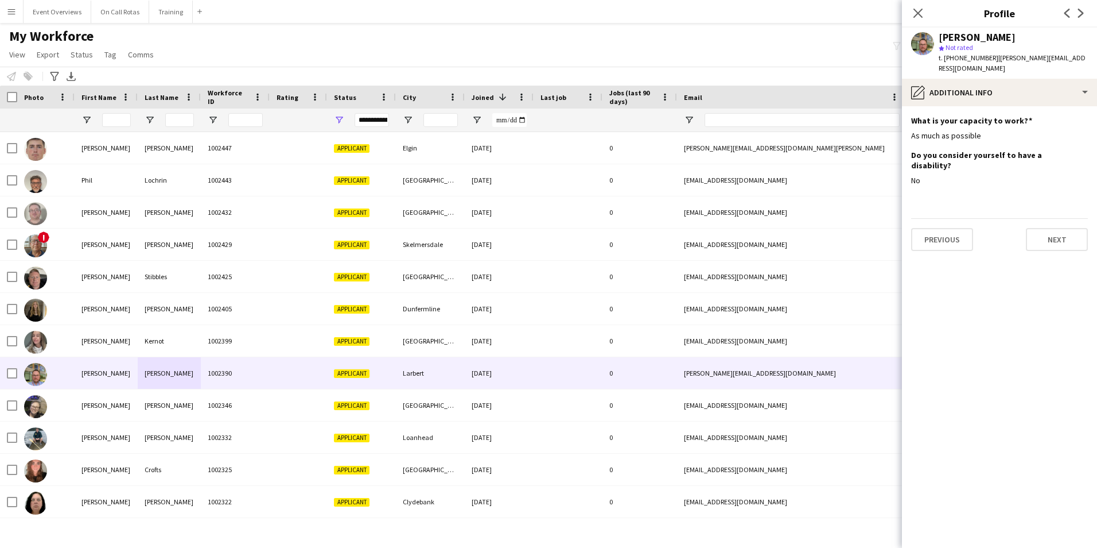
scroll to position [0, 0]
click at [939, 228] on button "Previous" at bounding box center [942, 239] width 62 height 23
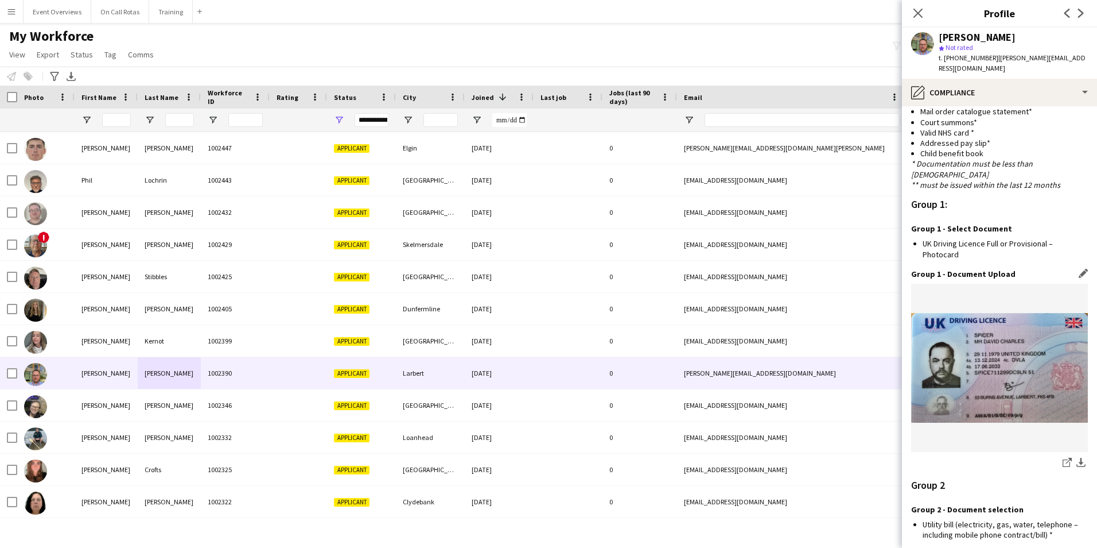
scroll to position [1039, 0]
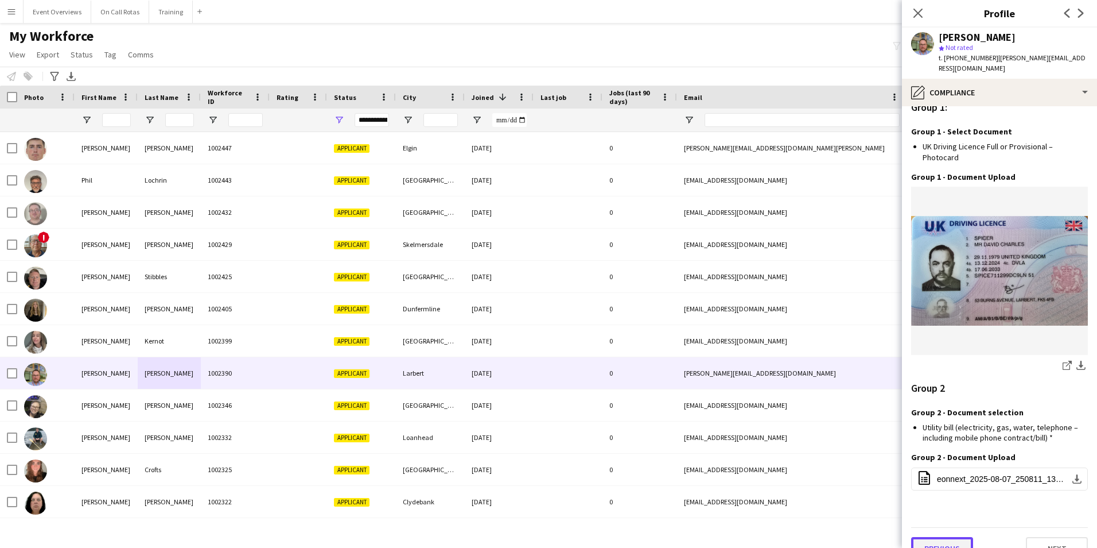
click at [946, 537] on button "Previous" at bounding box center [942, 548] width 62 height 23
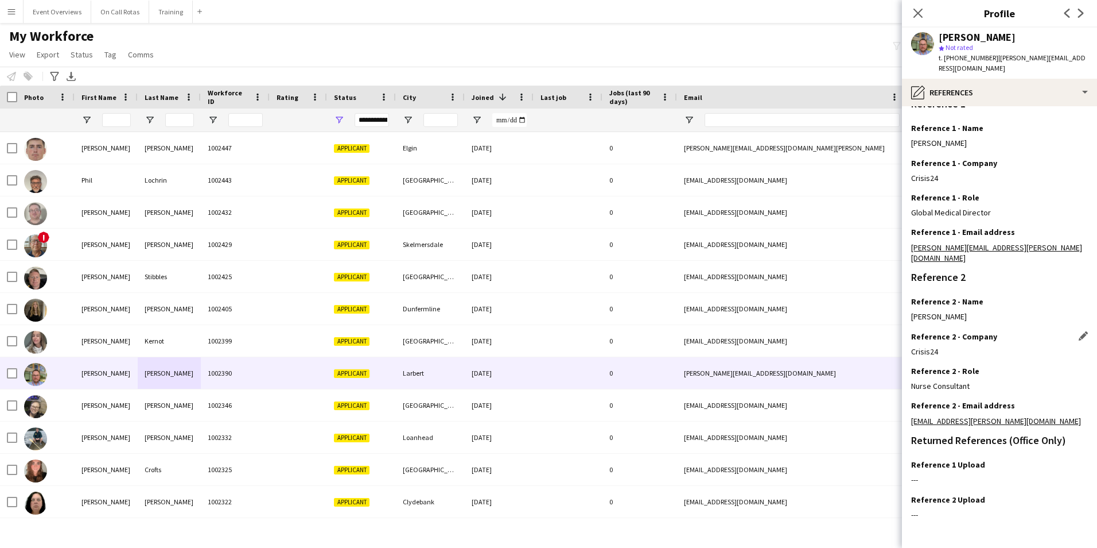
scroll to position [137, 0]
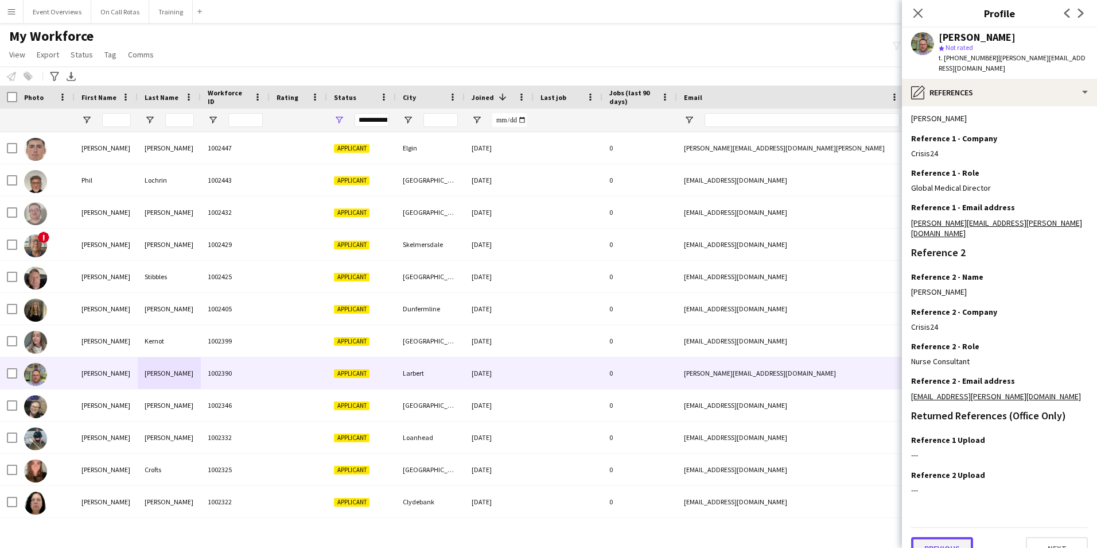
click at [948, 537] on button "Previous" at bounding box center [942, 548] width 62 height 23
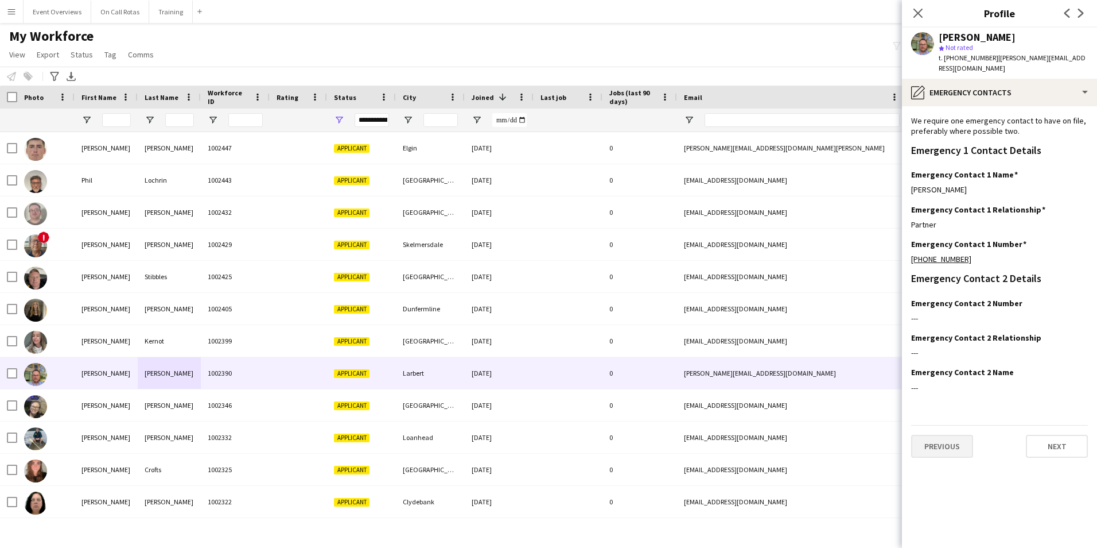
scroll to position [0, 0]
click at [952, 434] on button "Previous" at bounding box center [942, 445] width 62 height 23
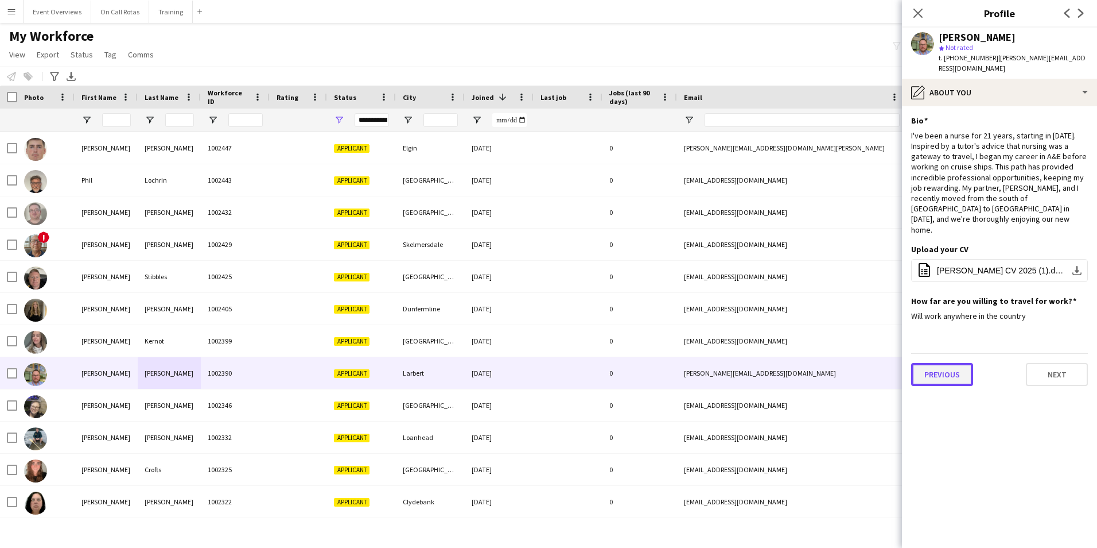
click at [948, 363] on button "Previous" at bounding box center [942, 374] width 62 height 23
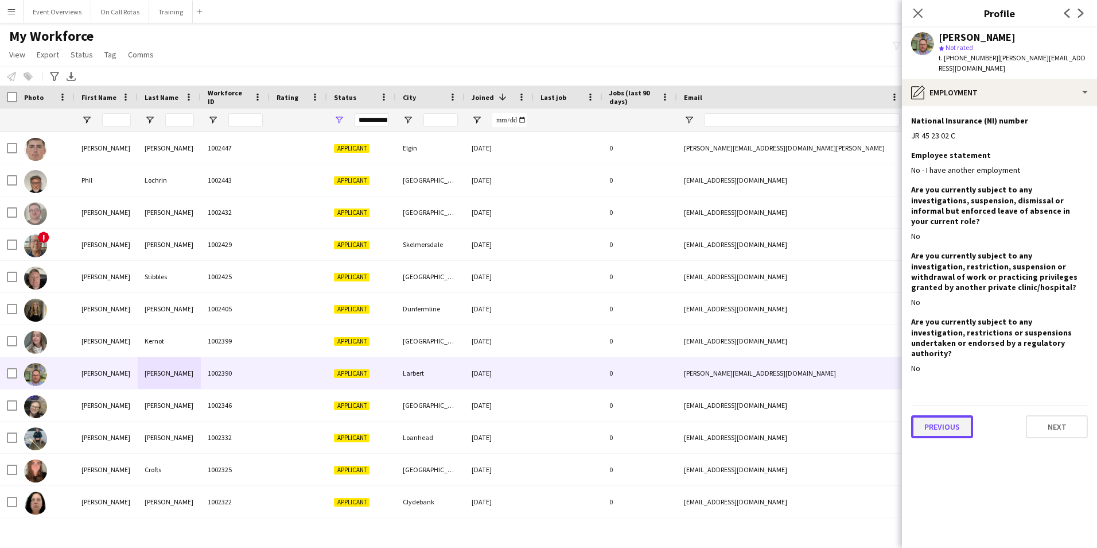
click at [956, 415] on button "Previous" at bounding box center [942, 426] width 62 height 23
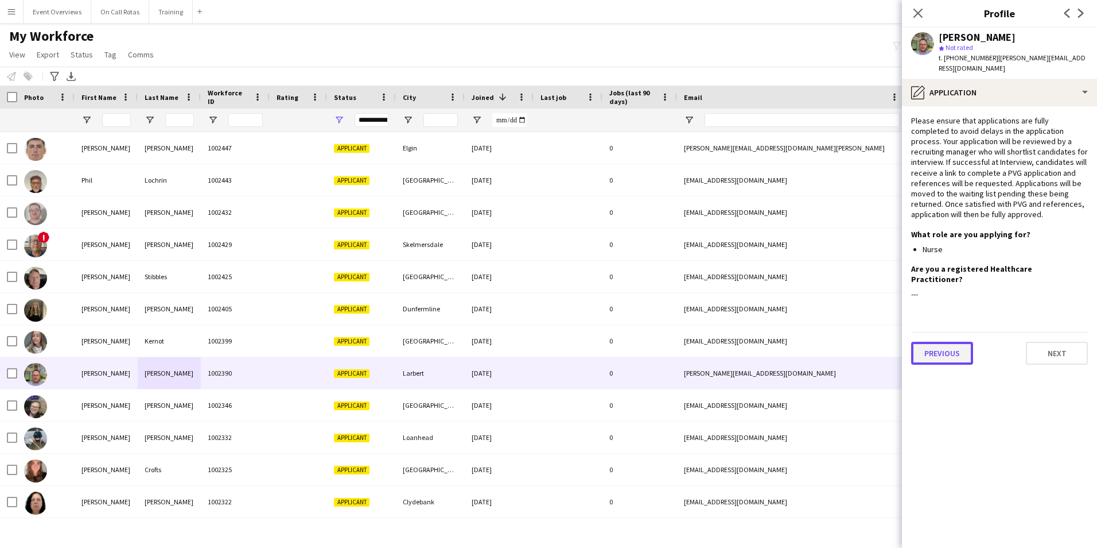
click at [958, 341] on button "Previous" at bounding box center [942, 352] width 62 height 23
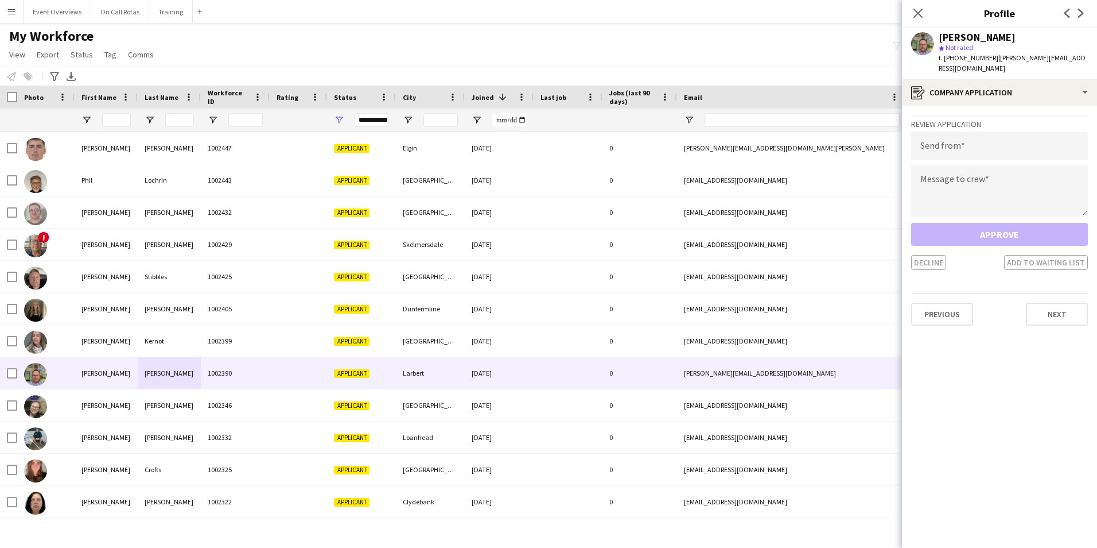
click at [955, 315] on app-crew-profile-application "Review Application Send from Message to crew Approve Decline Add to waiting lis…" at bounding box center [999, 326] width 195 height 441
click at [952, 302] on button "Previous" at bounding box center [942, 313] width 62 height 23
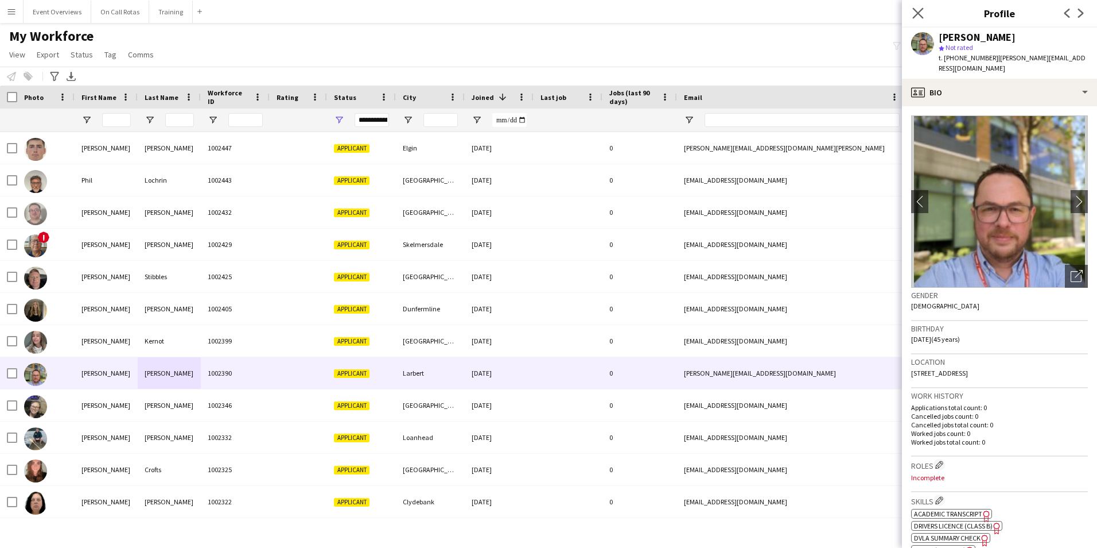
click at [918, 20] on app-icon "Close pop-in" at bounding box center [918, 13] width 17 height 17
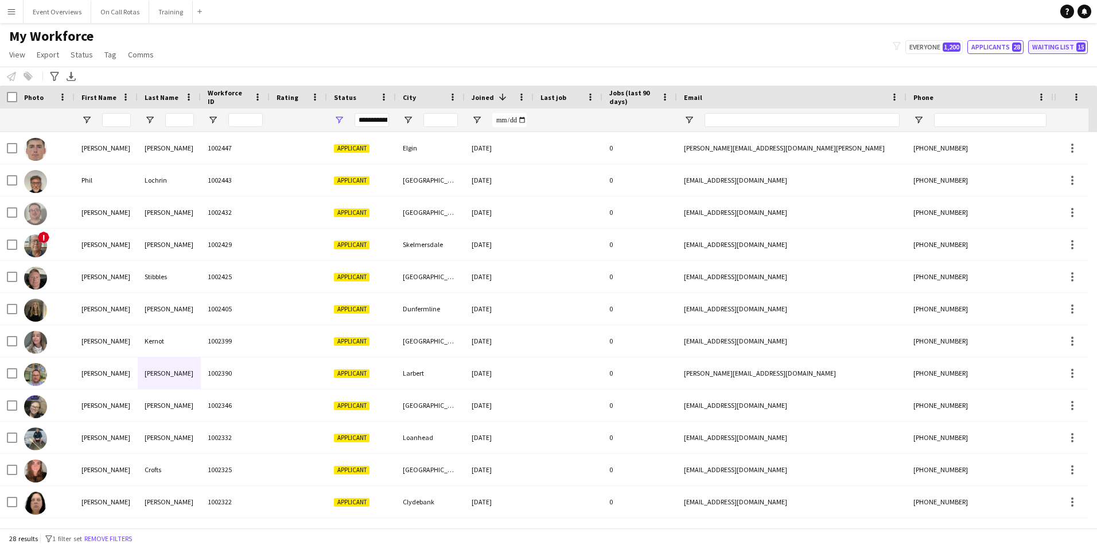
click at [1057, 45] on button "Waiting list 15" at bounding box center [1058, 47] width 60 height 14
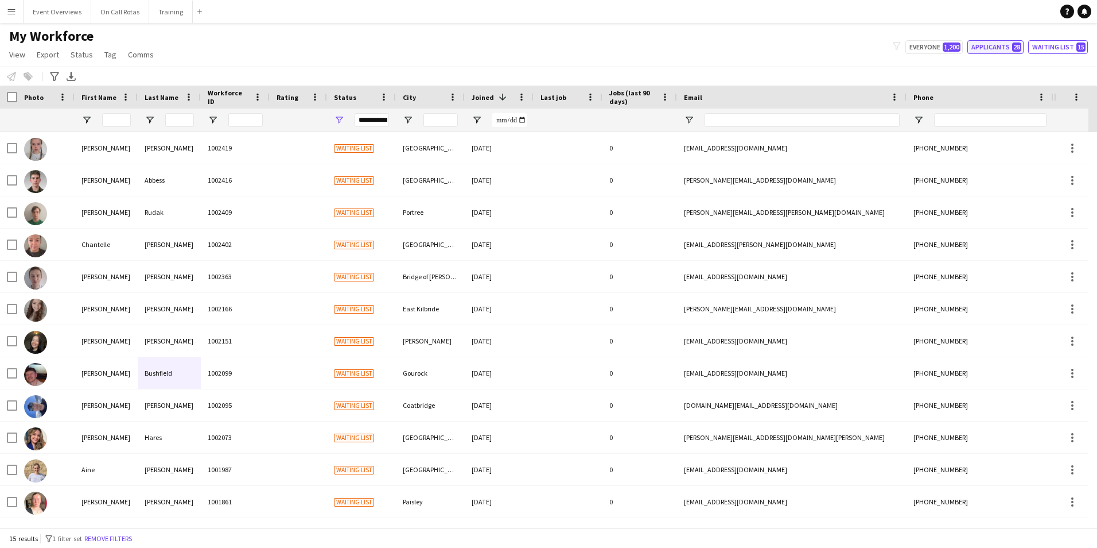
click at [1000, 46] on button "Applicants 28" at bounding box center [996, 47] width 56 height 14
type input "**********"
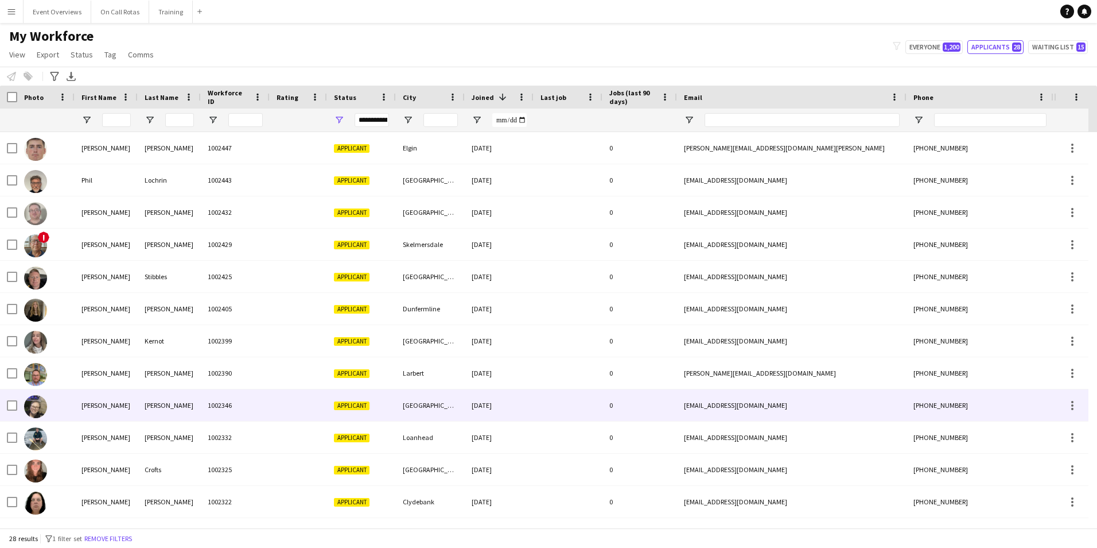
click at [163, 391] on div "[PERSON_NAME]" at bounding box center [169, 405] width 63 height 32
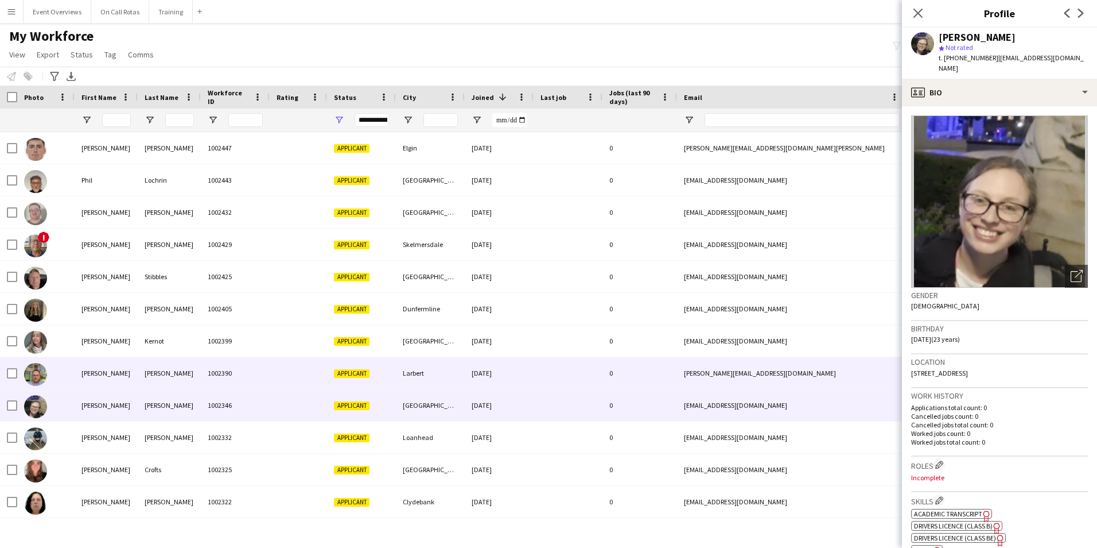
click at [506, 359] on div "[DATE]" at bounding box center [499, 373] width 69 height 32
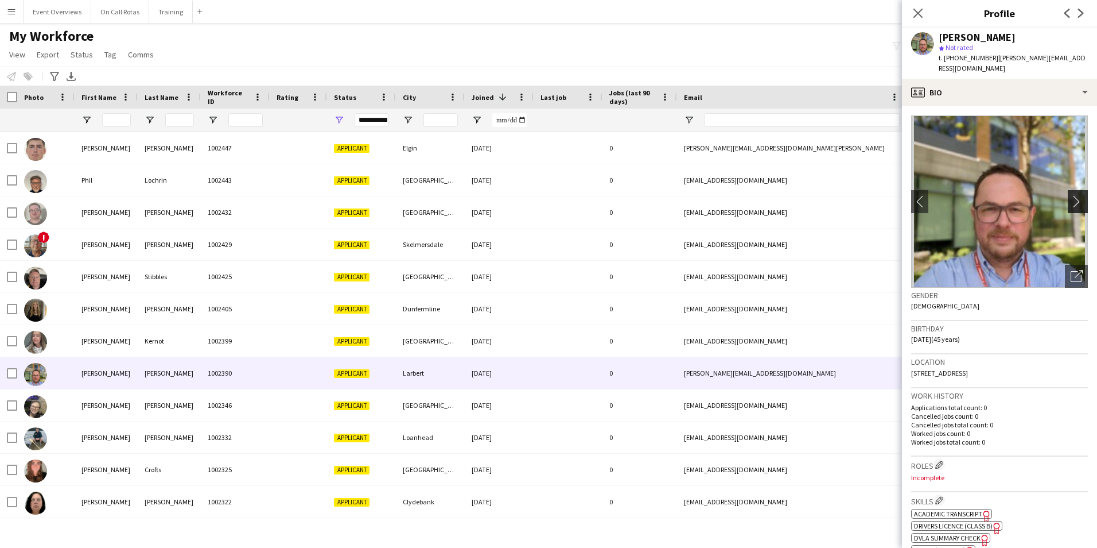
click at [1071, 195] on app-icon "chevron-right" at bounding box center [1080, 201] width 18 height 12
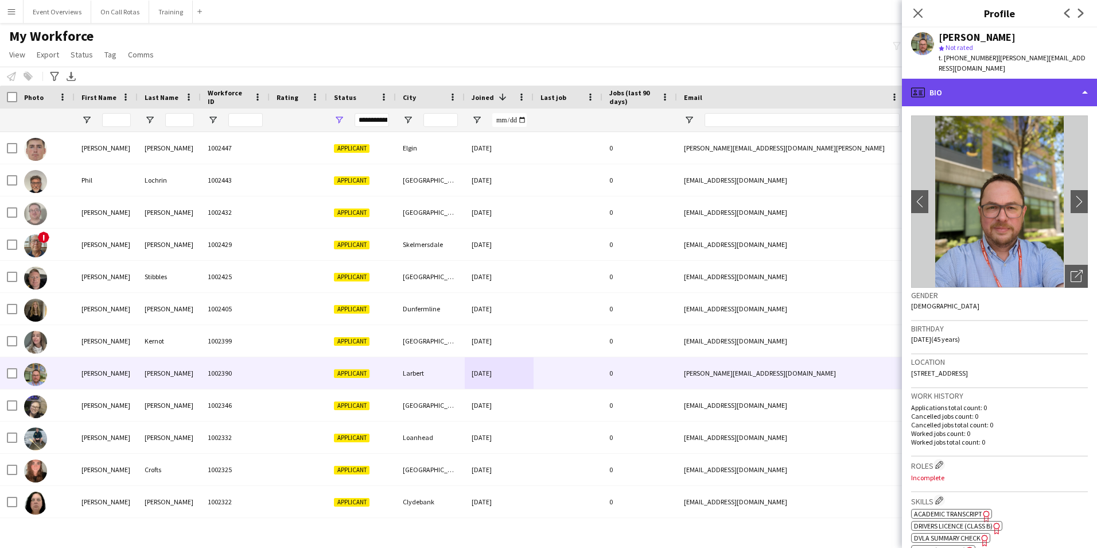
click at [1007, 87] on div "profile Bio" at bounding box center [999, 93] width 195 height 28
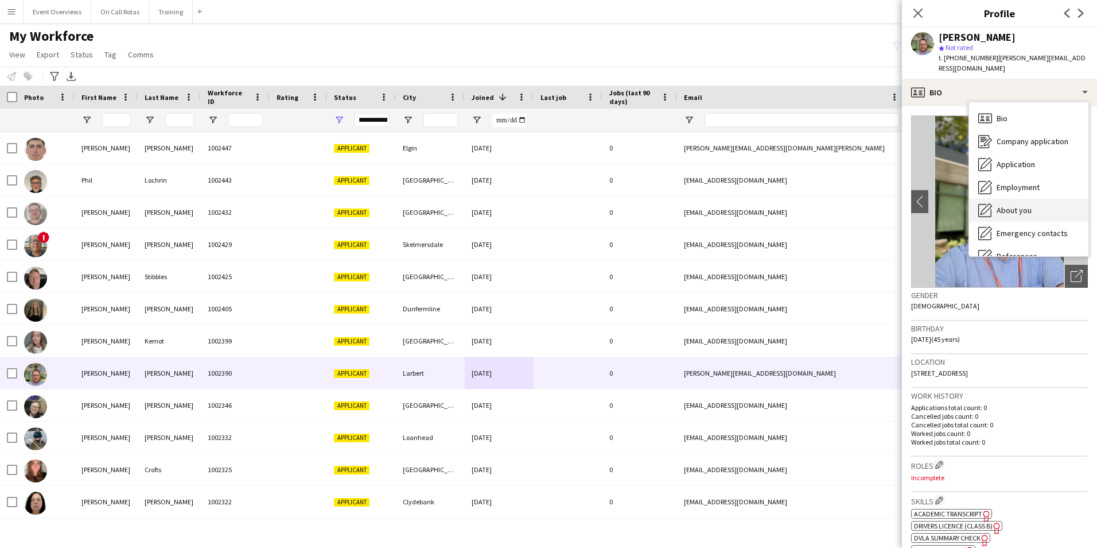
click at [1021, 205] on span "About you" at bounding box center [1014, 210] width 35 height 10
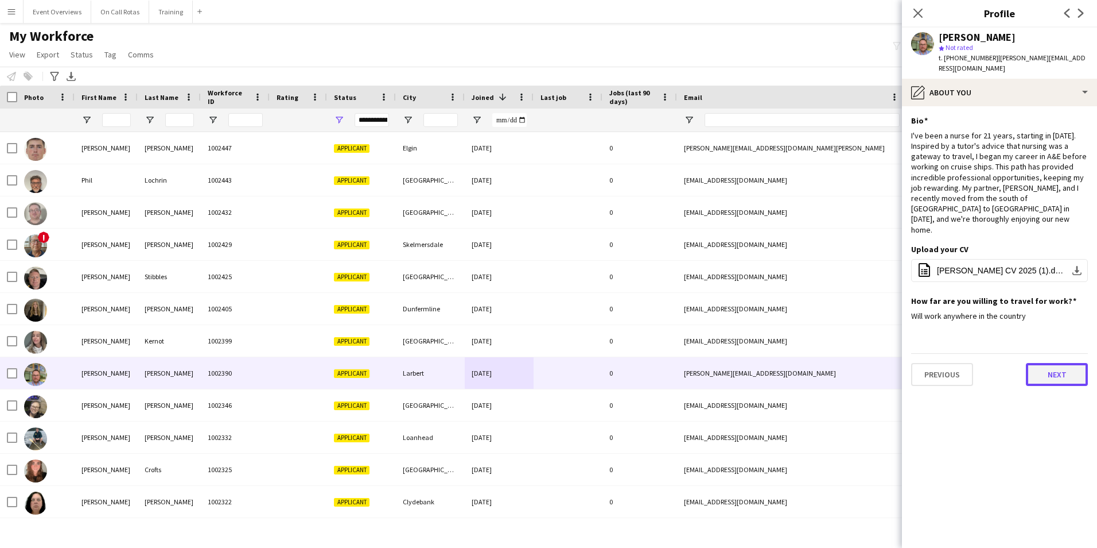
click at [1034, 363] on button "Next" at bounding box center [1057, 374] width 62 height 23
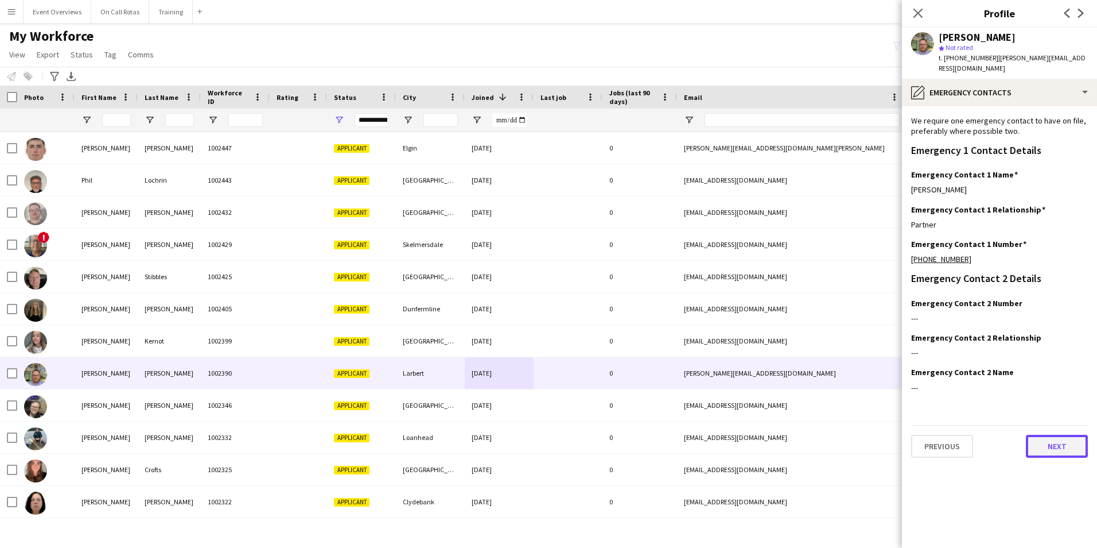
click at [1046, 435] on button "Next" at bounding box center [1057, 445] width 62 height 23
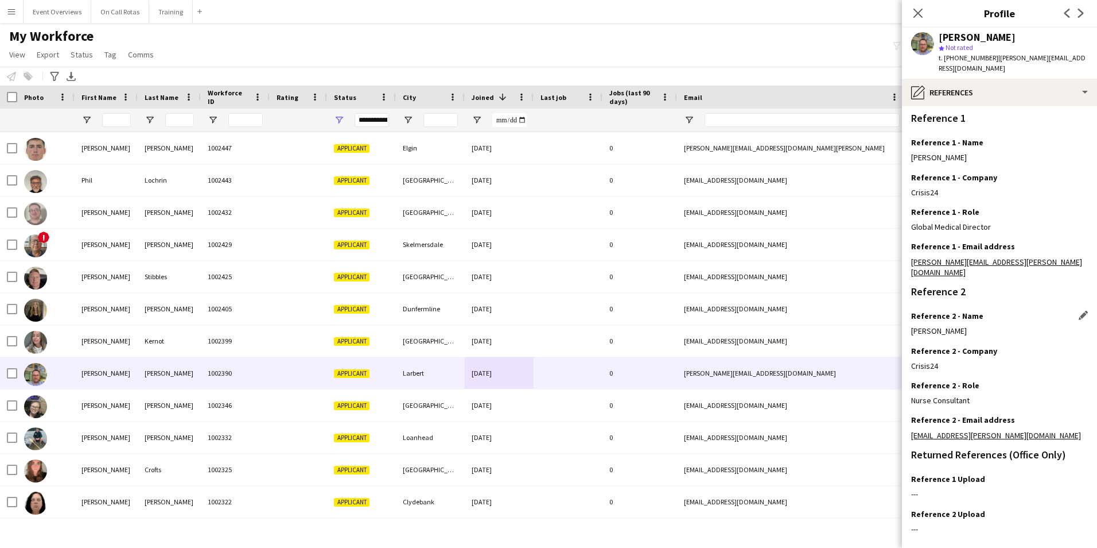
scroll to position [137, 0]
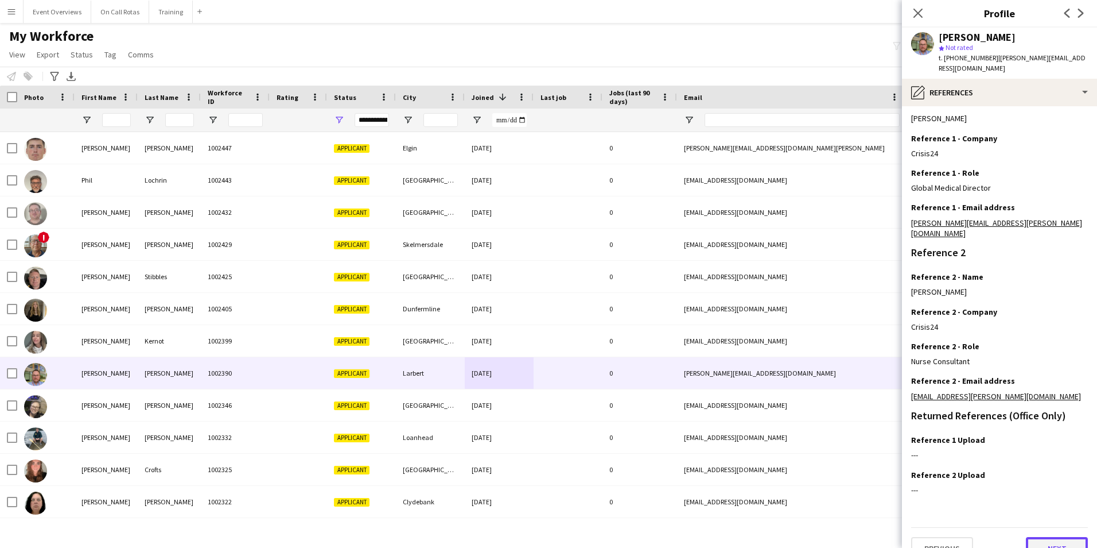
click at [1040, 537] on button "Next" at bounding box center [1057, 548] width 62 height 23
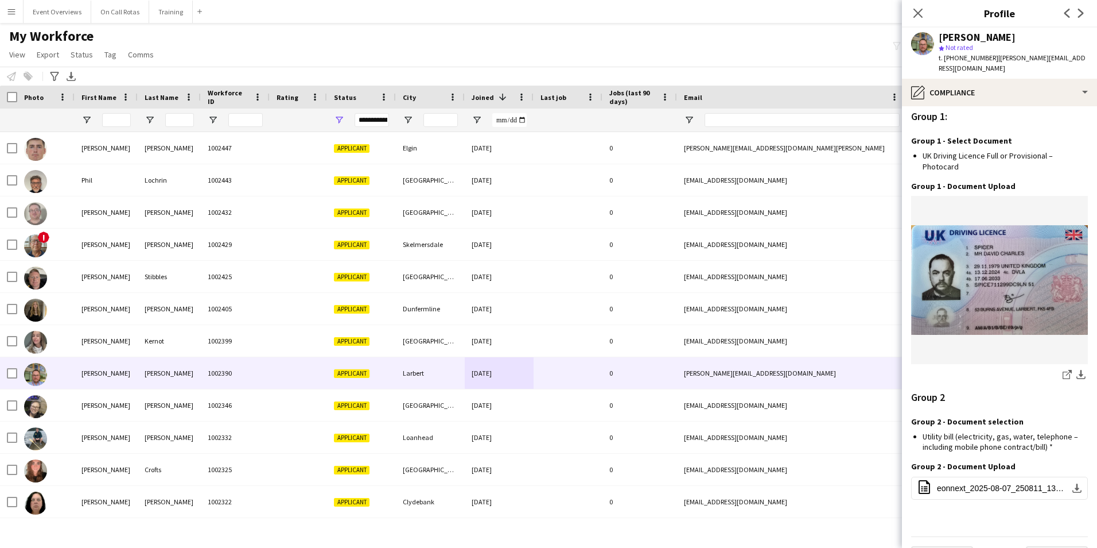
scroll to position [1039, 0]
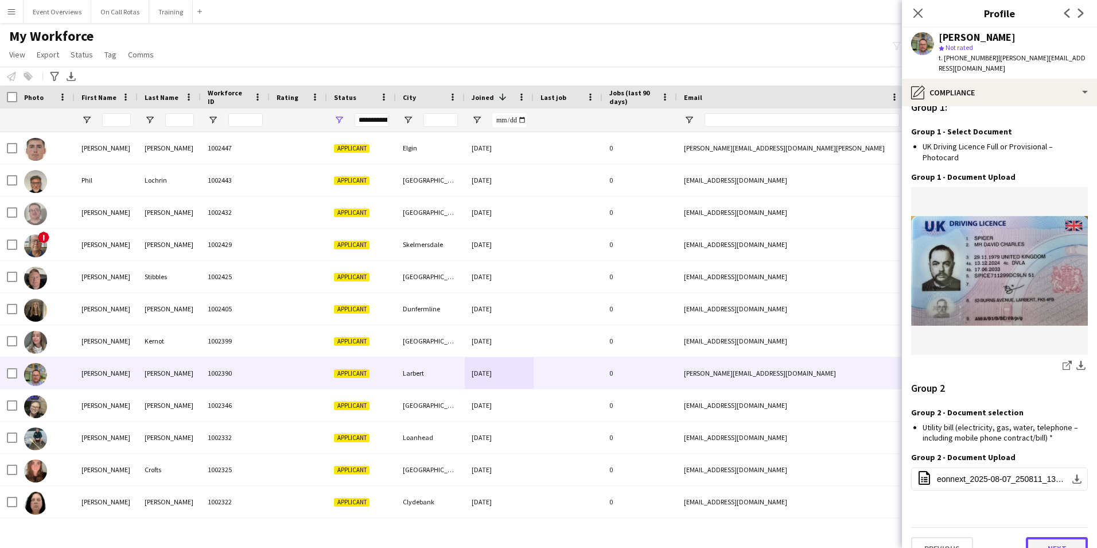
click at [1043, 537] on button "Next" at bounding box center [1057, 548] width 62 height 23
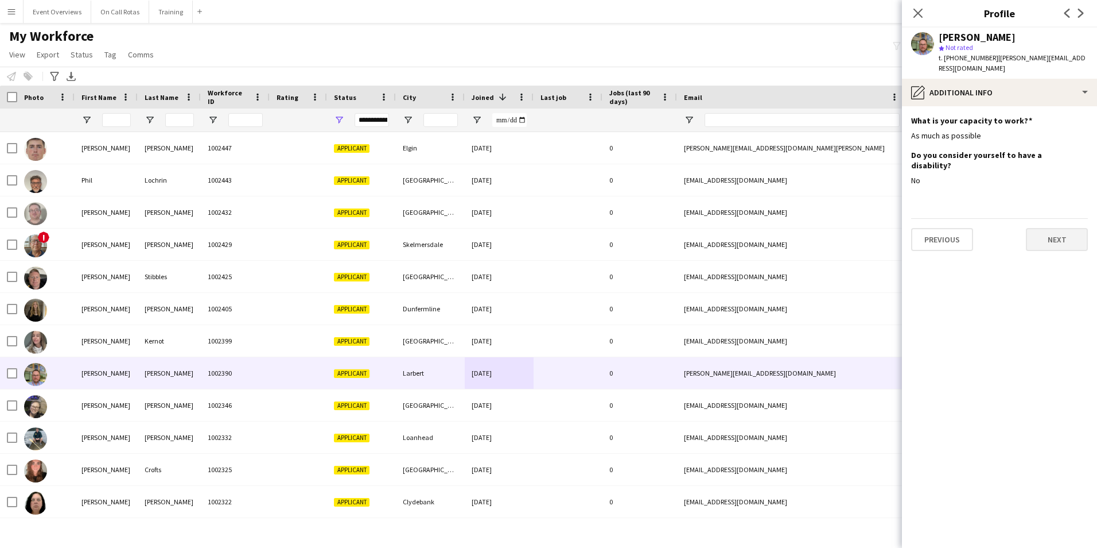
scroll to position [0, 0]
click at [1057, 228] on button "Next" at bounding box center [1057, 239] width 62 height 23
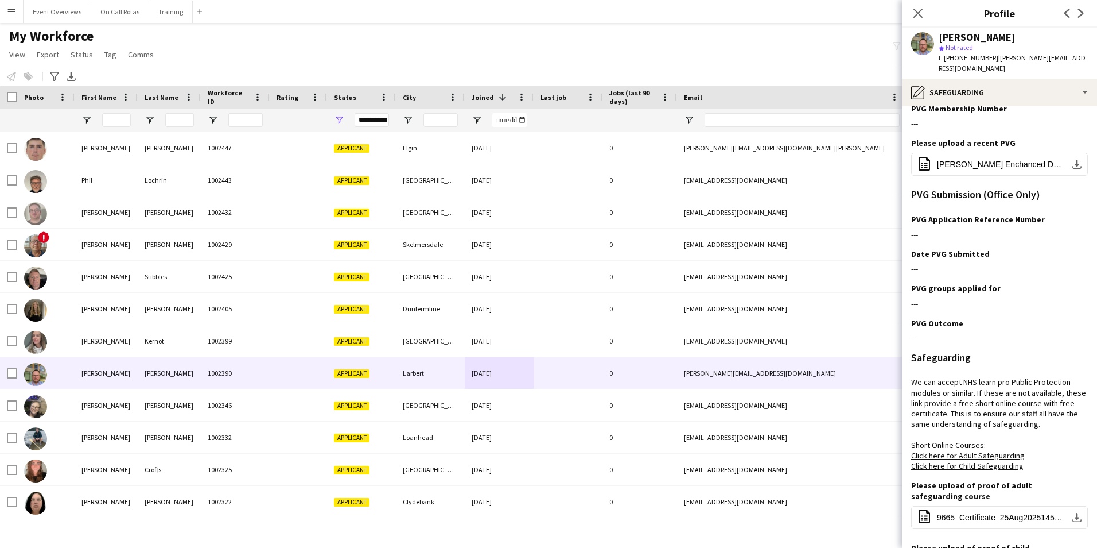
scroll to position [227, 0]
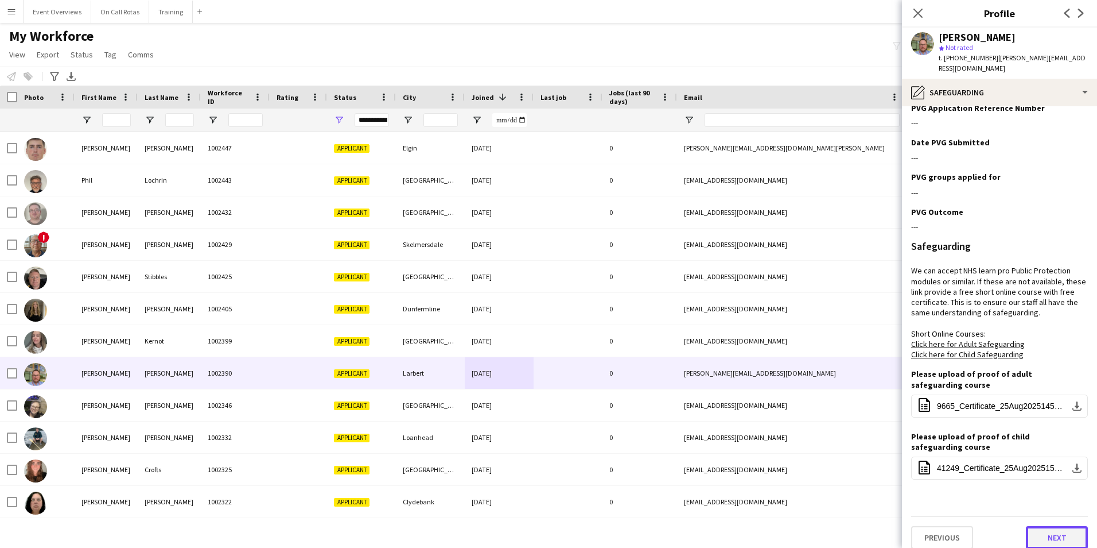
click at [1034, 526] on button "Next" at bounding box center [1057, 537] width 62 height 23
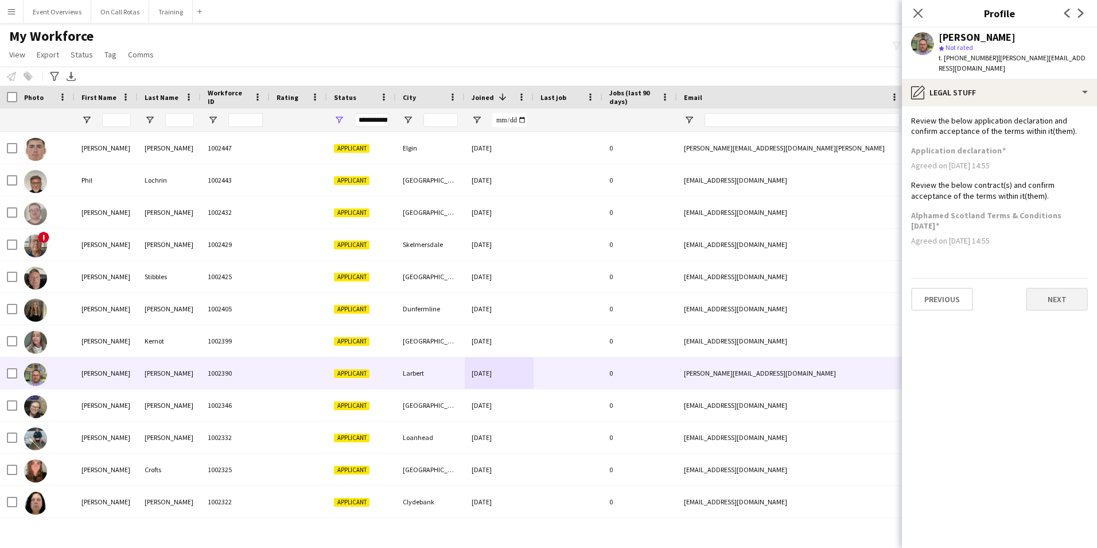
scroll to position [0, 0]
click at [1055, 288] on button "Next" at bounding box center [1057, 299] width 62 height 23
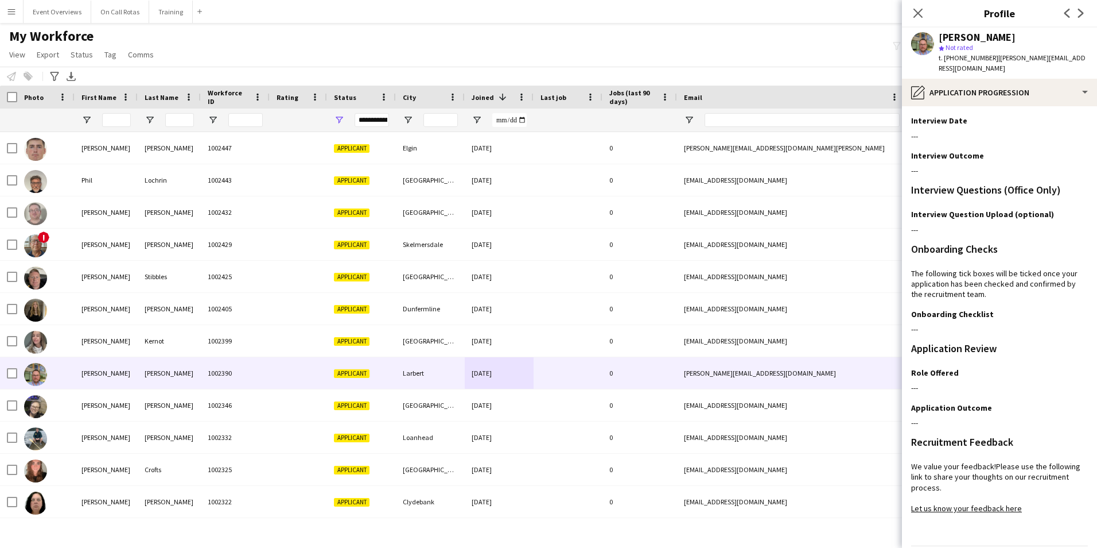
scroll to position [94, 0]
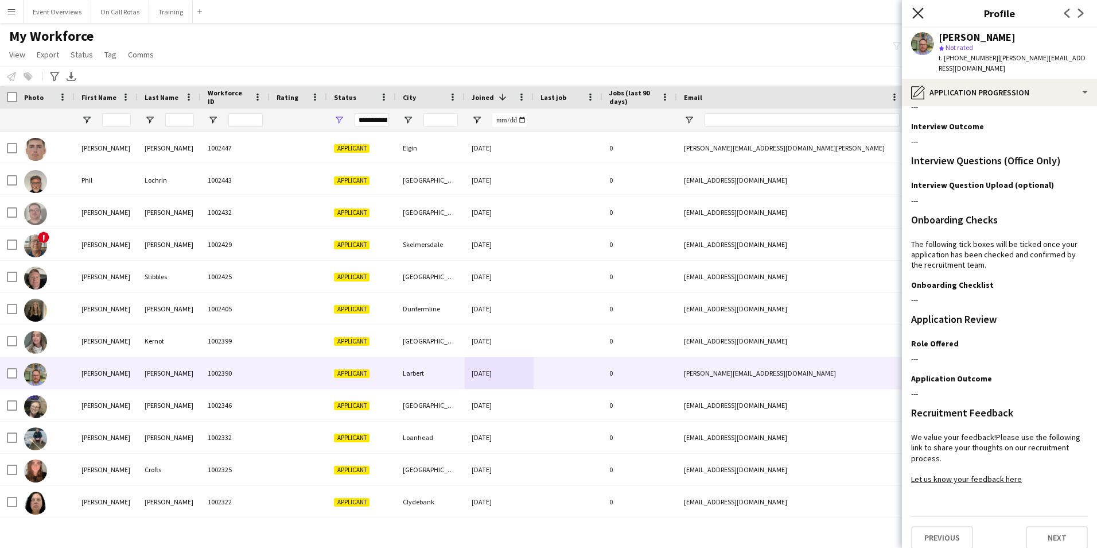
click at [922, 11] on icon "Close pop-in" at bounding box center [918, 12] width 11 height 11
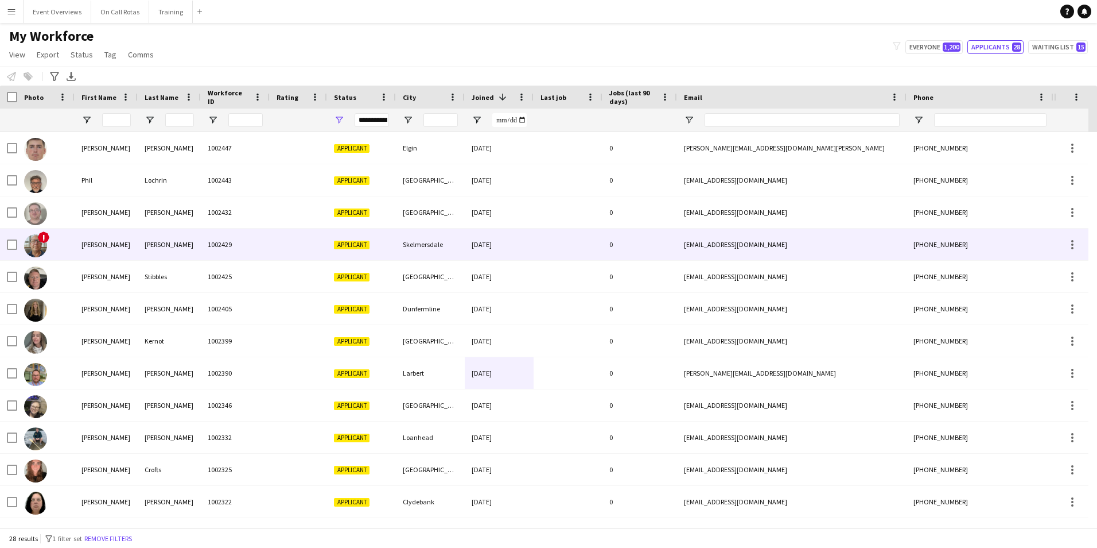
click at [368, 239] on div "Applicant" at bounding box center [361, 244] width 69 height 32
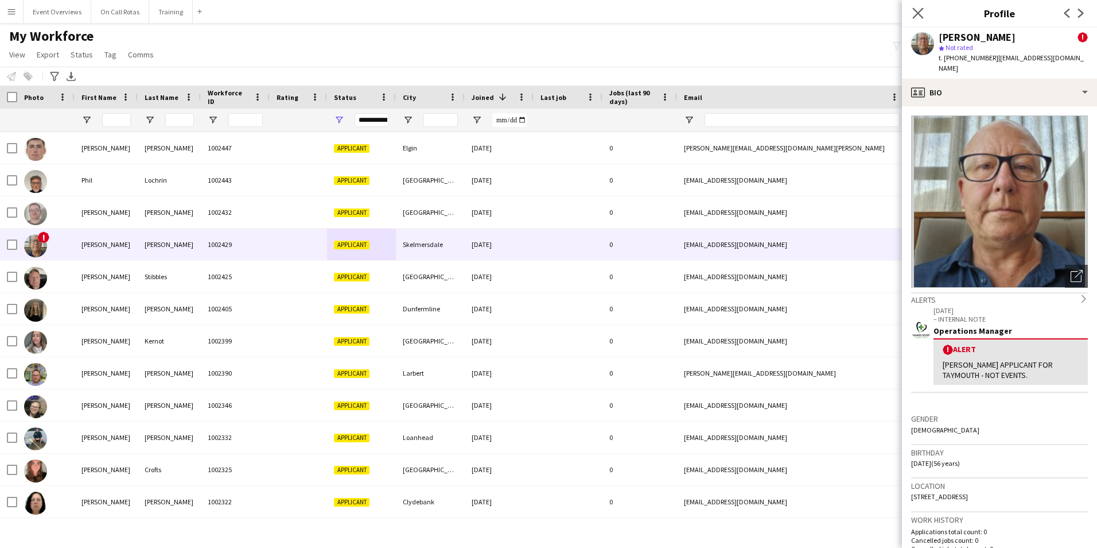
click at [925, 9] on app-icon "Close pop-in" at bounding box center [918, 13] width 17 height 17
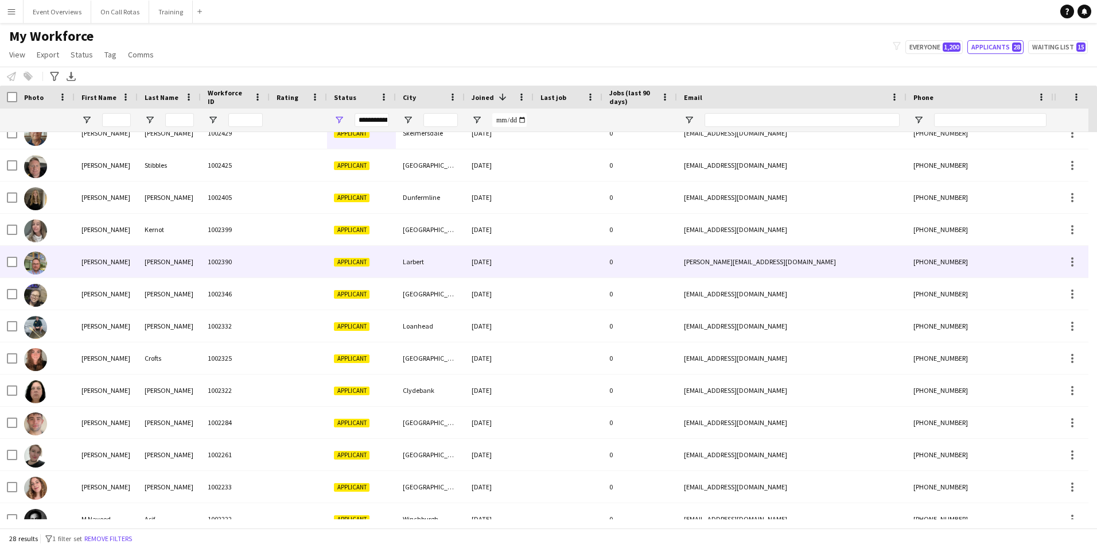
scroll to position [0, 0]
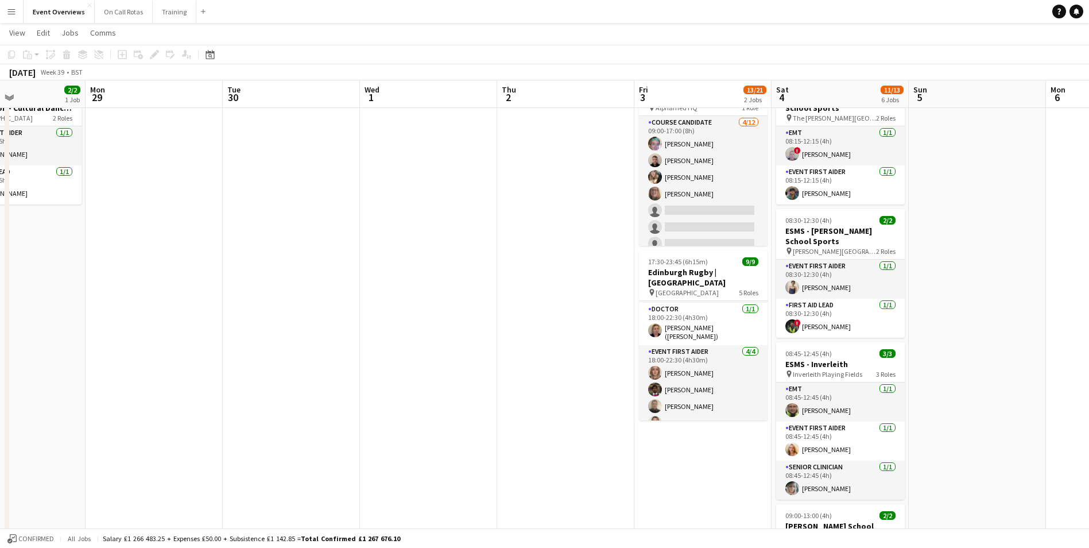
scroll to position [0, 359]
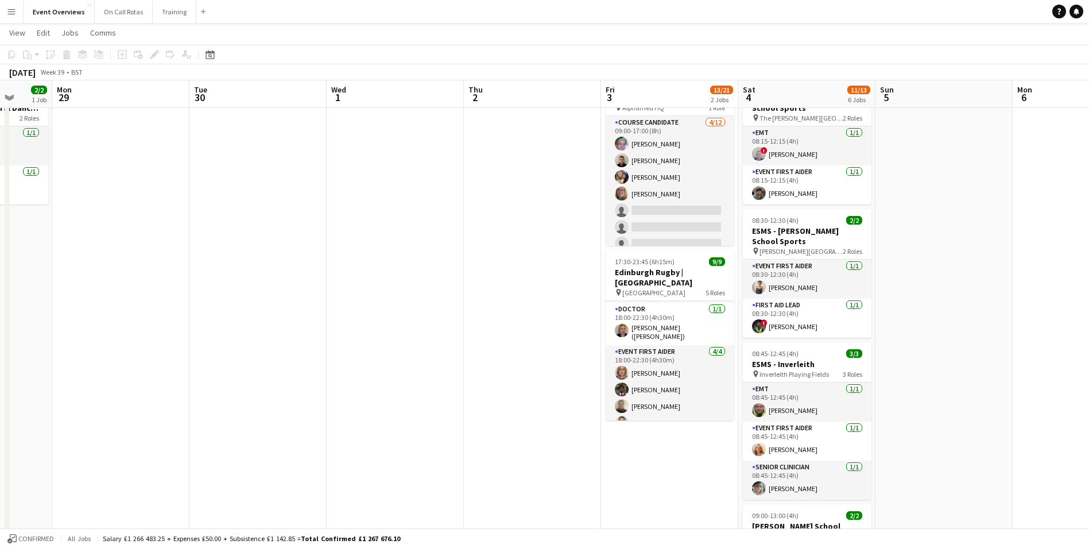
drag, startPoint x: 270, startPoint y: 382, endPoint x: 351, endPoint y: 415, distance: 87.0
click at [351, 415] on app-calendar-viewport "Fri 26 Sat 27 7/7 3 Jobs Sun 28 2/2 1 Job Mon 29 Tue 30 Wed 1 Thu 2 Fri 3 13/21…" at bounding box center [544, 456] width 1089 height 939
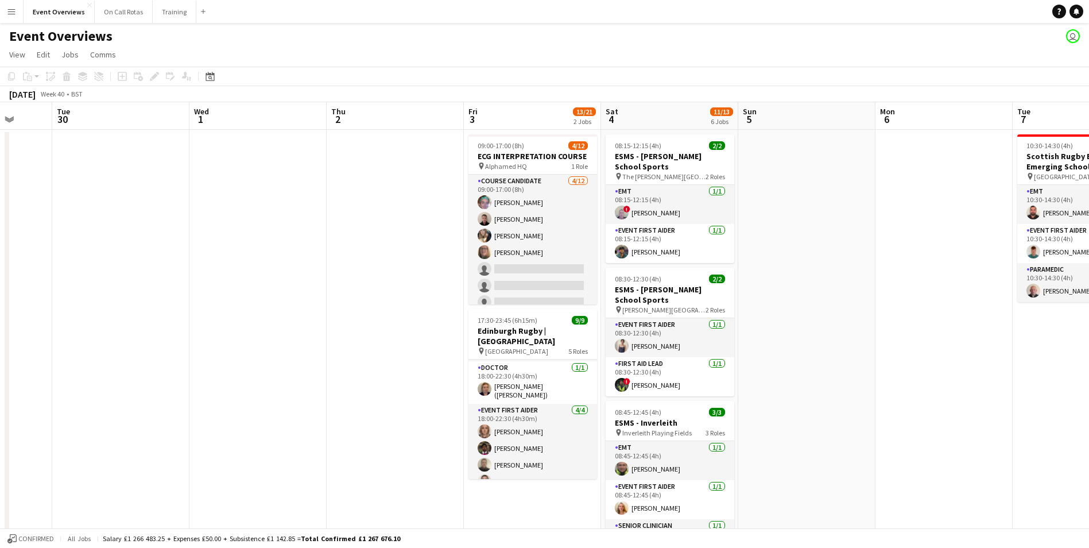
scroll to position [0, 360]
drag, startPoint x: 820, startPoint y: 336, endPoint x: 820, endPoint y: 234, distance: 101.6
click at [820, 234] on app-calendar-viewport "Sat 27 7/7 3 Jobs Sun 28 2/2 1 Job Mon 29 Tue 30 Wed 1 Thu 2 Fri 3 13/21 2 Jobs…" at bounding box center [544, 543] width 1089 height 883
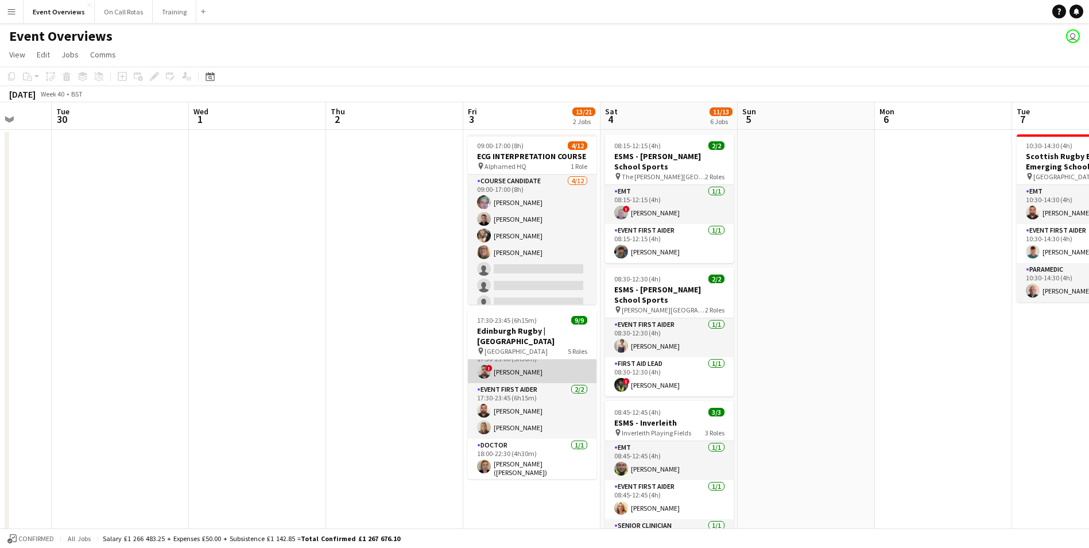
scroll to position [0, 0]
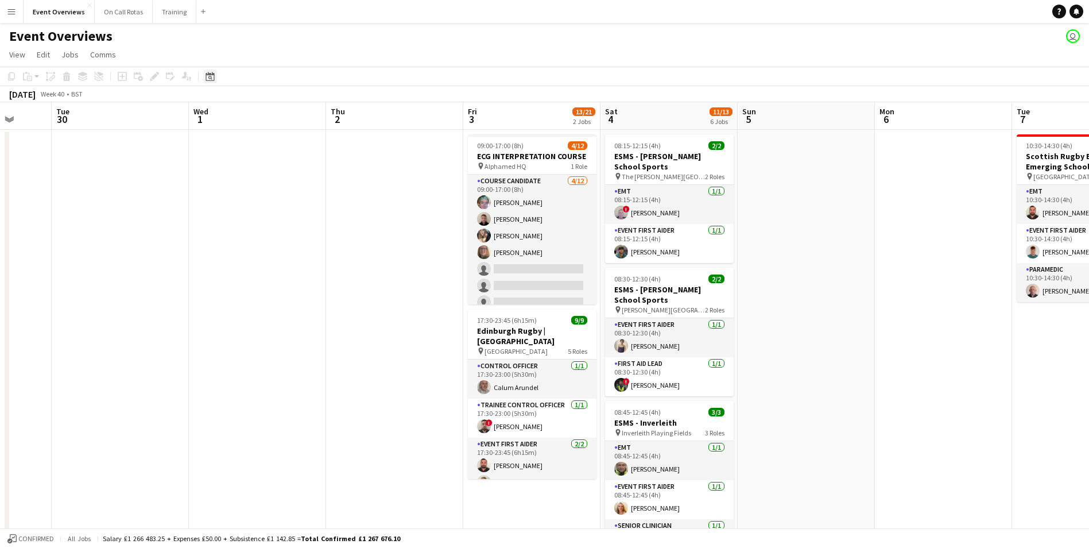
click at [211, 80] on icon "Date picker" at bounding box center [209, 76] width 9 height 9
click at [278, 113] on span "Previous month" at bounding box center [280, 115] width 23 height 23
click at [298, 121] on span "Next month" at bounding box center [303, 115] width 23 height 23
click at [266, 215] on button "26" at bounding box center [272, 219] width 15 height 15
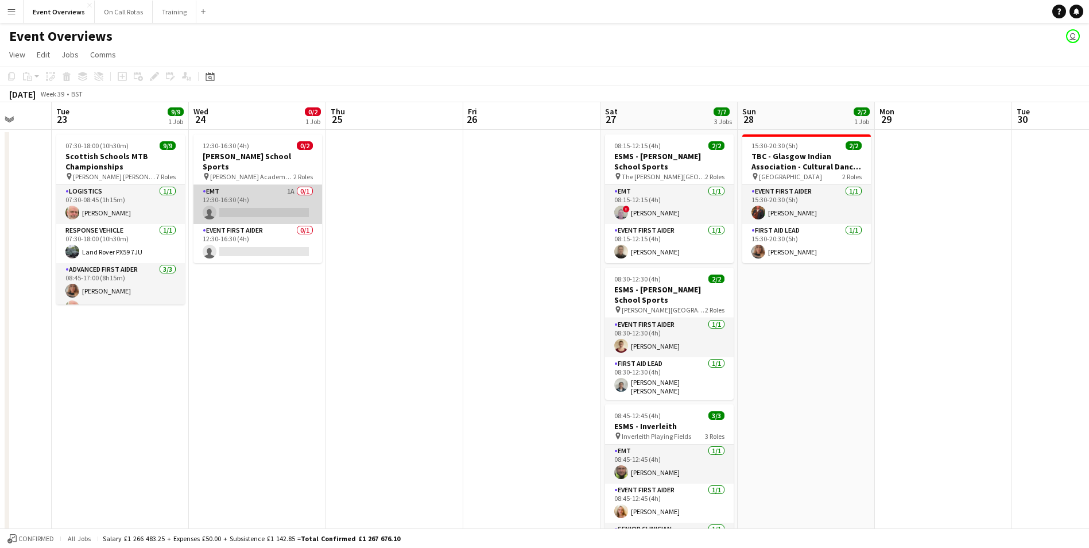
scroll to position [0, 395]
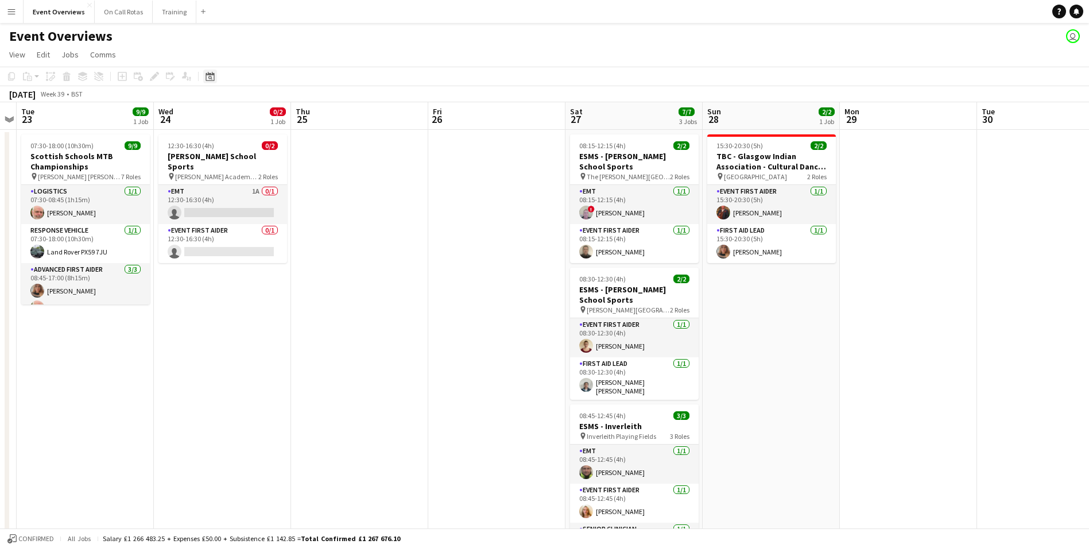
click at [211, 76] on icon "Date picker" at bounding box center [209, 76] width 9 height 9
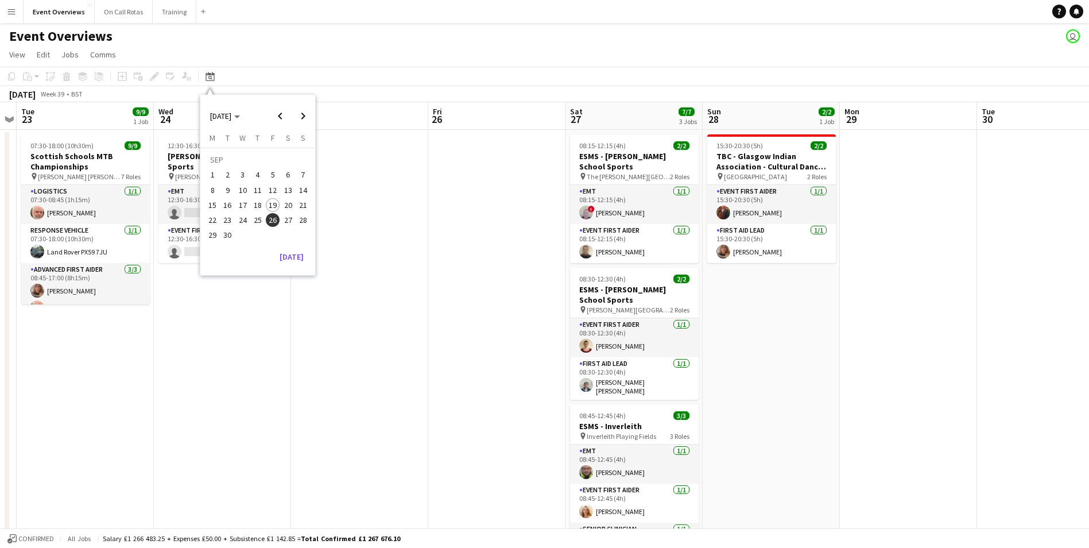
click at [276, 207] on span "19" at bounding box center [273, 205] width 14 height 14
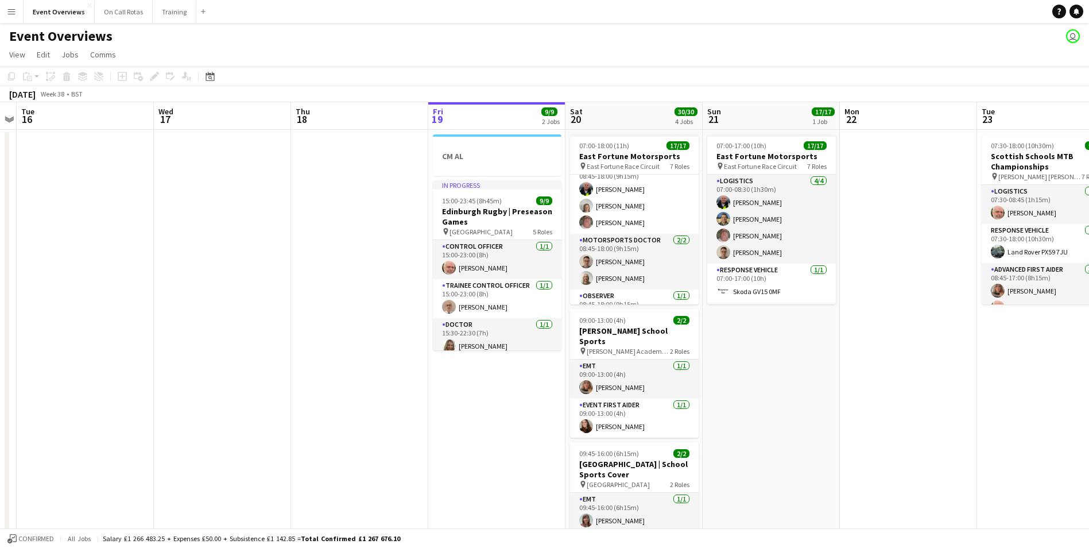
scroll to position [230, 0]
click at [347, 271] on app-date-cell at bounding box center [359, 558] width 137 height 856
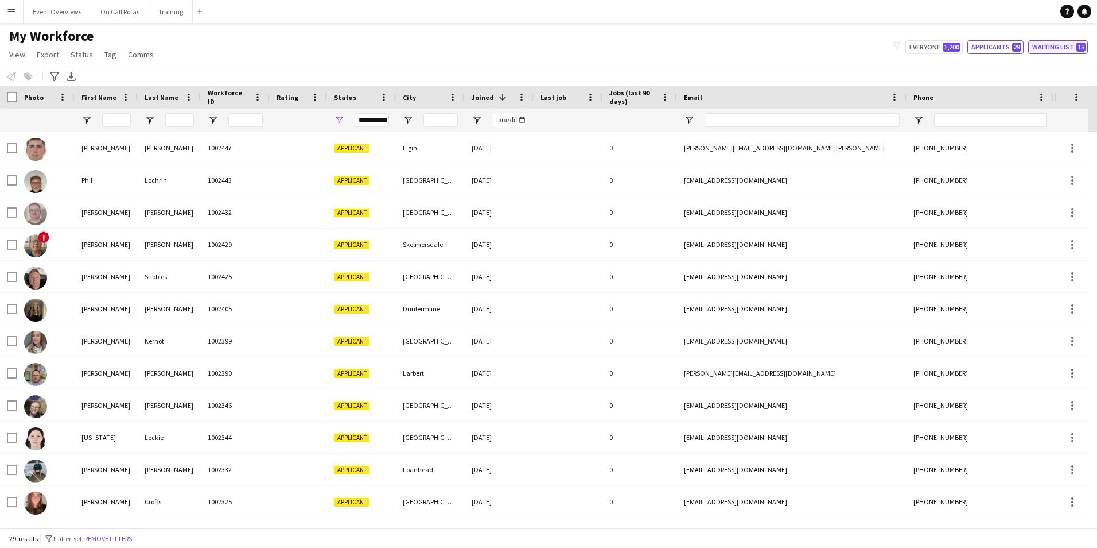
click at [1044, 50] on button "Waiting list 15" at bounding box center [1058, 47] width 60 height 14
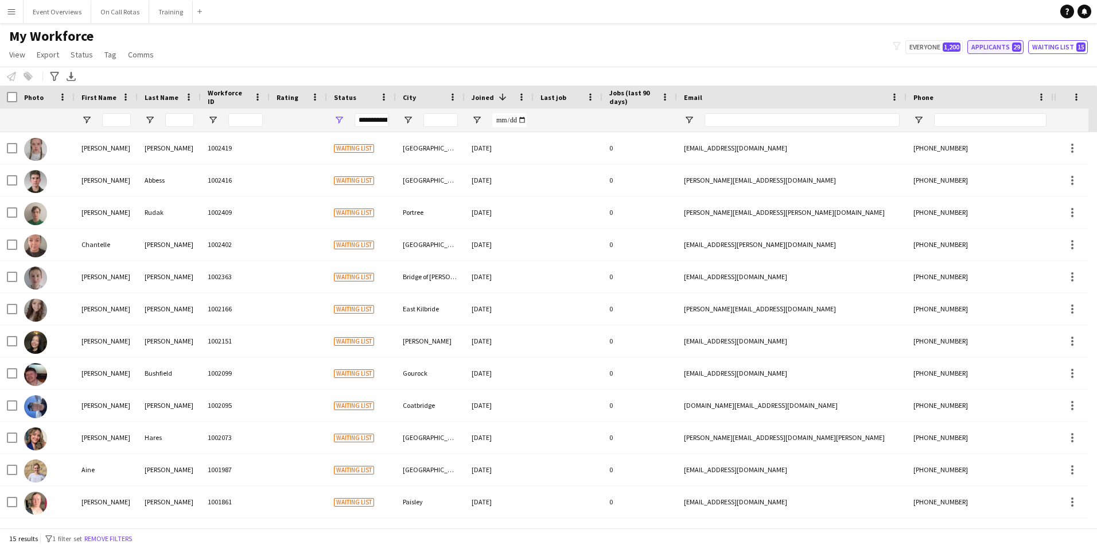
click at [996, 46] on button "Applicants 29" at bounding box center [996, 47] width 56 height 14
type input "**********"
